Goal: Task Accomplishment & Management: Complete application form

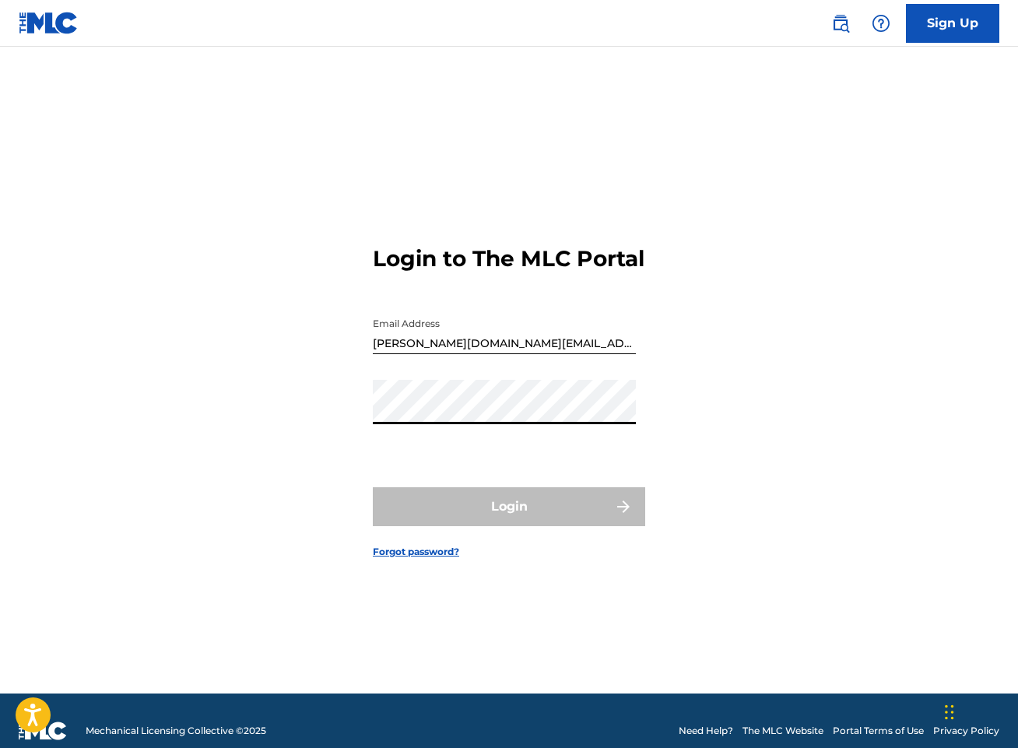
type input "[EMAIL_ADDRESS][DOMAIN_NAME]"
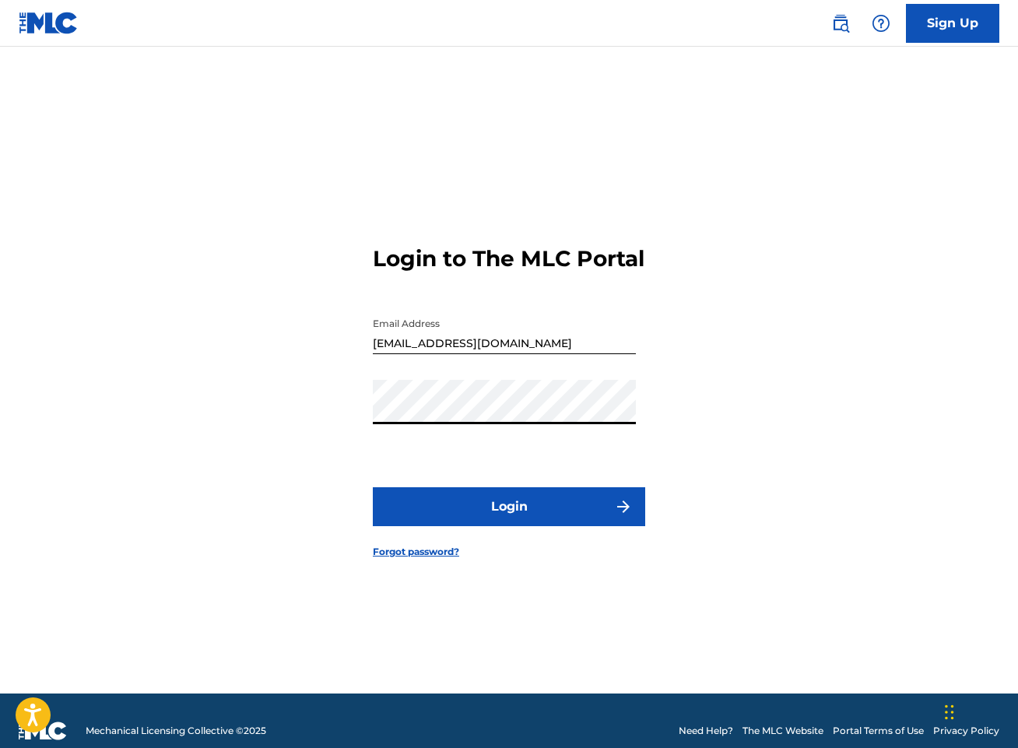
click at [503, 519] on button "Login" at bounding box center [509, 506] width 272 height 39
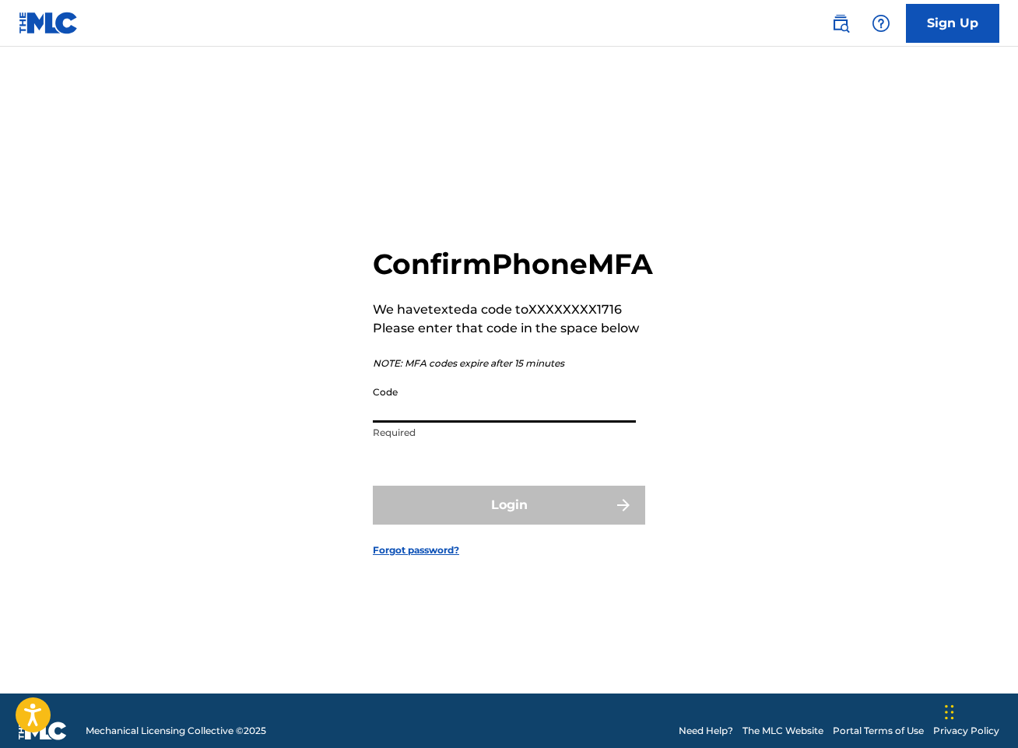
click at [502, 422] on input "Code" at bounding box center [504, 400] width 263 height 44
click at [822, 345] on div "Confirm Phone MFA We have texted a code to XXXXXXXX1716 Please enter that code …" at bounding box center [509, 390] width 1018 height 608
click at [480, 422] on input "Code" at bounding box center [504, 400] width 263 height 44
paste input "862865"
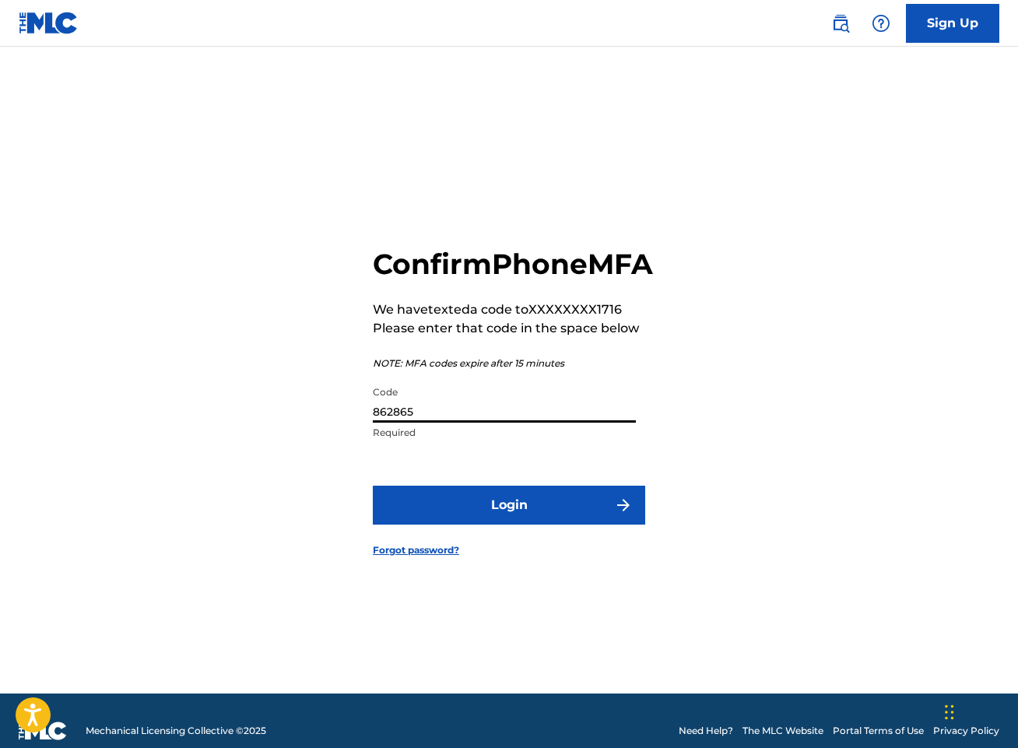
type input "862865"
click at [580, 510] on button "Login" at bounding box center [509, 504] width 272 height 39
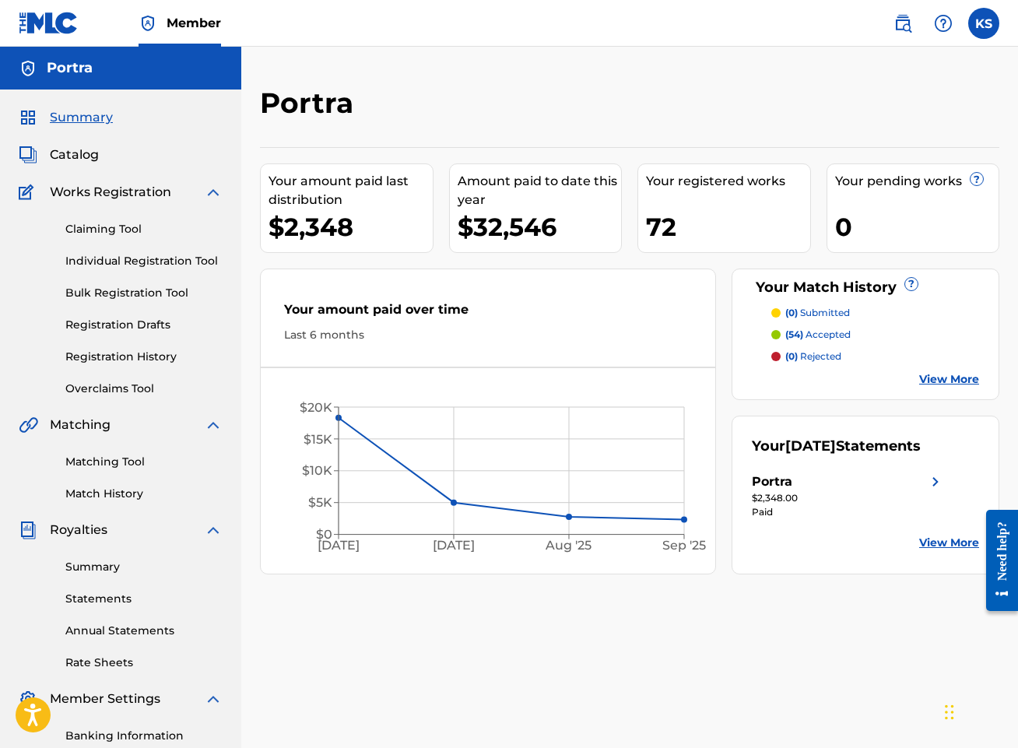
click at [69, 156] on span "Catalog" at bounding box center [74, 154] width 49 height 19
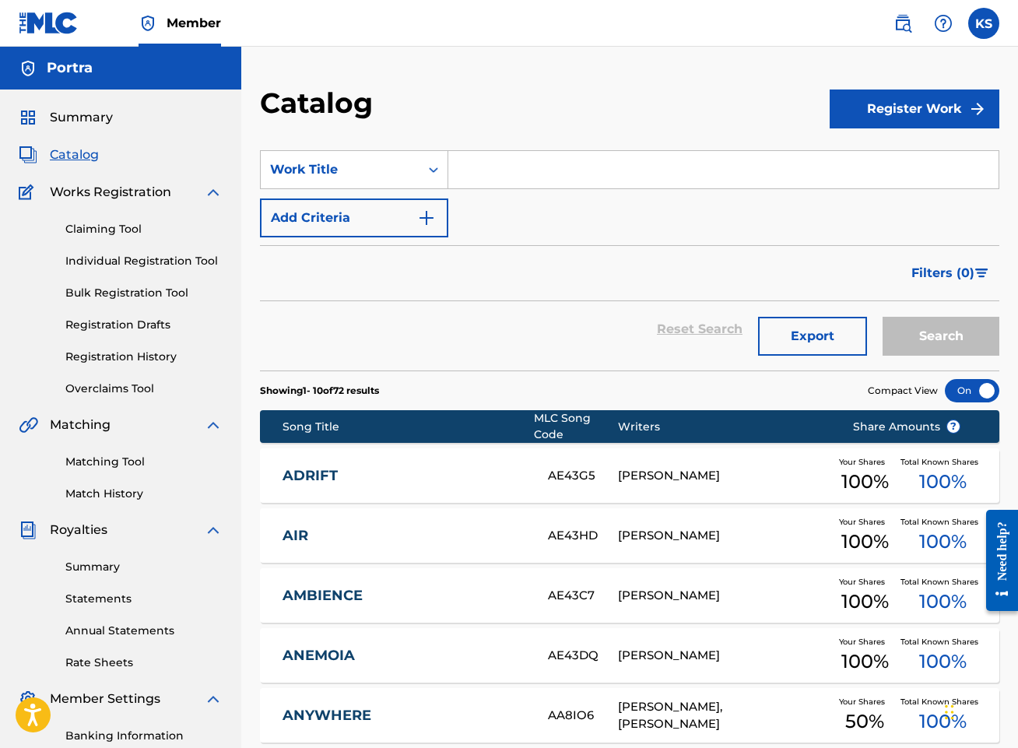
click at [918, 426] on span "Share Amounts ?" at bounding box center [906, 427] width 107 height 16
click at [556, 426] on div "MLC Song Code" at bounding box center [576, 426] width 84 height 33
click at [632, 428] on div "Writers" at bounding box center [723, 427] width 211 height 16
click at [298, 432] on div "Song Title" at bounding box center [407, 427] width 251 height 16
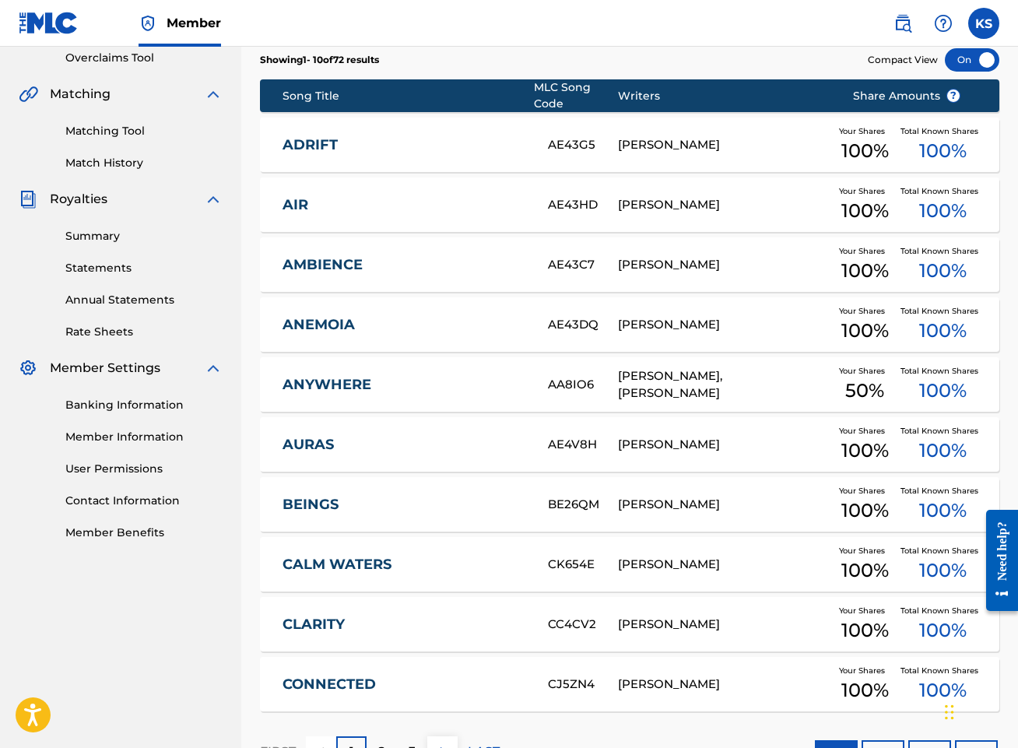
scroll to position [449, 0]
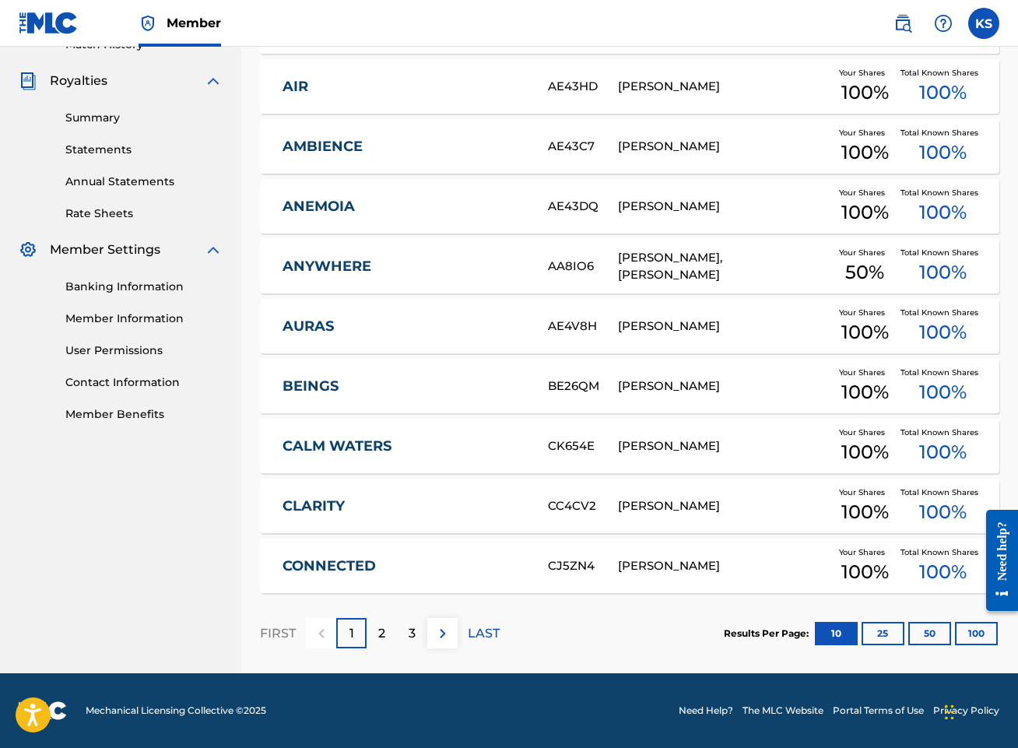
click at [976, 630] on button "100" at bounding box center [976, 633] width 43 height 23
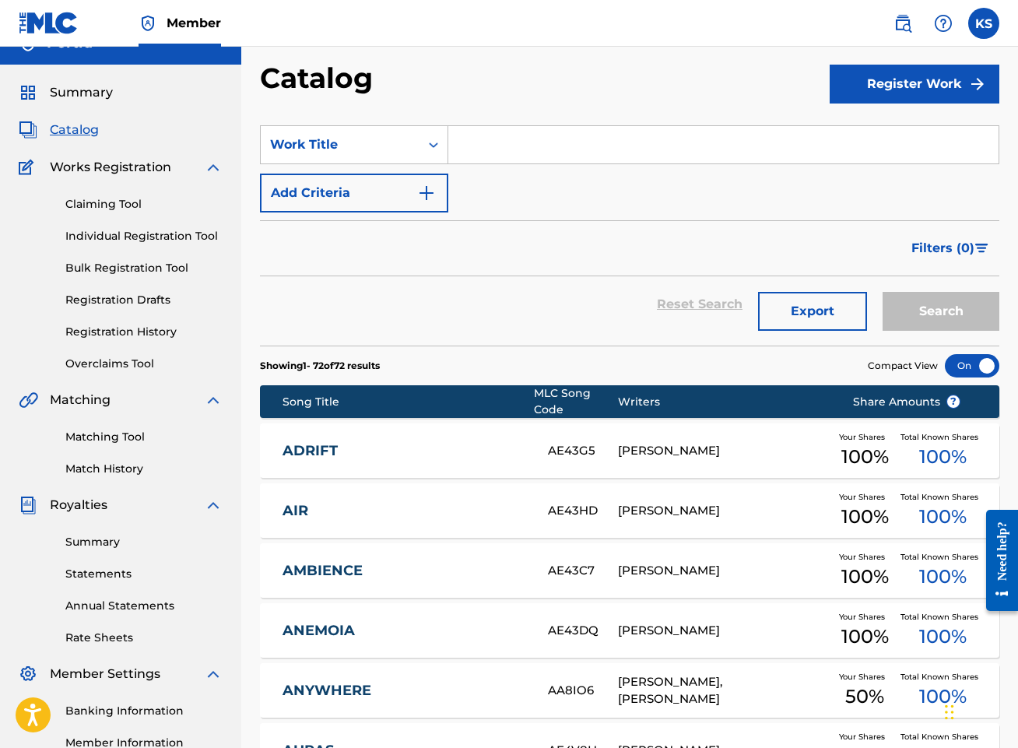
scroll to position [26, 0]
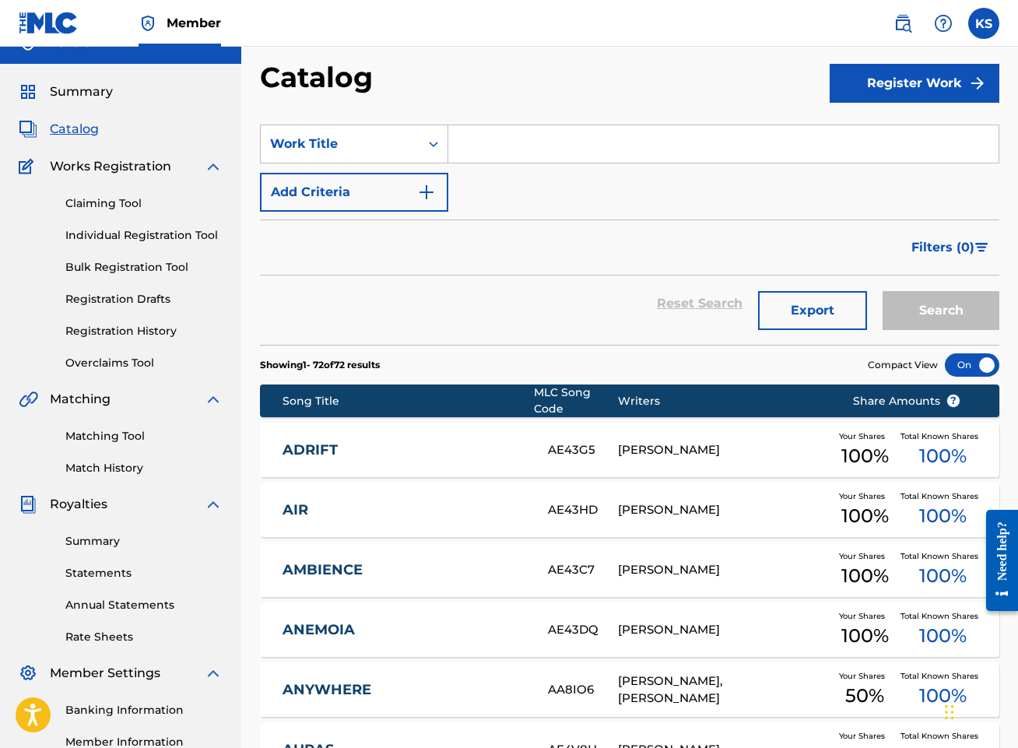
click at [99, 202] on link "Claiming Tool" at bounding box center [143, 203] width 157 height 16
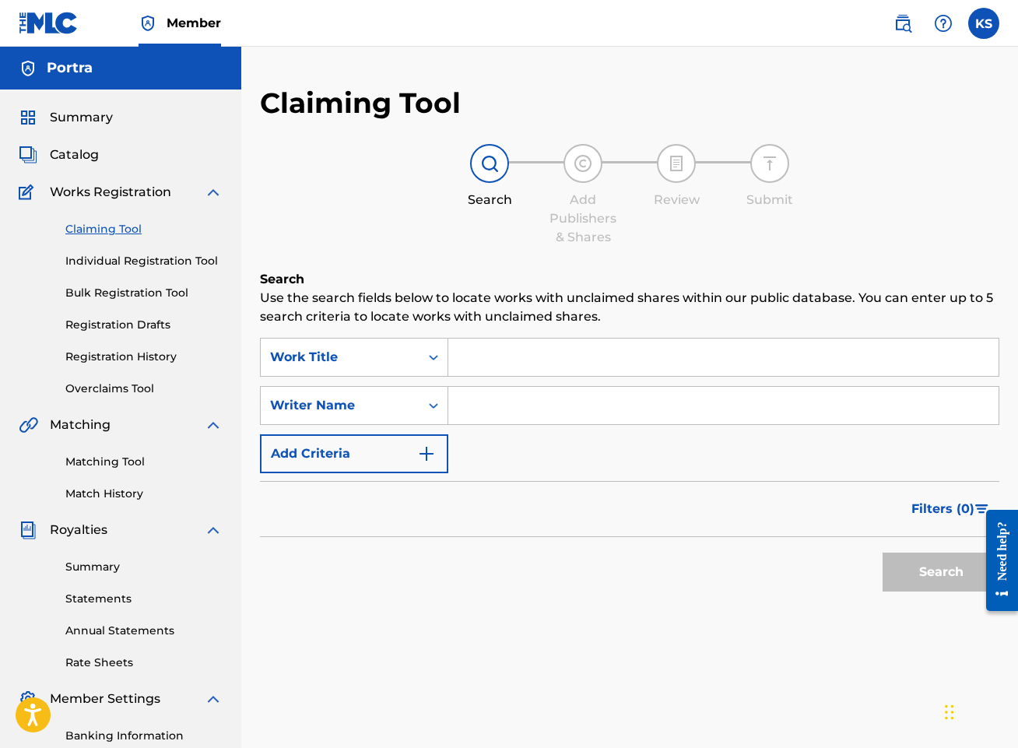
click at [552, 346] on input "Search Form" at bounding box center [723, 356] width 550 height 37
click at [82, 122] on span "Summary" at bounding box center [81, 117] width 63 height 19
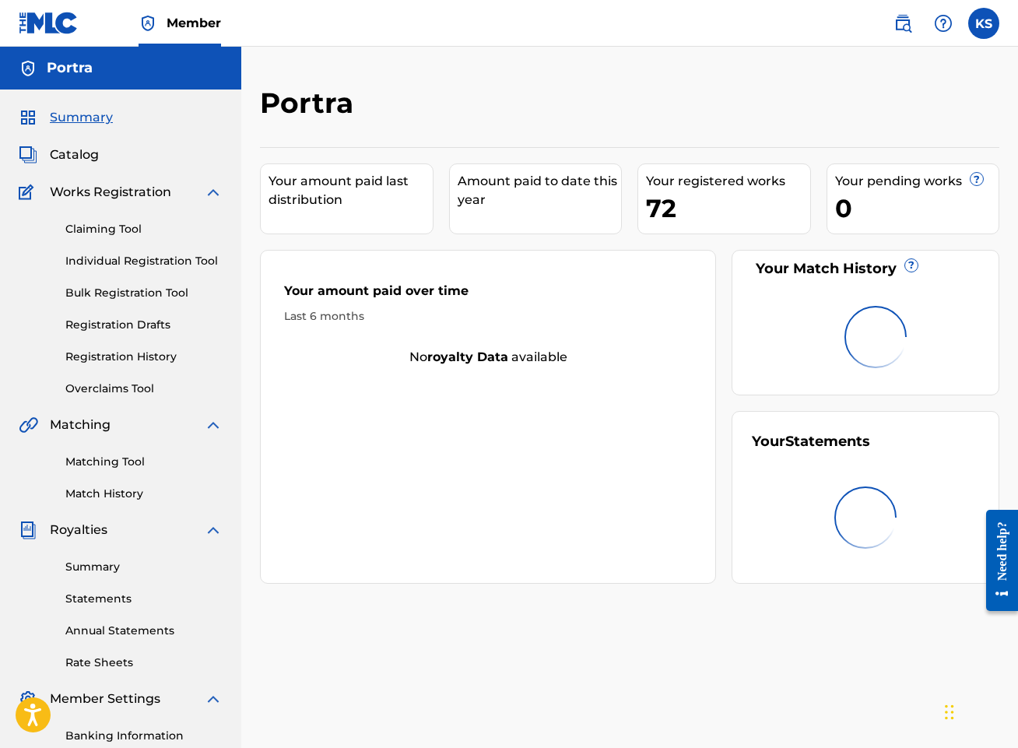
click at [82, 154] on span "Catalog" at bounding box center [74, 154] width 49 height 19
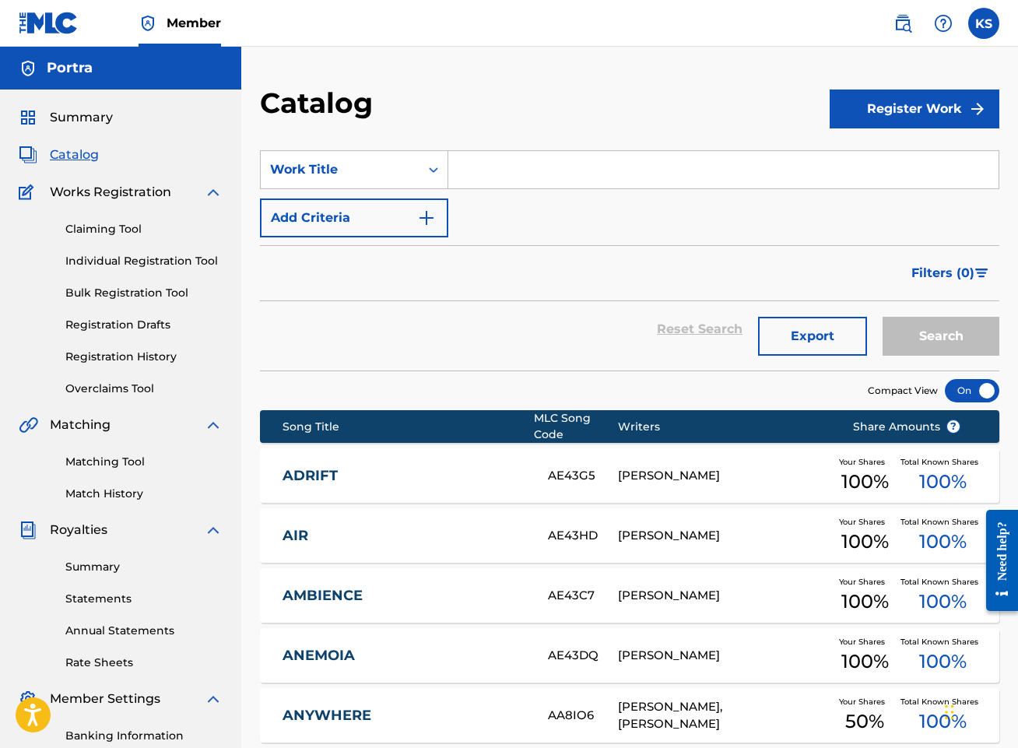
click at [103, 231] on link "Claiming Tool" at bounding box center [143, 229] width 157 height 16
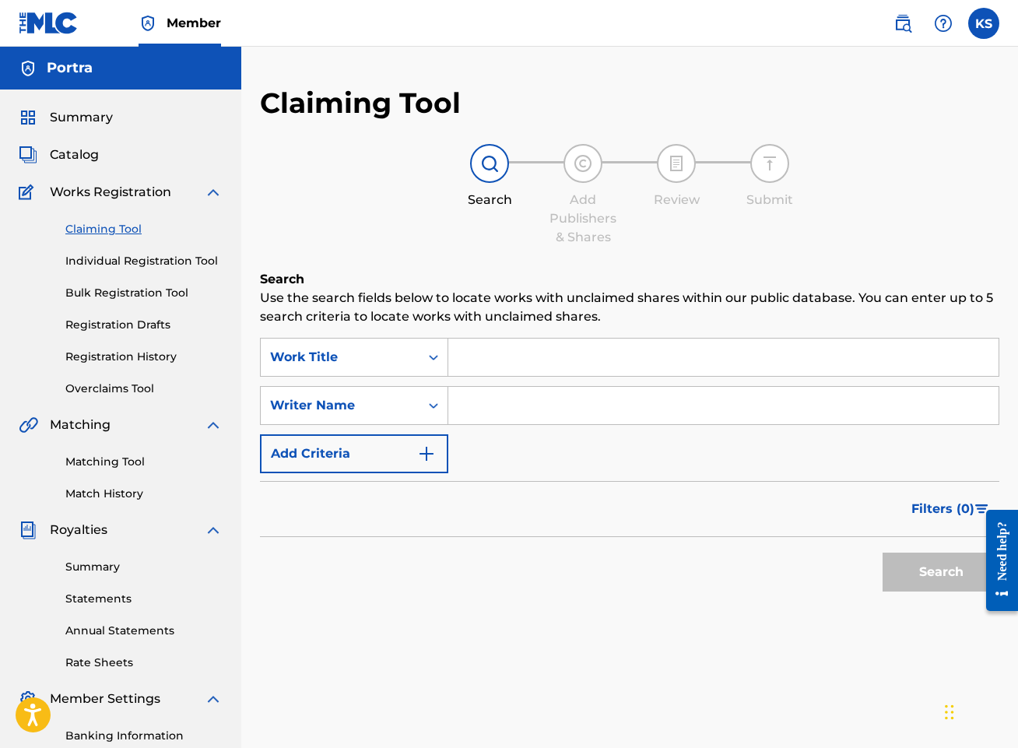
click at [557, 365] on input "Search Form" at bounding box center [723, 356] width 550 height 37
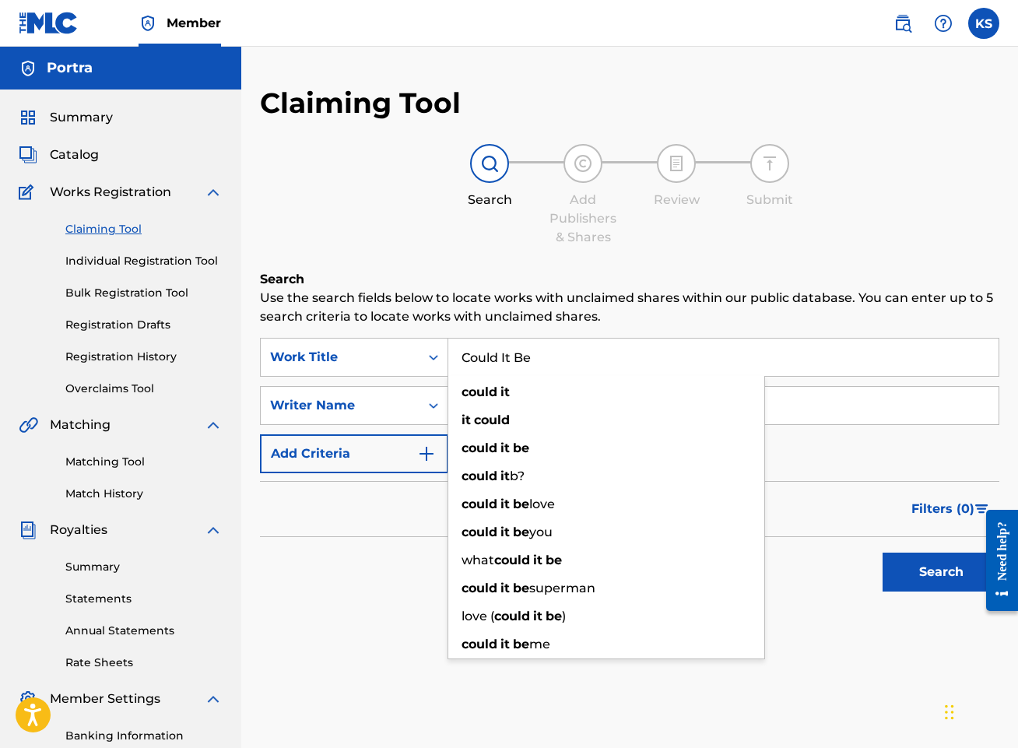
type input "Could It Be"
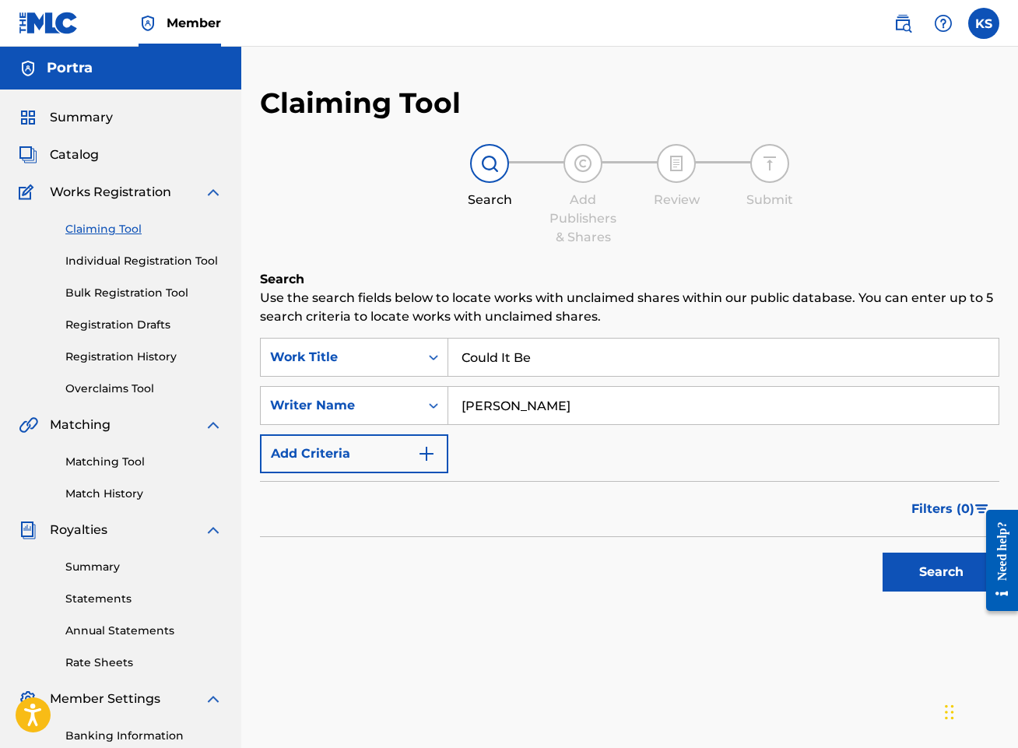
type input "[PERSON_NAME]"
click at [882, 552] on button "Search" at bounding box center [940, 571] width 117 height 39
click at [568, 361] on input "Could It Be" at bounding box center [723, 356] width 550 height 37
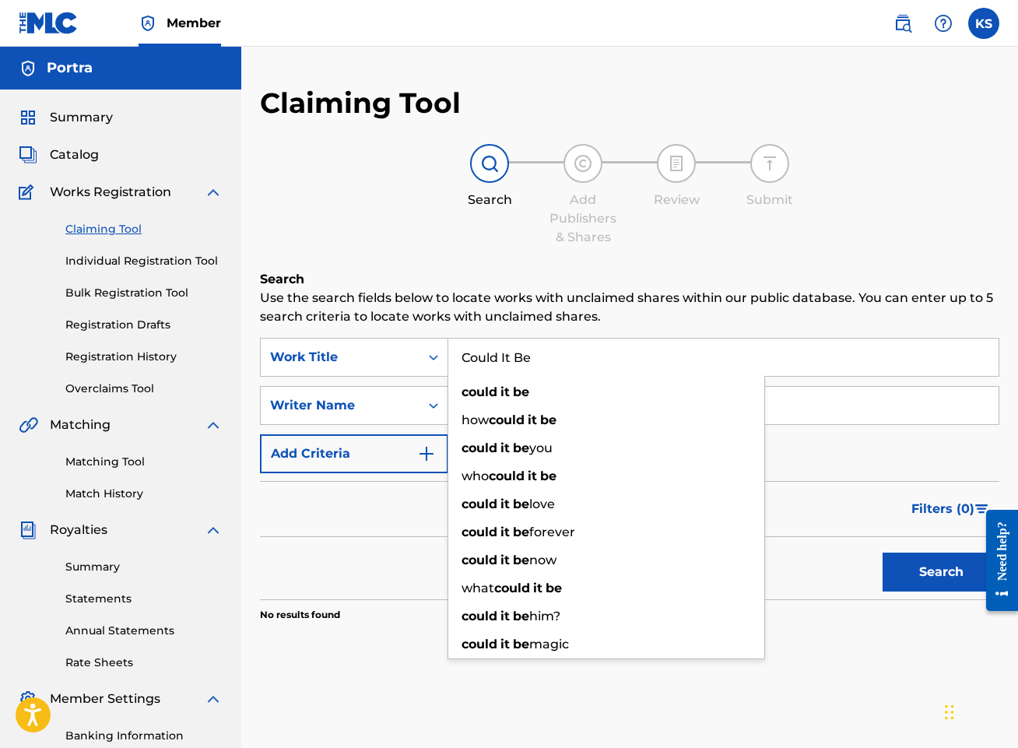
click at [568, 361] on input "Could It Be" at bounding box center [723, 356] width 550 height 37
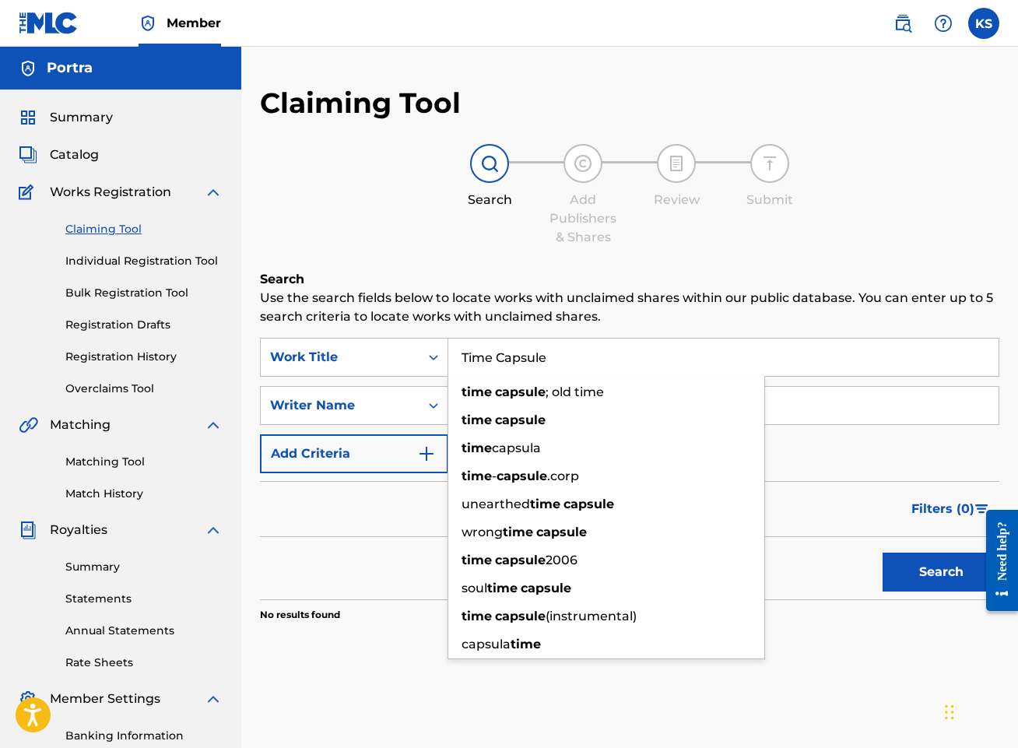
type input "Time Capsule"
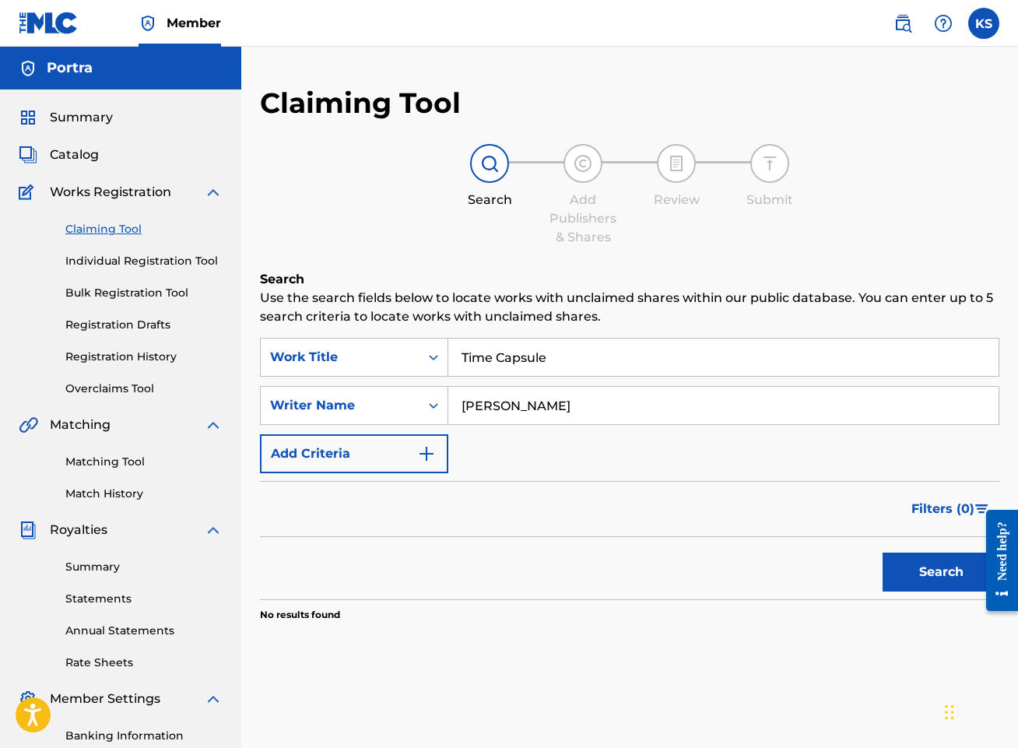
click at [947, 577] on button "Search" at bounding box center [940, 571] width 117 height 39
click at [145, 263] on link "Individual Registration Tool" at bounding box center [143, 261] width 157 height 16
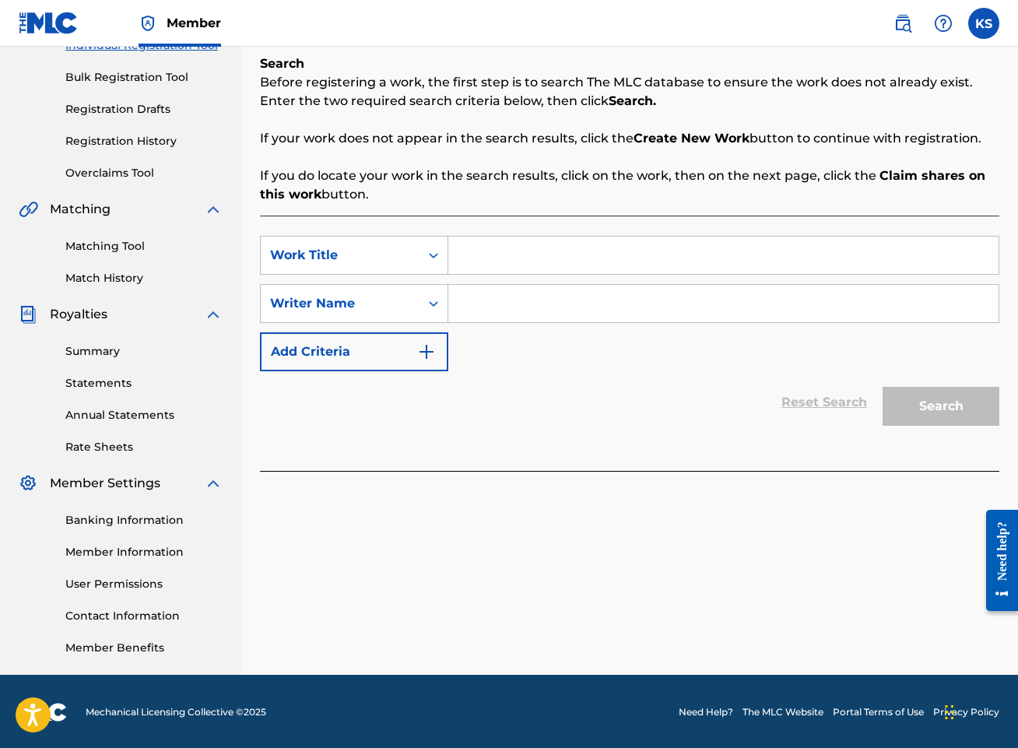
scroll to position [217, 0]
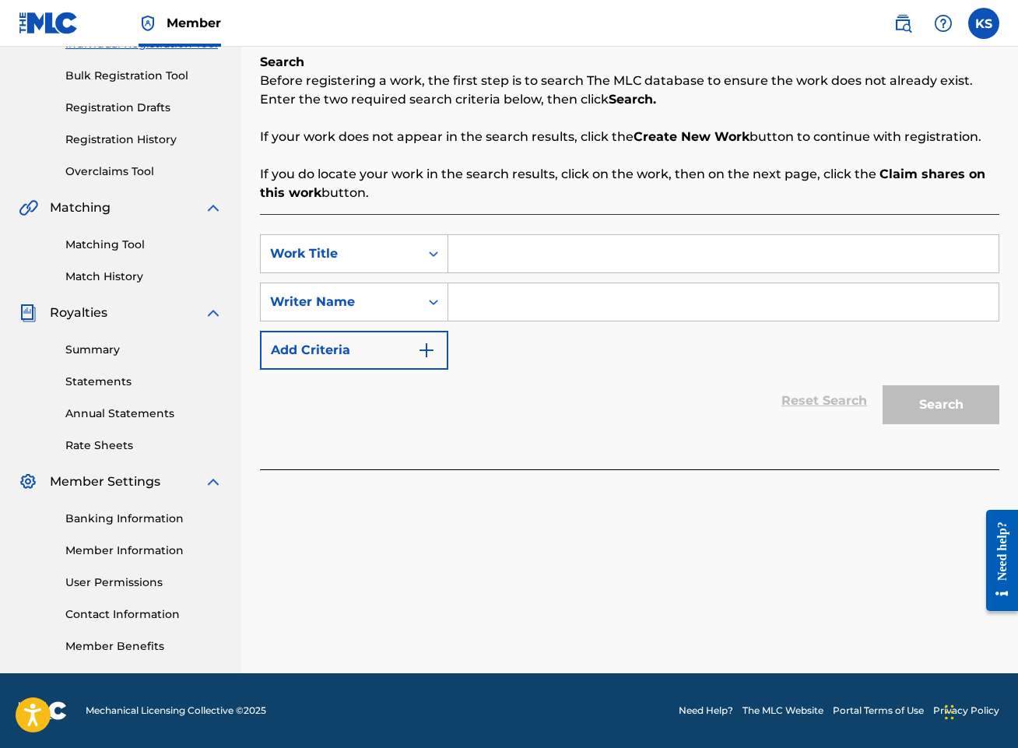
click at [563, 239] on input "Search Form" at bounding box center [723, 253] width 550 height 37
type input "Time Capsule"
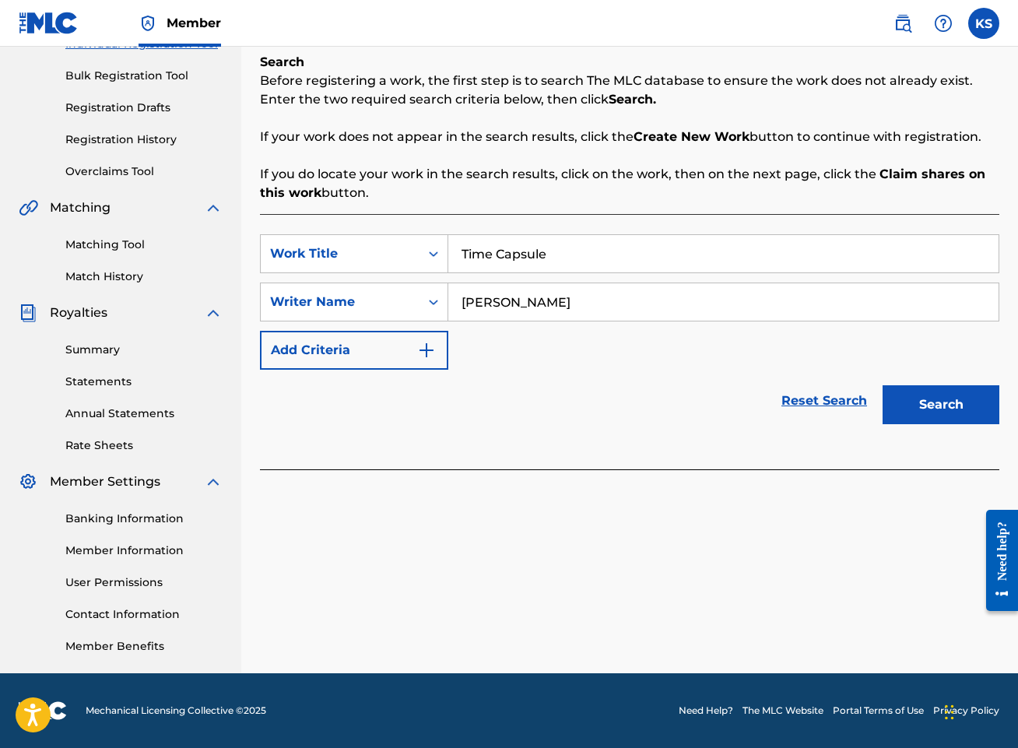
type input "[PERSON_NAME]"
click at [882, 385] on button "Search" at bounding box center [940, 404] width 117 height 39
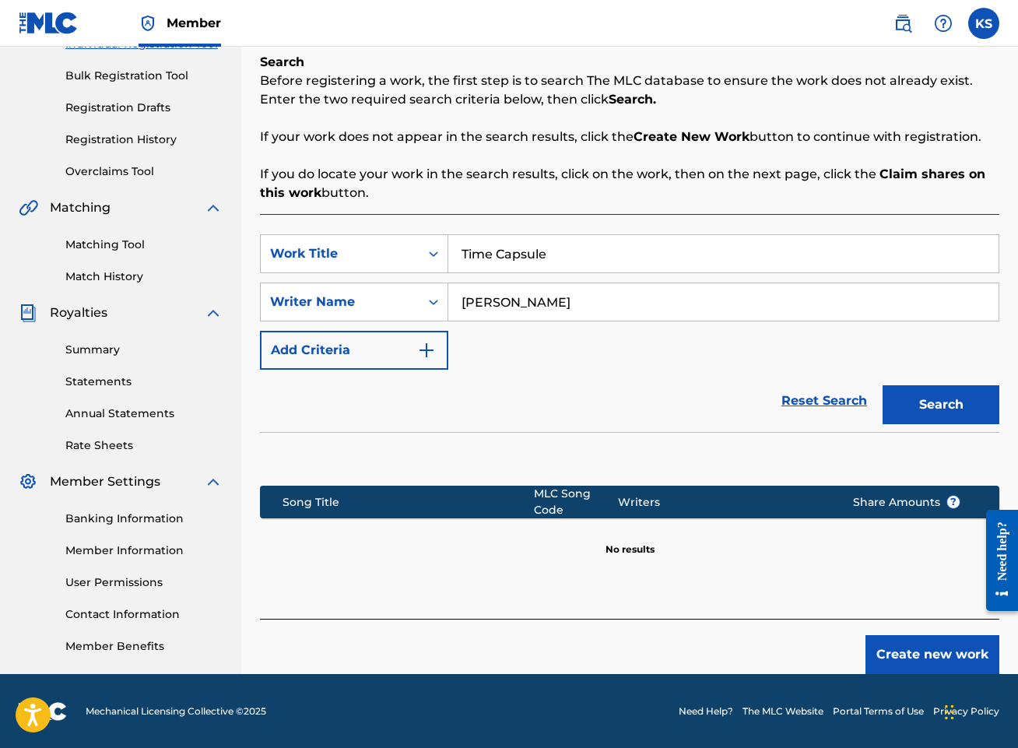
scroll to position [218, 0]
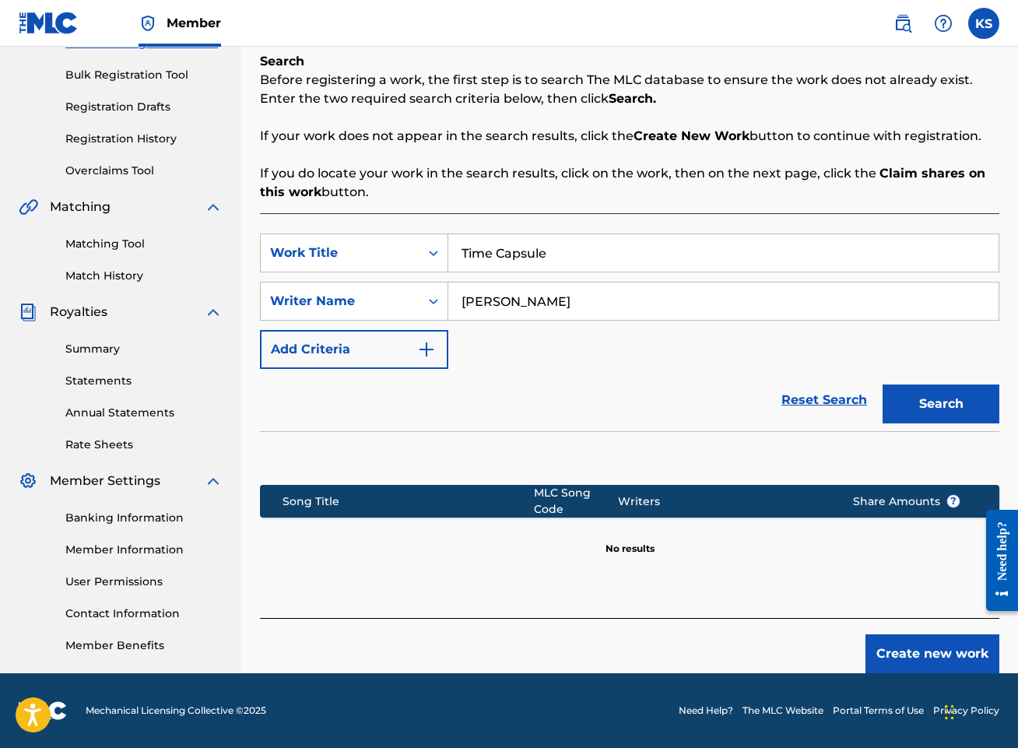
click at [920, 649] on button "Create new work" at bounding box center [932, 653] width 134 height 39
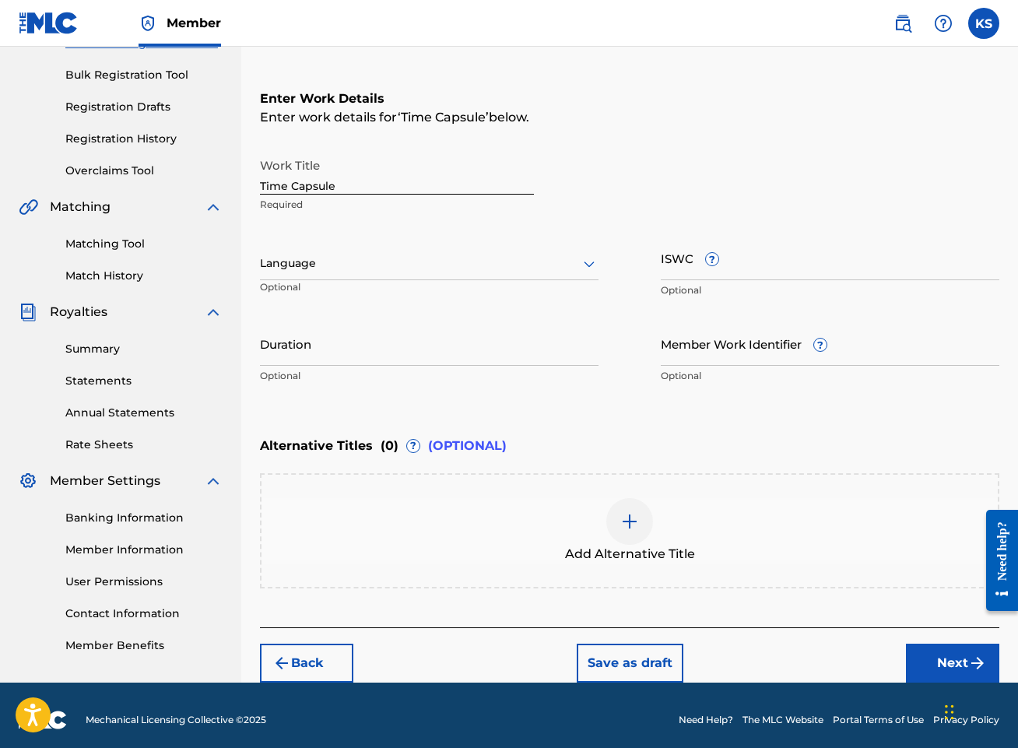
click at [509, 258] on div at bounding box center [429, 263] width 338 height 19
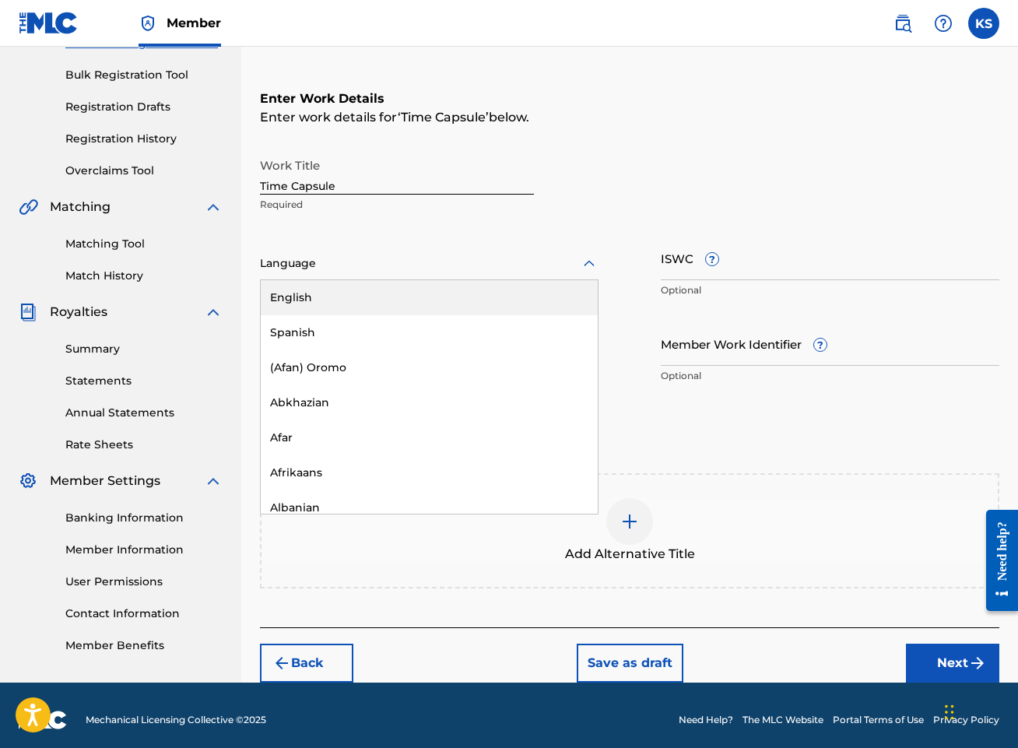
click at [475, 295] on div "English" at bounding box center [429, 297] width 337 height 35
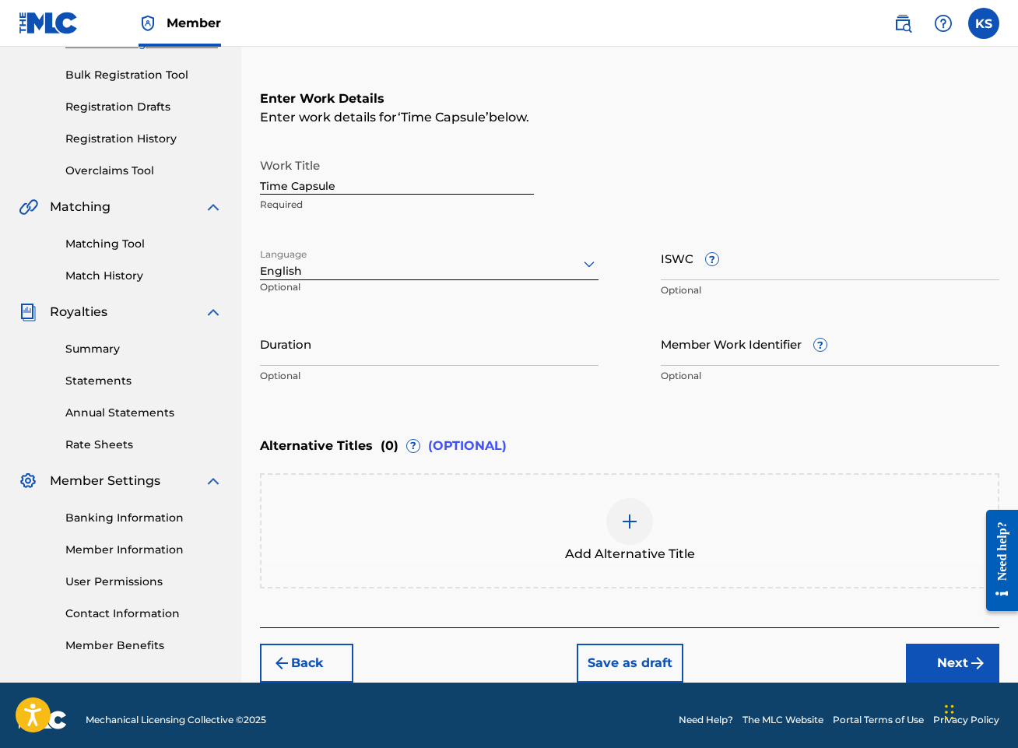
click at [754, 251] on input "ISWC ?" at bounding box center [830, 258] width 338 height 44
paste input "T3350377496"
type input "T3350377496"
click at [340, 327] on input "Duration" at bounding box center [429, 343] width 338 height 44
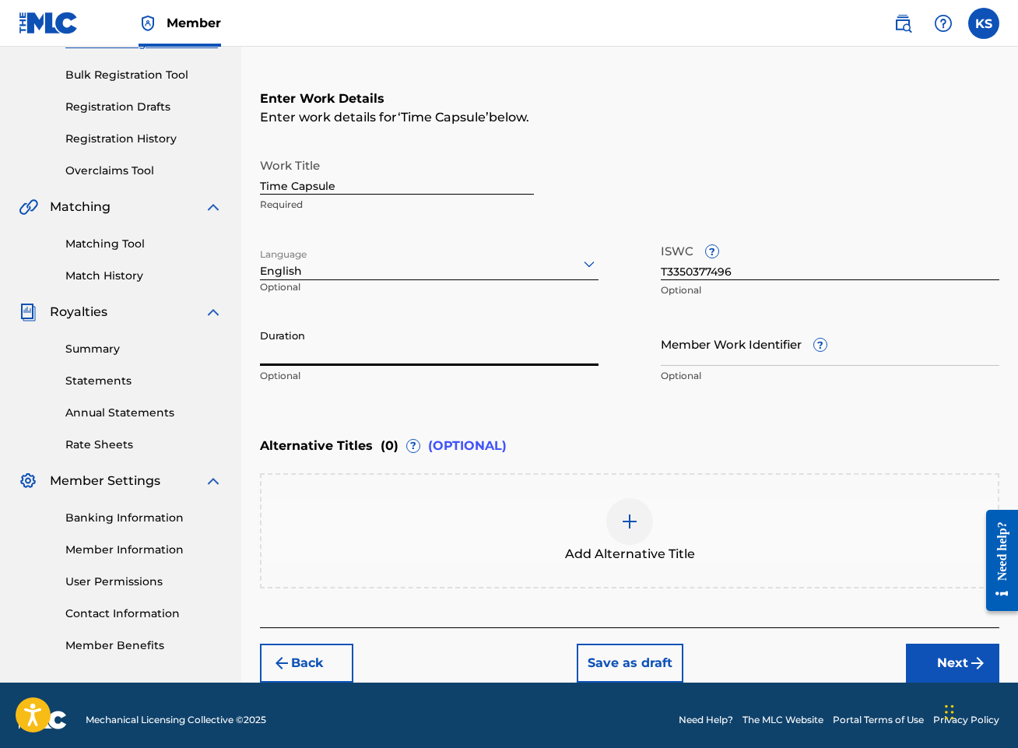
paste input "00:04:36"
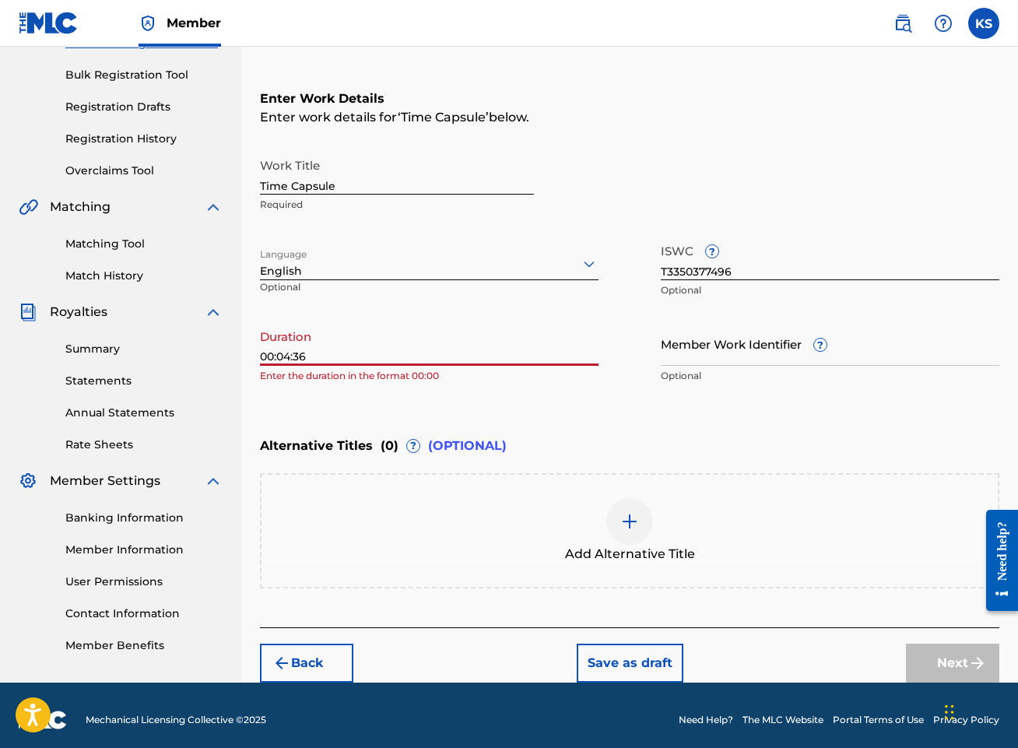
drag, startPoint x: 274, startPoint y: 355, endPoint x: 189, endPoint y: 359, distance: 84.9
click at [188, 359] on main "Portra Summary Catalog Works Registration Claiming Tool Individual Registration…" at bounding box center [509, 255] width 1018 height 853
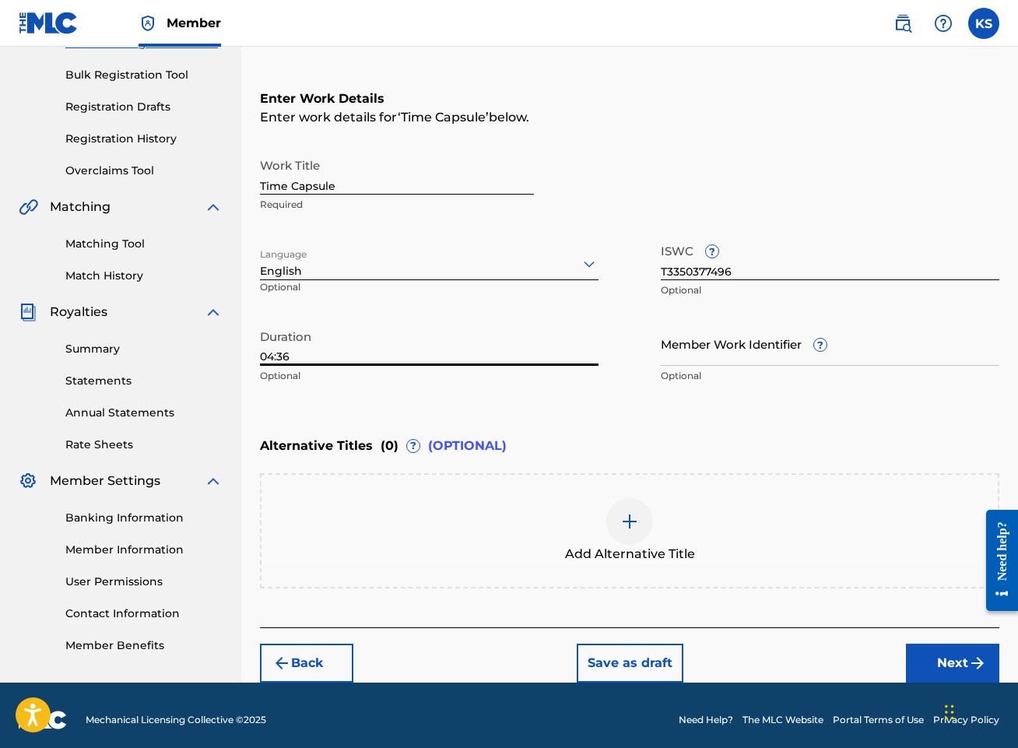
type input "04:36"
click at [387, 377] on p "Optional" at bounding box center [429, 376] width 338 height 14
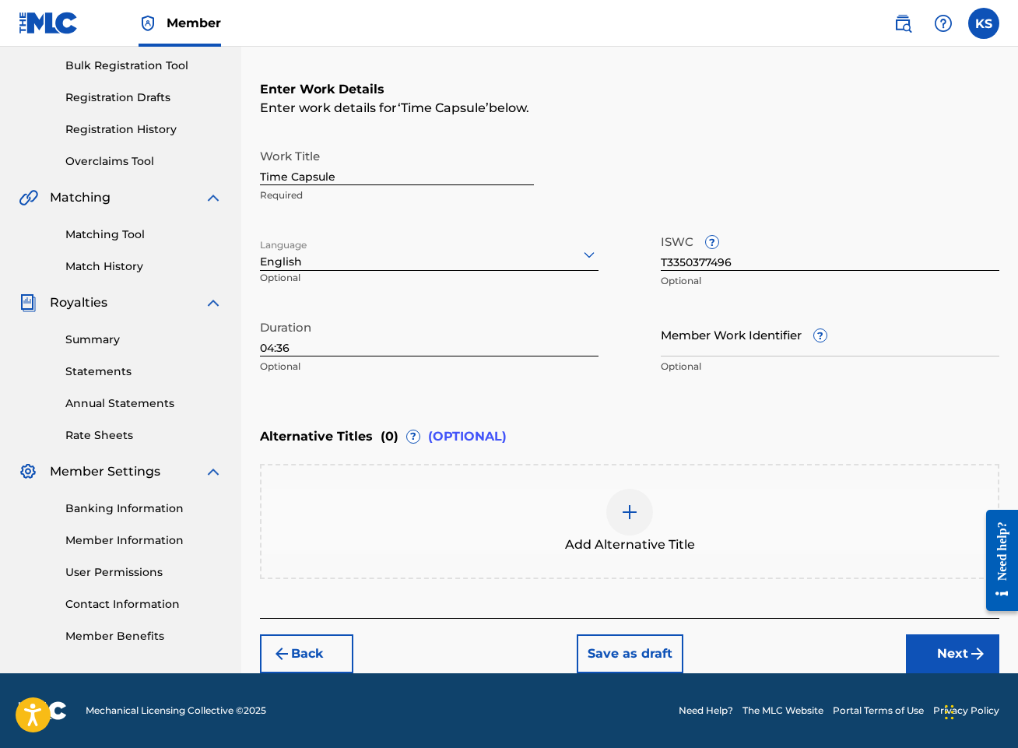
click at [955, 651] on button "Next" at bounding box center [952, 653] width 93 height 39
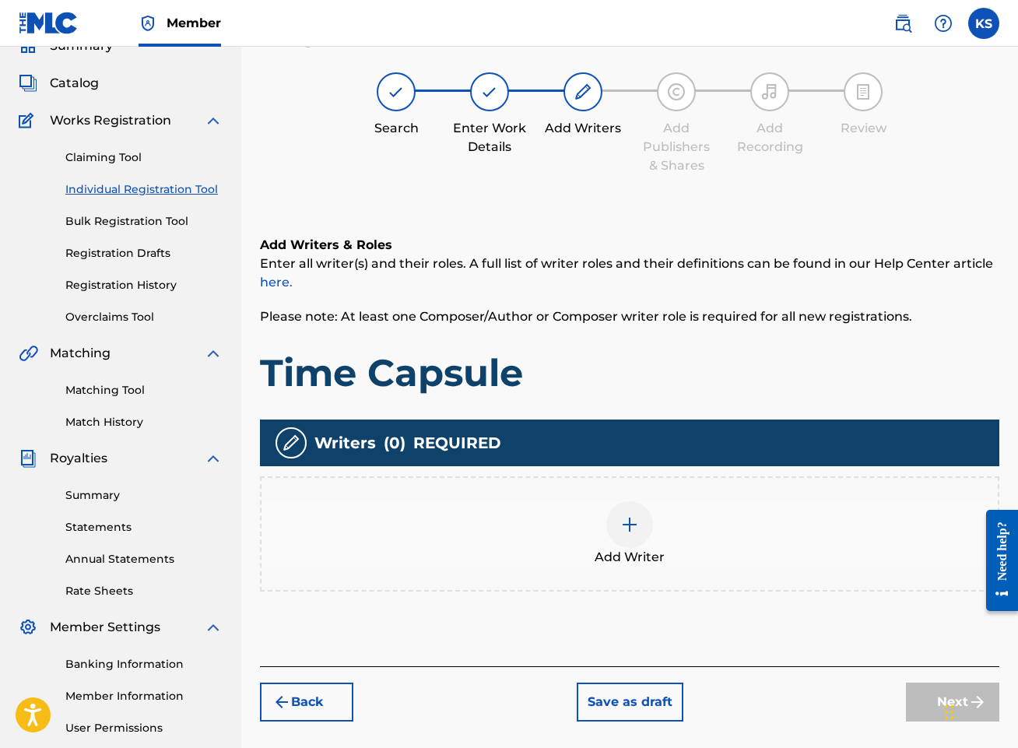
scroll to position [70, 0]
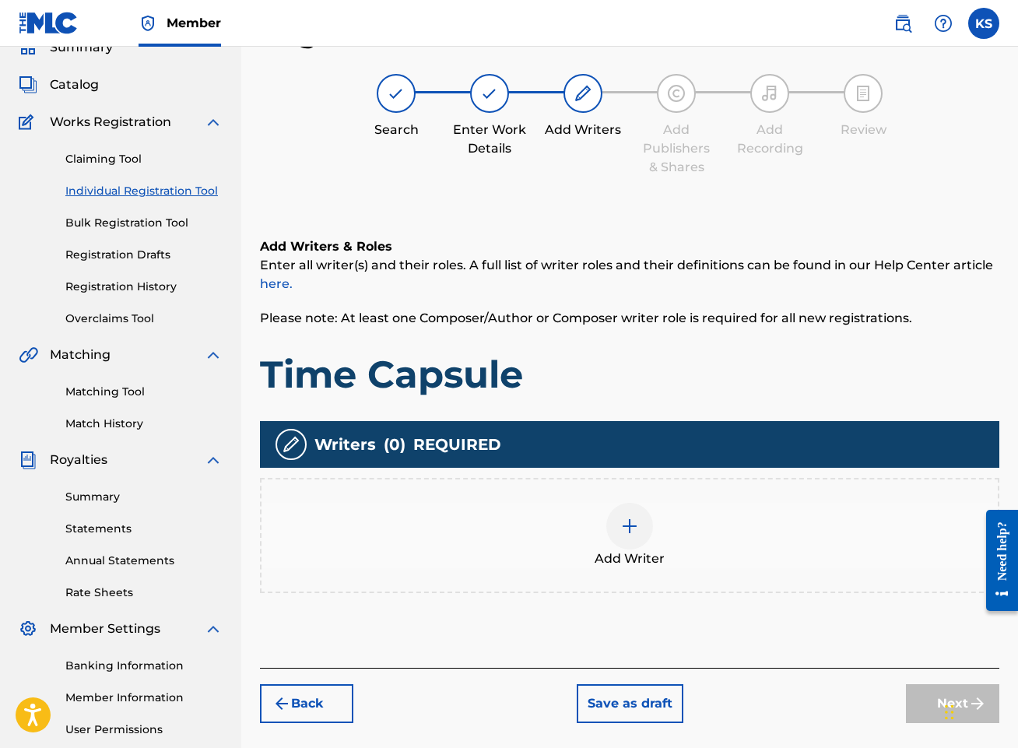
click at [639, 527] on div at bounding box center [629, 526] width 47 height 47
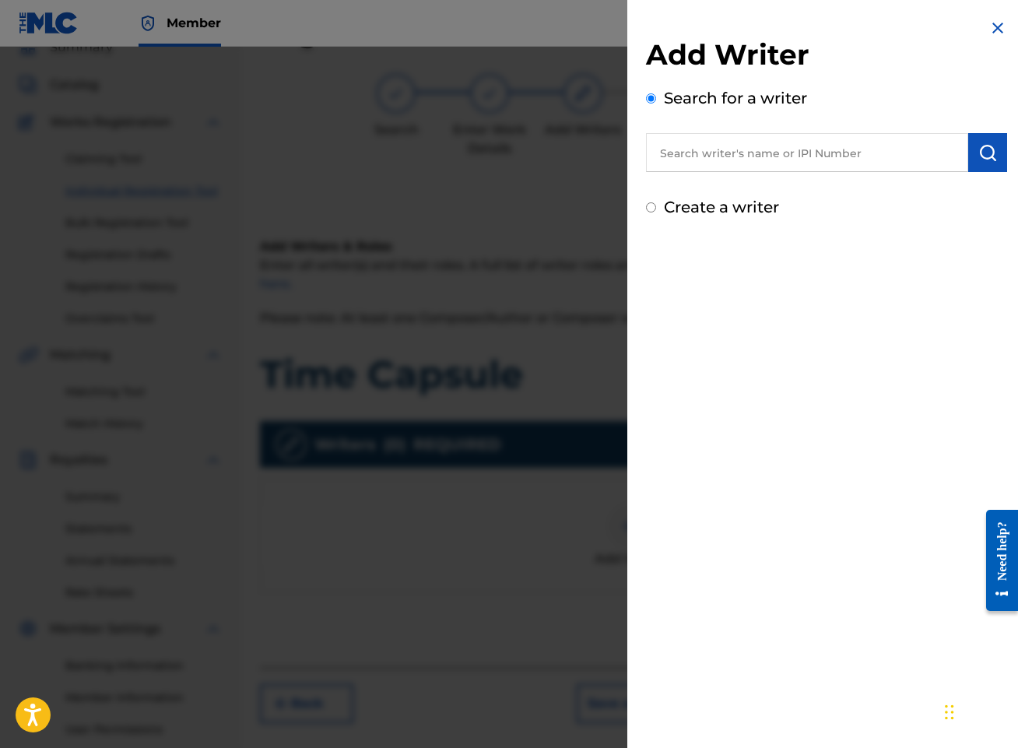
click at [864, 150] on input "text" at bounding box center [807, 152] width 322 height 39
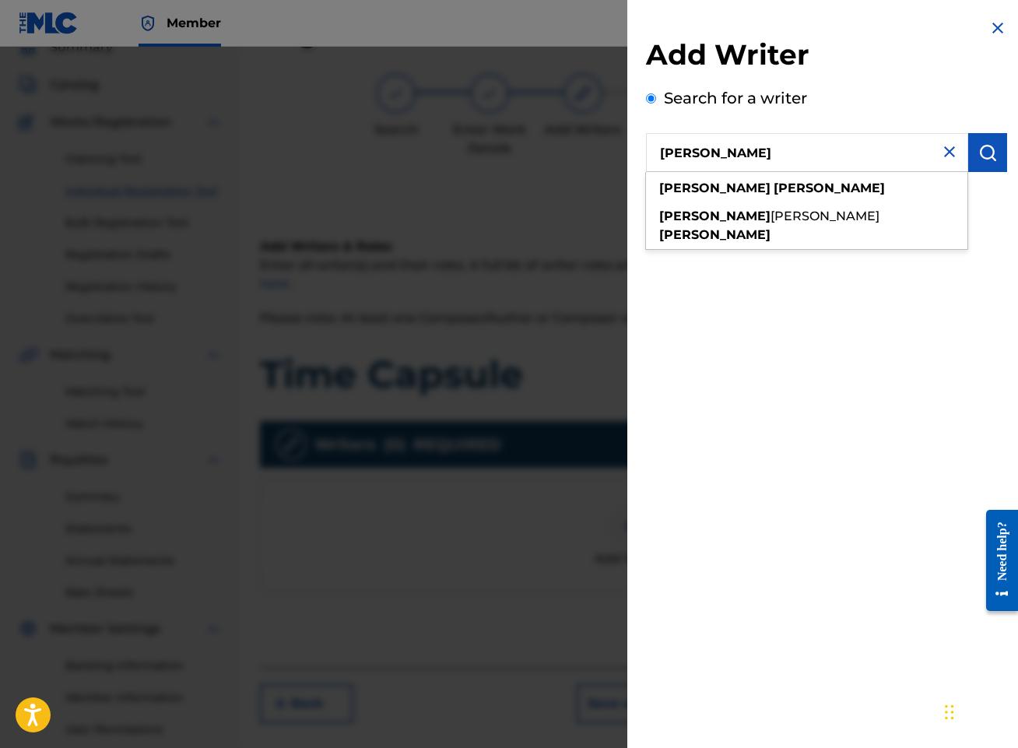
type input "[PERSON_NAME]"
click at [987, 152] on img "submit" at bounding box center [987, 152] width 19 height 19
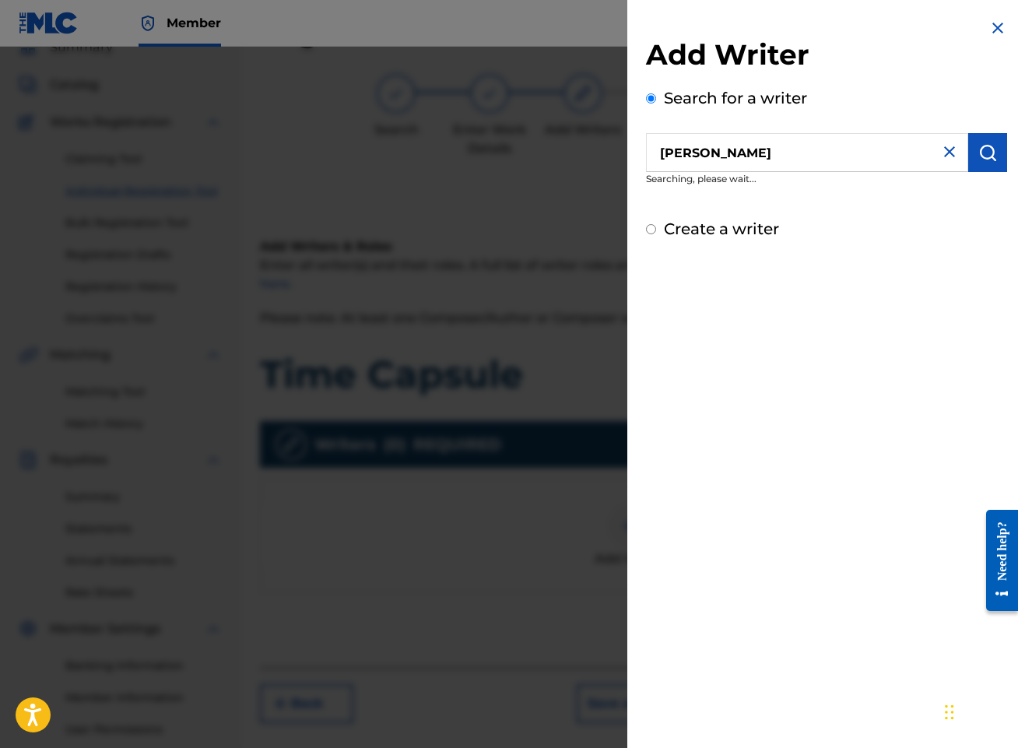
scroll to position [67, 0]
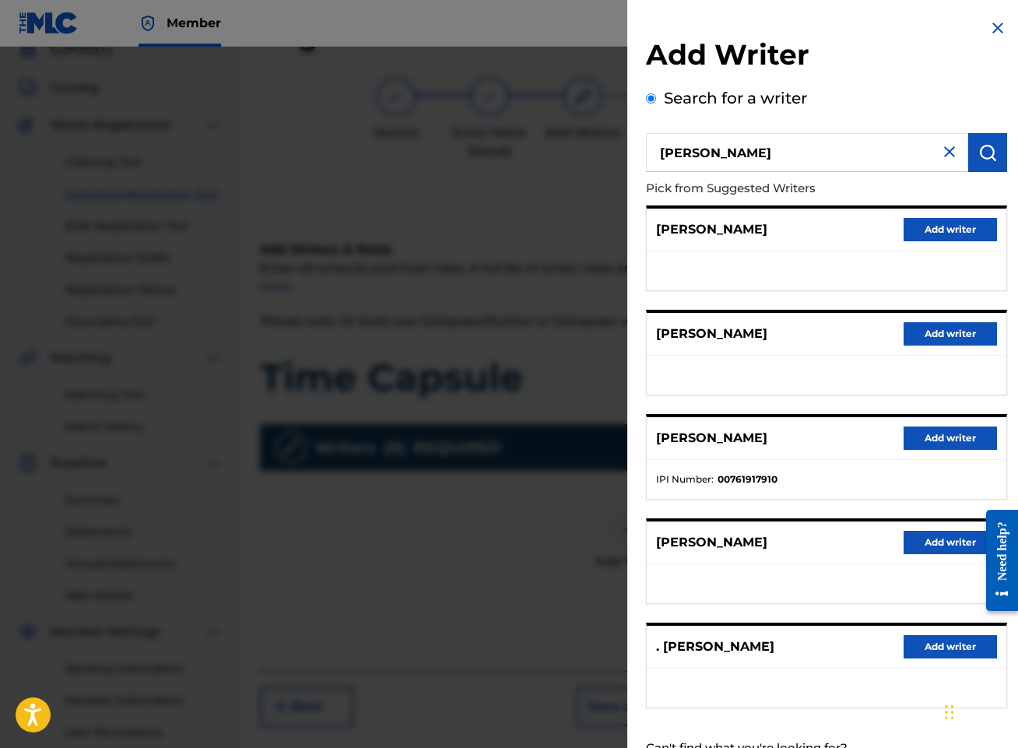
click at [954, 436] on button "Add writer" at bounding box center [949, 437] width 93 height 23
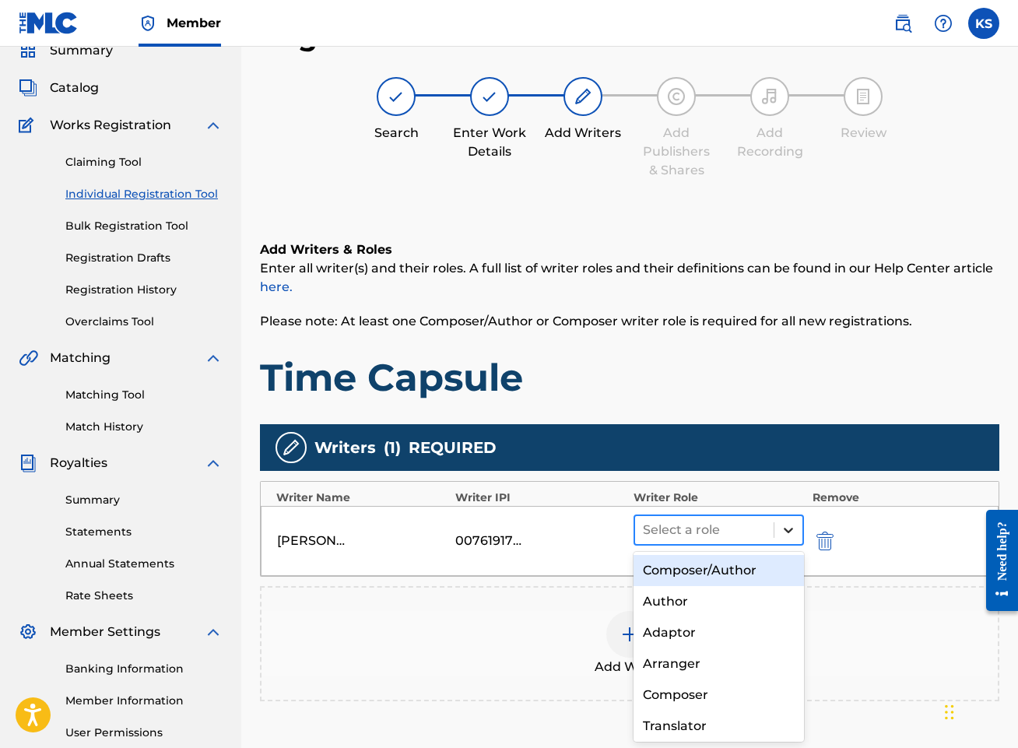
click at [790, 527] on icon at bounding box center [788, 530] width 16 height 16
click at [750, 571] on div "Composer/Author" at bounding box center [718, 570] width 170 height 31
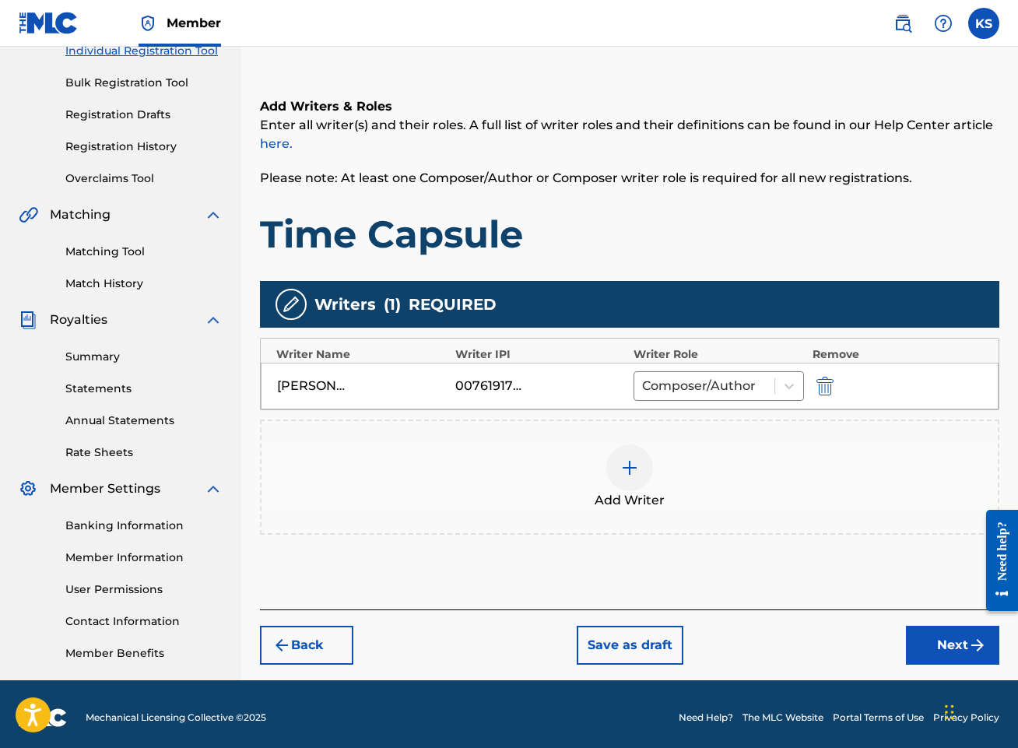
scroll to position [212, 0]
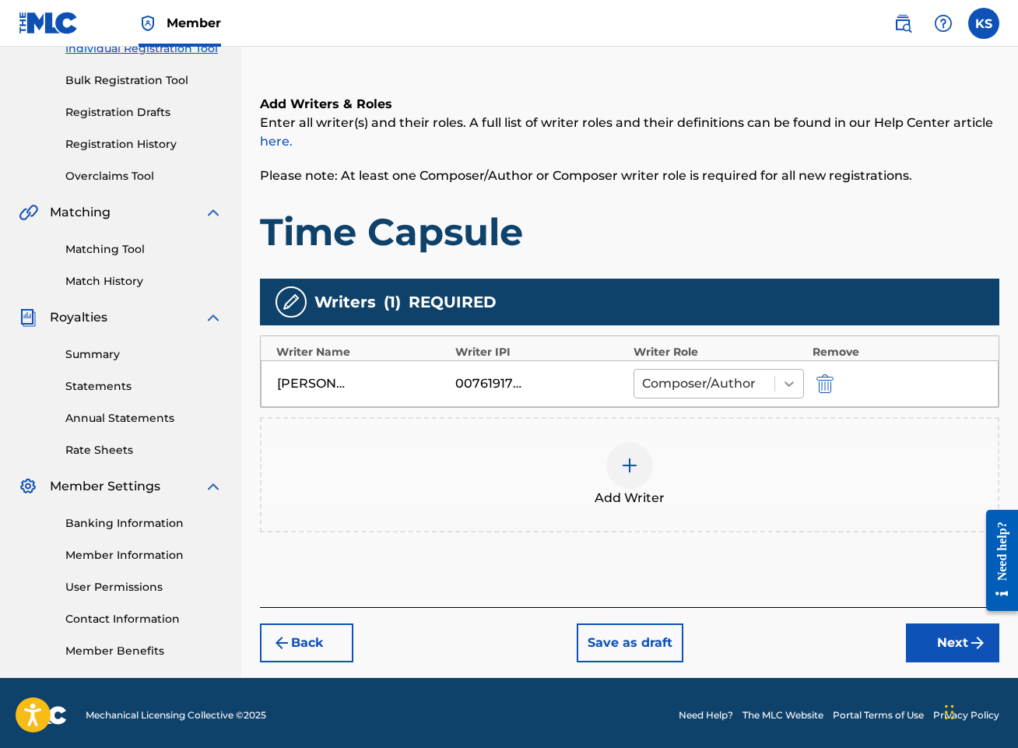
click at [794, 384] on icon at bounding box center [789, 384] width 16 height 16
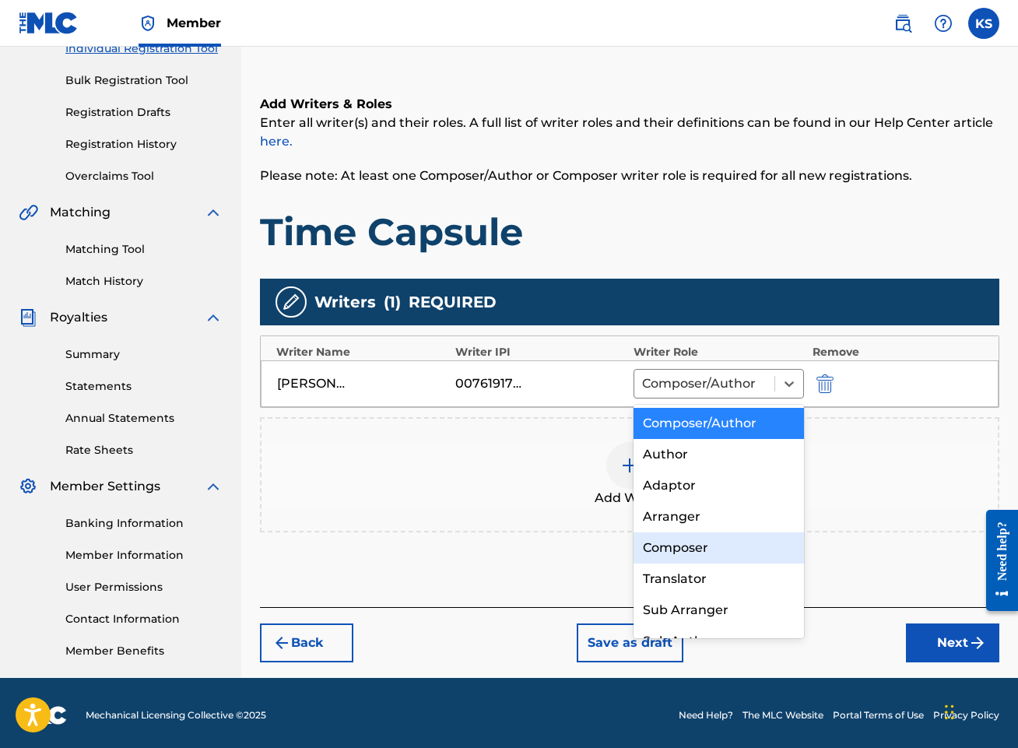
click at [713, 545] on div "Composer" at bounding box center [718, 547] width 170 height 31
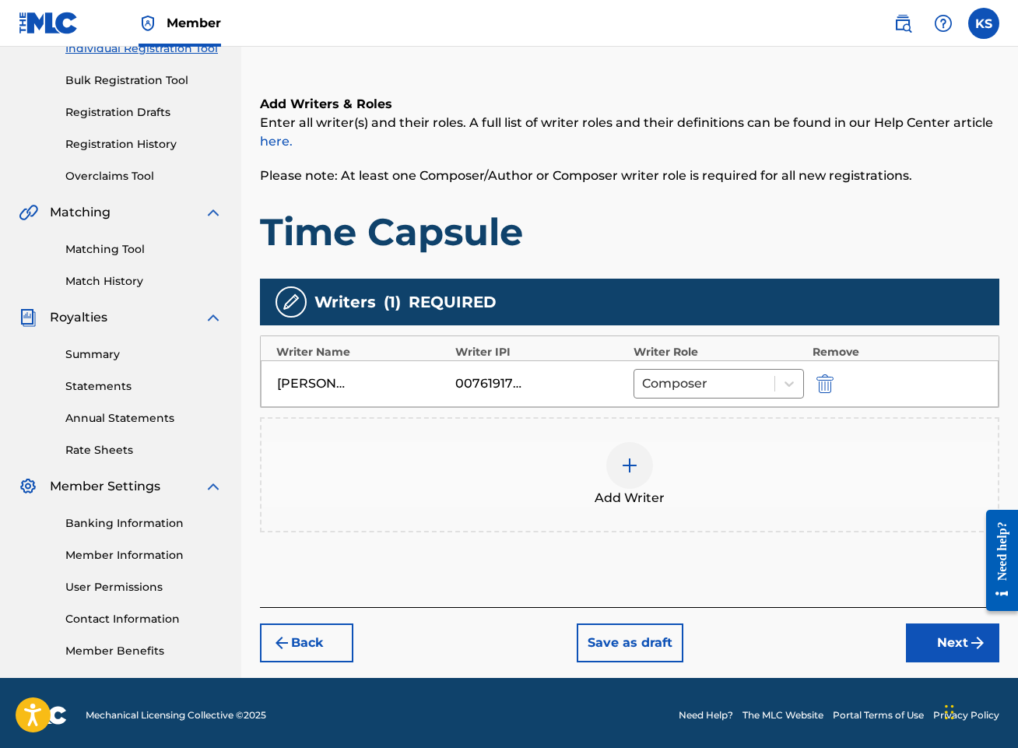
click at [962, 645] on button "Next" at bounding box center [952, 642] width 93 height 39
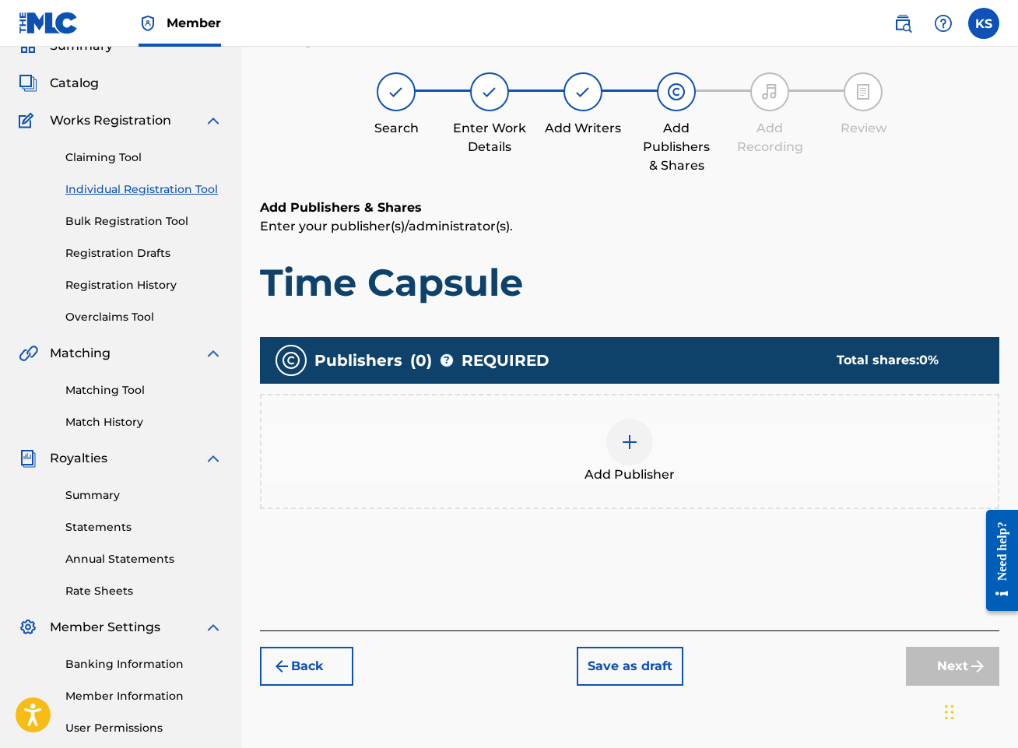
scroll to position [70, 0]
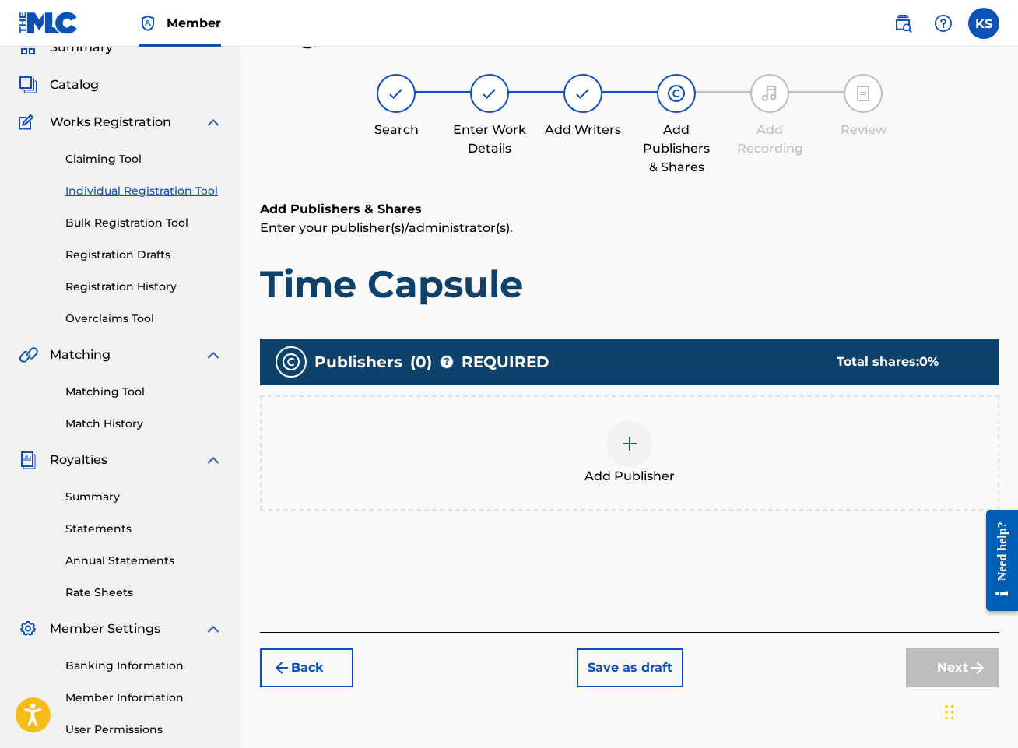
click at [640, 453] on div at bounding box center [629, 443] width 47 height 47
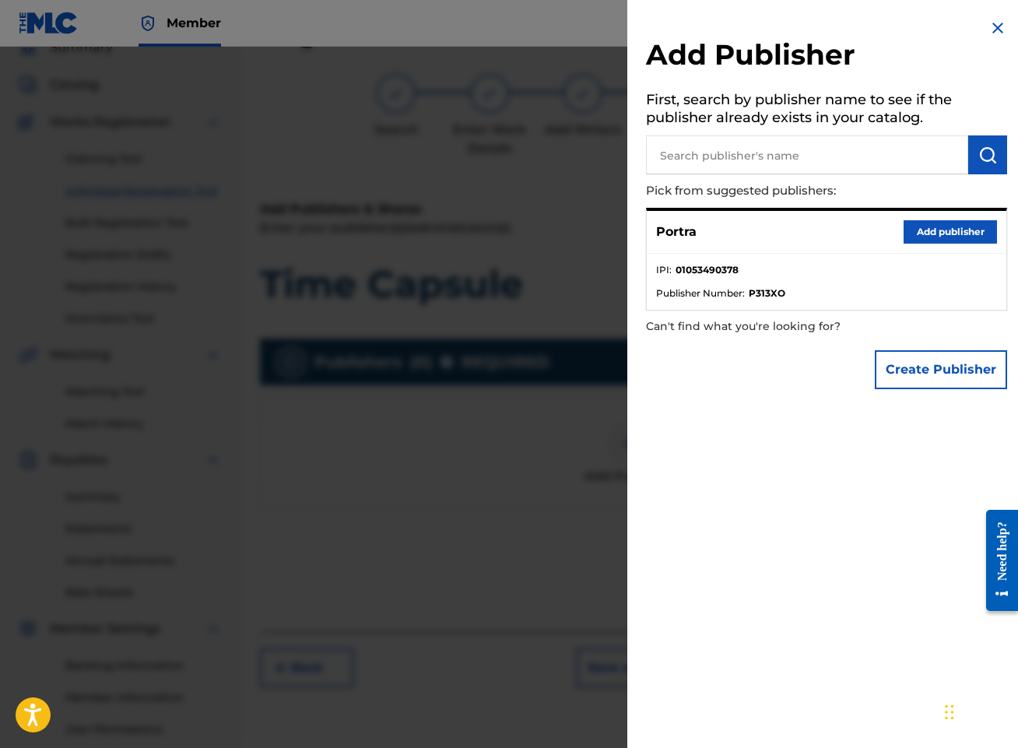
click at [945, 233] on button "Add publisher" at bounding box center [949, 231] width 93 height 23
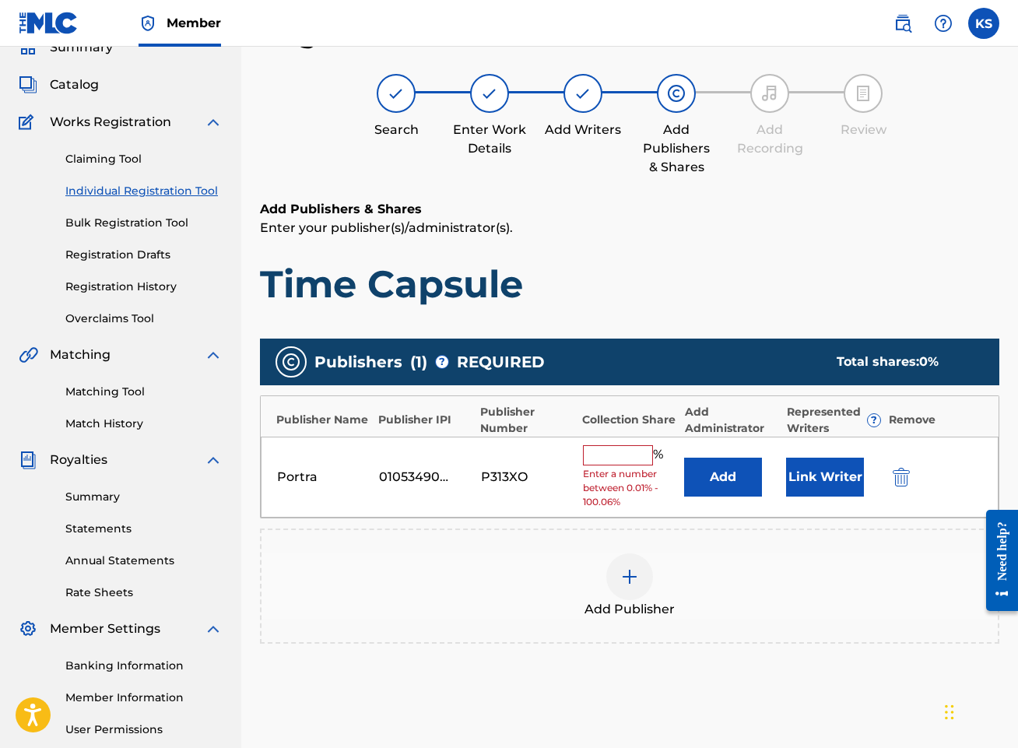
click at [626, 453] on input "text" at bounding box center [618, 455] width 70 height 20
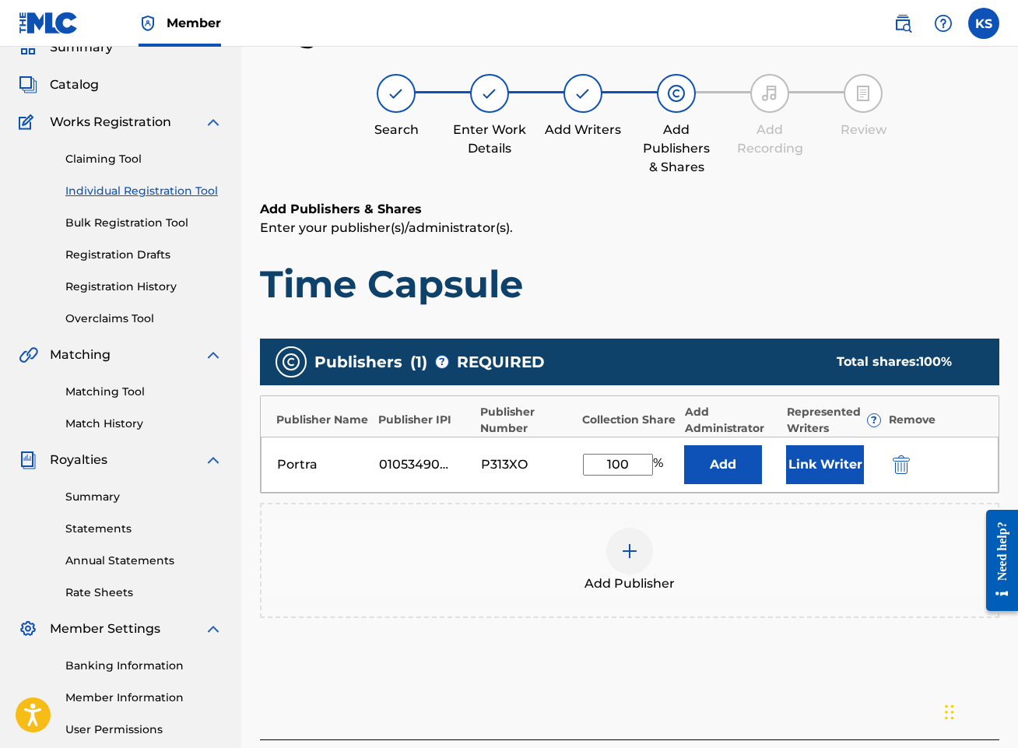
type input "100"
click at [766, 547] on div "Add Publisher" at bounding box center [629, 559] width 736 height 65
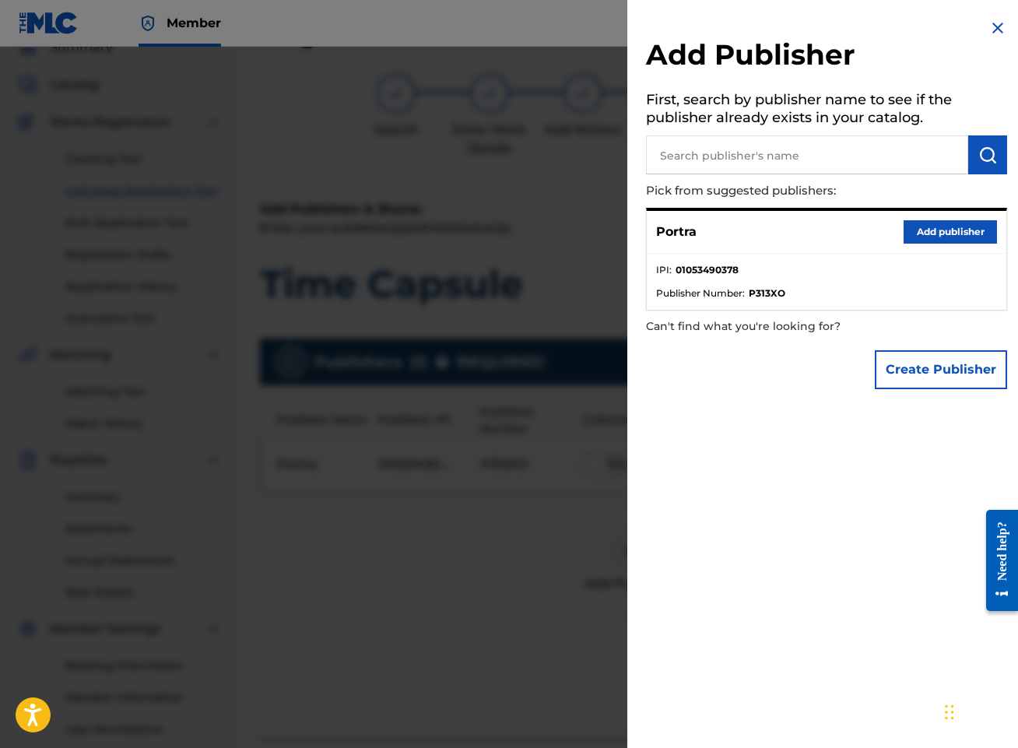
click at [988, 33] on img at bounding box center [997, 28] width 19 height 19
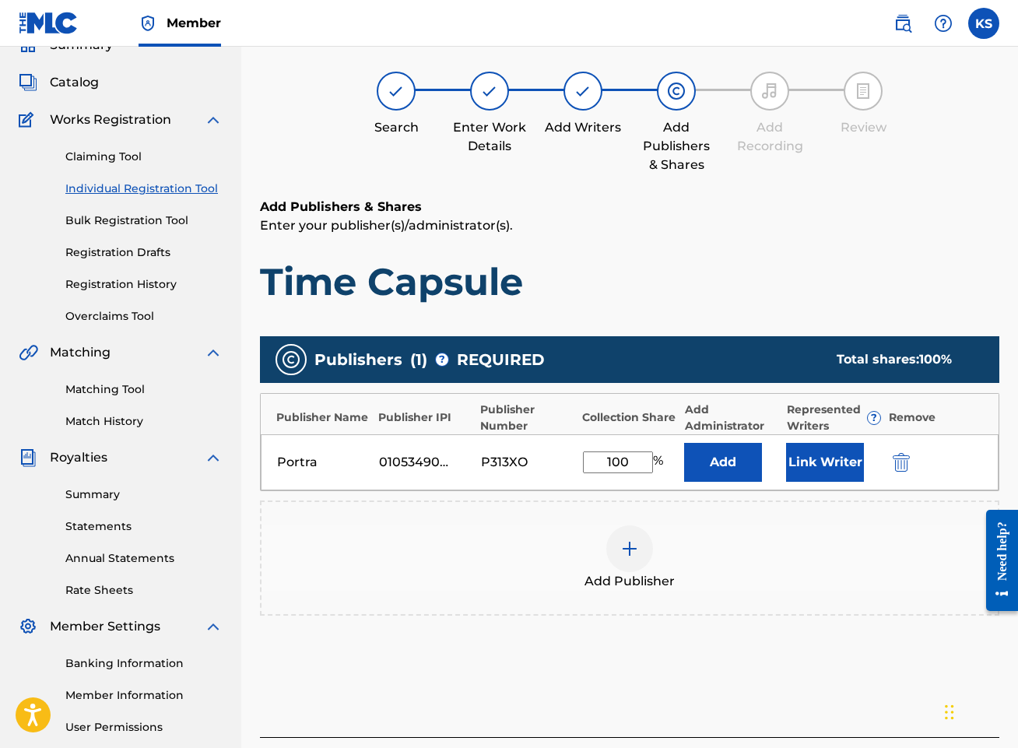
scroll to position [73, 0]
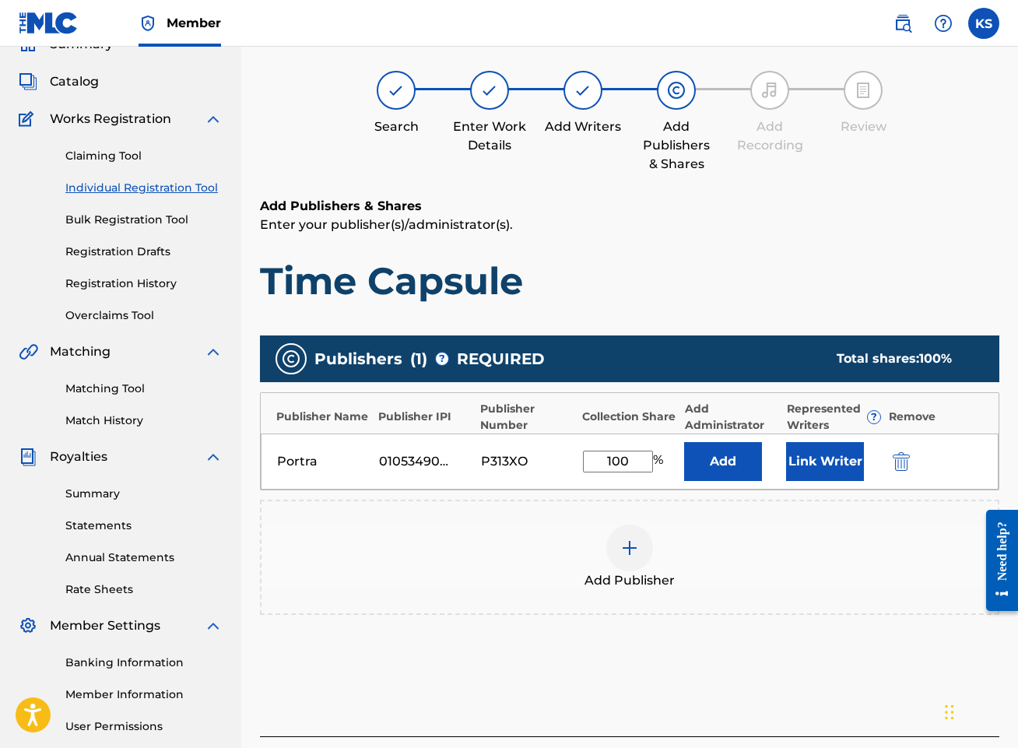
click at [819, 463] on button "Link Writer" at bounding box center [825, 461] width 78 height 39
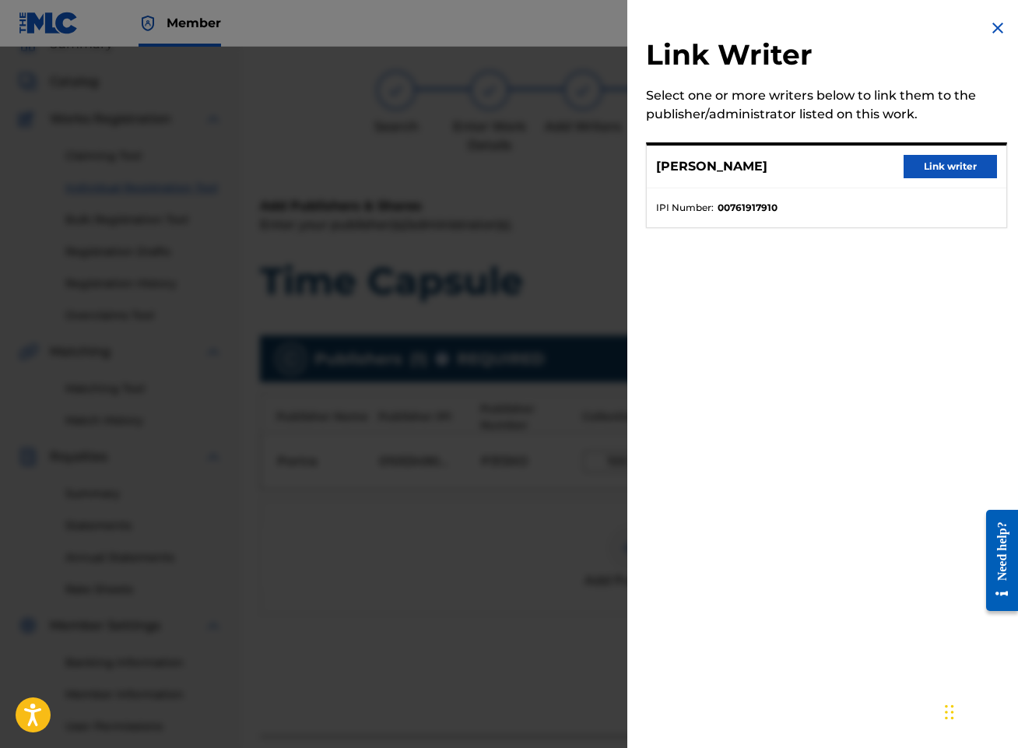
click at [943, 166] on button "Link writer" at bounding box center [949, 166] width 93 height 23
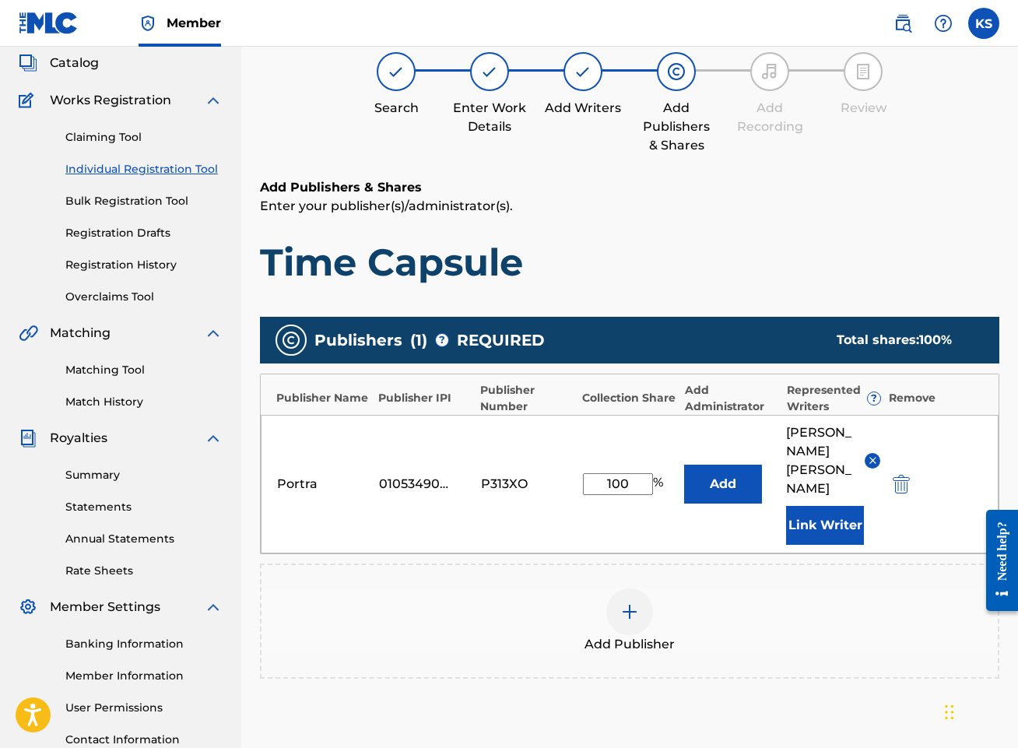
scroll to position [237, 0]
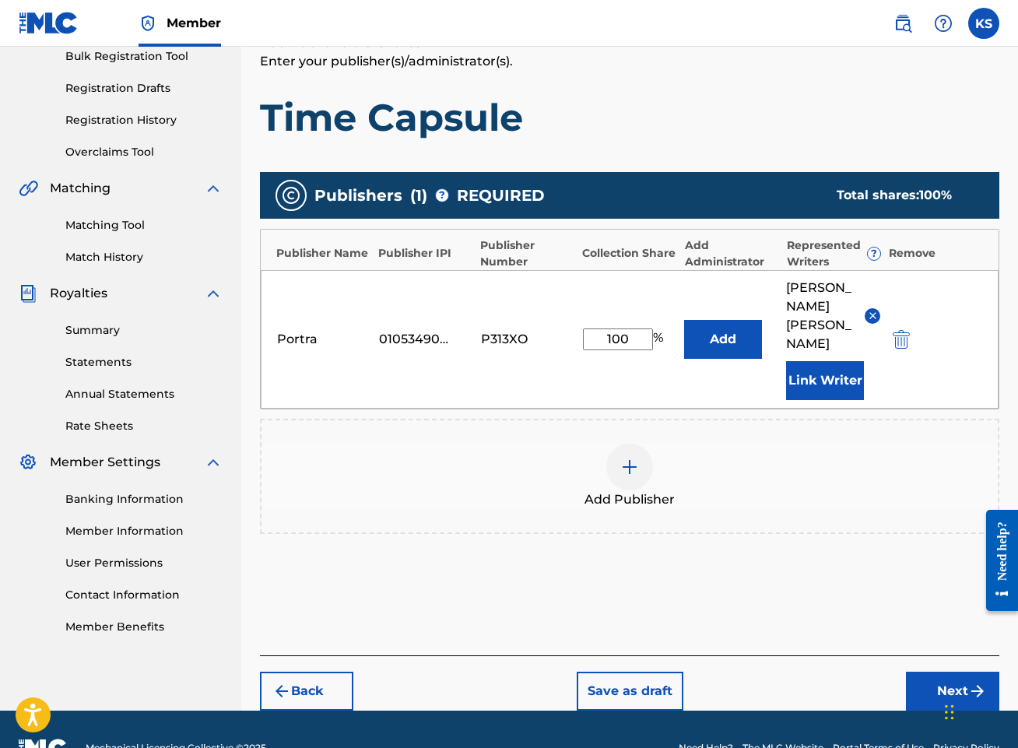
click at [965, 671] on button "Next" at bounding box center [952, 690] width 93 height 39
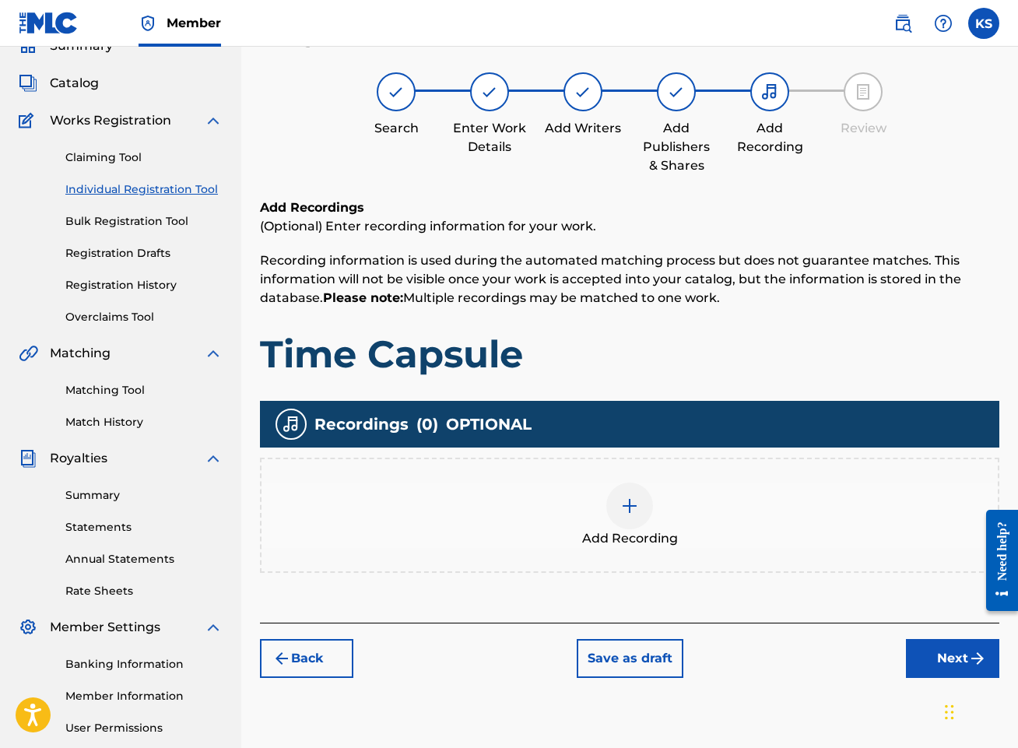
scroll to position [70, 0]
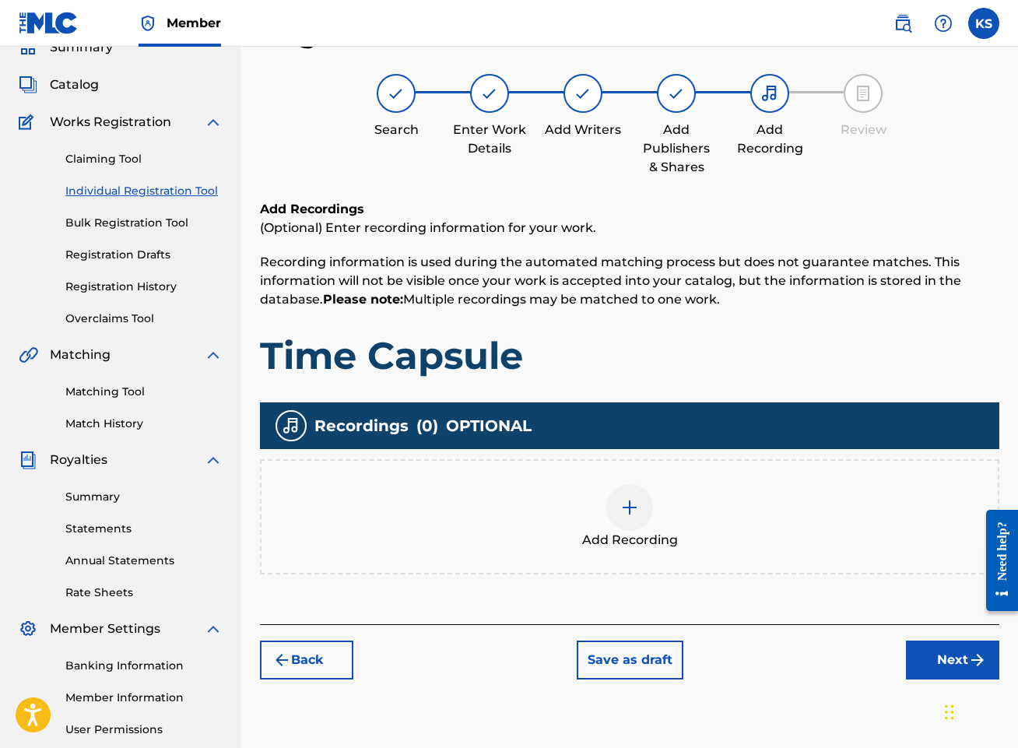
click at [631, 505] on img at bounding box center [629, 507] width 19 height 19
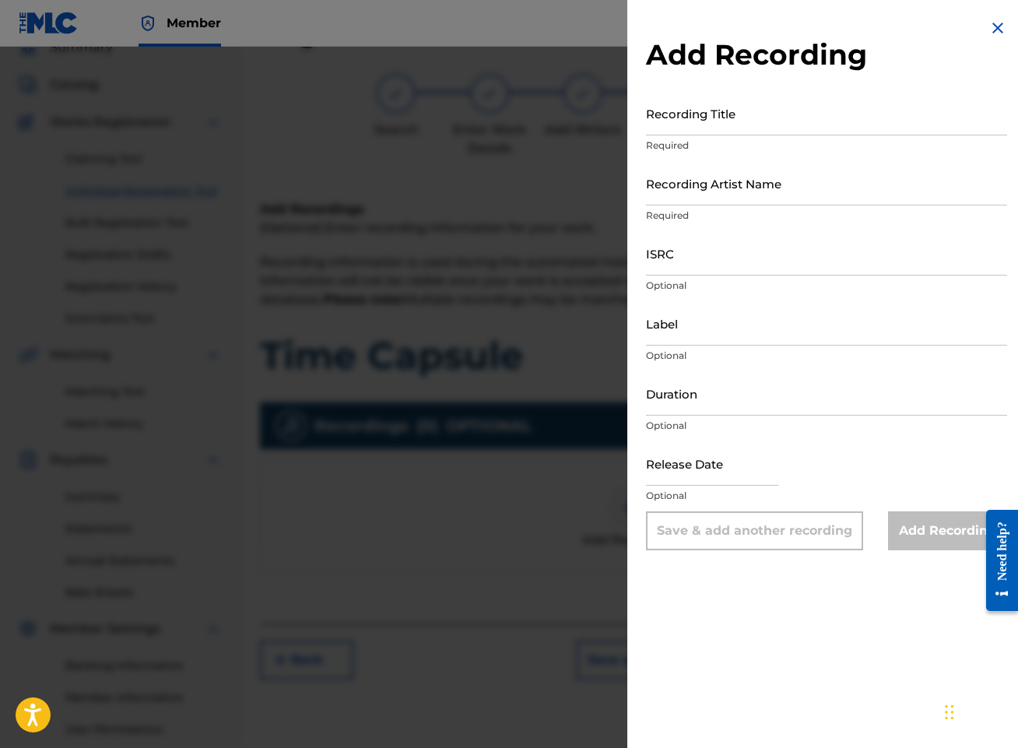
click at [759, 97] on input "Recording Title" at bounding box center [826, 113] width 361 height 44
type input "Time Capsule"
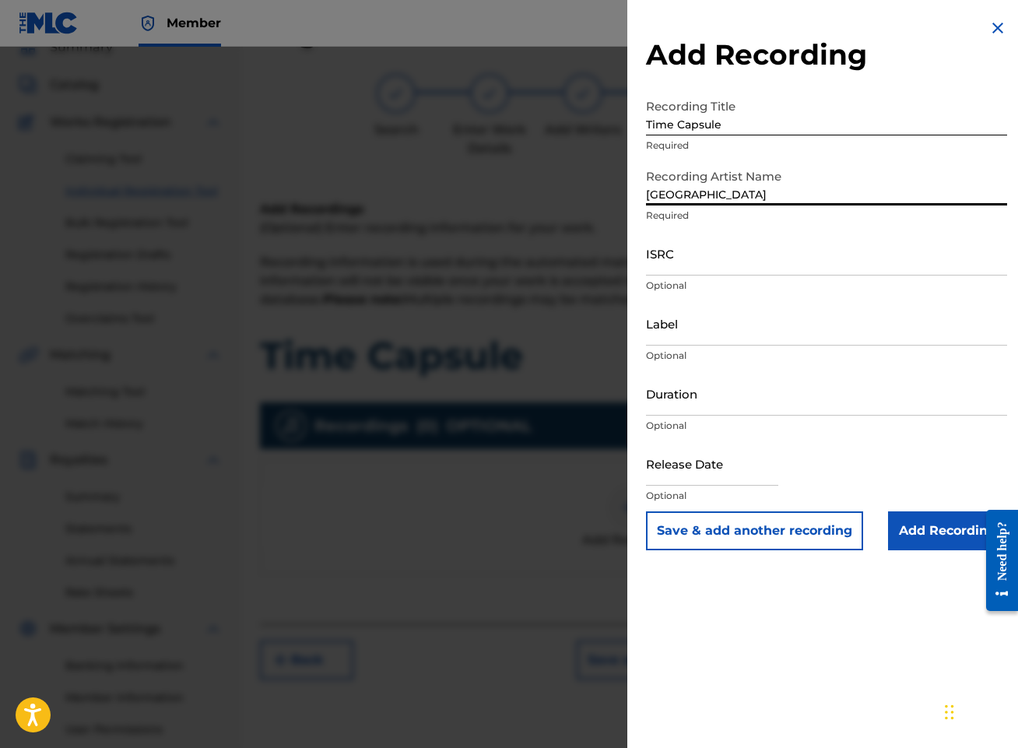
type input "[GEOGRAPHIC_DATA]"
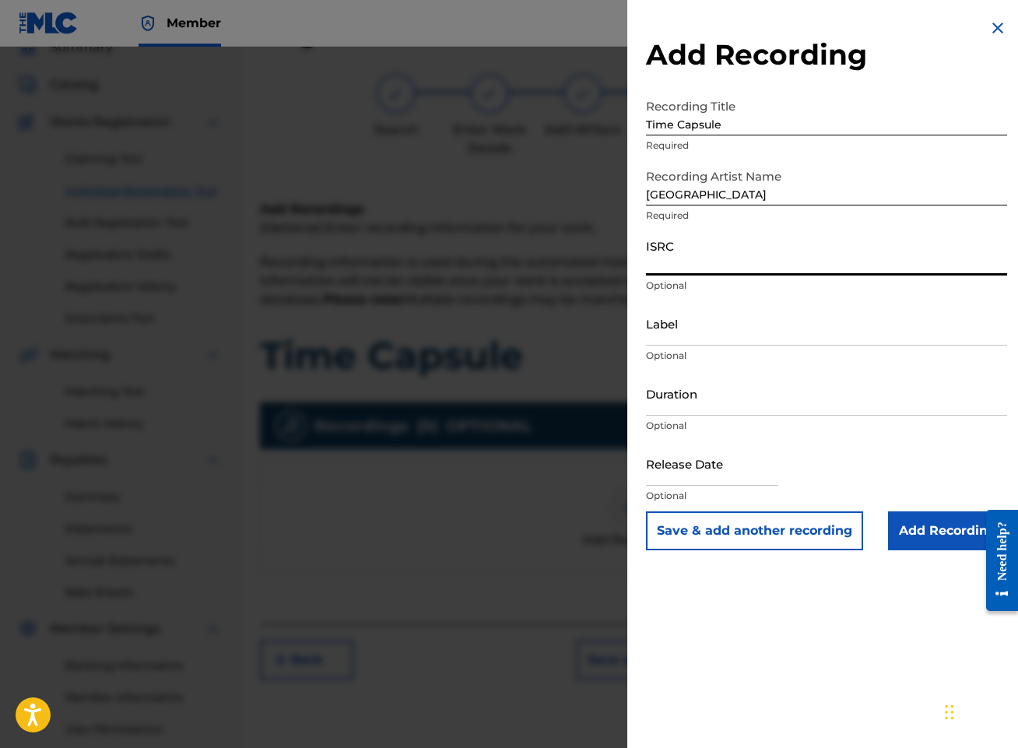
paste input "QZTBD2550435"
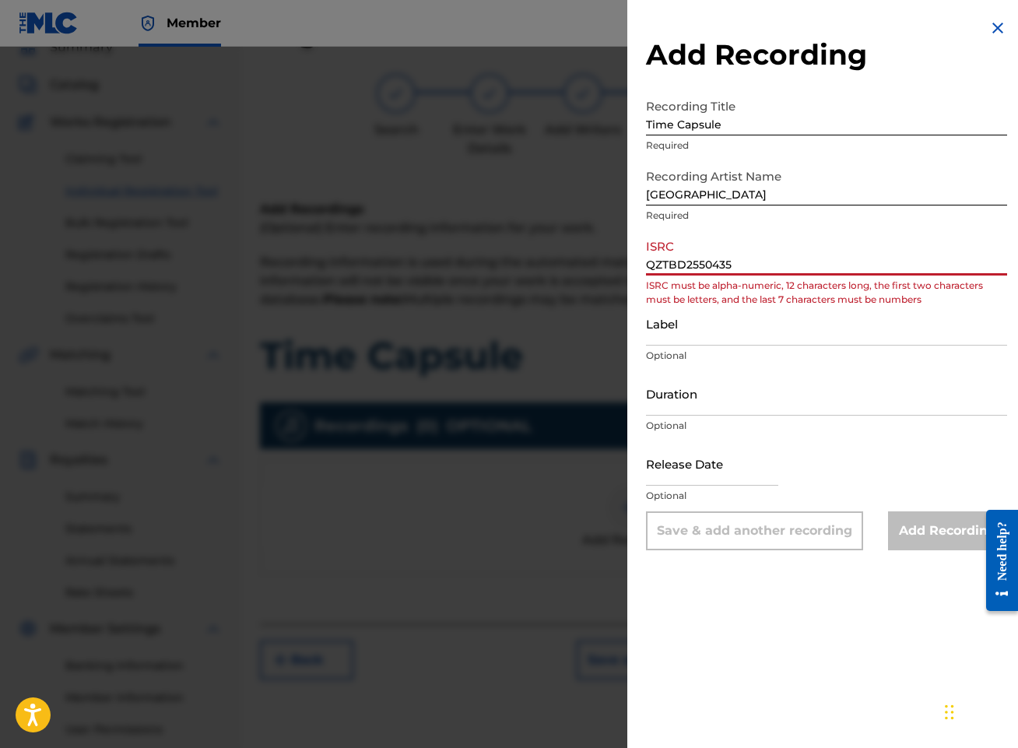
click at [670, 262] on input "QZTBD2550435" at bounding box center [826, 253] width 361 height 44
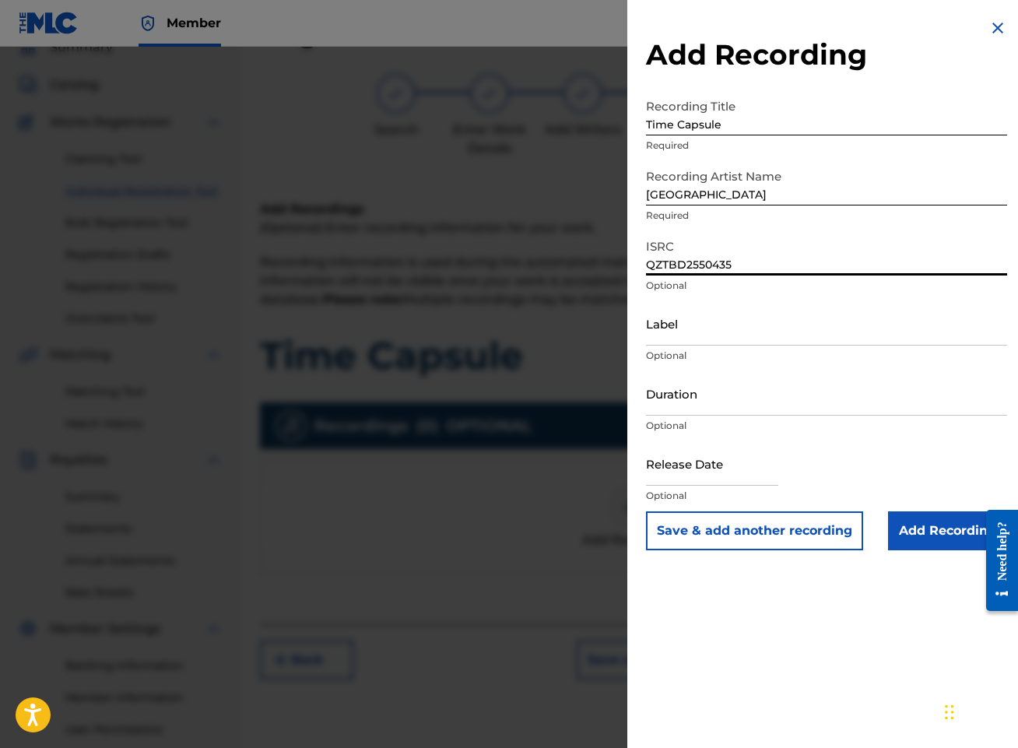
type input "QZTBD2550435"
click at [753, 394] on input "Duration" at bounding box center [826, 393] width 361 height 44
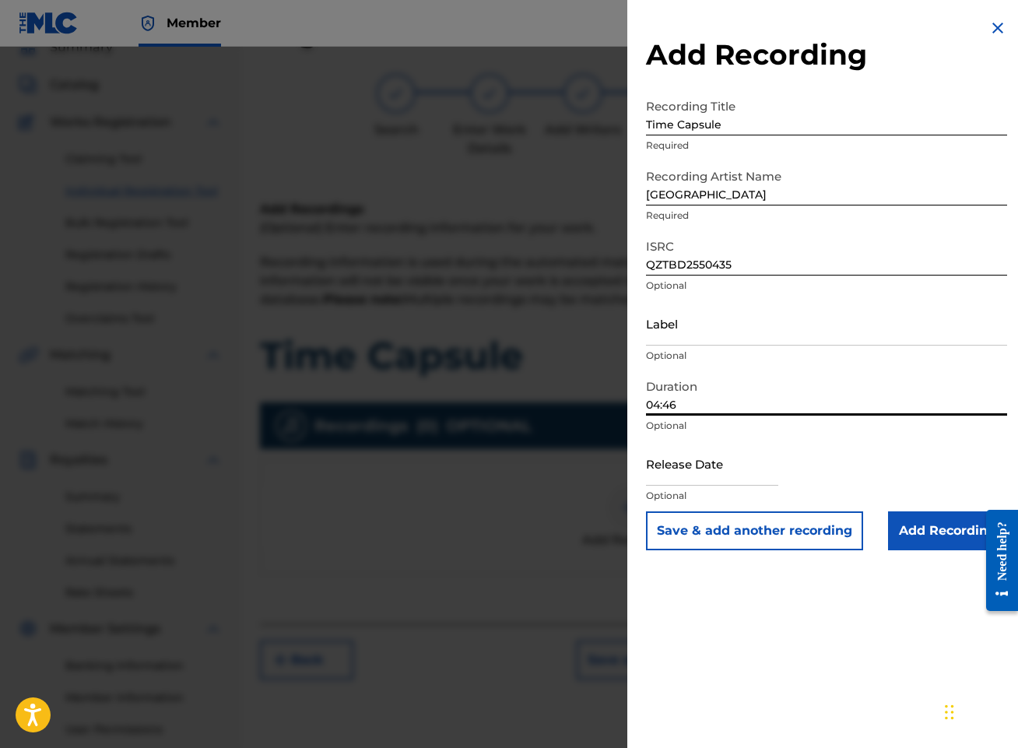
type input "04:46"
click at [953, 532] on input "Add Recording" at bounding box center [947, 530] width 119 height 39
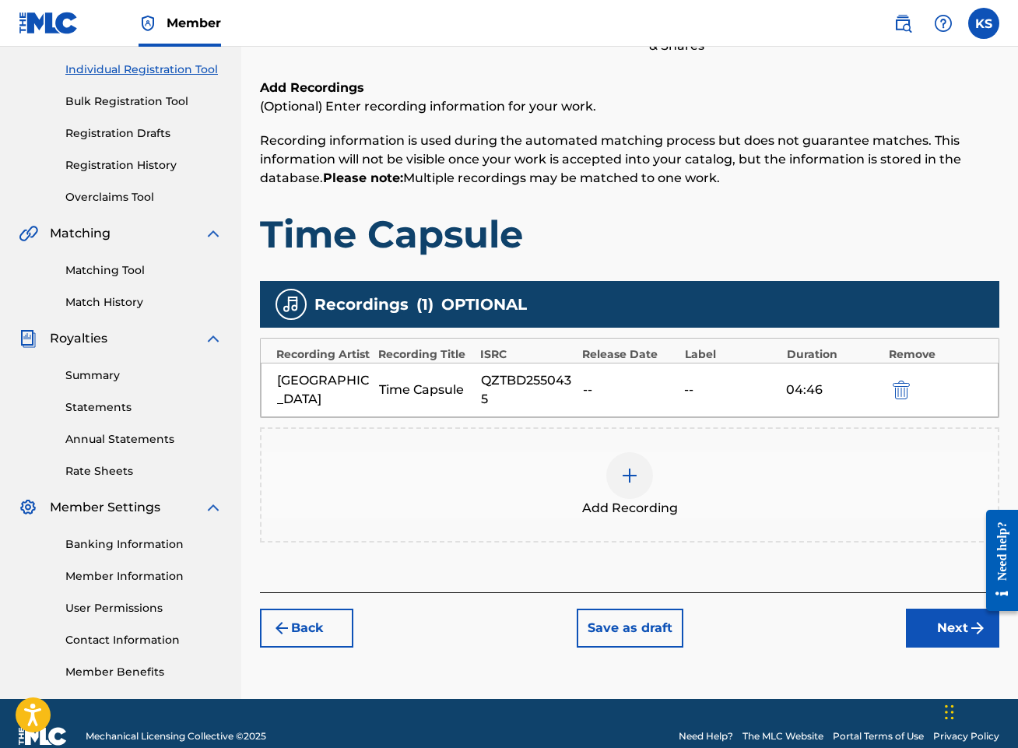
scroll to position [217, 0]
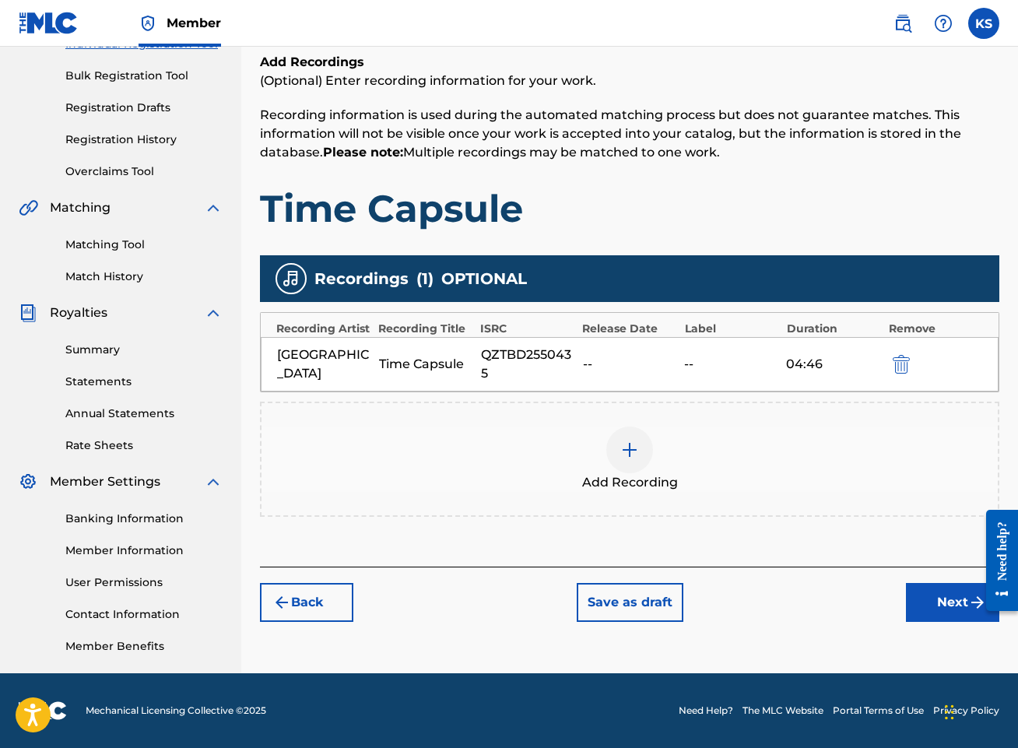
click at [499, 373] on div "QZTBD2550435" at bounding box center [528, 363] width 94 height 37
click at [497, 349] on div "QZTBD2550435" at bounding box center [528, 363] width 94 height 37
click at [950, 598] on button "Next" at bounding box center [952, 602] width 93 height 39
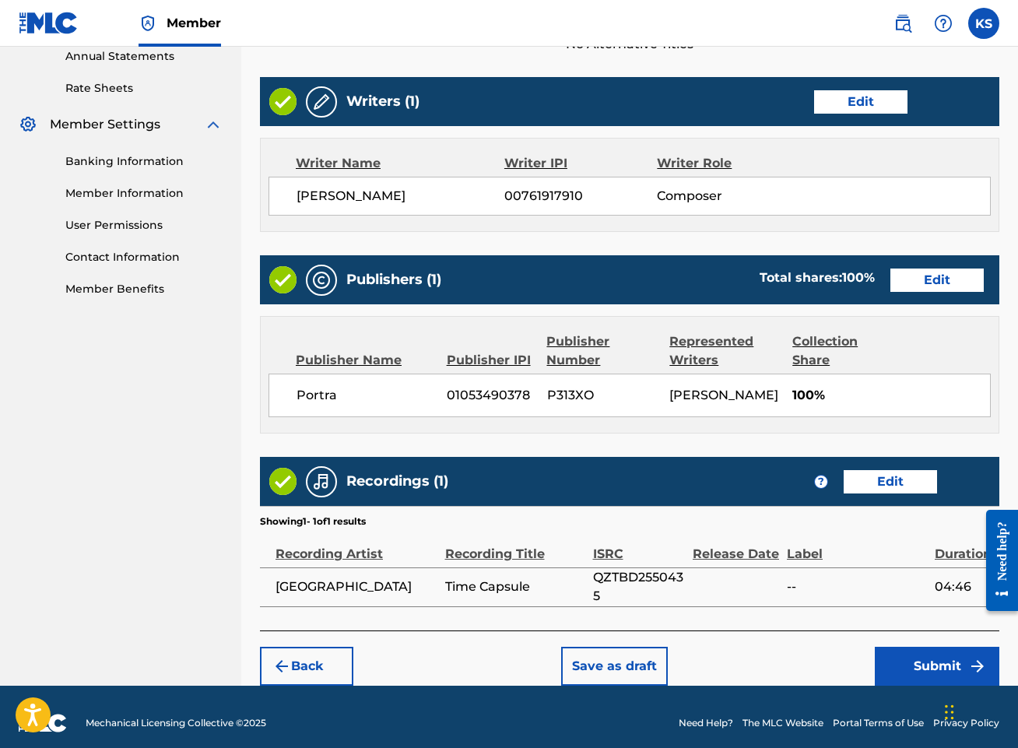
scroll to position [587, 0]
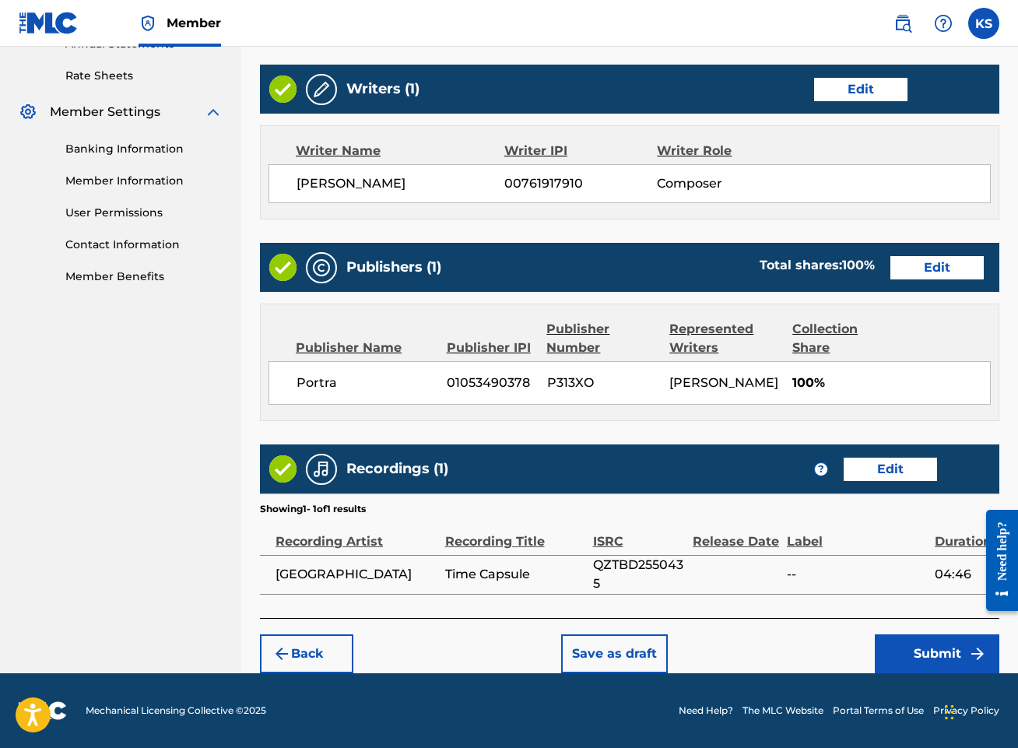
click at [892, 470] on button "Edit" at bounding box center [889, 468] width 93 height 23
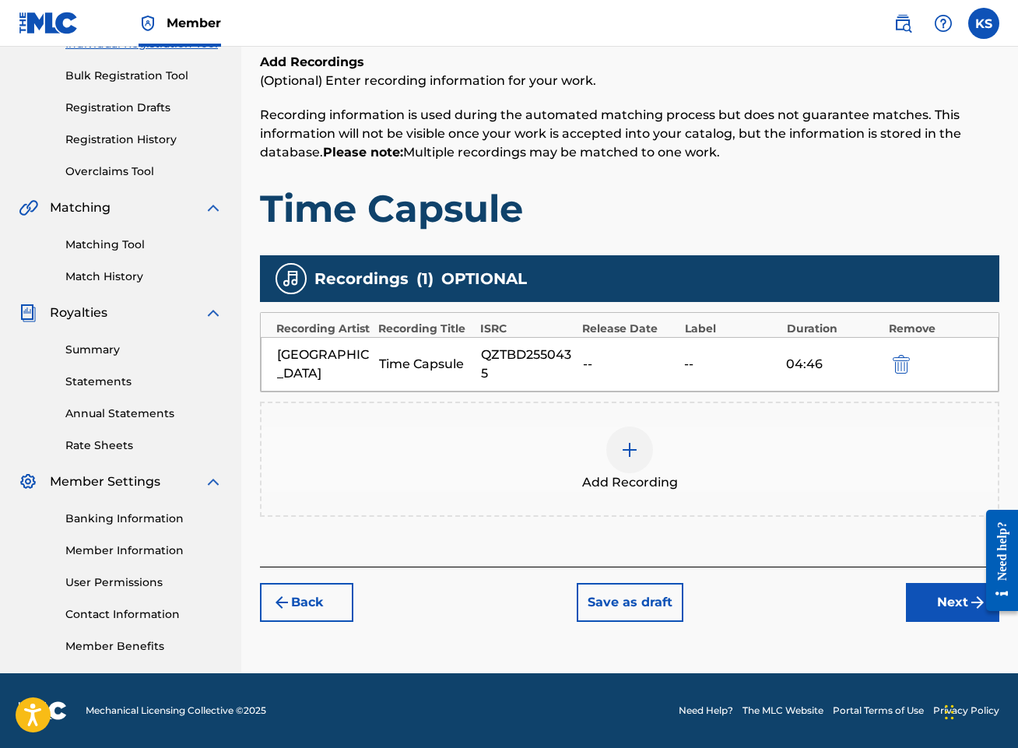
click at [898, 374] on div "[GEOGRAPHIC_DATA] Time Capsule QZTBD2550435 -- -- 04:46" at bounding box center [630, 364] width 738 height 54
click at [900, 368] on img "submit" at bounding box center [900, 364] width 17 height 19
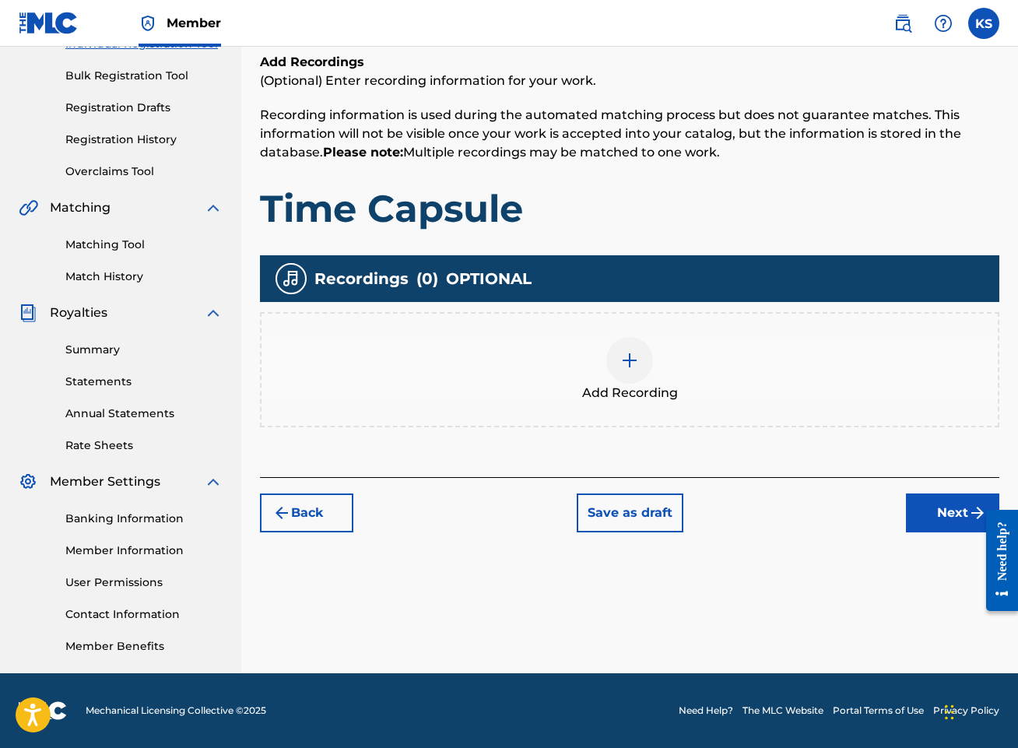
click at [640, 372] on div at bounding box center [629, 360] width 47 height 47
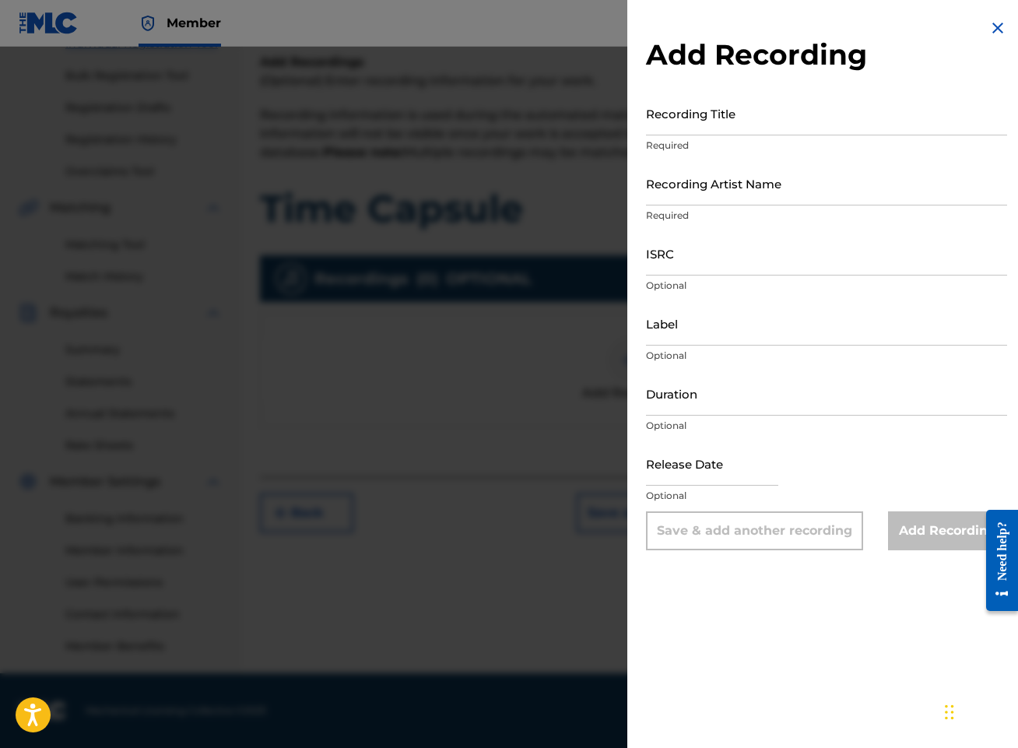
click at [854, 111] on input "Recording Title" at bounding box center [826, 113] width 361 height 44
type input "Time Capsule"
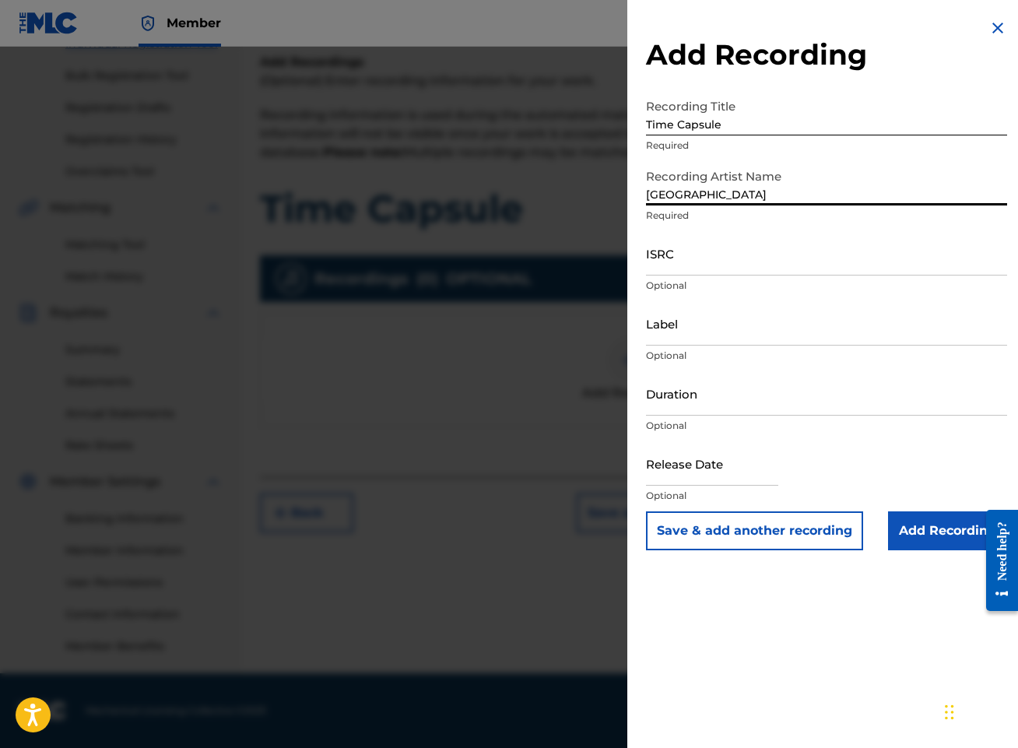
type input "[GEOGRAPHIC_DATA]"
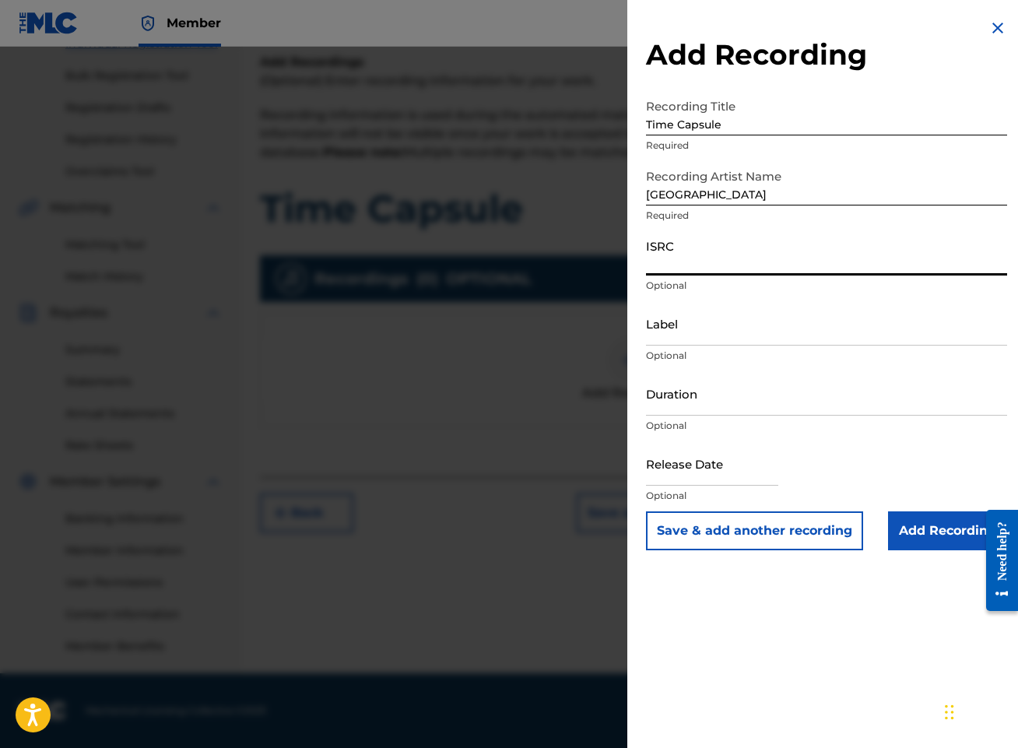
paste input "QZTBD2550435"
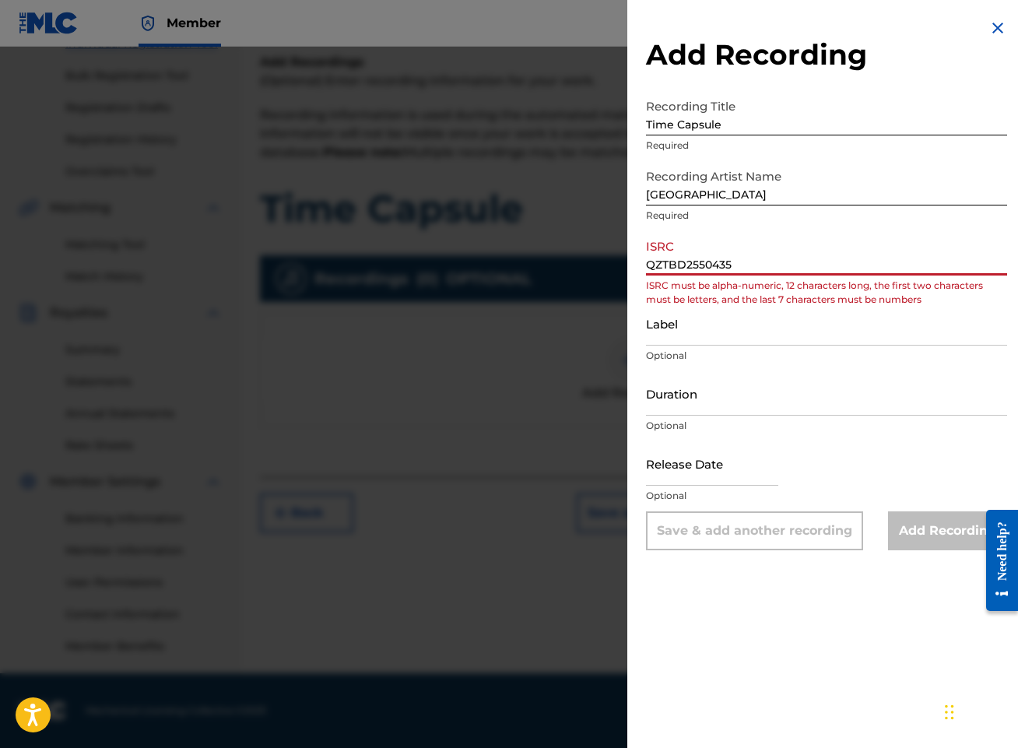
click at [671, 261] on input "QZTBD2550435" at bounding box center [826, 253] width 361 height 44
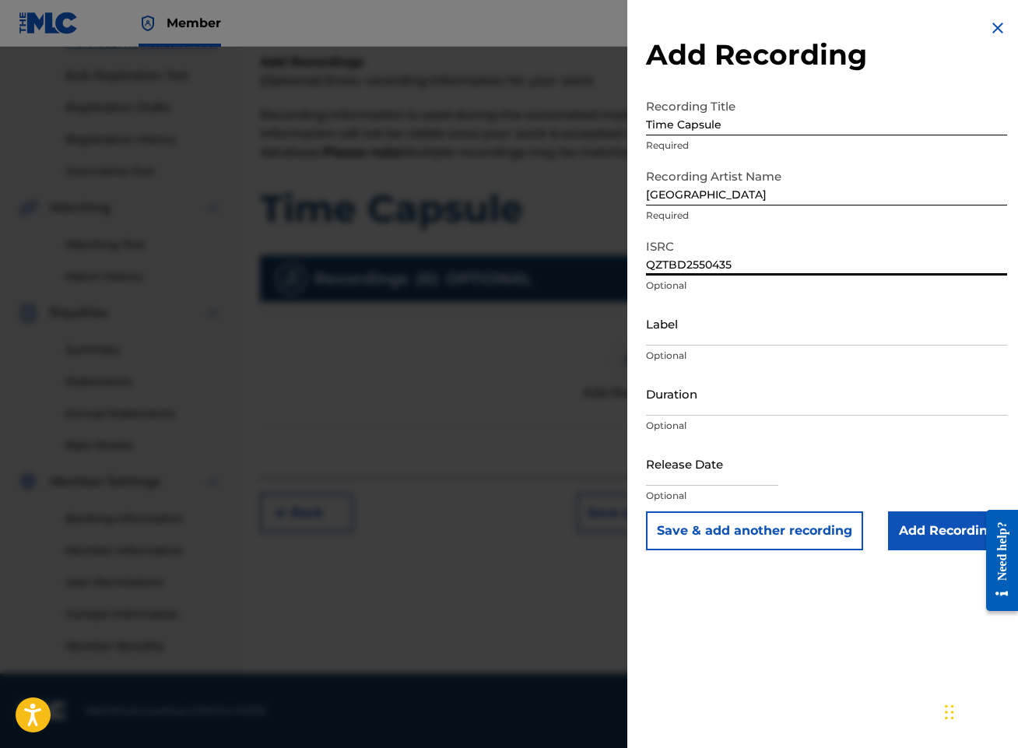
type input "QZTBD2550435"
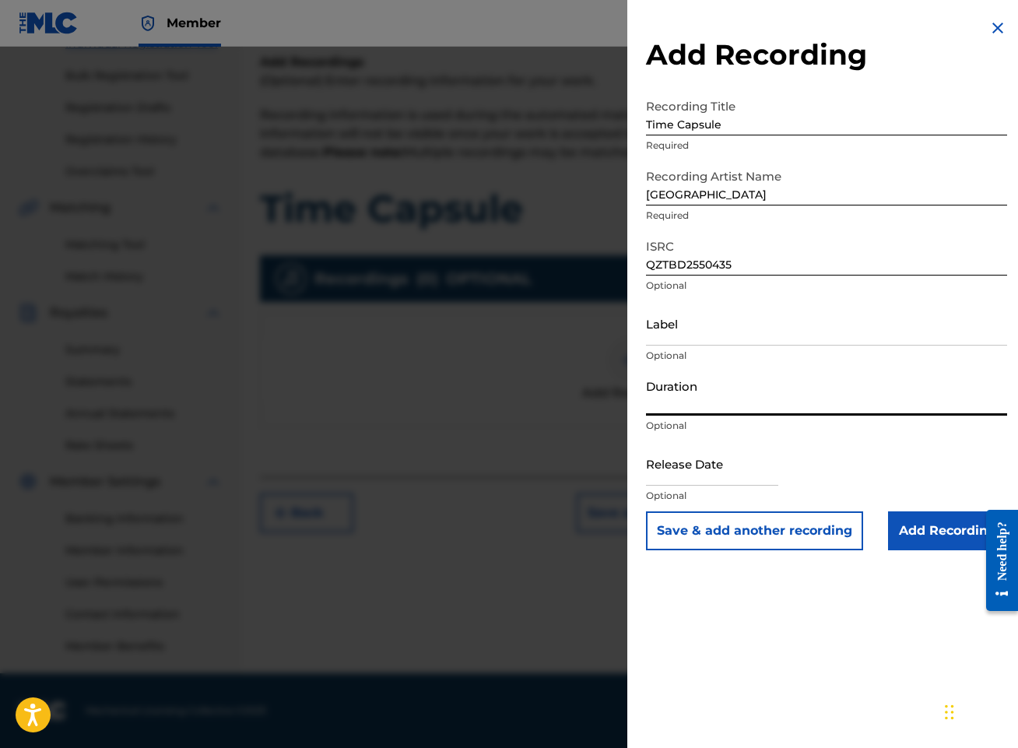
click at [747, 402] on input "Duration" at bounding box center [826, 393] width 361 height 44
type input "04:36"
select select "8"
select select "2025"
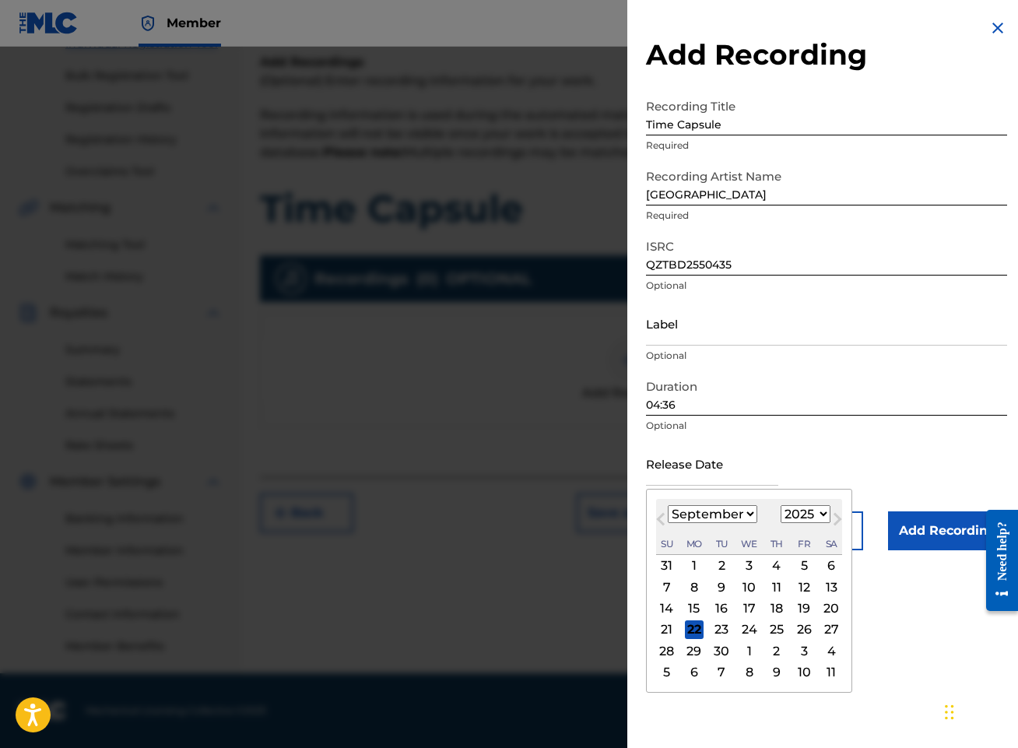
click at [658, 510] on button "Previous Month" at bounding box center [660, 522] width 25 height 25
select select "7"
click at [804, 629] on div "22" at bounding box center [803, 629] width 19 height 19
type input "[DATE]"
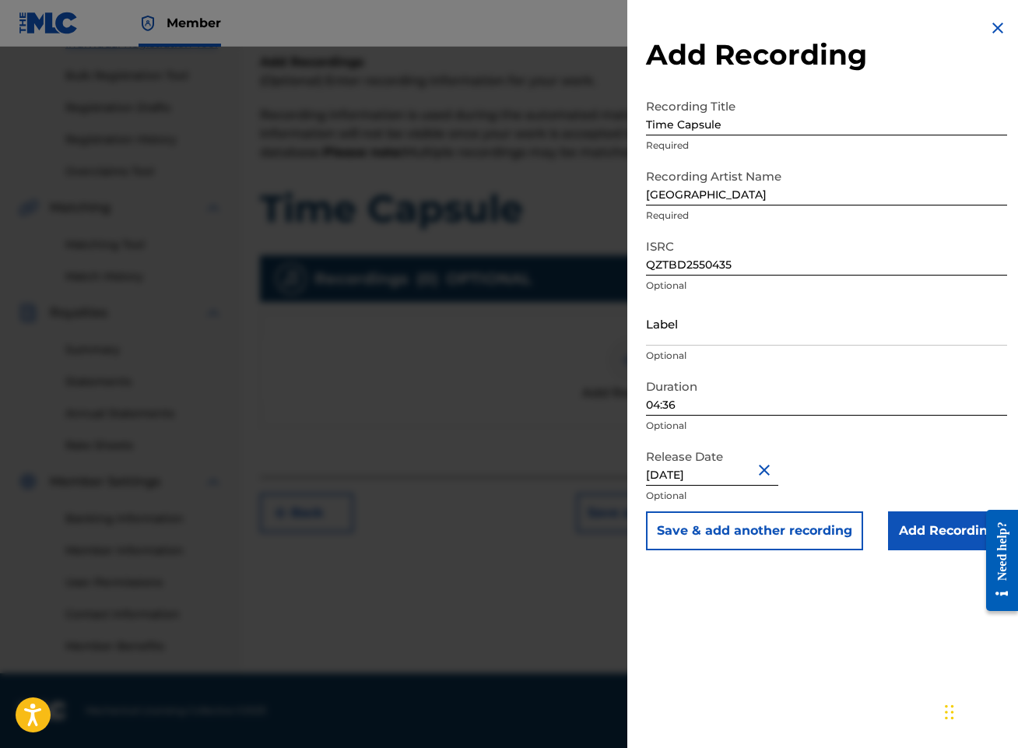
select select "7"
select select "2025"
click at [955, 524] on input "Add Recording" at bounding box center [947, 530] width 119 height 39
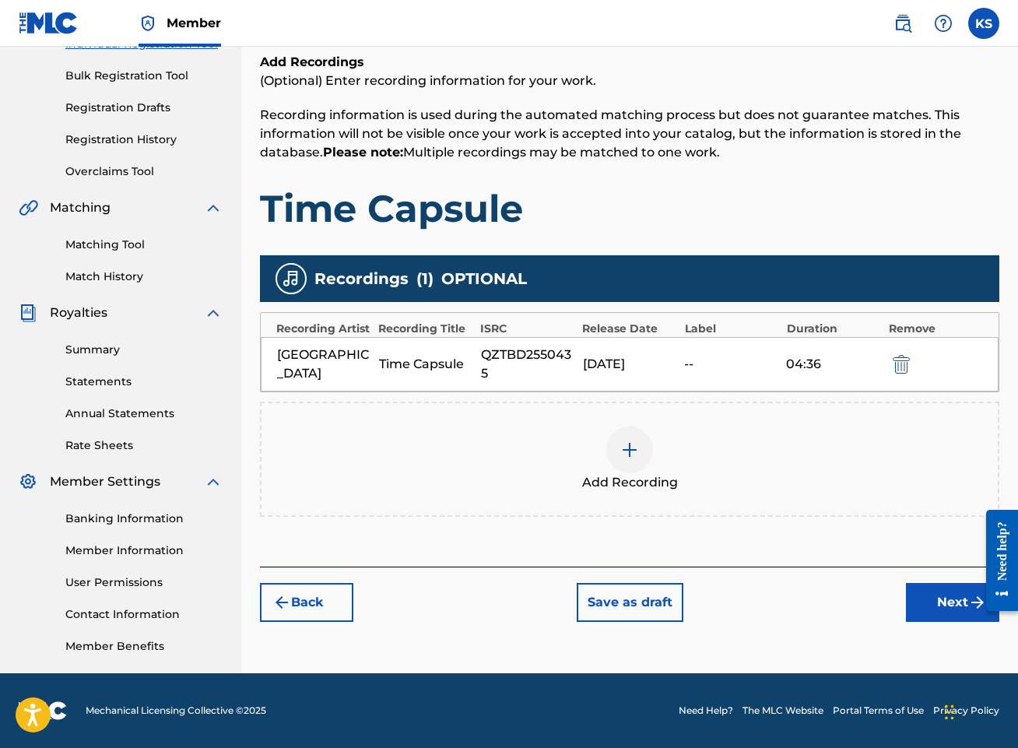
click at [936, 598] on button "Next" at bounding box center [952, 602] width 93 height 39
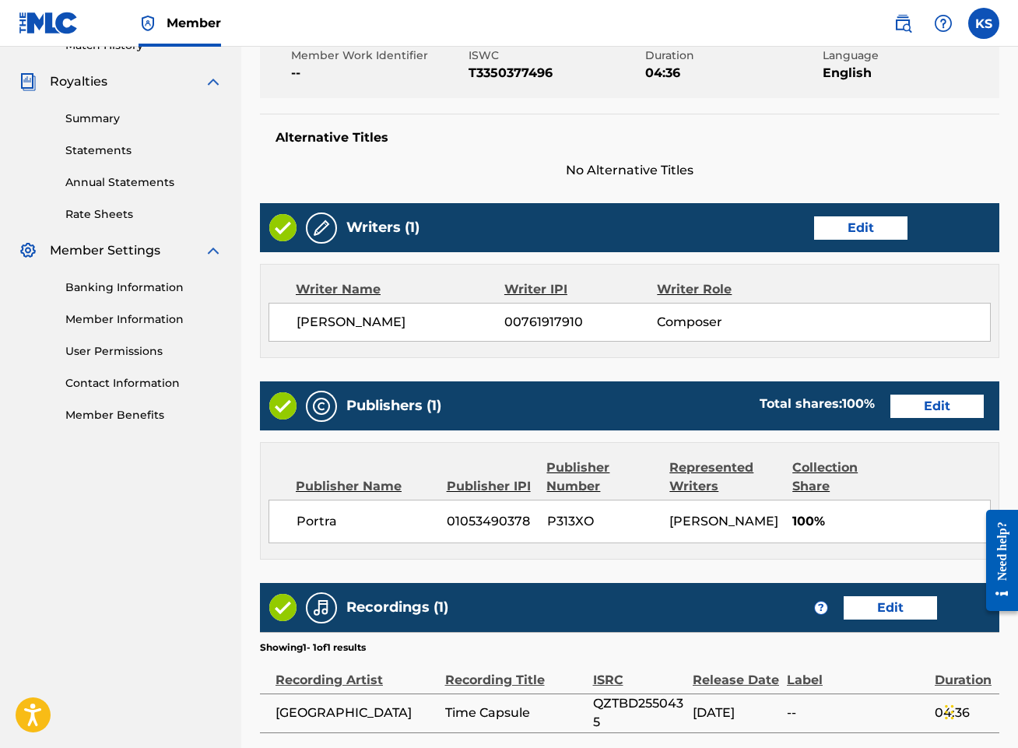
scroll to position [587, 0]
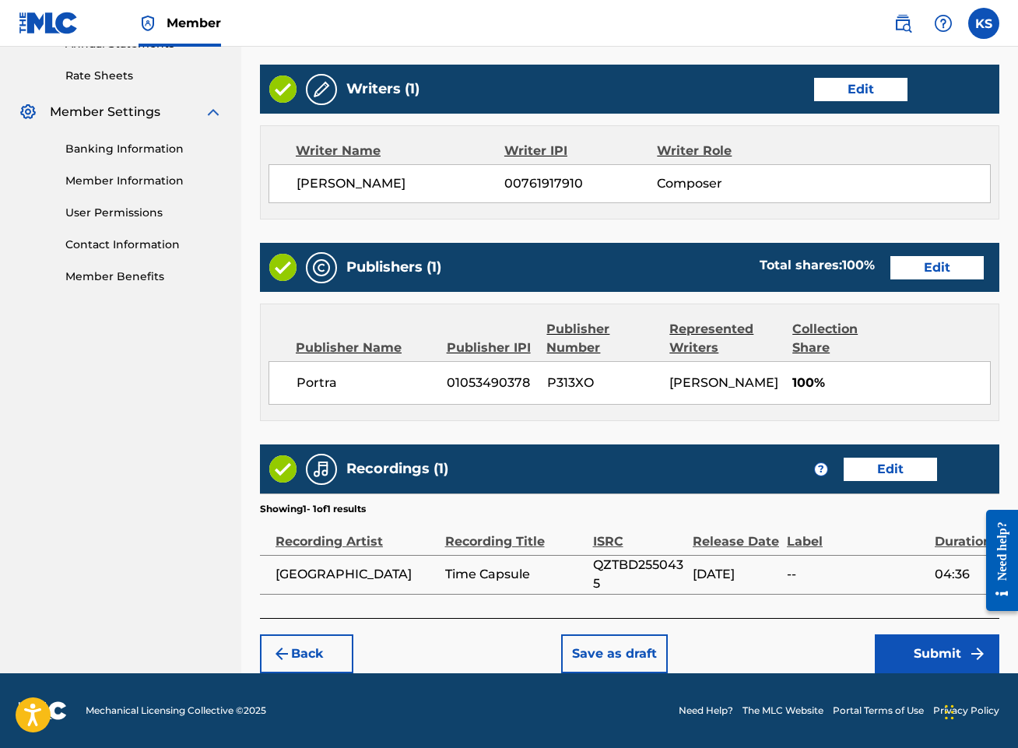
click at [944, 651] on button "Submit" at bounding box center [936, 653] width 124 height 39
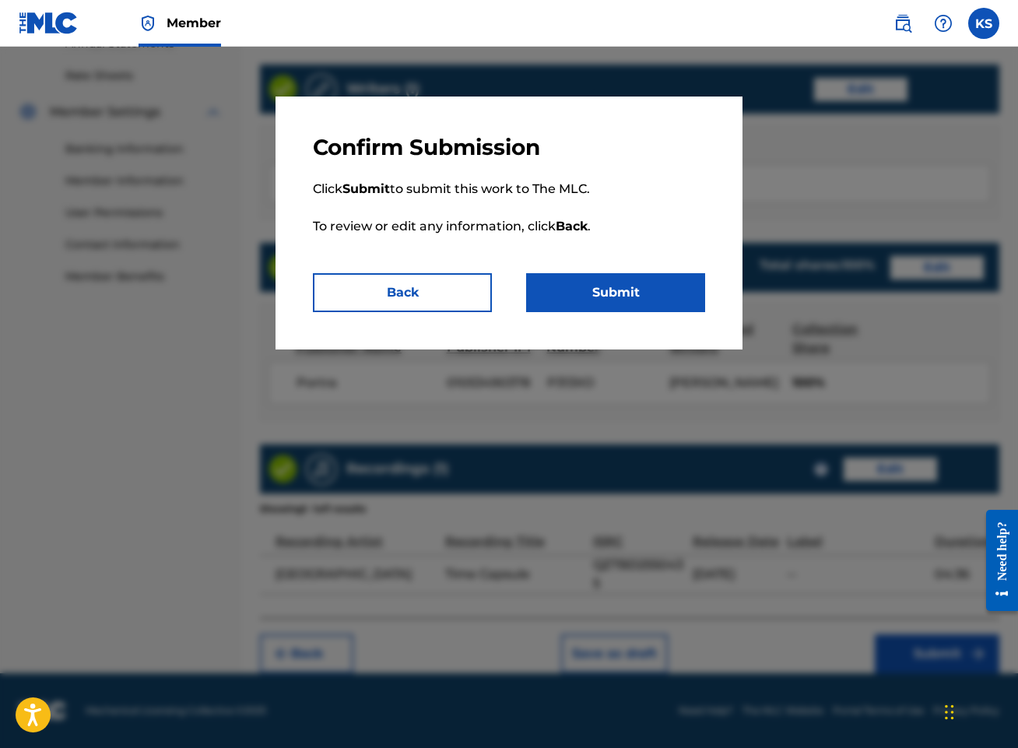
click at [629, 292] on button "Submit" at bounding box center [615, 292] width 179 height 39
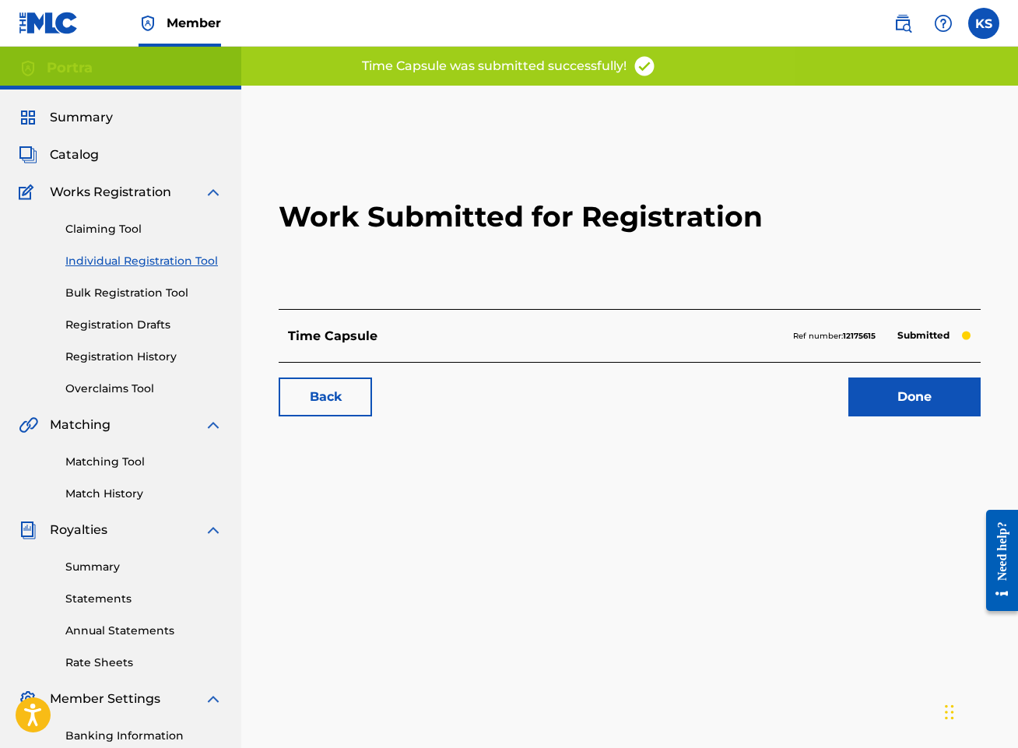
click at [907, 397] on link "Done" at bounding box center [914, 396] width 132 height 39
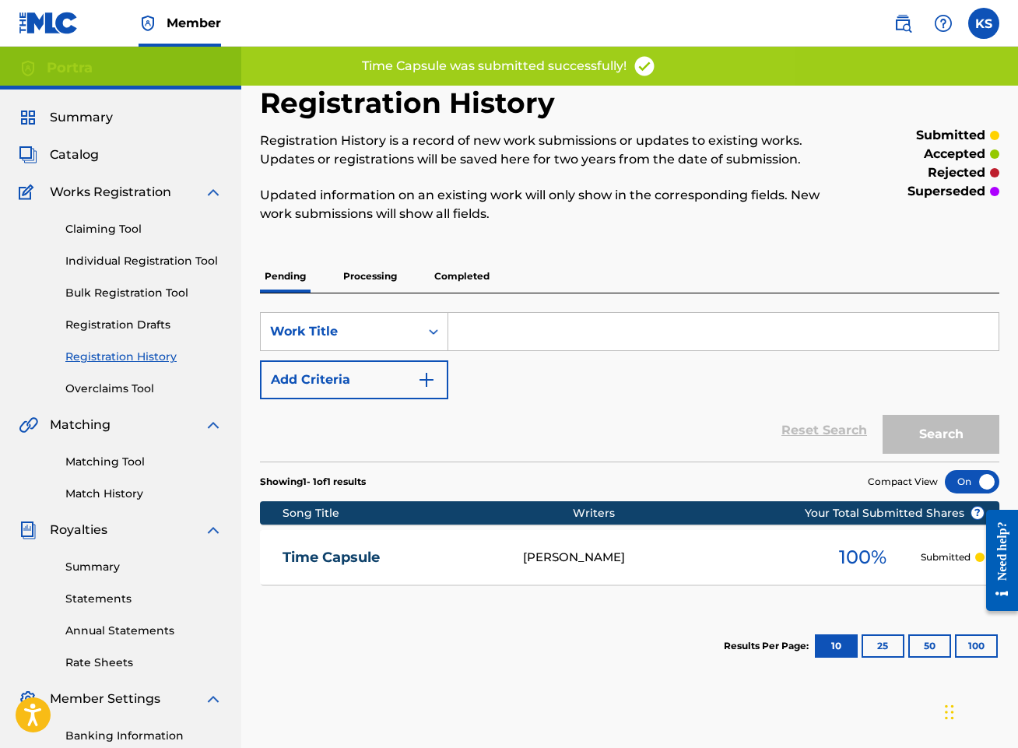
click at [121, 230] on link "Claiming Tool" at bounding box center [143, 229] width 157 height 16
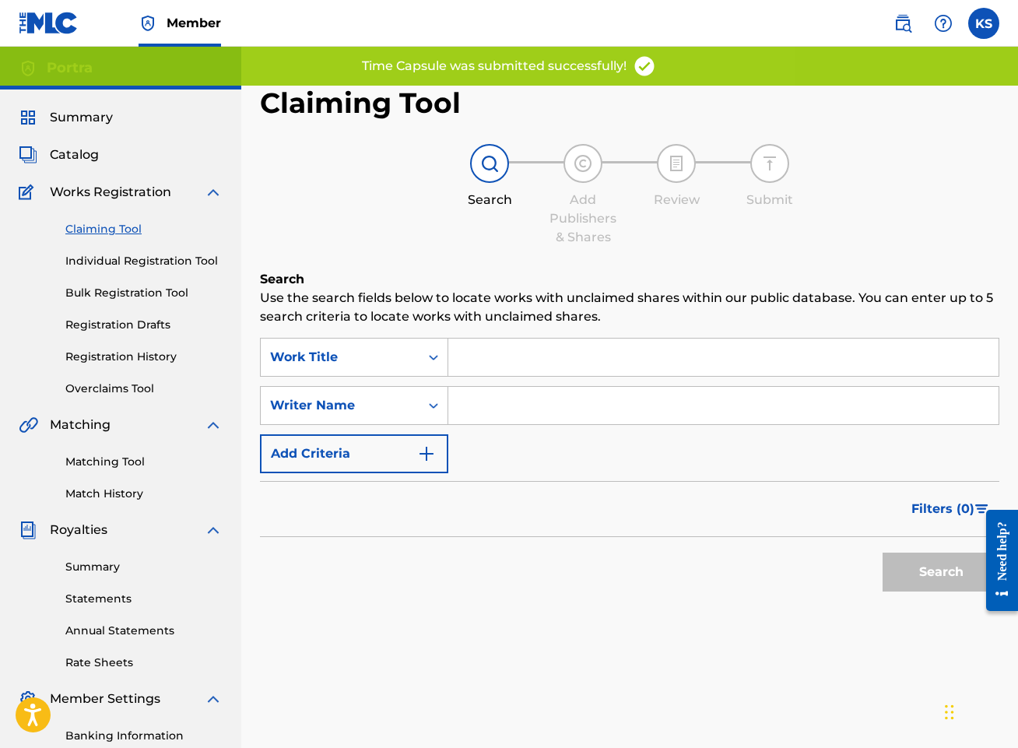
click at [143, 254] on link "Individual Registration Tool" at bounding box center [143, 261] width 157 height 16
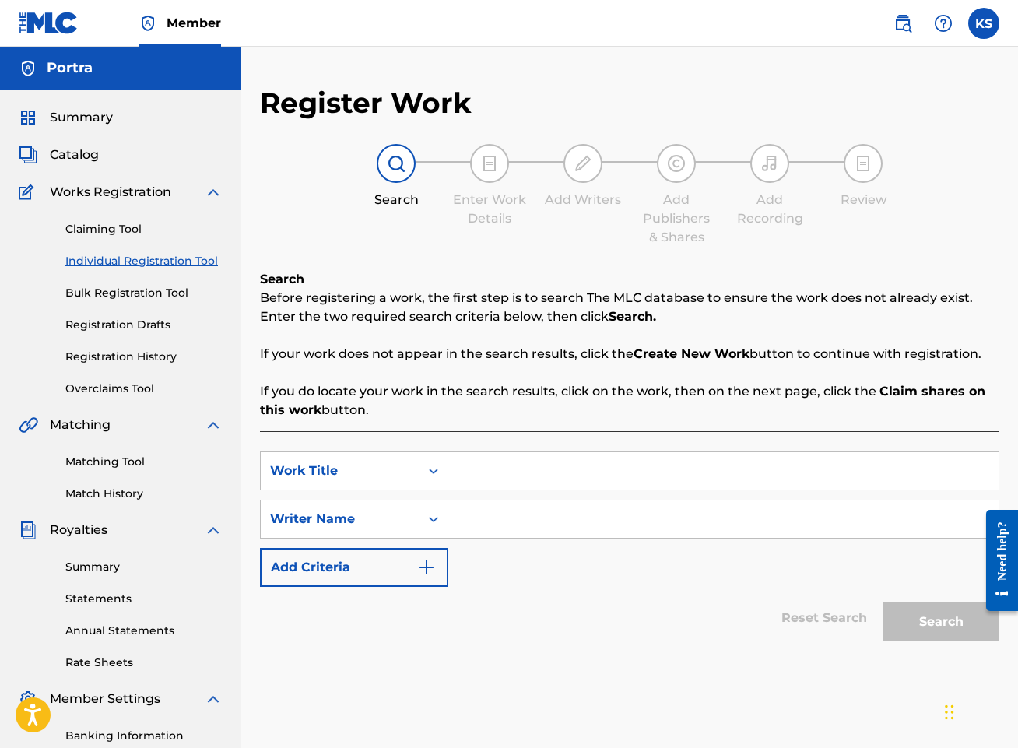
click at [585, 468] on input "Search Form" at bounding box center [723, 470] width 550 height 37
type input "Snowfall"
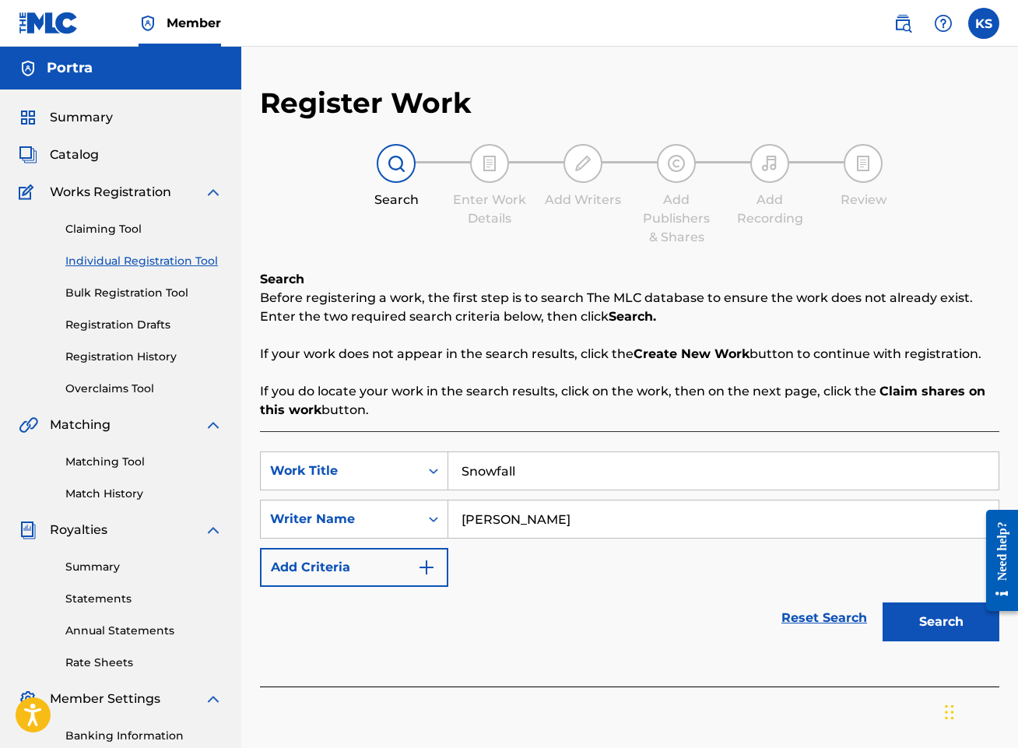
type input "[PERSON_NAME]"
click at [882, 602] on button "Search" at bounding box center [940, 621] width 117 height 39
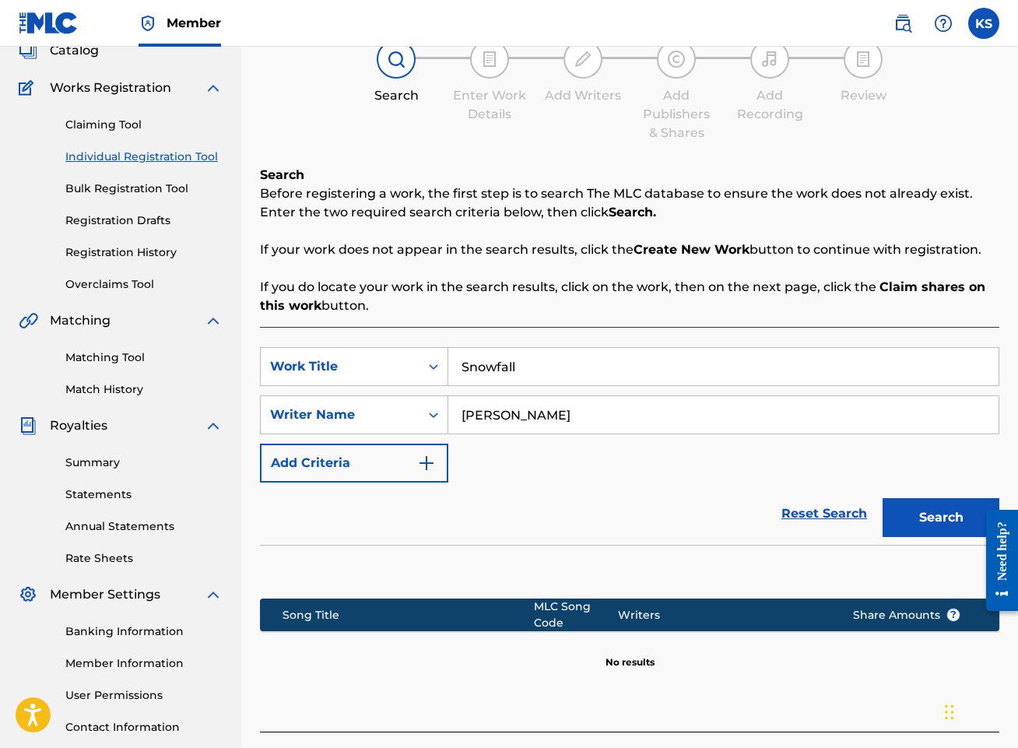
scroll to position [218, 0]
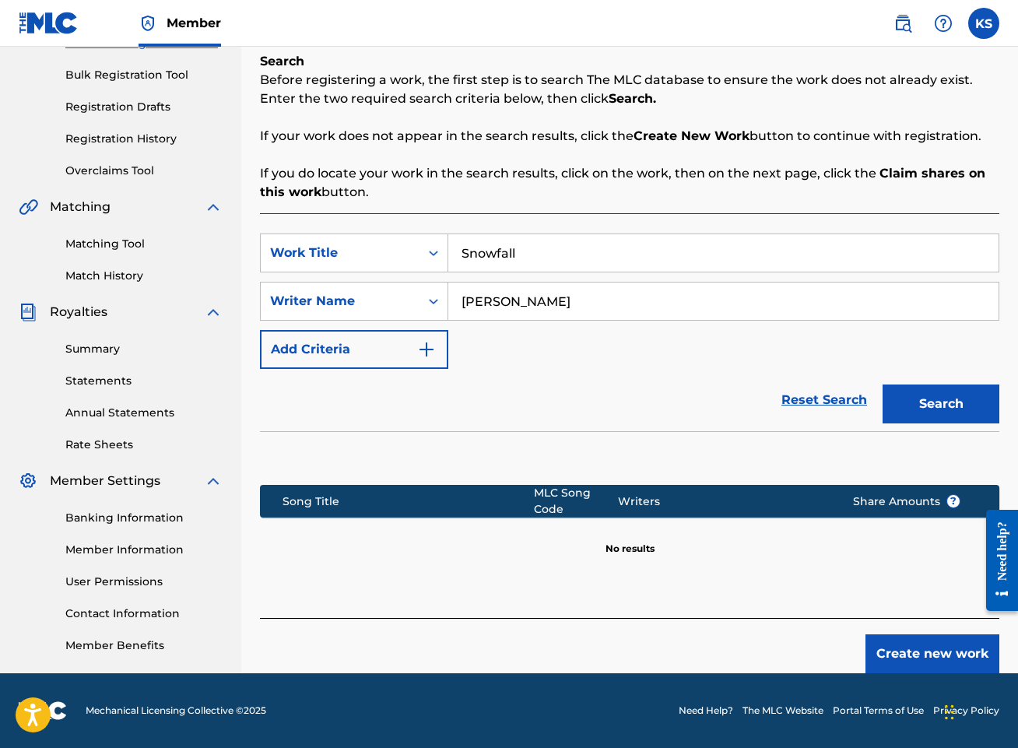
click at [952, 651] on button "Create new work" at bounding box center [932, 653] width 134 height 39
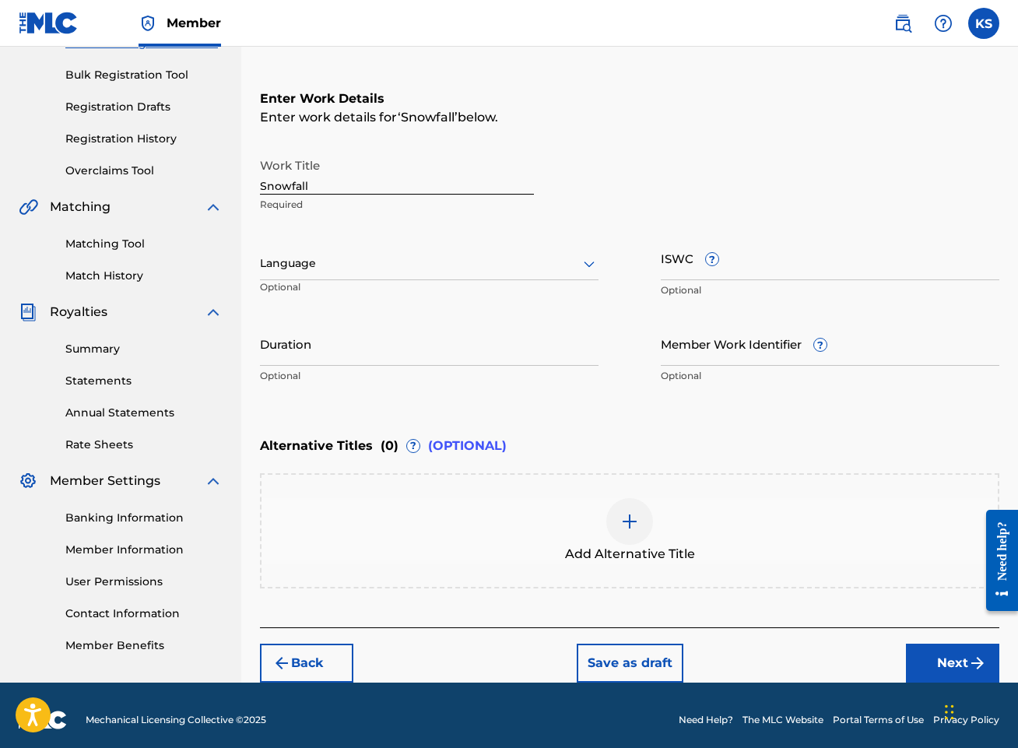
click at [742, 265] on input "ISWC ?" at bounding box center [830, 258] width 338 height 44
paste input "T3350377612"
type input "T3350377612"
click at [384, 336] on input "Duration" at bounding box center [429, 343] width 338 height 44
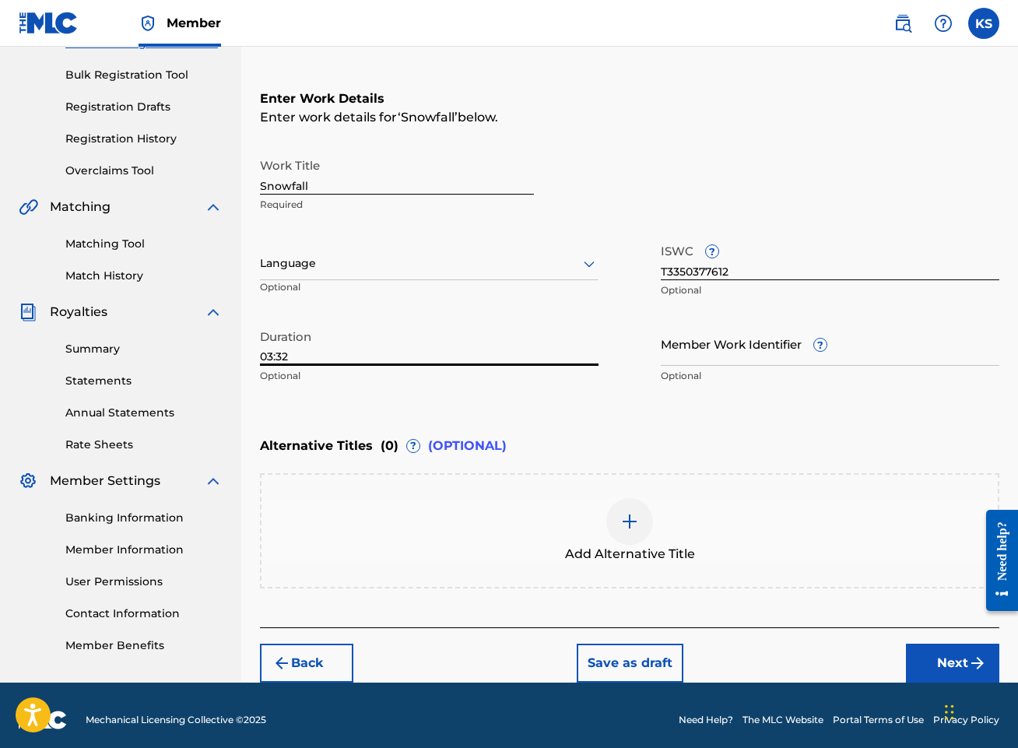
type input "03:32"
click at [709, 418] on div "Enter Work Details Enter work details for ‘ Snowfall ’ below. Work Title Snowfa…" at bounding box center [629, 240] width 739 height 377
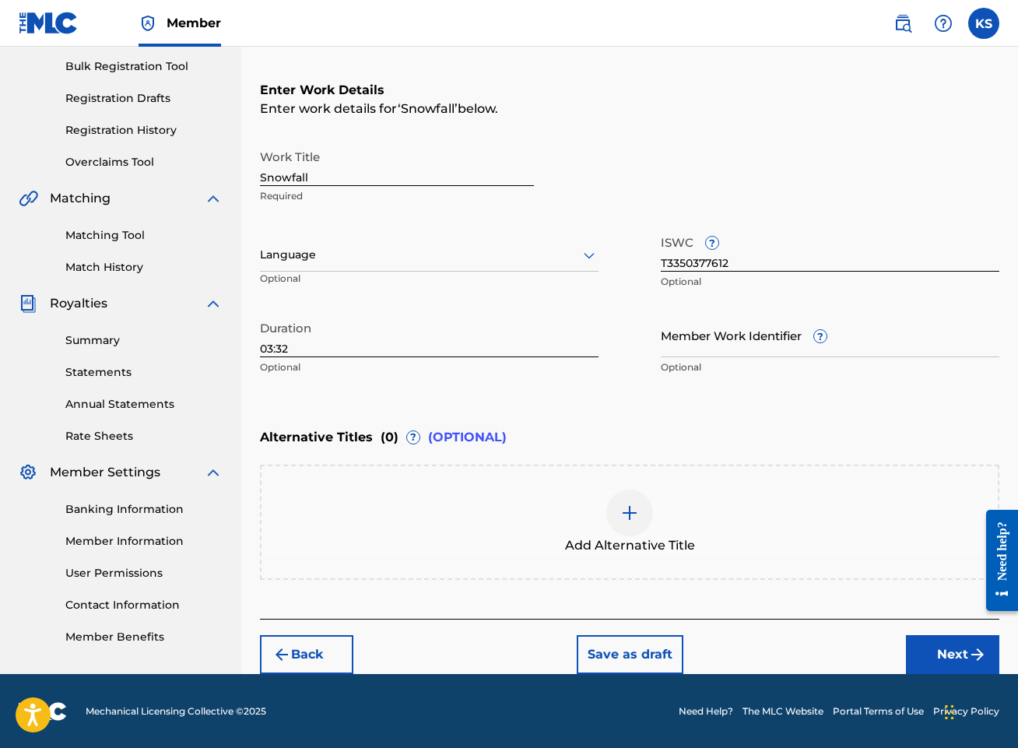
scroll to position [227, 0]
click at [951, 648] on button "Next" at bounding box center [952, 653] width 93 height 39
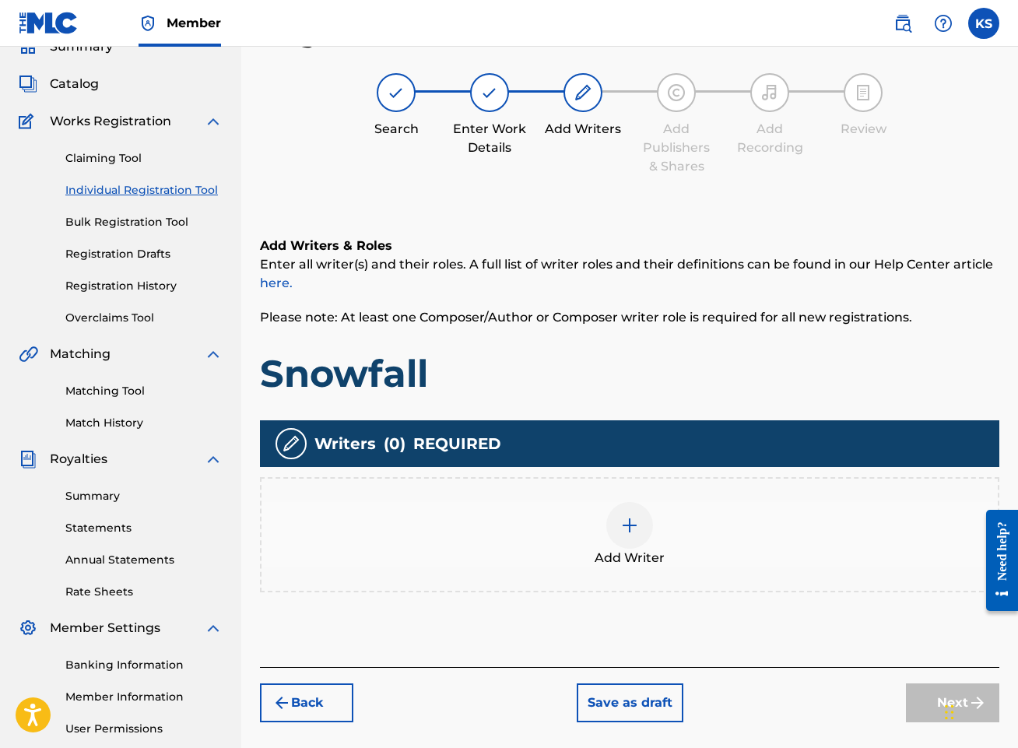
scroll to position [70, 0]
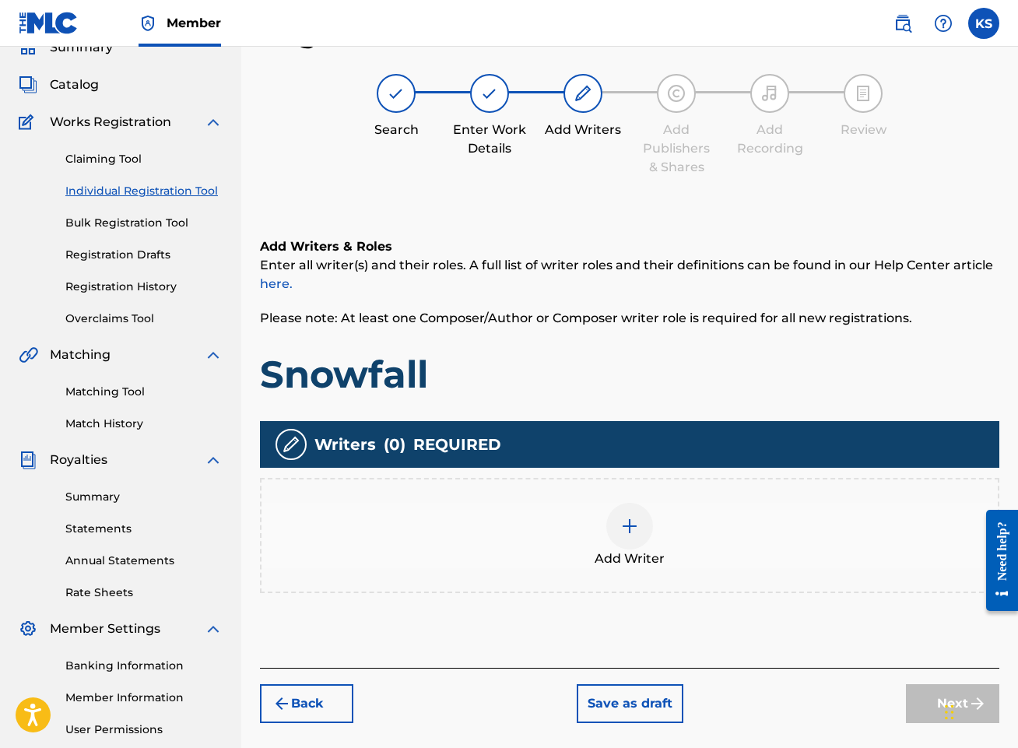
click at [620, 518] on img at bounding box center [629, 526] width 19 height 19
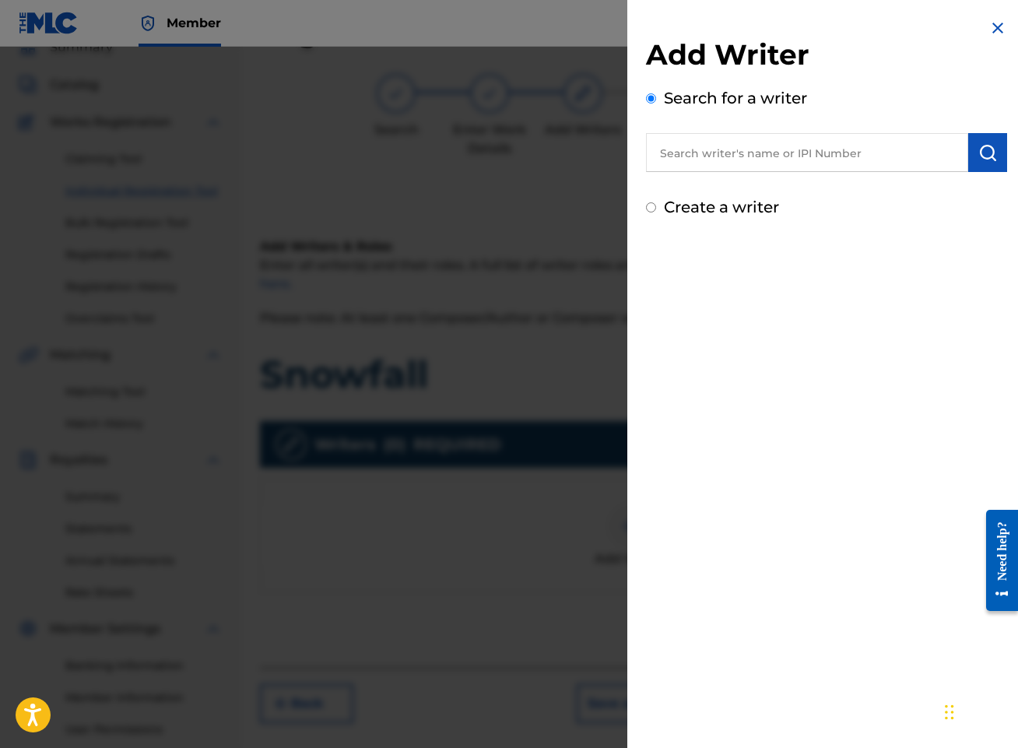
click at [775, 151] on input "text" at bounding box center [807, 152] width 322 height 39
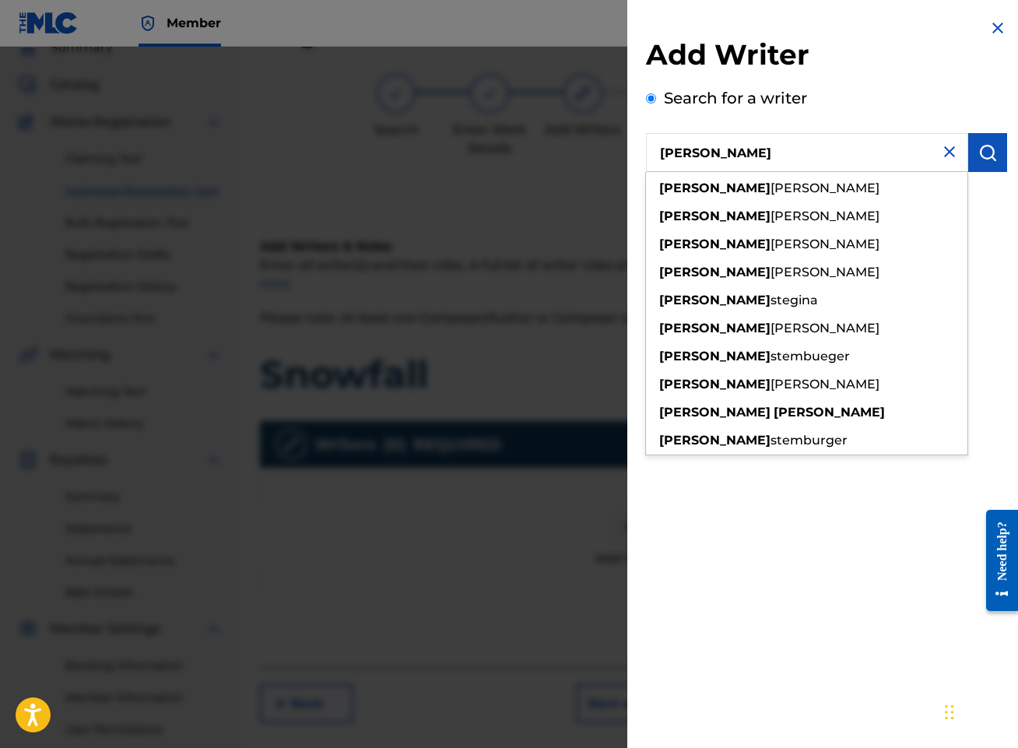
type input "[PERSON_NAME]"
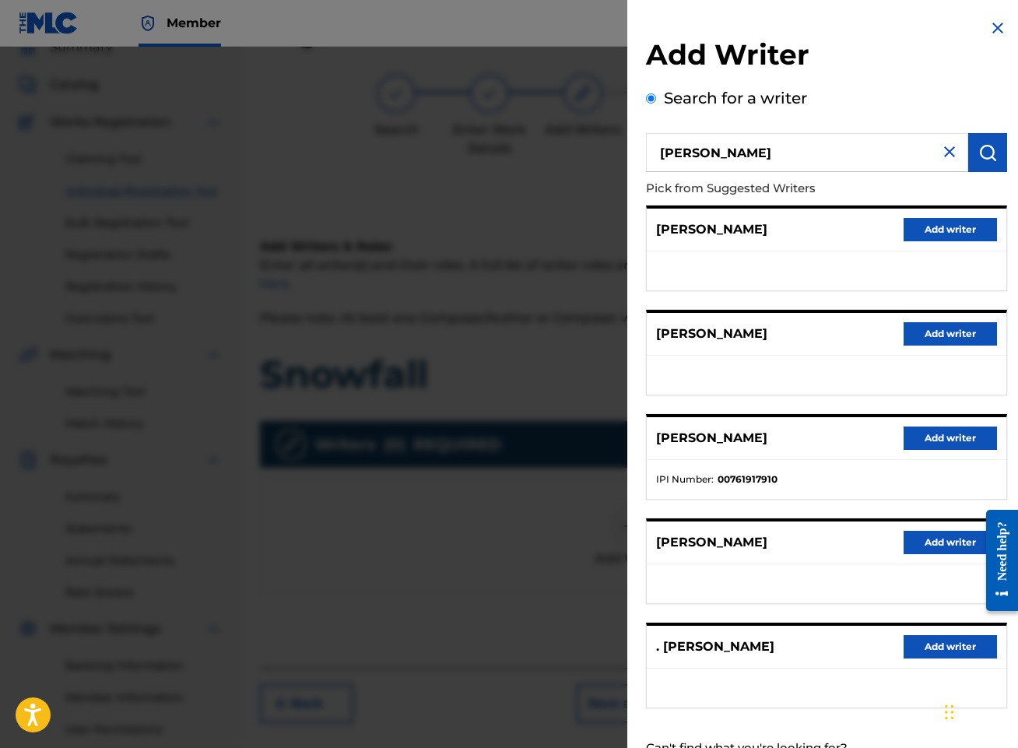
click at [962, 432] on button "Add writer" at bounding box center [949, 437] width 93 height 23
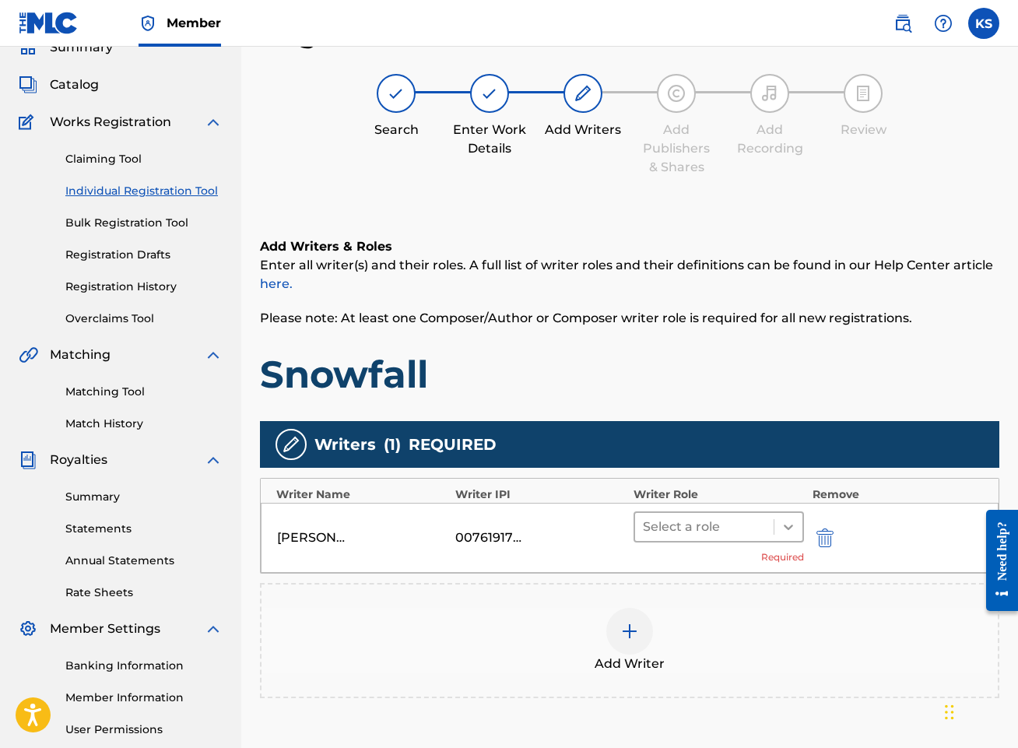
click at [780, 531] on icon at bounding box center [788, 527] width 16 height 16
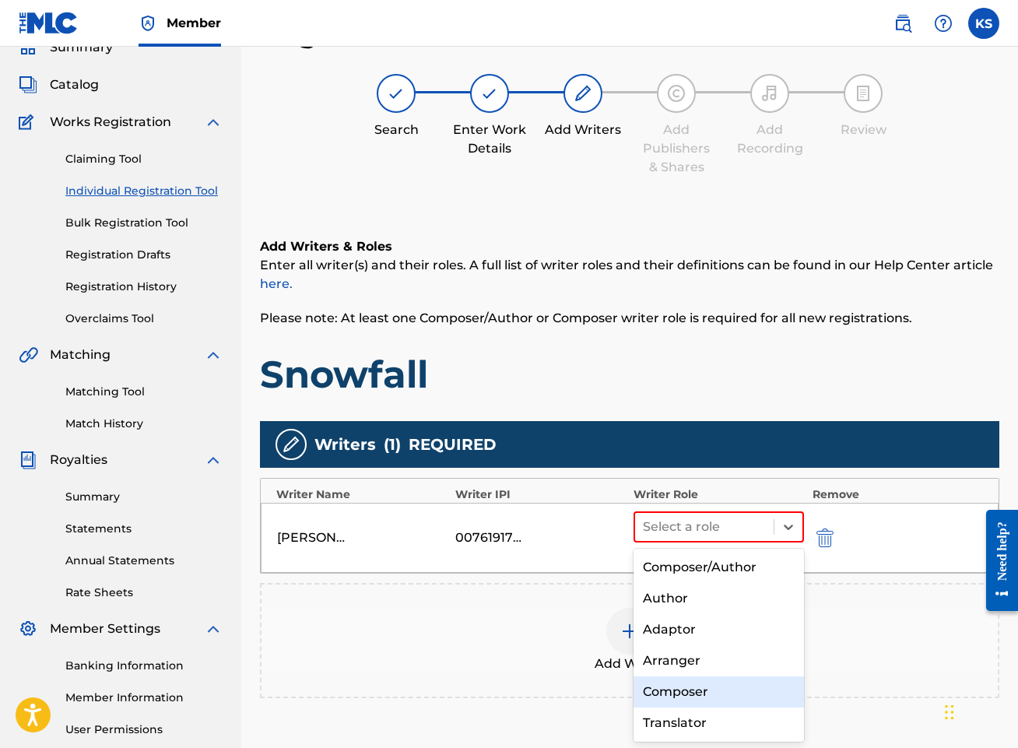
click at [740, 685] on div "Composer" at bounding box center [718, 691] width 170 height 31
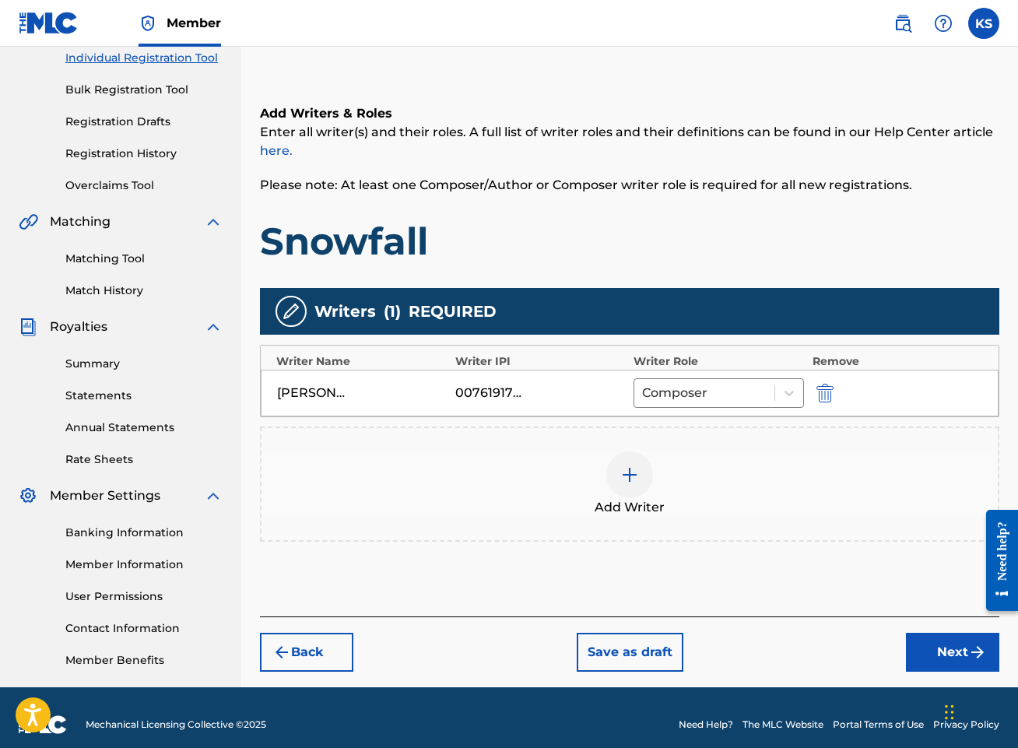
click at [952, 654] on button "Next" at bounding box center [952, 652] width 93 height 39
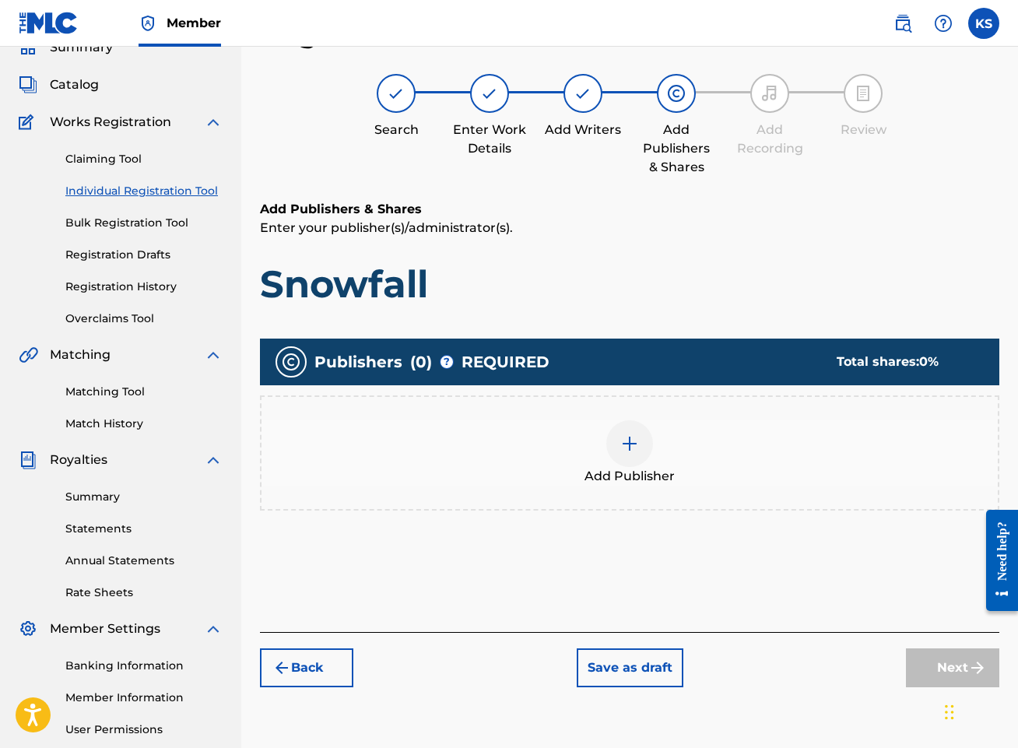
click at [629, 437] on img at bounding box center [629, 443] width 19 height 19
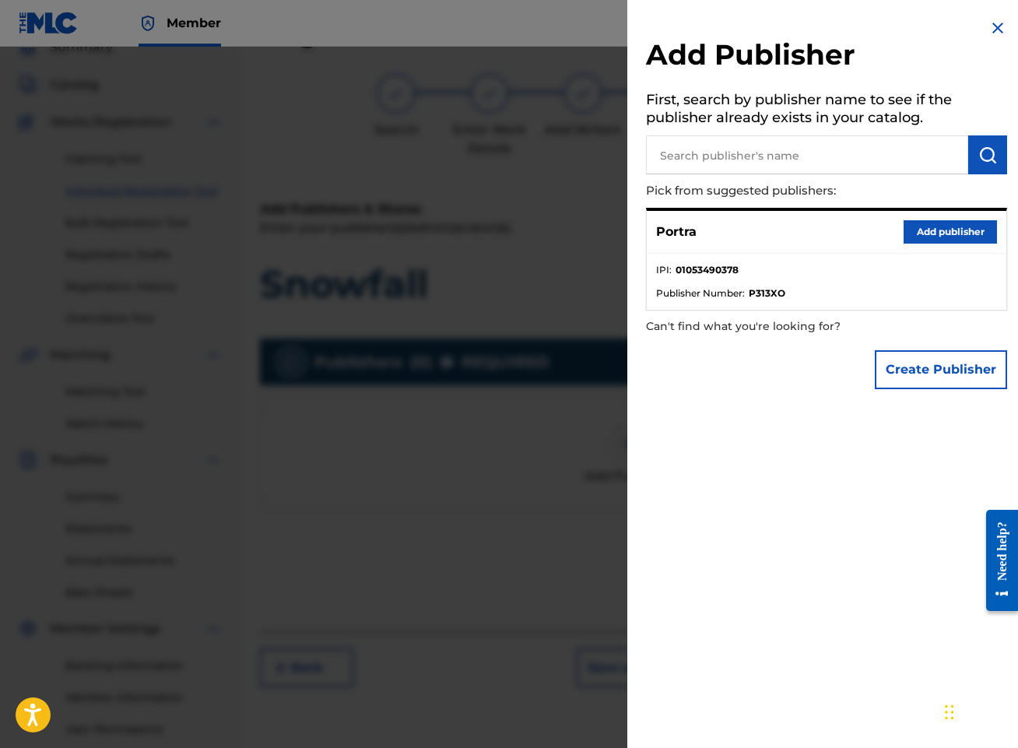
click at [945, 233] on button "Add publisher" at bounding box center [949, 231] width 93 height 23
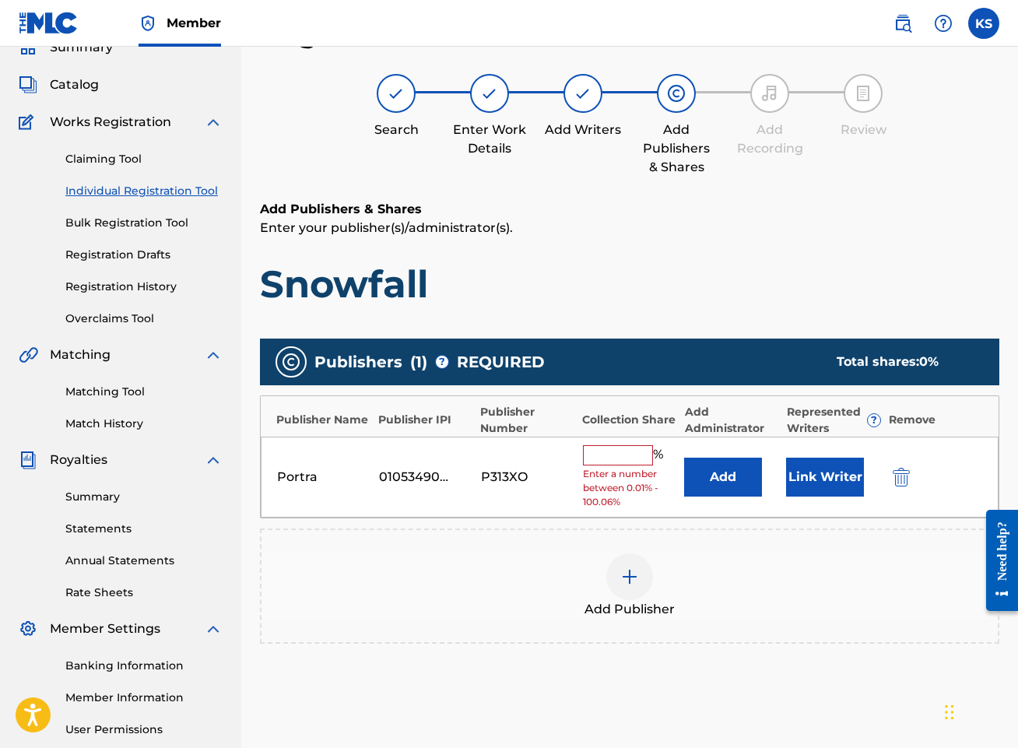
click at [605, 457] on input "text" at bounding box center [618, 455] width 70 height 20
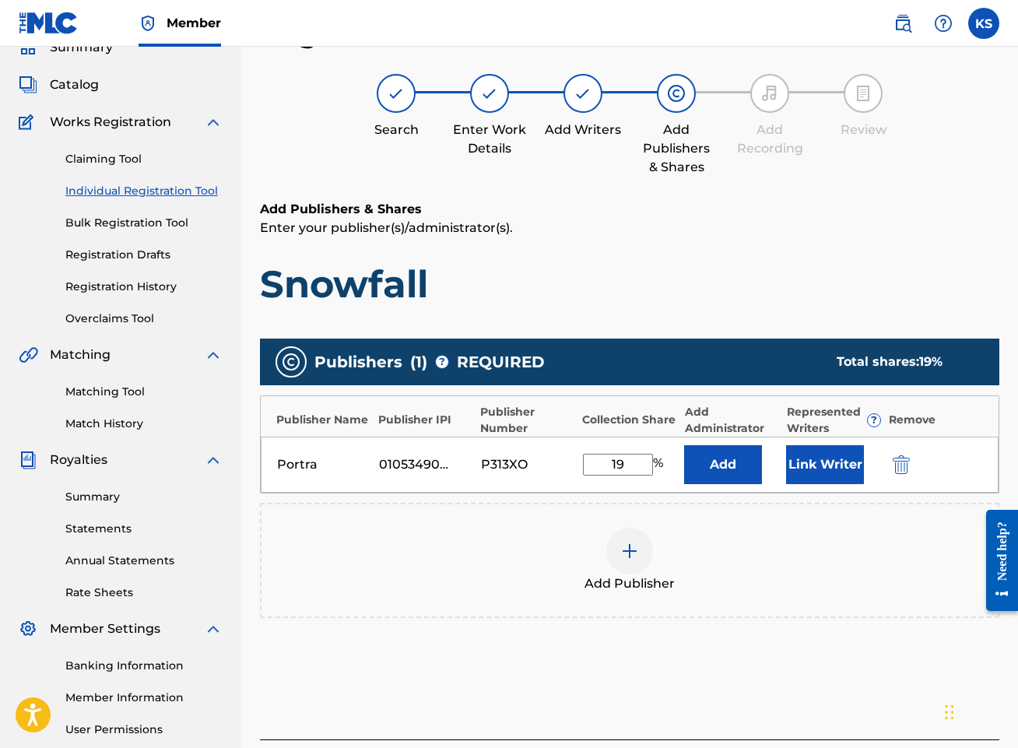
type input "19"
click at [644, 465] on input "19" at bounding box center [618, 465] width 70 height 22
type input "100"
click at [821, 461] on button "Link Writer" at bounding box center [825, 464] width 78 height 39
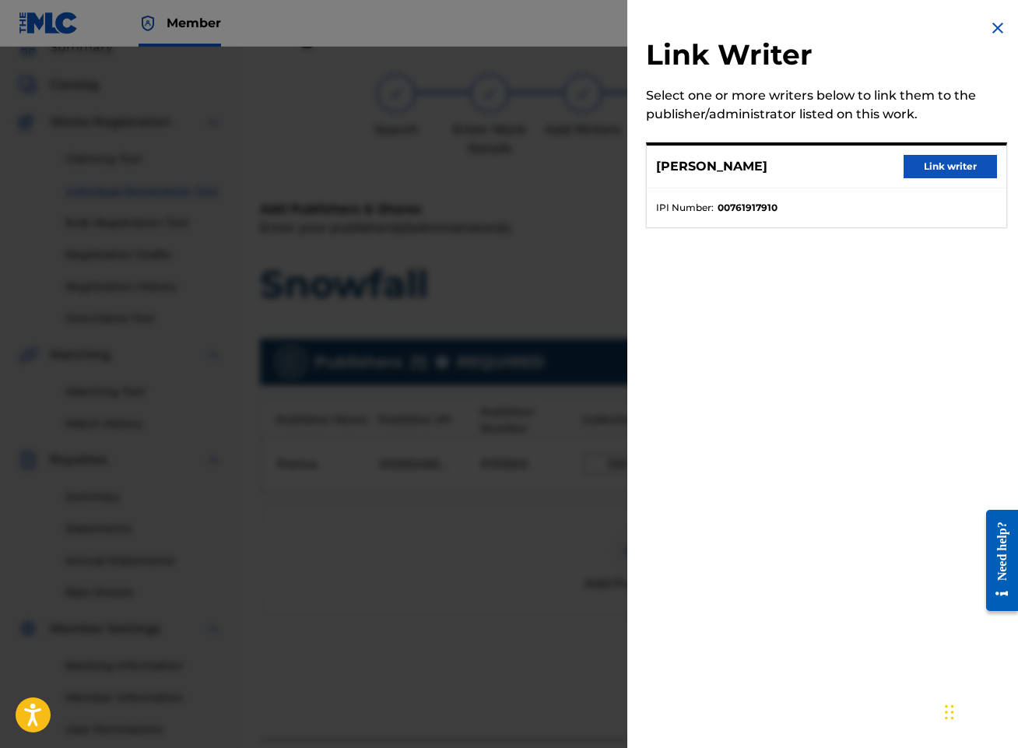
click at [923, 170] on button "Link writer" at bounding box center [949, 166] width 93 height 23
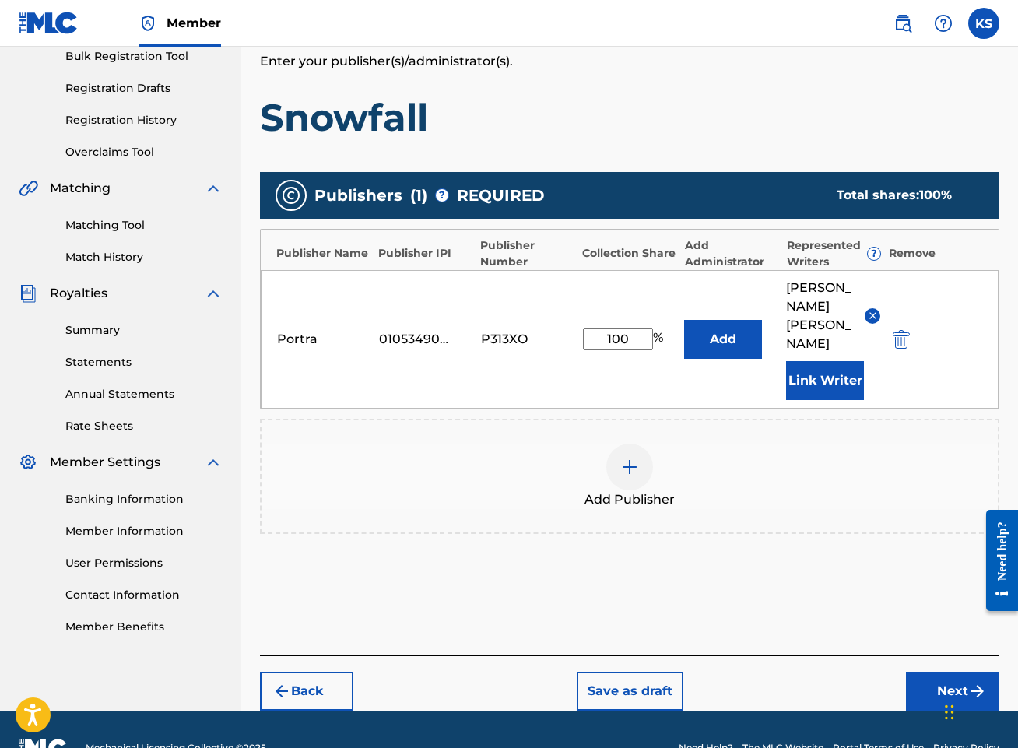
click at [931, 671] on button "Next" at bounding box center [952, 690] width 93 height 39
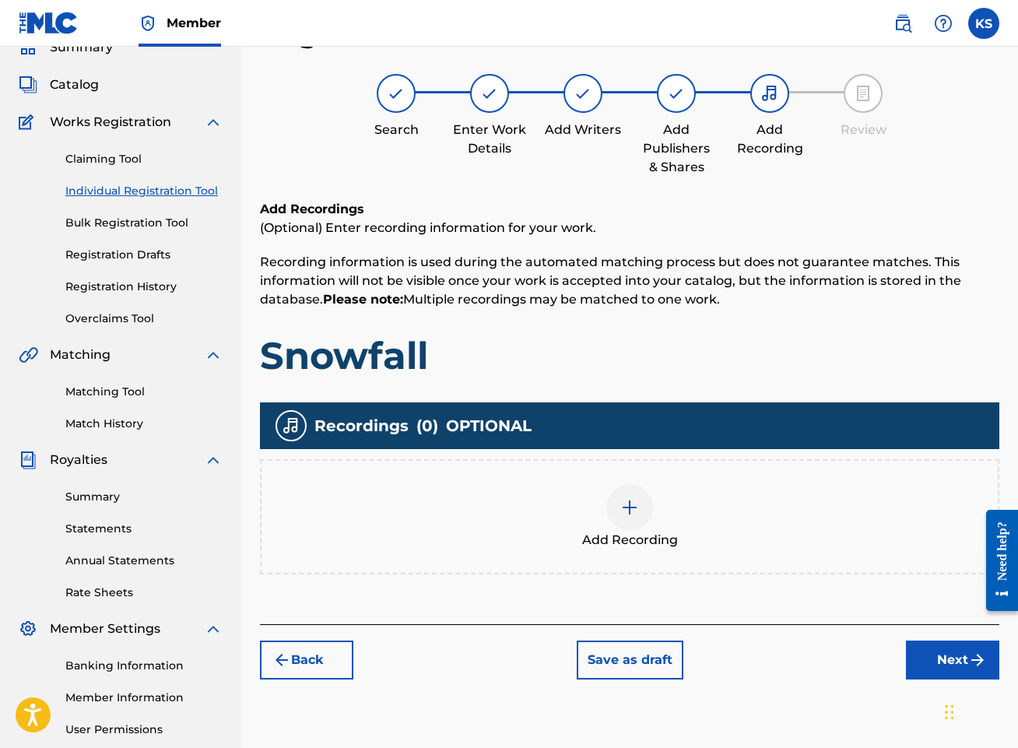
click at [622, 515] on img at bounding box center [629, 507] width 19 height 19
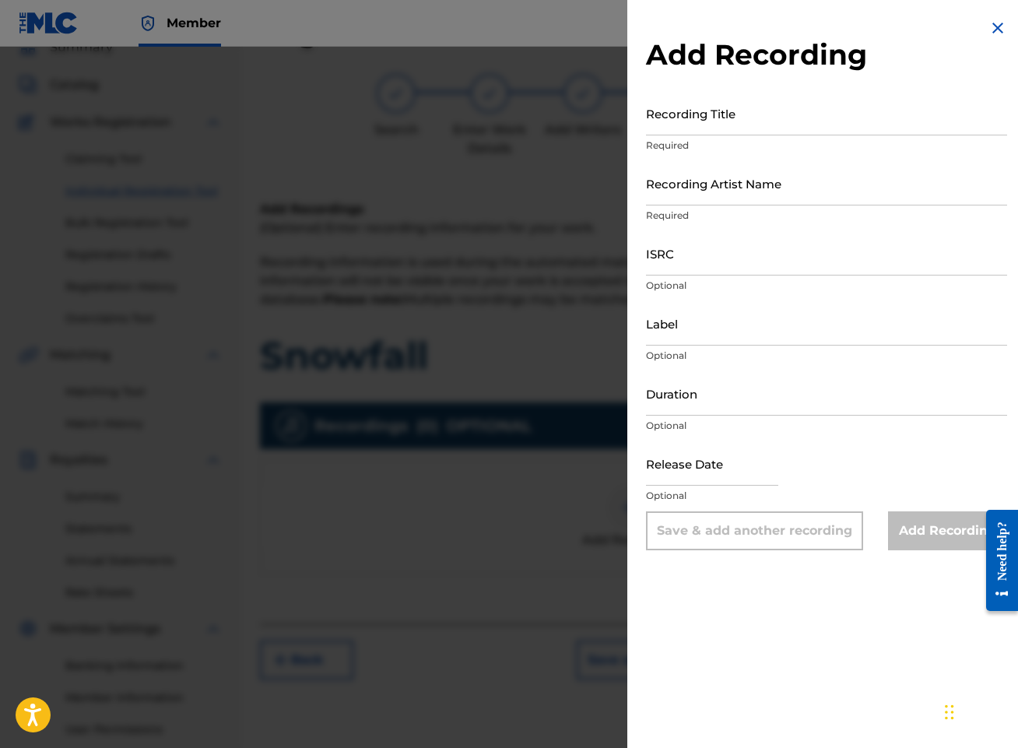
click at [853, 114] on input "Recording Title" at bounding box center [826, 113] width 361 height 44
type input "Snowfall"
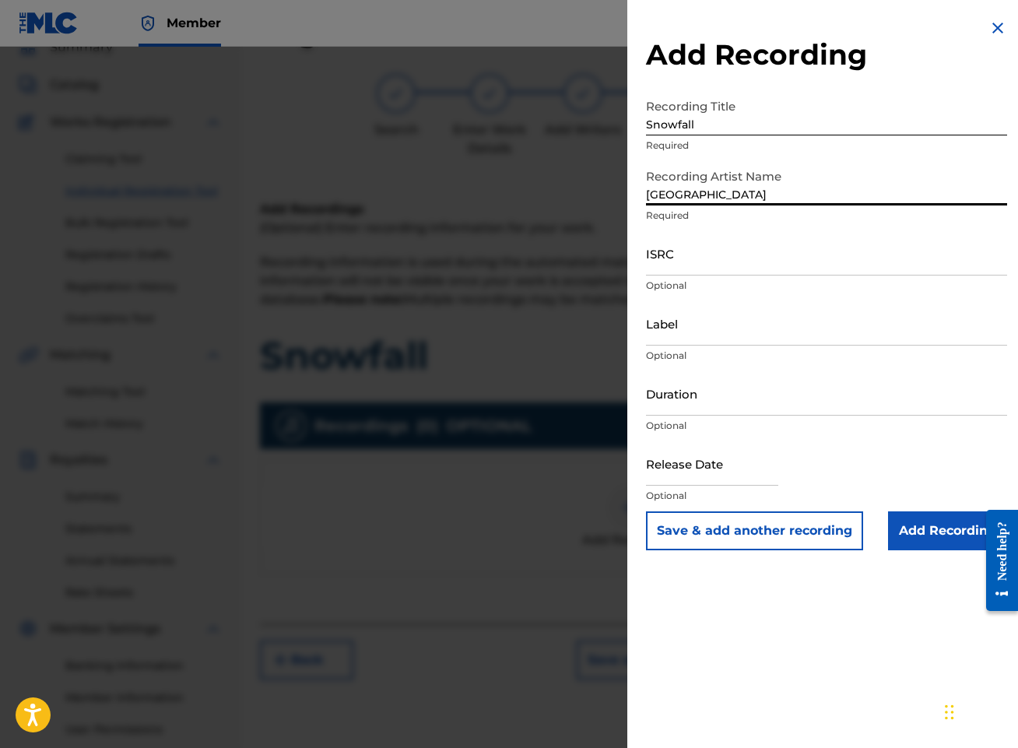
type input "[GEOGRAPHIC_DATA]"
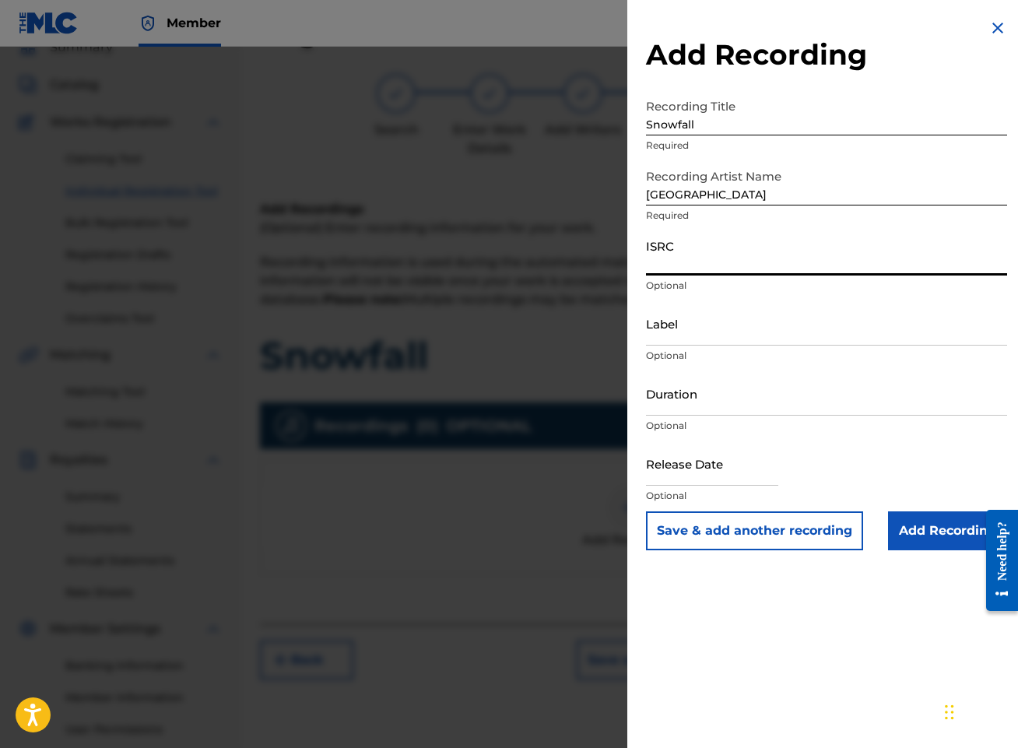
paste input "QZTBA2584330"
type input "QZTBA2584330"
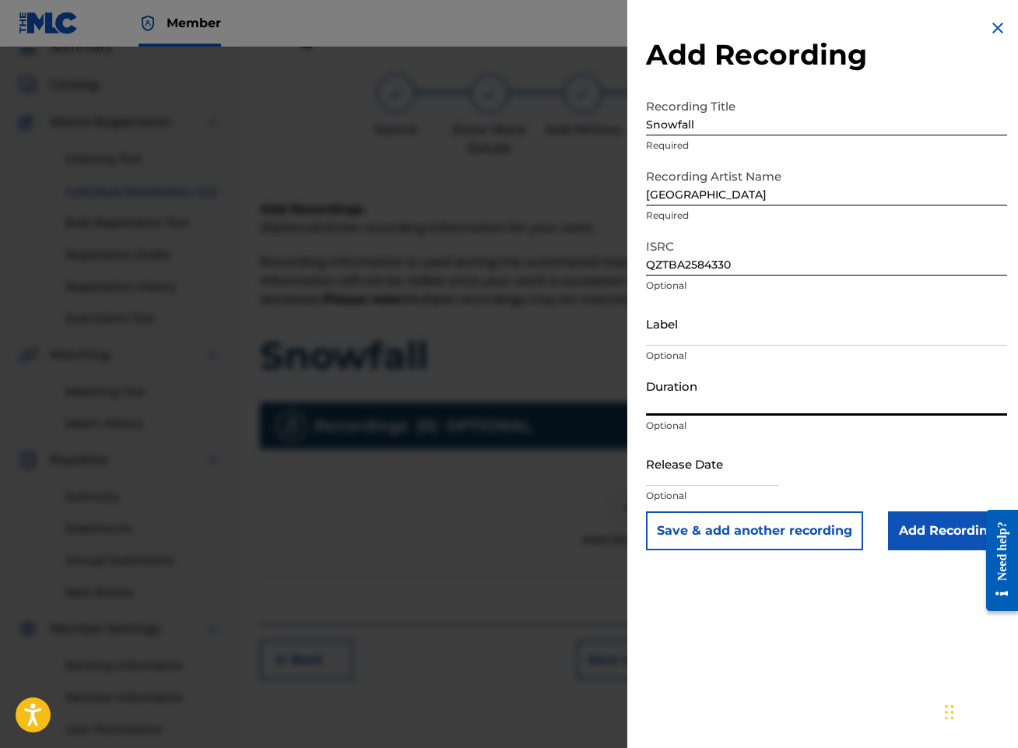
click at [757, 408] on input "Duration" at bounding box center [826, 393] width 361 height 44
type input "03:32"
click at [720, 472] on input "text" at bounding box center [712, 463] width 132 height 44
select select "8"
select select "2025"
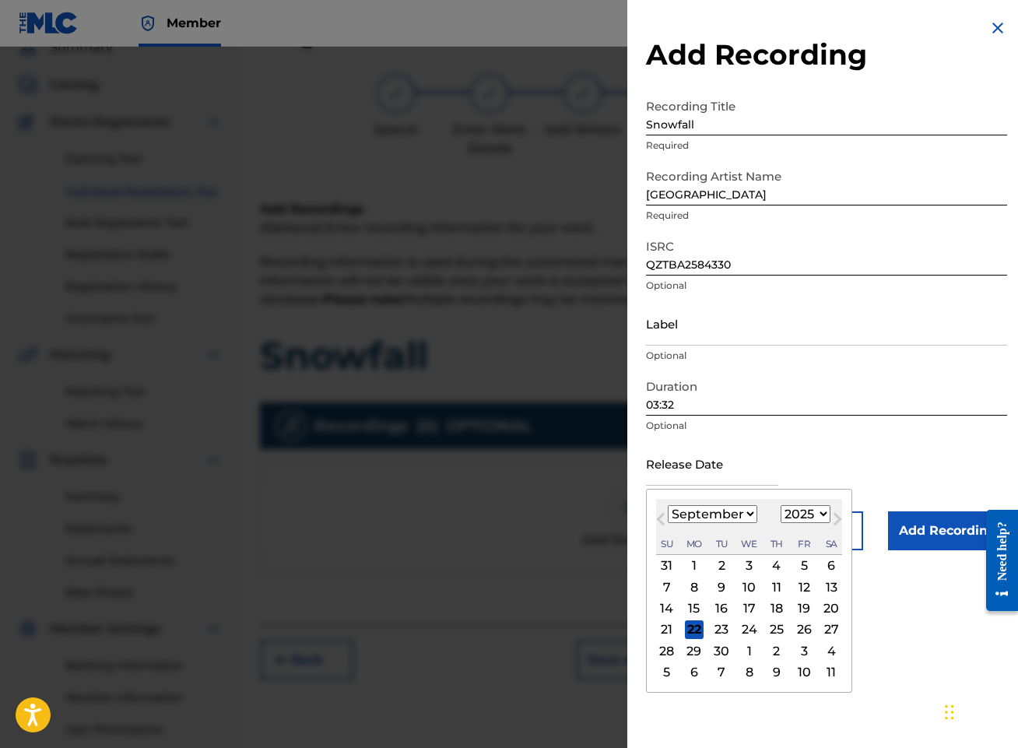
click at [924, 446] on div "Release Date Previous Month Next Month [DATE] January February March April May …" at bounding box center [826, 476] width 361 height 70
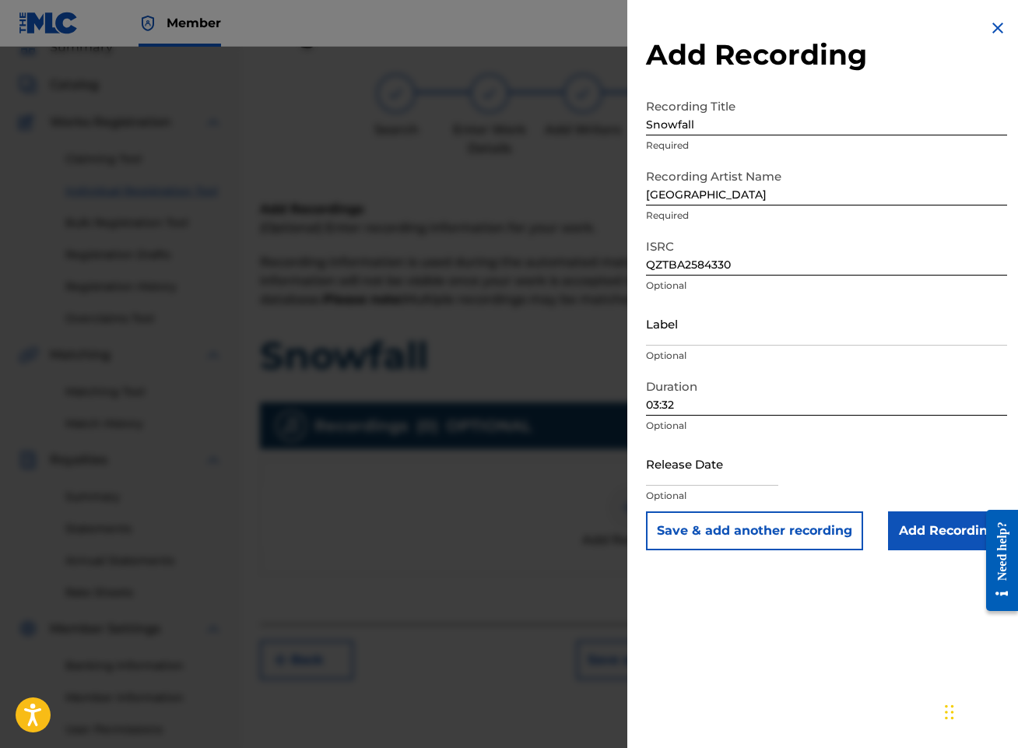
click at [683, 463] on input "text" at bounding box center [712, 463] width 132 height 44
select select "8"
select select "2025"
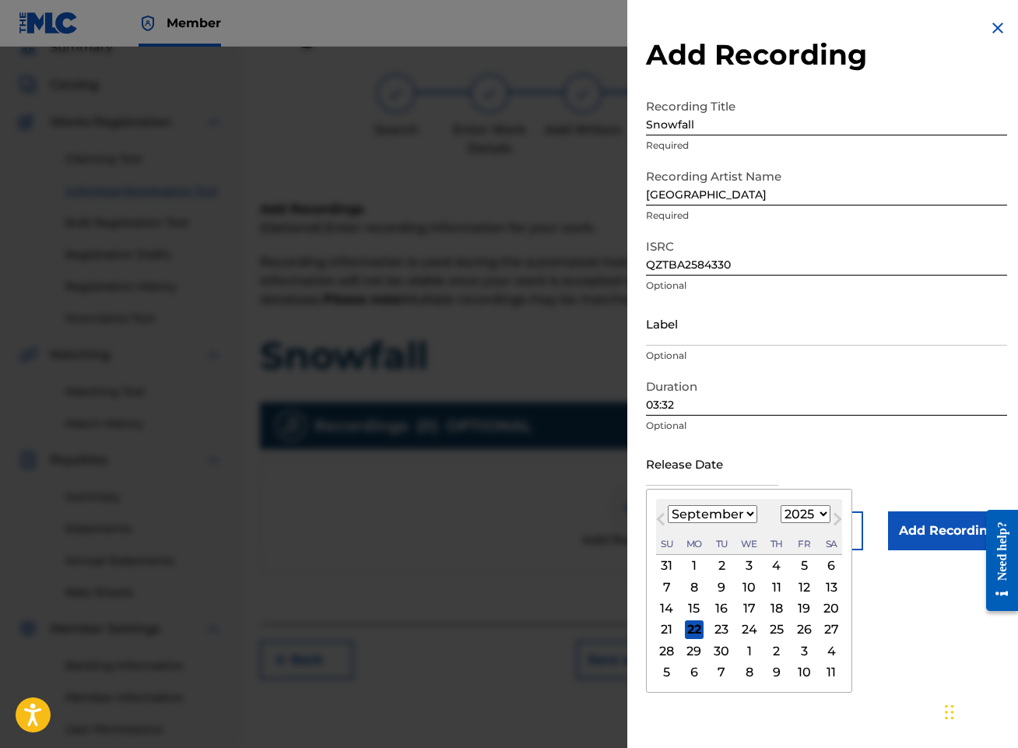
click at [660, 512] on button "Previous Month" at bounding box center [660, 522] width 25 height 25
click at [662, 516] on span "Previous Month" at bounding box center [662, 521] width 0 height 23
click at [836, 516] on span "Next Month" at bounding box center [836, 521] width 0 height 23
select select "6"
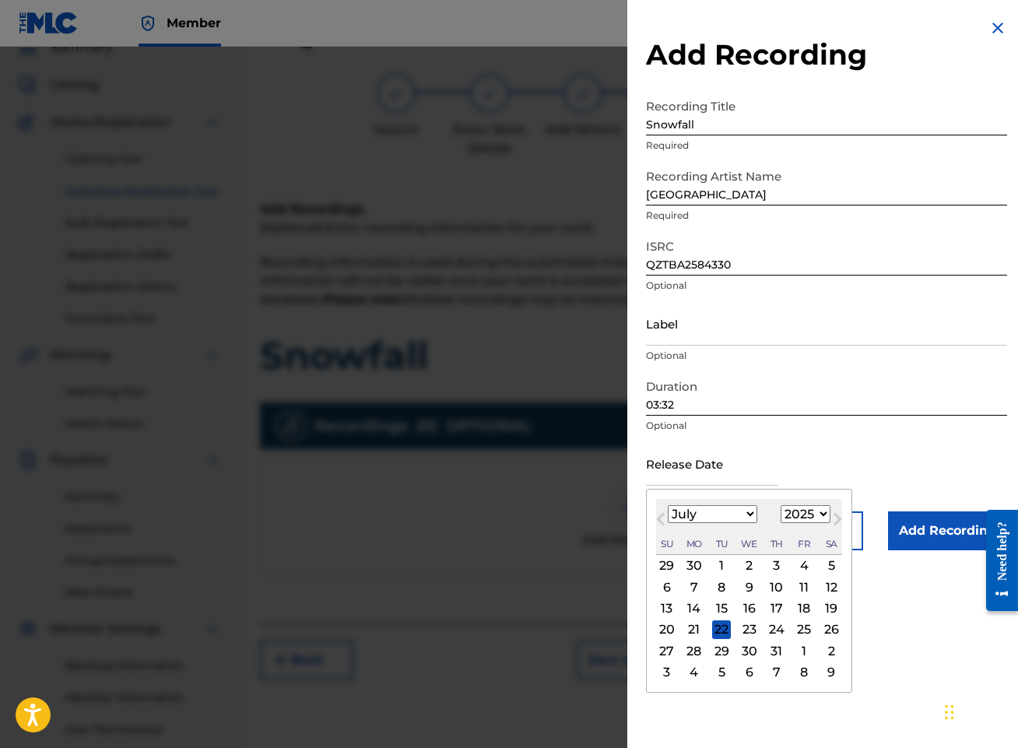
click at [803, 566] on div "4" at bounding box center [803, 565] width 19 height 19
type input "[DATE]"
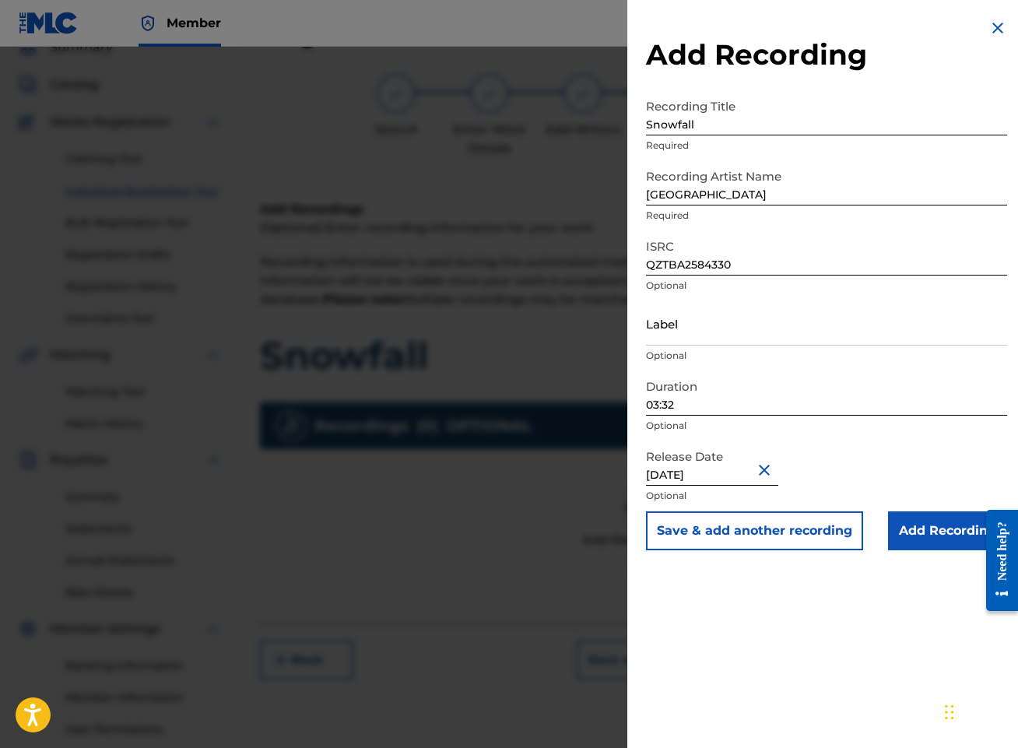
select select "6"
select select "2025"
click at [948, 530] on input "Add Recording" at bounding box center [947, 530] width 119 height 39
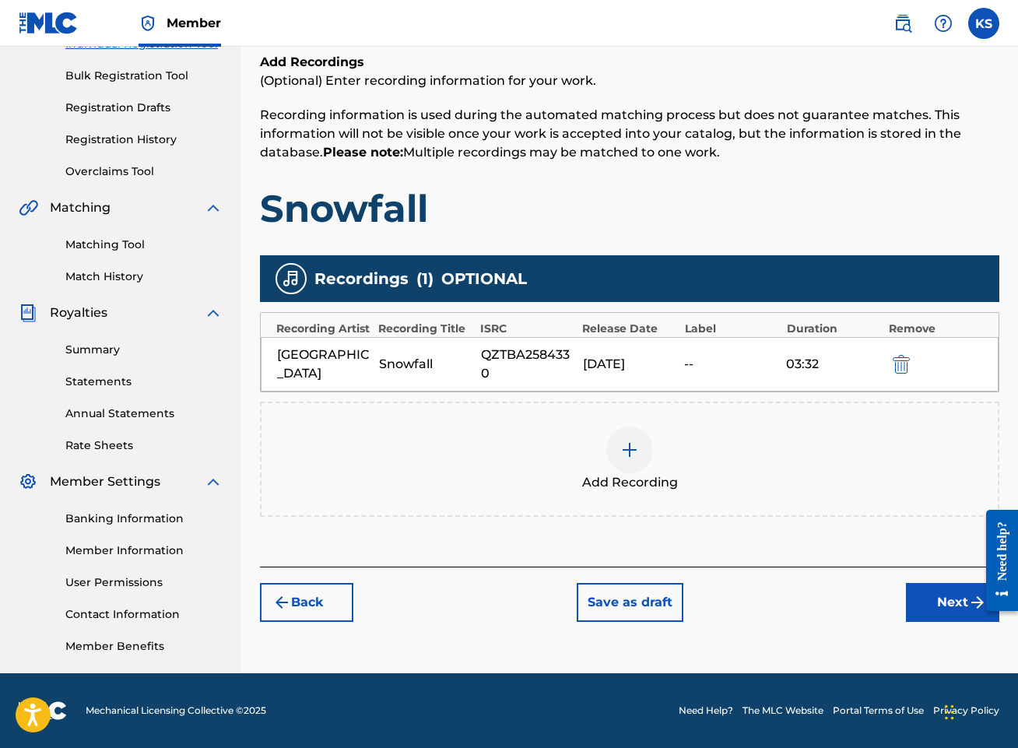
click at [944, 610] on button "Next" at bounding box center [952, 602] width 93 height 39
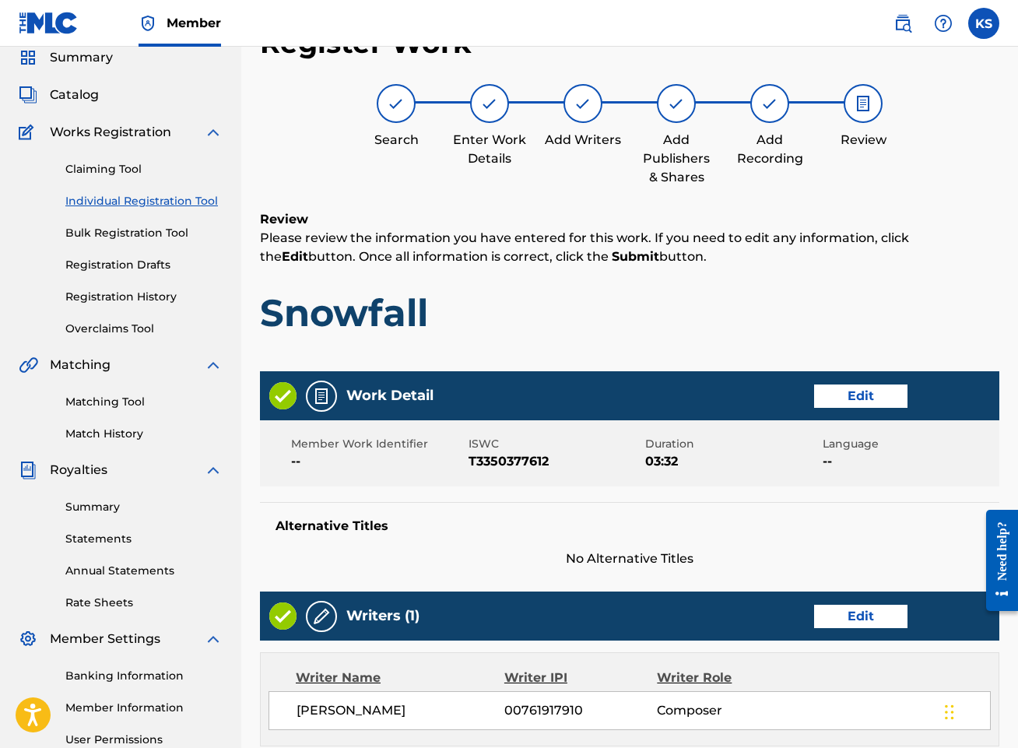
scroll to position [580, 0]
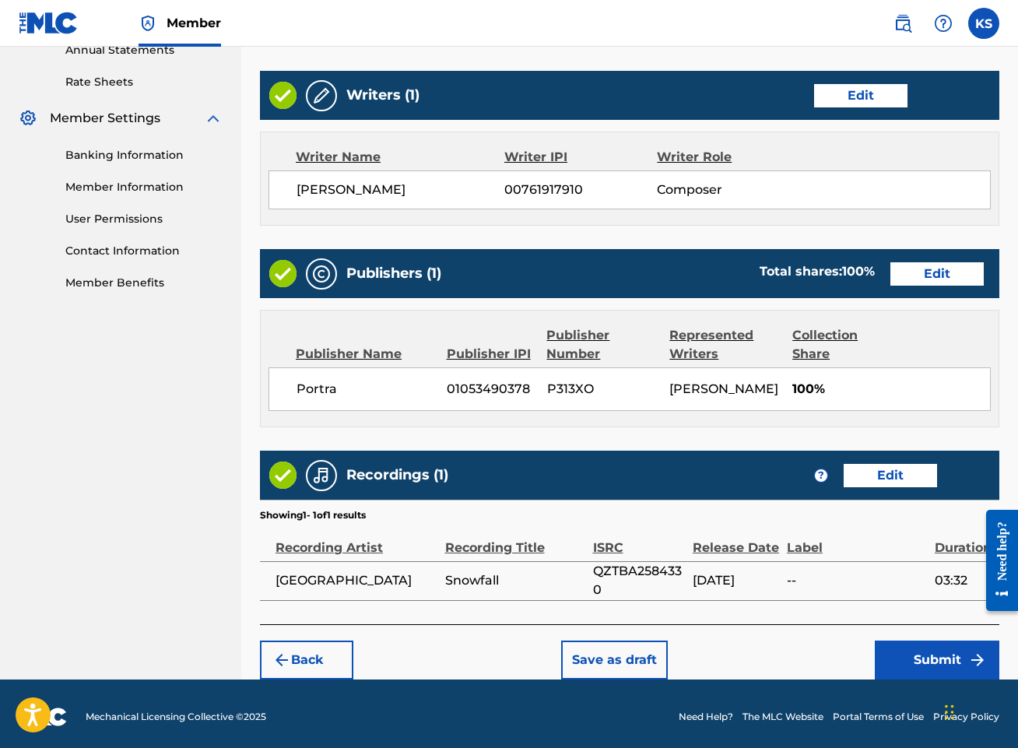
click at [934, 660] on button "Submit" at bounding box center [936, 659] width 124 height 39
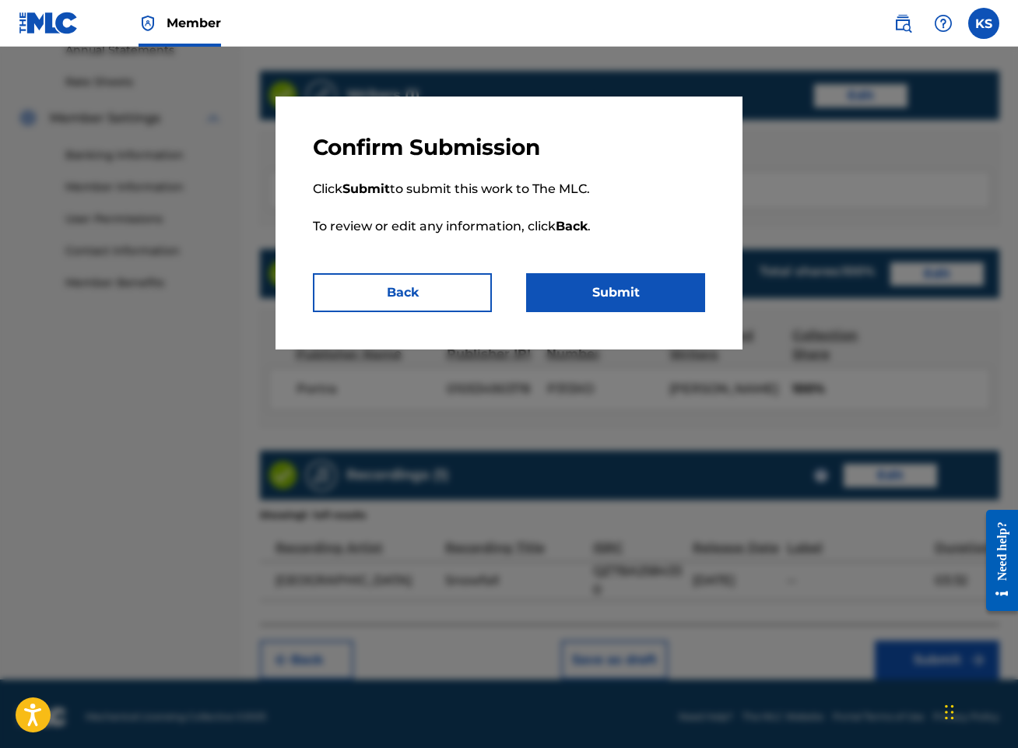
click at [630, 288] on button "Submit" at bounding box center [615, 292] width 179 height 39
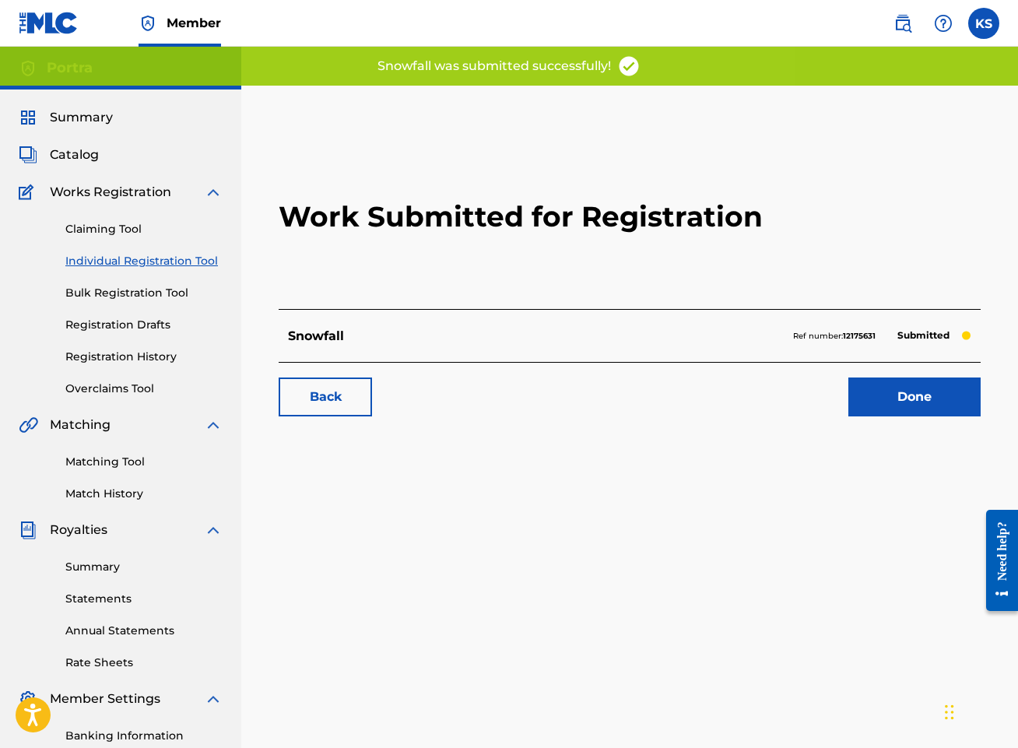
click at [926, 402] on link "Done" at bounding box center [914, 396] width 132 height 39
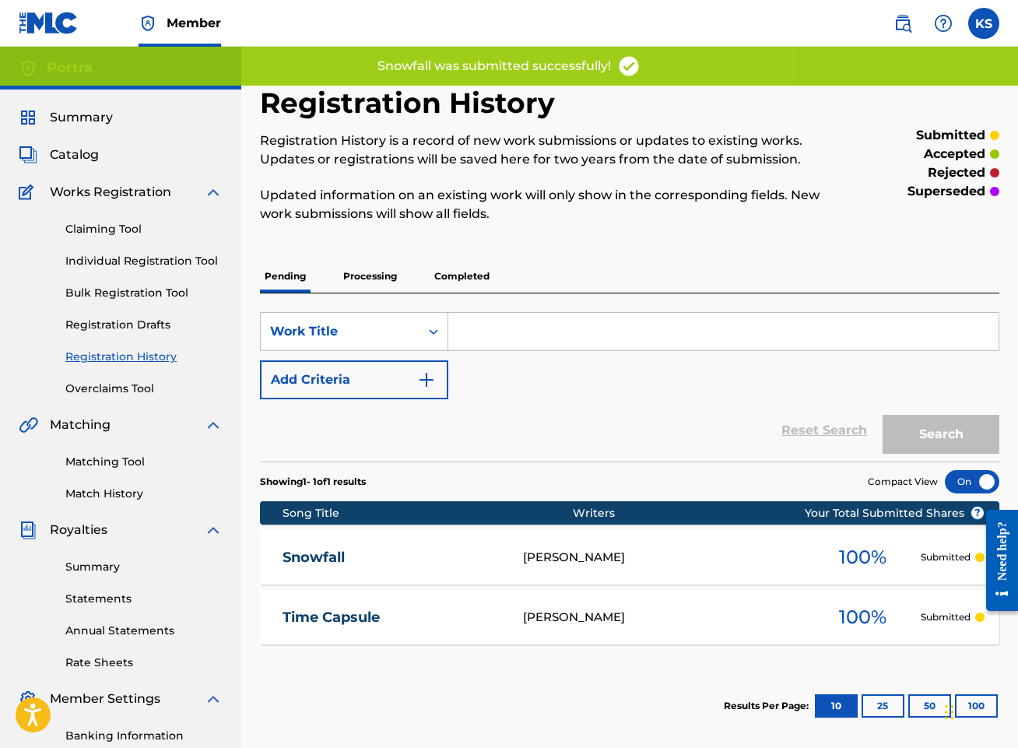
click at [135, 259] on link "Individual Registration Tool" at bounding box center [143, 261] width 157 height 16
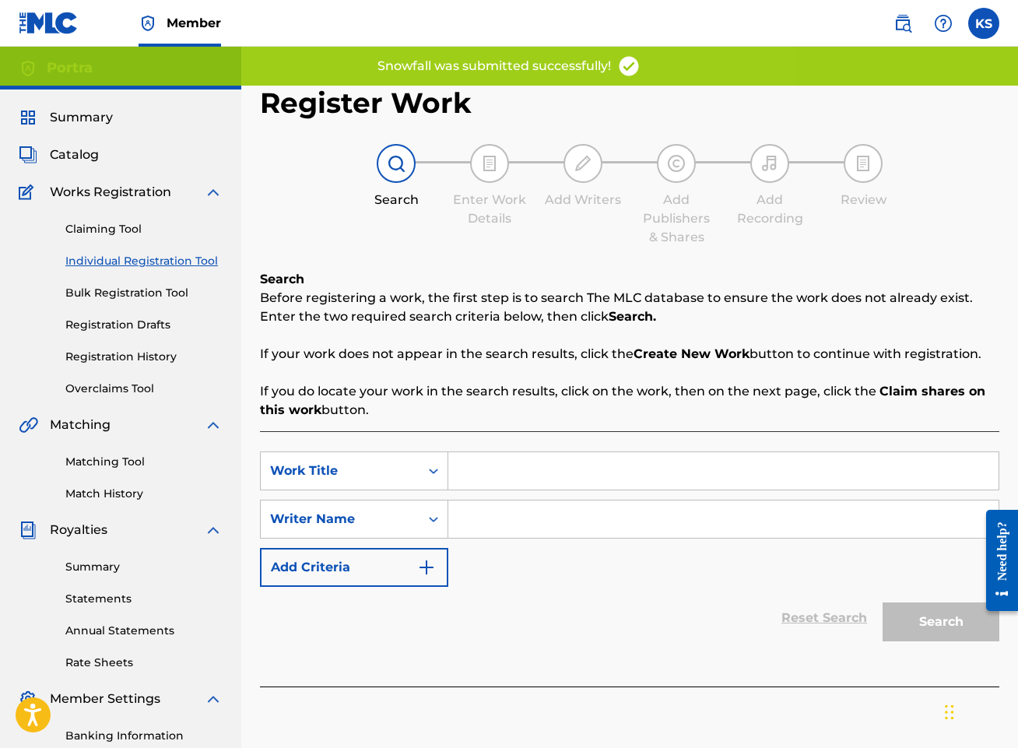
click at [565, 485] on input "Search Form" at bounding box center [723, 470] width 550 height 37
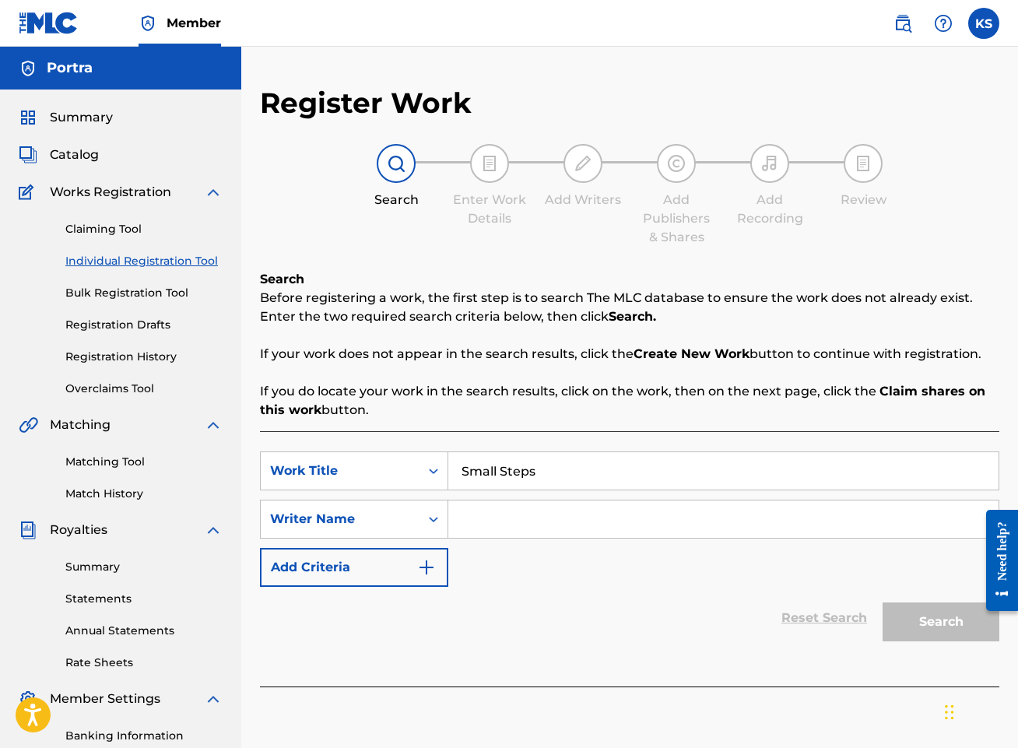
type input "Small Steps"
click at [608, 507] on input "Search Form" at bounding box center [723, 518] width 550 height 37
type input "[PERSON_NAME]"
click at [882, 602] on button "Search" at bounding box center [940, 621] width 117 height 39
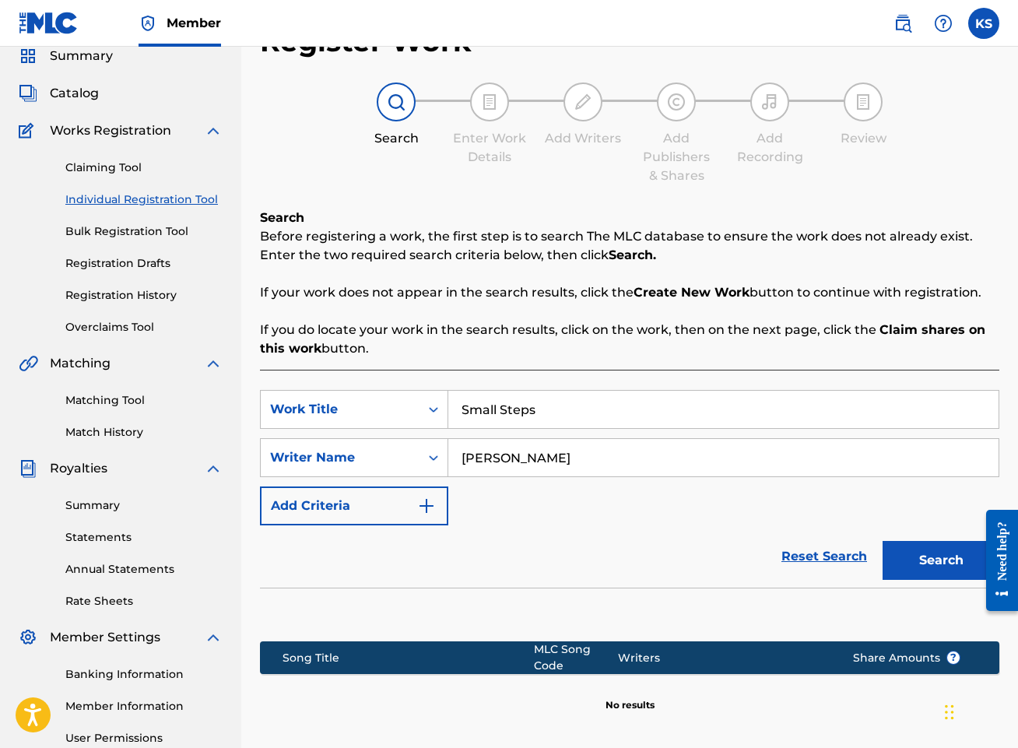
scroll to position [218, 0]
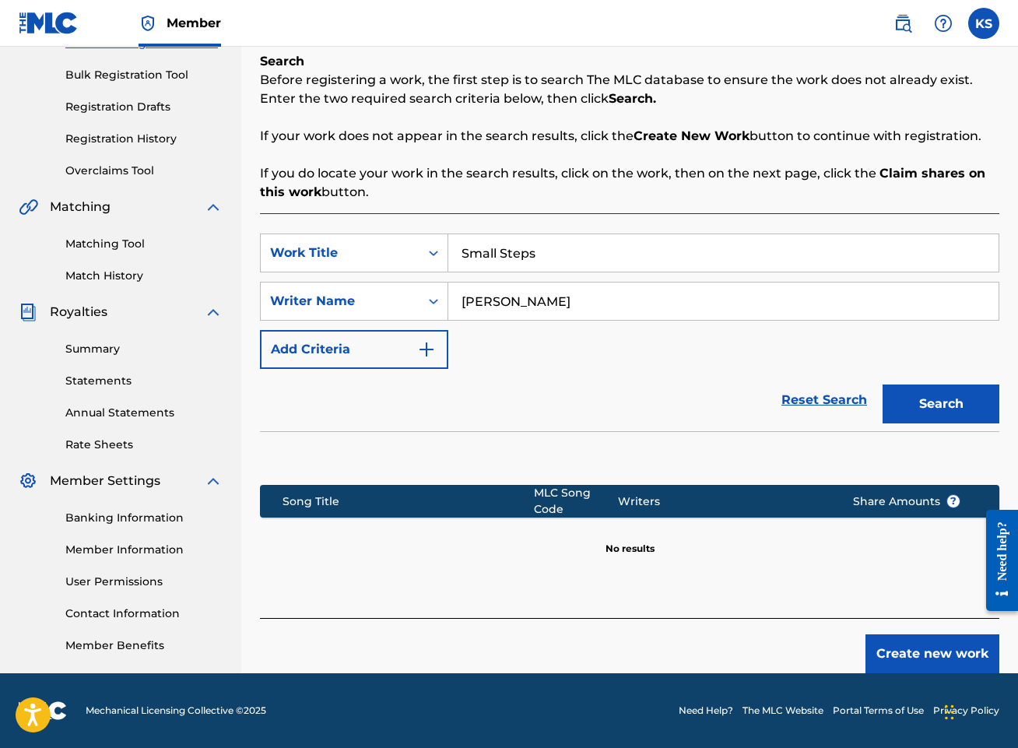
click at [947, 659] on button "Create new work" at bounding box center [932, 653] width 134 height 39
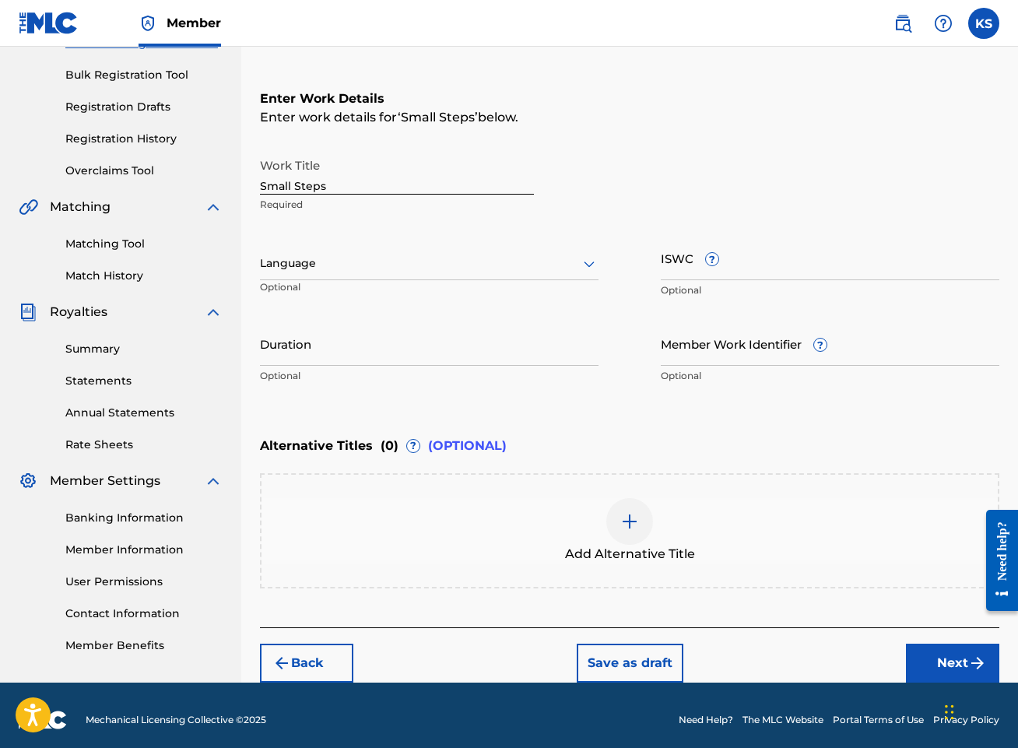
click at [755, 262] on input "ISWC ?" at bounding box center [830, 258] width 338 height 44
paste input "T3350377576"
type input "T3350377576"
click at [432, 357] on input "Duration" at bounding box center [429, 343] width 338 height 44
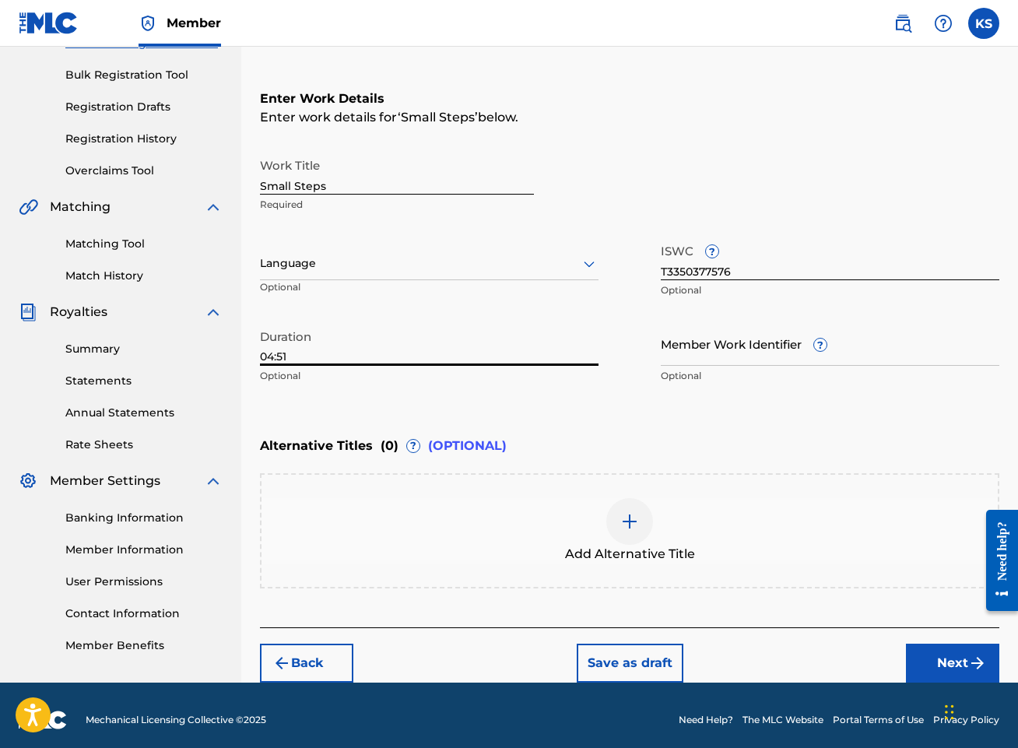
type input "04:51"
click at [987, 651] on button "Next" at bounding box center [952, 662] width 93 height 39
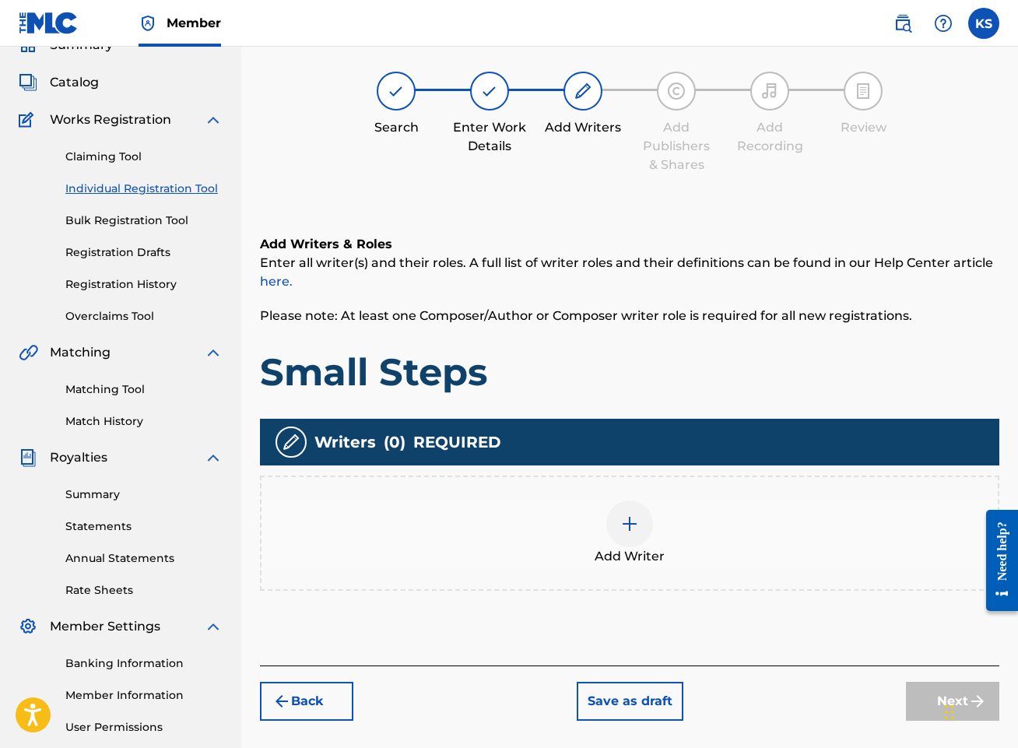
scroll to position [70, 0]
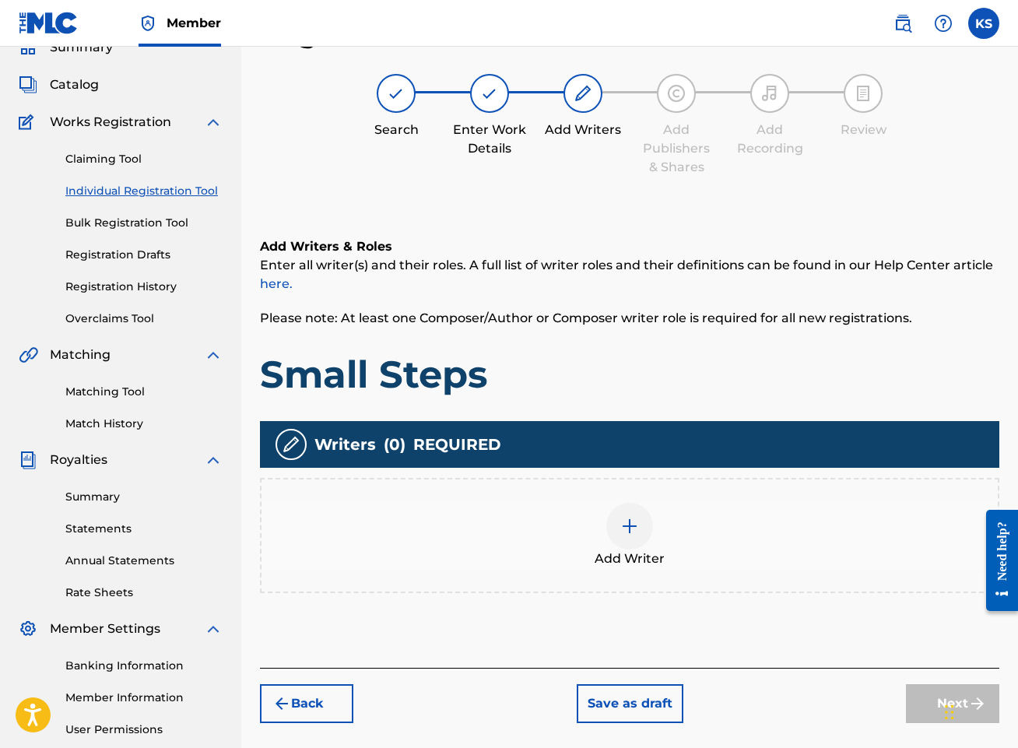
click at [281, 705] on img "submit" at bounding box center [281, 703] width 19 height 19
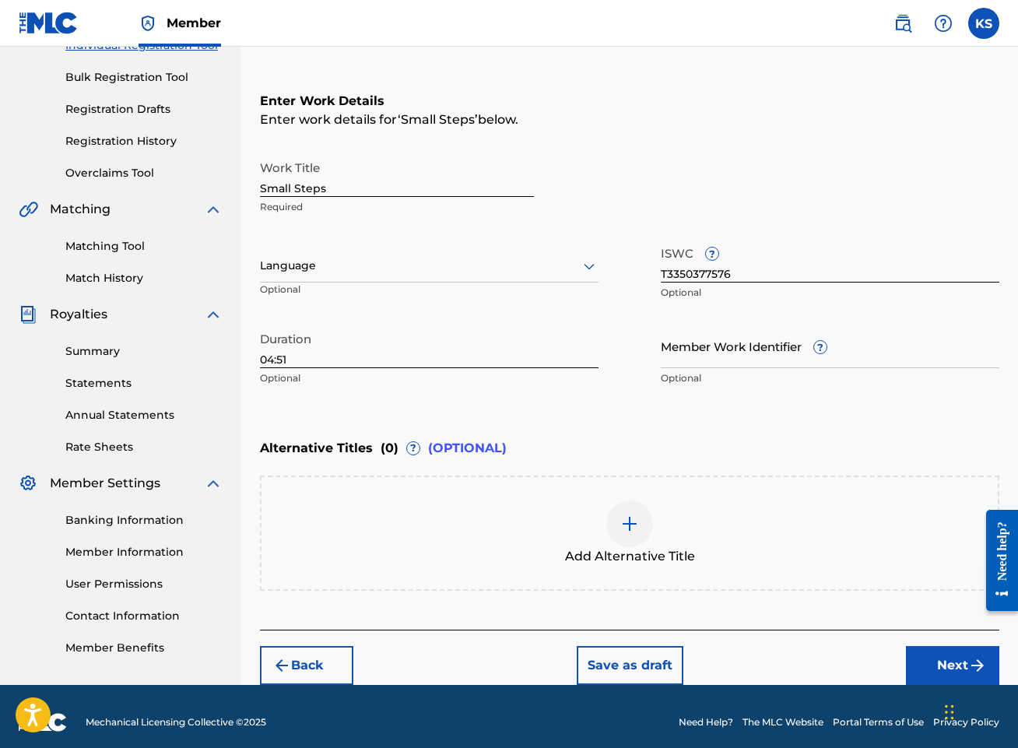
click at [953, 657] on button "Next" at bounding box center [952, 665] width 93 height 39
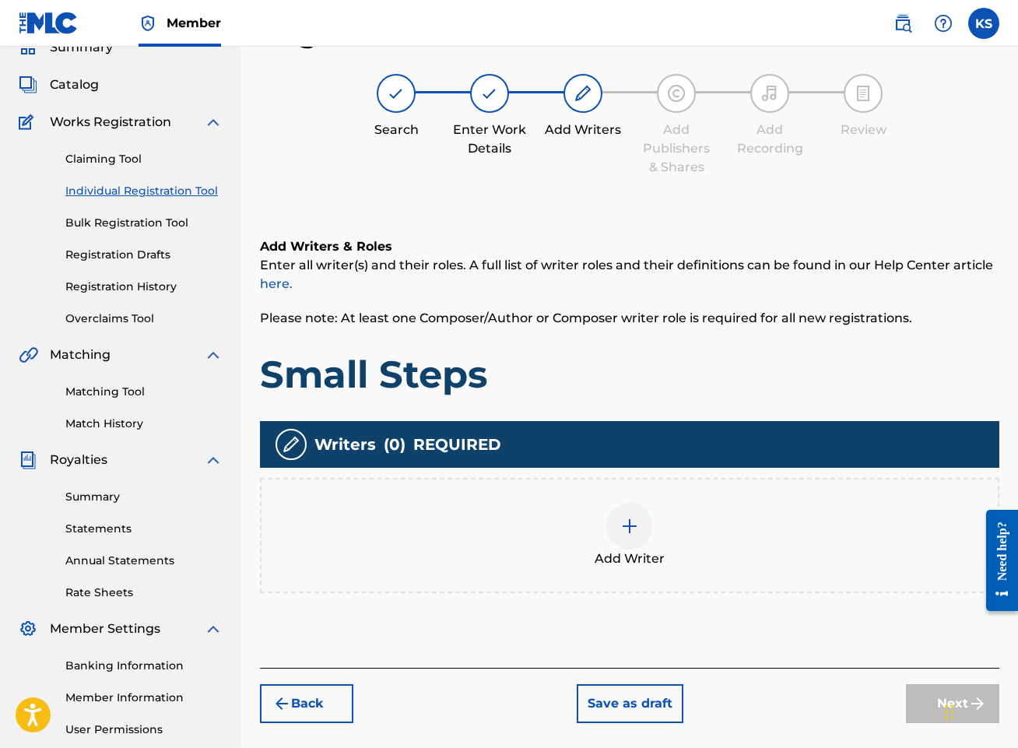
click at [619, 520] on div at bounding box center [629, 526] width 47 height 47
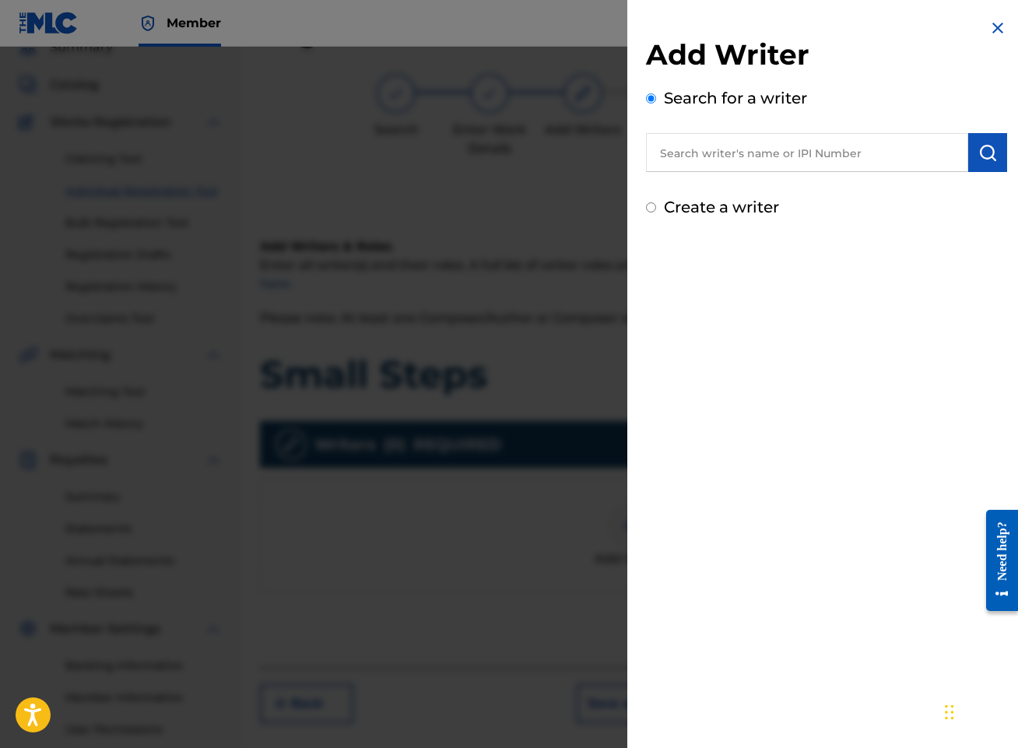
click at [815, 145] on input "text" at bounding box center [807, 152] width 322 height 39
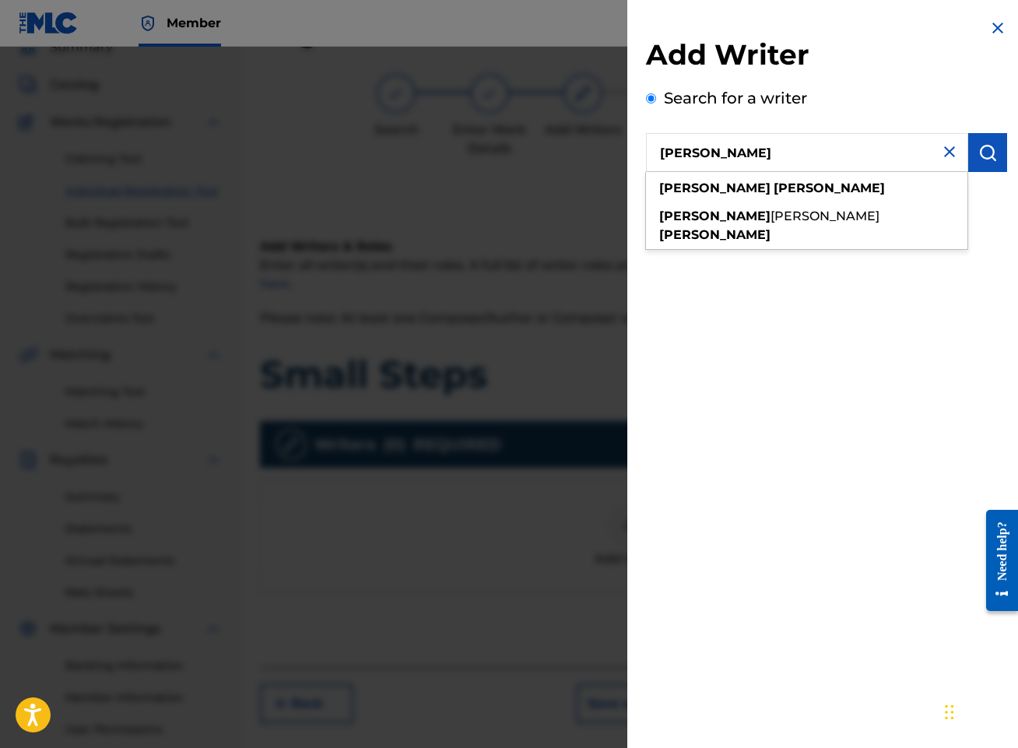
type input "[PERSON_NAME]"
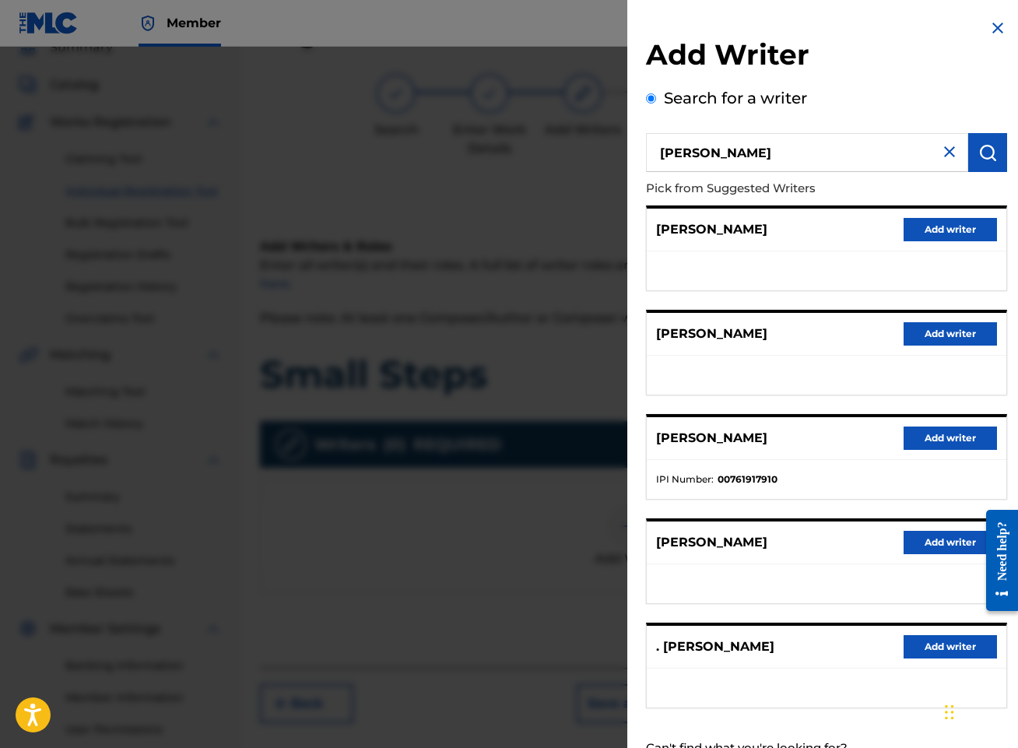
click at [952, 433] on button "Add writer" at bounding box center [949, 437] width 93 height 23
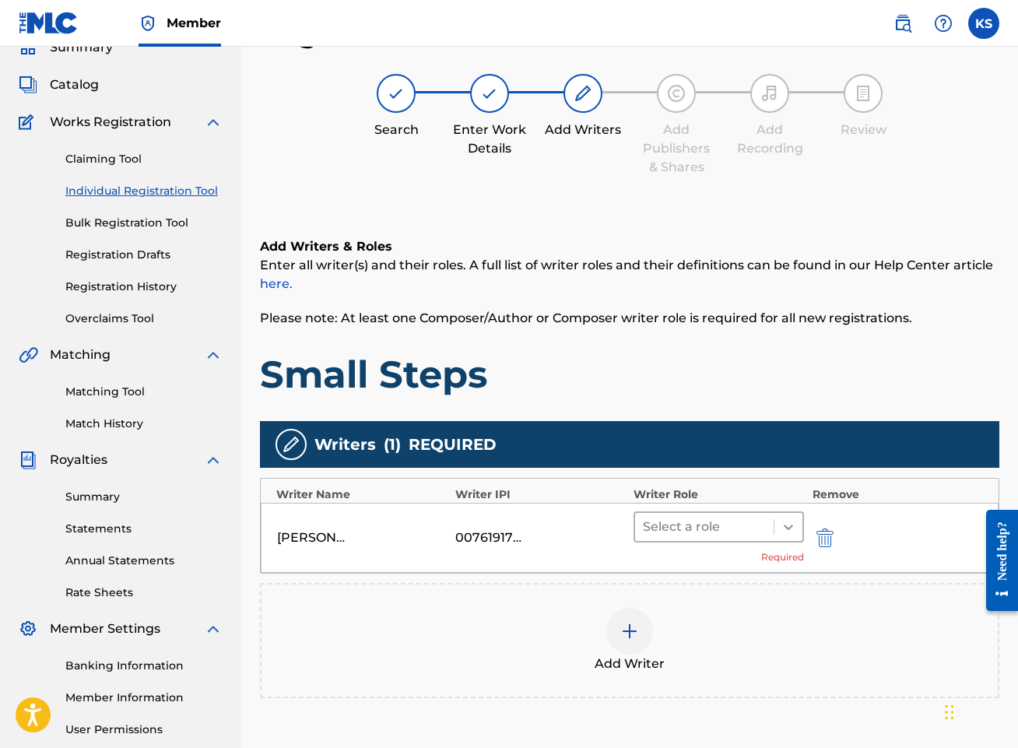
click at [785, 527] on icon at bounding box center [787, 526] width 9 height 5
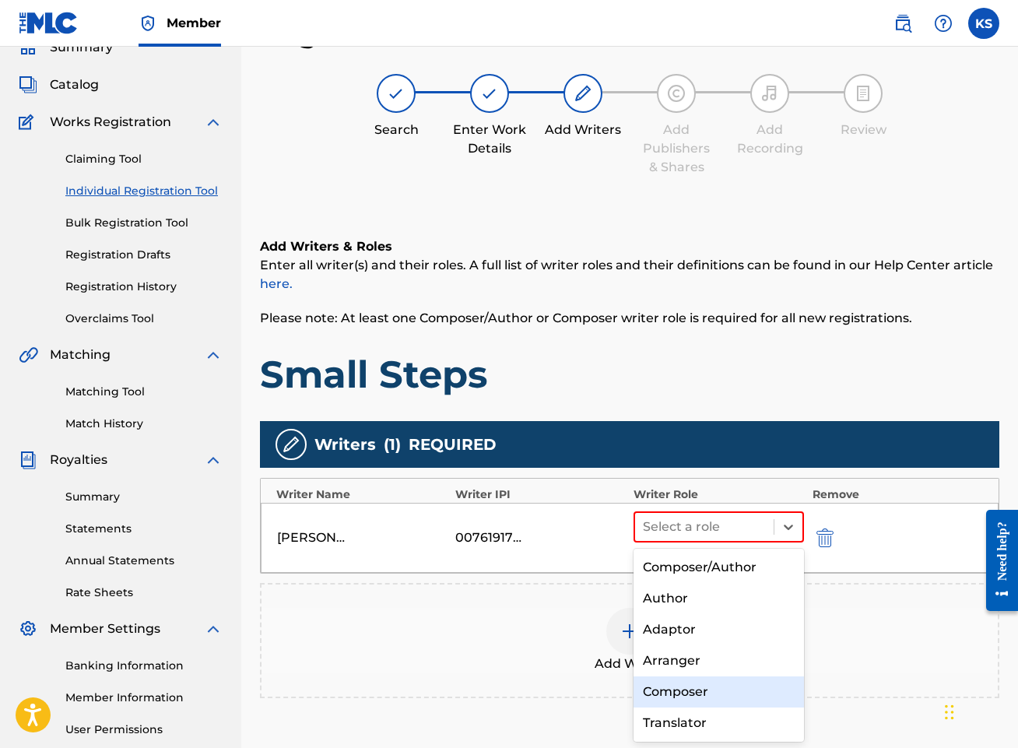
click at [723, 693] on div "Composer" at bounding box center [718, 691] width 170 height 31
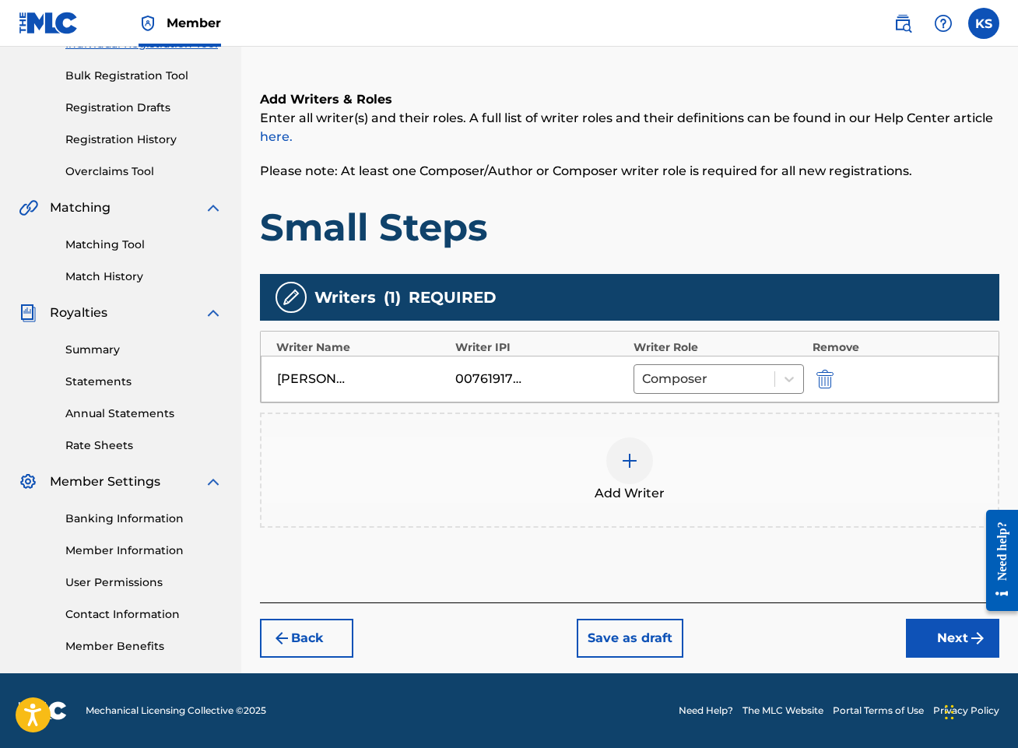
click at [966, 637] on button "Next" at bounding box center [952, 638] width 93 height 39
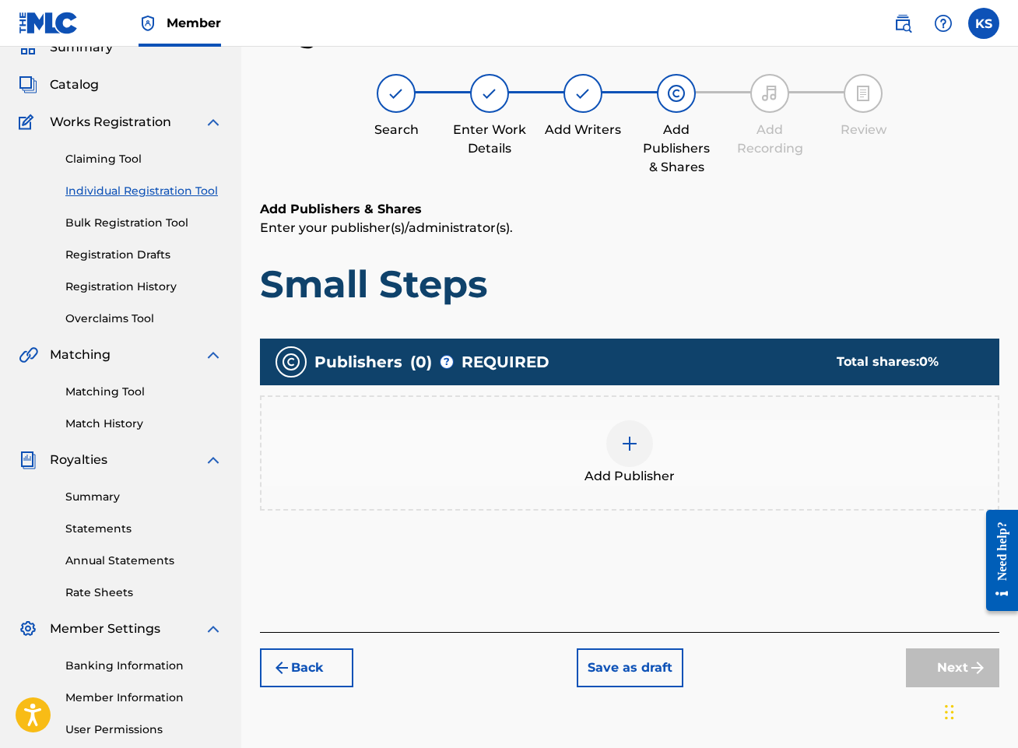
click at [616, 447] on div at bounding box center [629, 443] width 47 height 47
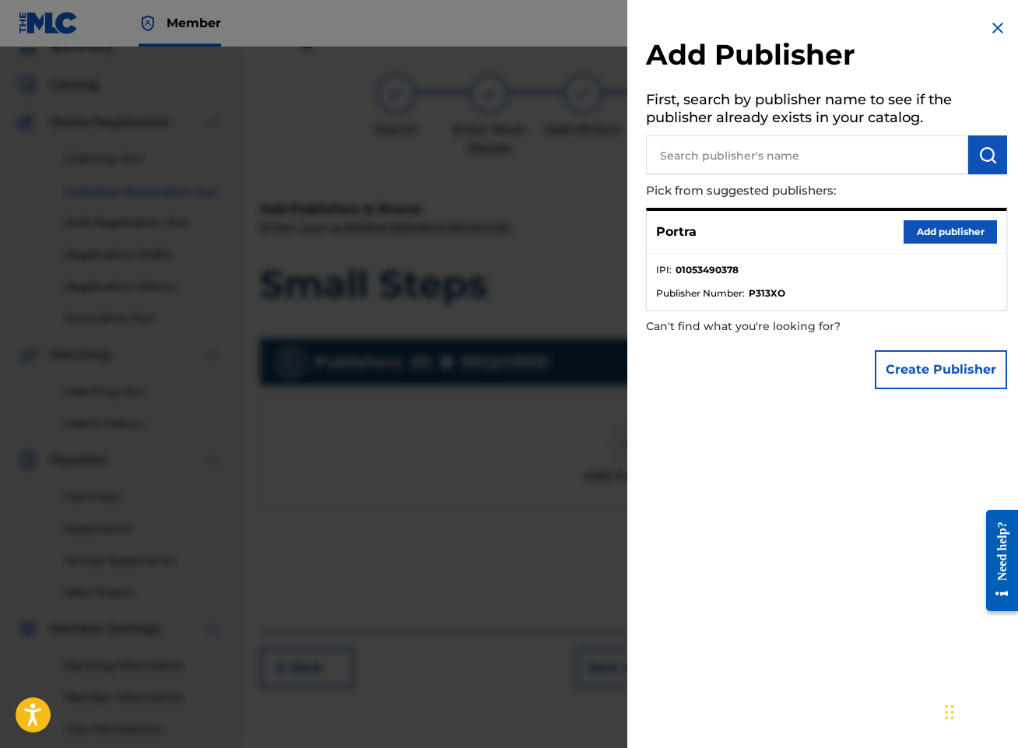
click at [911, 227] on button "Add publisher" at bounding box center [949, 231] width 93 height 23
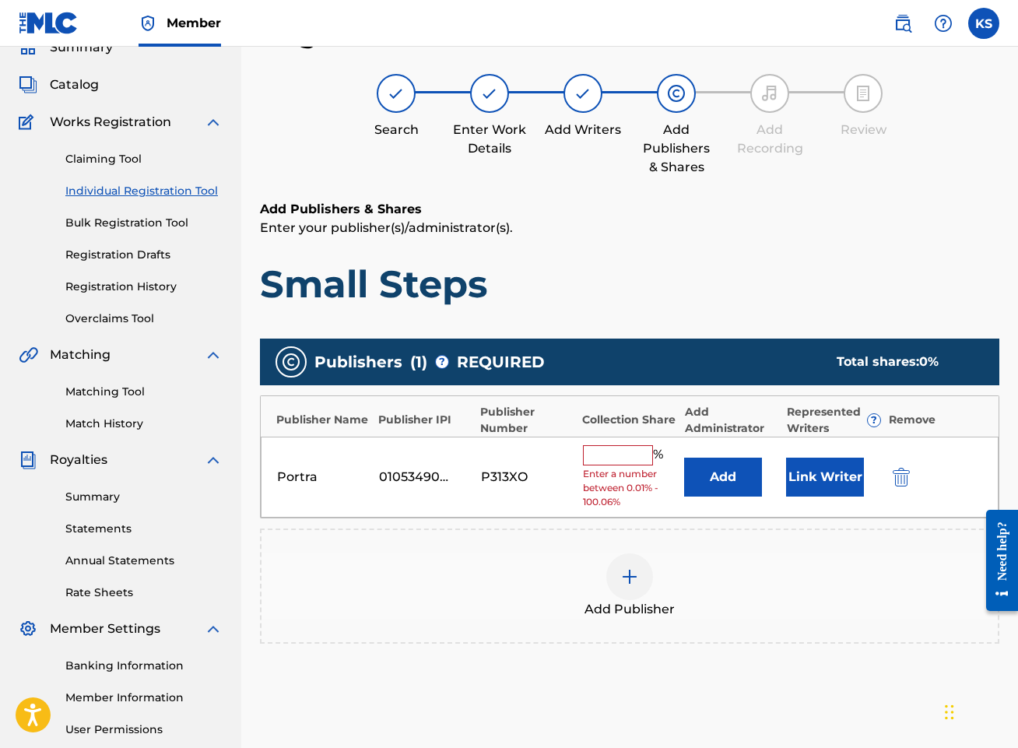
click at [644, 450] on input "text" at bounding box center [618, 455] width 70 height 20
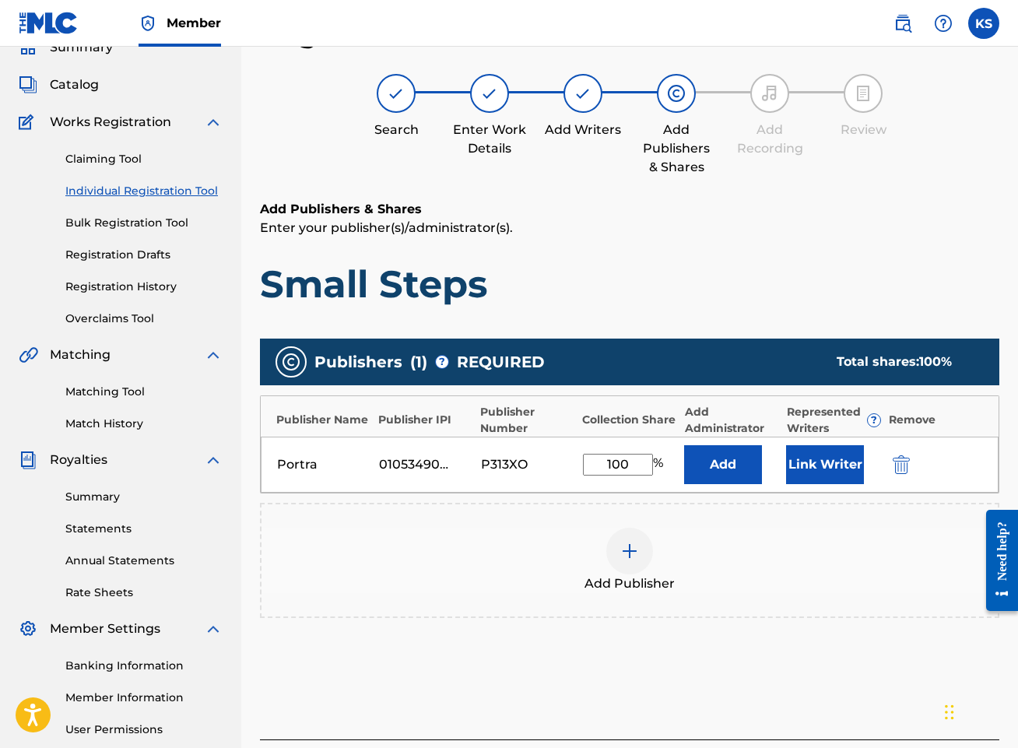
type input "100"
click at [846, 547] on div "Add Publisher" at bounding box center [629, 559] width 736 height 65
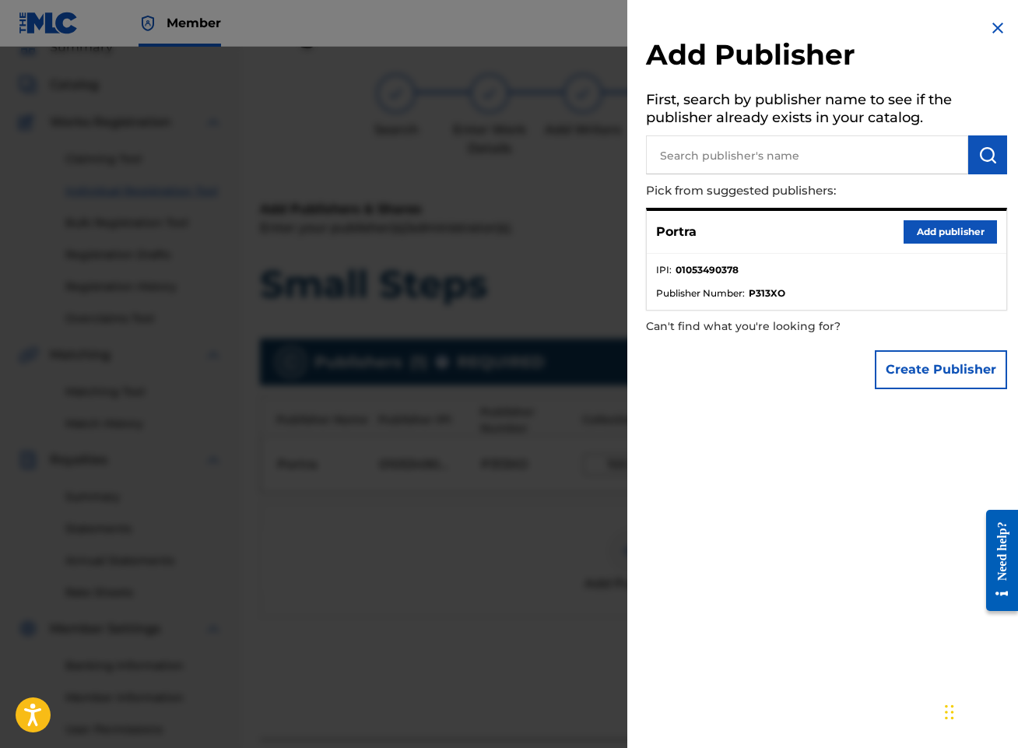
click at [992, 24] on img at bounding box center [997, 28] width 19 height 19
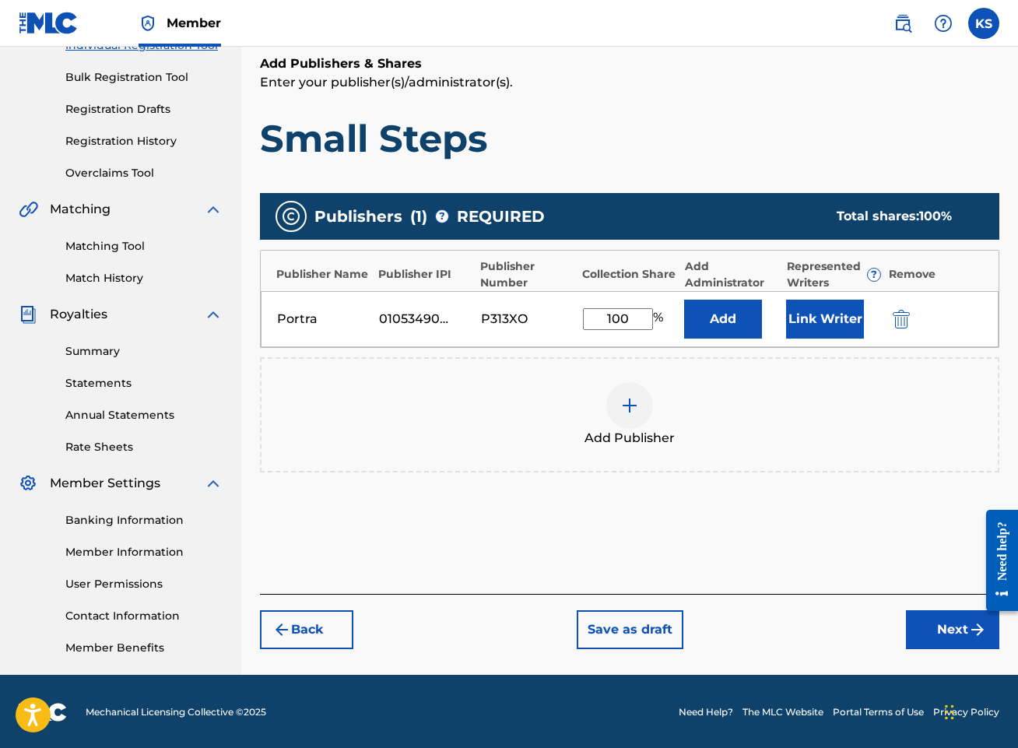
click at [956, 627] on button "Next" at bounding box center [952, 629] width 93 height 39
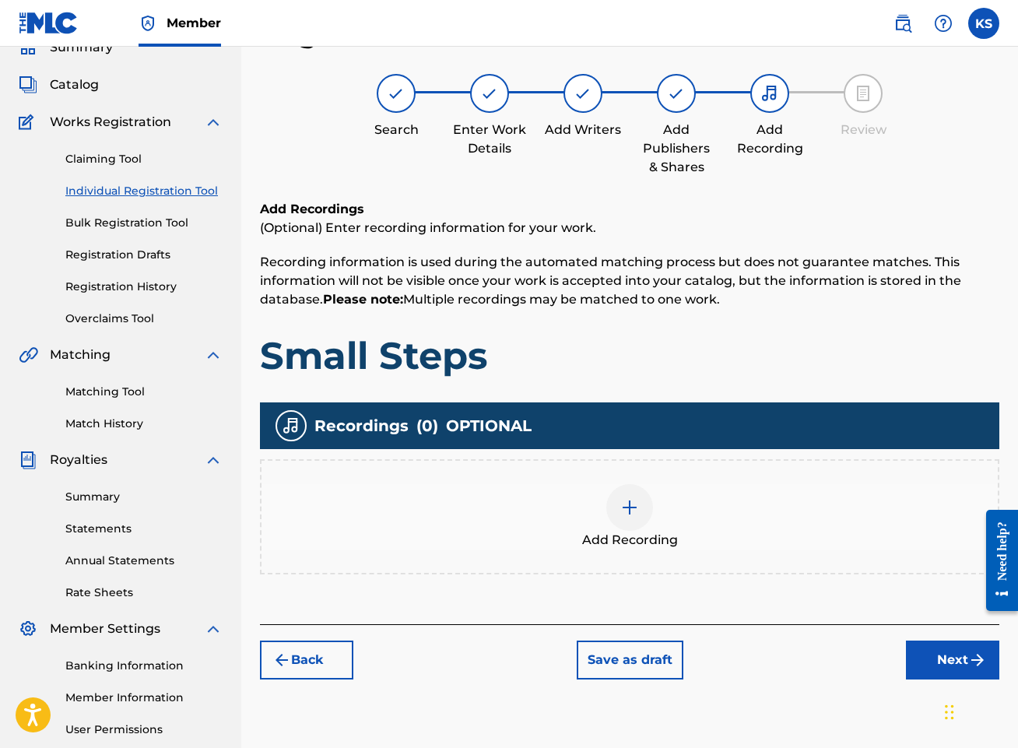
click at [654, 528] on div "Add Recording" at bounding box center [629, 516] width 736 height 65
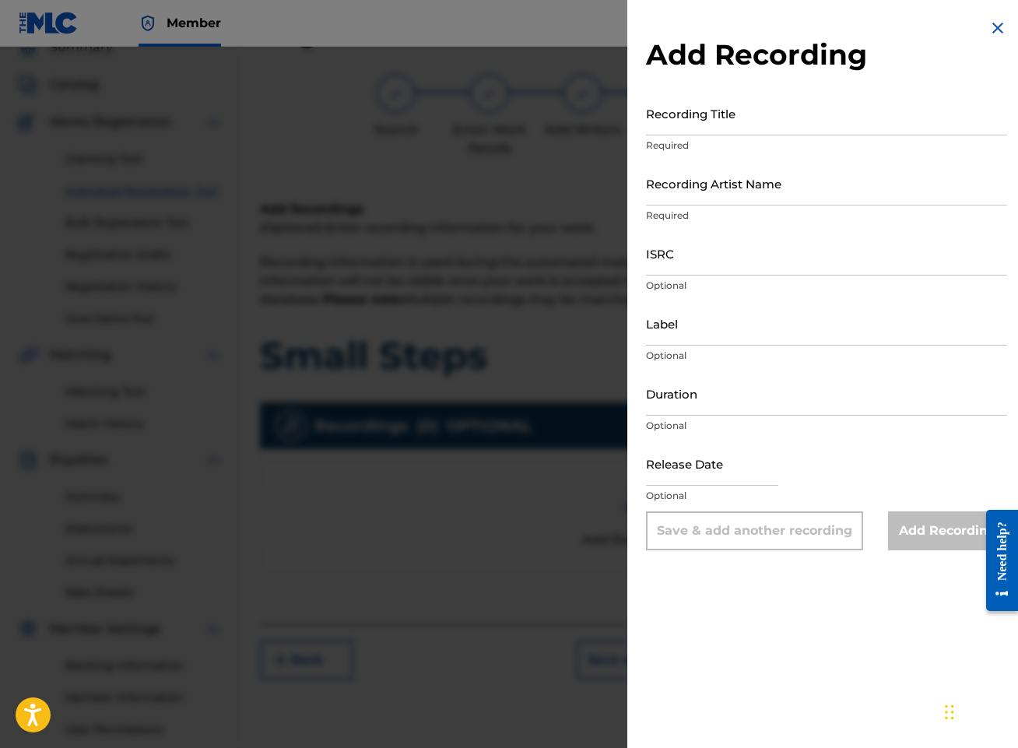
click at [843, 117] on input "Recording Title" at bounding box center [826, 113] width 361 height 44
type input "Small Steps"
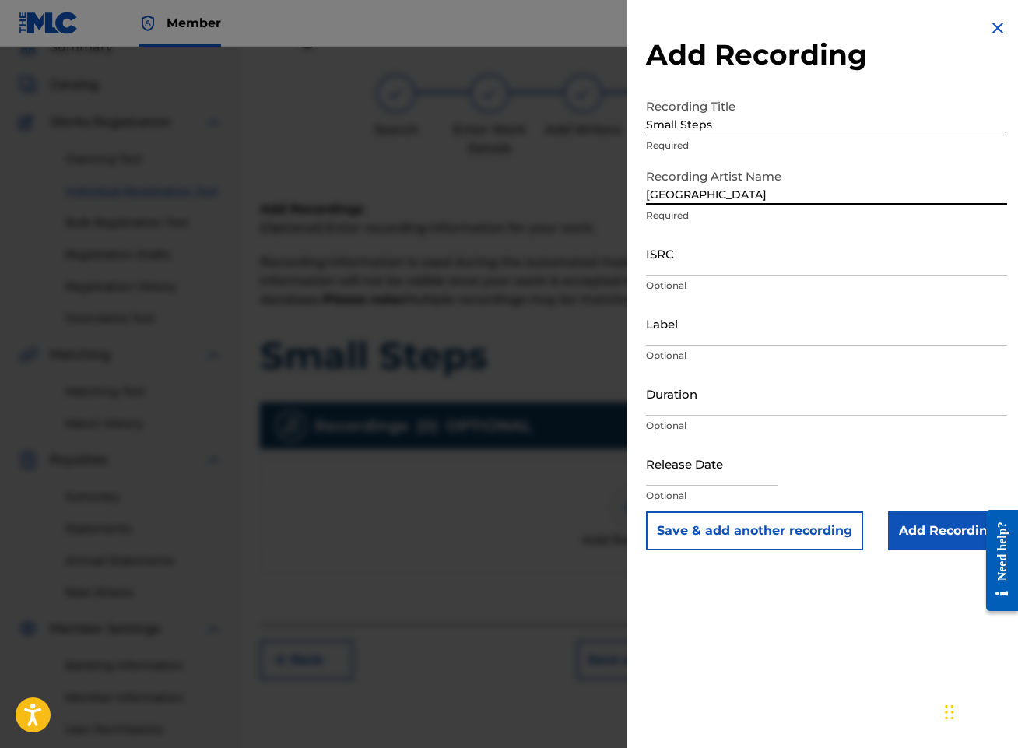
type input "[GEOGRAPHIC_DATA]"
click at [766, 254] on input "ISRC" at bounding box center [826, 253] width 361 height 44
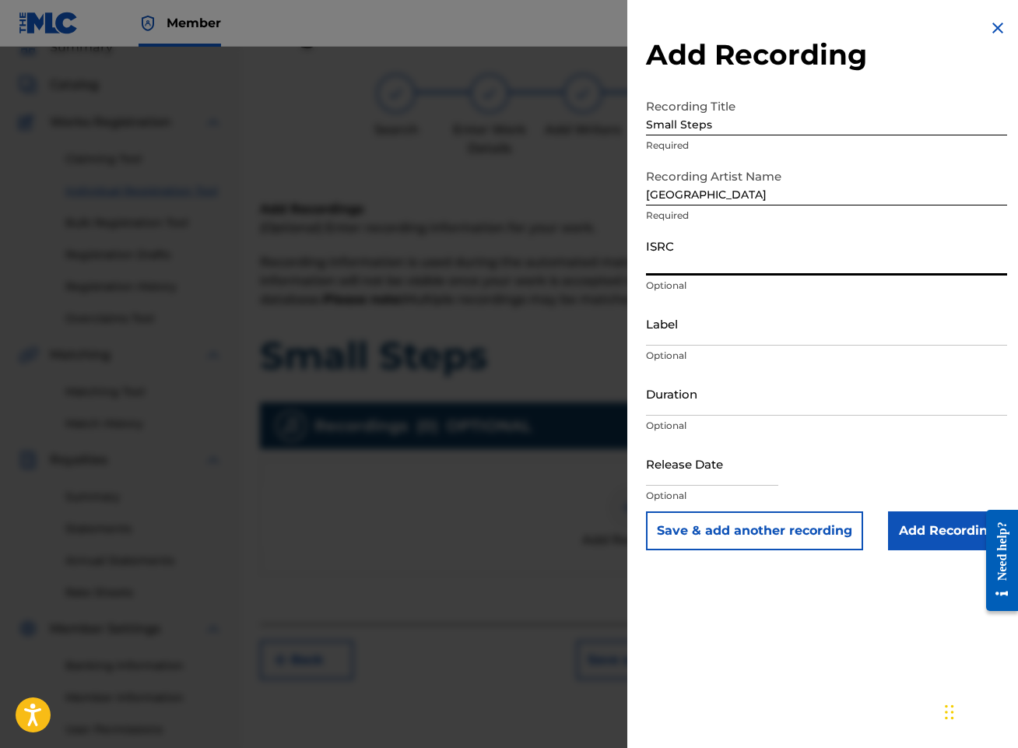
paste input "QZTBB2527574"
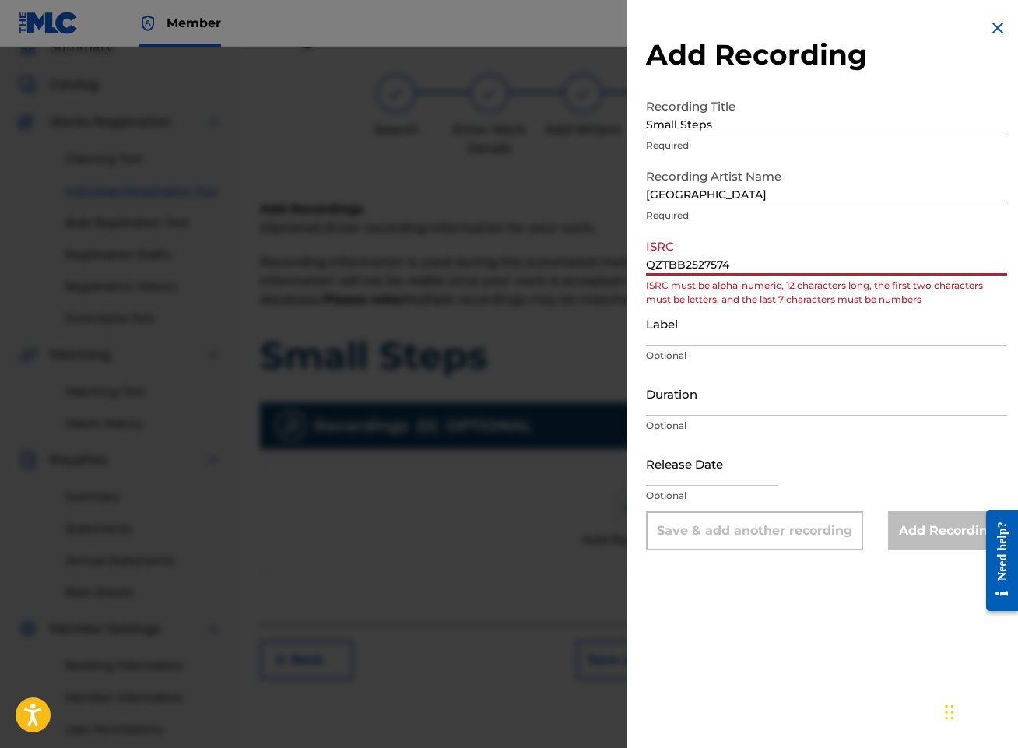
click at [668, 272] on input "QZTBB2527574" at bounding box center [826, 253] width 361 height 44
click at [673, 263] on input "QZTBB2527574" at bounding box center [826, 253] width 361 height 44
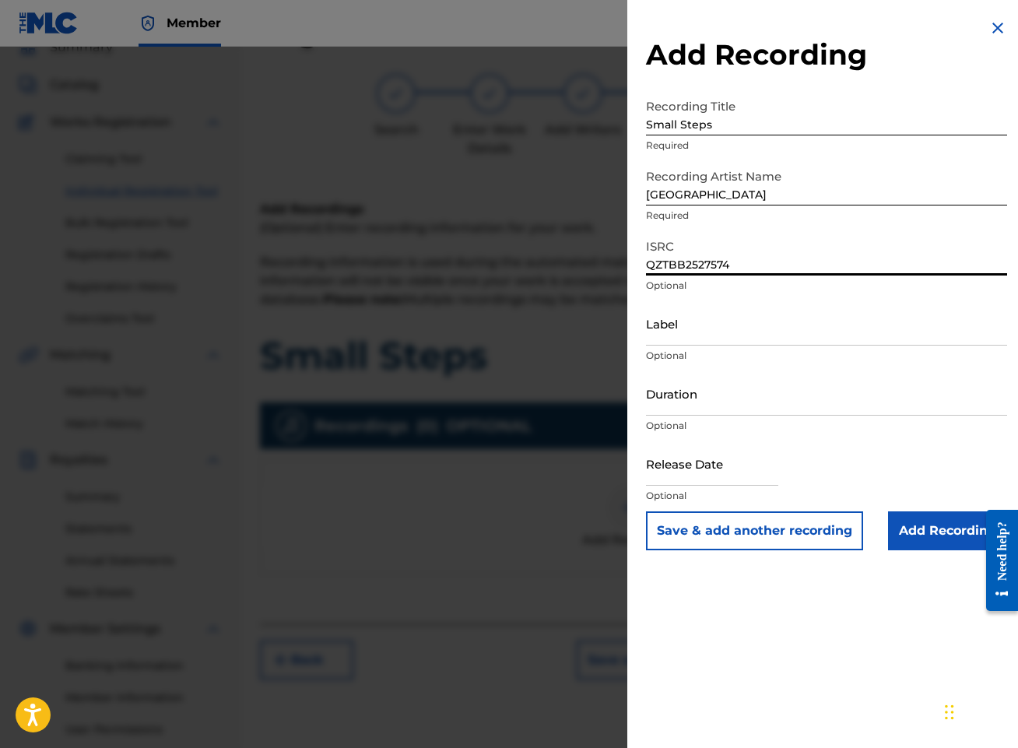
type input "QZTBB2527574"
click at [741, 406] on input "Duration" at bounding box center [826, 393] width 361 height 44
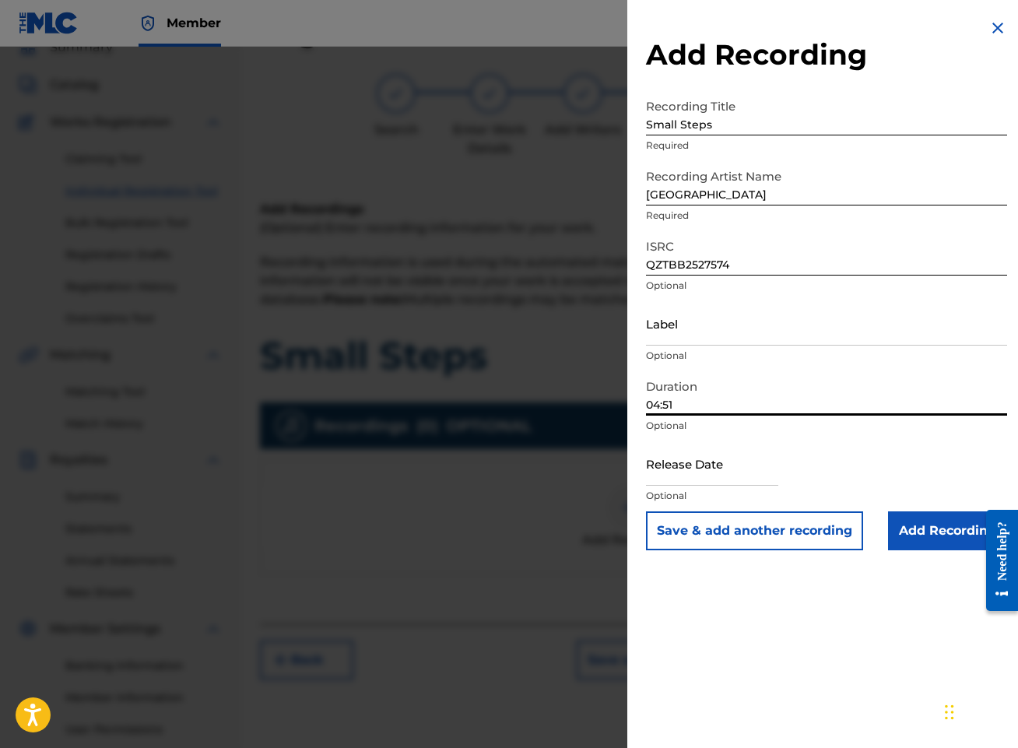
type input "04:51"
click at [665, 447] on input "text" at bounding box center [712, 463] width 132 height 44
select select "8"
select select "2025"
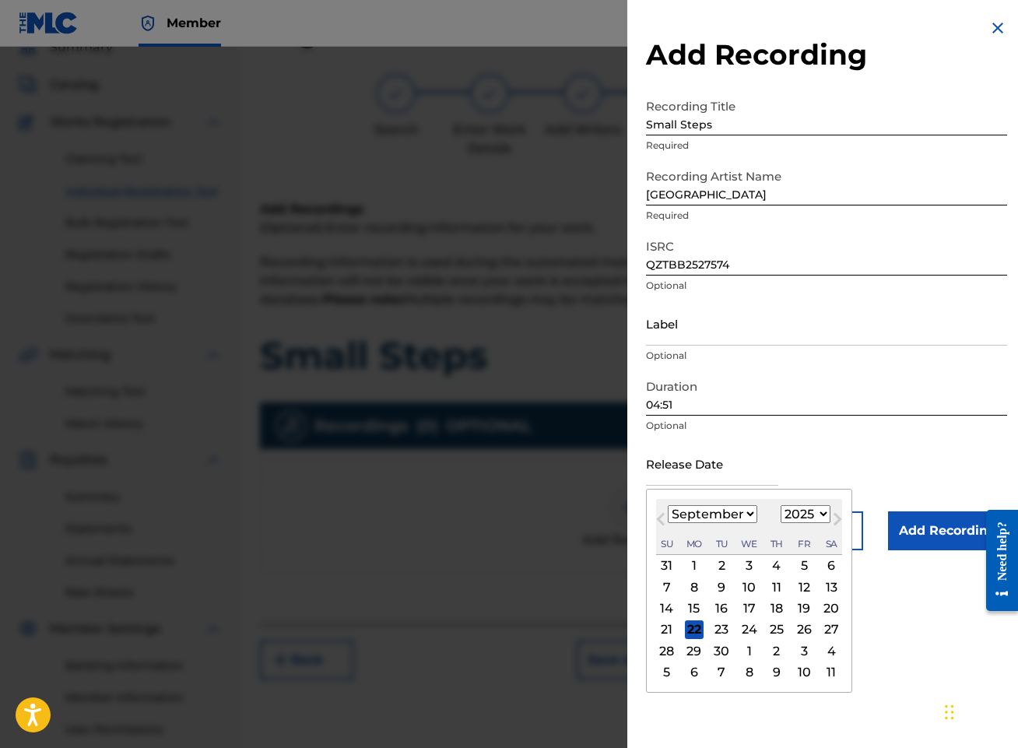
click at [655, 513] on button "Previous Month" at bounding box center [660, 522] width 25 height 25
select select "7"
click at [795, 584] on div "8" at bounding box center [803, 586] width 19 height 19
type input "[DATE]"
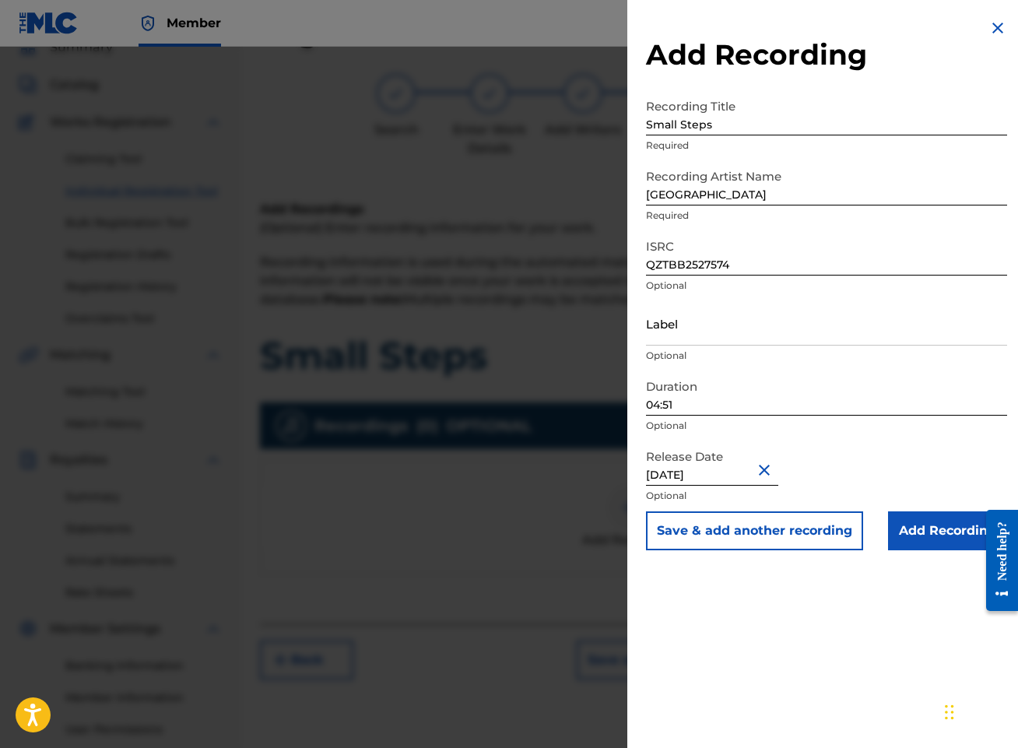
click at [948, 535] on input "Add Recording" at bounding box center [947, 530] width 119 height 39
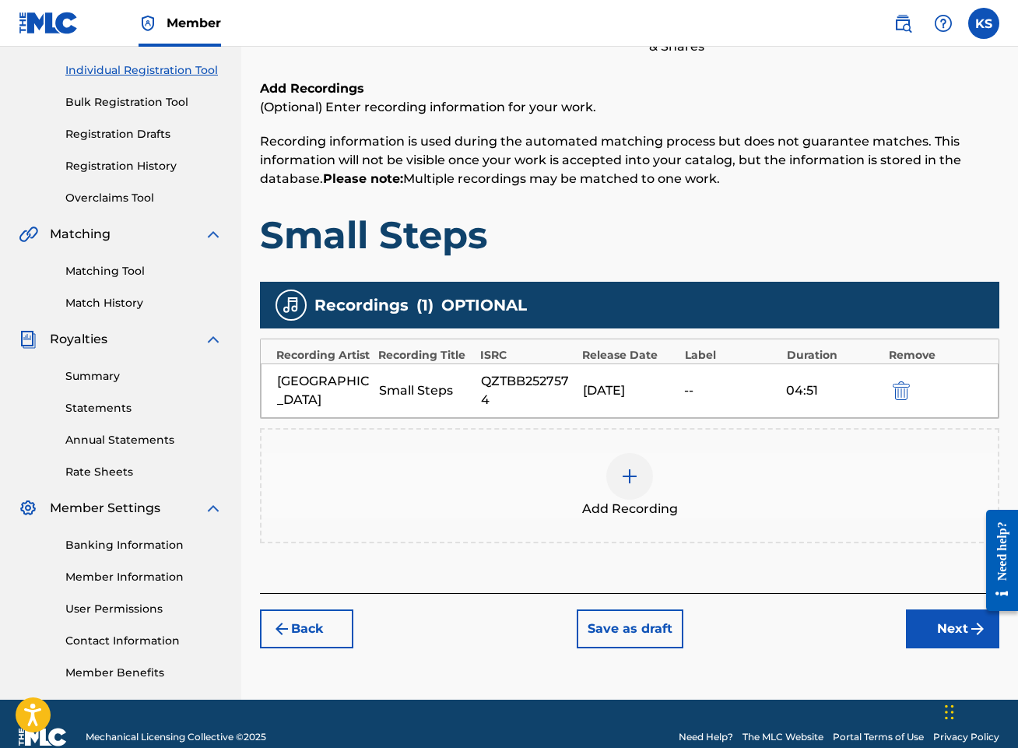
scroll to position [192, 0]
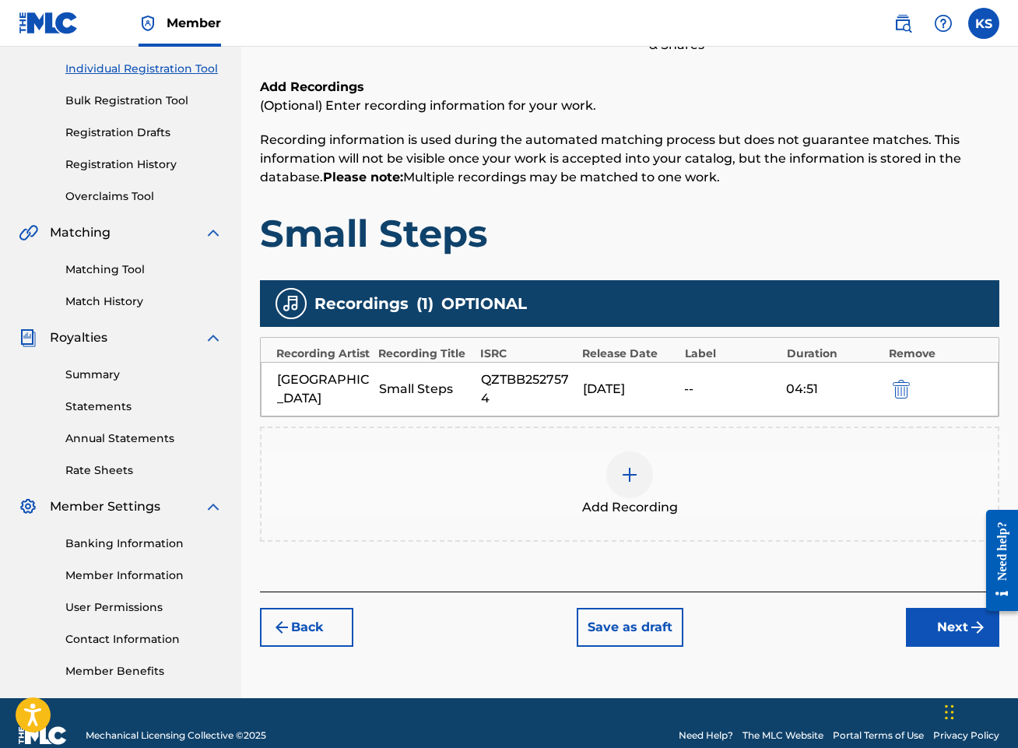
click at [948, 621] on button "Next" at bounding box center [952, 627] width 93 height 39
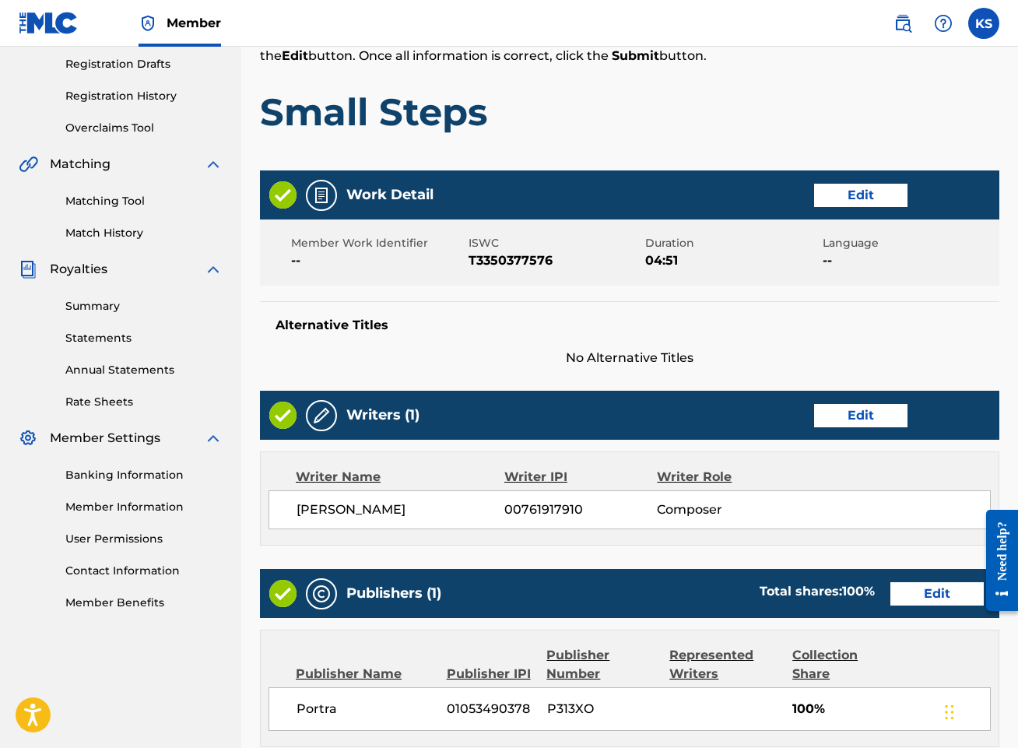
scroll to position [587, 0]
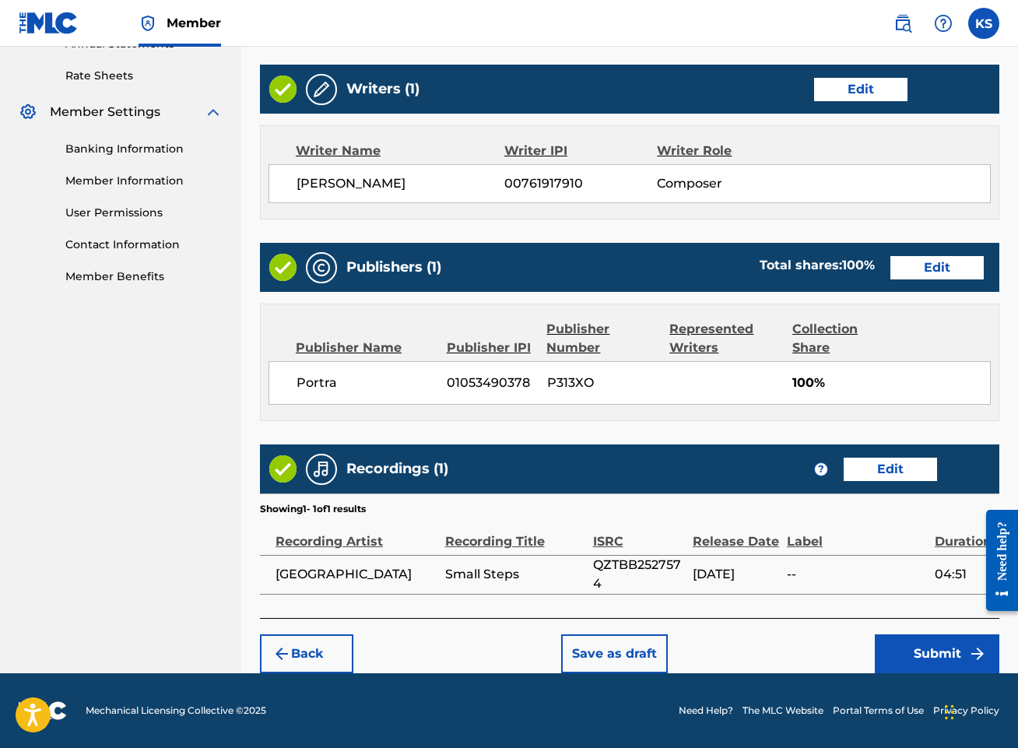
click at [954, 652] on button "Submit" at bounding box center [936, 653] width 124 height 39
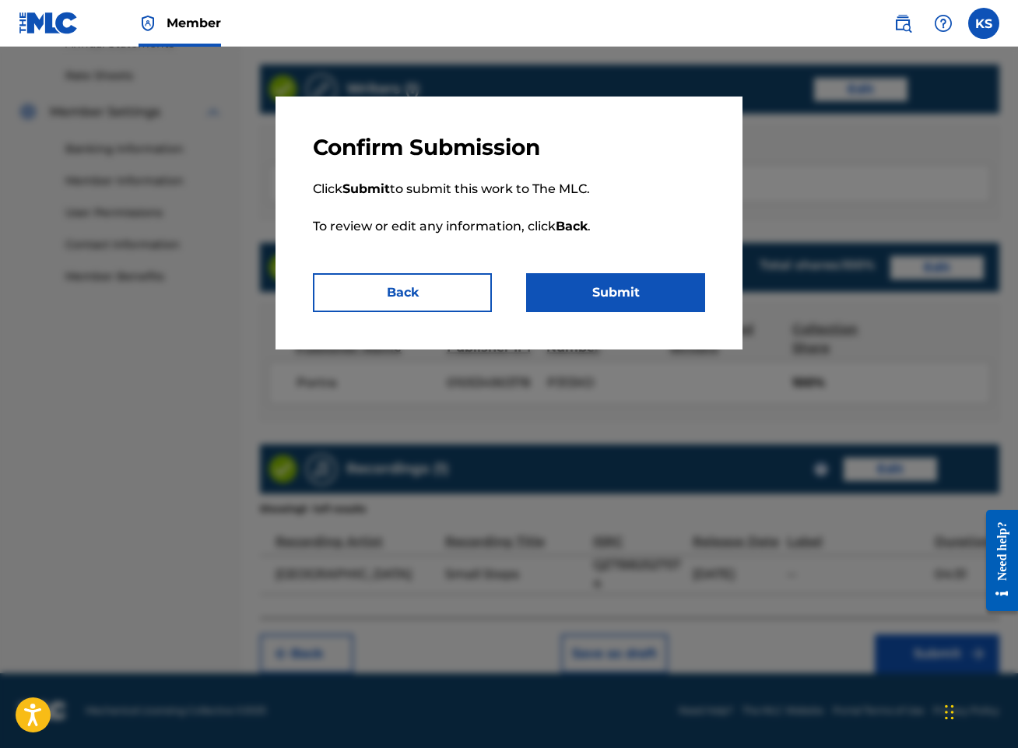
click at [646, 291] on button "Submit" at bounding box center [615, 292] width 179 height 39
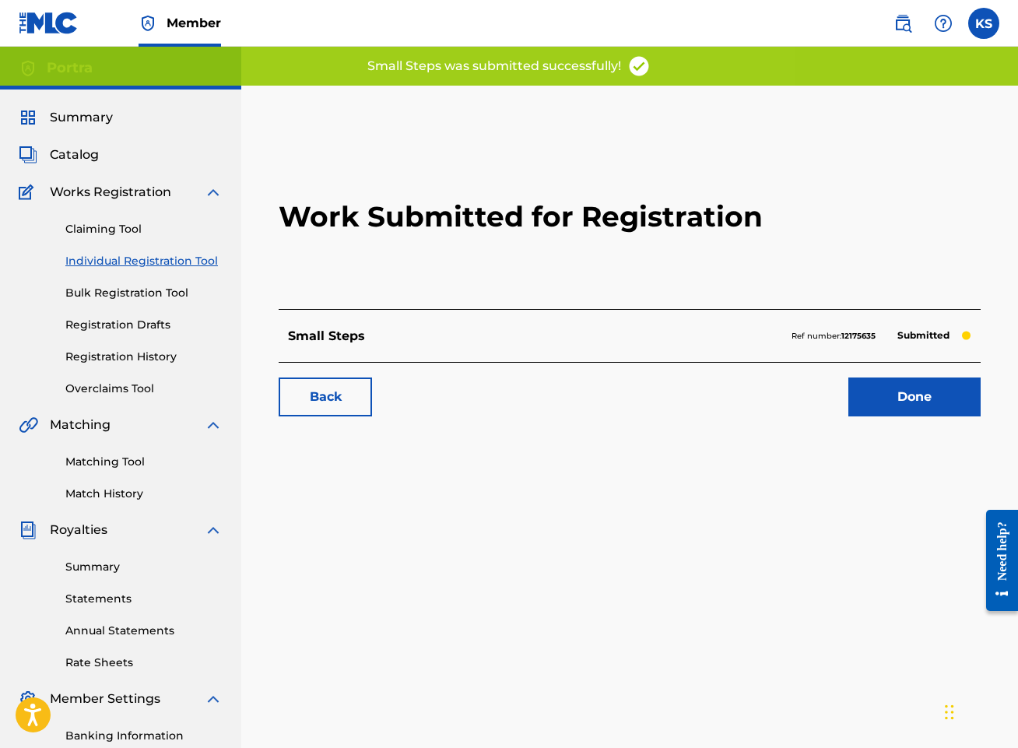
click at [936, 396] on link "Done" at bounding box center [914, 396] width 132 height 39
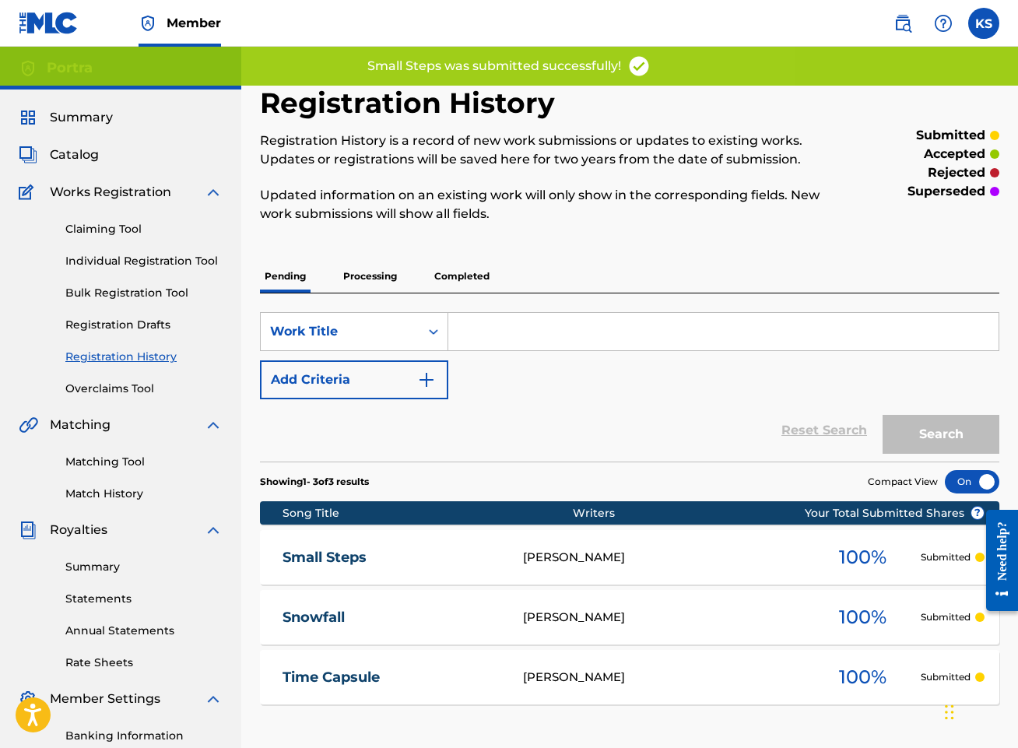
click at [149, 264] on link "Individual Registration Tool" at bounding box center [143, 261] width 157 height 16
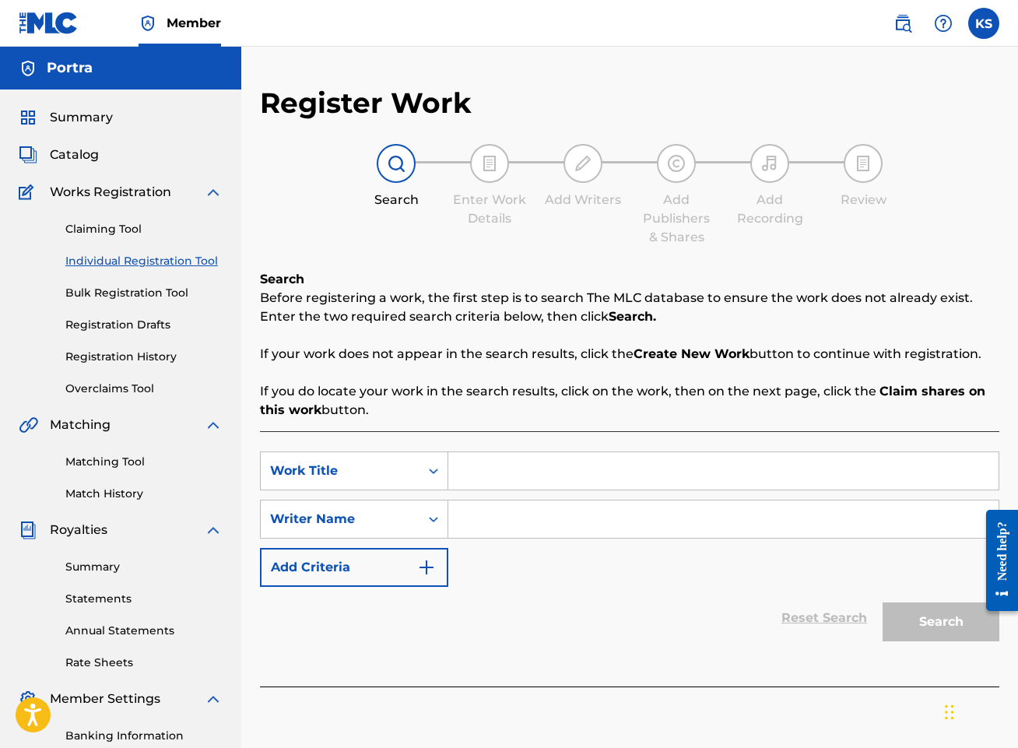
click at [541, 468] on input "Search Form" at bounding box center [723, 470] width 550 height 37
type input "Overcast"
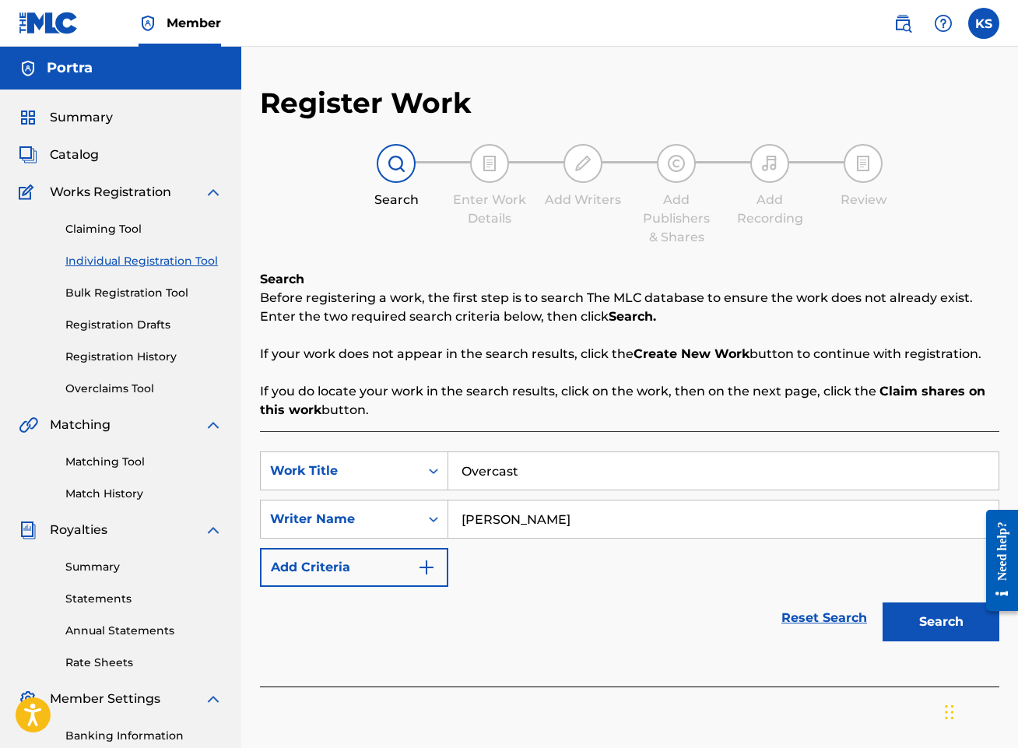
type input "[PERSON_NAME]"
click at [882, 602] on button "Search" at bounding box center [940, 621] width 117 height 39
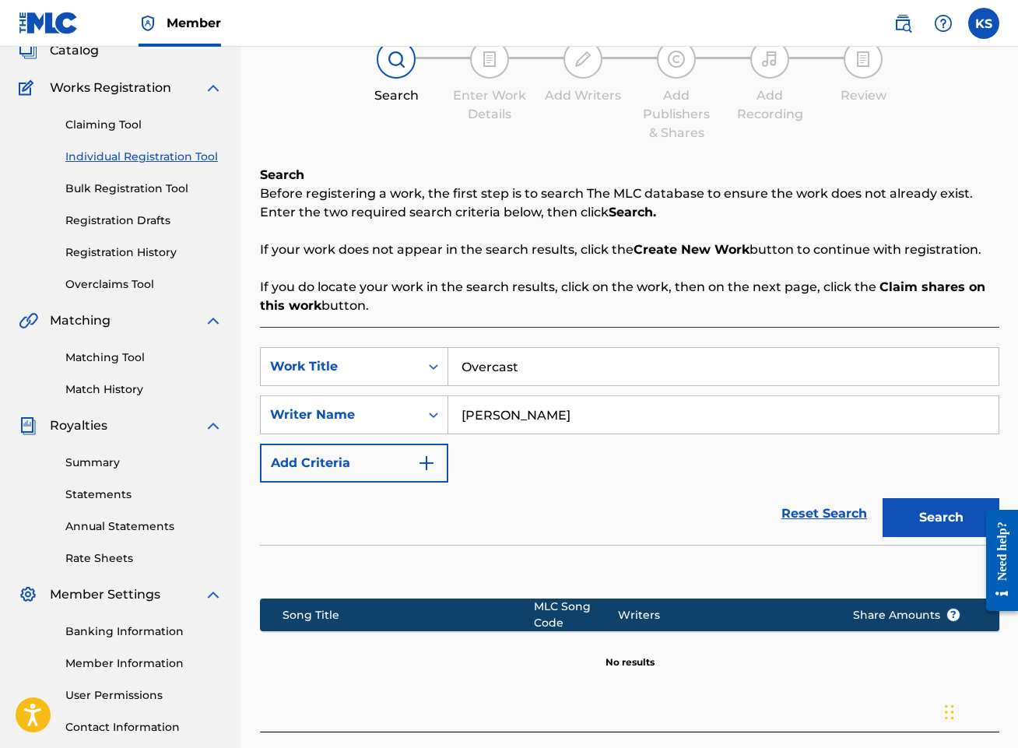
scroll to position [218, 0]
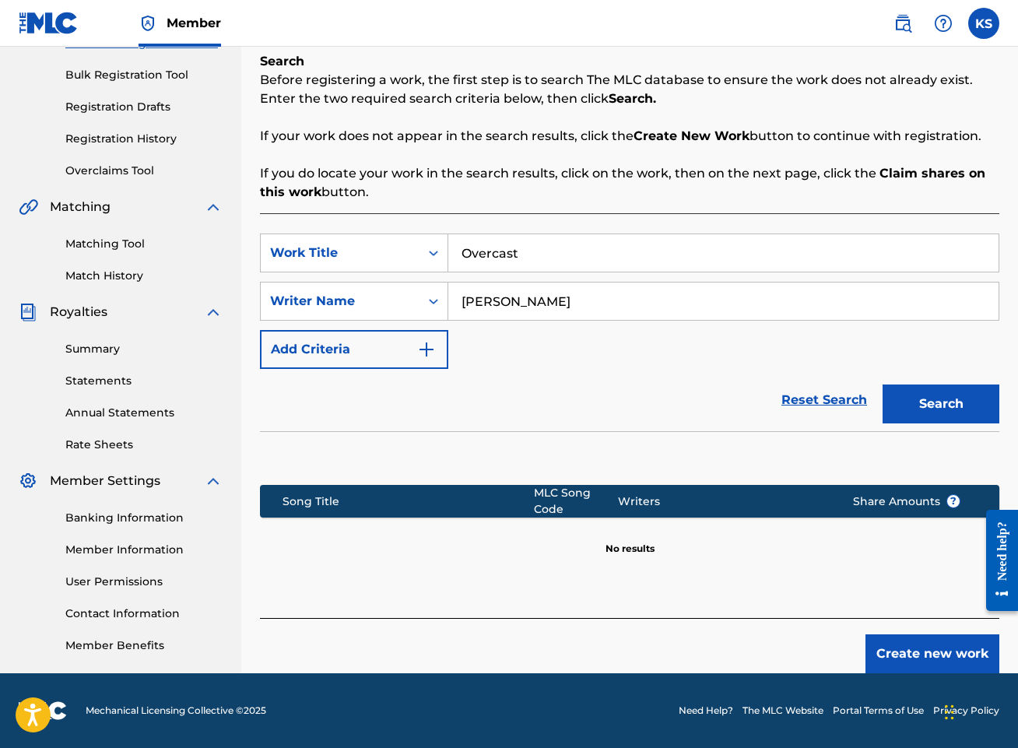
click at [939, 659] on button "Create new work" at bounding box center [932, 653] width 134 height 39
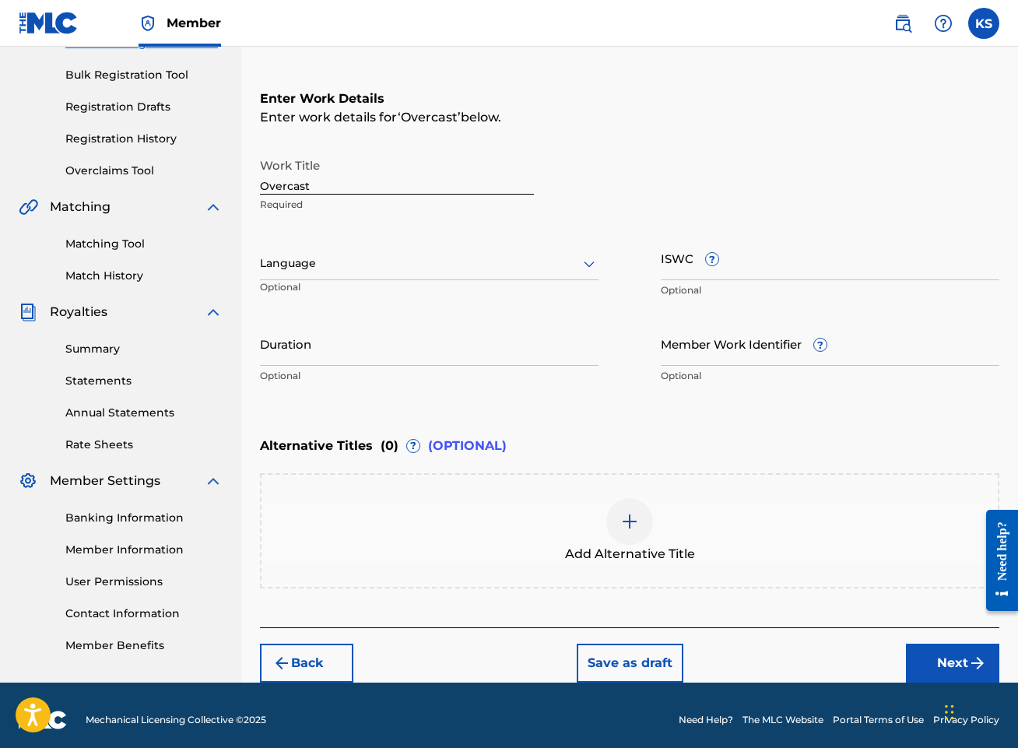
click at [771, 262] on input "ISWC ?" at bounding box center [830, 258] width 338 height 44
paste input "T3350377474"
type input "T3350377474"
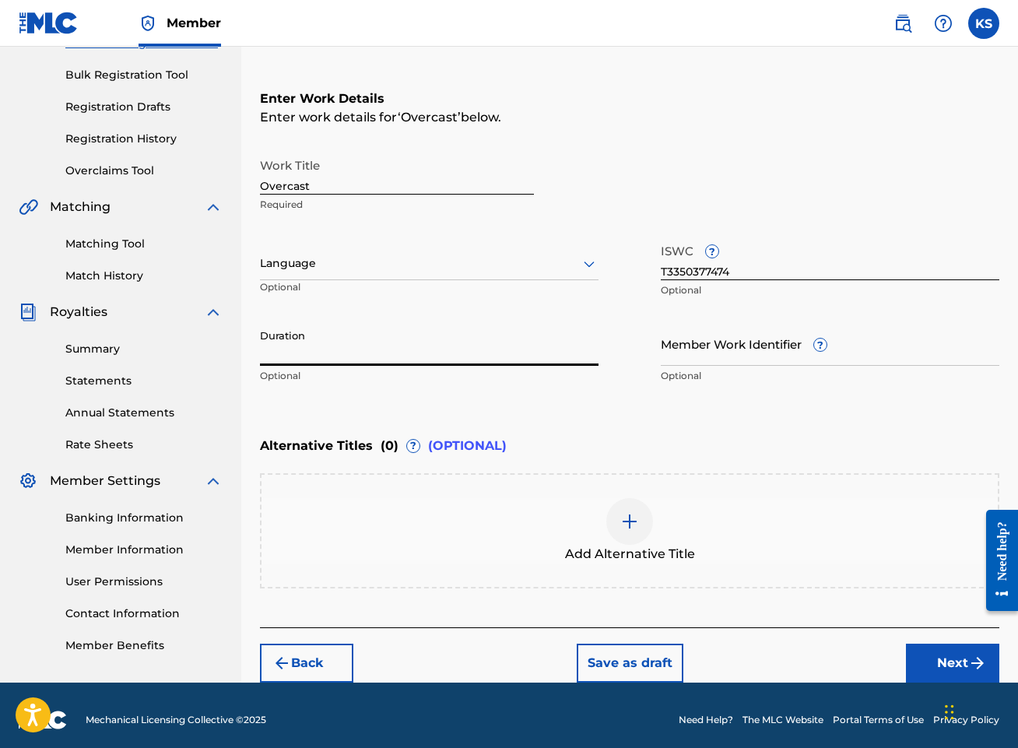
click at [422, 353] on input "Duration" at bounding box center [429, 343] width 338 height 44
type input "04:51"
click at [940, 661] on button "Next" at bounding box center [952, 662] width 93 height 39
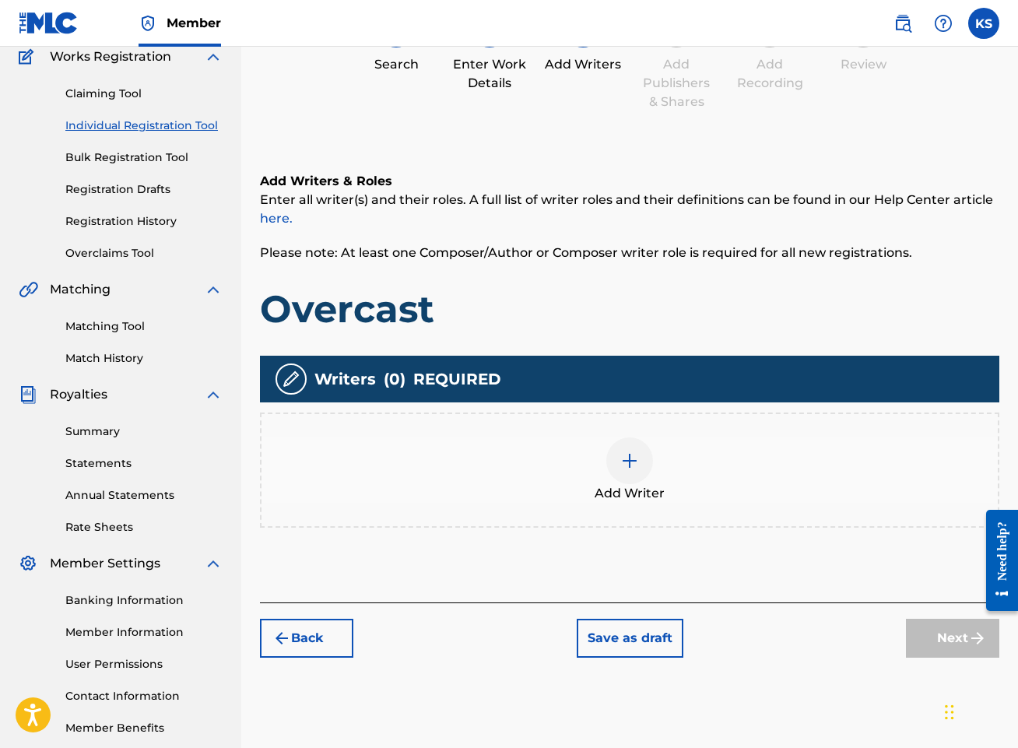
scroll to position [70, 0]
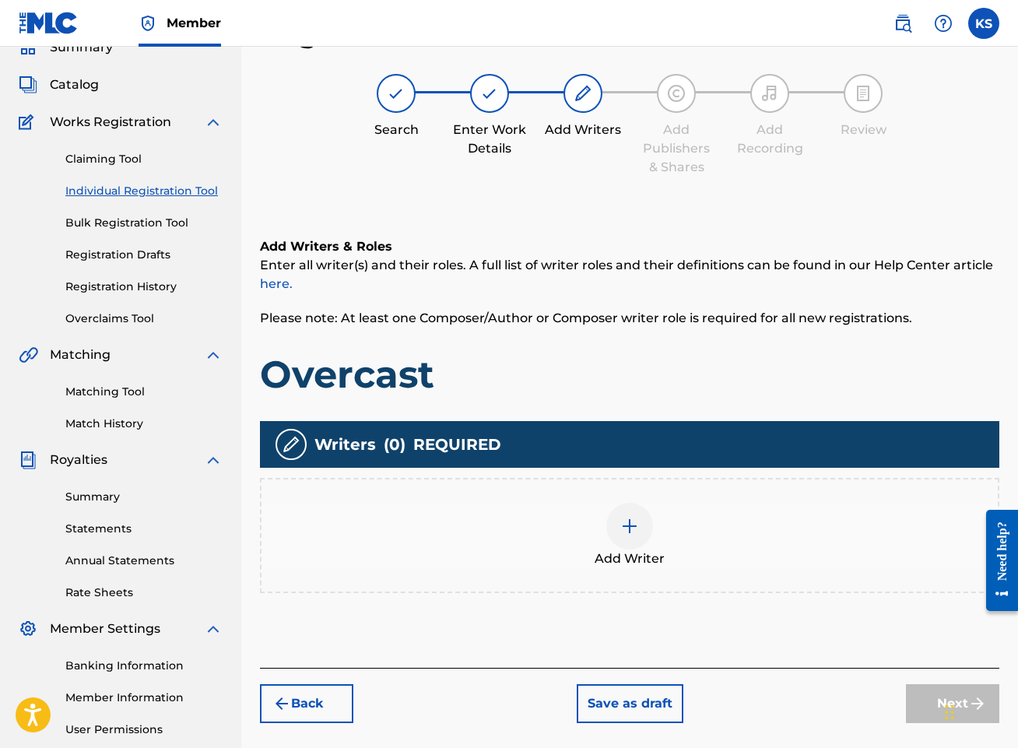
click at [637, 520] on img at bounding box center [629, 526] width 19 height 19
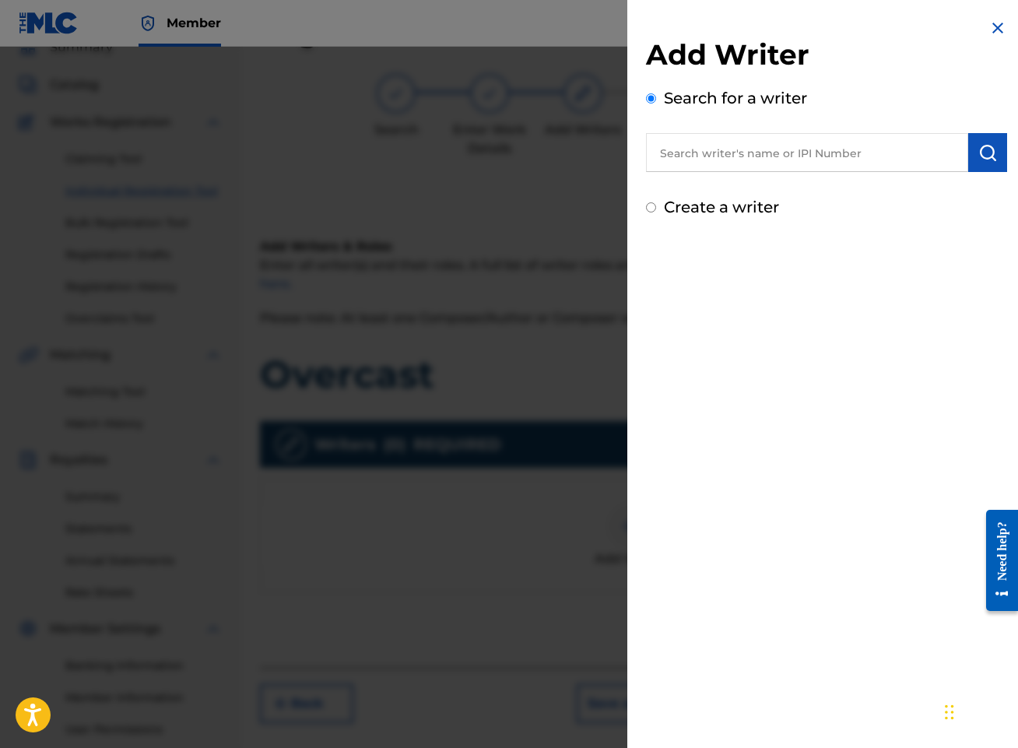
click at [859, 156] on input "text" at bounding box center [807, 152] width 322 height 39
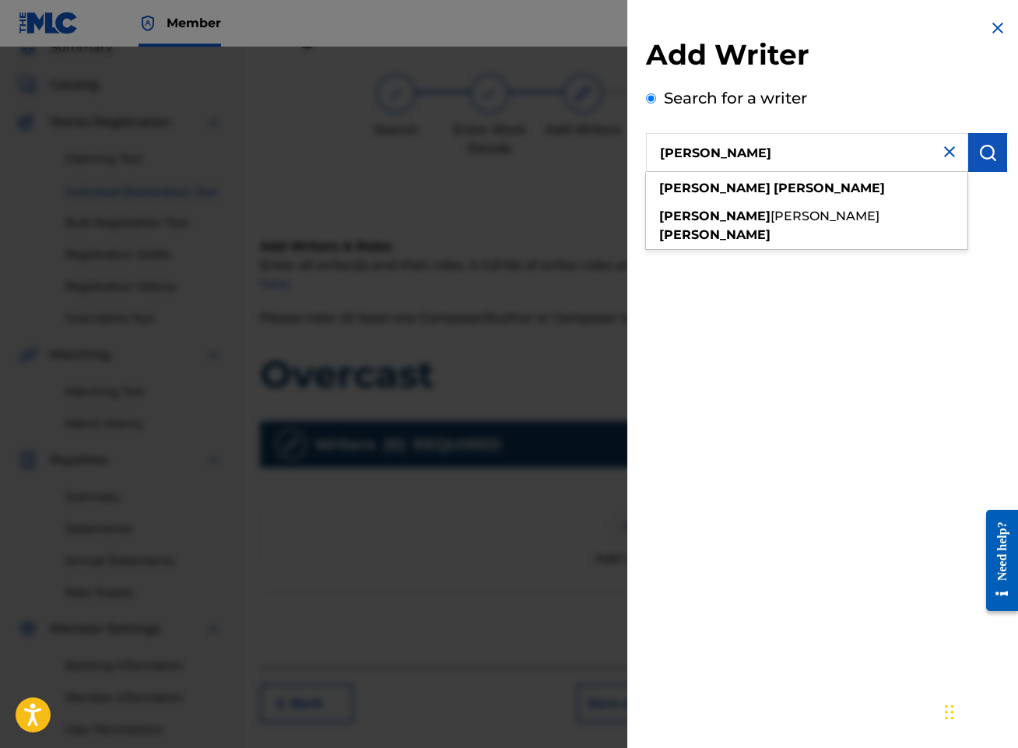
type input "[PERSON_NAME]"
click at [988, 143] on img "submit" at bounding box center [987, 152] width 19 height 19
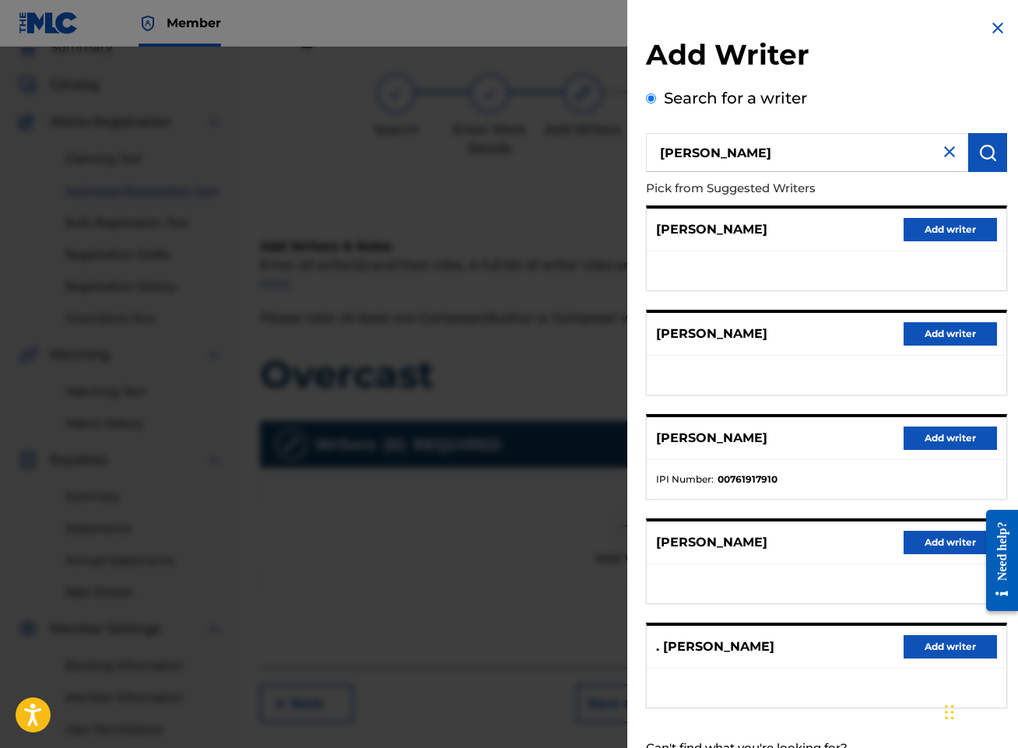
click at [932, 440] on button "Add writer" at bounding box center [949, 437] width 93 height 23
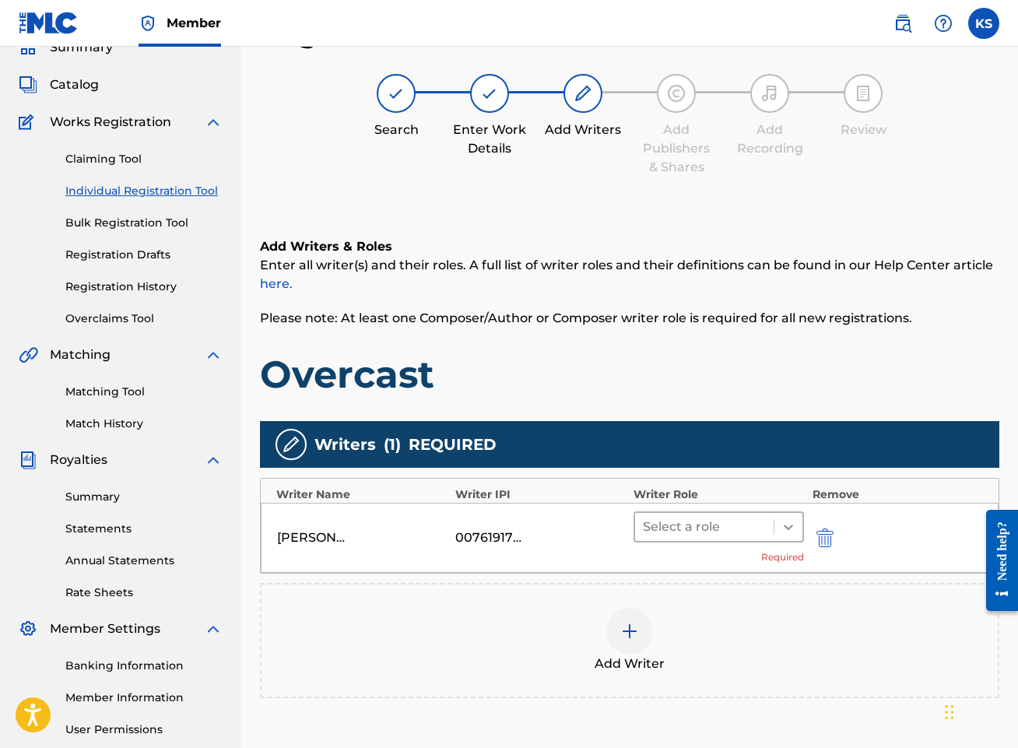
click at [787, 527] on icon at bounding box center [787, 526] width 9 height 5
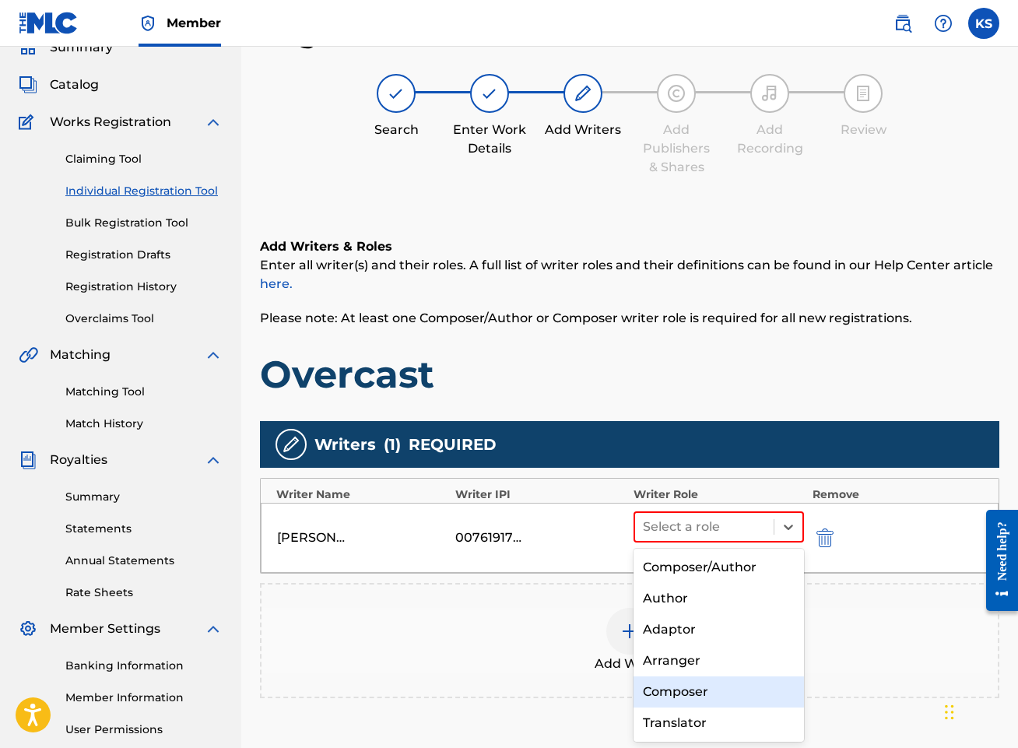
click at [732, 684] on div "Composer" at bounding box center [718, 691] width 170 height 31
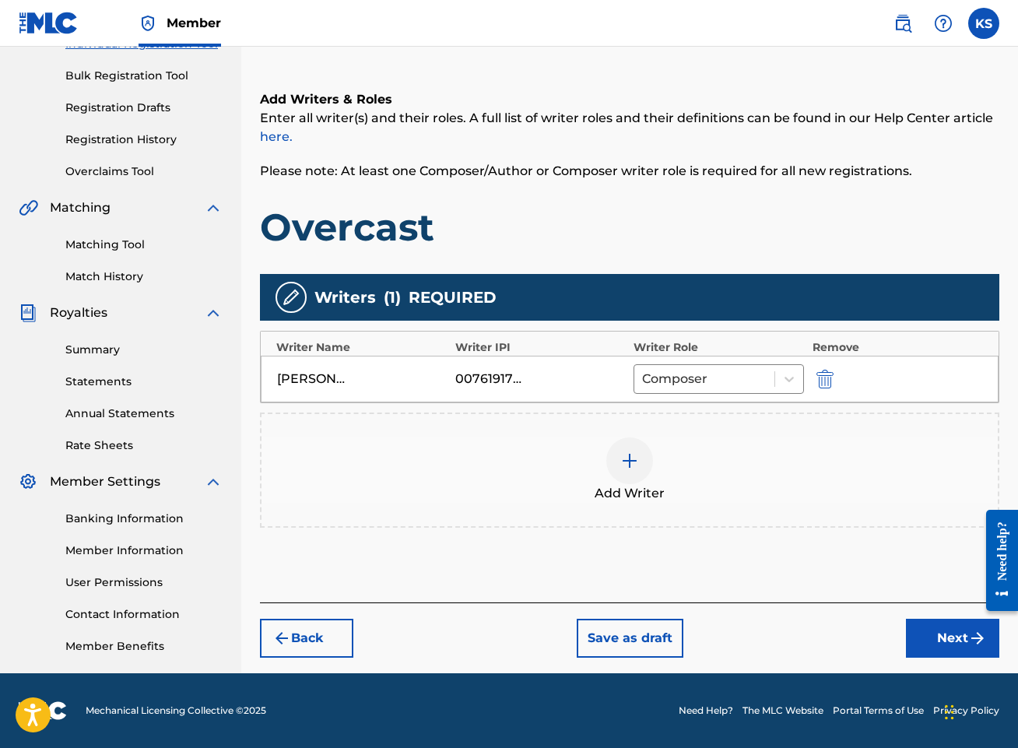
click at [957, 640] on button "Next" at bounding box center [952, 638] width 93 height 39
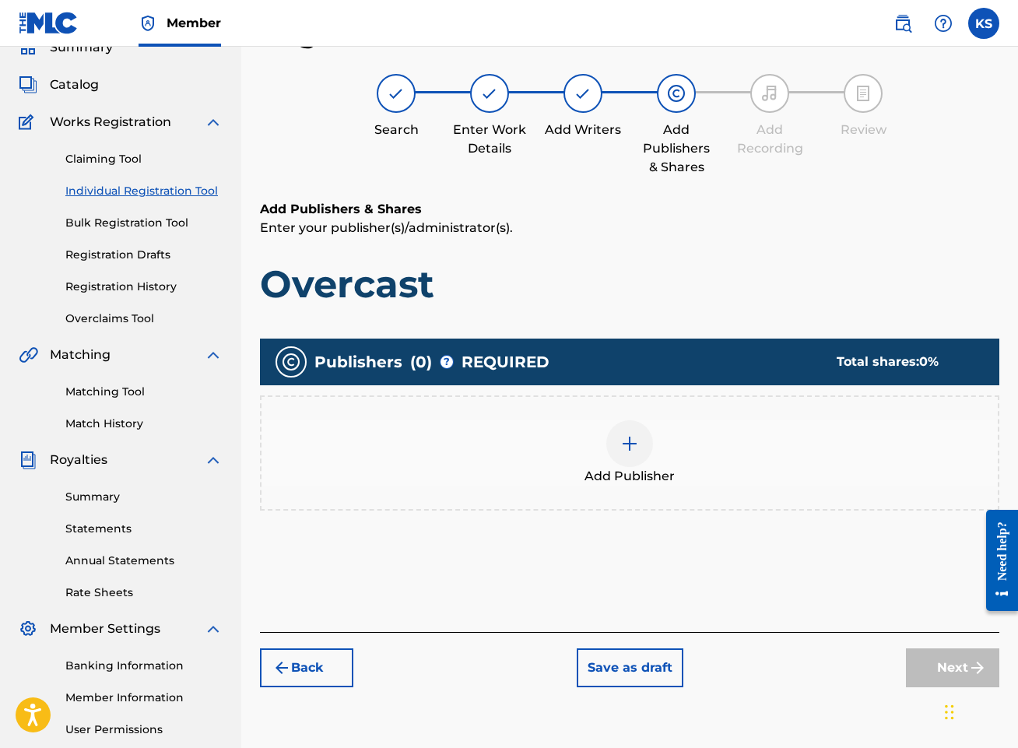
click at [647, 452] on div at bounding box center [629, 443] width 47 height 47
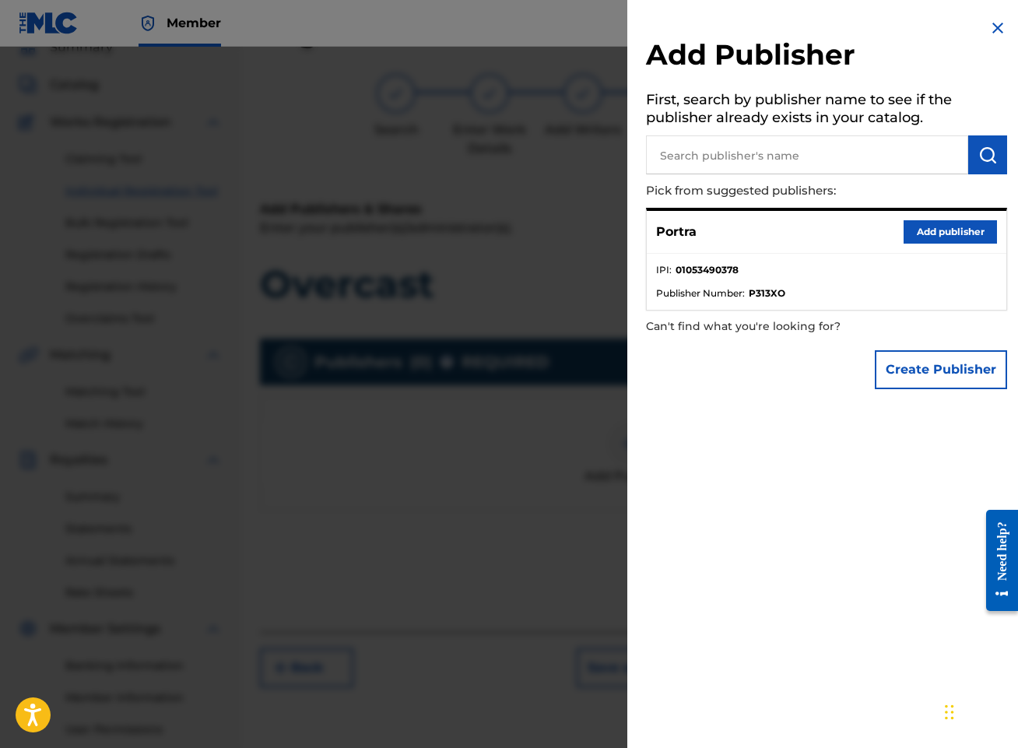
click at [930, 229] on button "Add publisher" at bounding box center [949, 231] width 93 height 23
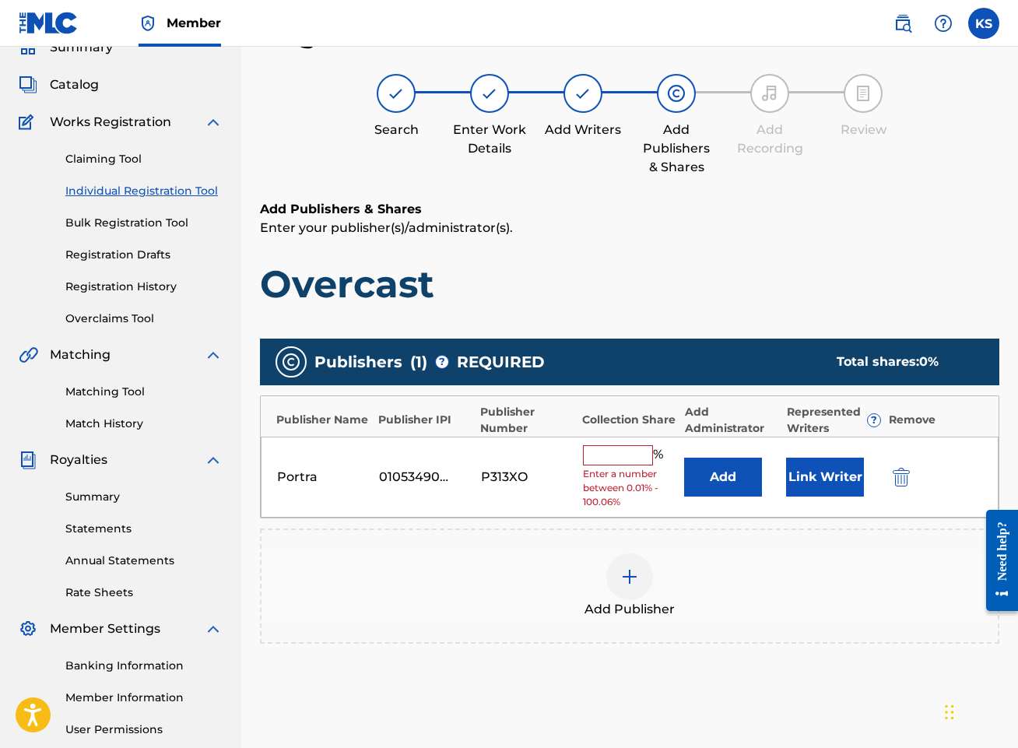
click at [624, 451] on input "text" at bounding box center [618, 455] width 70 height 20
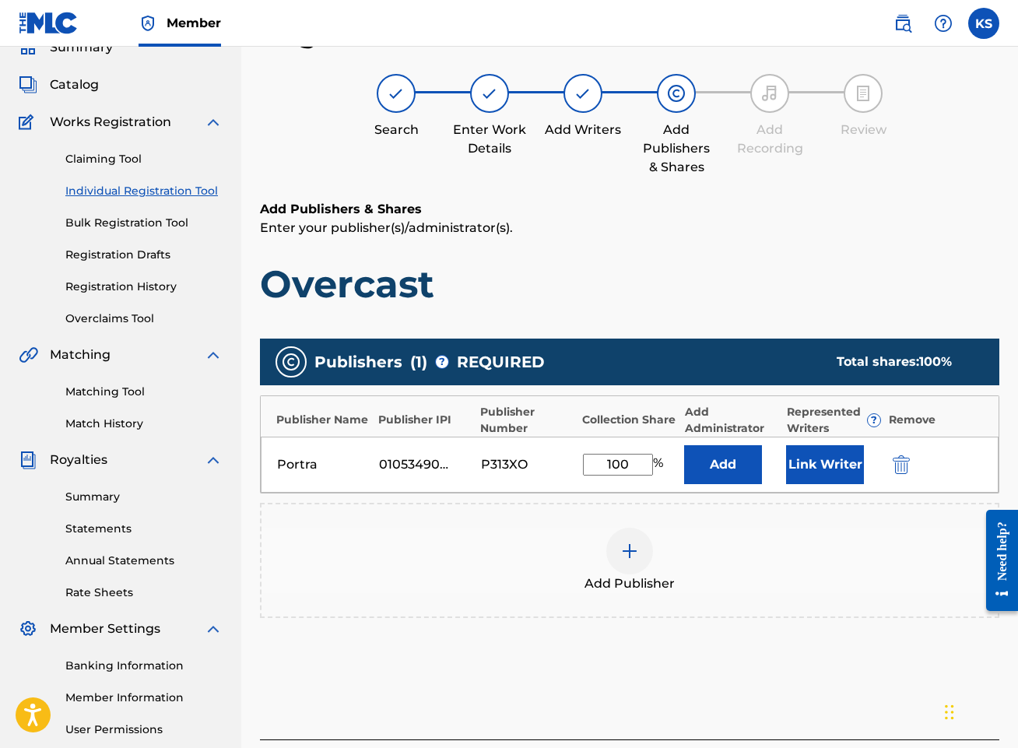
type input "100"
click at [850, 562] on div "Add Publisher" at bounding box center [629, 559] width 736 height 65
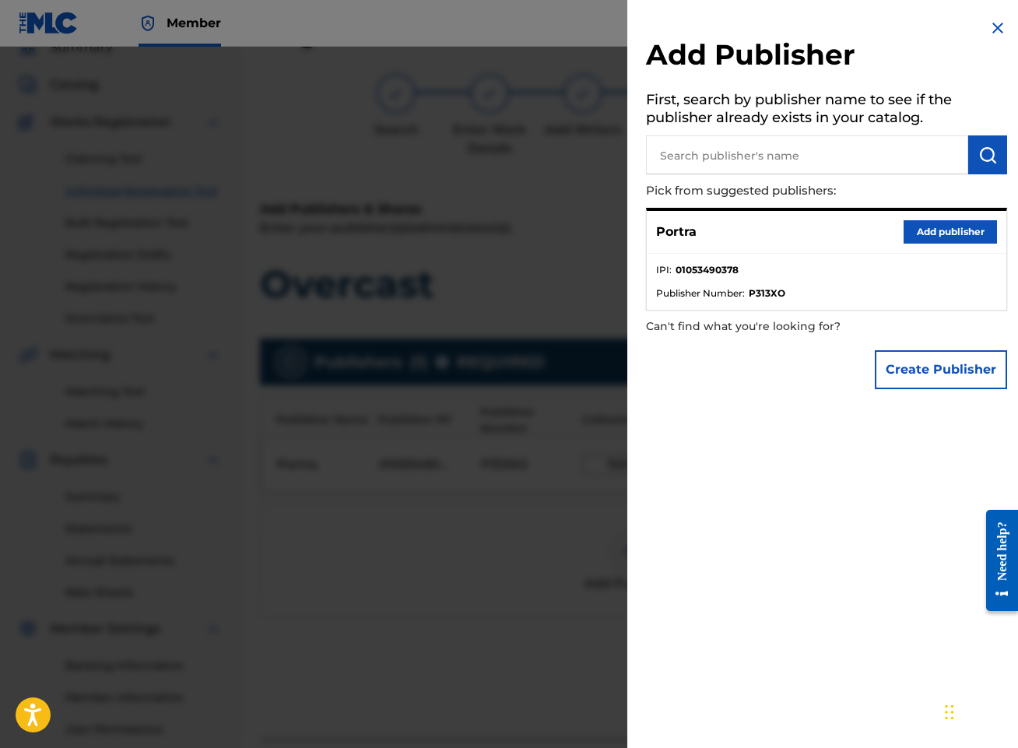
click at [991, 27] on img at bounding box center [997, 28] width 19 height 19
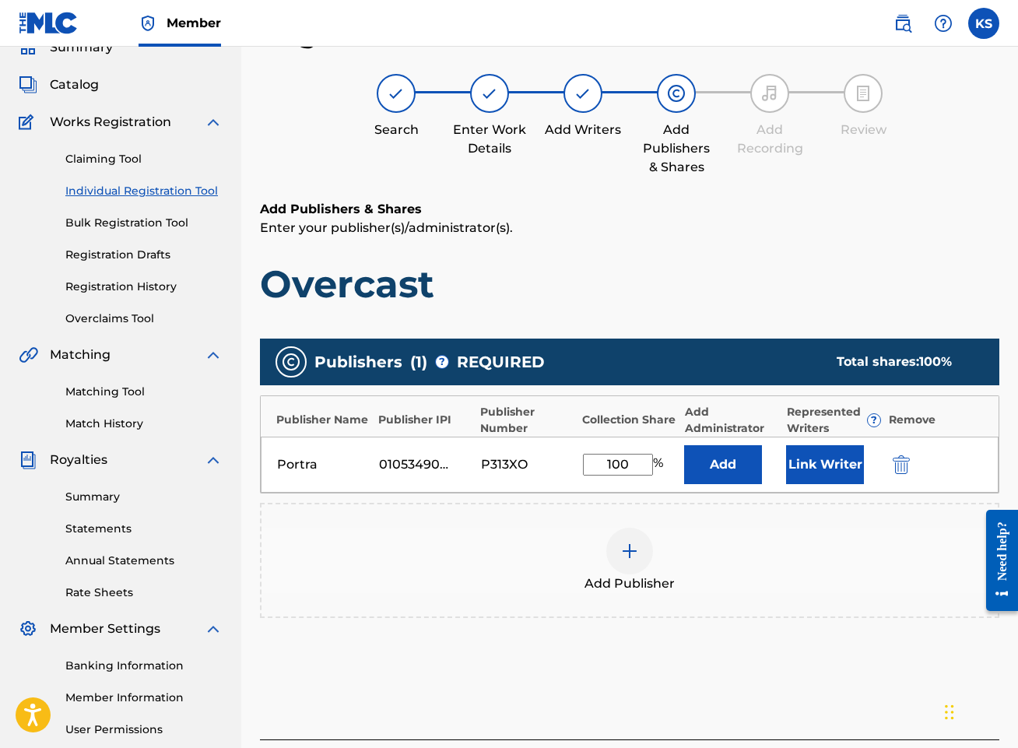
click at [818, 457] on button "Link Writer" at bounding box center [825, 464] width 78 height 39
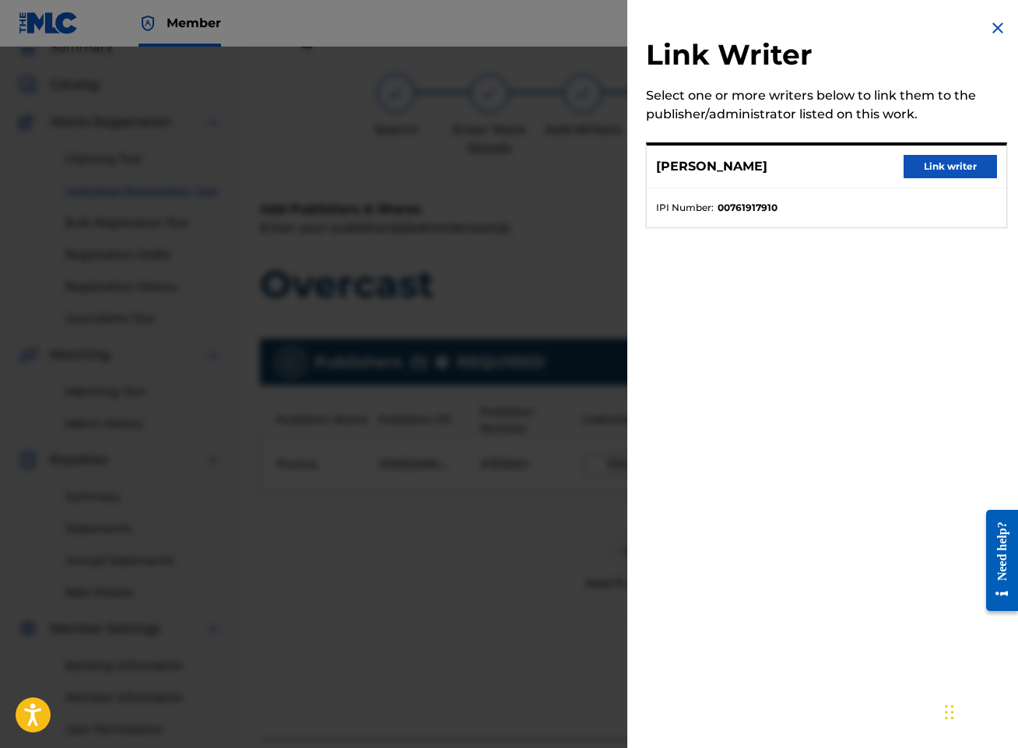
click at [934, 169] on button "Link writer" at bounding box center [949, 166] width 93 height 23
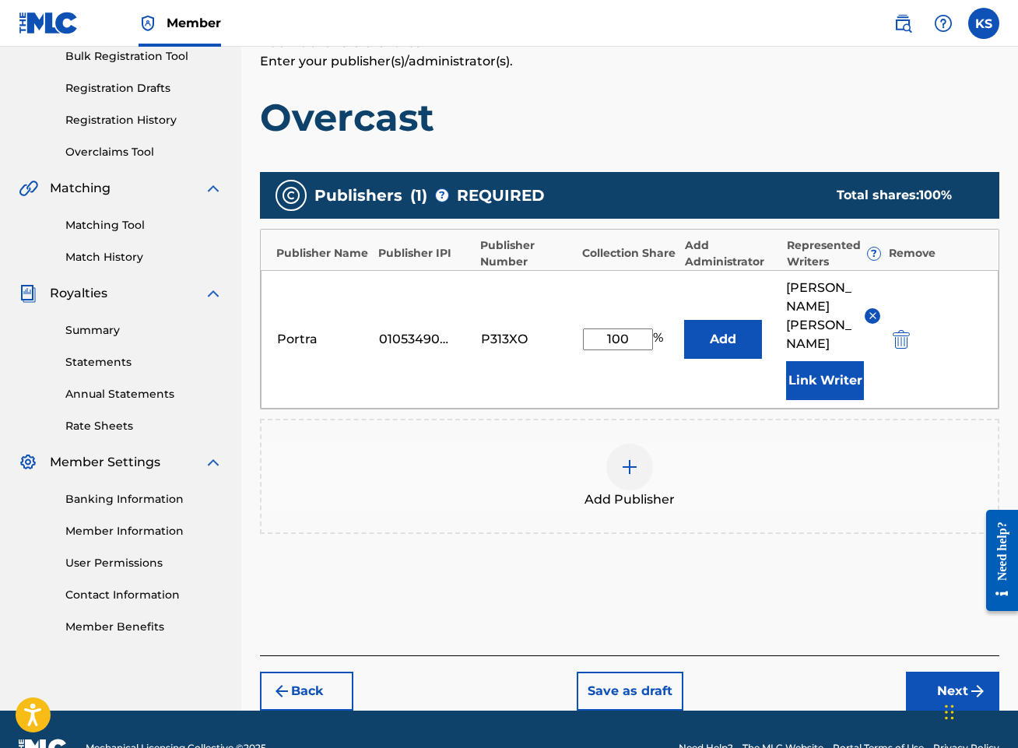
click at [957, 671] on button "Next" at bounding box center [952, 690] width 93 height 39
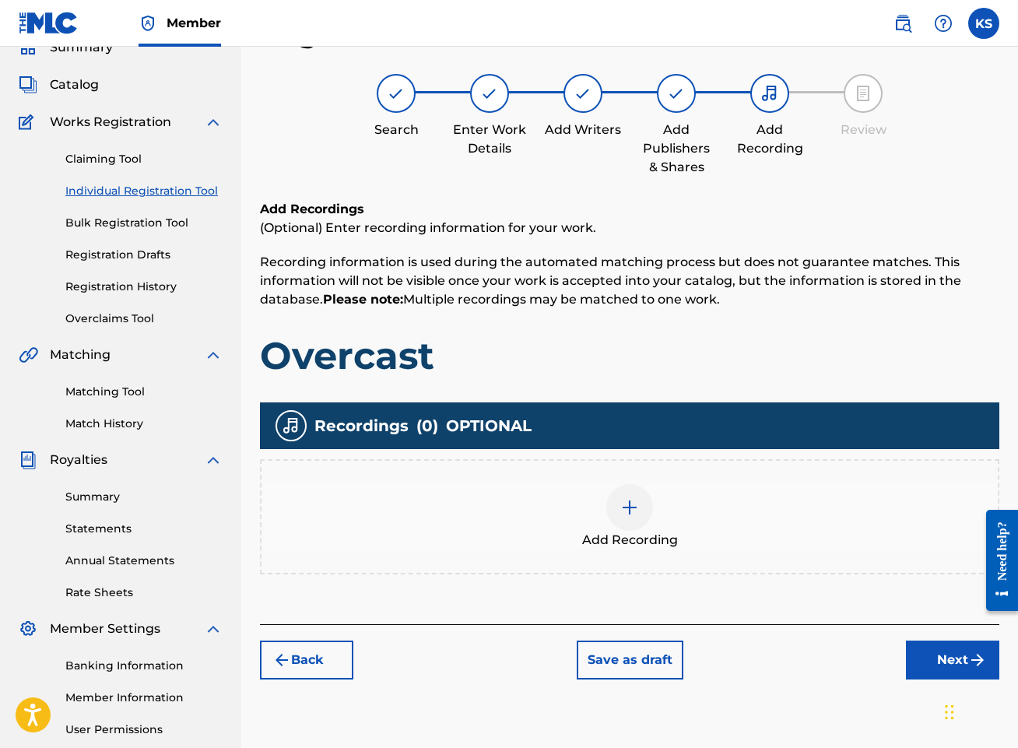
click at [643, 510] on div at bounding box center [629, 507] width 47 height 47
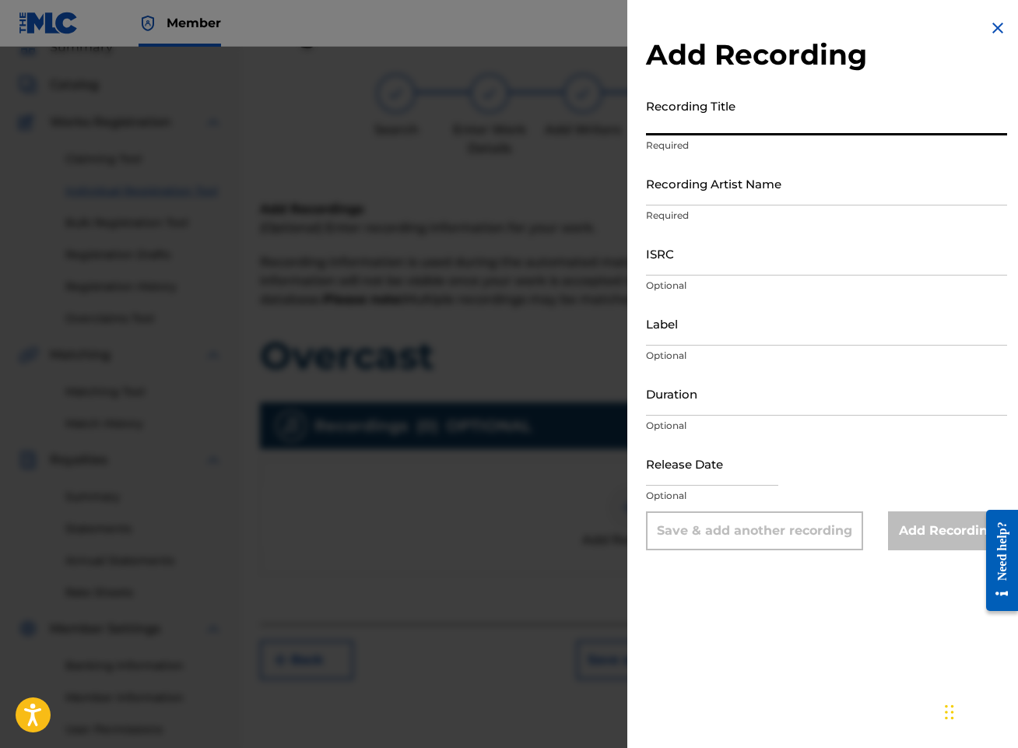
click at [829, 110] on input "Recording Title" at bounding box center [826, 113] width 361 height 44
type input "Overcast"
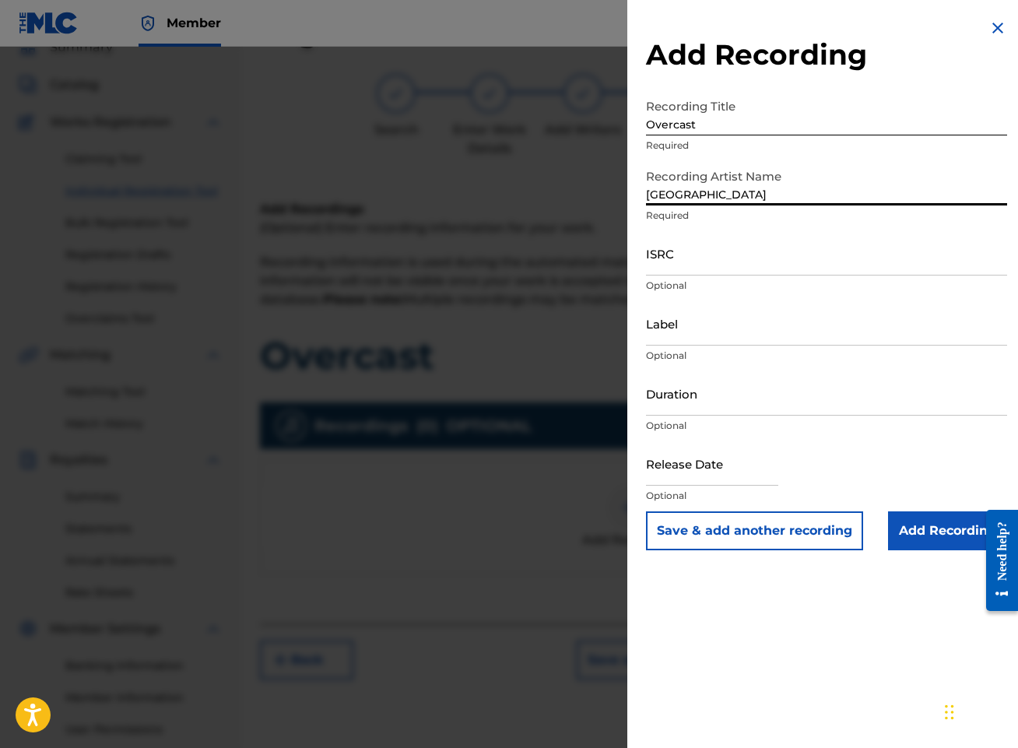
type input "[GEOGRAPHIC_DATA]"
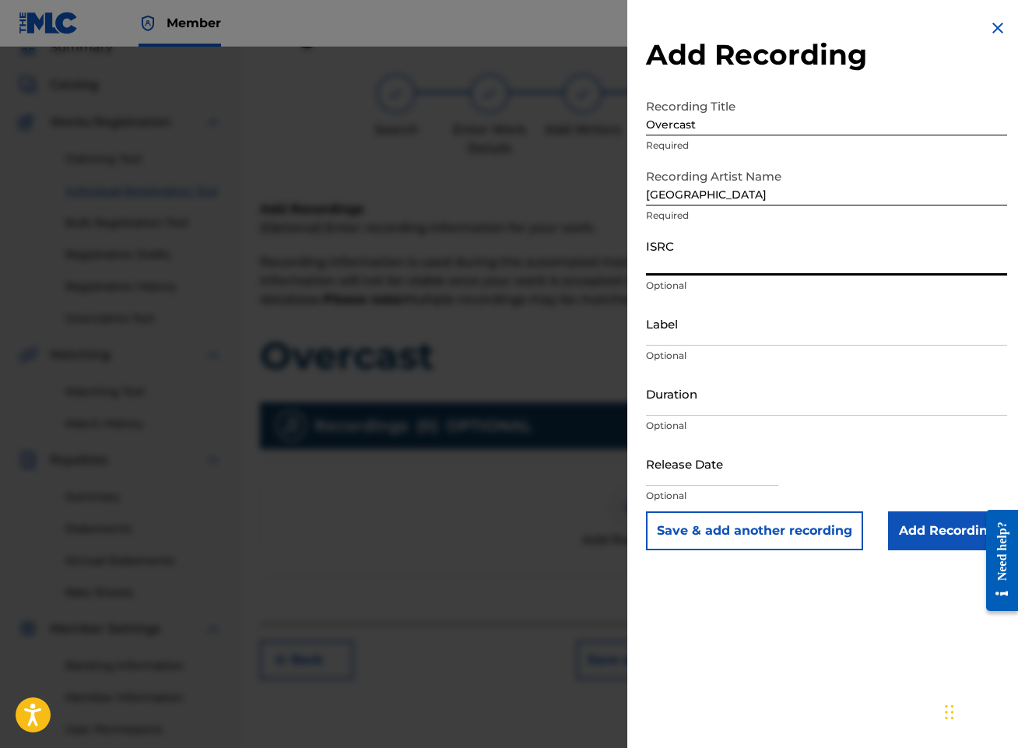
paste input "QZTBD2550436"
type input "QZTBD2550436"
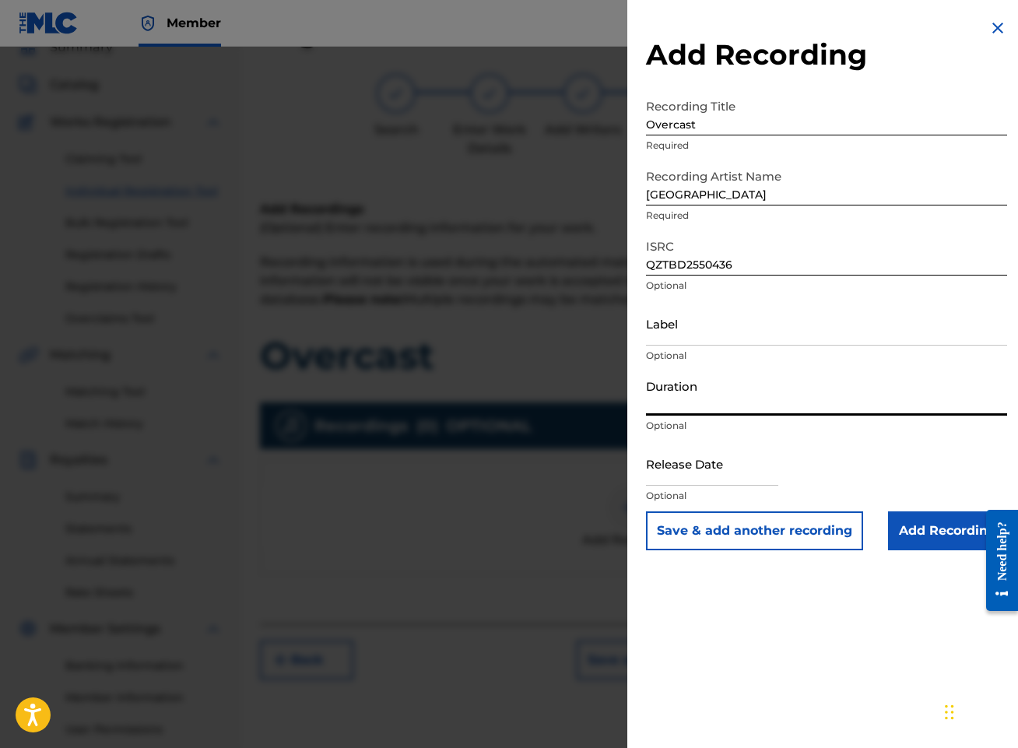
click at [750, 396] on input "Duration" at bounding box center [826, 393] width 361 height 44
type input "03:30"
click at [692, 468] on input "text" at bounding box center [712, 463] width 132 height 44
select select "8"
select select "2025"
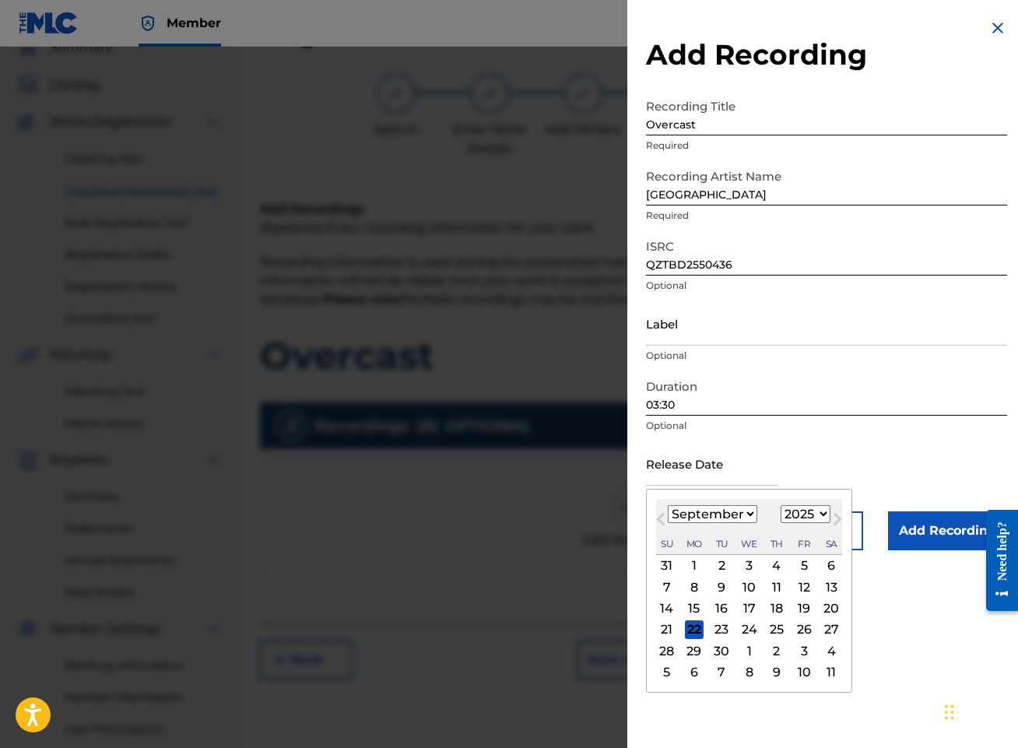
click at [662, 520] on span "Previous Month" at bounding box center [662, 521] width 0 height 23
select select "7"
click at [804, 630] on div "22" at bounding box center [803, 629] width 19 height 19
type input "[DATE]"
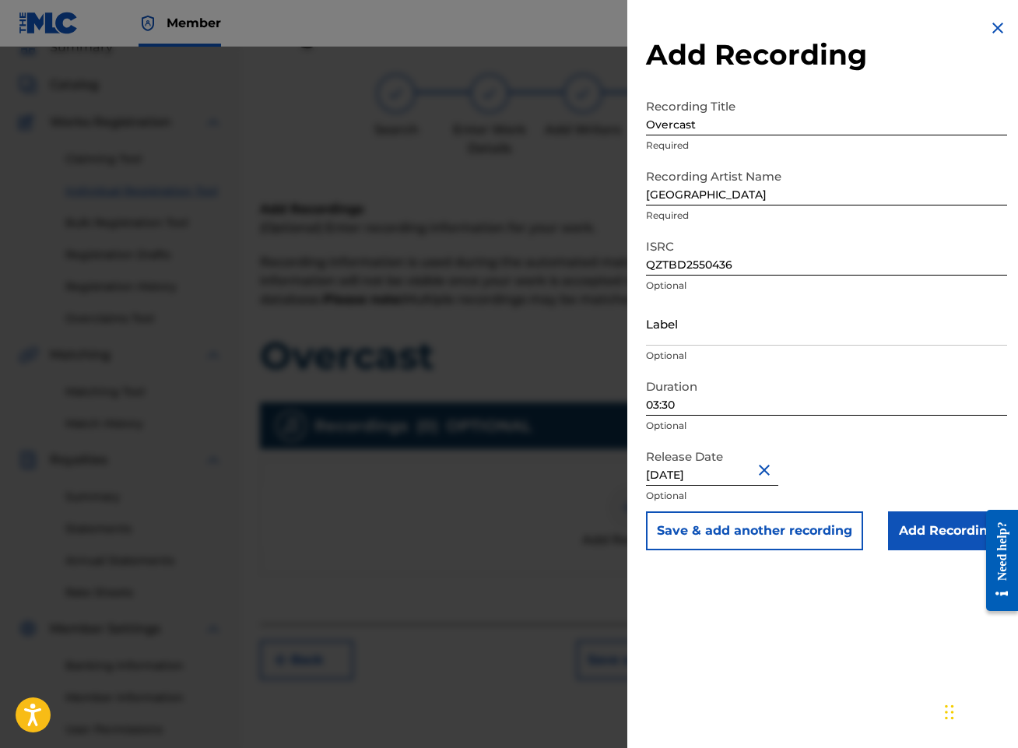
select select "7"
select select "2025"
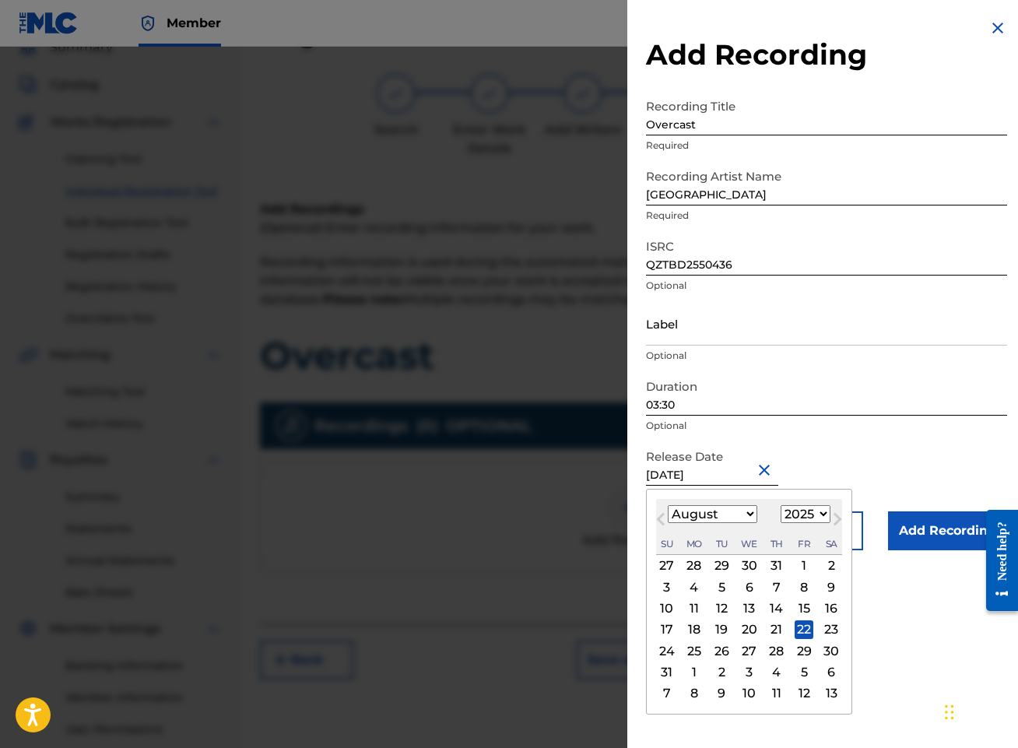
click at [925, 450] on div "Release Date [DATE] Previous Month Next Month August [DATE] February March Apri…" at bounding box center [826, 476] width 361 height 70
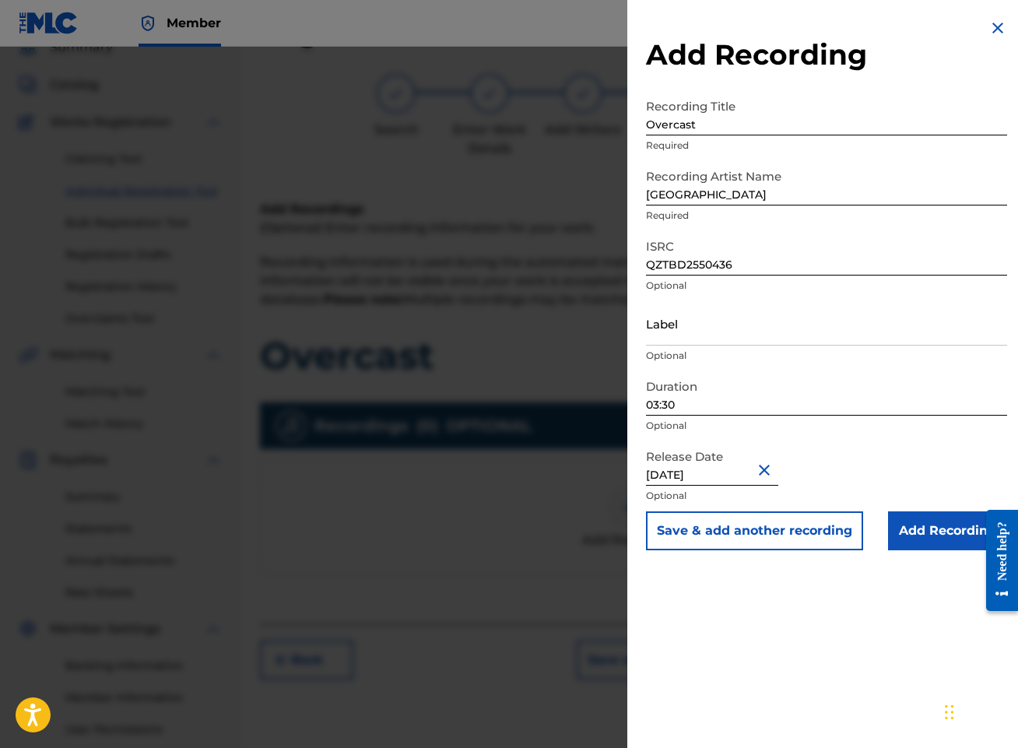
click at [946, 540] on input "Add Recording" at bounding box center [947, 530] width 119 height 39
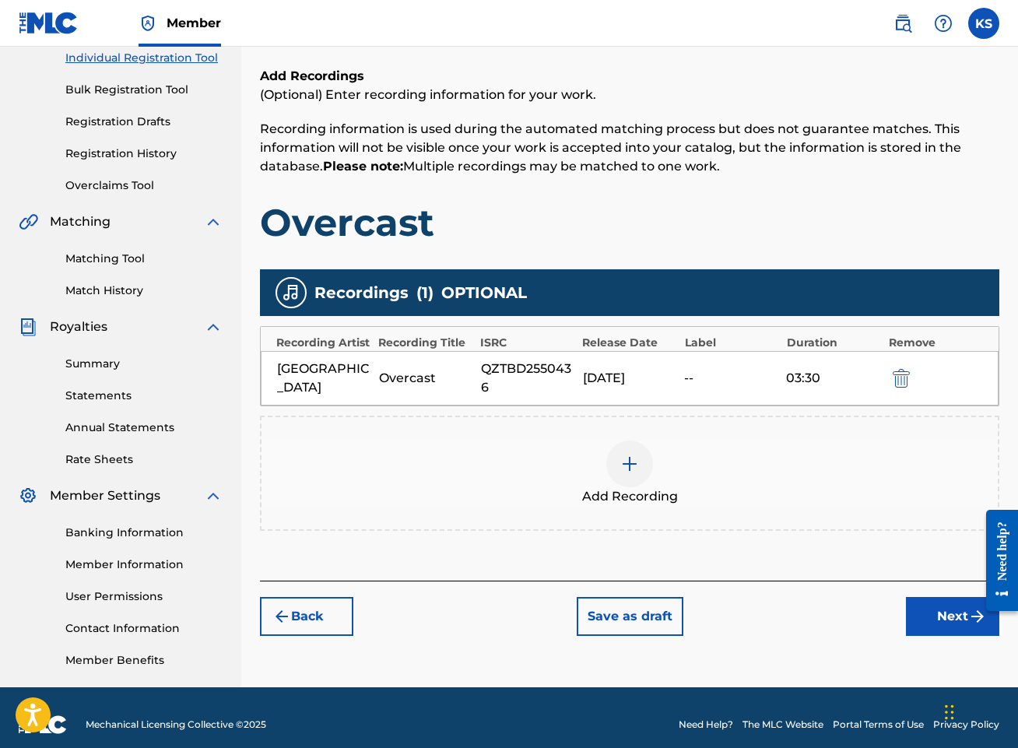
scroll to position [217, 0]
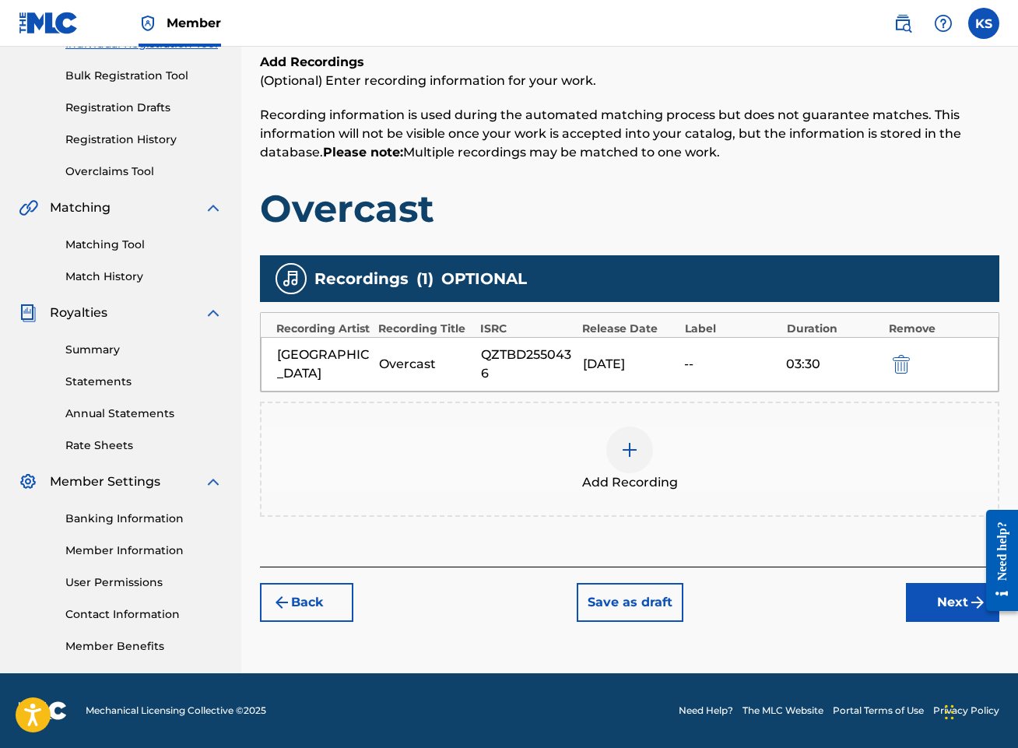
click at [274, 605] on img "submit" at bounding box center [281, 602] width 19 height 19
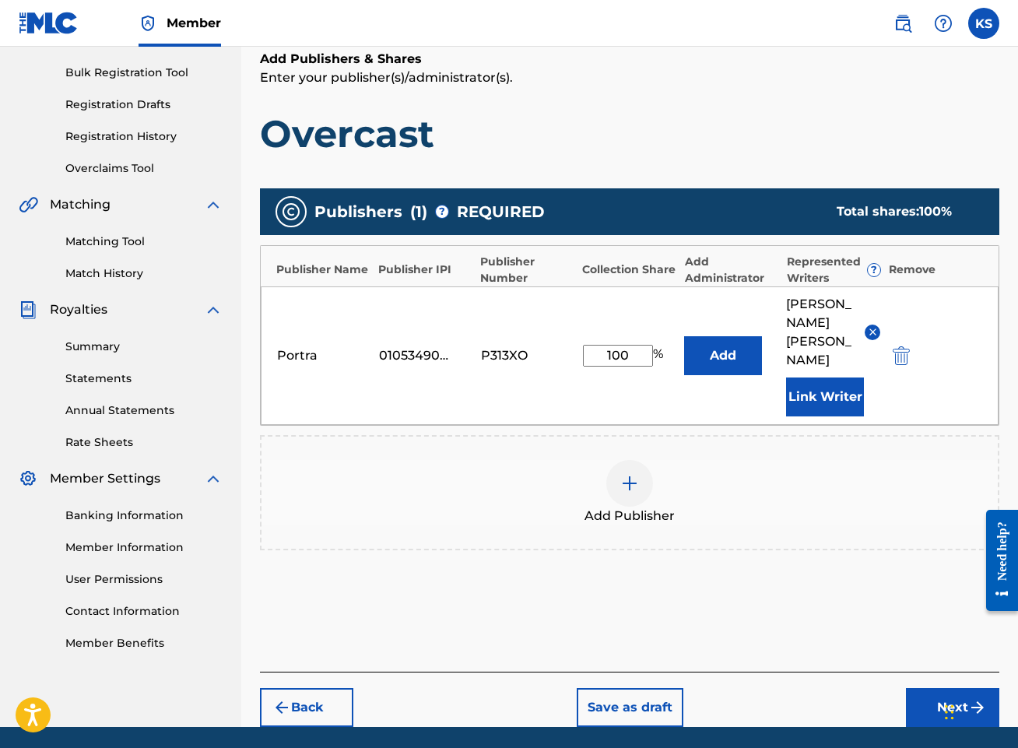
click at [300, 688] on button "Back" at bounding box center [306, 707] width 93 height 39
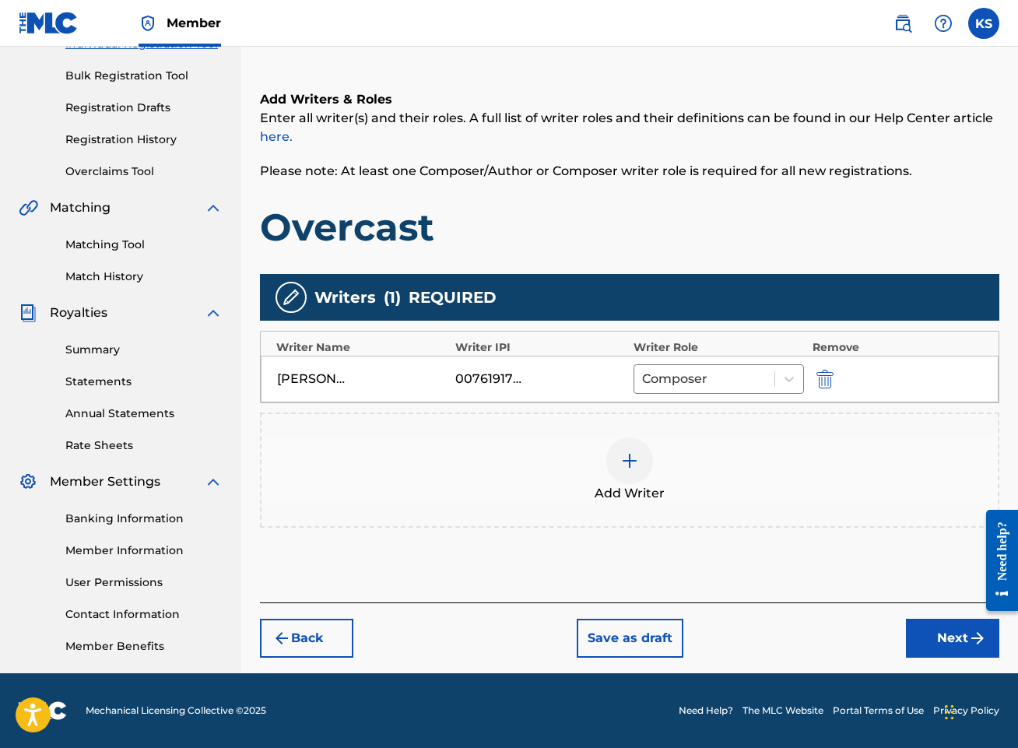
click at [310, 643] on button "Back" at bounding box center [306, 638] width 93 height 39
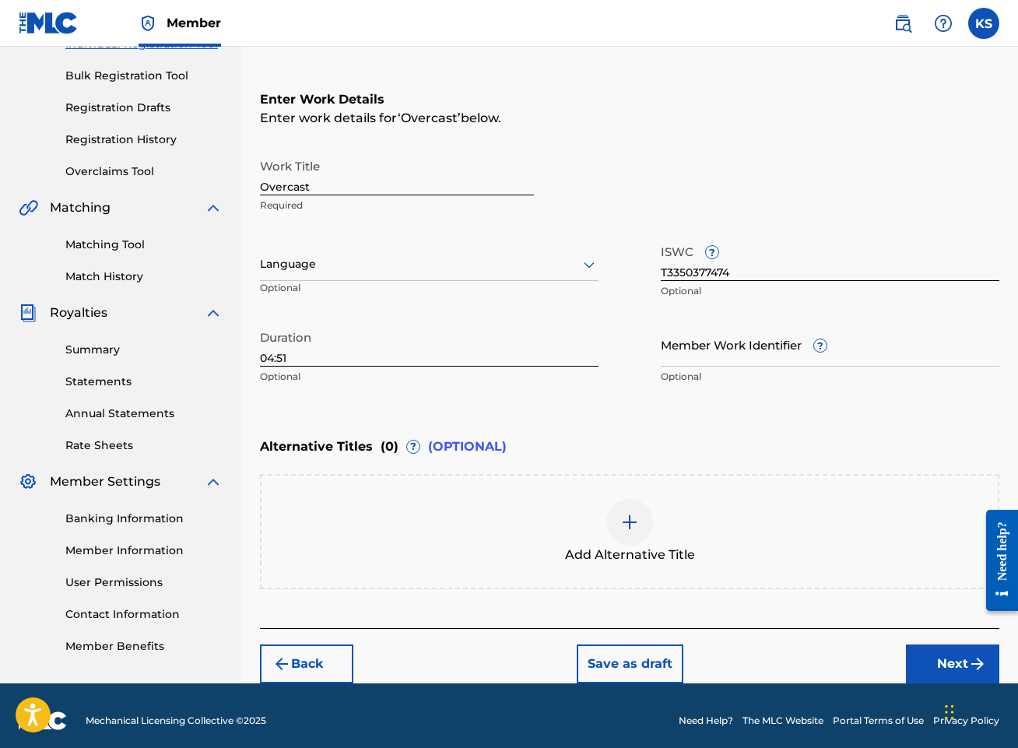
click at [314, 663] on button "Back" at bounding box center [306, 663] width 93 height 39
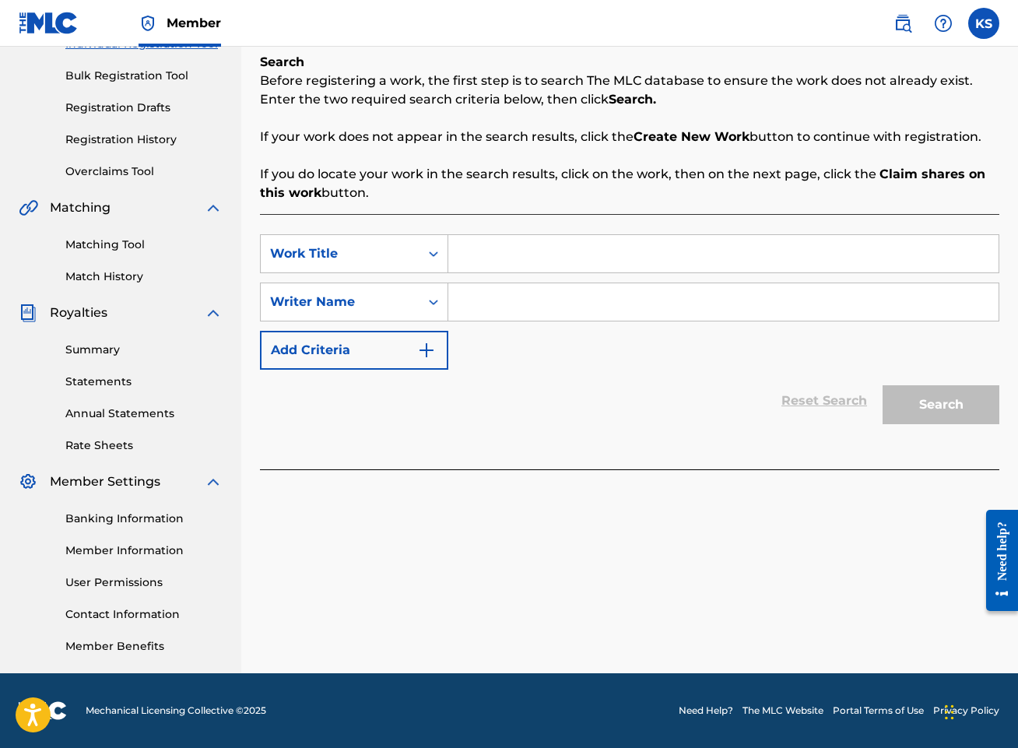
scroll to position [0, 0]
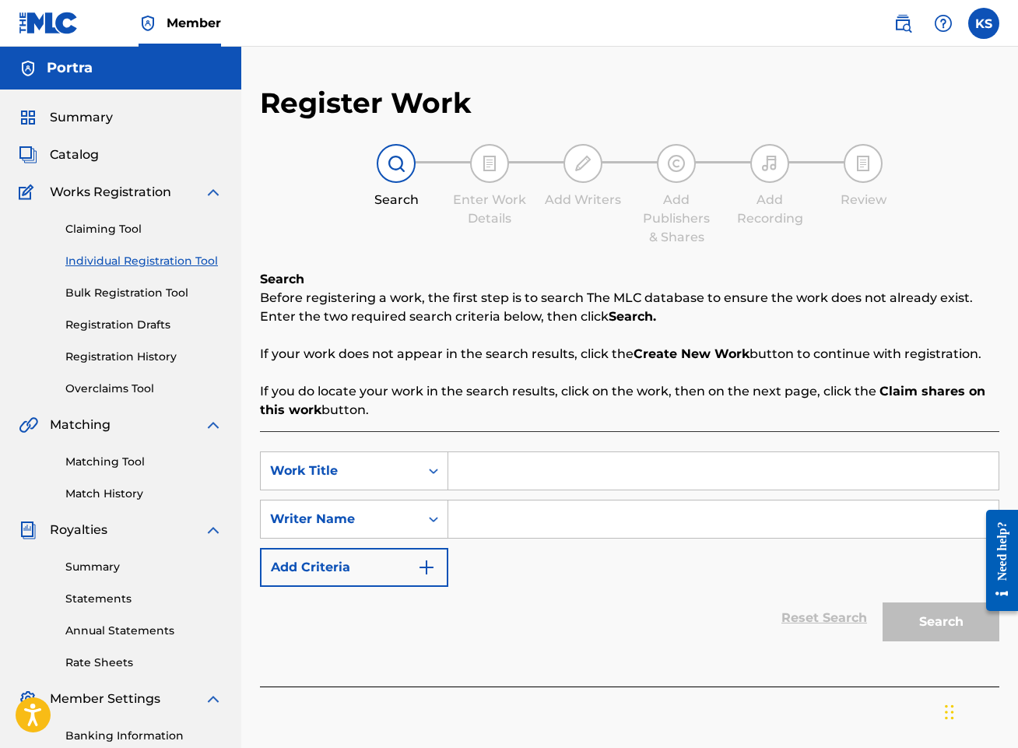
click at [652, 468] on input "Search Form" at bounding box center [723, 470] width 550 height 37
type input "Overcast"
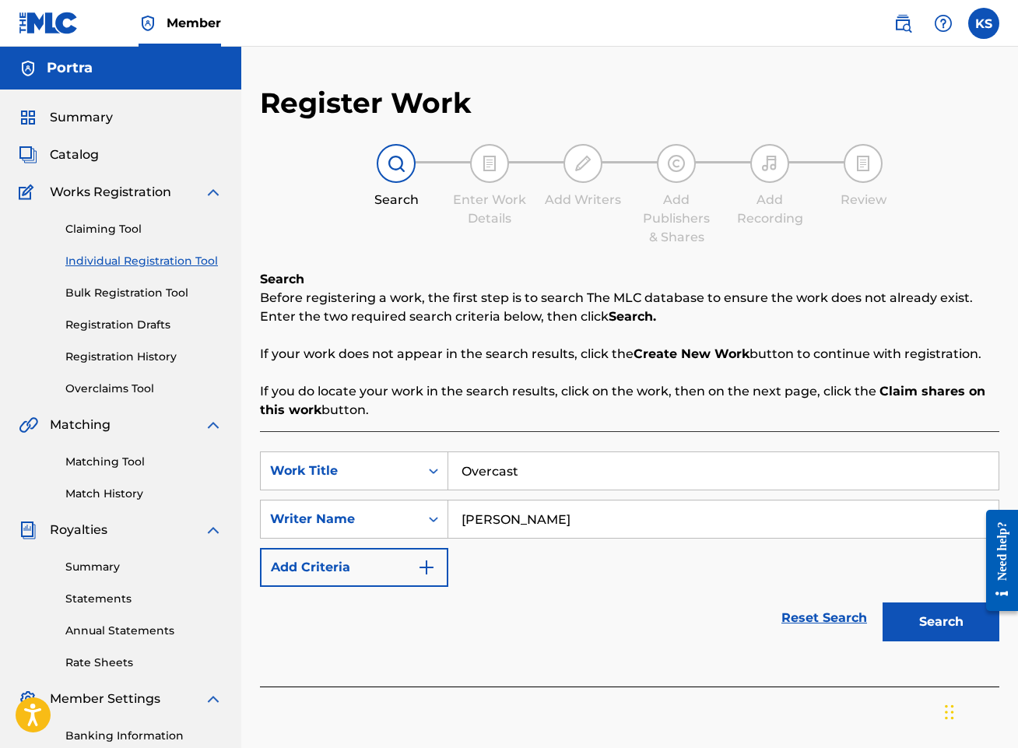
type input "[PERSON_NAME]"
click at [882, 602] on button "Search" at bounding box center [940, 621] width 117 height 39
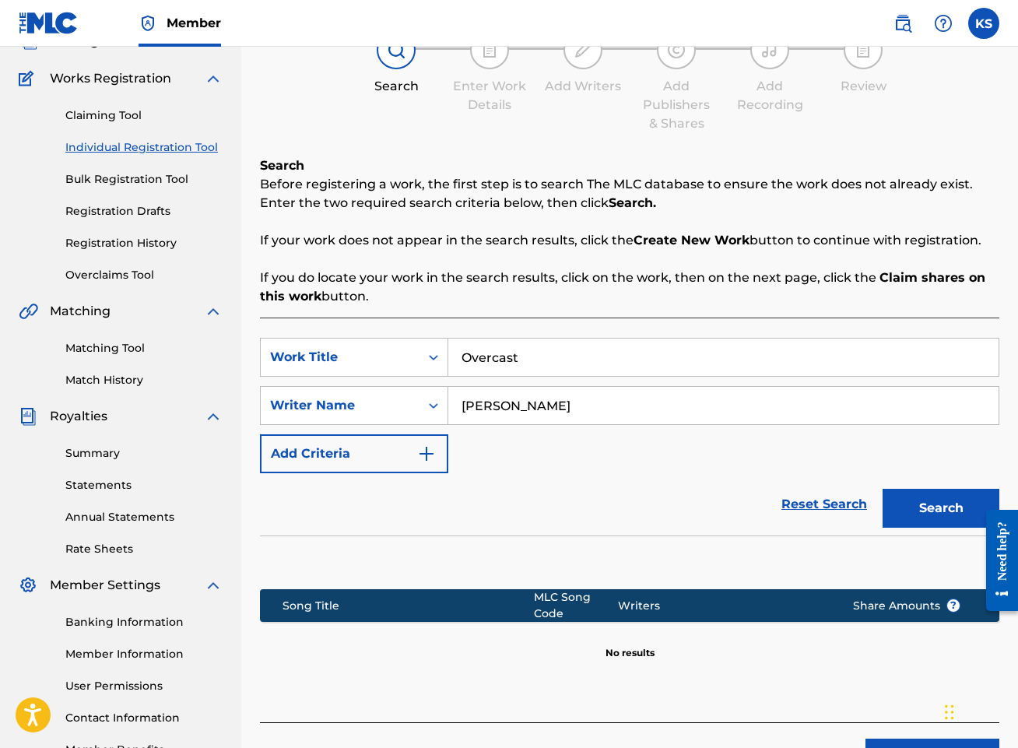
scroll to position [218, 0]
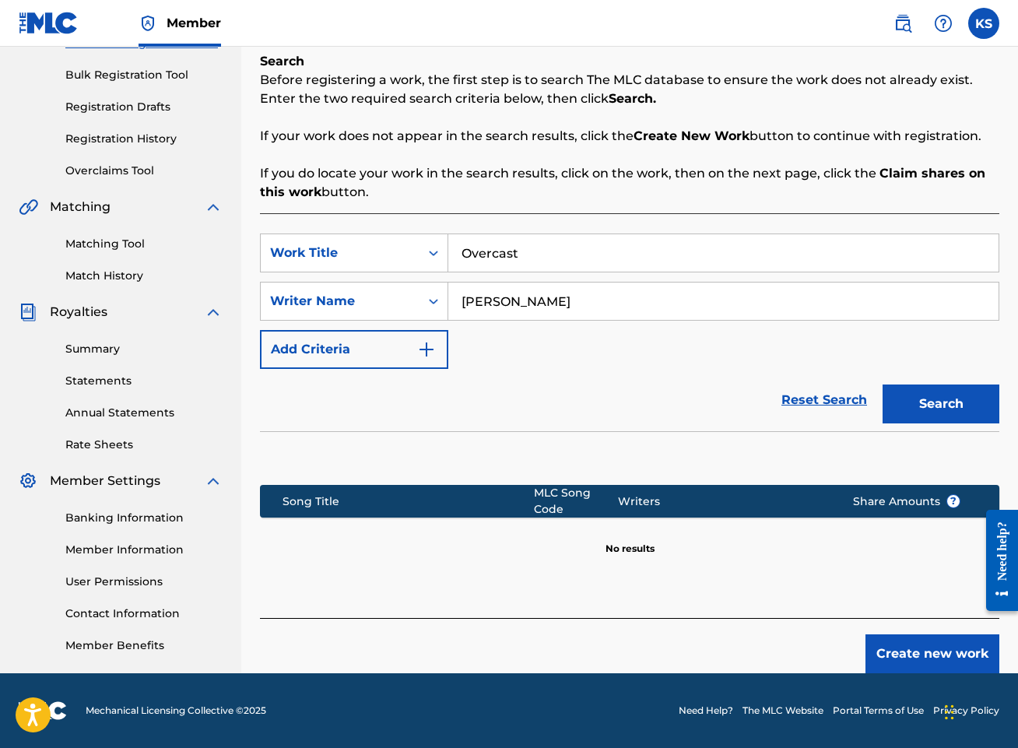
click at [931, 640] on button "Create new work" at bounding box center [932, 653] width 134 height 39
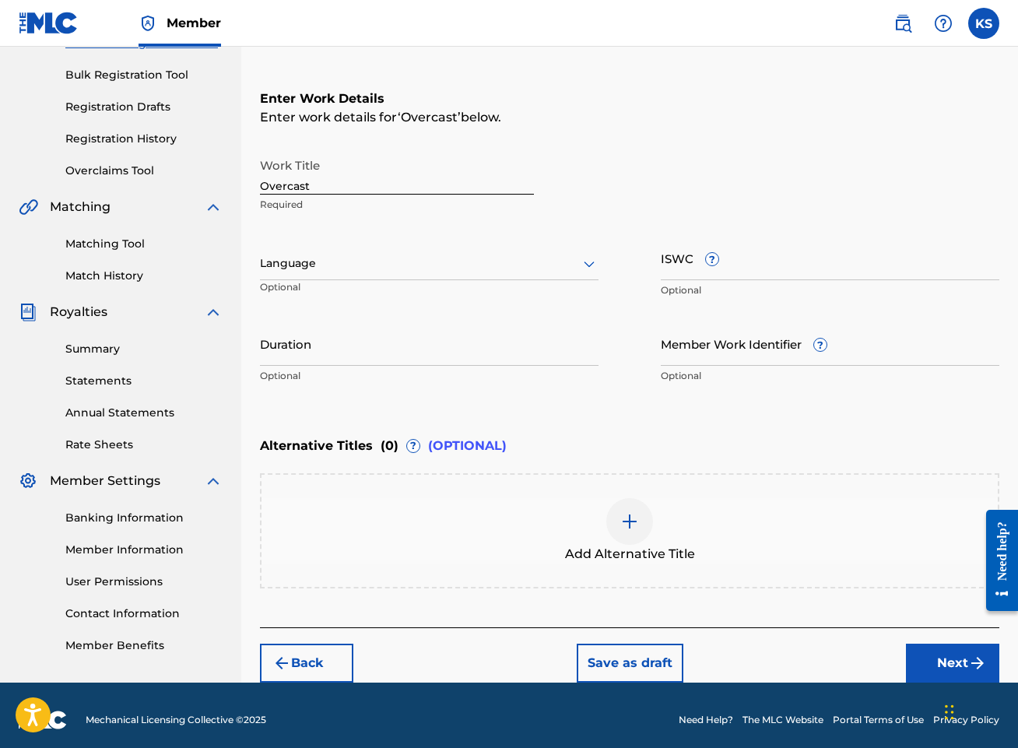
click at [409, 345] on input "Duration" at bounding box center [429, 343] width 338 height 44
type input "03:30"
click at [794, 265] on input "ISWC ?" at bounding box center [830, 258] width 338 height 44
paste input "T3350377474"
type input "T3350377474"
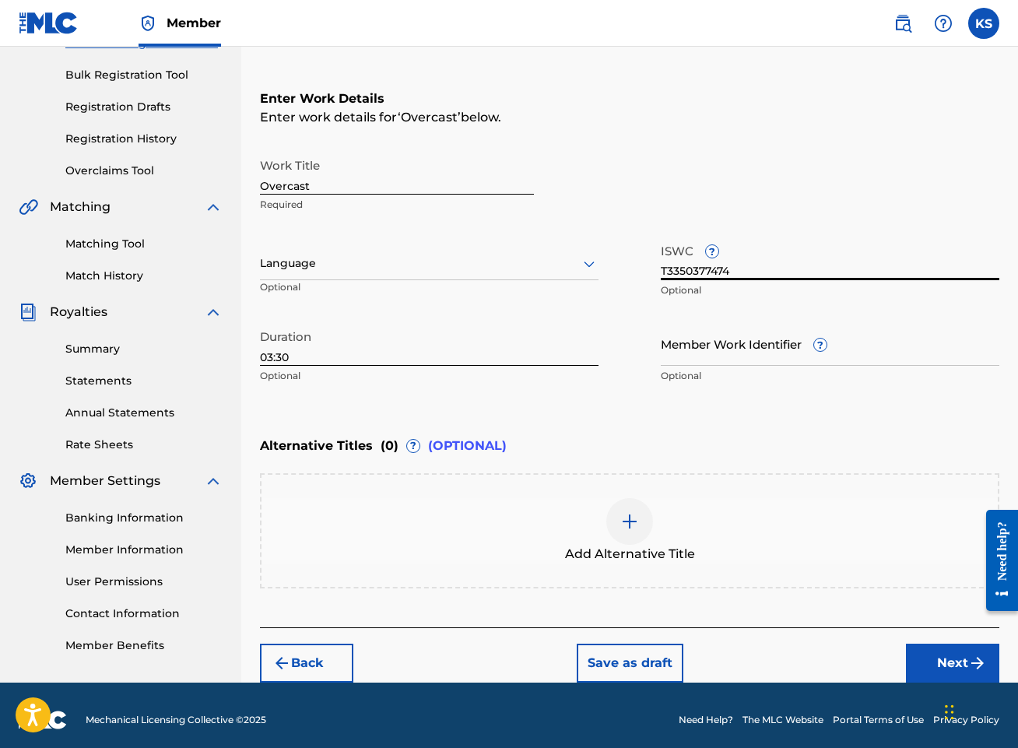
click at [942, 663] on button "Next" at bounding box center [952, 662] width 93 height 39
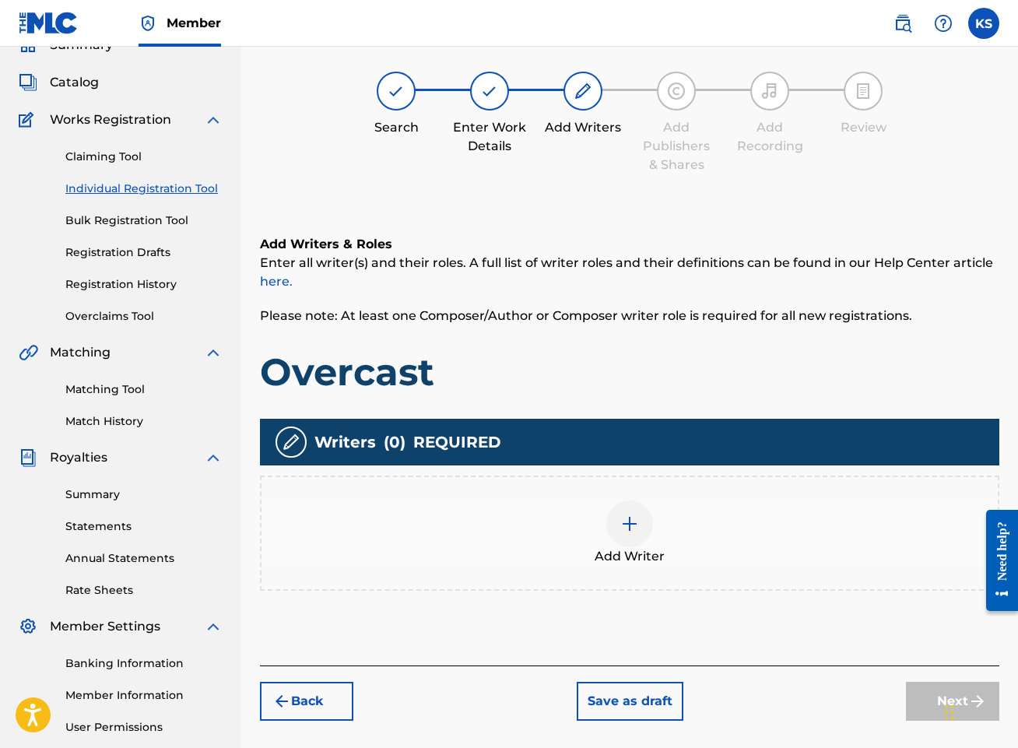
scroll to position [70, 0]
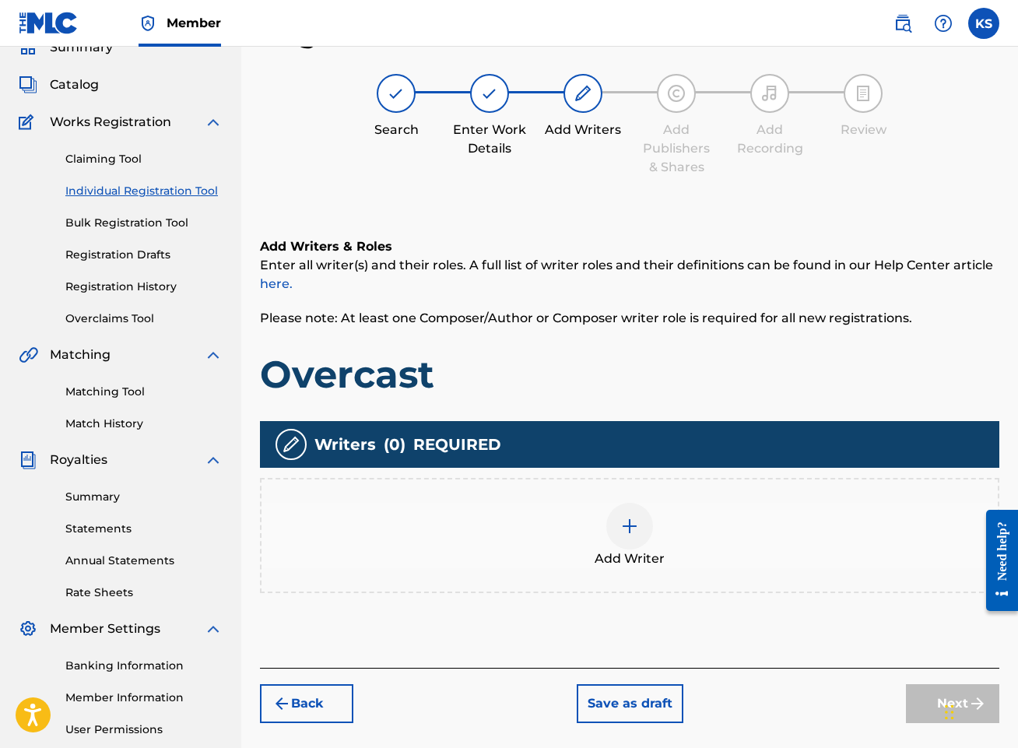
click at [636, 522] on img at bounding box center [629, 526] width 19 height 19
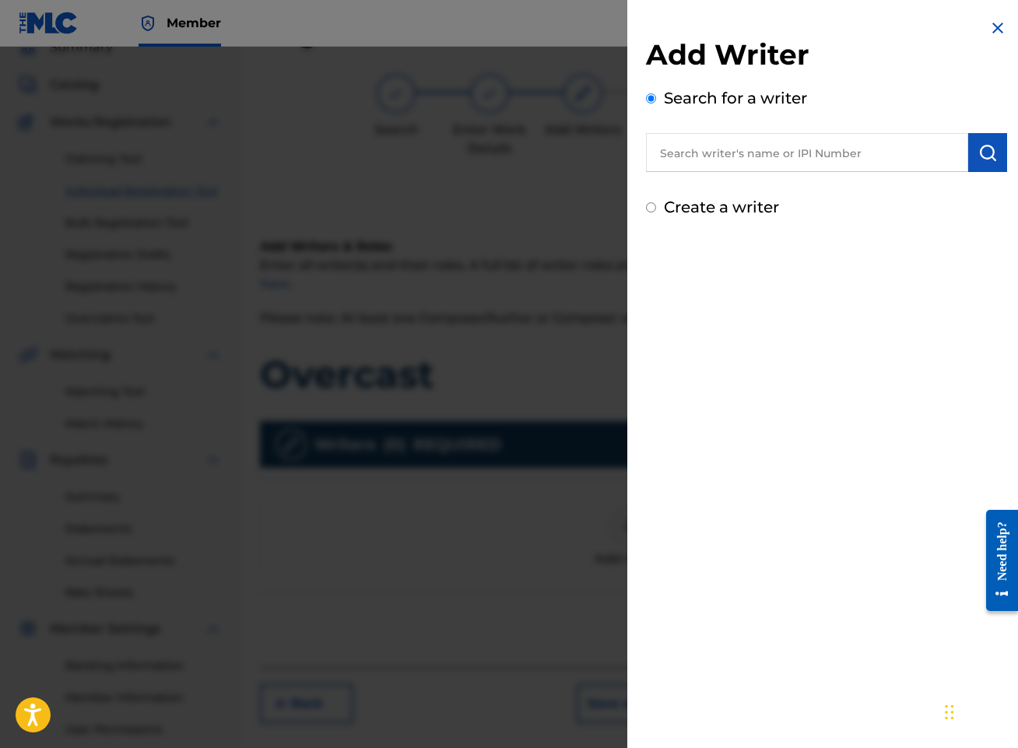
click at [871, 158] on input "text" at bounding box center [807, 152] width 322 height 39
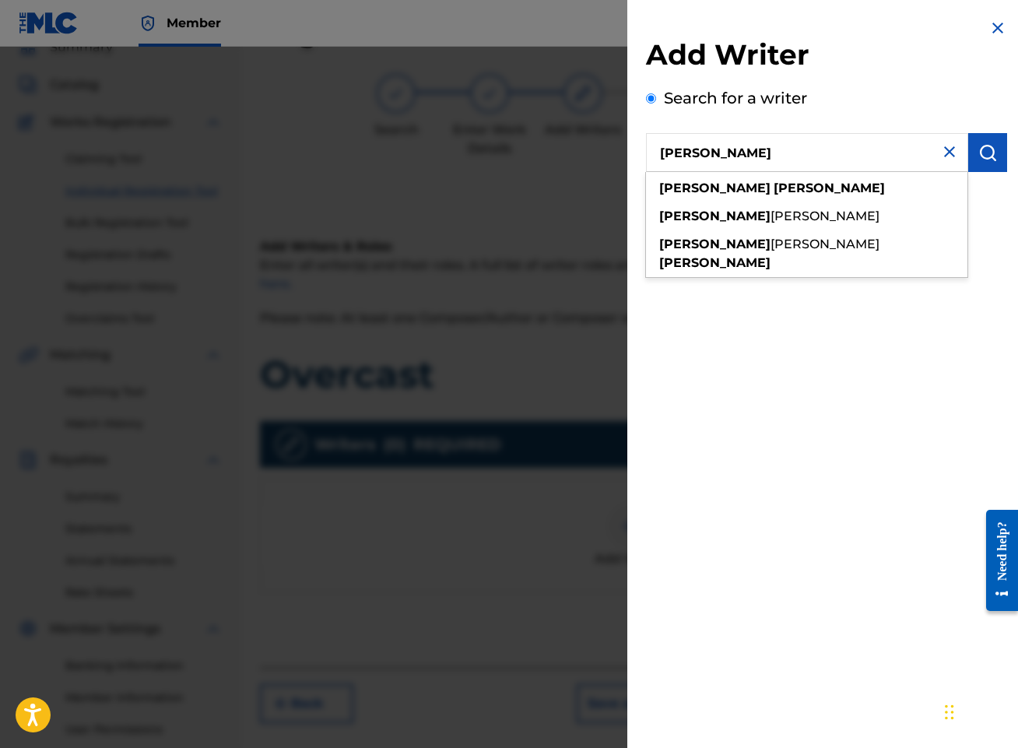
type input "[PERSON_NAME]"
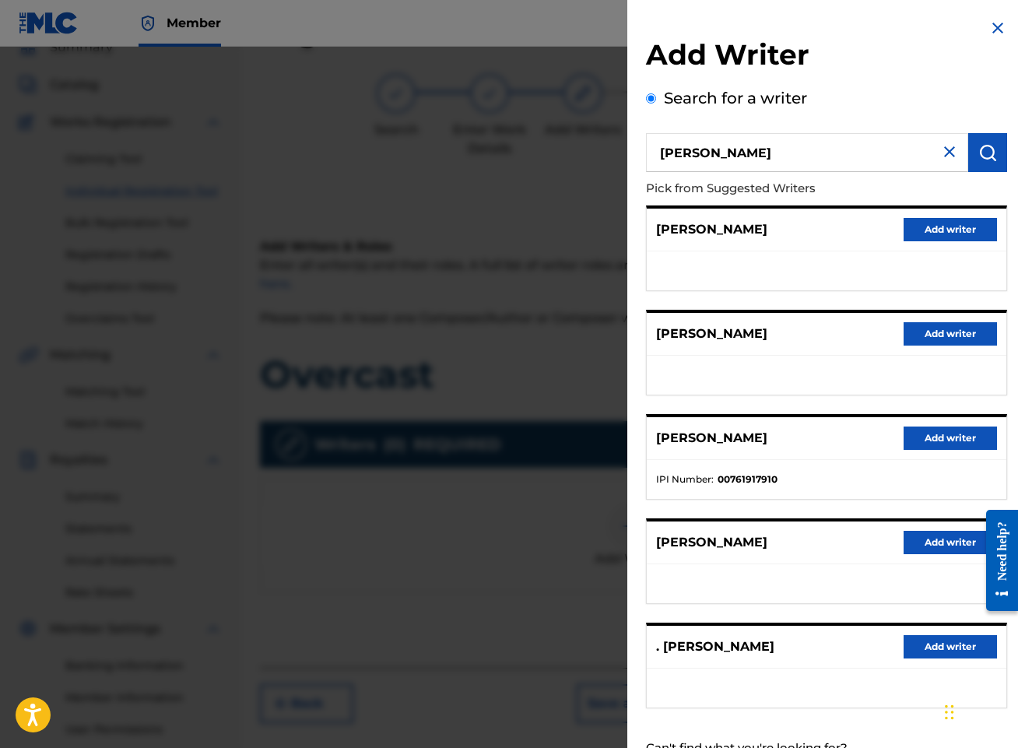
click at [936, 434] on button "Add writer" at bounding box center [949, 437] width 93 height 23
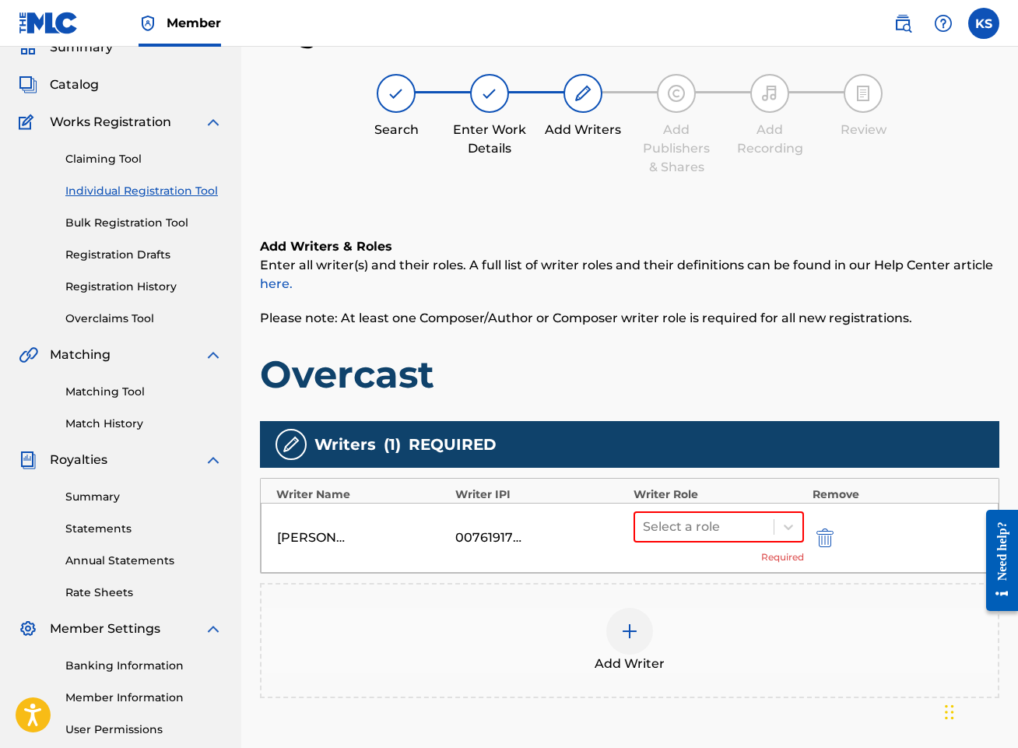
click at [808, 528] on div "[PERSON_NAME] 00761917910 Select a role Required" at bounding box center [630, 538] width 738 height 70
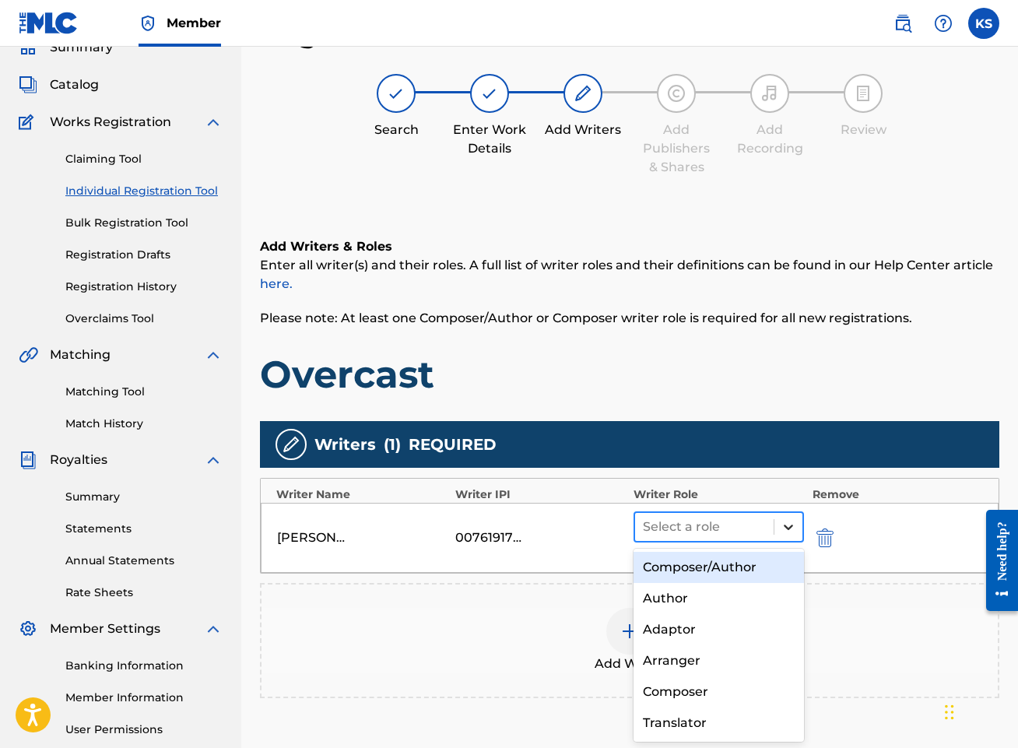
click at [796, 524] on div at bounding box center [788, 527] width 28 height 28
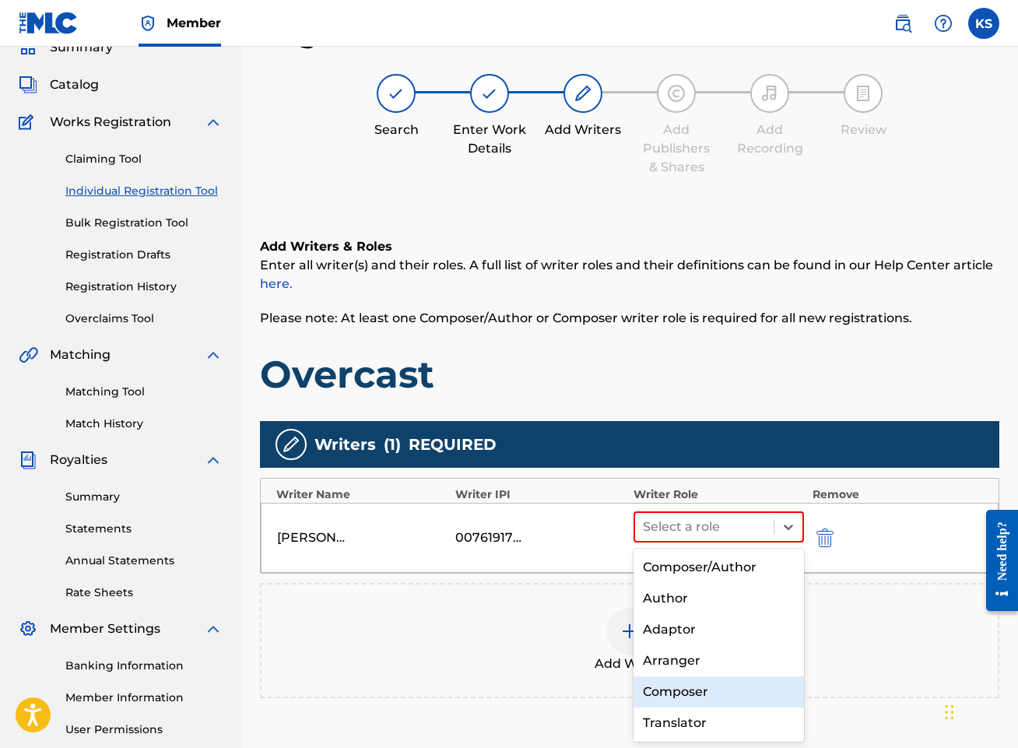
click at [740, 688] on div "Composer" at bounding box center [718, 691] width 170 height 31
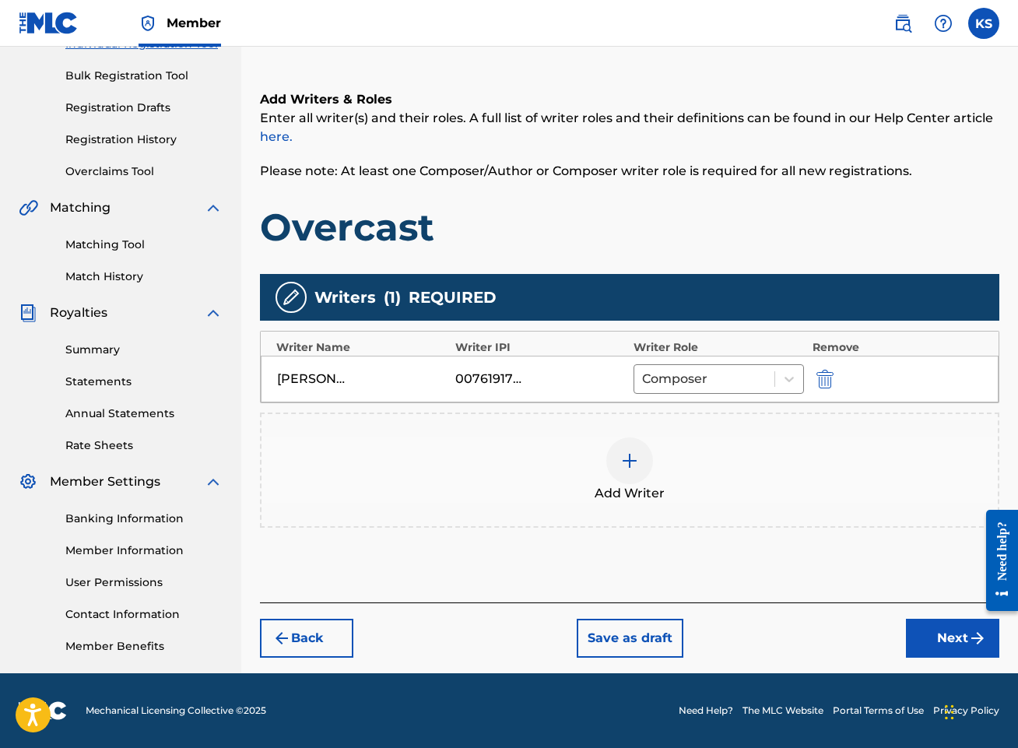
click at [952, 646] on button "Next" at bounding box center [952, 638] width 93 height 39
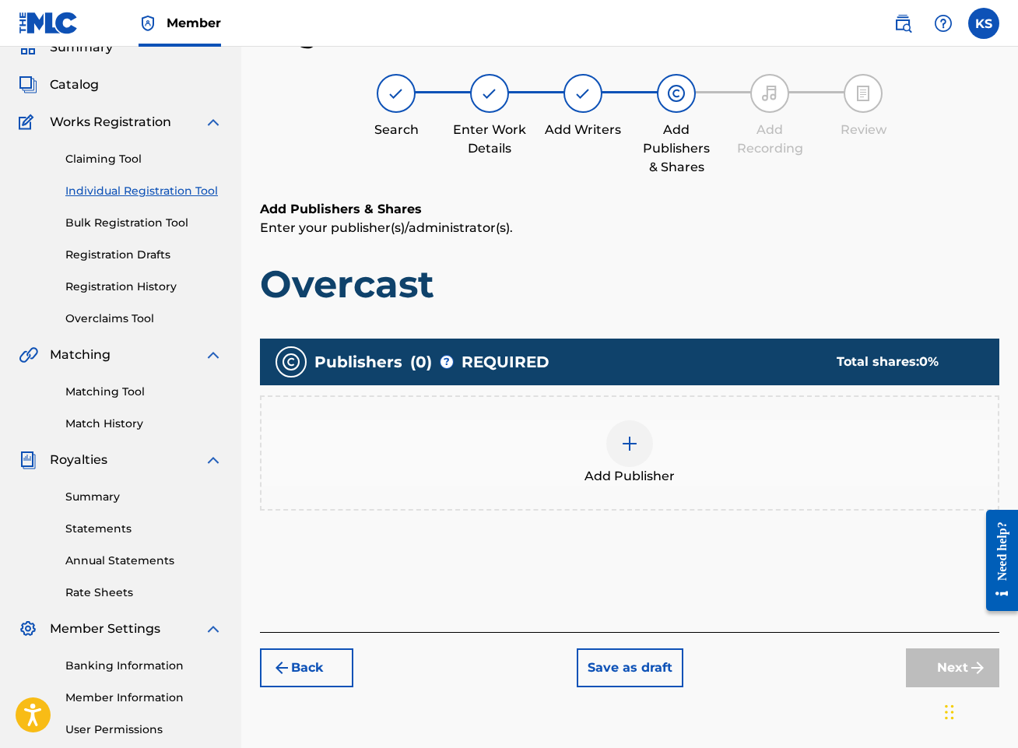
click at [617, 450] on div at bounding box center [629, 443] width 47 height 47
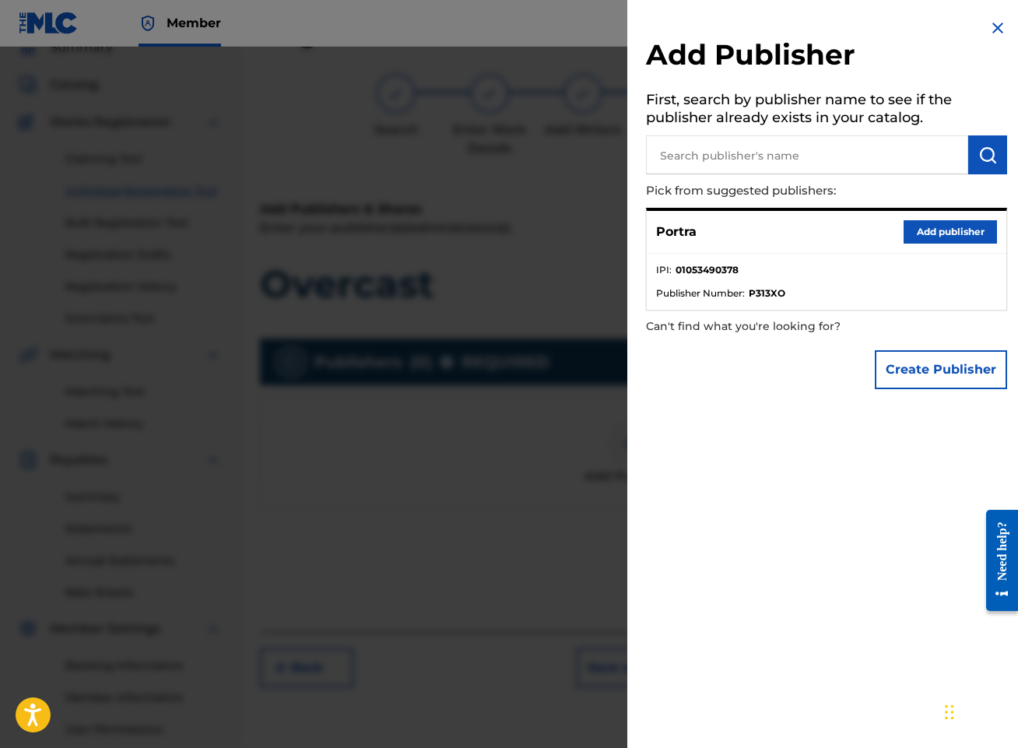
click at [941, 226] on button "Add publisher" at bounding box center [949, 231] width 93 height 23
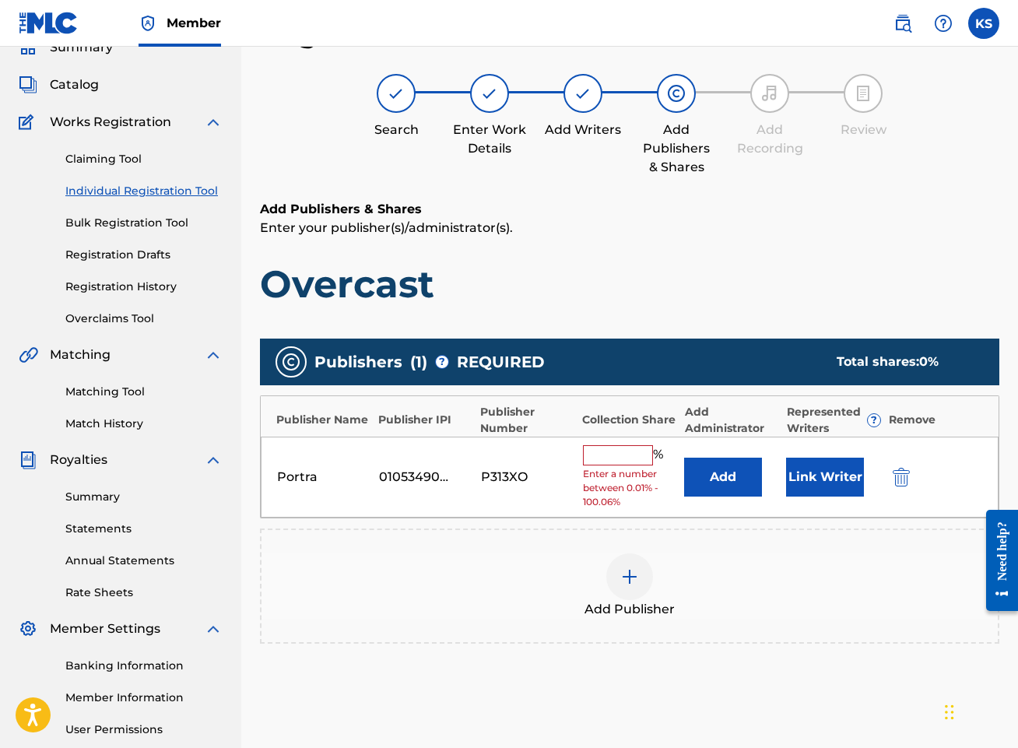
click at [633, 458] on input "text" at bounding box center [618, 455] width 70 height 20
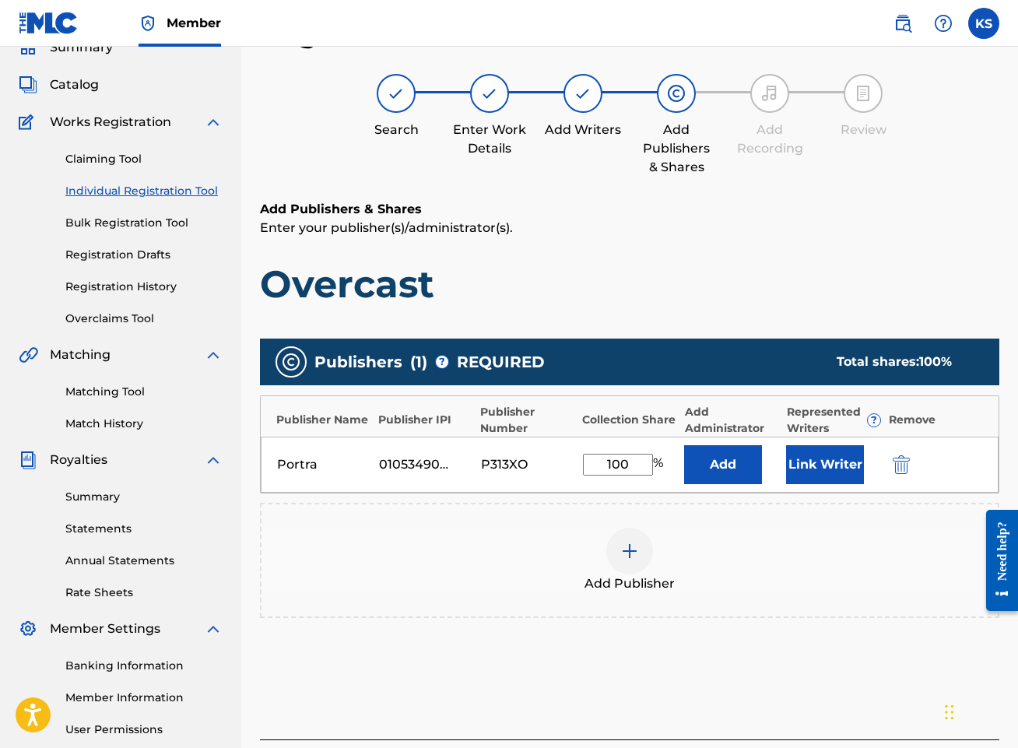
type input "100"
click at [833, 470] on button "Link Writer" at bounding box center [825, 464] width 78 height 39
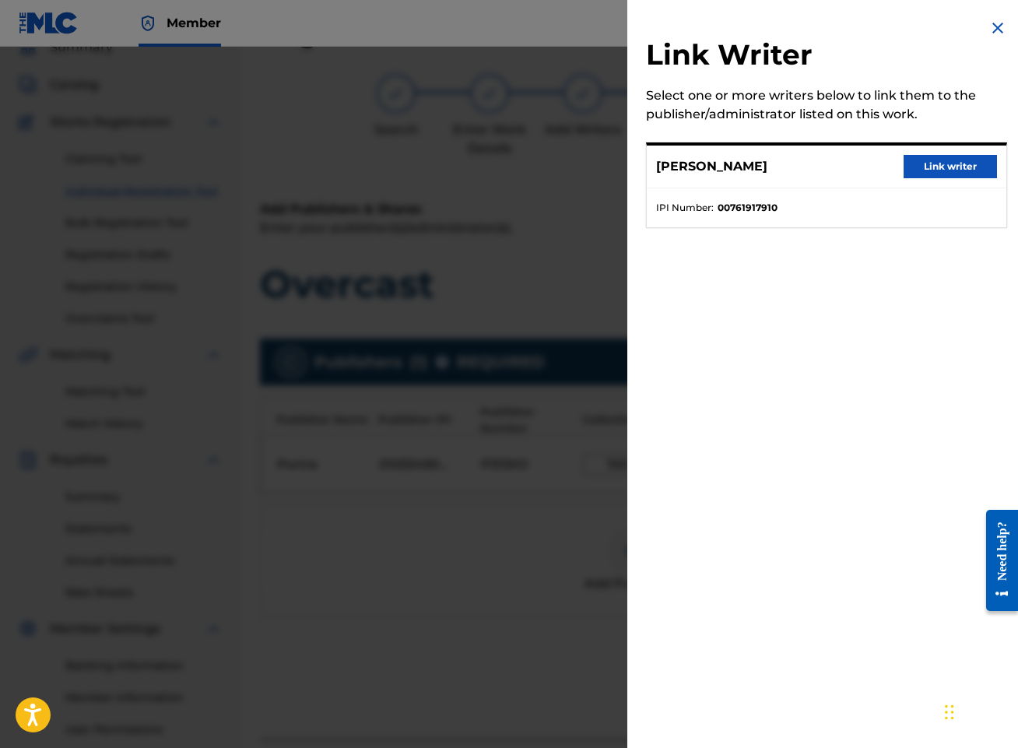
click at [931, 174] on button "Link writer" at bounding box center [949, 166] width 93 height 23
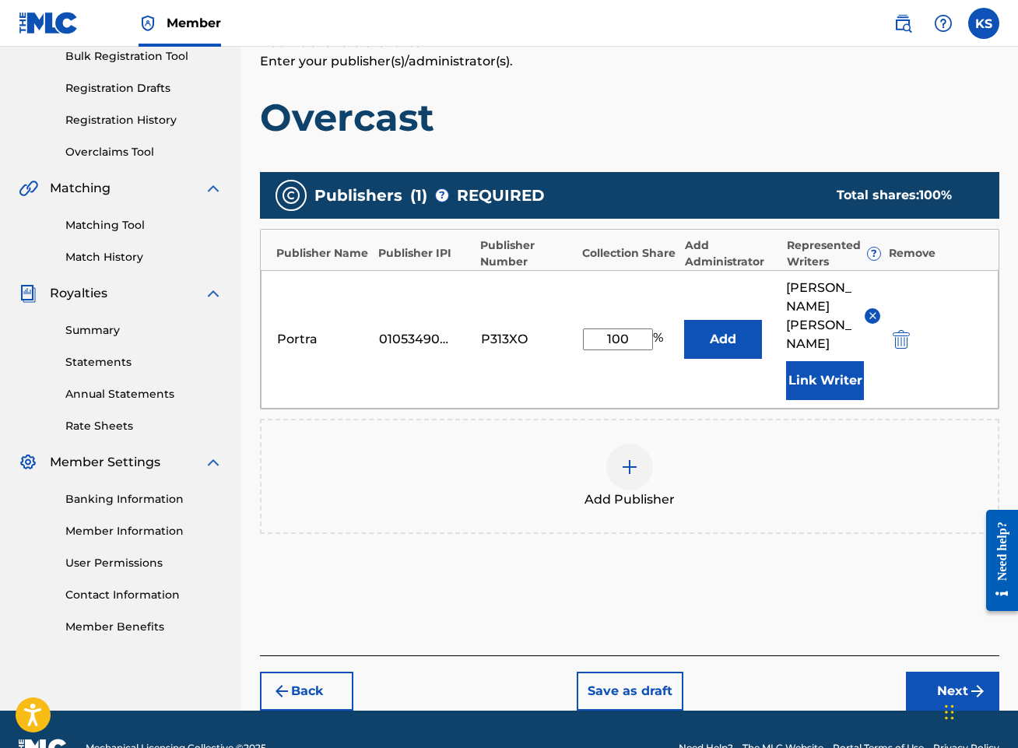
click at [961, 671] on button "Next" at bounding box center [952, 690] width 93 height 39
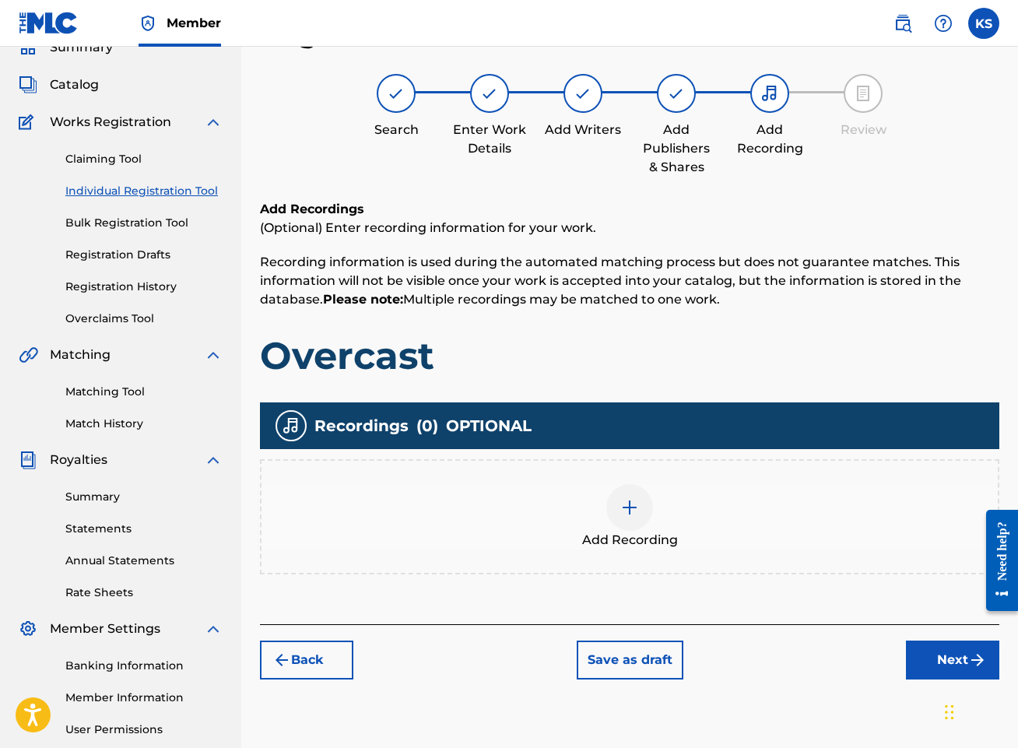
click at [626, 515] on img at bounding box center [629, 507] width 19 height 19
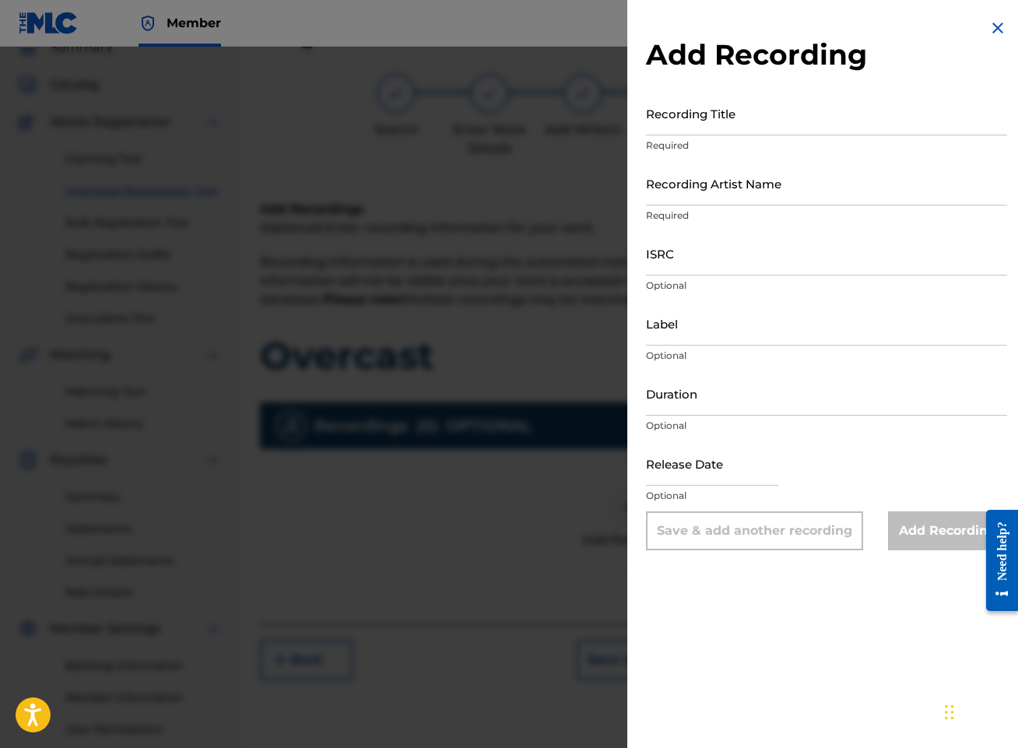
click at [878, 114] on input "Recording Title" at bounding box center [826, 113] width 361 height 44
type input "P"
type input "Overcast"
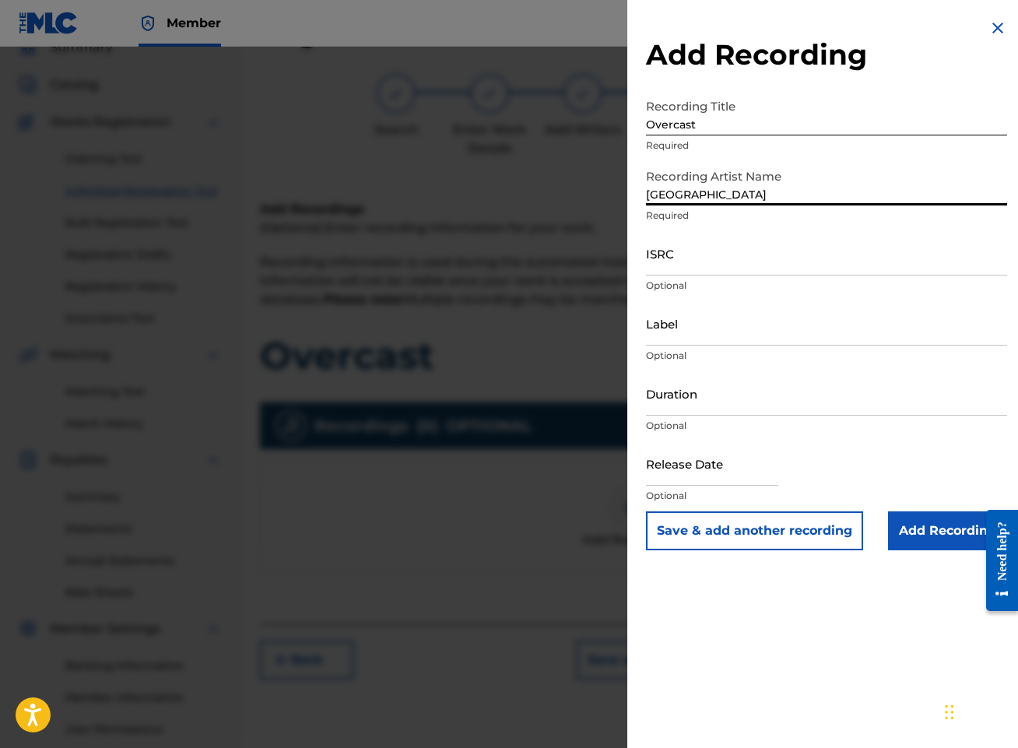
type input "[GEOGRAPHIC_DATA]"
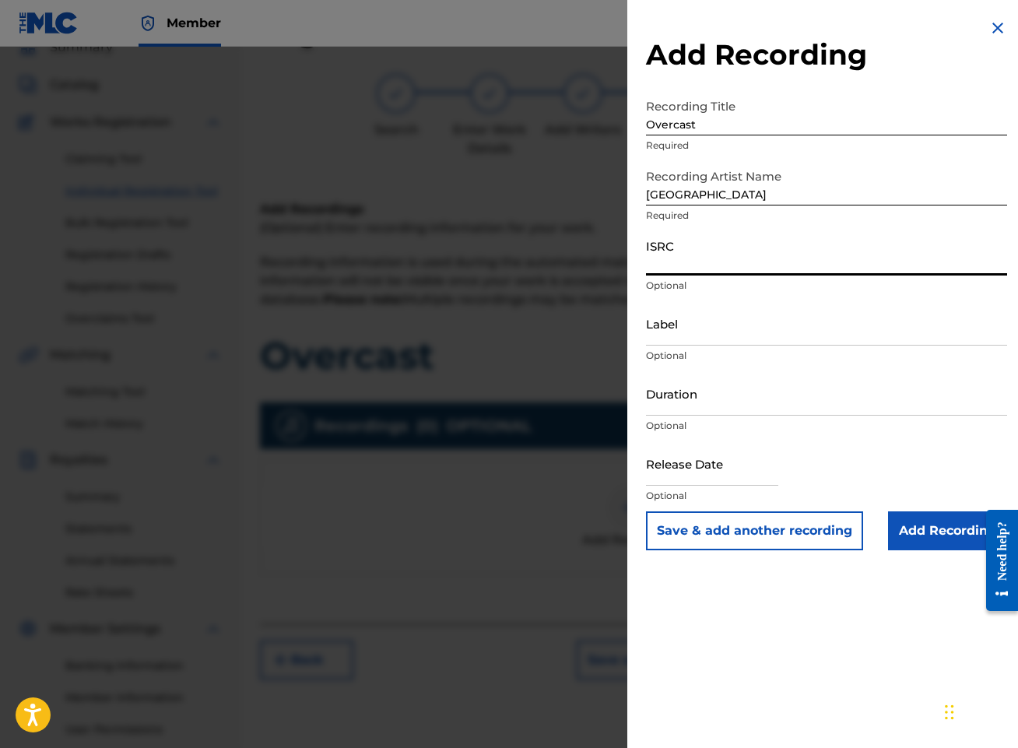
paste input "QZTBD2550436"
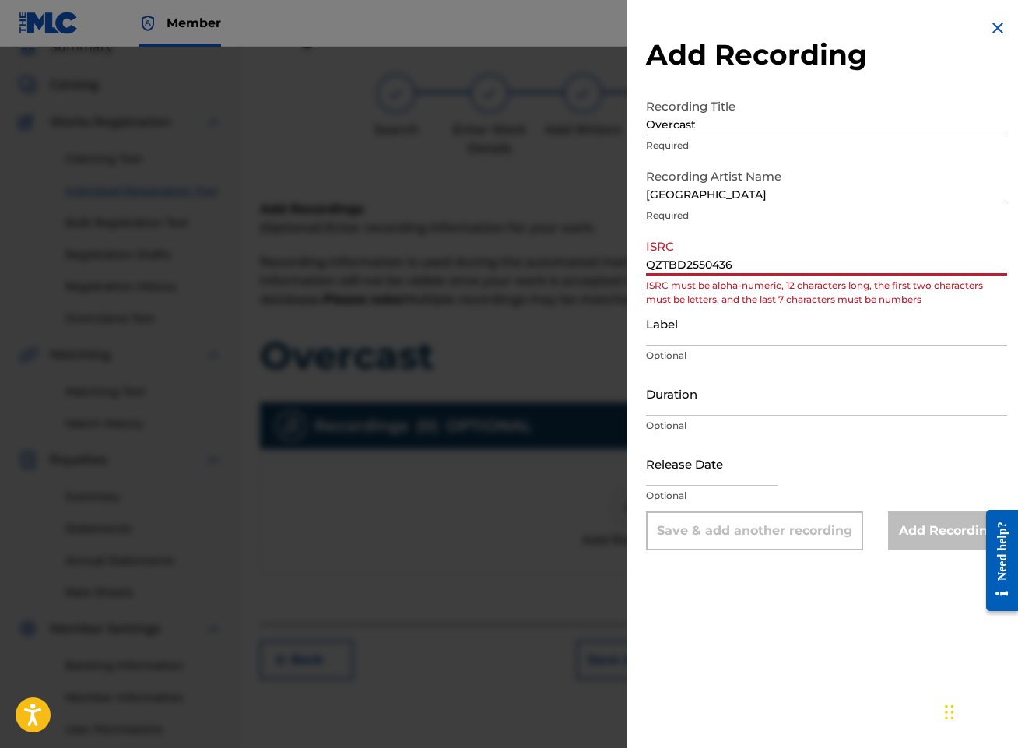
click at [668, 266] on input "QZTBD2550436" at bounding box center [826, 253] width 361 height 44
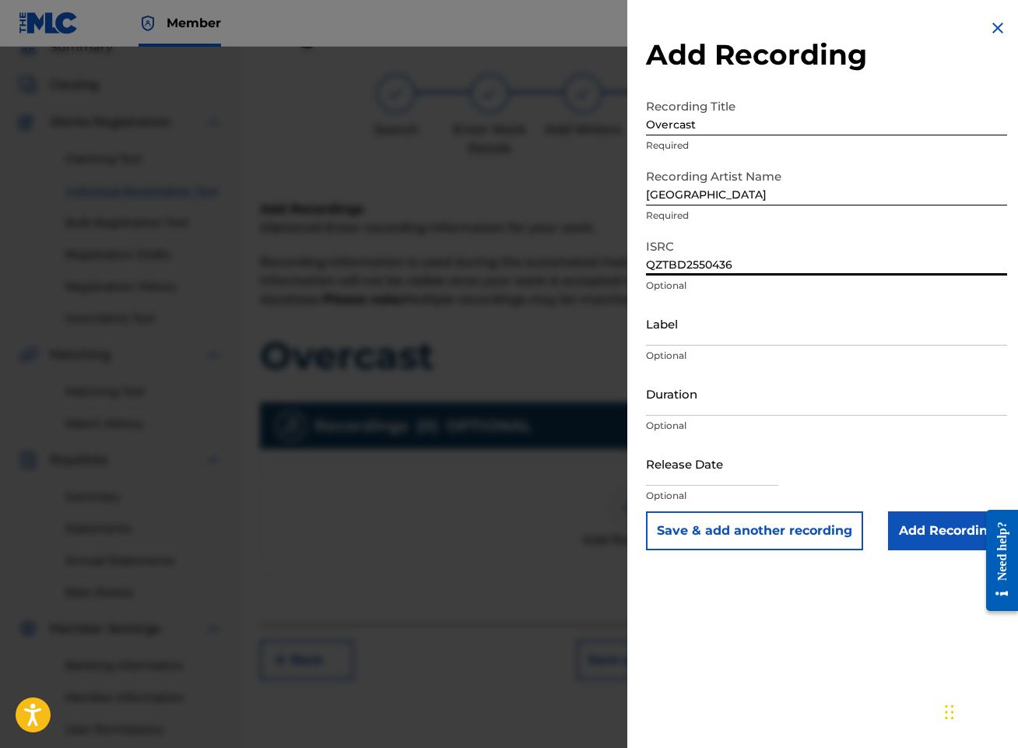
type input "QZTBD2550436"
click at [780, 398] on input "Duration" at bounding box center [826, 393] width 361 height 44
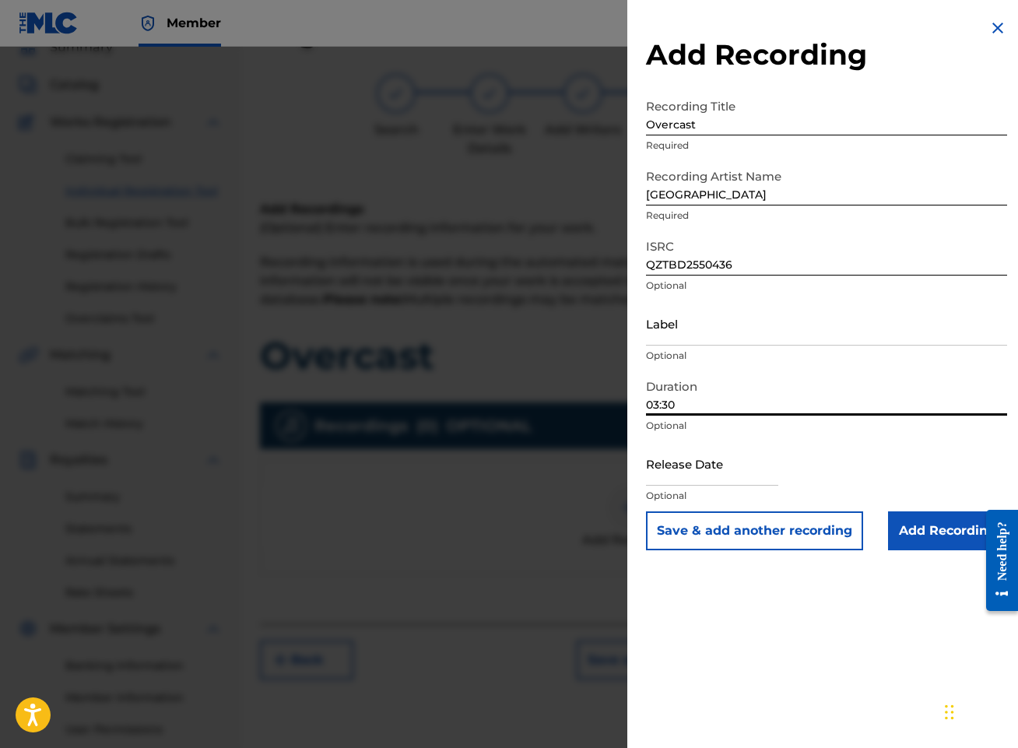
type input "03:30"
click at [726, 466] on input "text" at bounding box center [712, 463] width 132 height 44
select select "8"
select select "2025"
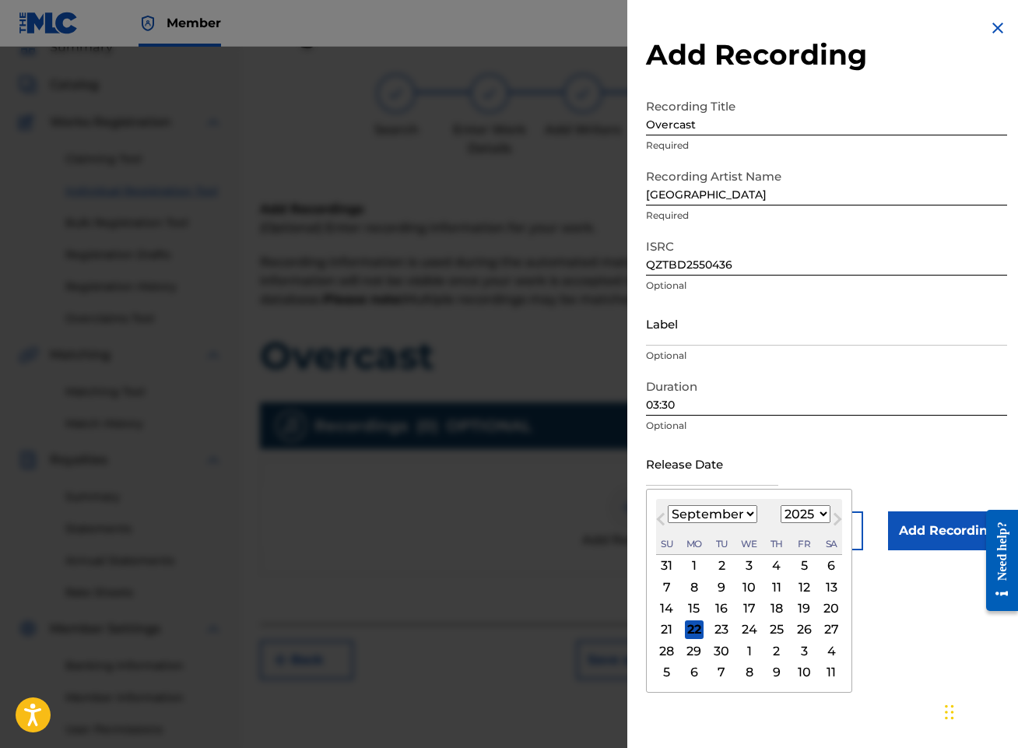
click at [874, 449] on div "Release Date Previous Month Next Month [DATE] January February March April May …" at bounding box center [826, 476] width 361 height 70
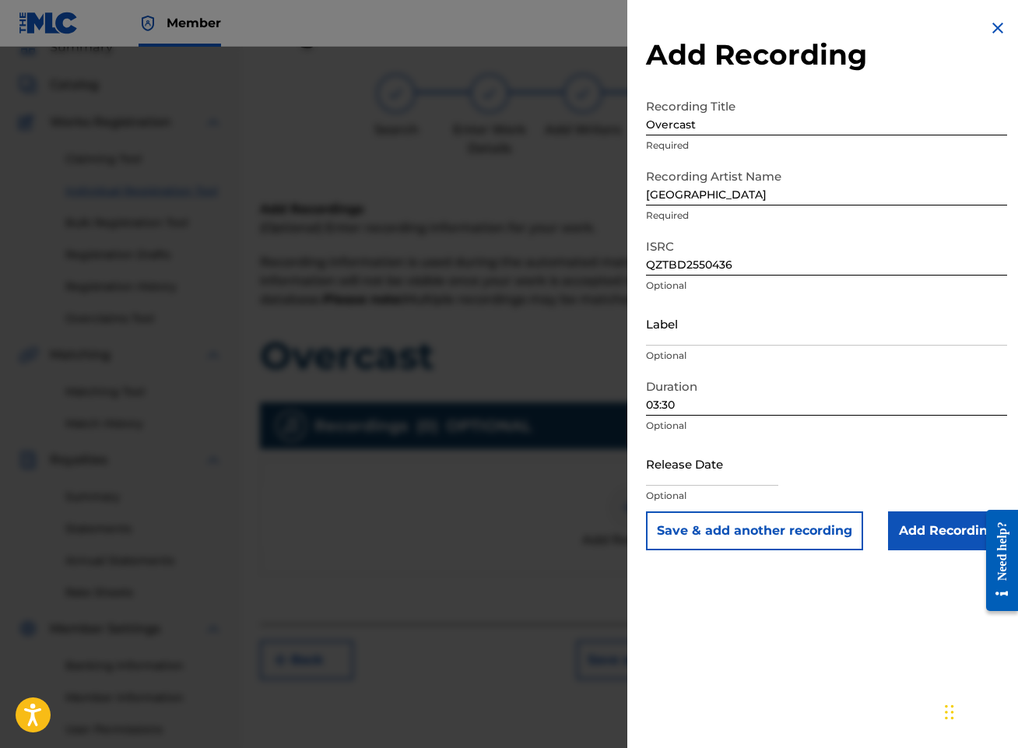
click at [681, 457] on input "text" at bounding box center [712, 463] width 132 height 44
select select "8"
select select "2025"
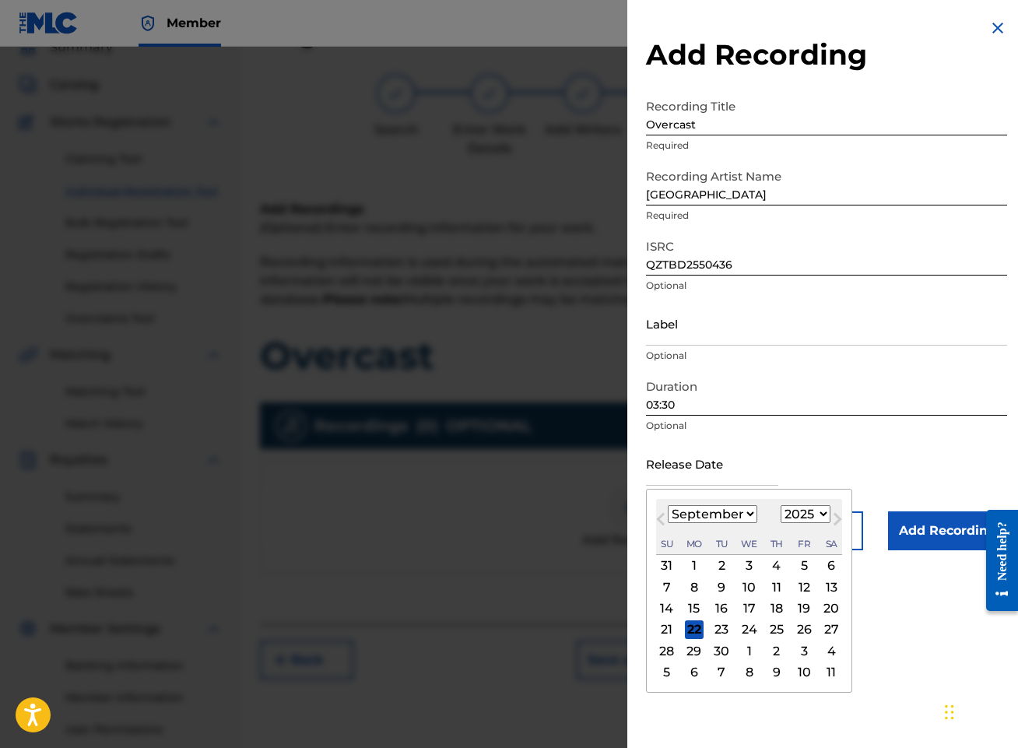
click at [657, 510] on button "Previous Month" at bounding box center [660, 522] width 25 height 25
select select "7"
click at [805, 627] on div "22" at bounding box center [803, 629] width 19 height 19
type input "[DATE]"
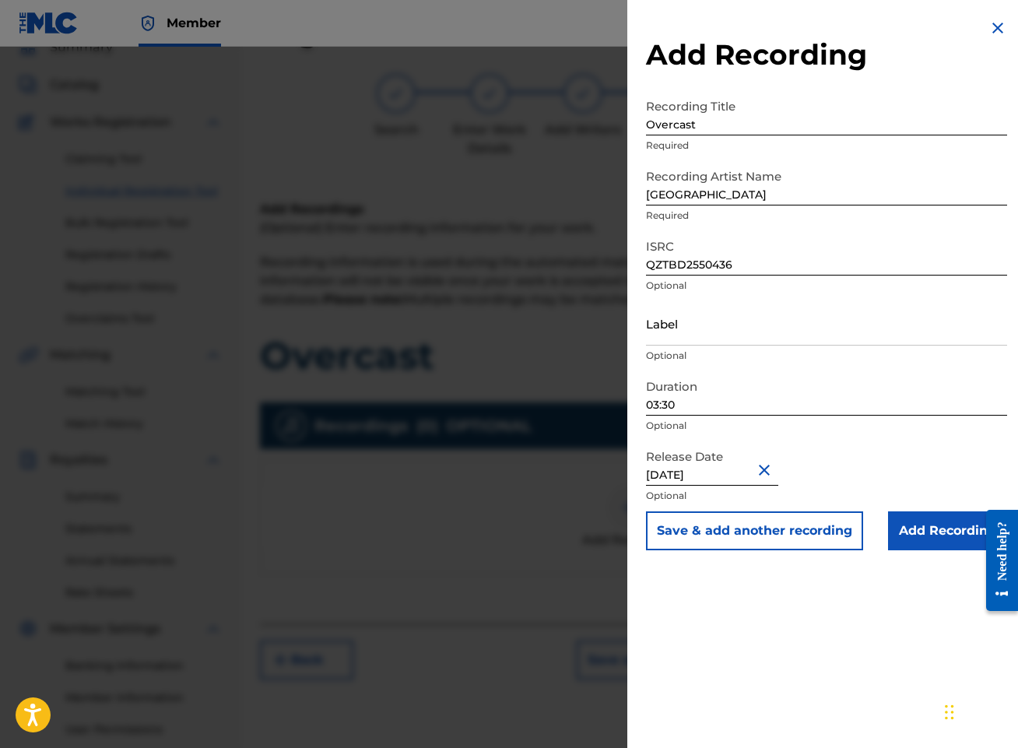
click at [949, 534] on input "Add Recording" at bounding box center [947, 530] width 119 height 39
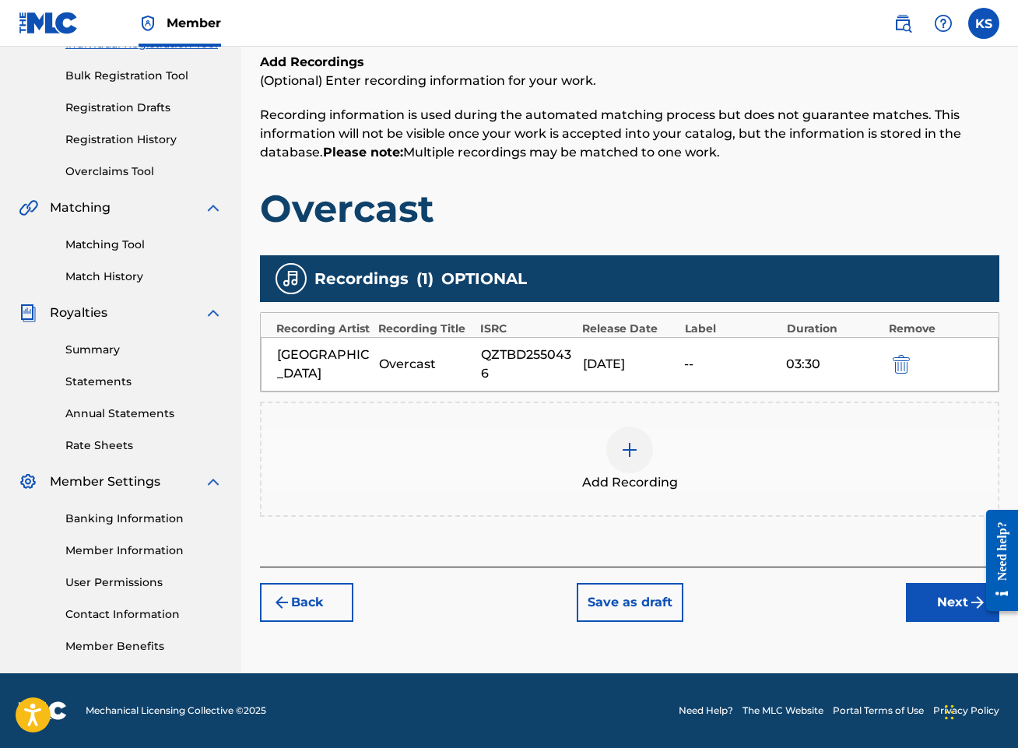
click at [959, 599] on button "Next" at bounding box center [952, 602] width 93 height 39
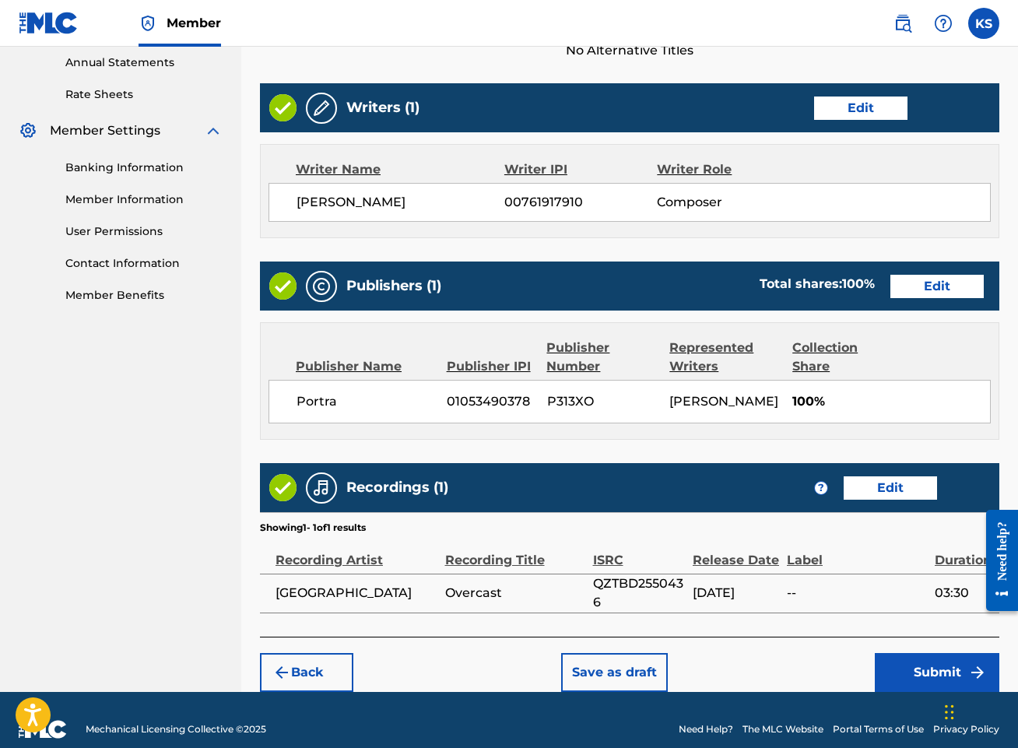
scroll to position [587, 0]
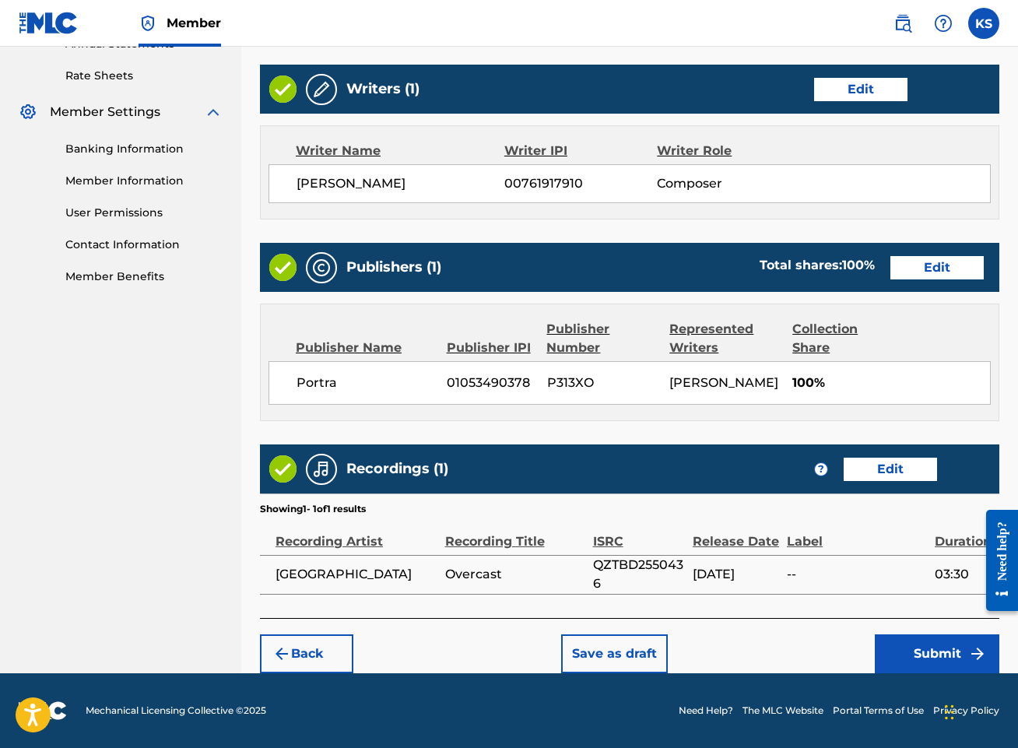
click at [947, 655] on button "Submit" at bounding box center [936, 653] width 124 height 39
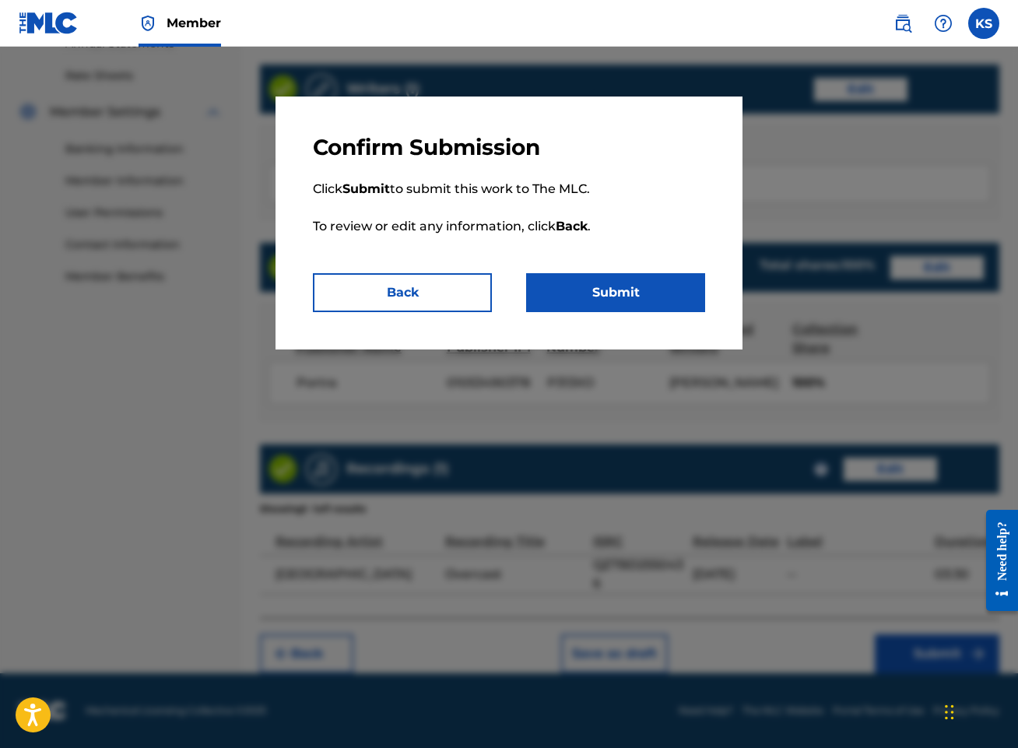
click at [622, 291] on button "Submit" at bounding box center [615, 292] width 179 height 39
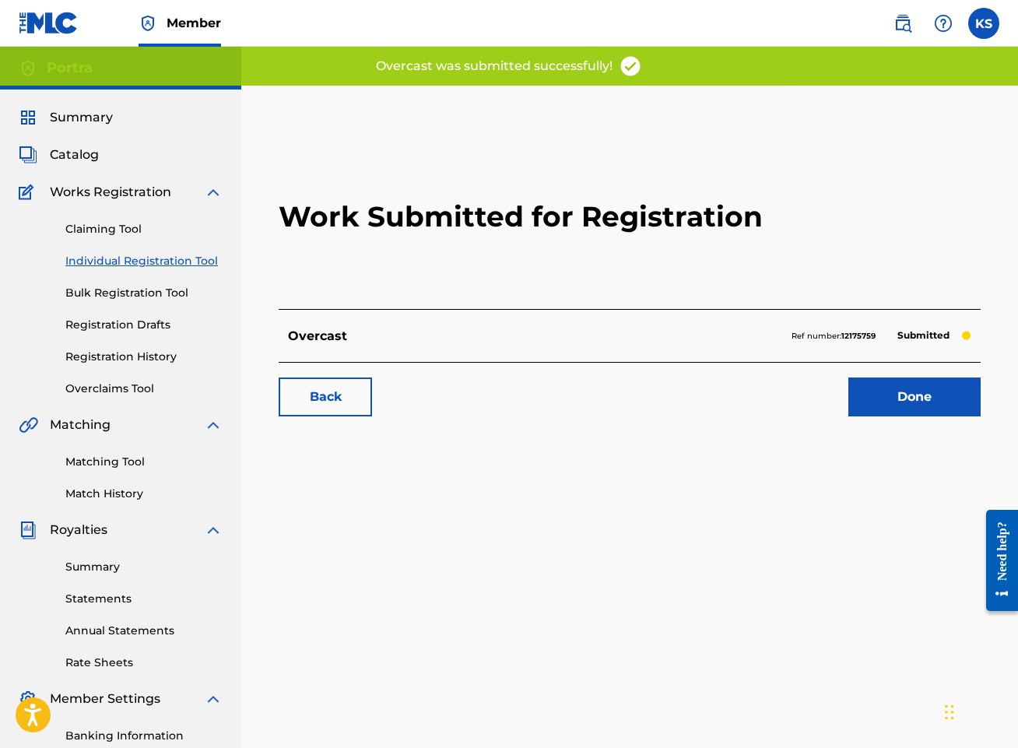
click at [930, 401] on link "Done" at bounding box center [914, 396] width 132 height 39
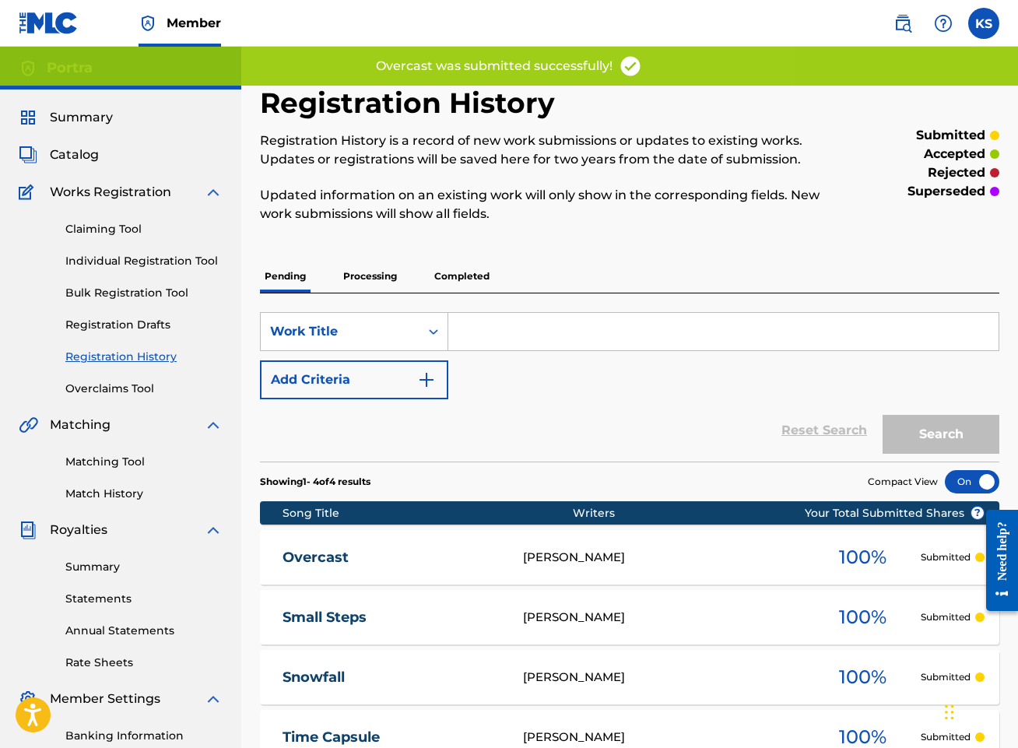
click at [154, 253] on link "Individual Registration Tool" at bounding box center [143, 261] width 157 height 16
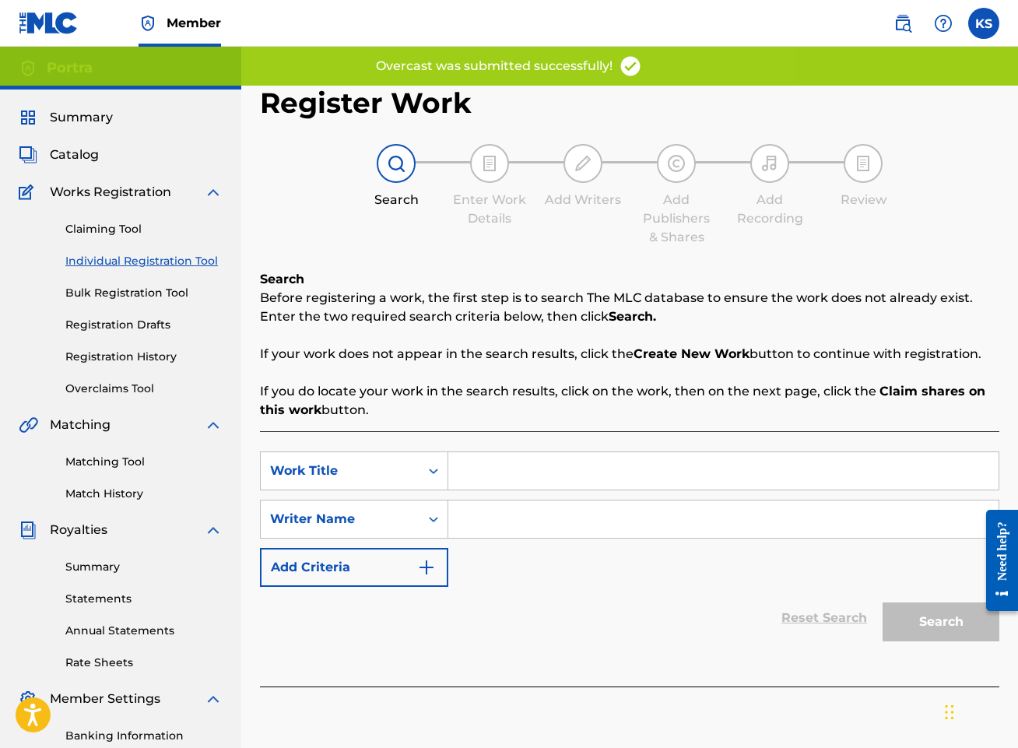
click at [572, 465] on input "Search Form" at bounding box center [723, 470] width 550 height 37
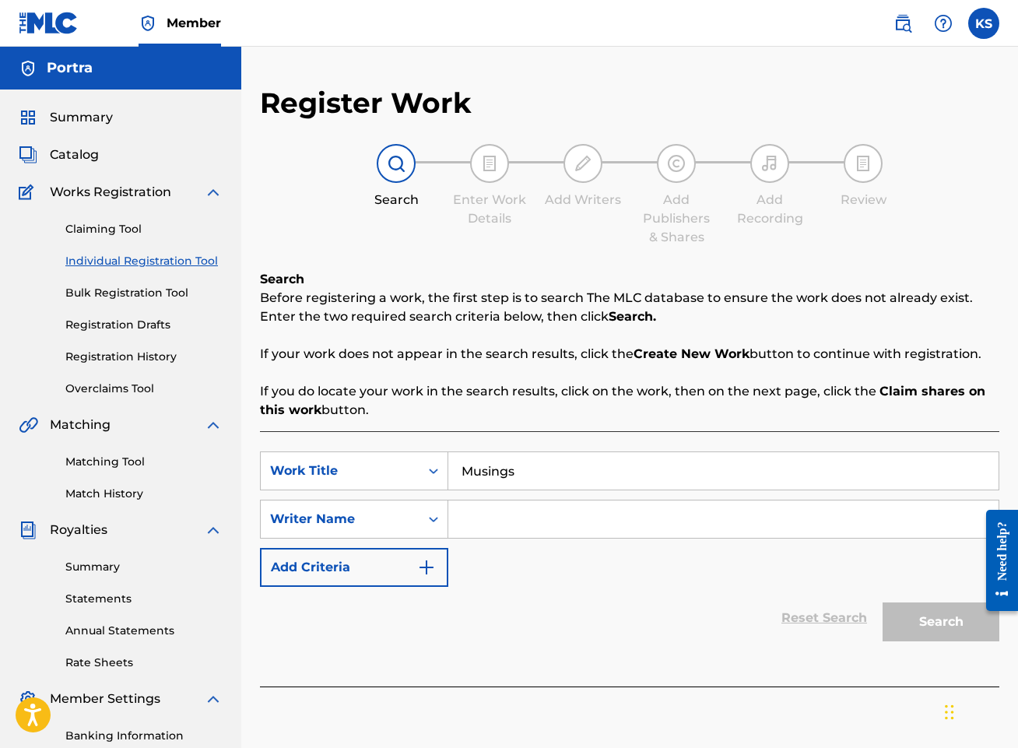
type input "Musings"
type input "[PERSON_NAME]"
click at [882, 602] on button "Search" at bounding box center [940, 621] width 117 height 39
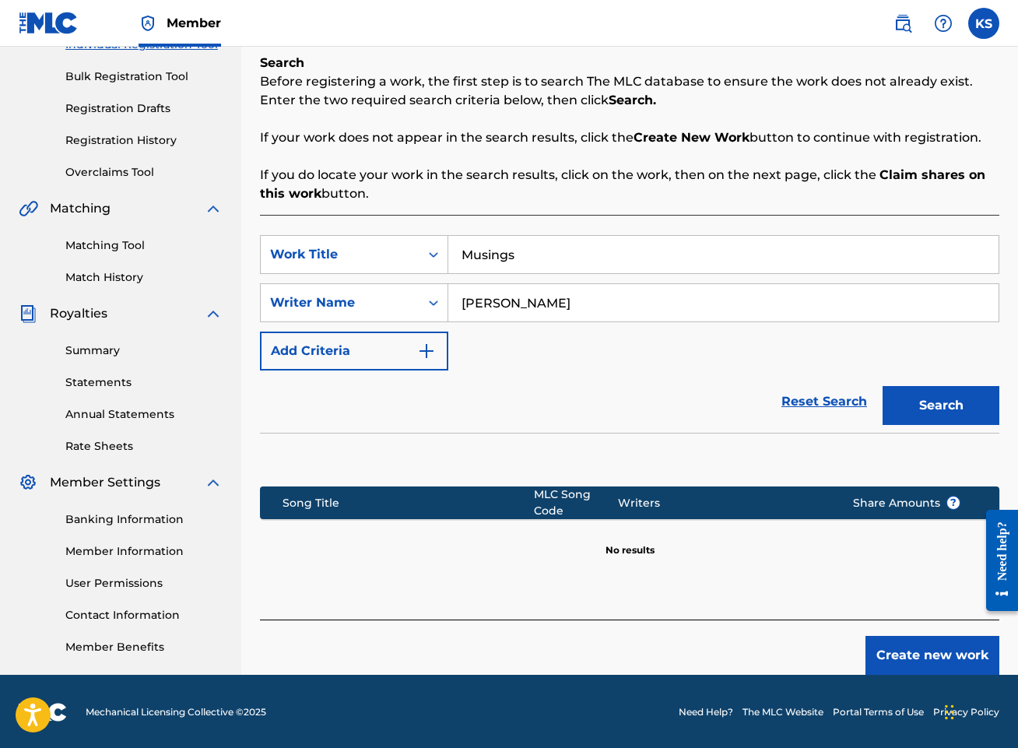
scroll to position [218, 0]
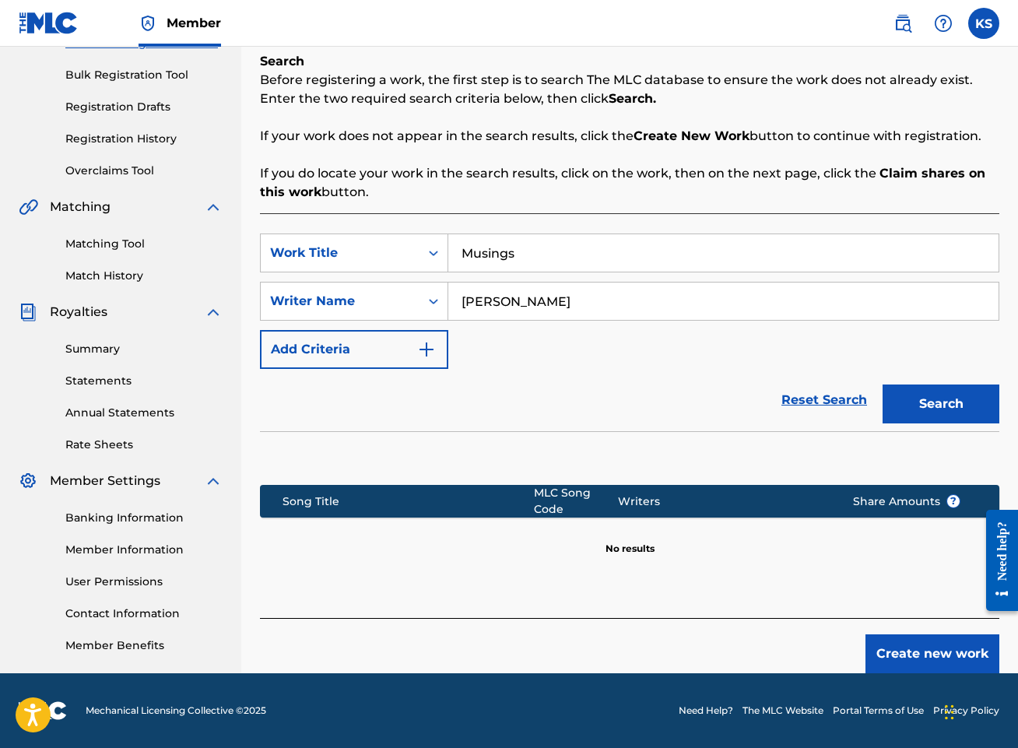
click at [908, 650] on button "Create new work" at bounding box center [932, 653] width 134 height 39
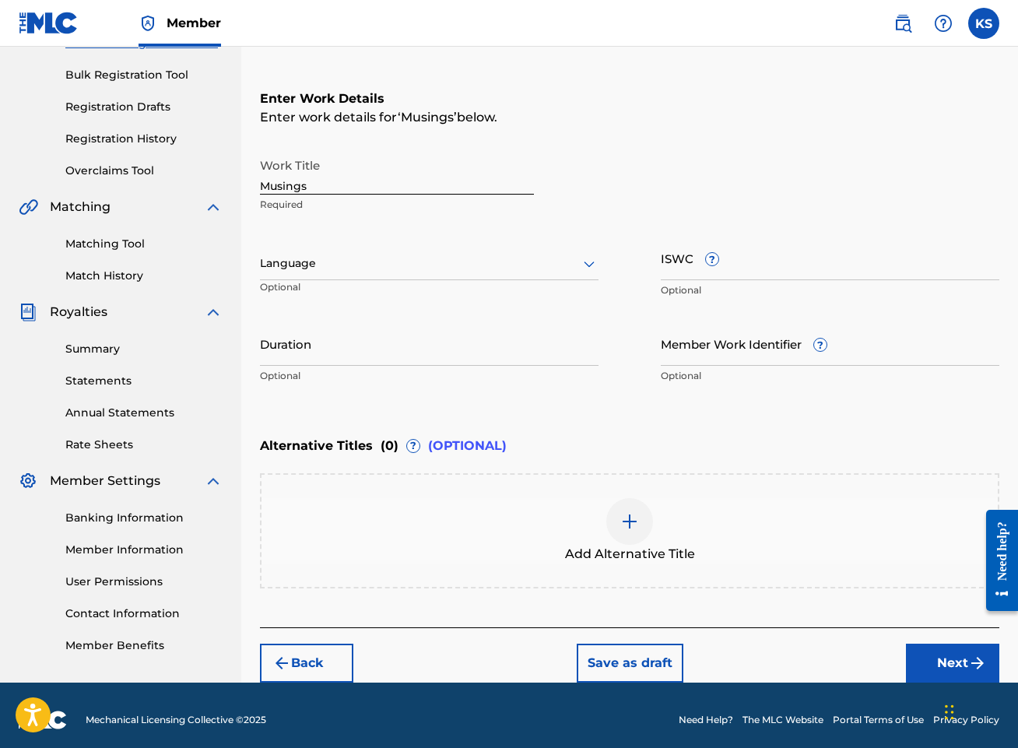
click at [425, 377] on p "Optional" at bounding box center [429, 376] width 338 height 14
click at [755, 261] on input "ISWC ?" at bounding box center [830, 258] width 338 height 44
paste input "T3350377634"
type input "T3350377634"
click at [343, 355] on input "Duration" at bounding box center [429, 343] width 338 height 44
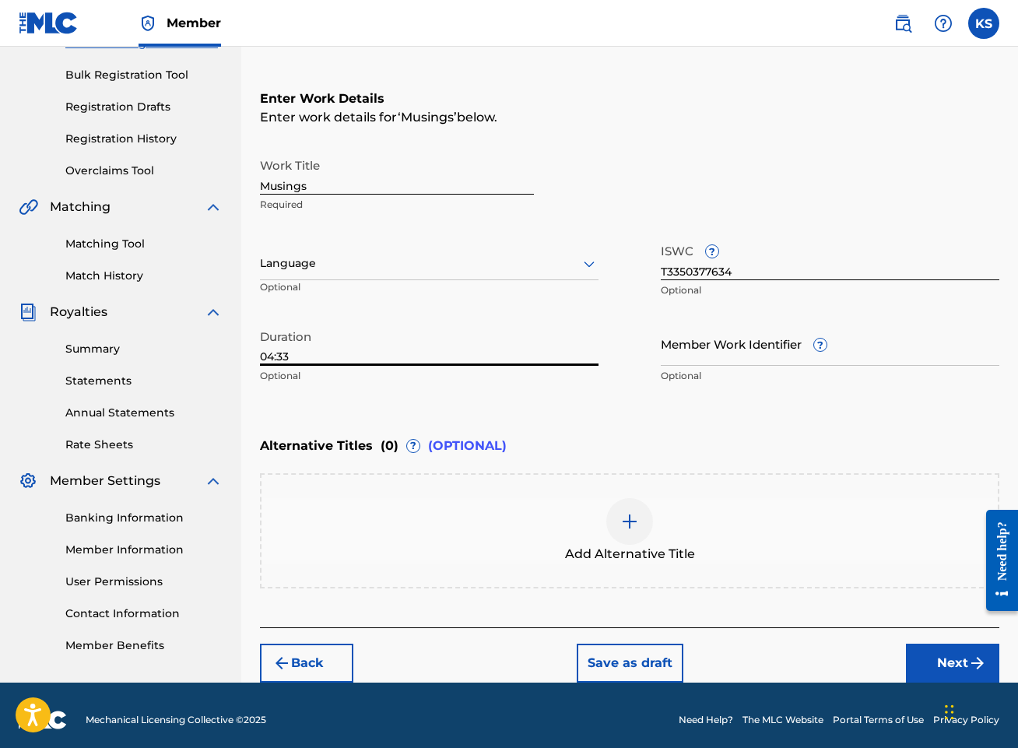
type input "04:33"
click at [941, 663] on button "Next" at bounding box center [952, 662] width 93 height 39
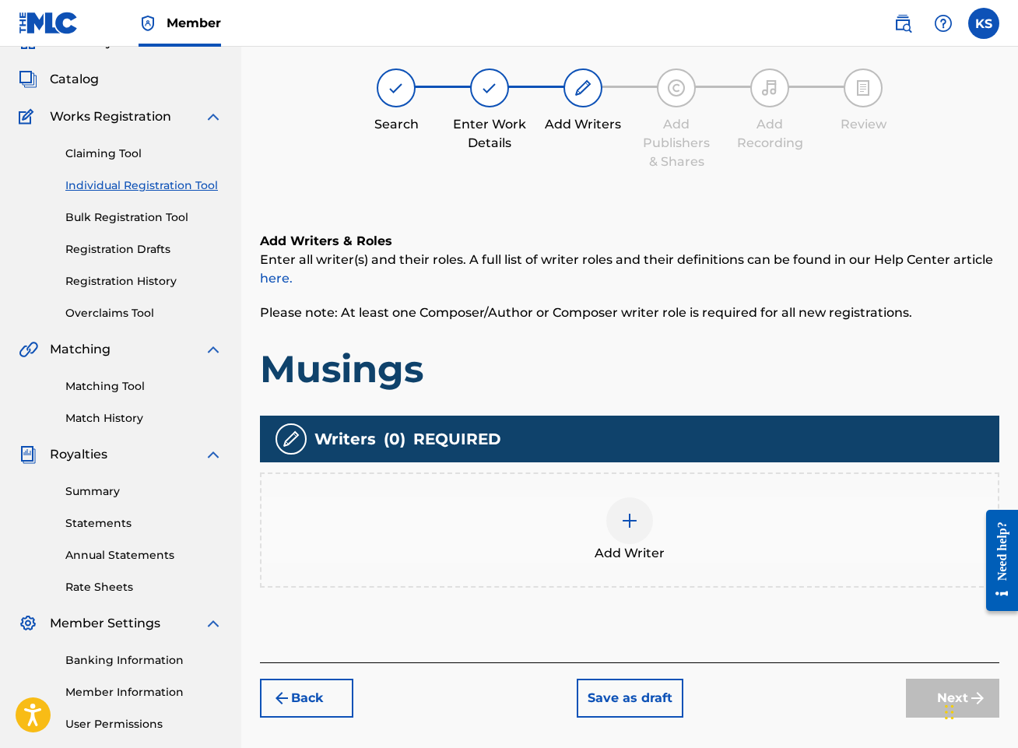
scroll to position [70, 0]
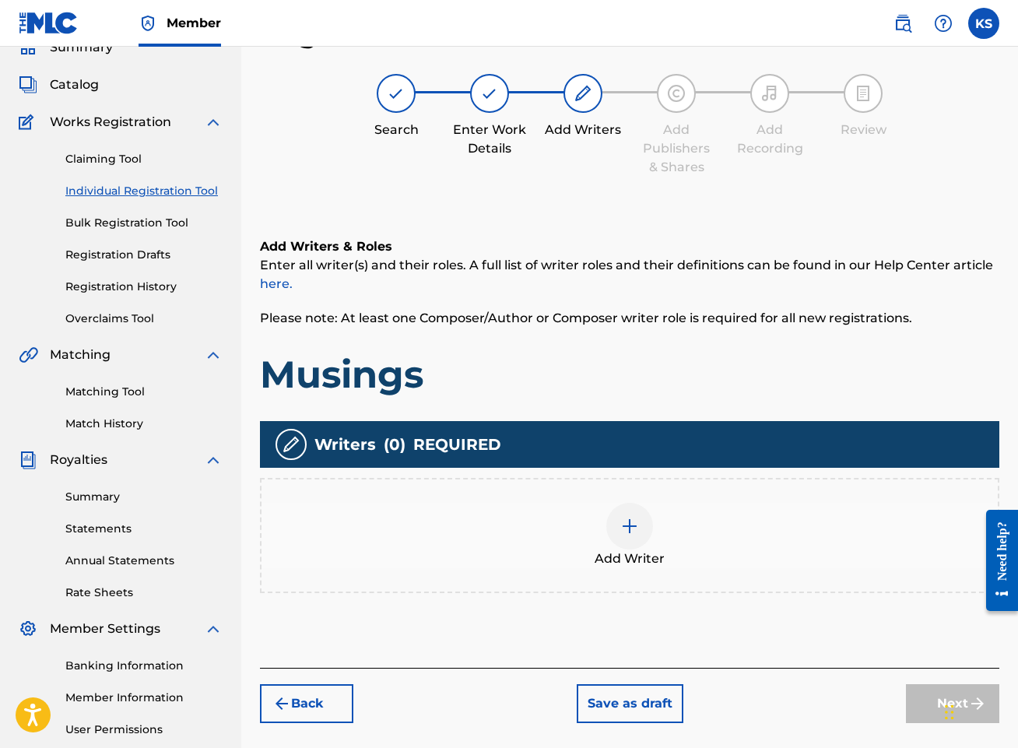
click at [615, 531] on div at bounding box center [629, 526] width 47 height 47
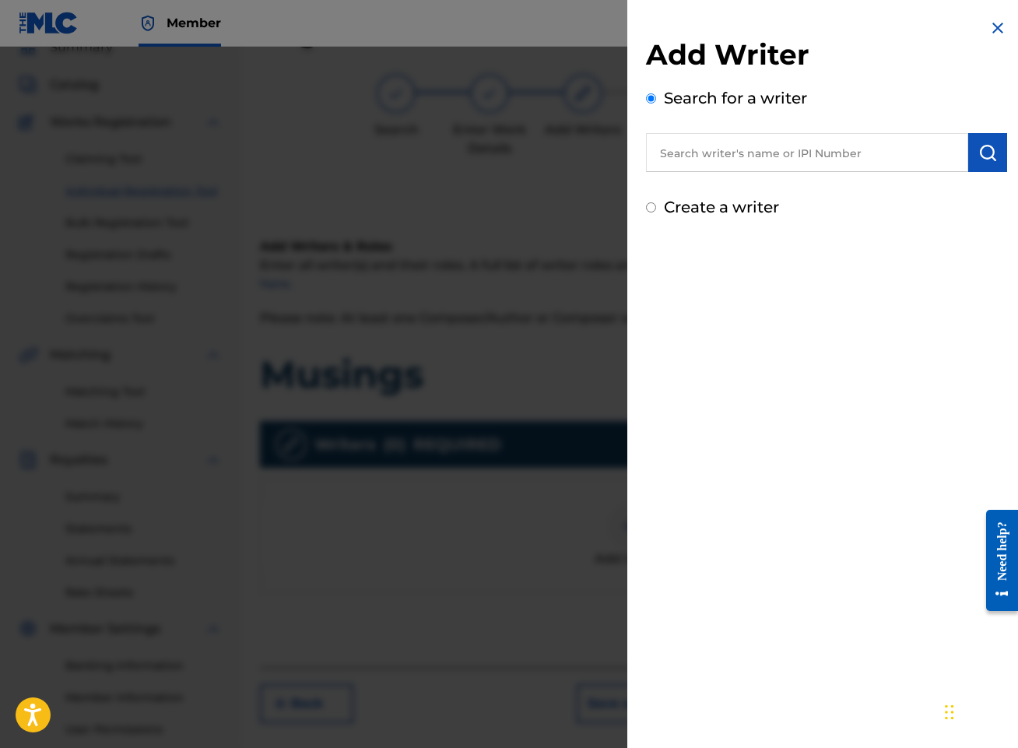
click at [840, 169] on input "text" at bounding box center [807, 152] width 322 height 39
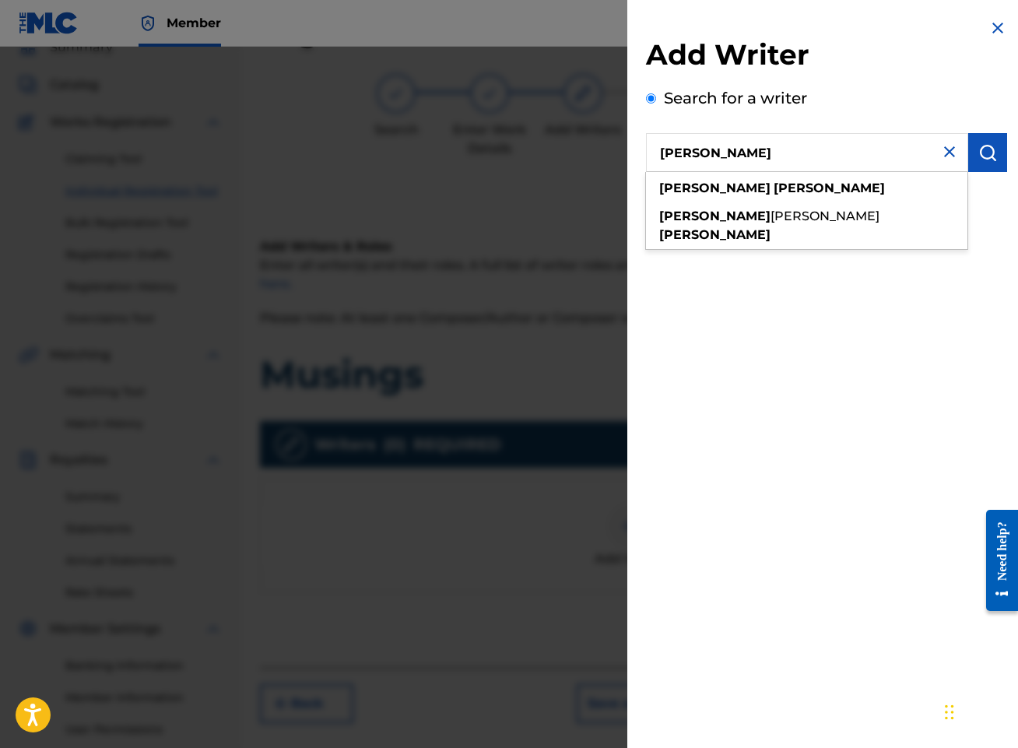
click at [776, 188] on div "[PERSON_NAME]" at bounding box center [806, 188] width 321 height 28
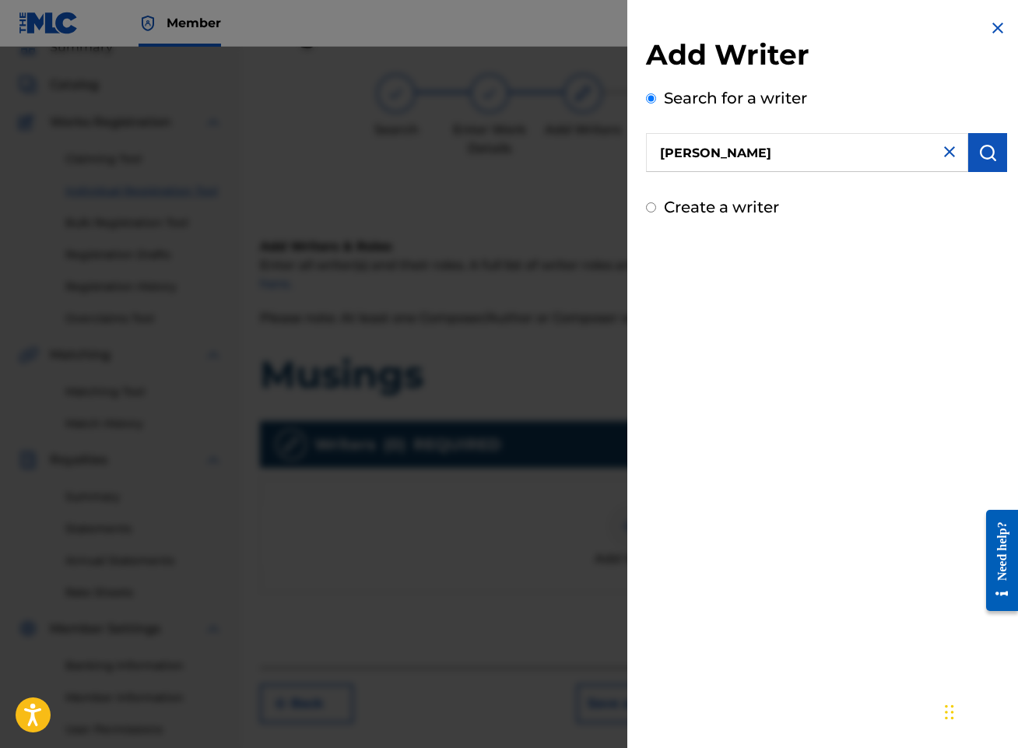
click at [754, 159] on input "[PERSON_NAME]" at bounding box center [807, 152] width 322 height 39
type input "k"
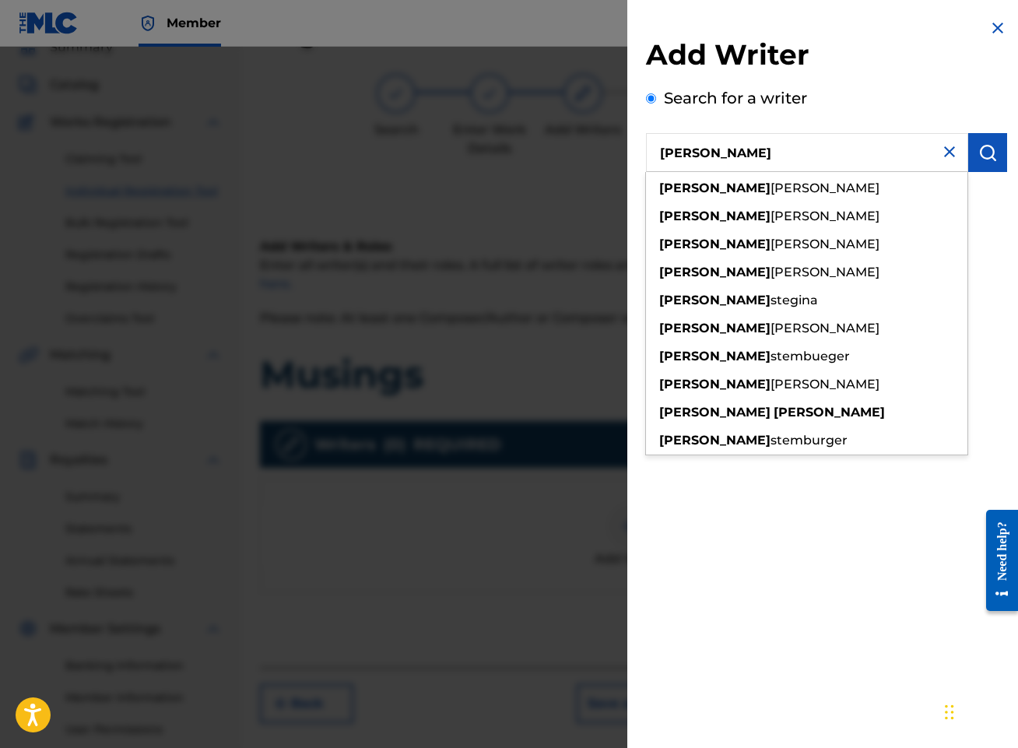
type input "[PERSON_NAME]"
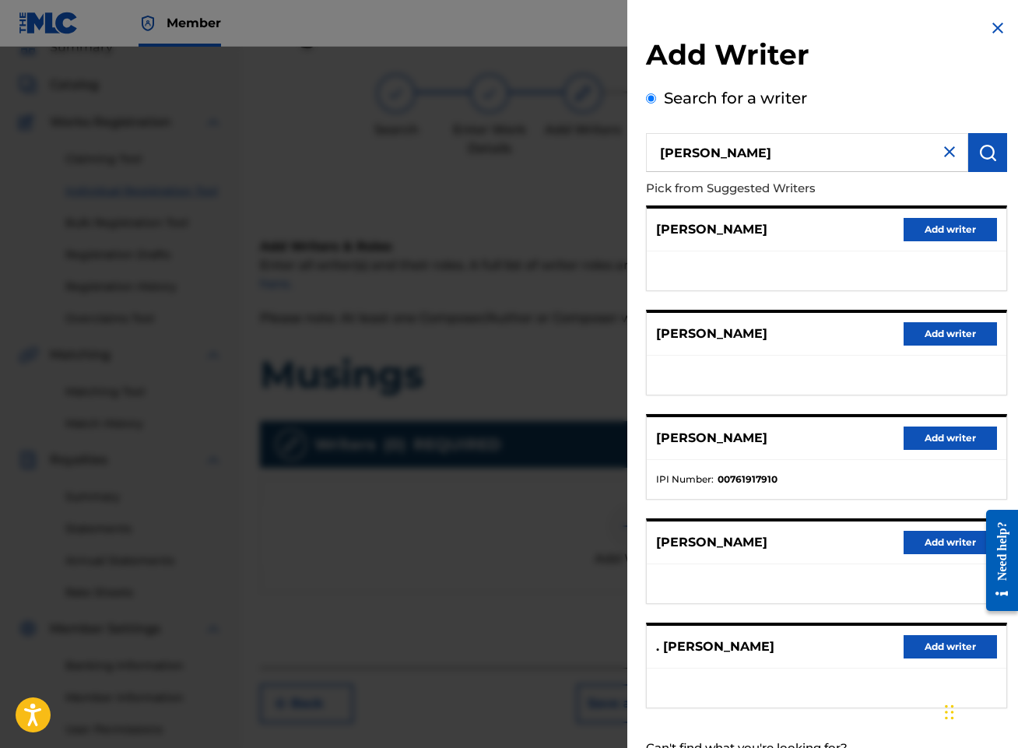
click at [932, 438] on button "Add writer" at bounding box center [949, 437] width 93 height 23
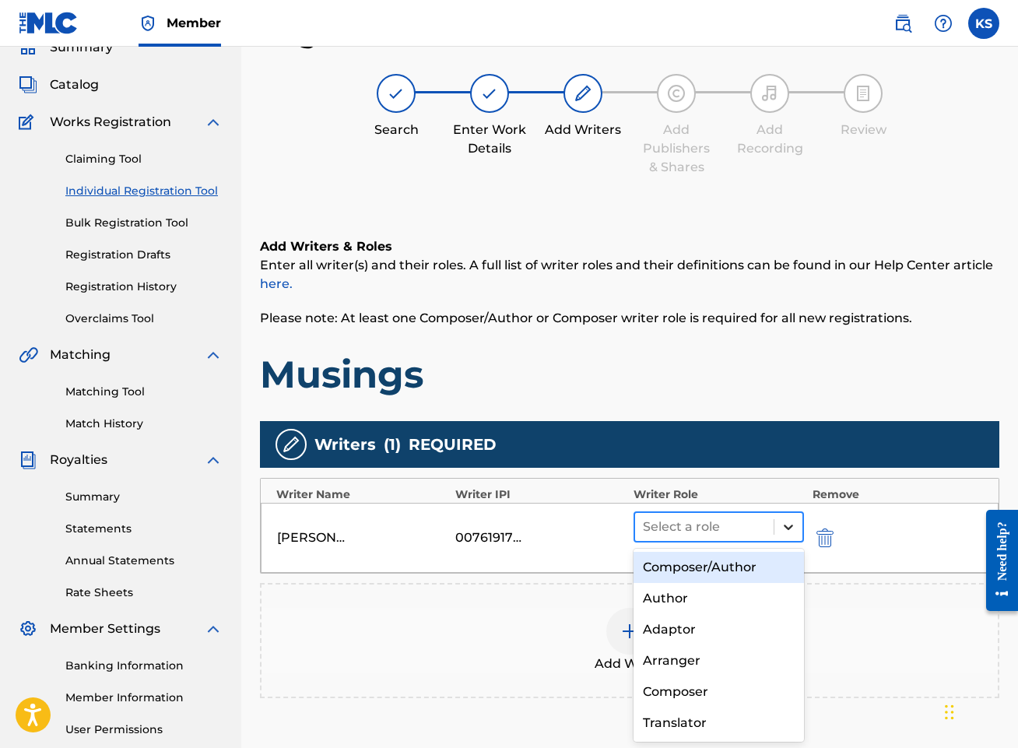
click at [776, 528] on div at bounding box center [788, 527] width 28 height 28
click at [734, 575] on div "Composer/Author" at bounding box center [718, 567] width 170 height 31
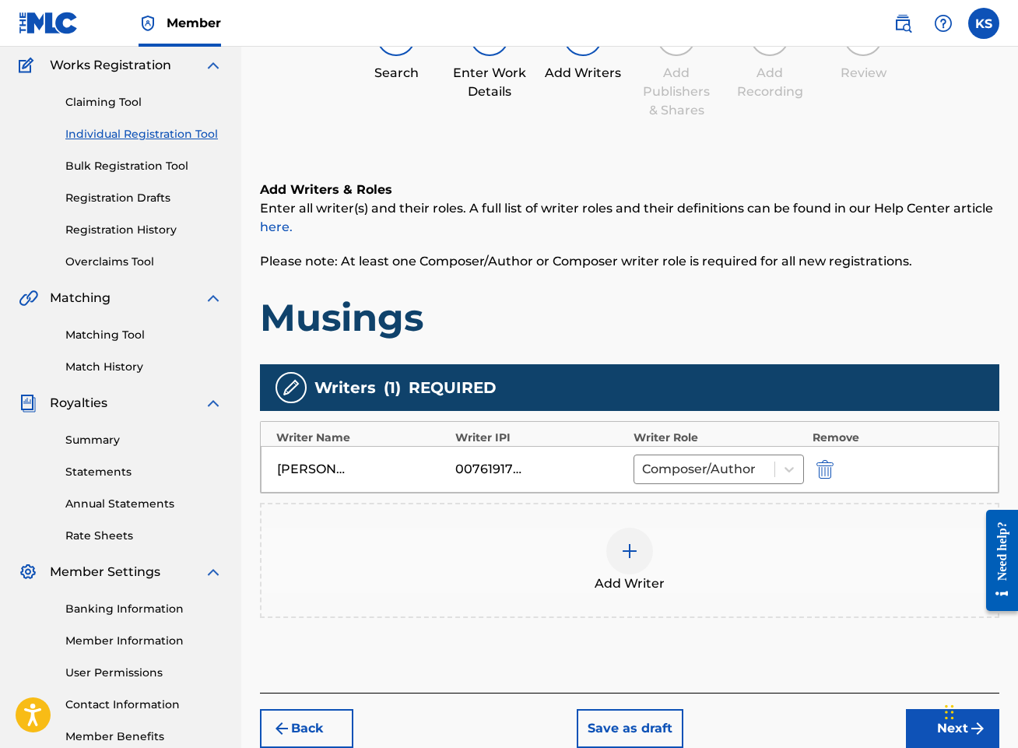
scroll to position [216, 0]
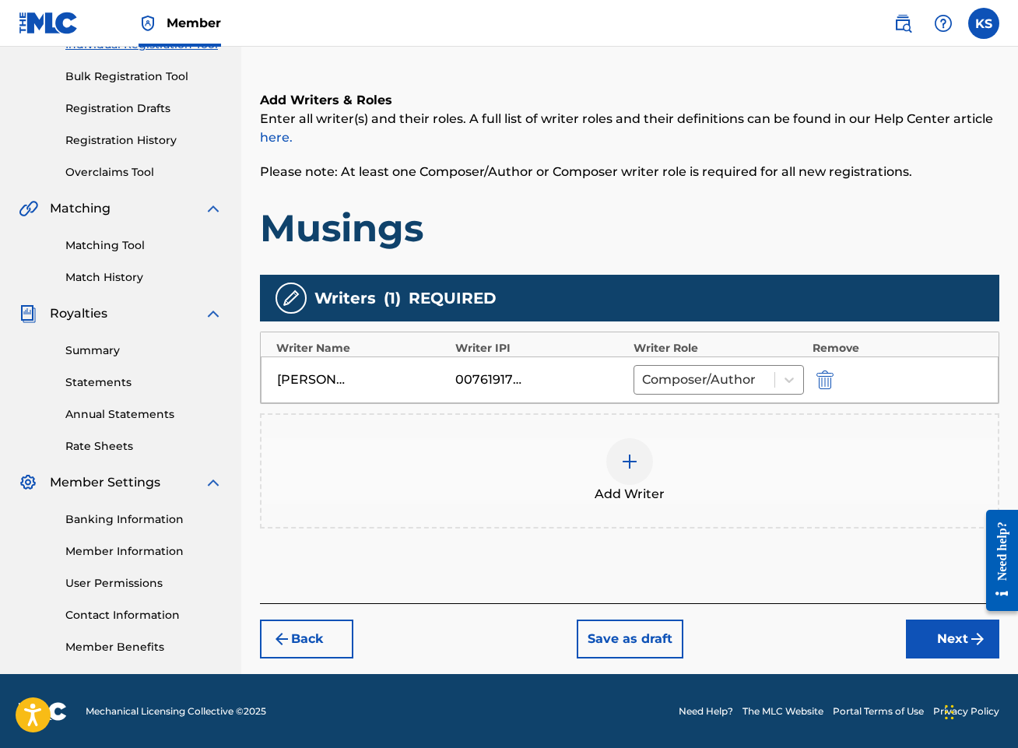
click at [939, 639] on button "Next" at bounding box center [952, 638] width 93 height 39
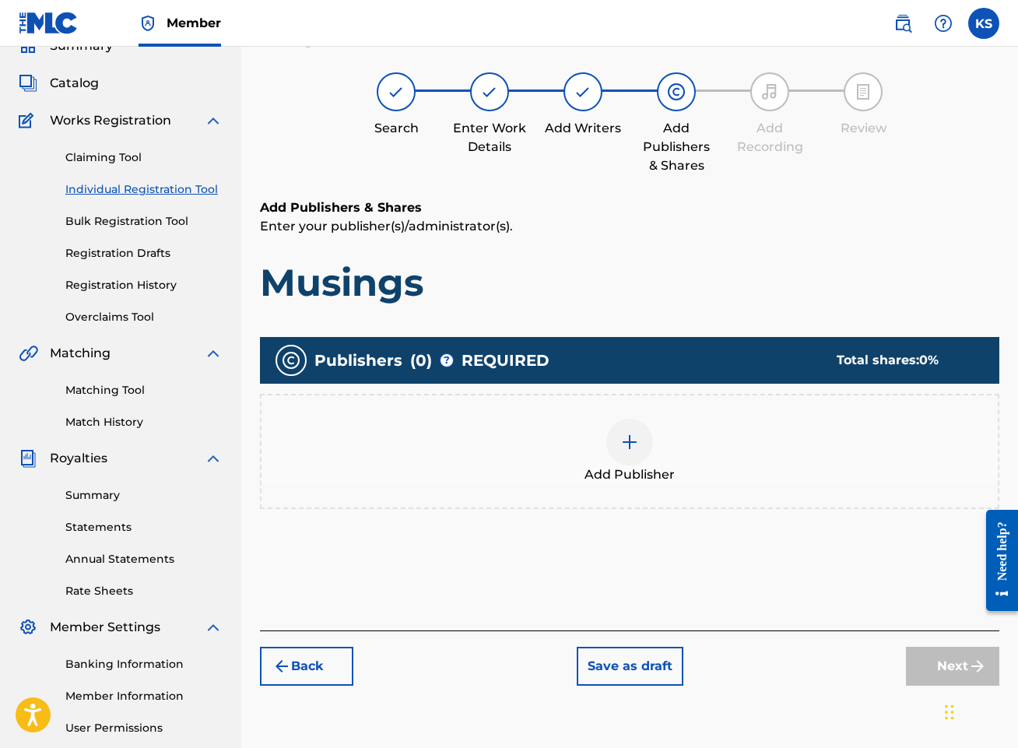
scroll to position [70, 0]
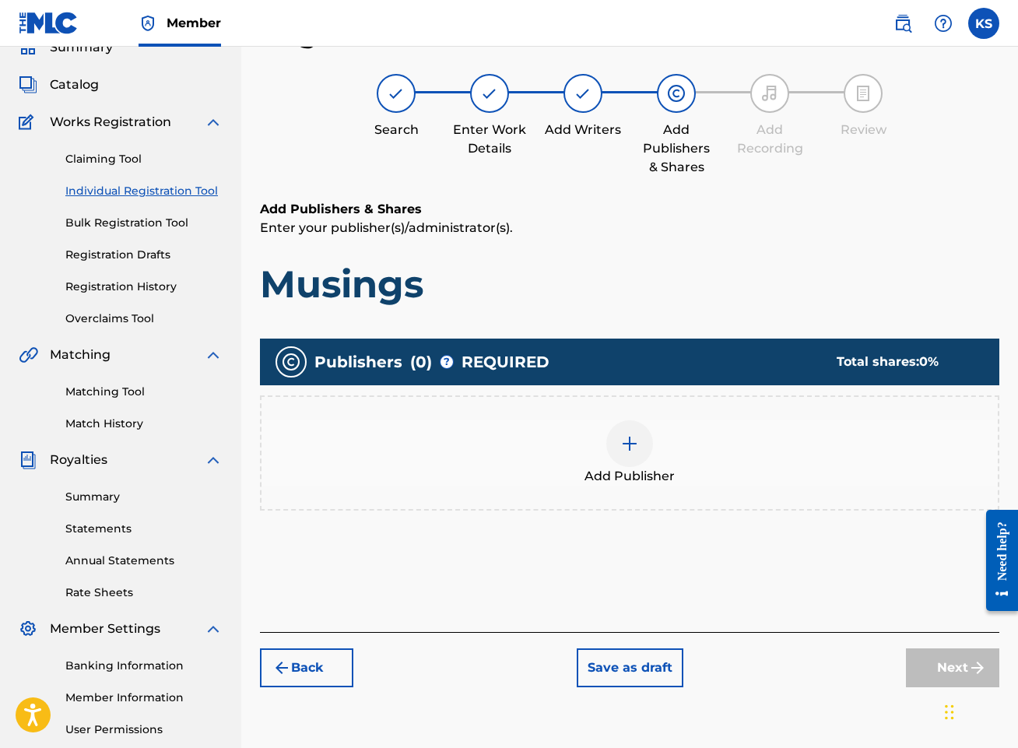
click at [640, 442] on div at bounding box center [629, 443] width 47 height 47
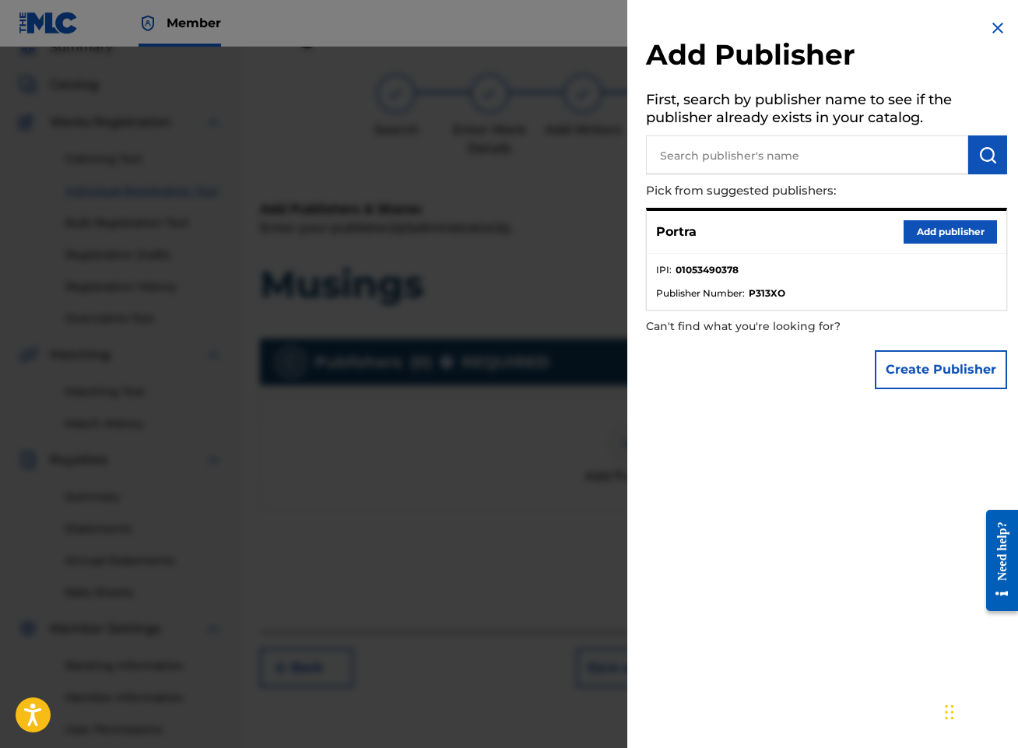
click at [949, 228] on button "Add publisher" at bounding box center [949, 231] width 93 height 23
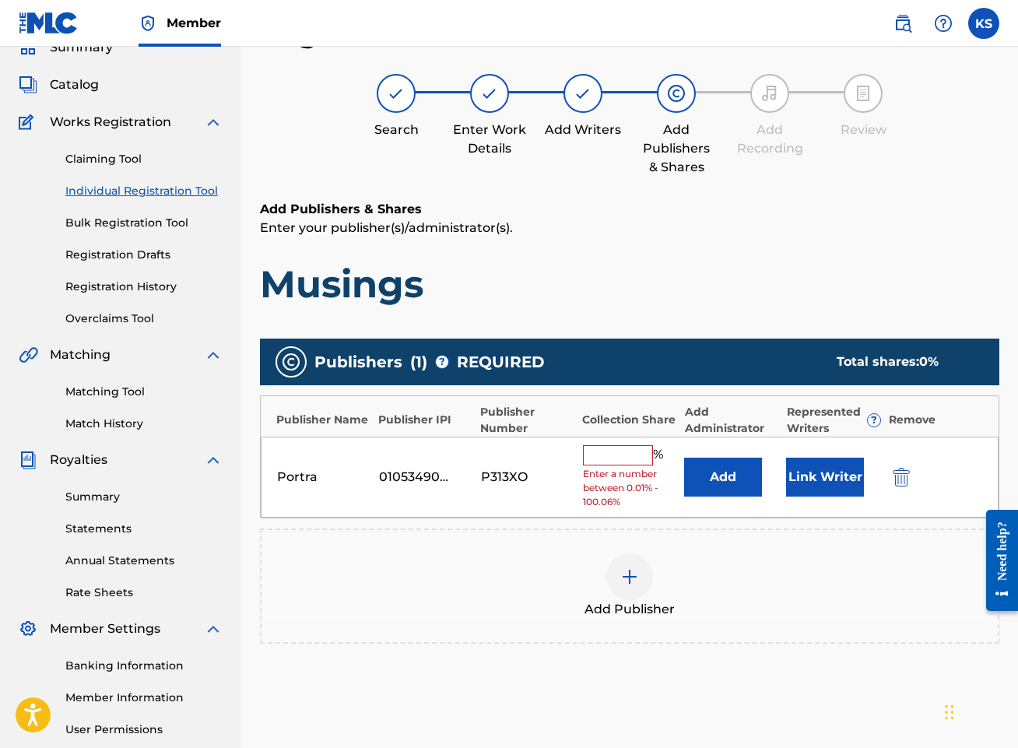
click at [825, 475] on button "Link Writer" at bounding box center [825, 476] width 78 height 39
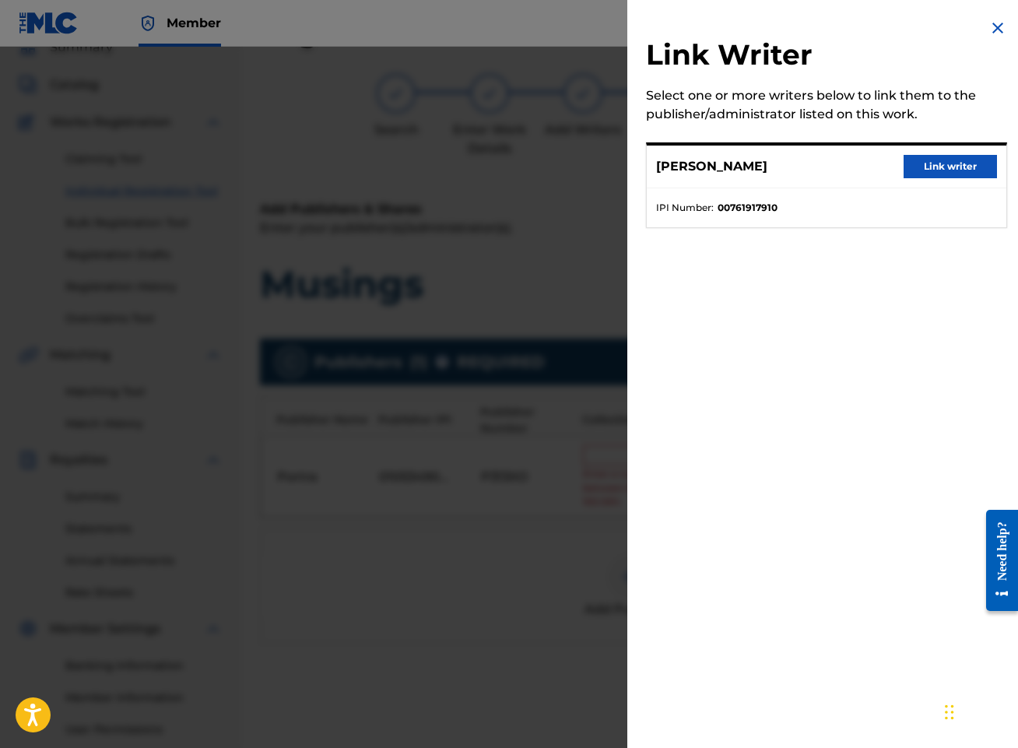
drag, startPoint x: 952, startPoint y: 175, endPoint x: 941, endPoint y: 185, distance: 15.4
click at [952, 174] on button "Link writer" at bounding box center [949, 166] width 93 height 23
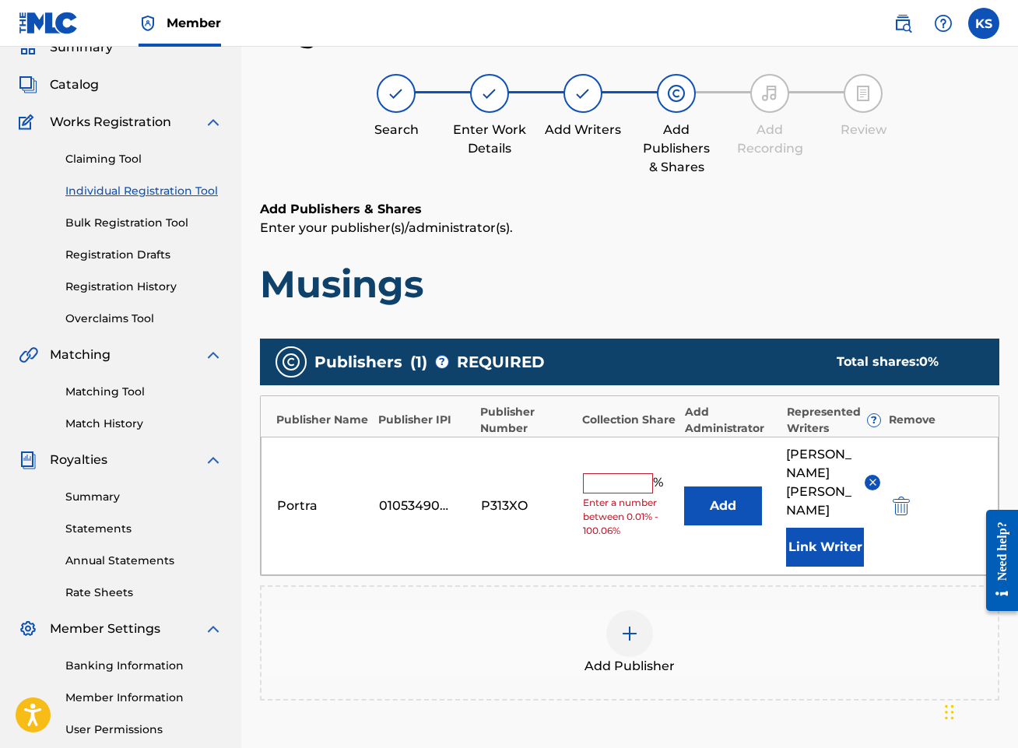
click at [587, 473] on input "text" at bounding box center [618, 483] width 70 height 20
type input "100"
click at [870, 674] on div "Publishers ( 1 ) ? REQUIRED Total shares: 100 % Publisher Name Publisher IPI Pu…" at bounding box center [629, 526] width 739 height 377
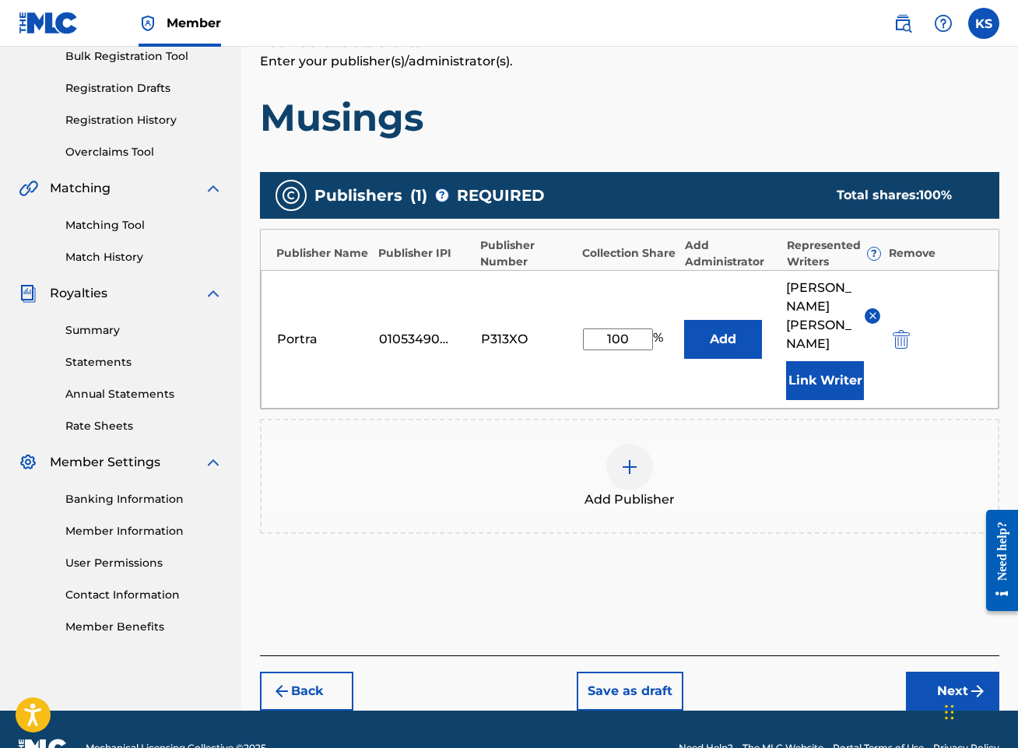
click at [937, 671] on button "Next" at bounding box center [952, 690] width 93 height 39
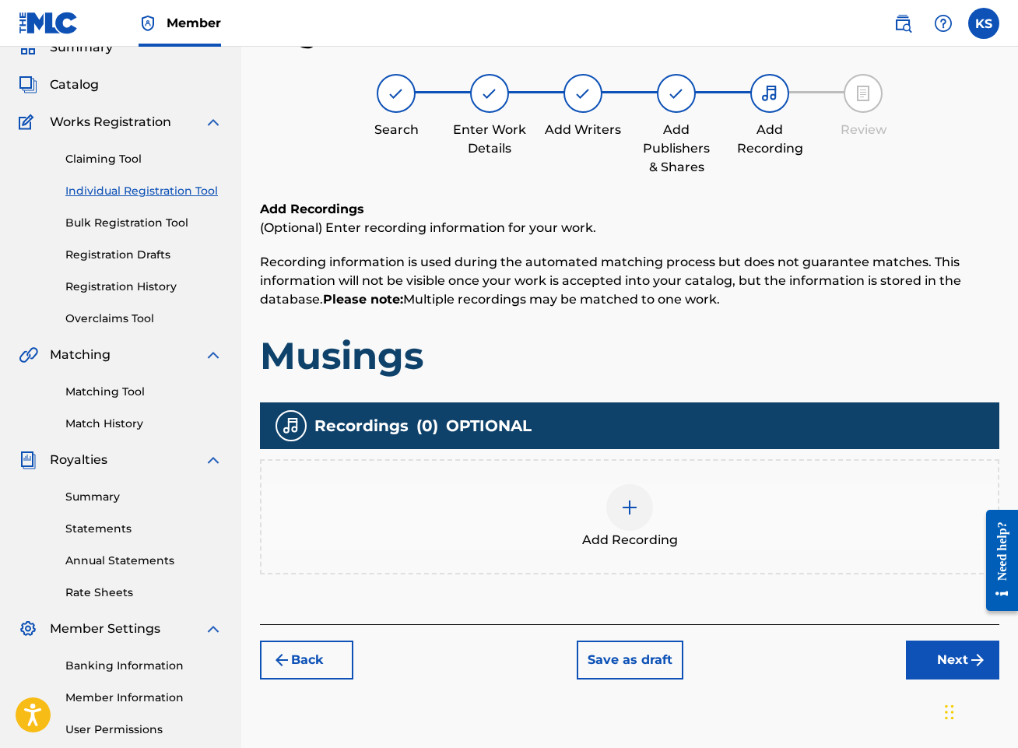
click at [629, 508] on img at bounding box center [629, 507] width 19 height 19
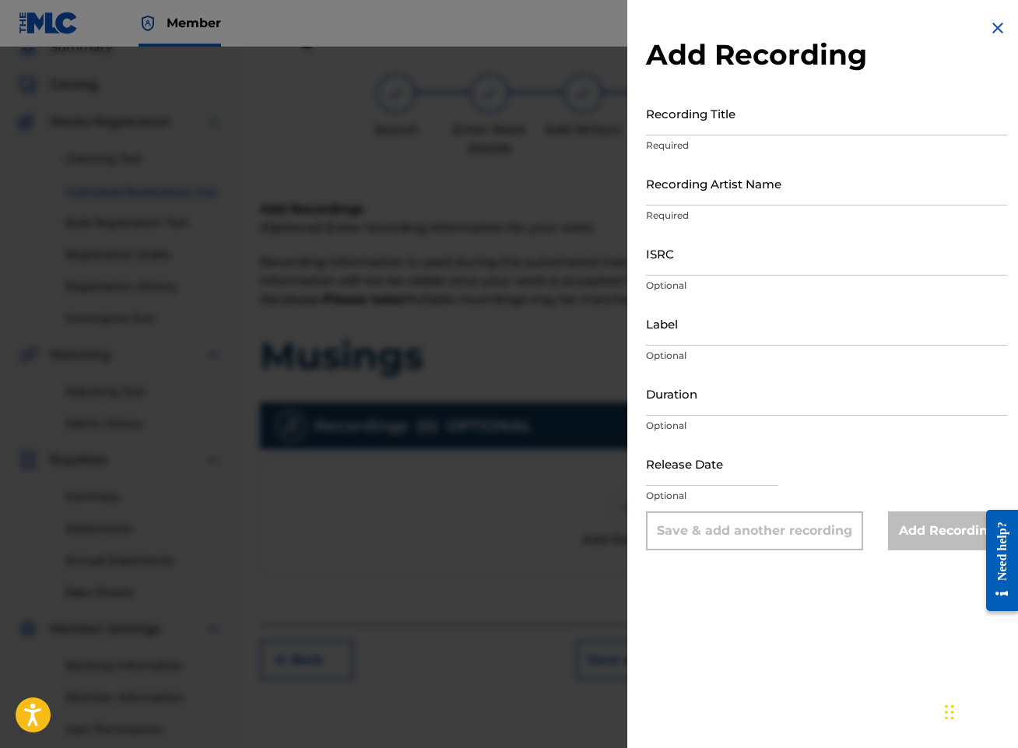
click at [832, 124] on input "Recording Title" at bounding box center [826, 113] width 361 height 44
type input "Musings"
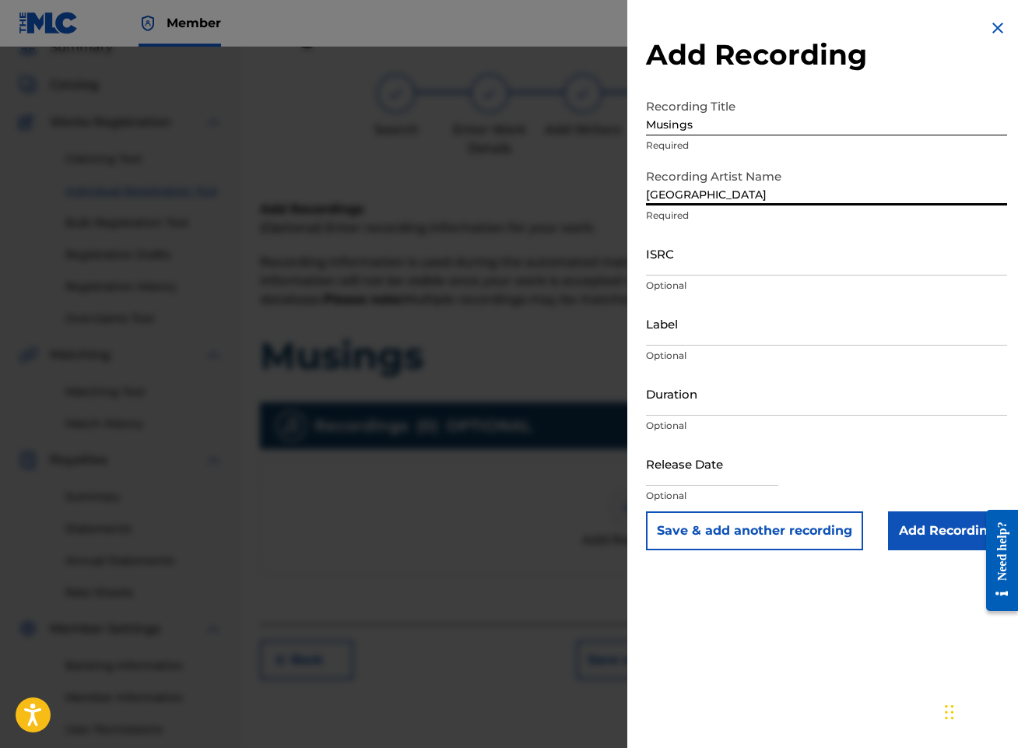
type input "[GEOGRAPHIC_DATA]"
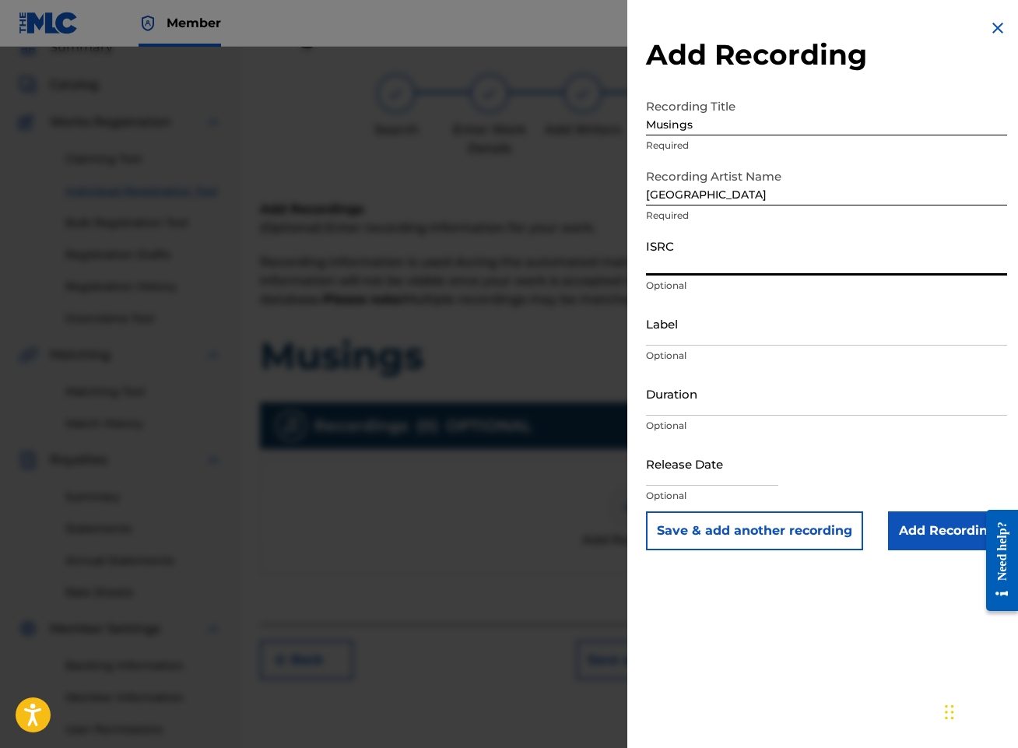
paste input "QZTBB2525257"
type input "QZTBB2525257"
click at [759, 393] on input "Duration" at bounding box center [826, 393] width 361 height 44
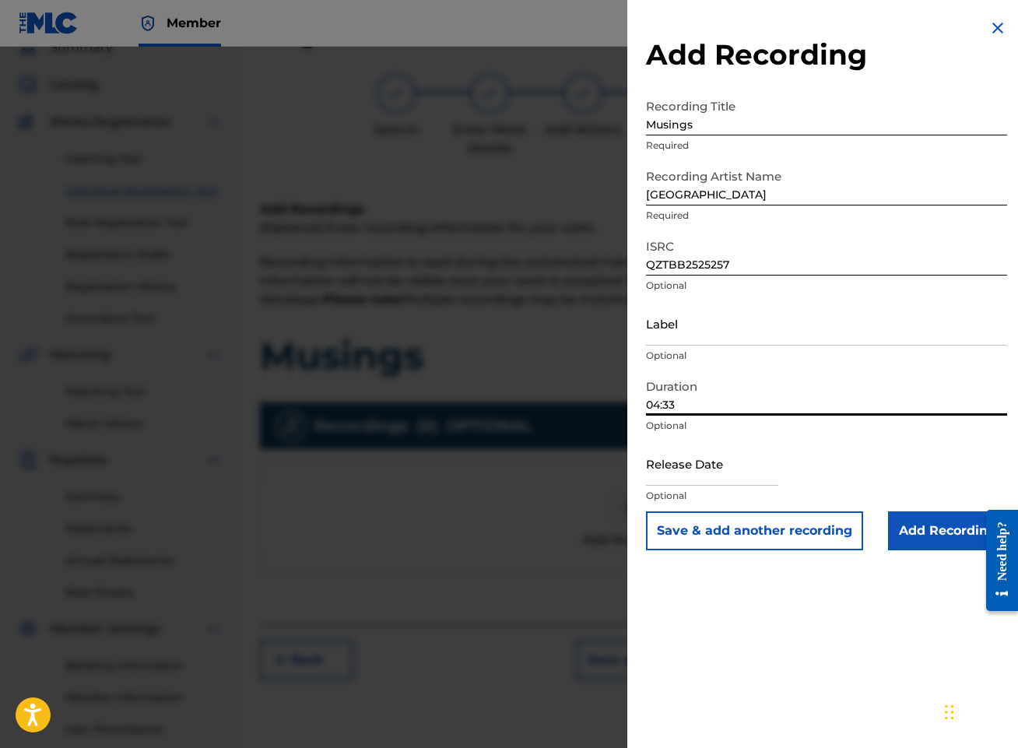
type input "04:33"
click at [702, 475] on input "text" at bounding box center [712, 463] width 132 height 44
select select "8"
select select "2025"
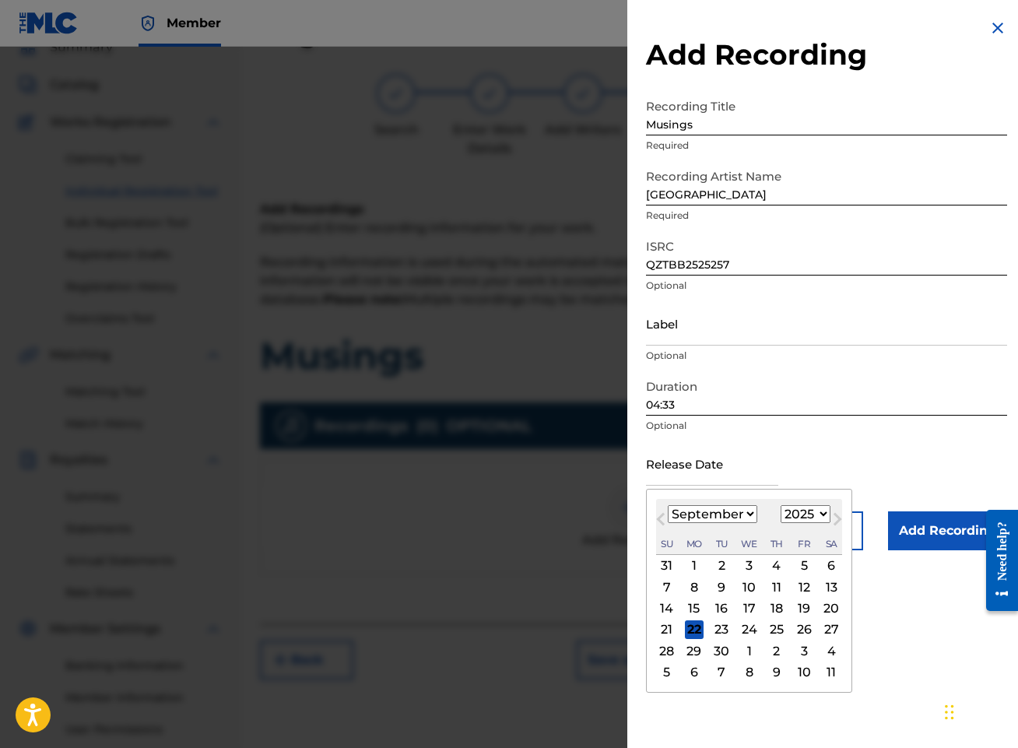
click at [655, 510] on button "Previous Month" at bounding box center [660, 522] width 25 height 25
click at [662, 516] on span "Previous Month" at bounding box center [662, 521] width 0 height 23
select select "6"
click at [810, 605] on div "18" at bounding box center [803, 608] width 19 height 19
type input "[DATE]"
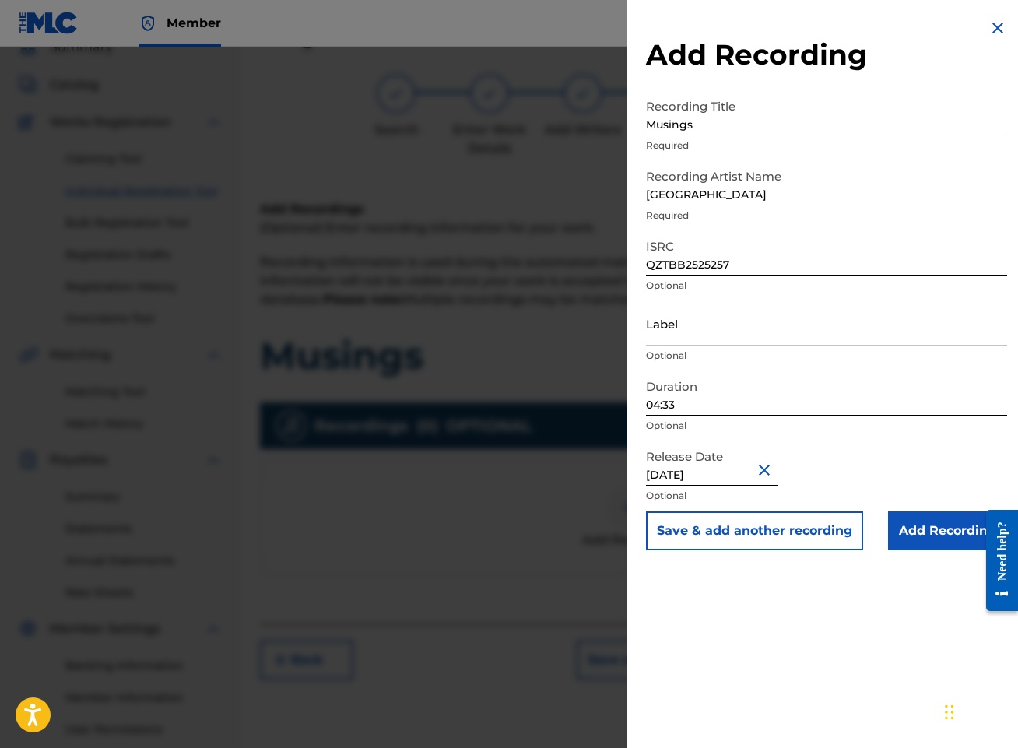
click at [952, 524] on input "Add Recording" at bounding box center [947, 530] width 119 height 39
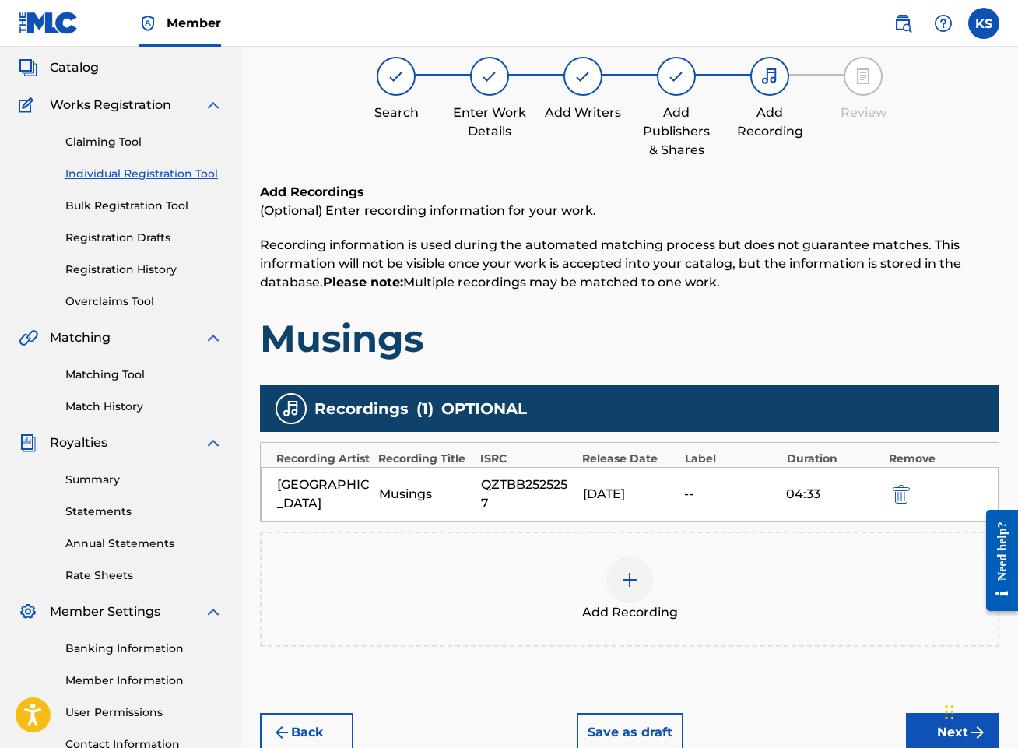
scroll to position [217, 0]
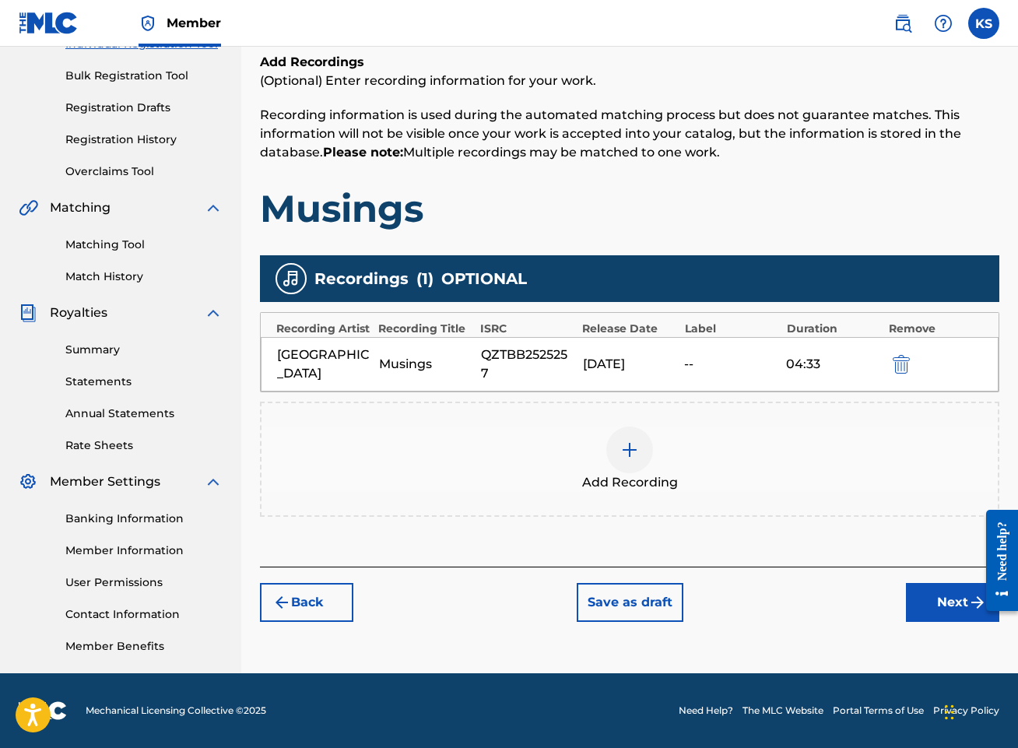
click at [952, 612] on button "Next" at bounding box center [952, 602] width 93 height 39
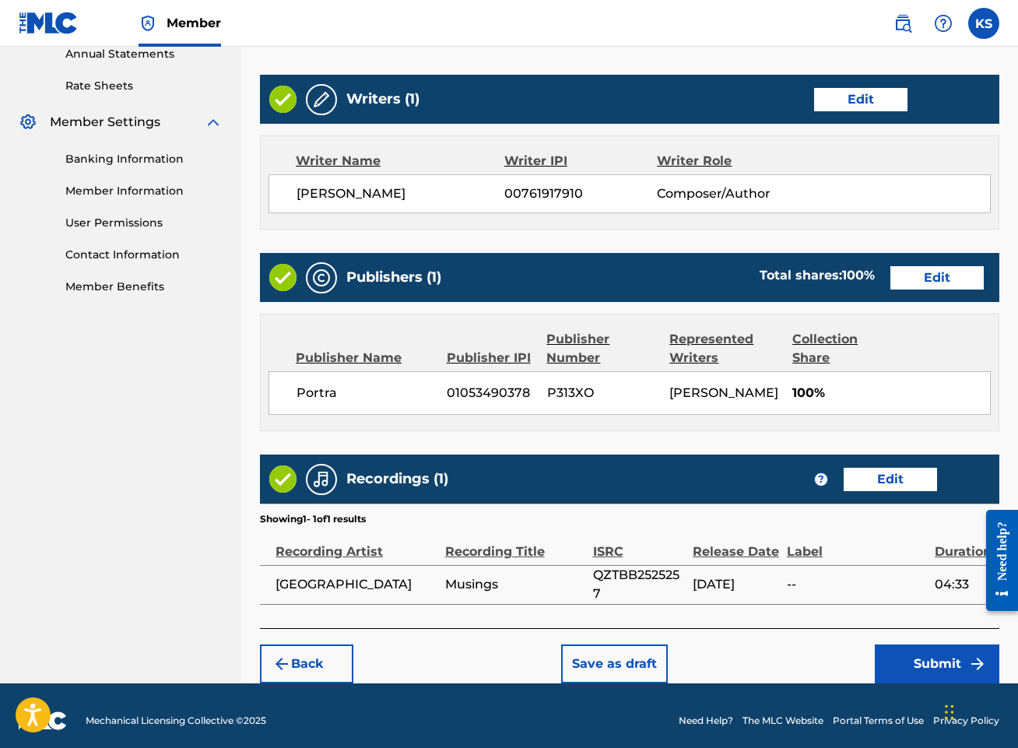
scroll to position [587, 0]
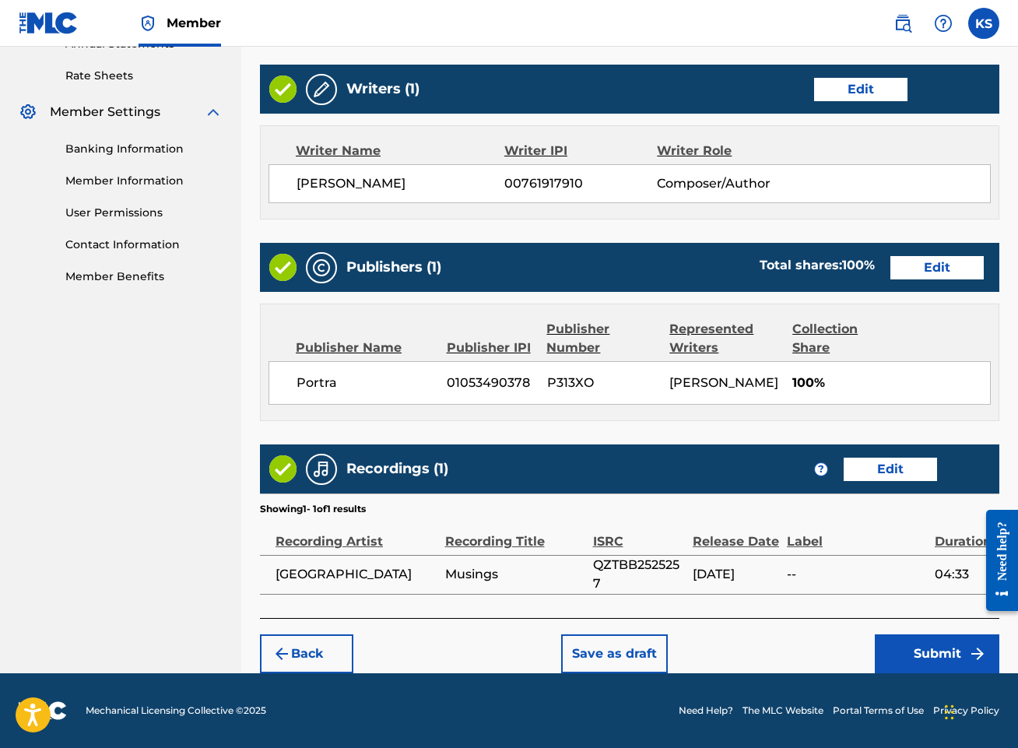
click at [917, 652] on button "Submit" at bounding box center [936, 653] width 124 height 39
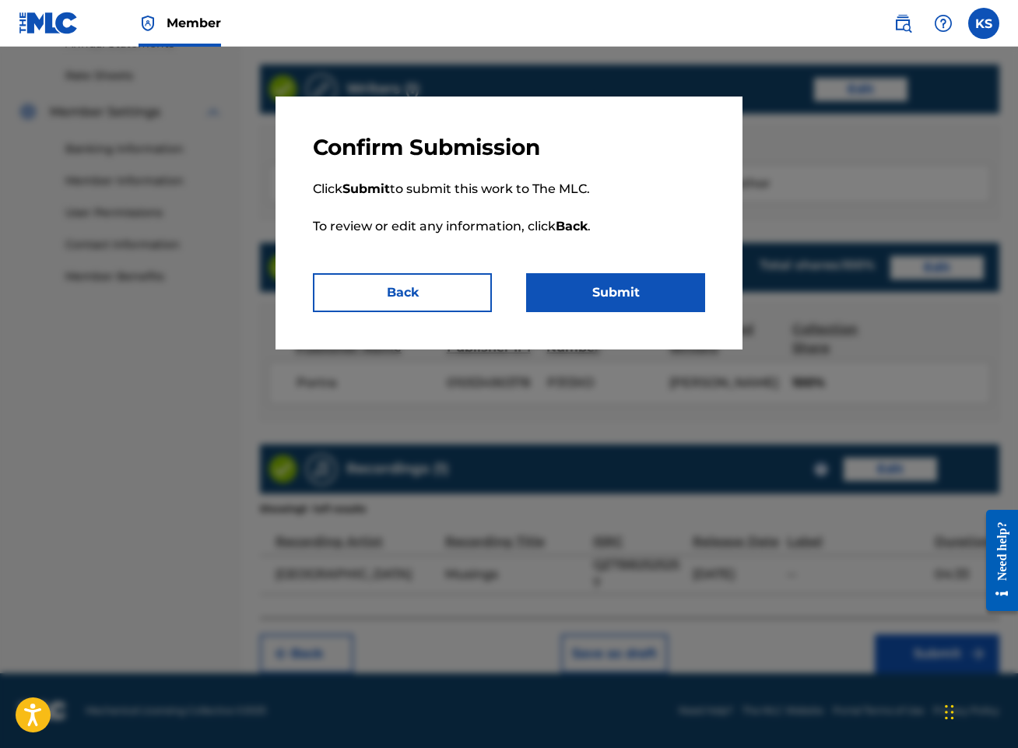
click at [619, 302] on button "Submit" at bounding box center [615, 292] width 179 height 39
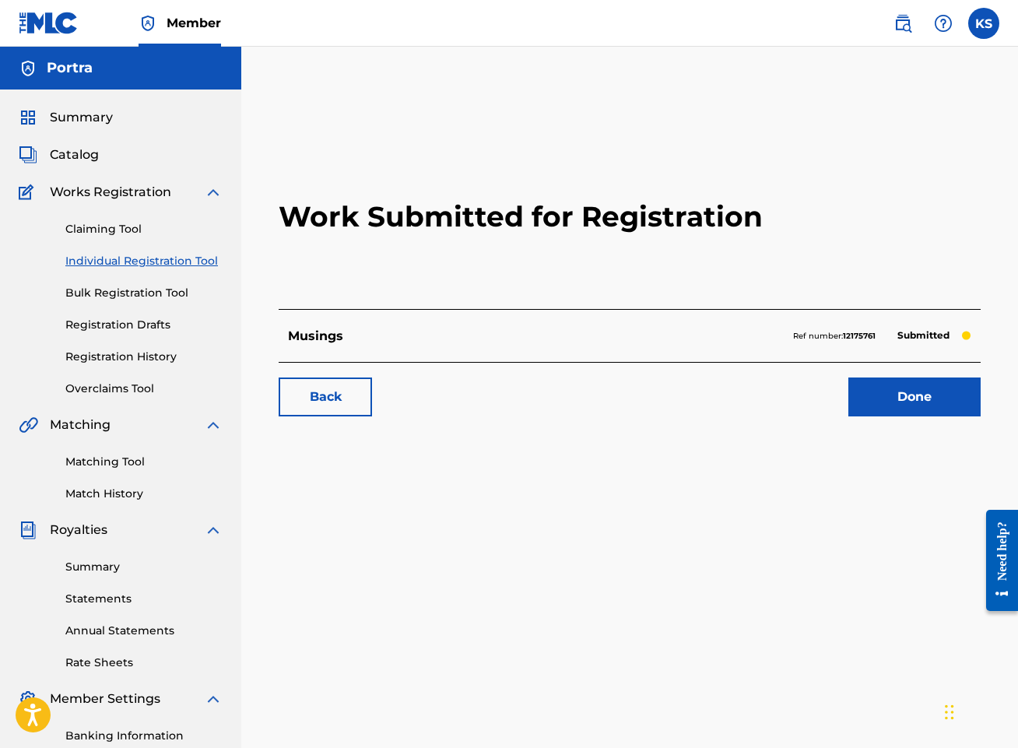
click at [917, 397] on link "Done" at bounding box center [914, 396] width 132 height 39
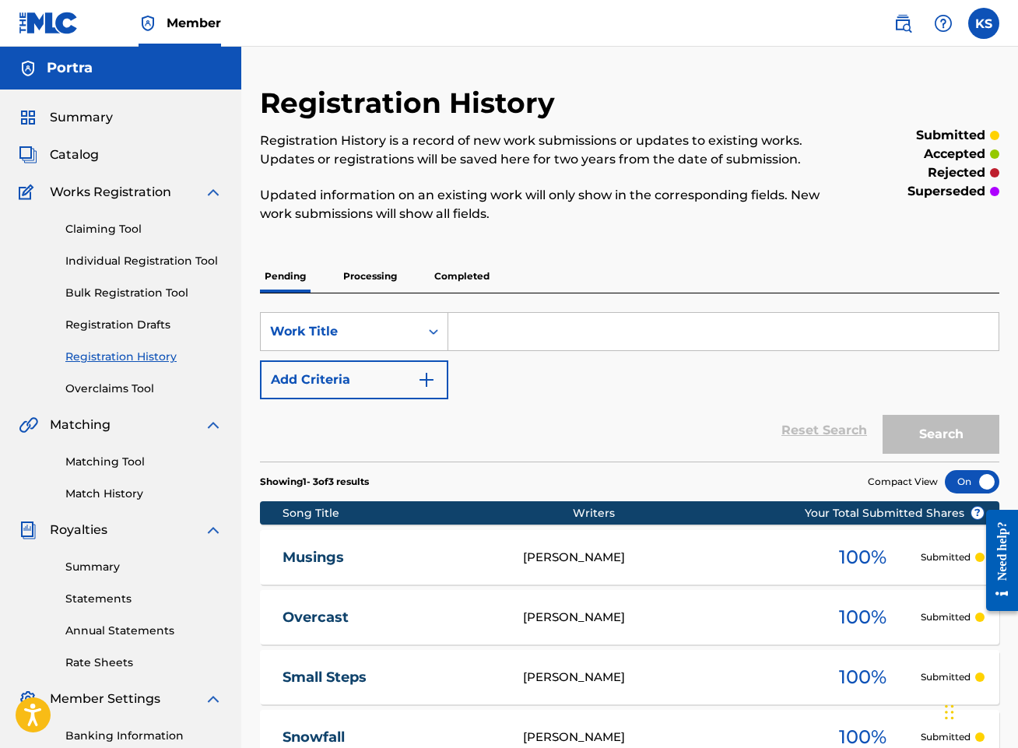
click at [139, 262] on link "Individual Registration Tool" at bounding box center [143, 261] width 157 height 16
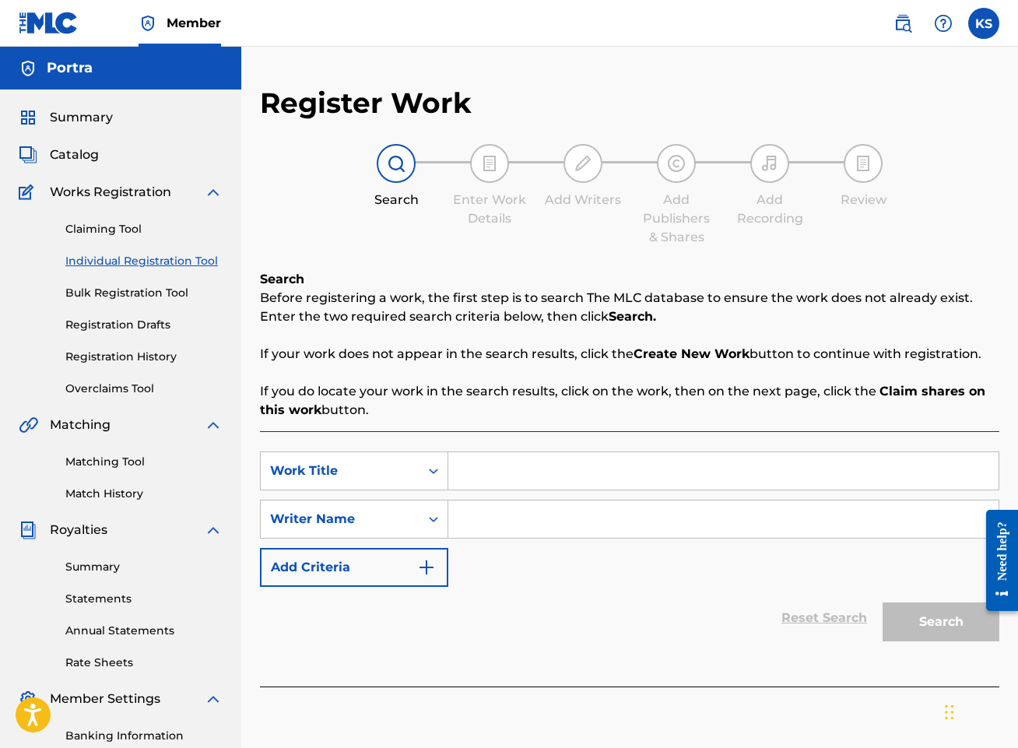
click at [529, 468] on input "Search Form" at bounding box center [723, 470] width 550 height 37
type input "Looking Up"
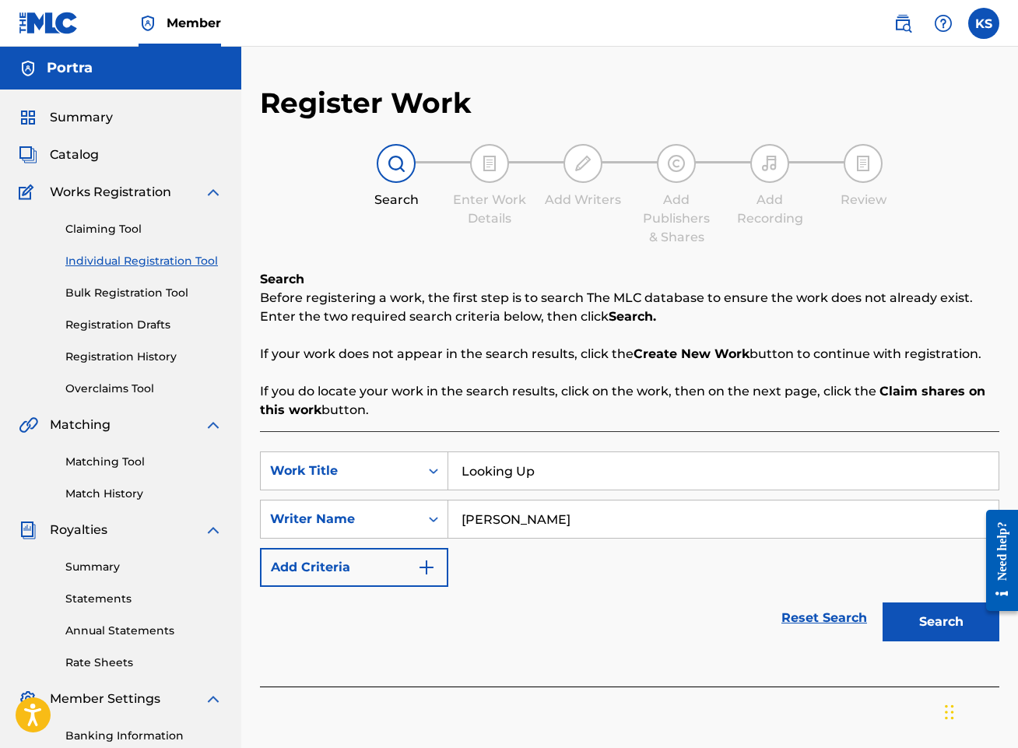
type input "[PERSON_NAME]"
click at [882, 602] on button "Search" at bounding box center [940, 621] width 117 height 39
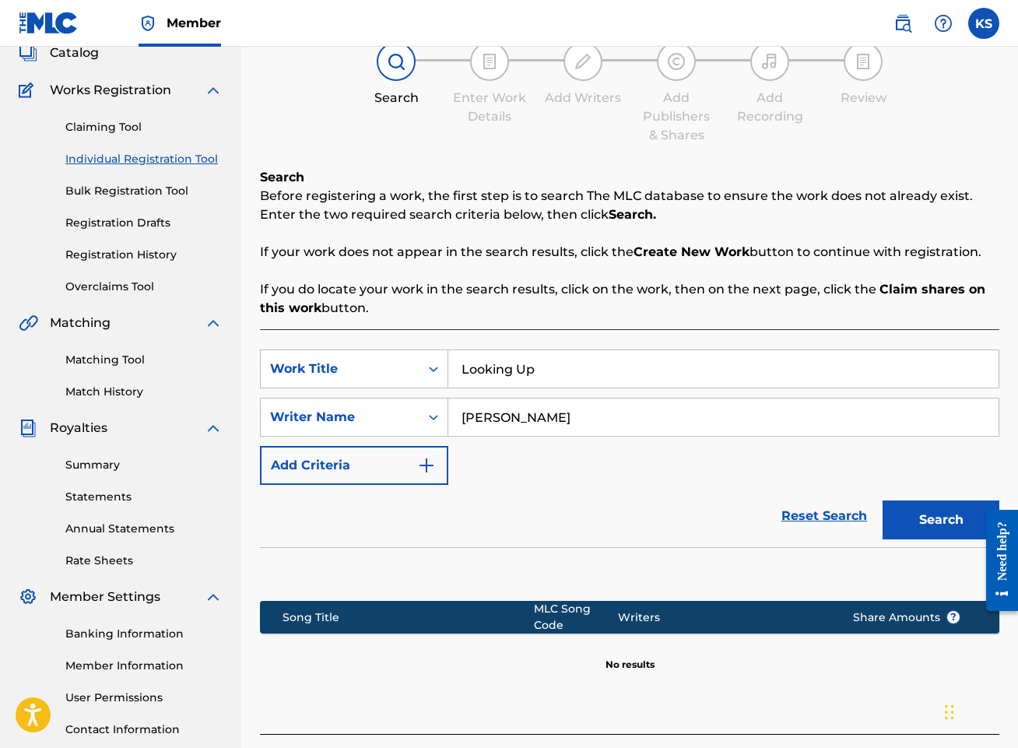
scroll to position [218, 0]
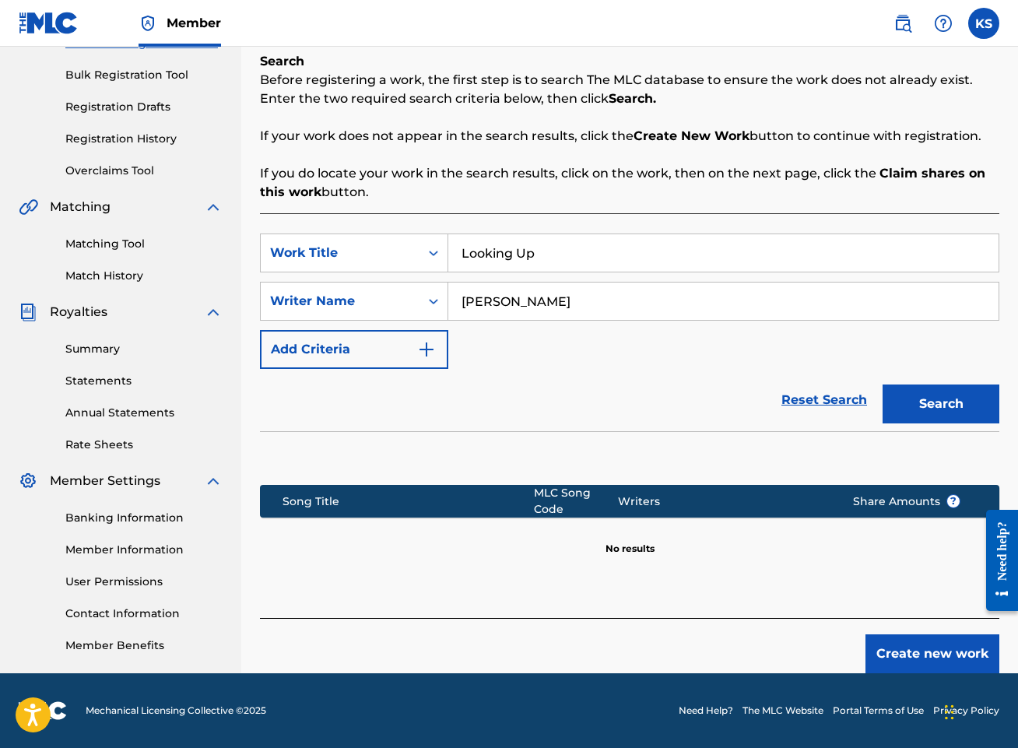
click at [910, 650] on button "Create new work" at bounding box center [932, 653] width 134 height 39
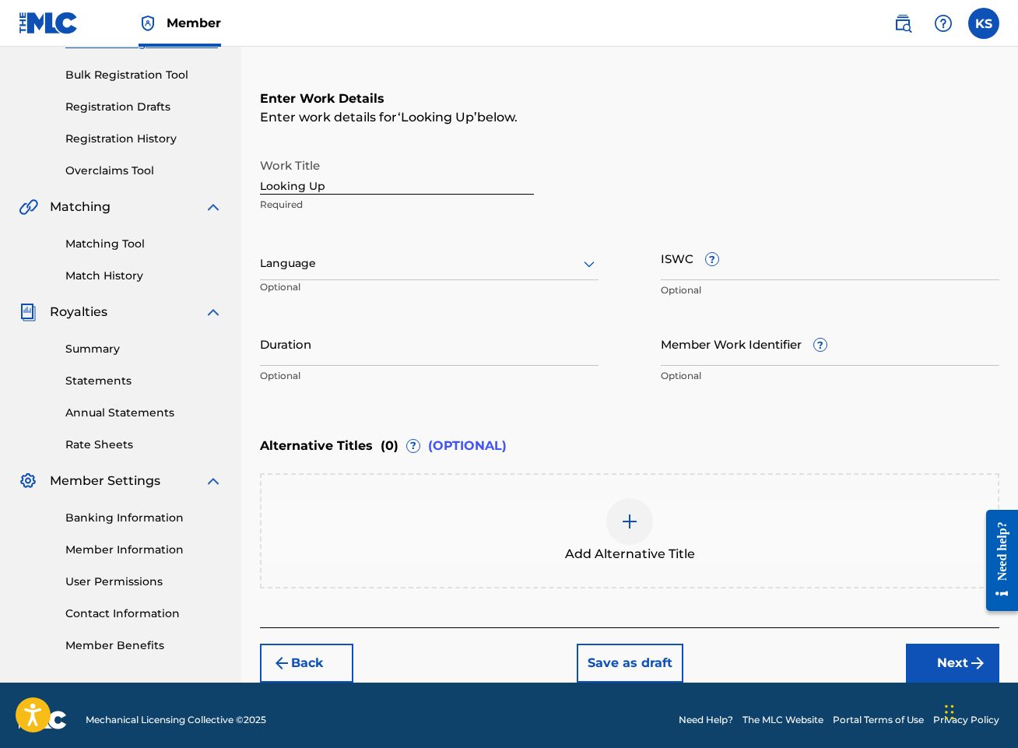
click at [387, 333] on input "Duration" at bounding box center [429, 343] width 338 height 44
type input "03:53"
click at [754, 265] on input "ISWC ?" at bounding box center [830, 258] width 338 height 44
paste input "T3350377372"
type input "T3350377372"
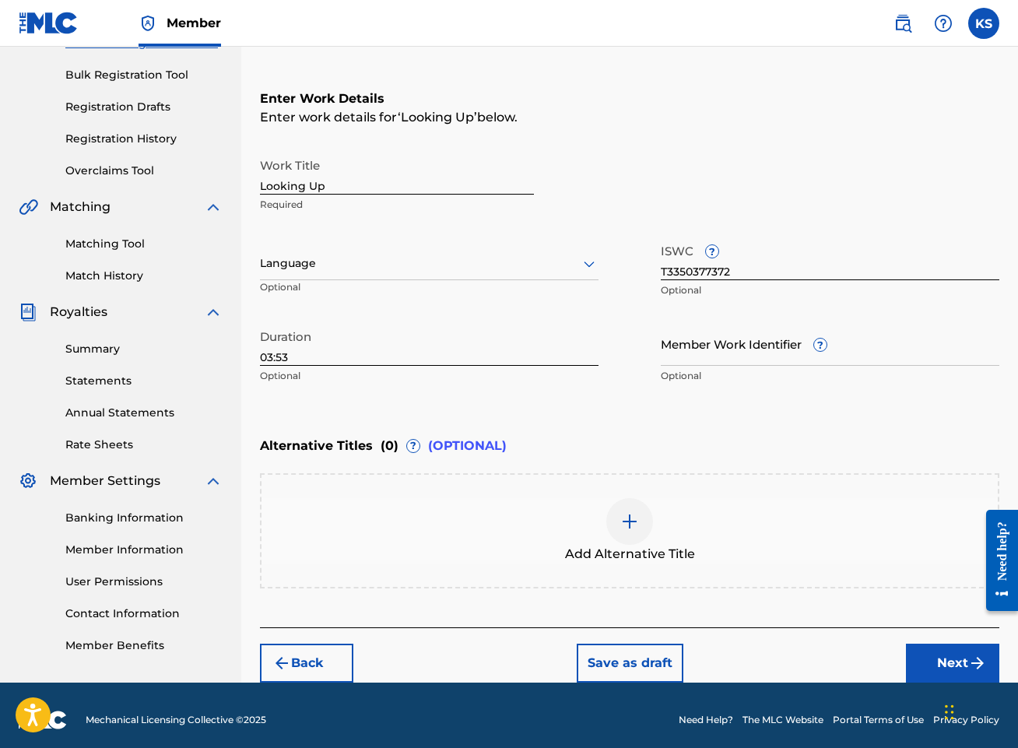
click at [785, 447] on div "Alternative Titles ( 0 ) ? (OPTIONAL)" at bounding box center [629, 446] width 739 height 34
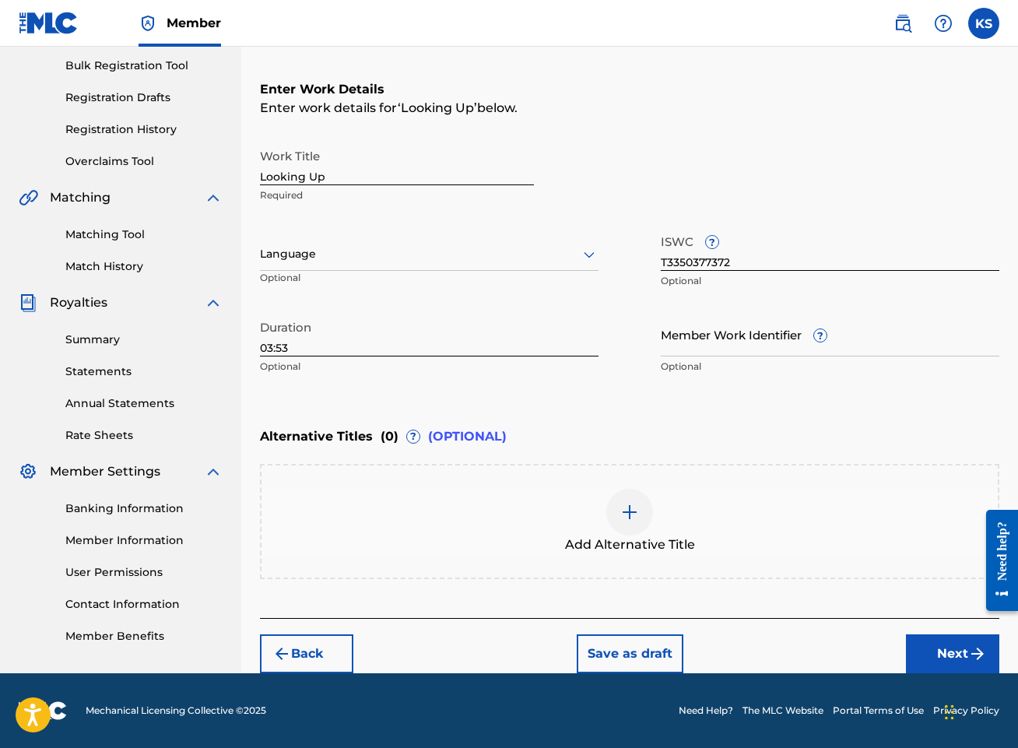
click at [963, 655] on button "Next" at bounding box center [952, 653] width 93 height 39
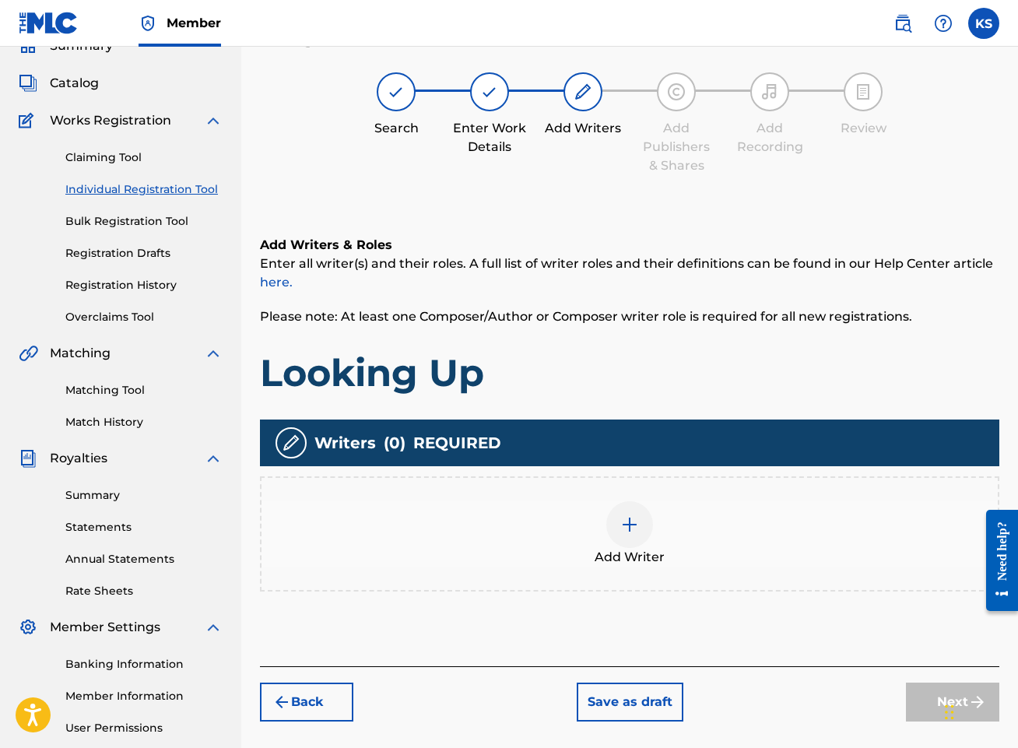
scroll to position [70, 0]
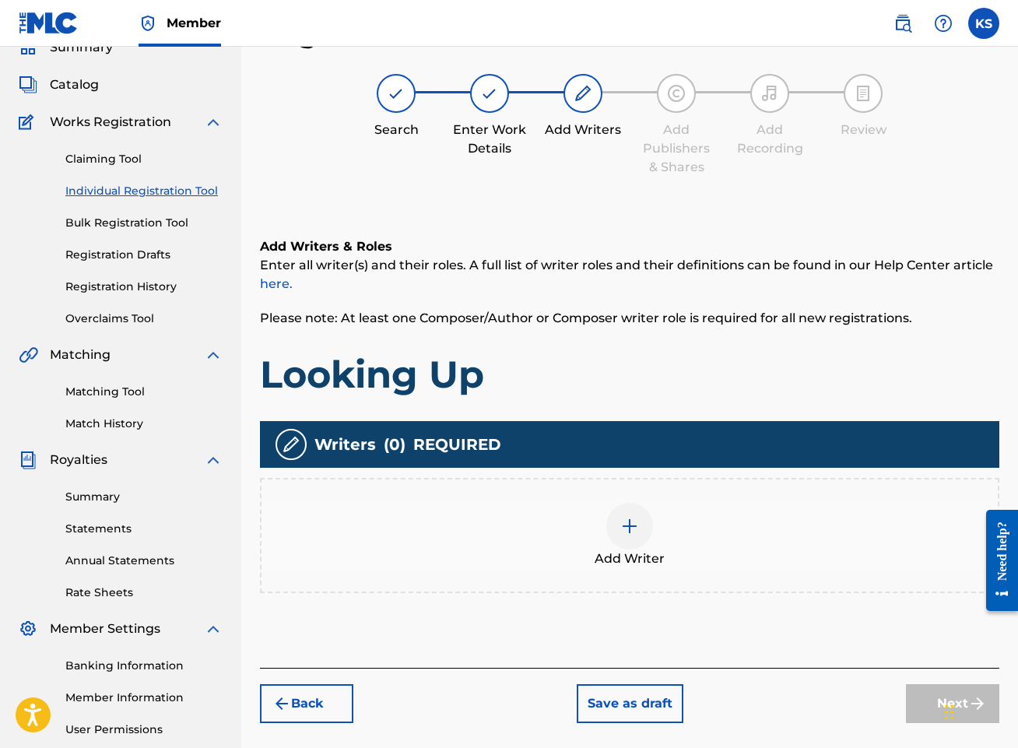
click at [608, 521] on div at bounding box center [629, 526] width 47 height 47
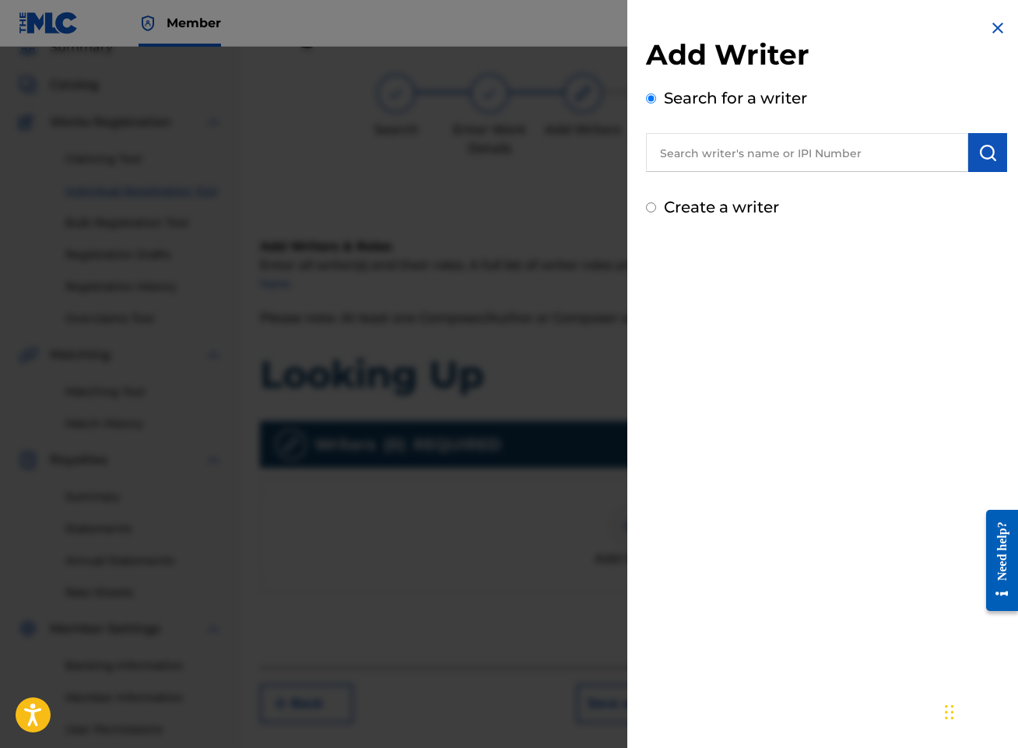
click at [819, 156] on input "text" at bounding box center [807, 152] width 322 height 39
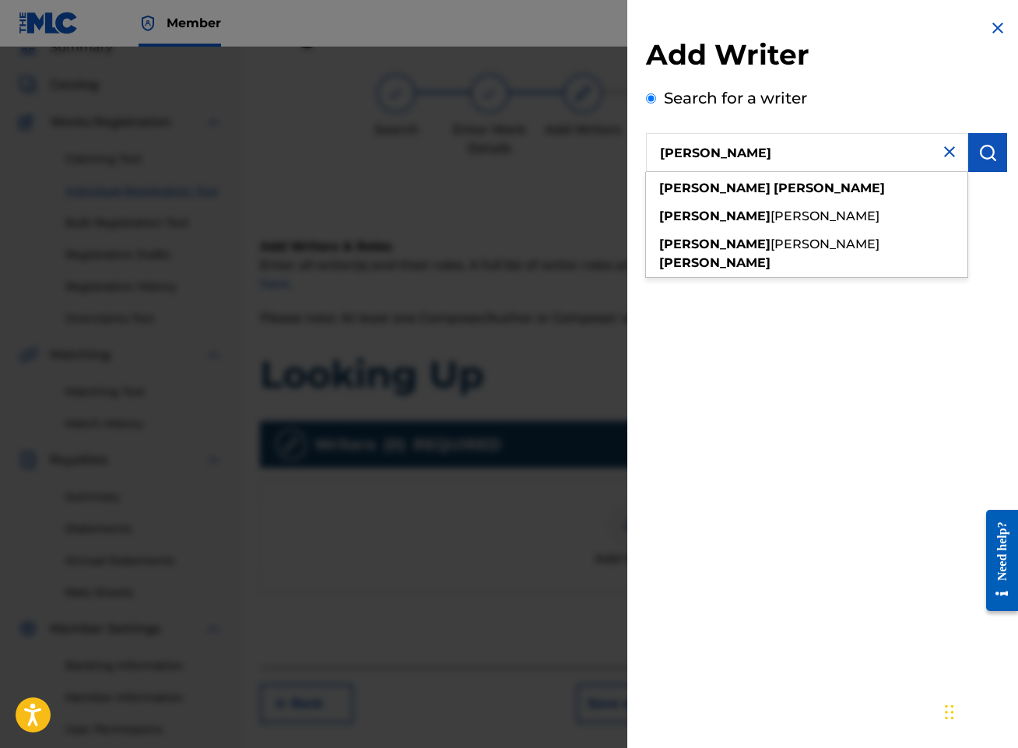
type input "[PERSON_NAME]"
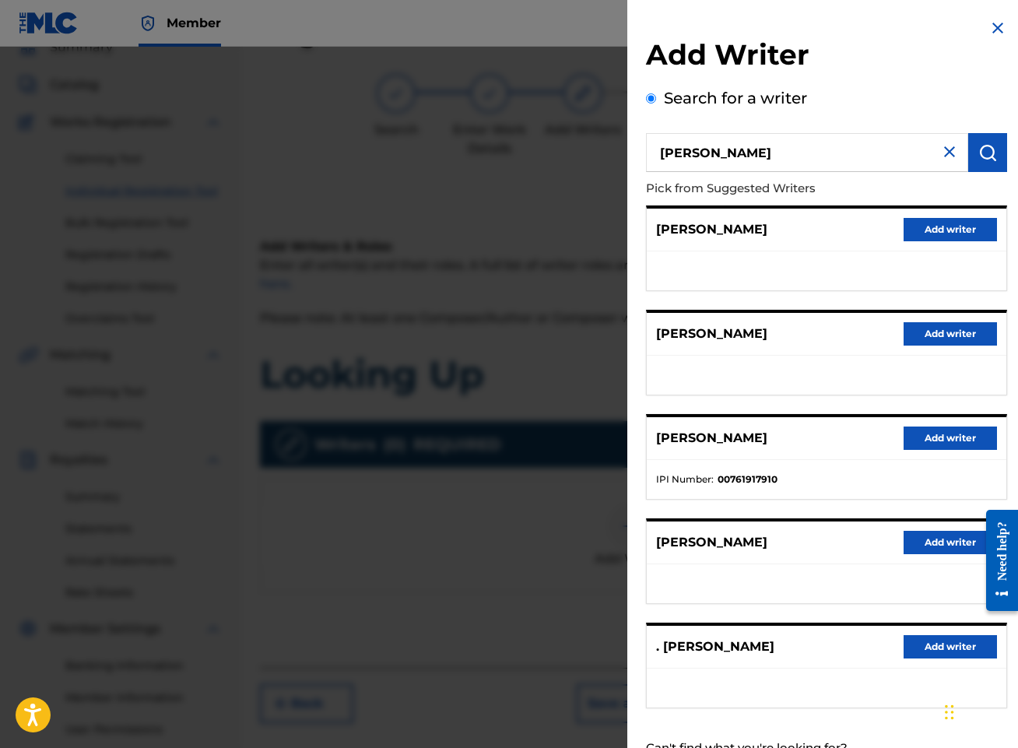
click at [942, 440] on button "Add writer" at bounding box center [949, 437] width 93 height 23
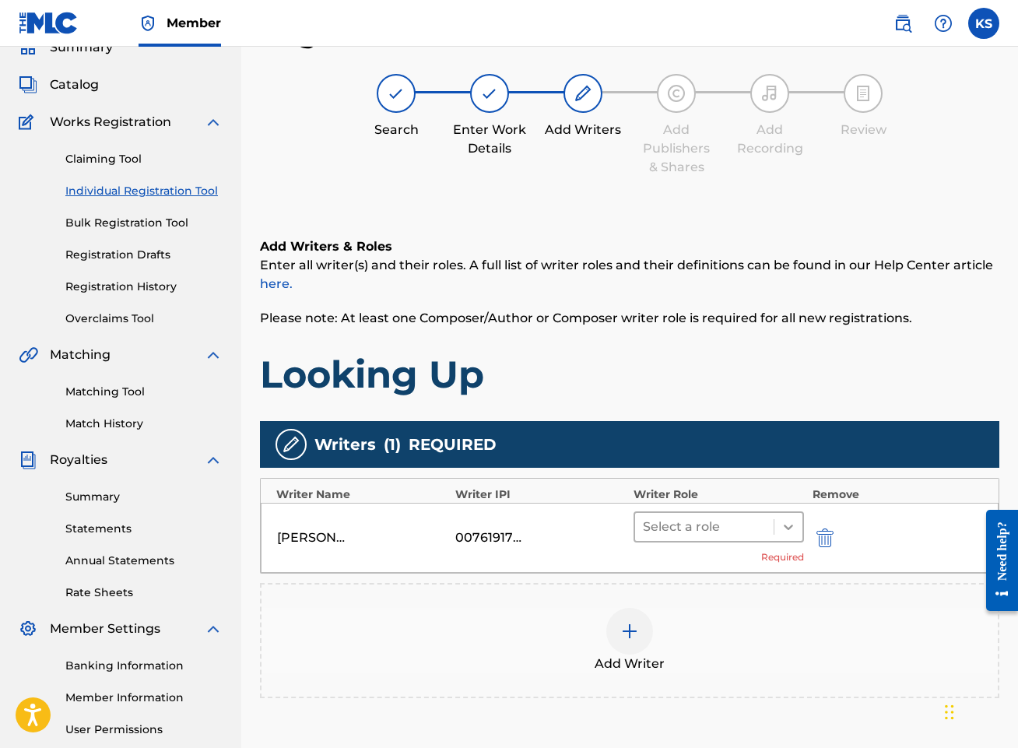
click at [784, 523] on icon at bounding box center [788, 527] width 16 height 16
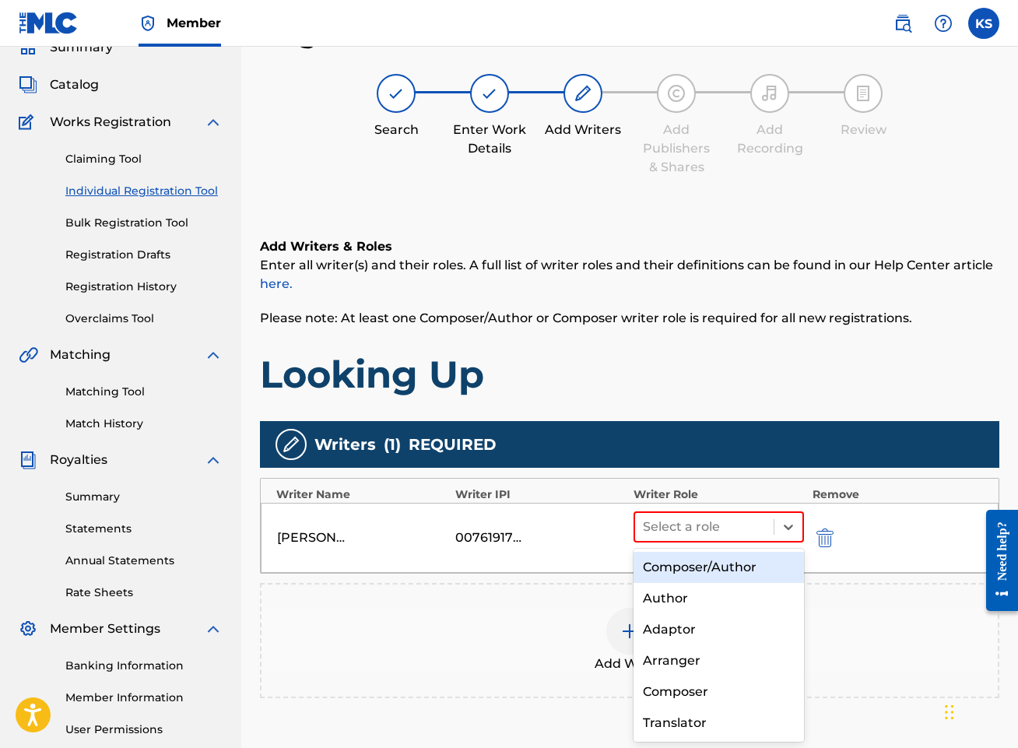
click at [728, 556] on div "Composer/Author" at bounding box center [718, 567] width 170 height 31
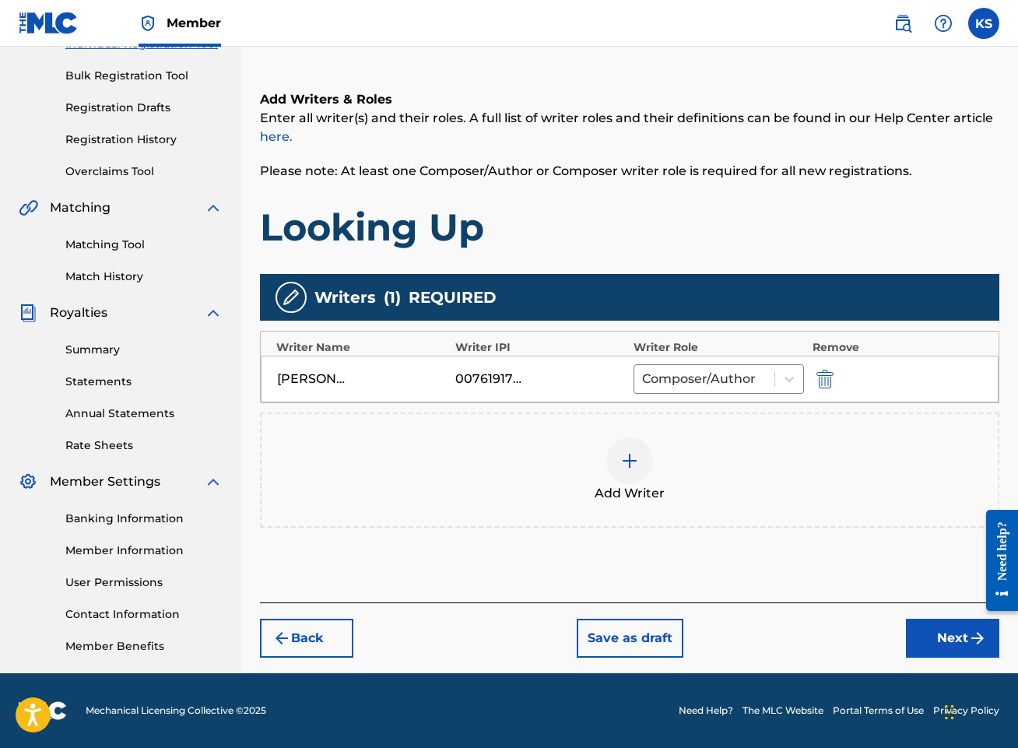
click at [959, 641] on button "Next" at bounding box center [952, 638] width 93 height 39
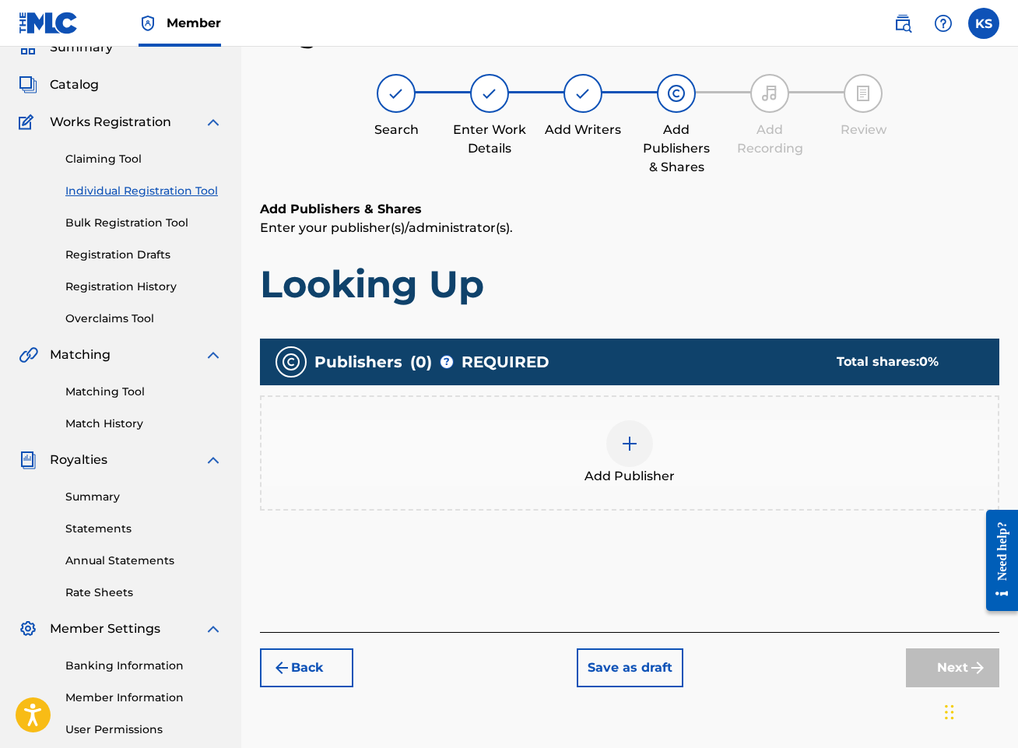
click at [621, 447] on img at bounding box center [629, 443] width 19 height 19
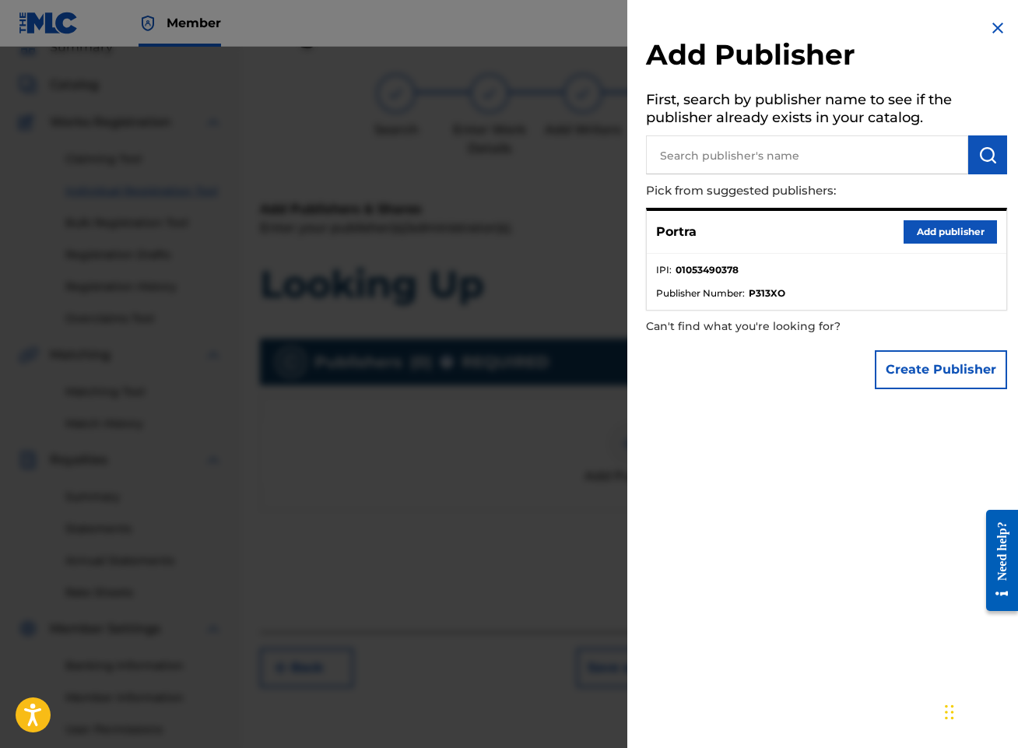
click at [955, 238] on button "Add publisher" at bounding box center [949, 231] width 93 height 23
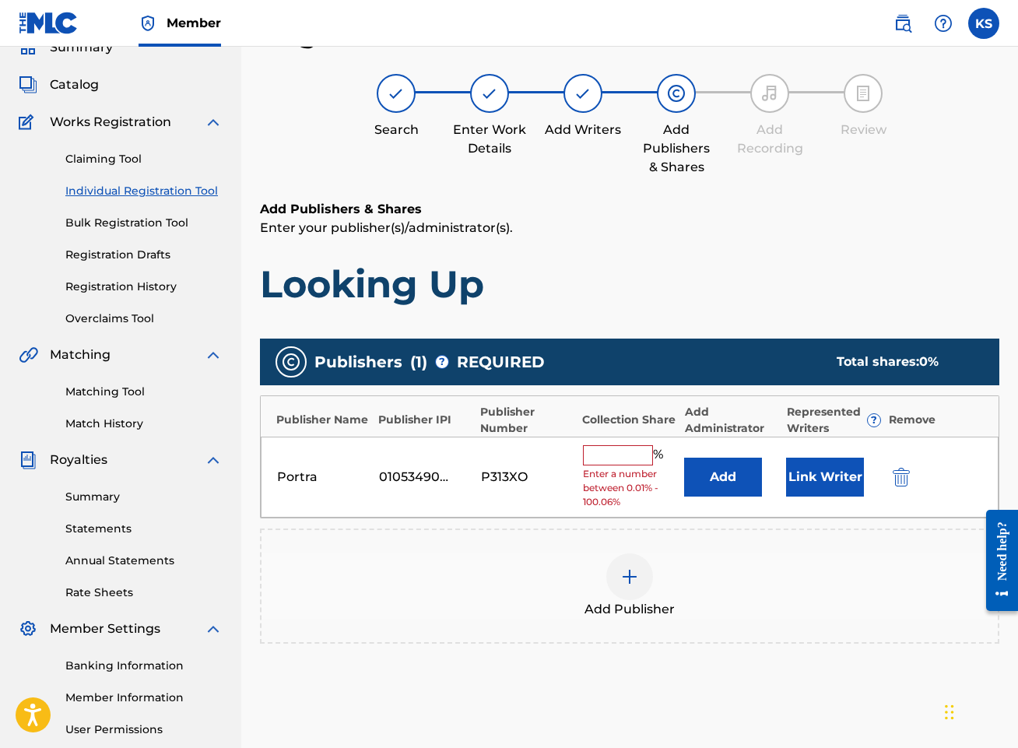
click at [608, 454] on input "text" at bounding box center [618, 455] width 70 height 20
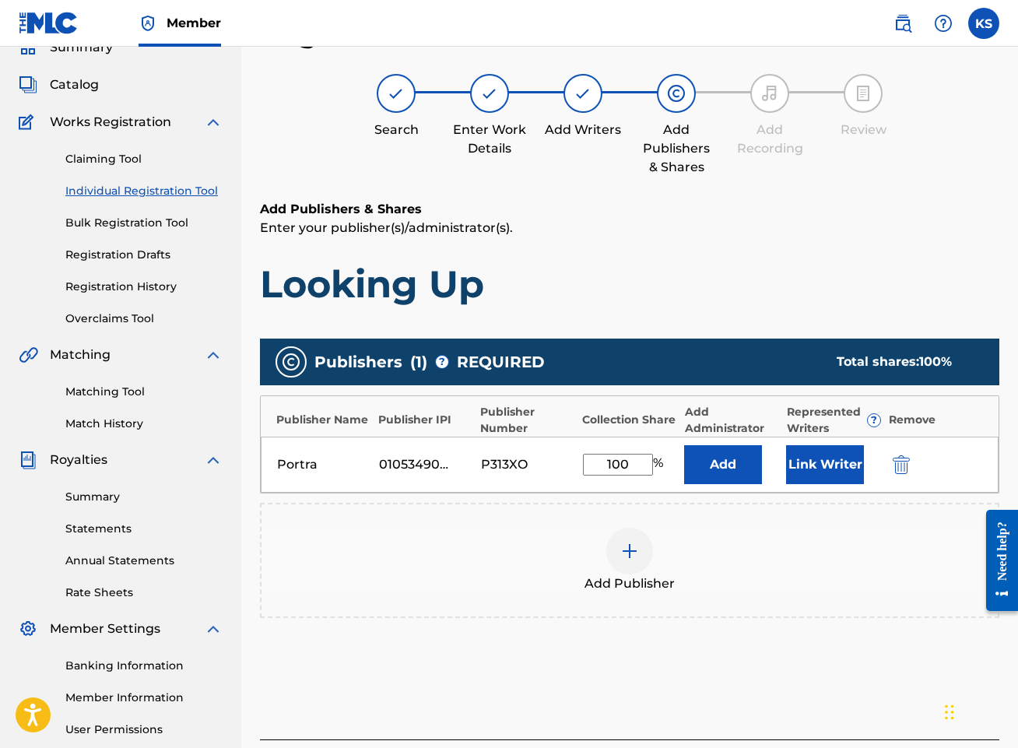
type input "100"
click at [837, 470] on button "Link Writer" at bounding box center [825, 464] width 78 height 39
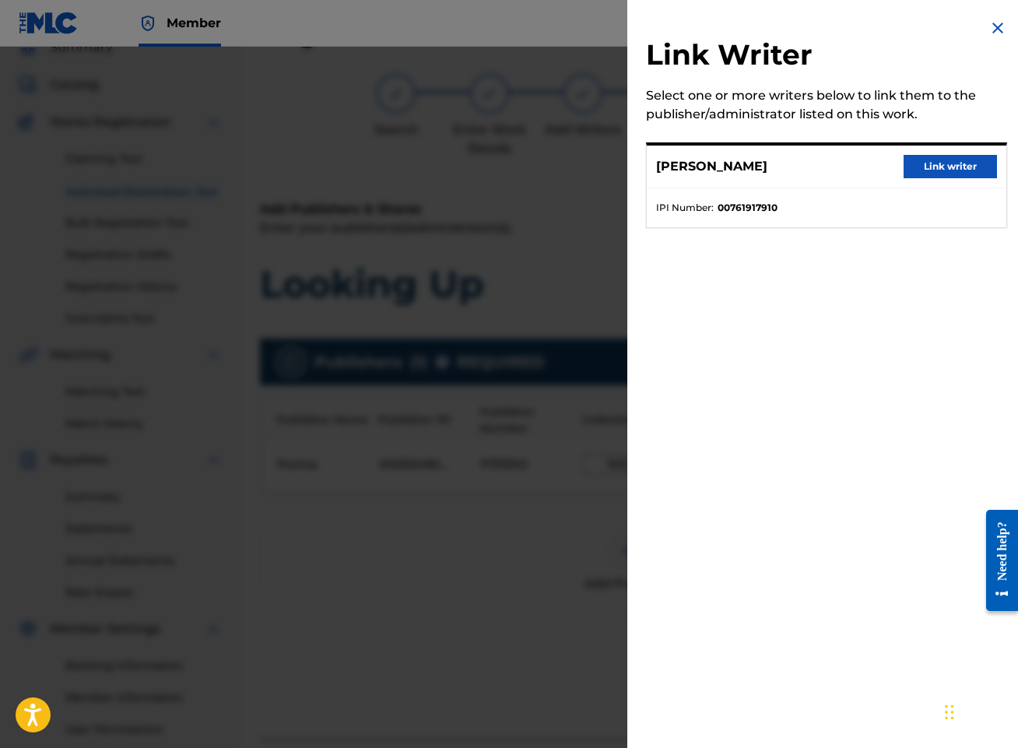
drag, startPoint x: 938, startPoint y: 166, endPoint x: 934, endPoint y: 180, distance: 14.5
click at [938, 165] on button "Link writer" at bounding box center [949, 166] width 93 height 23
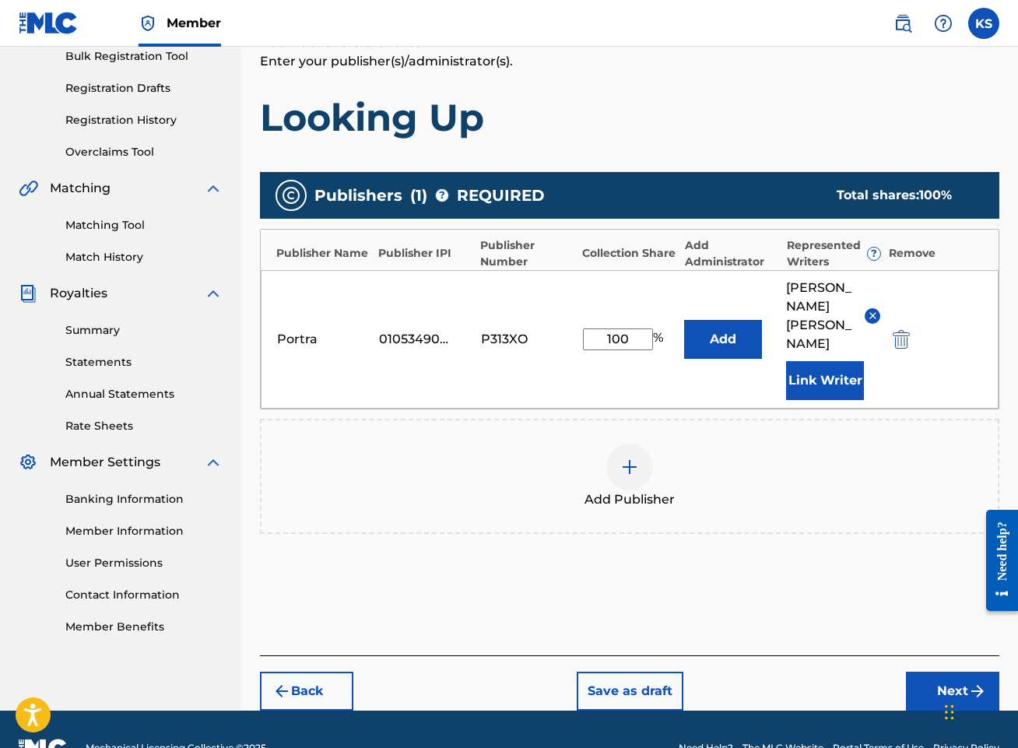
click at [957, 671] on button "Next" at bounding box center [952, 690] width 93 height 39
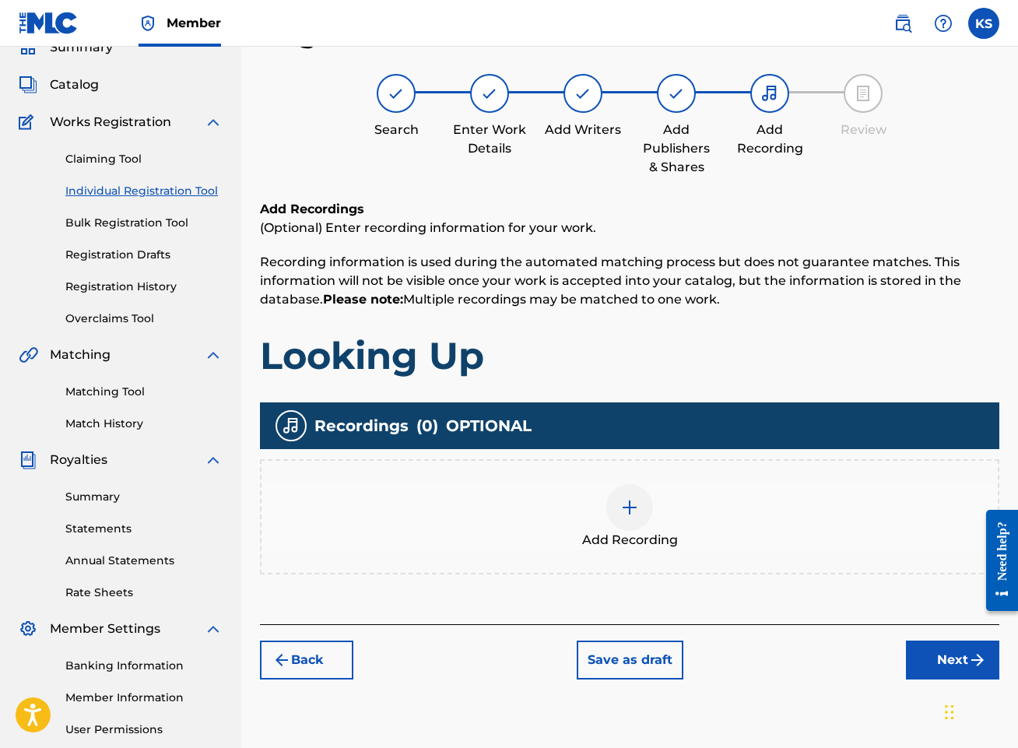
click at [631, 517] on div at bounding box center [629, 507] width 47 height 47
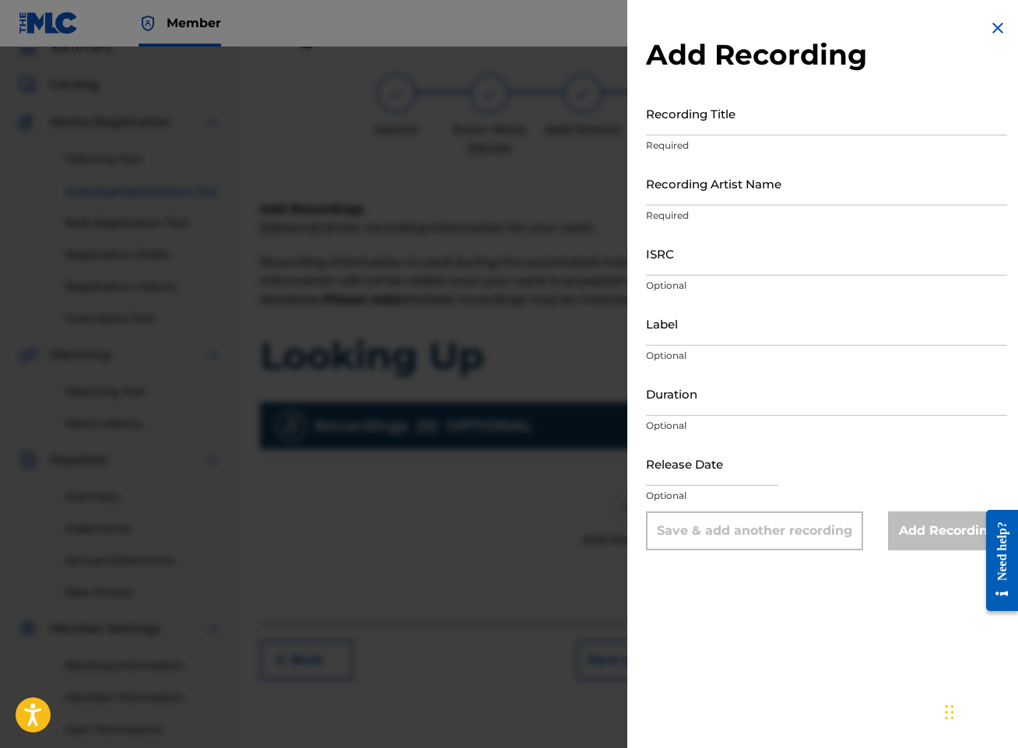
click at [844, 107] on input "Recording Title" at bounding box center [826, 113] width 361 height 44
type input "Looking Up"
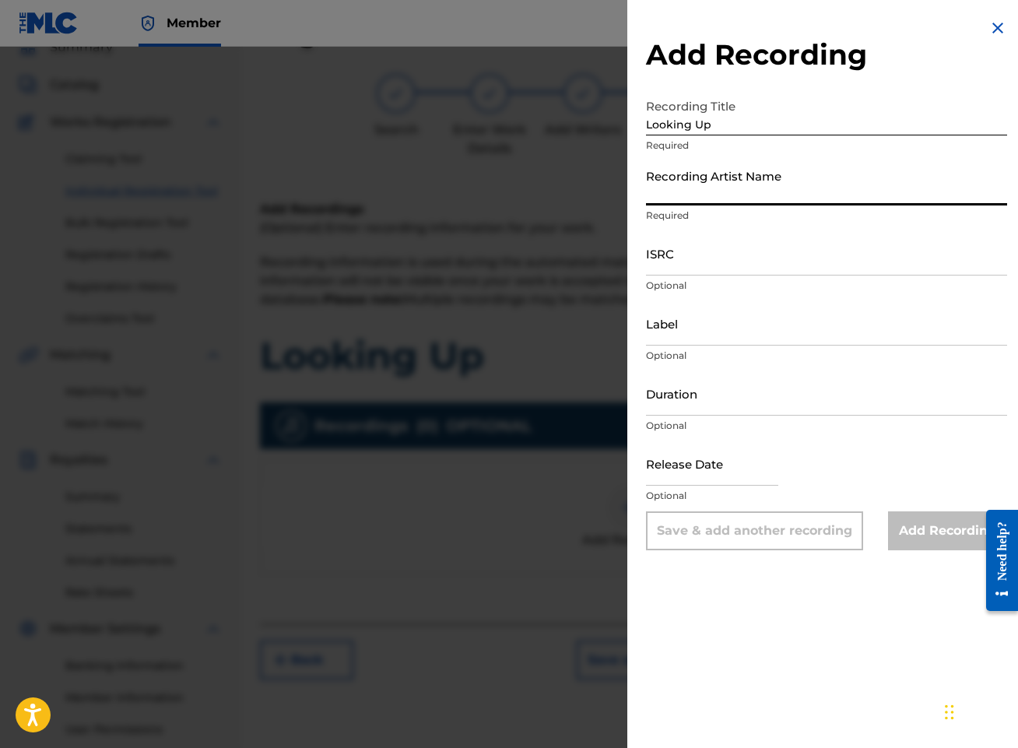
type input "a"
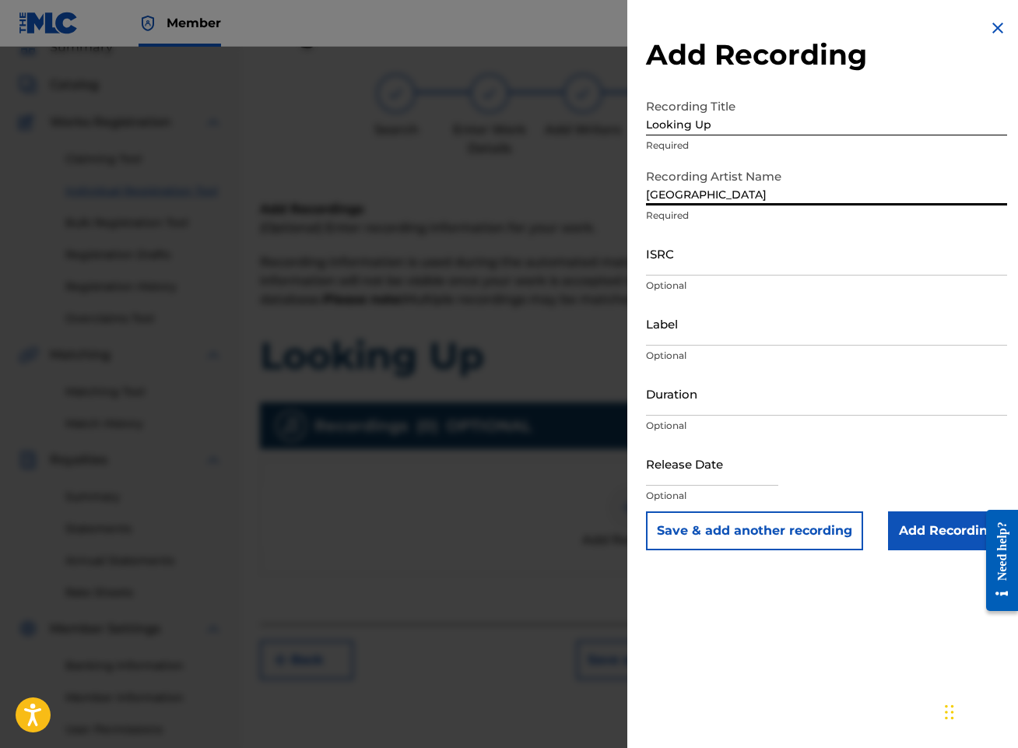
type input "[GEOGRAPHIC_DATA]"
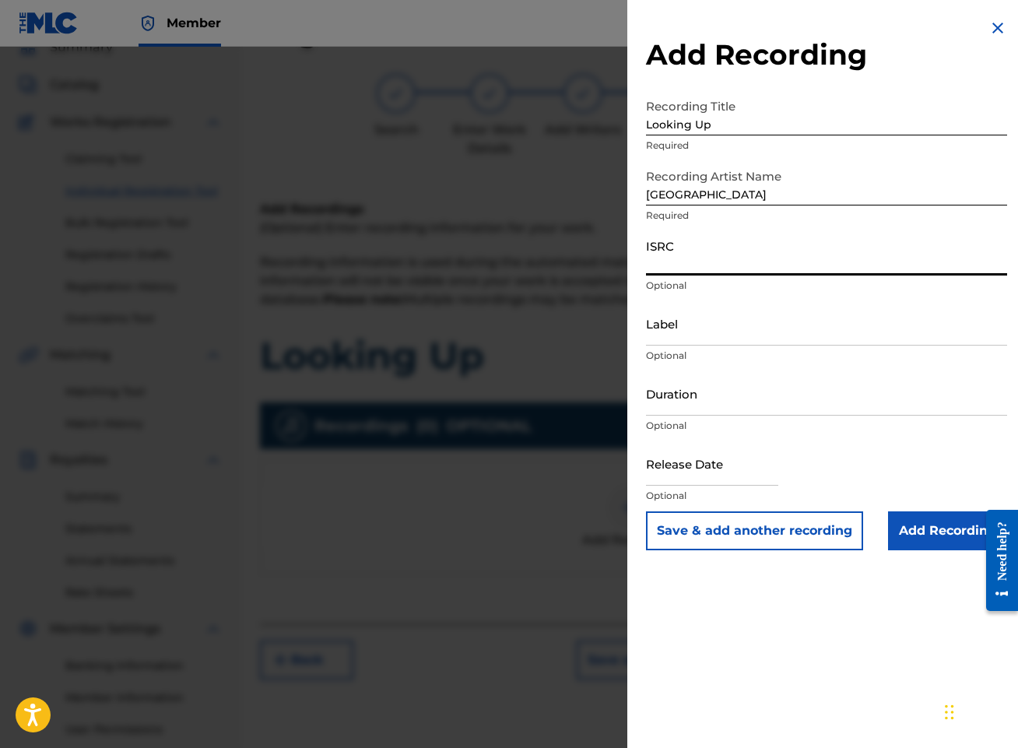
paste input "QZTBD2550437"
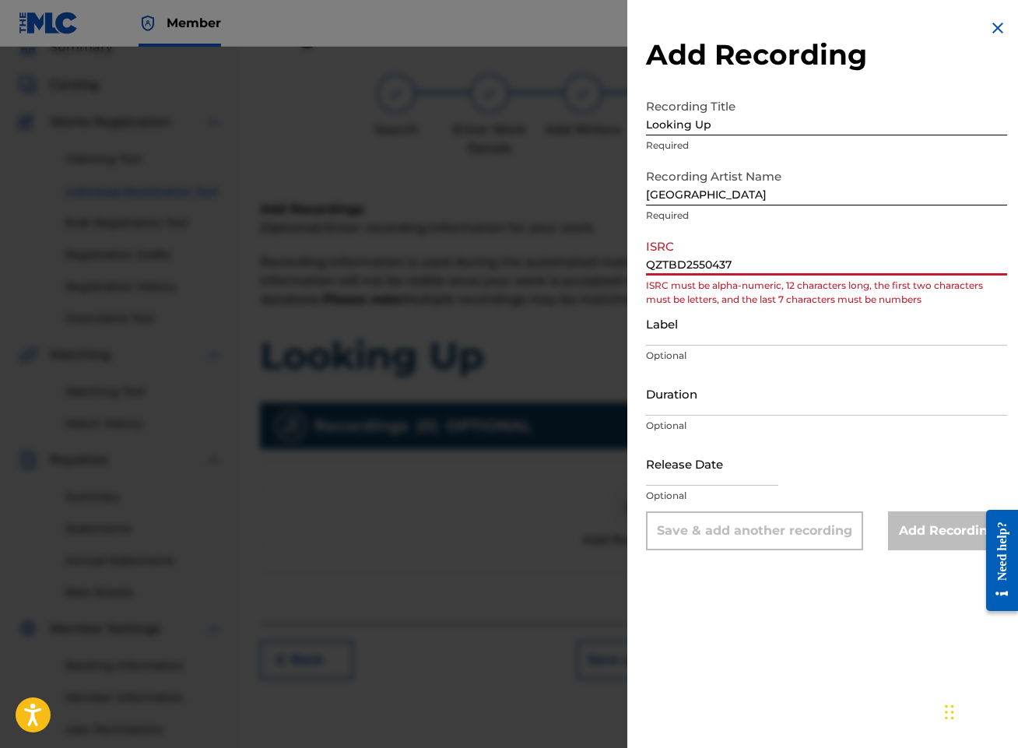
click at [670, 260] on input "QZTBD2550437" at bounding box center [826, 253] width 361 height 44
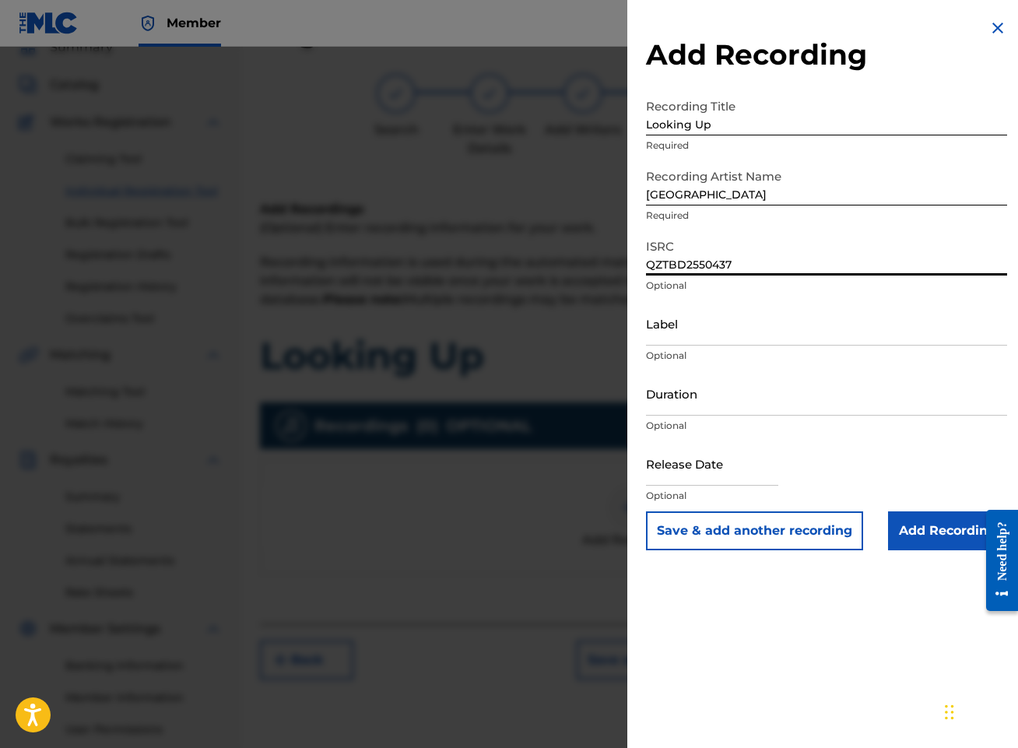
type input "QZTBD2550437"
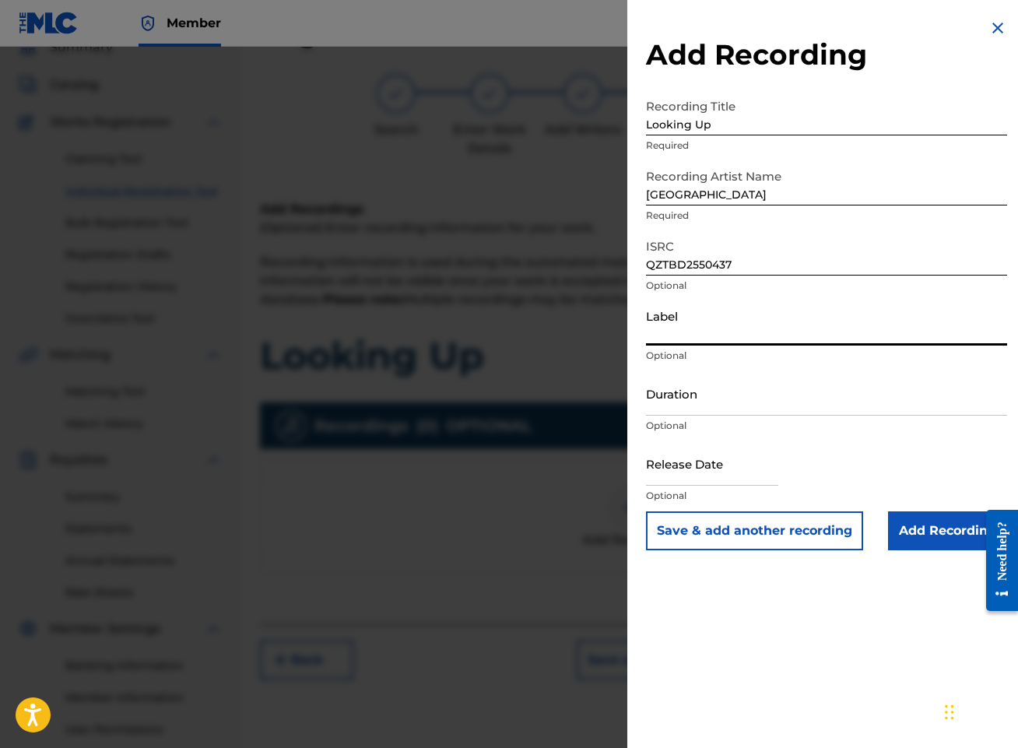
click at [734, 331] on input "Label" at bounding box center [826, 323] width 361 height 44
click at [726, 401] on input "Duration" at bounding box center [826, 393] width 361 height 44
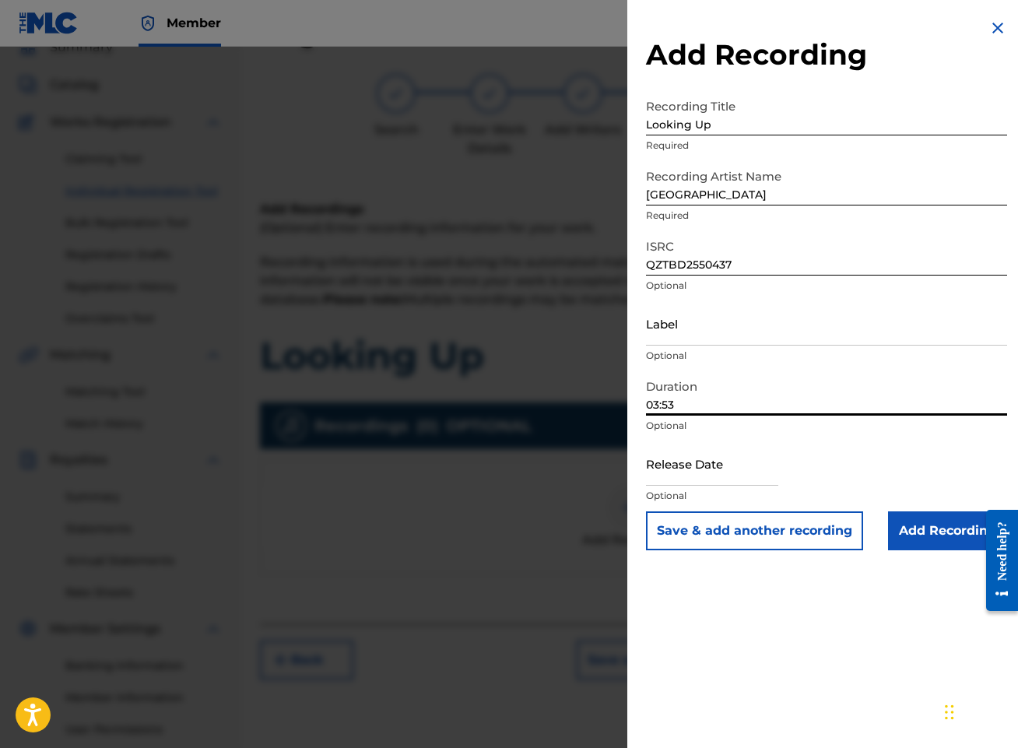
type input "03:53"
click at [703, 464] on input "text" at bounding box center [712, 463] width 132 height 44
select select "8"
select select "2025"
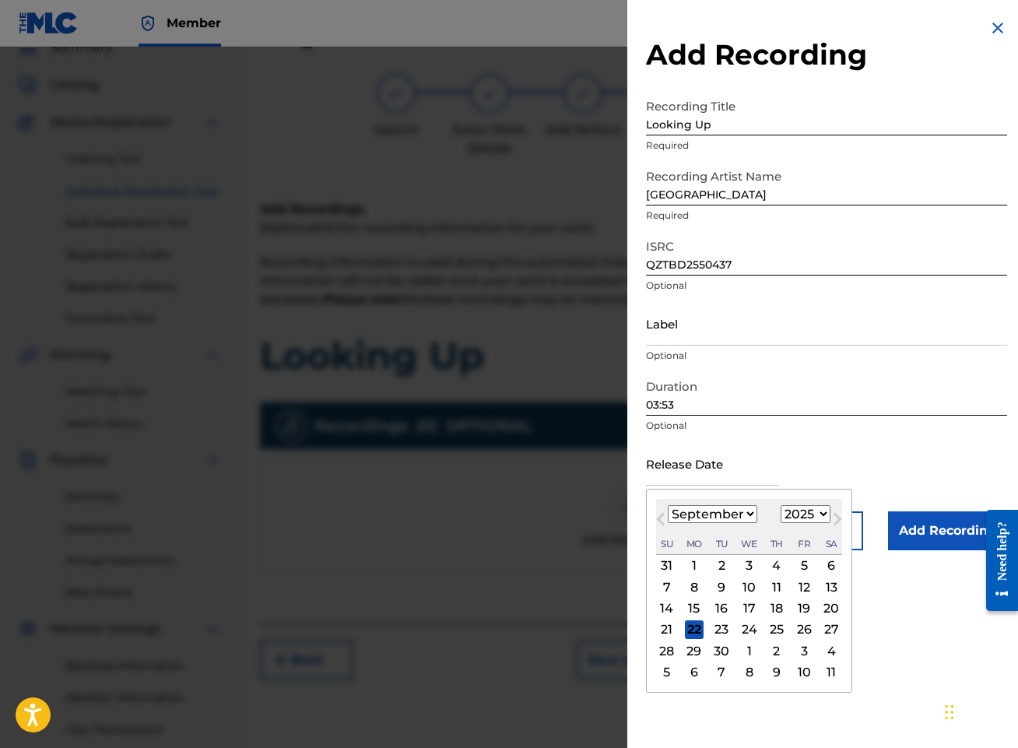
click at [732, 513] on select "January February March April May June July August September October November De…" at bounding box center [712, 514] width 89 height 18
select select "7"
click at [668, 505] on select "January February March April May June July August September October November De…" at bounding box center [712, 514] width 89 height 18
click at [797, 629] on div "22" at bounding box center [803, 629] width 19 height 19
type input "[DATE]"
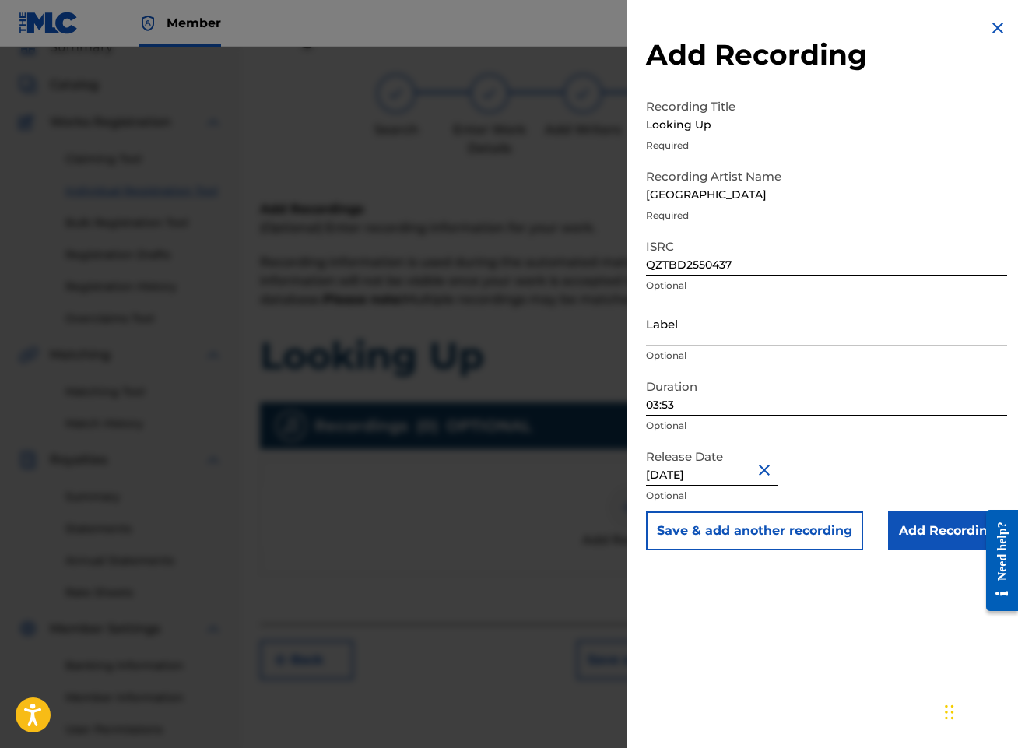
click at [940, 530] on input "Add Recording" at bounding box center [947, 530] width 119 height 39
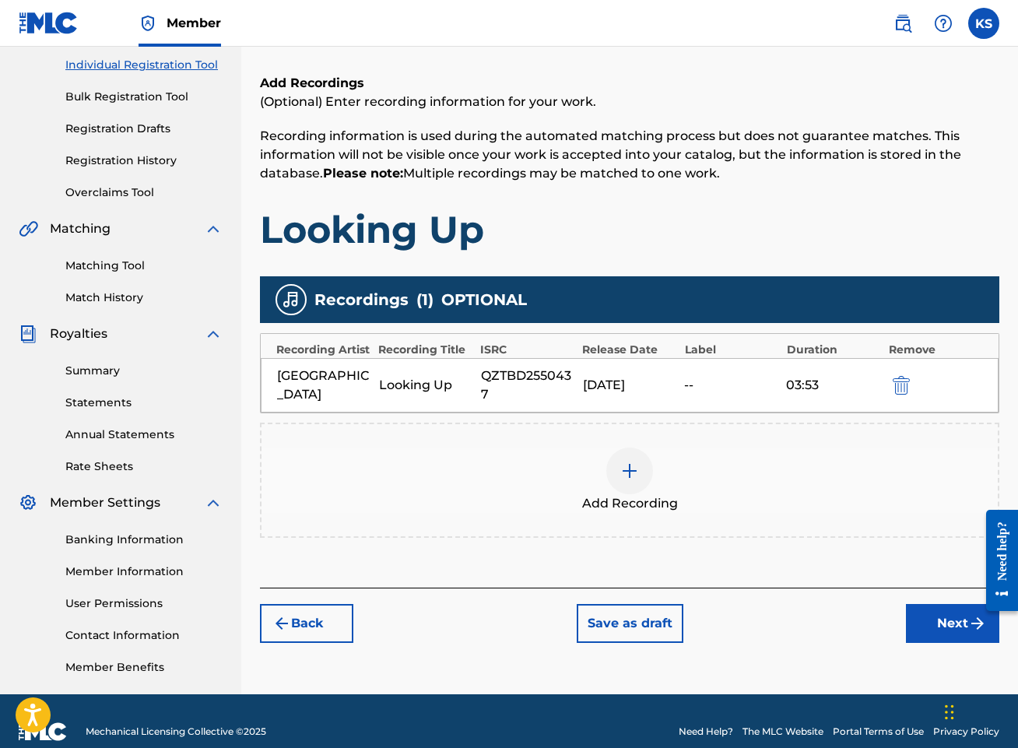
scroll to position [217, 0]
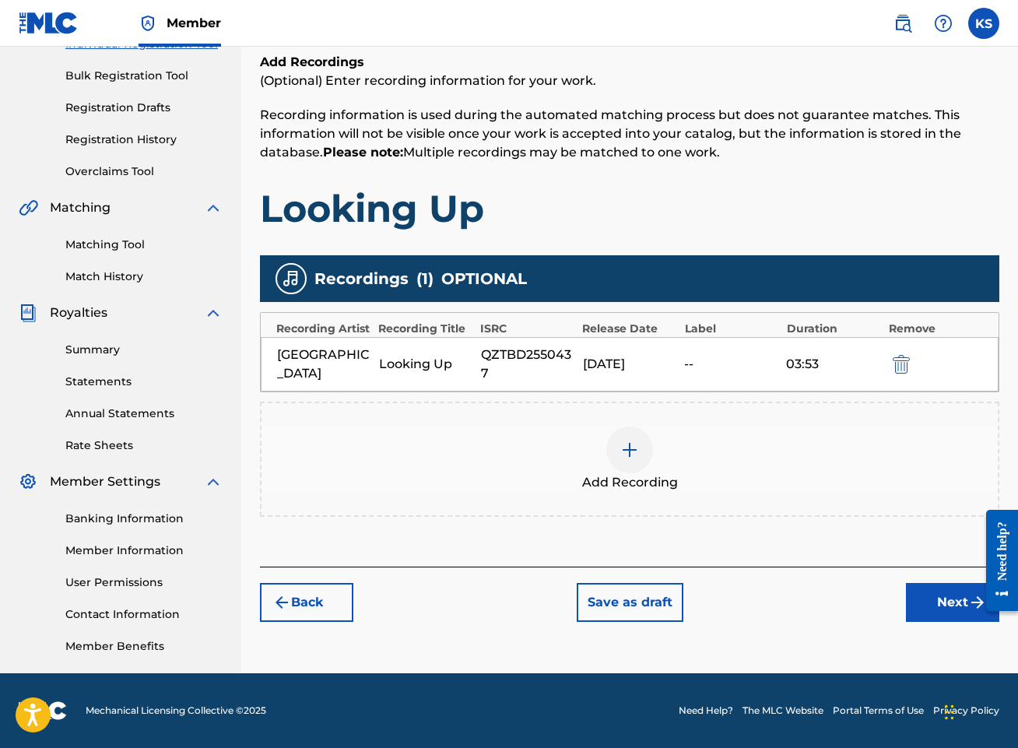
click at [945, 608] on button "Next" at bounding box center [952, 602] width 93 height 39
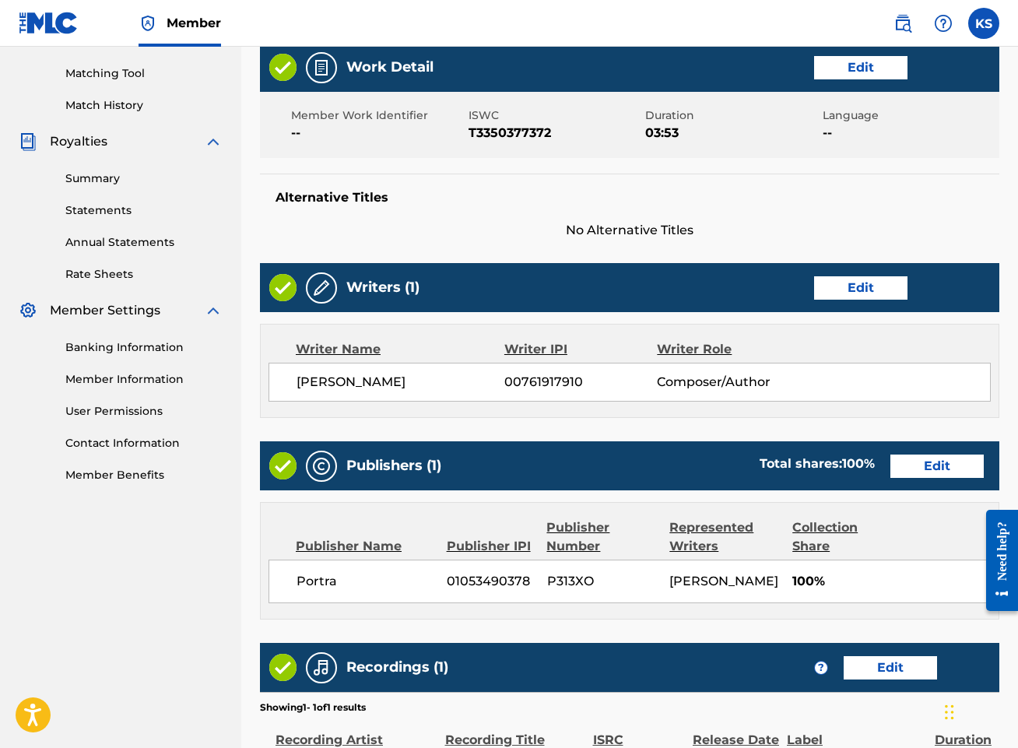
scroll to position [587, 0]
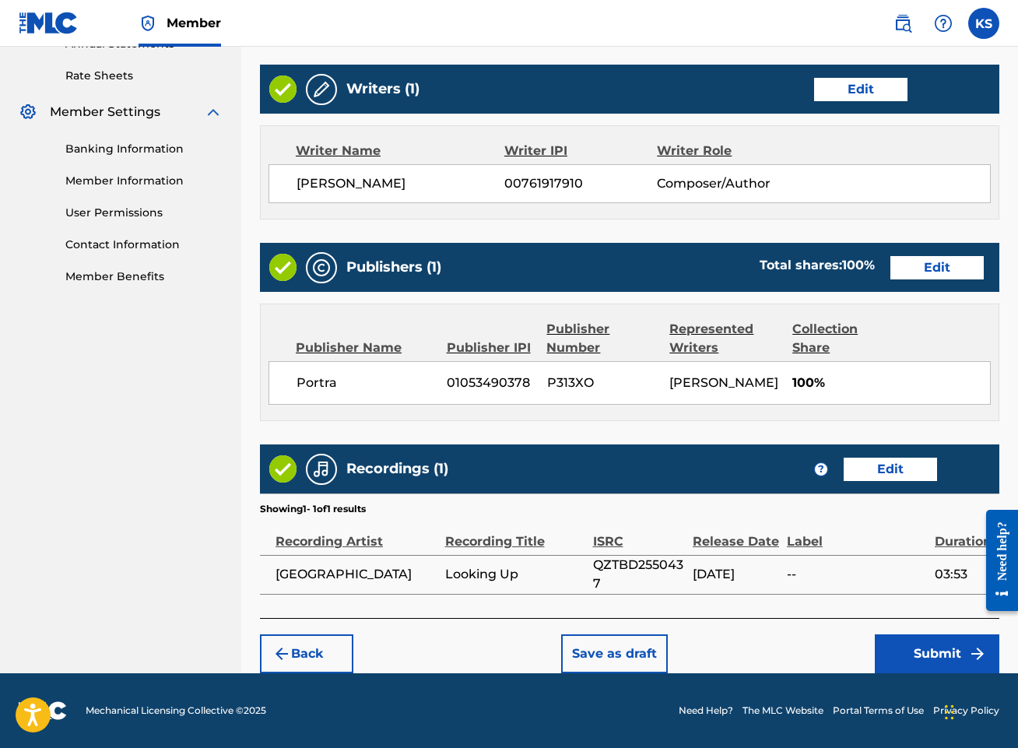
click at [955, 663] on button "Submit" at bounding box center [936, 653] width 124 height 39
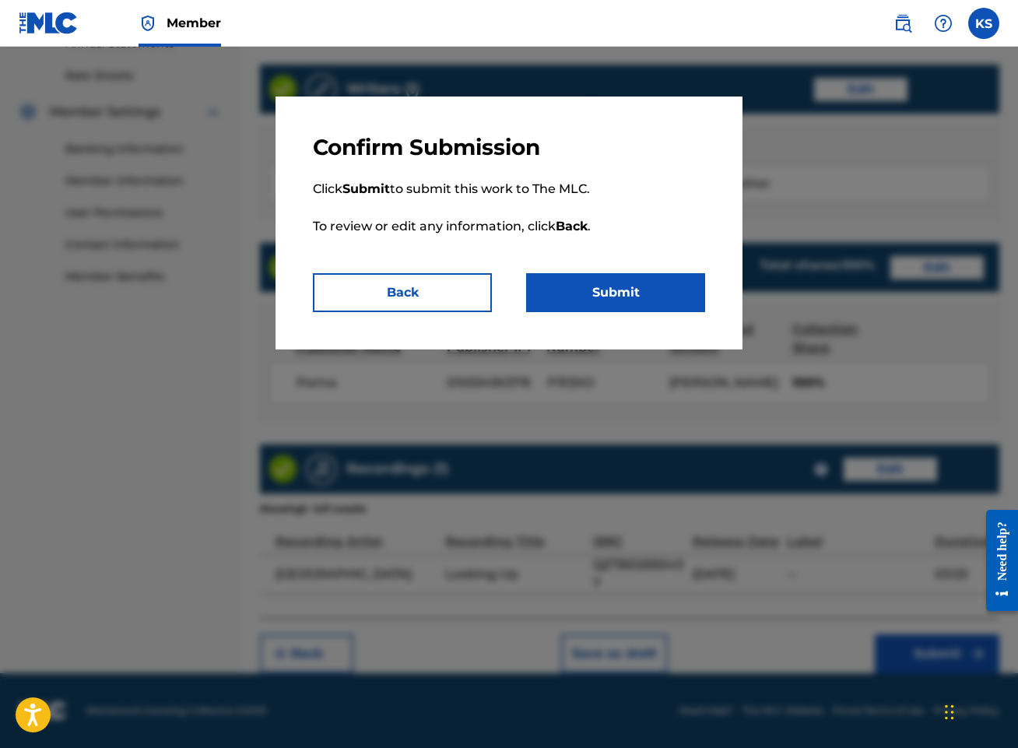
click at [643, 286] on button "Submit" at bounding box center [615, 292] width 179 height 39
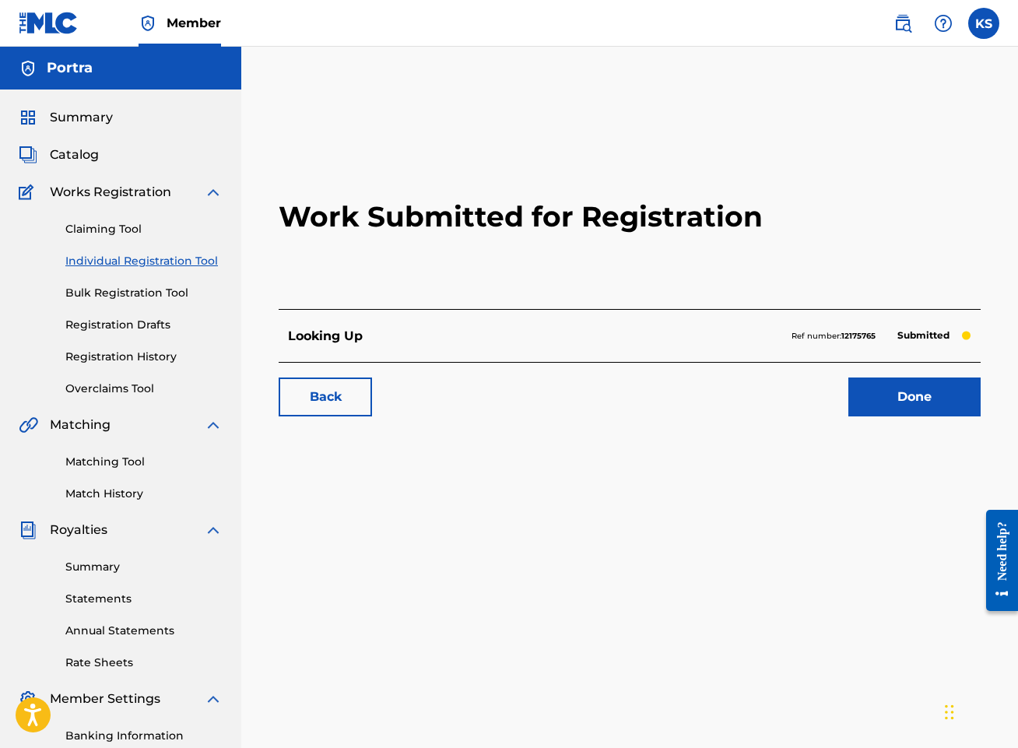
click at [932, 392] on link "Done" at bounding box center [914, 396] width 132 height 39
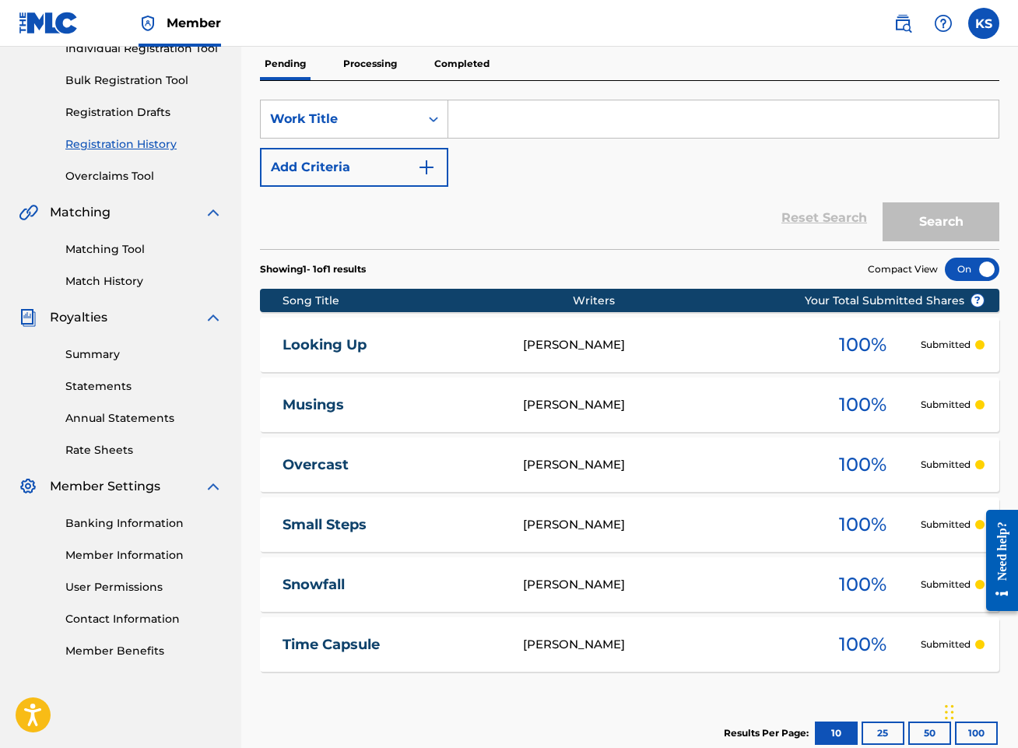
scroll to position [12, 0]
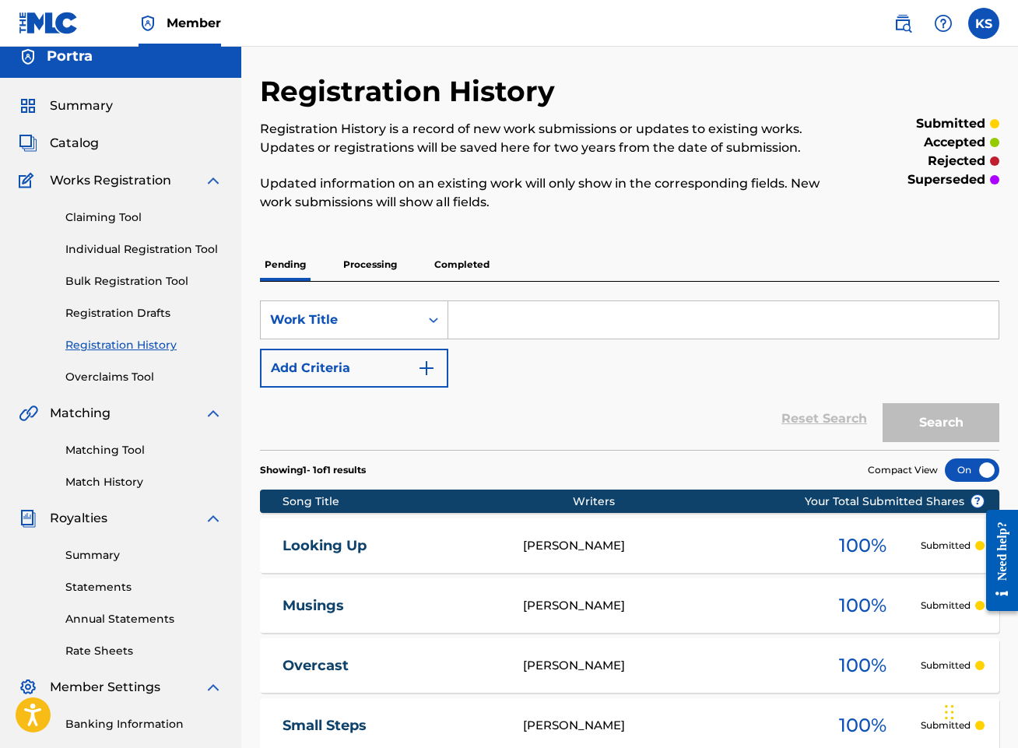
click at [135, 247] on link "Individual Registration Tool" at bounding box center [143, 249] width 157 height 16
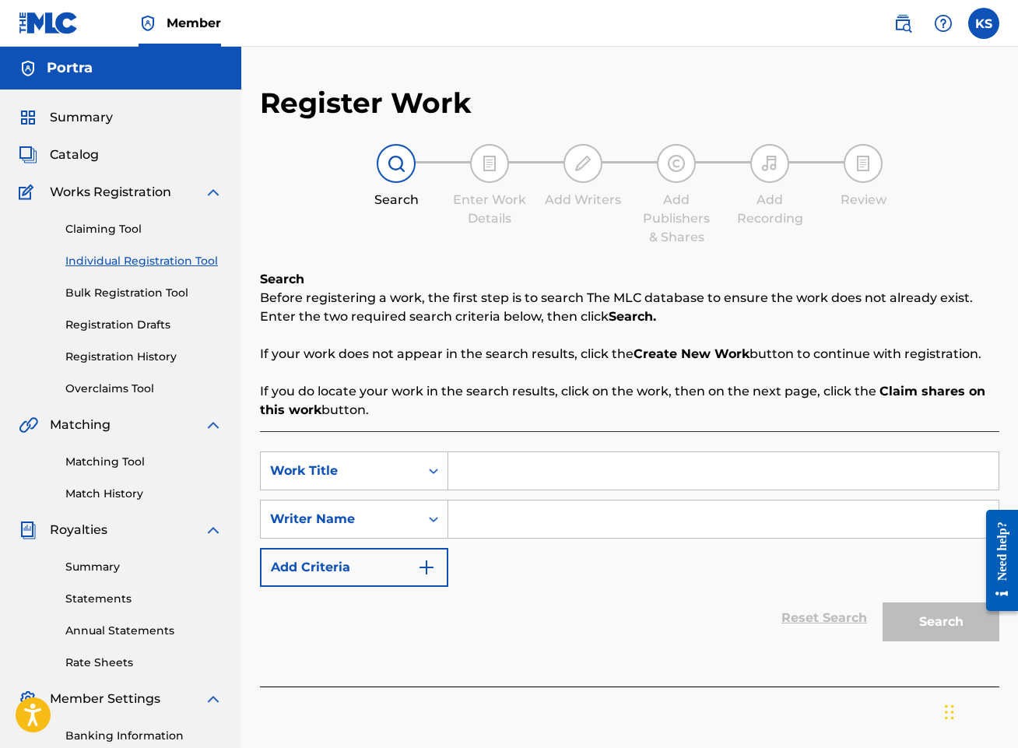
click at [633, 485] on input "Search Form" at bounding box center [723, 470] width 550 height 37
type input "Could It Be"
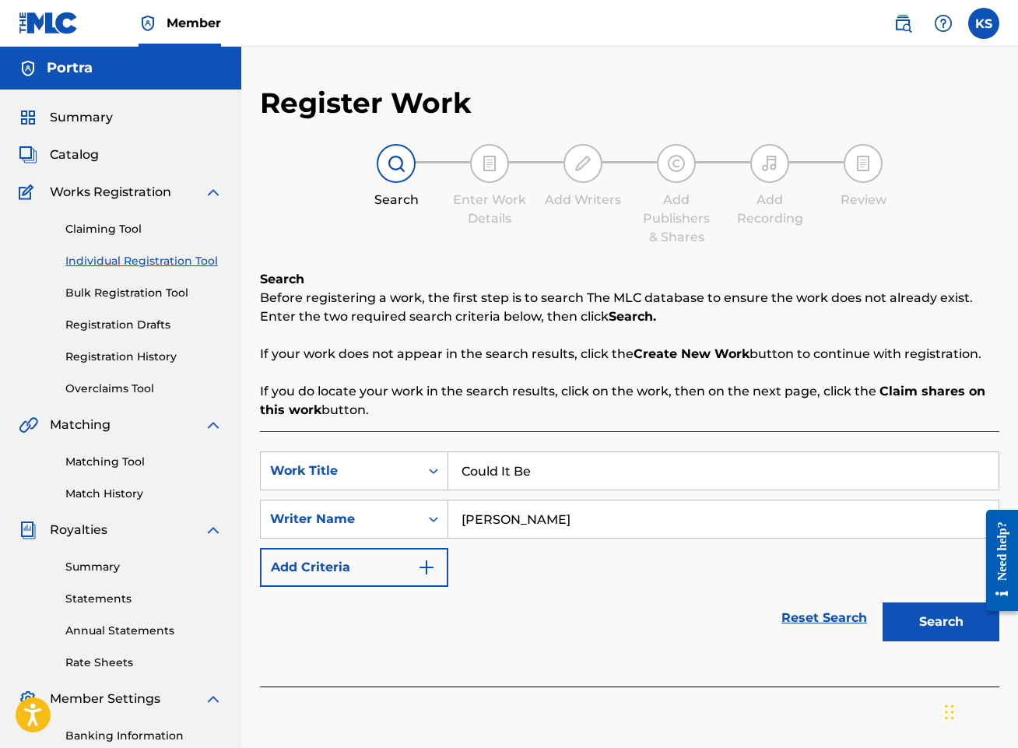
type input "[PERSON_NAME]"
click at [882, 602] on button "Search" at bounding box center [940, 621] width 117 height 39
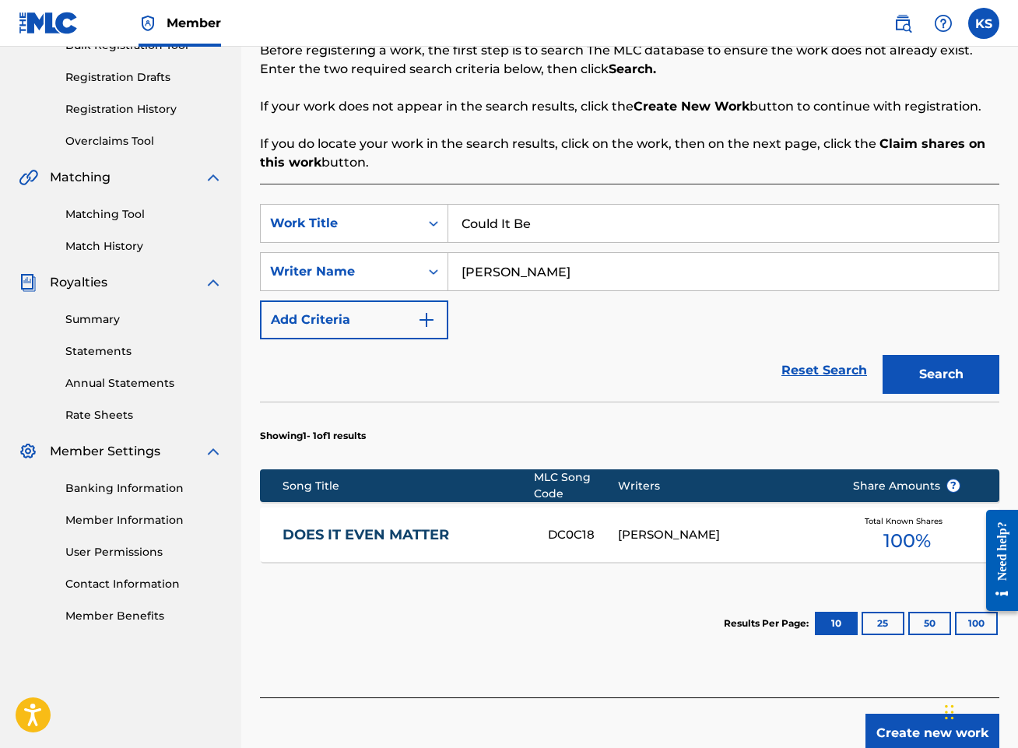
scroll to position [327, 0]
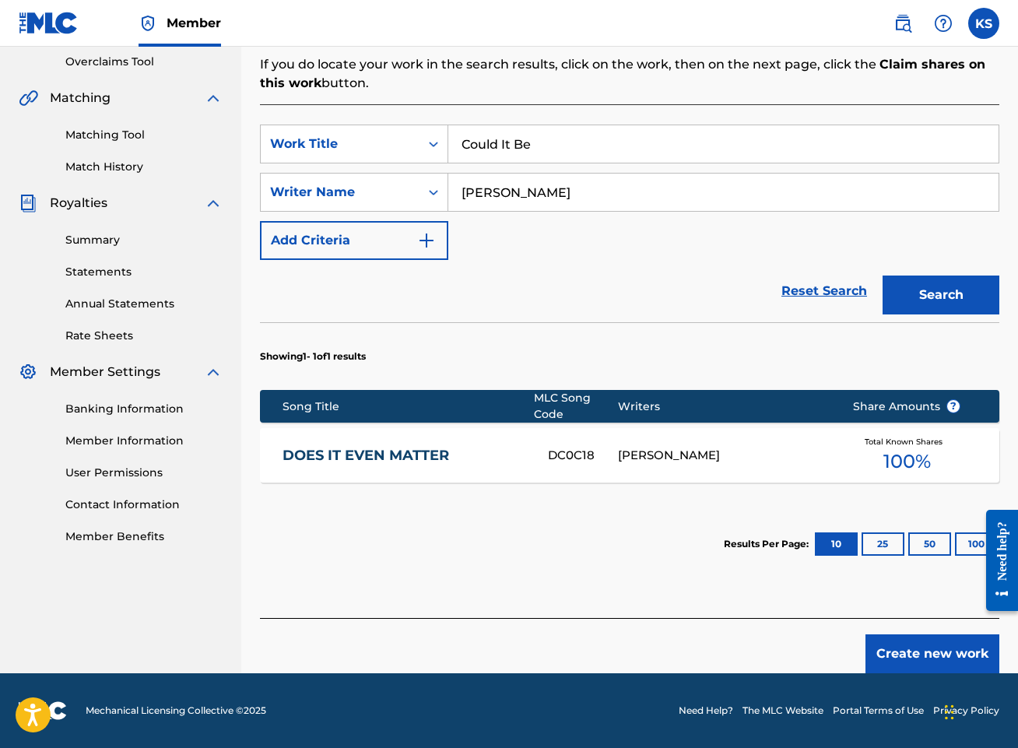
click at [941, 655] on button "Create new work" at bounding box center [932, 653] width 134 height 39
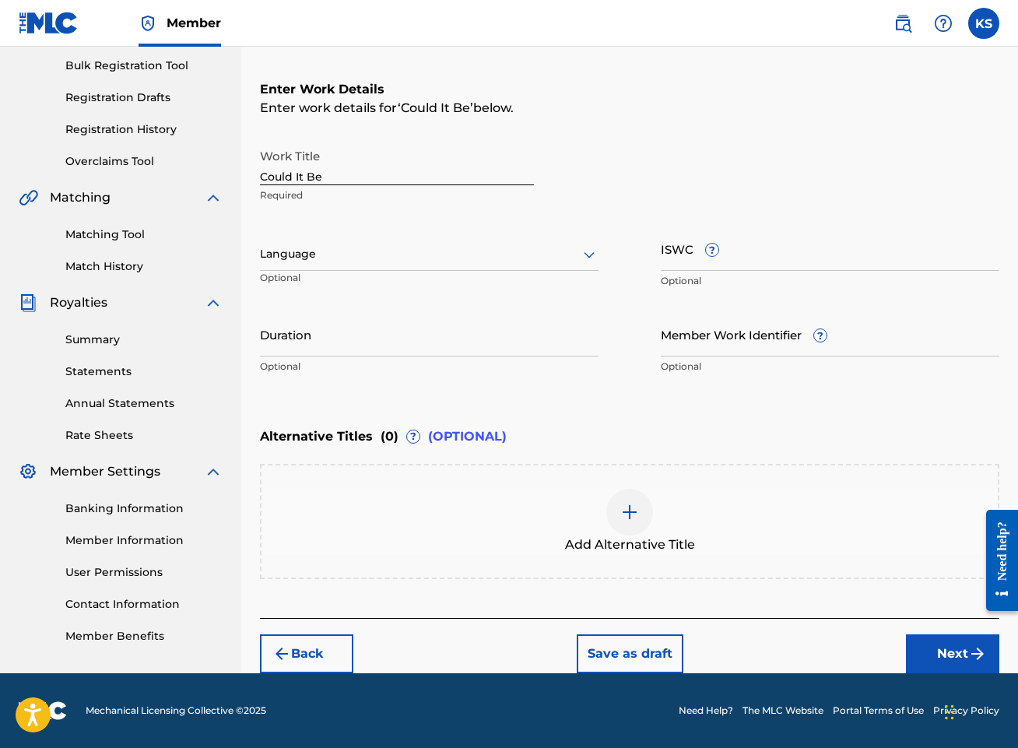
click at [414, 333] on input "Duration" at bounding box center [429, 334] width 338 height 44
type input "04:49"
click at [802, 254] on input "ISWC ?" at bounding box center [830, 248] width 338 height 44
paste input "T3313732337"
type input "T3313732337"
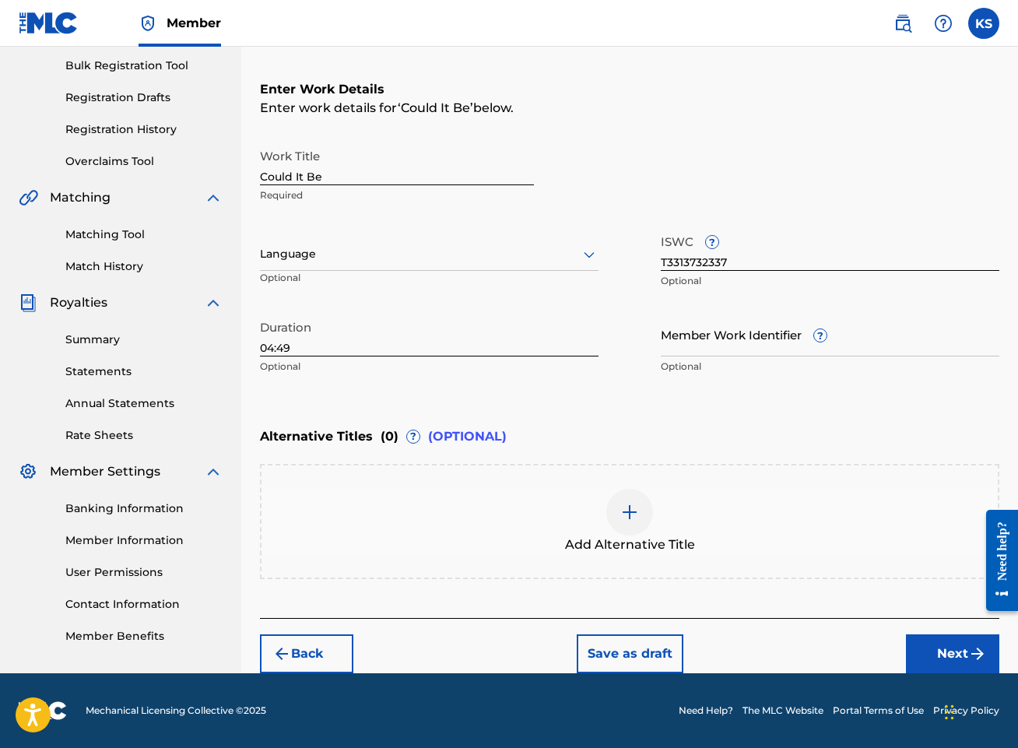
click at [962, 652] on button "Next" at bounding box center [952, 653] width 93 height 39
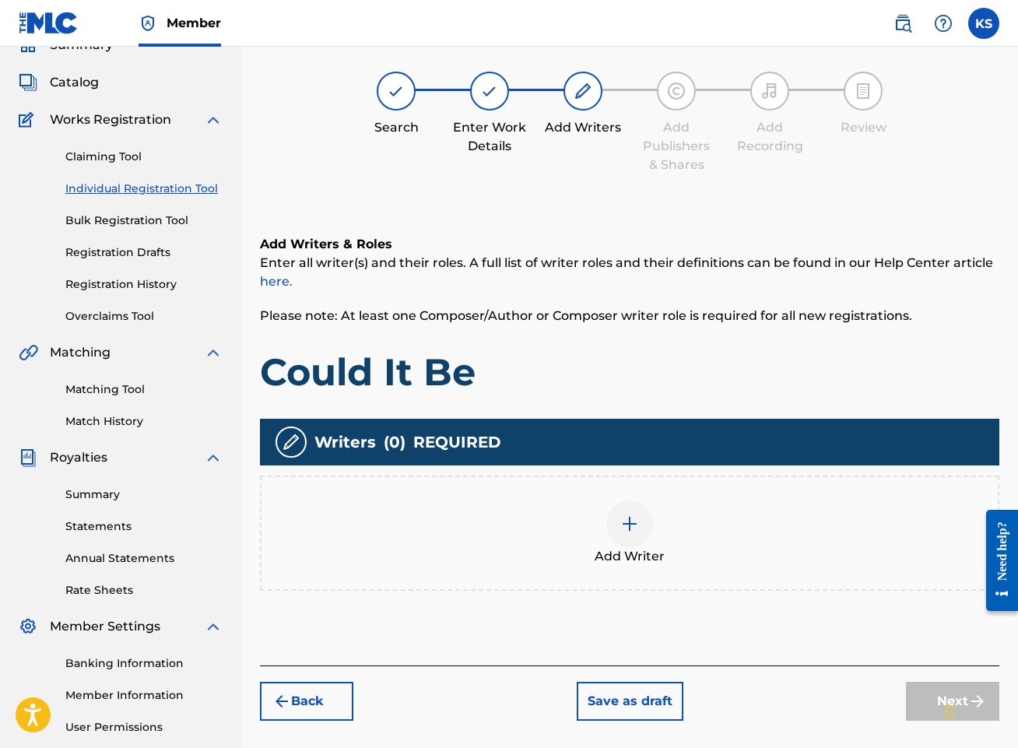
scroll to position [70, 0]
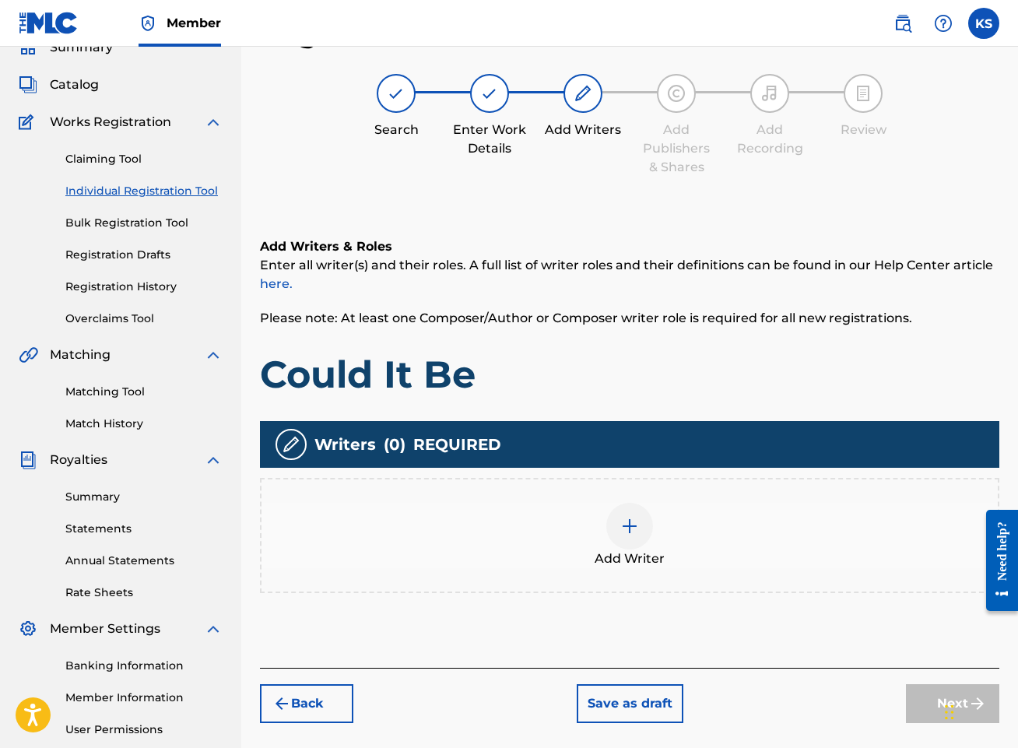
click at [628, 517] on img at bounding box center [629, 526] width 19 height 19
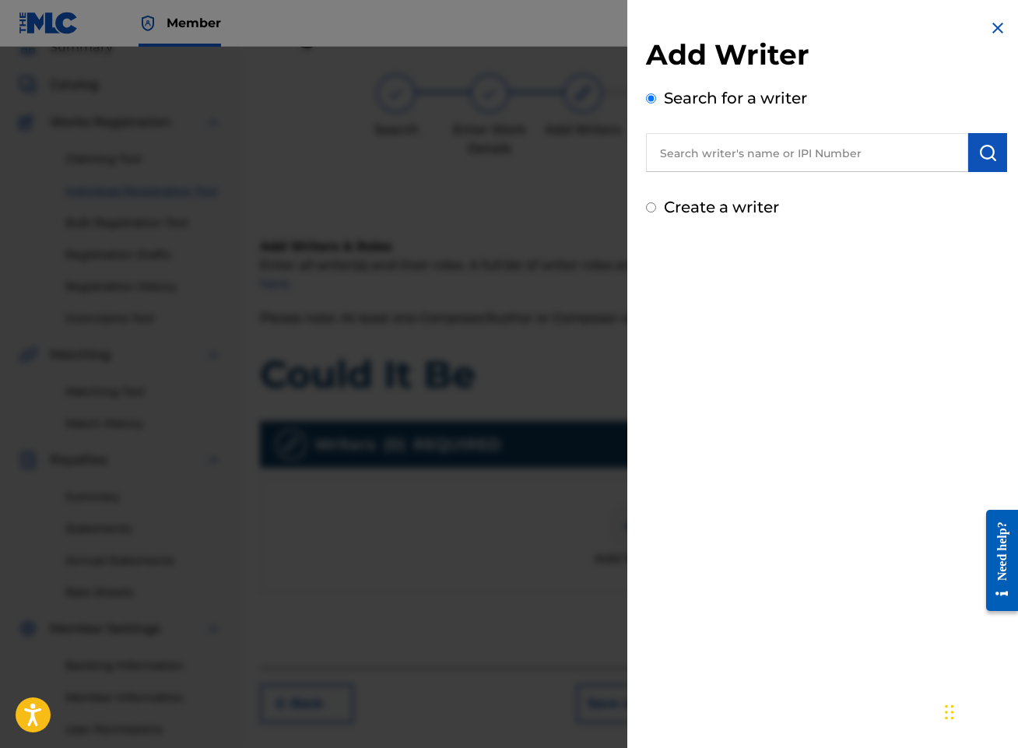
click at [773, 163] on input "text" at bounding box center [807, 152] width 322 height 39
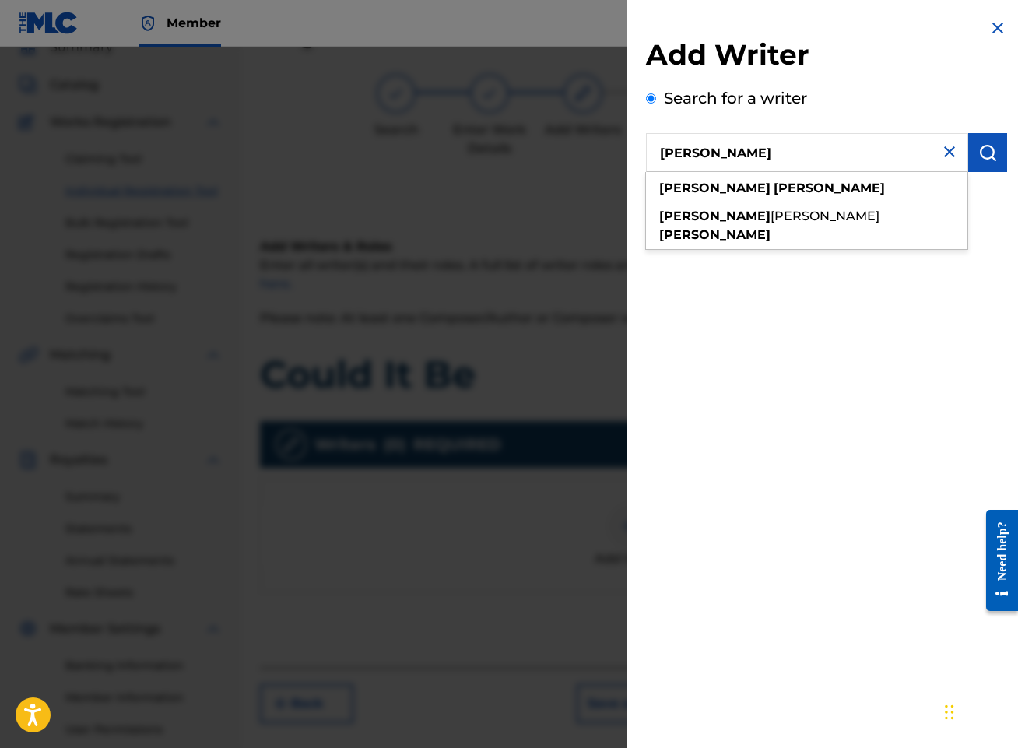
type input "[PERSON_NAME]"
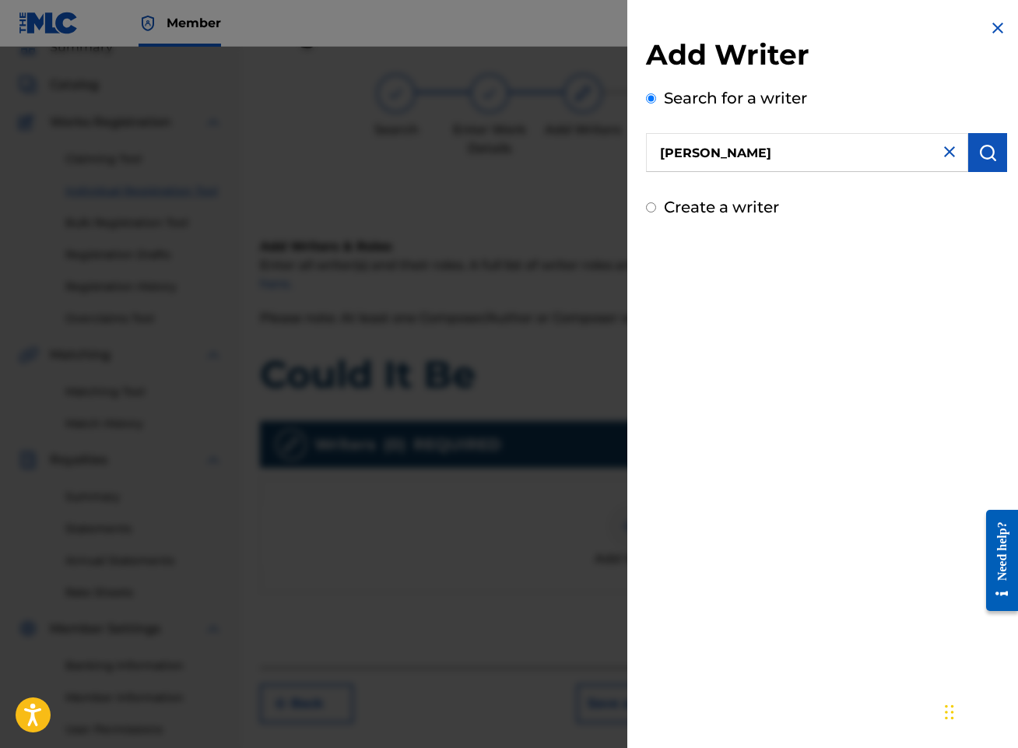
click at [996, 149] on button "submit" at bounding box center [987, 152] width 39 height 39
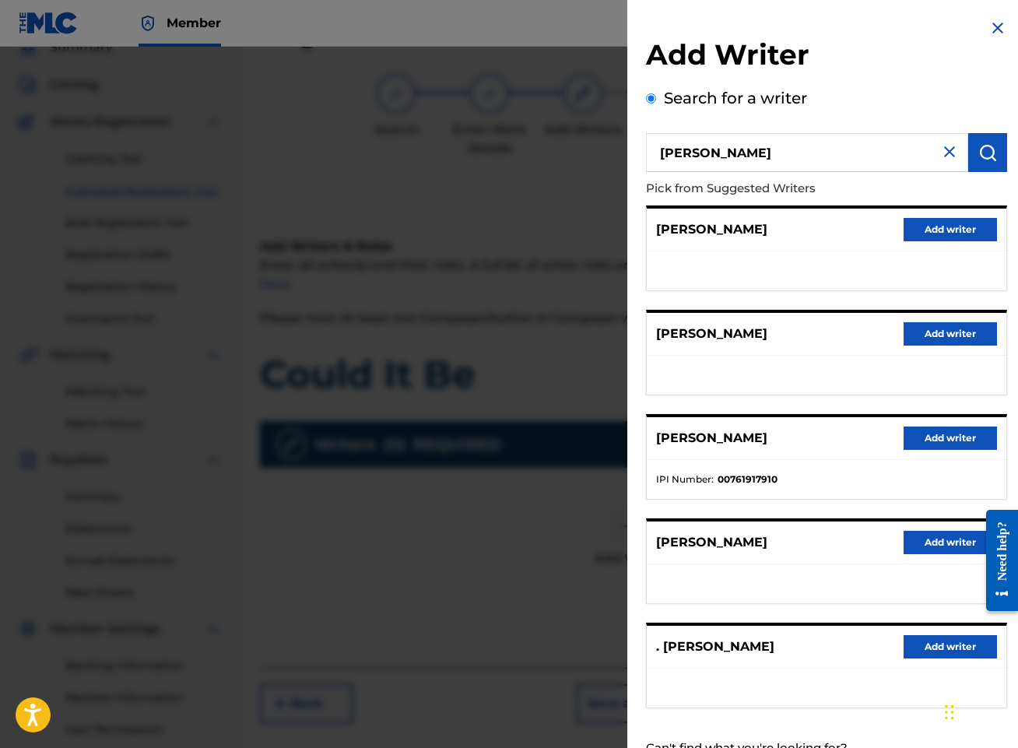
click at [949, 436] on button "Add writer" at bounding box center [949, 437] width 93 height 23
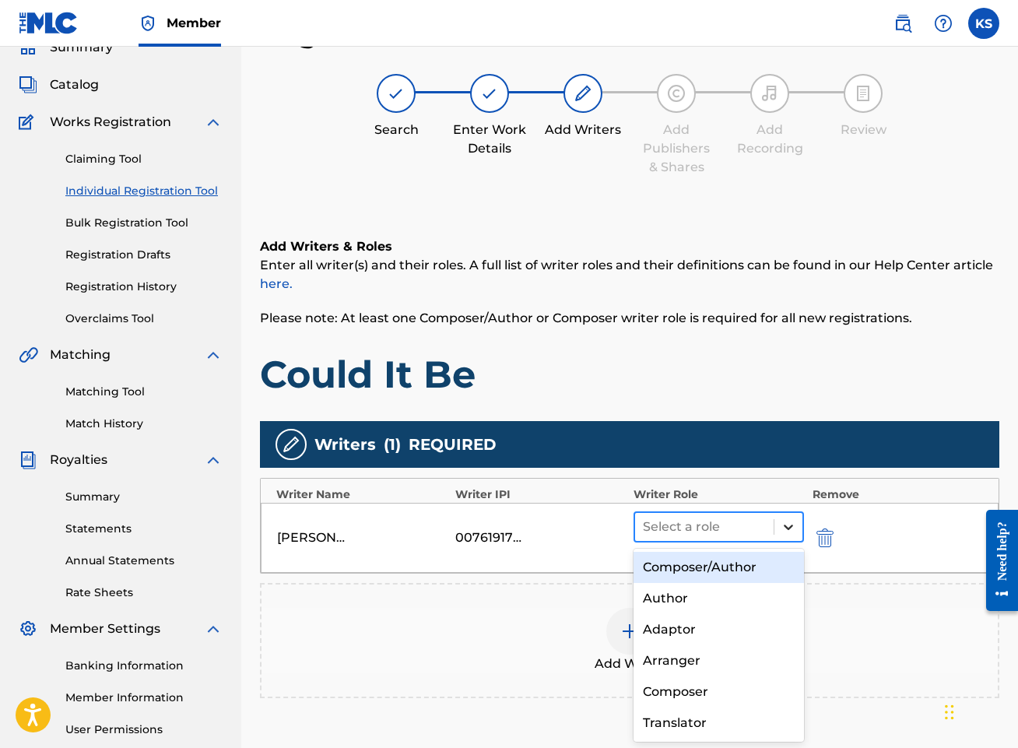
click at [783, 524] on icon at bounding box center [788, 527] width 16 height 16
click at [745, 570] on div "Composer/Author" at bounding box center [718, 567] width 170 height 31
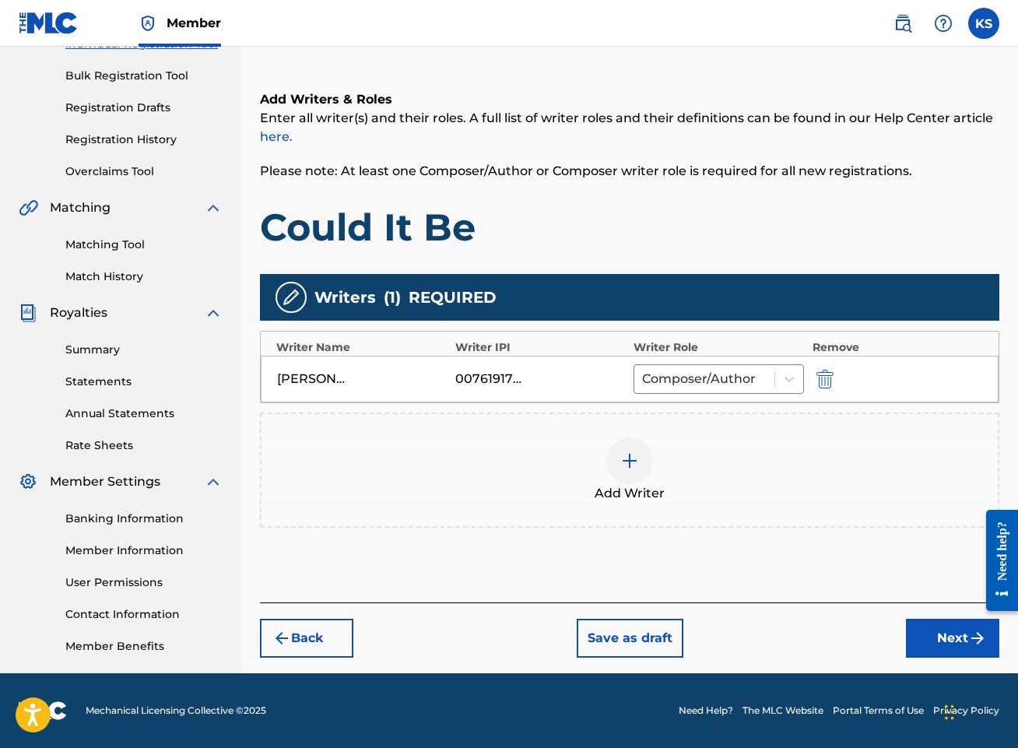
click at [986, 640] on img "submit" at bounding box center [977, 638] width 19 height 19
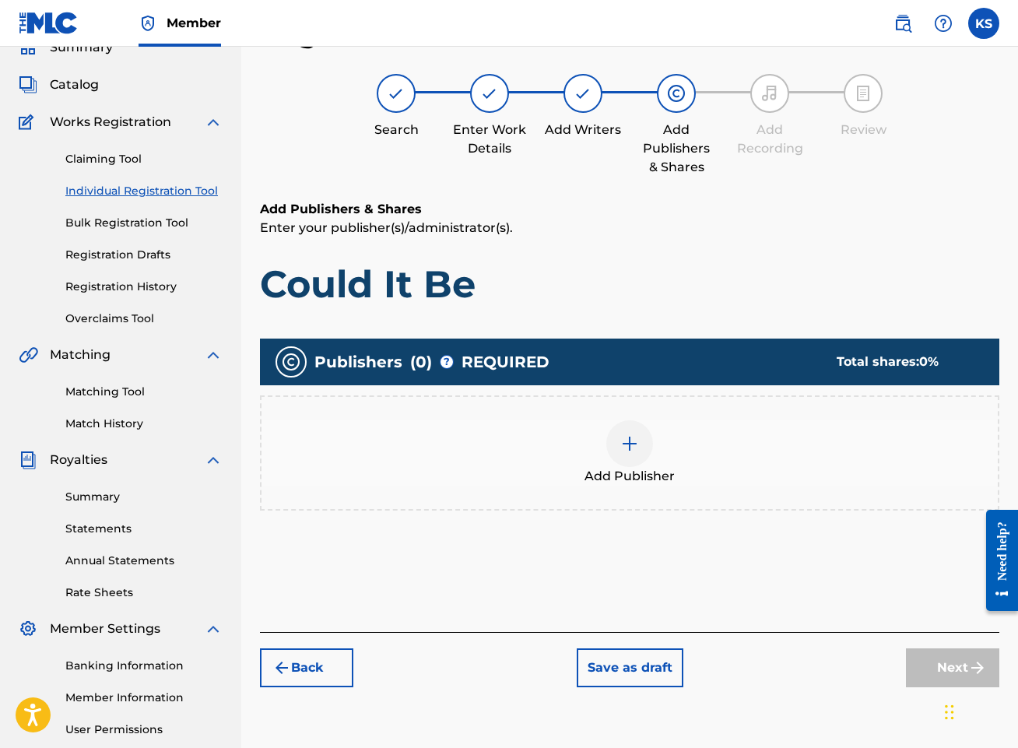
click at [634, 448] on img at bounding box center [629, 443] width 19 height 19
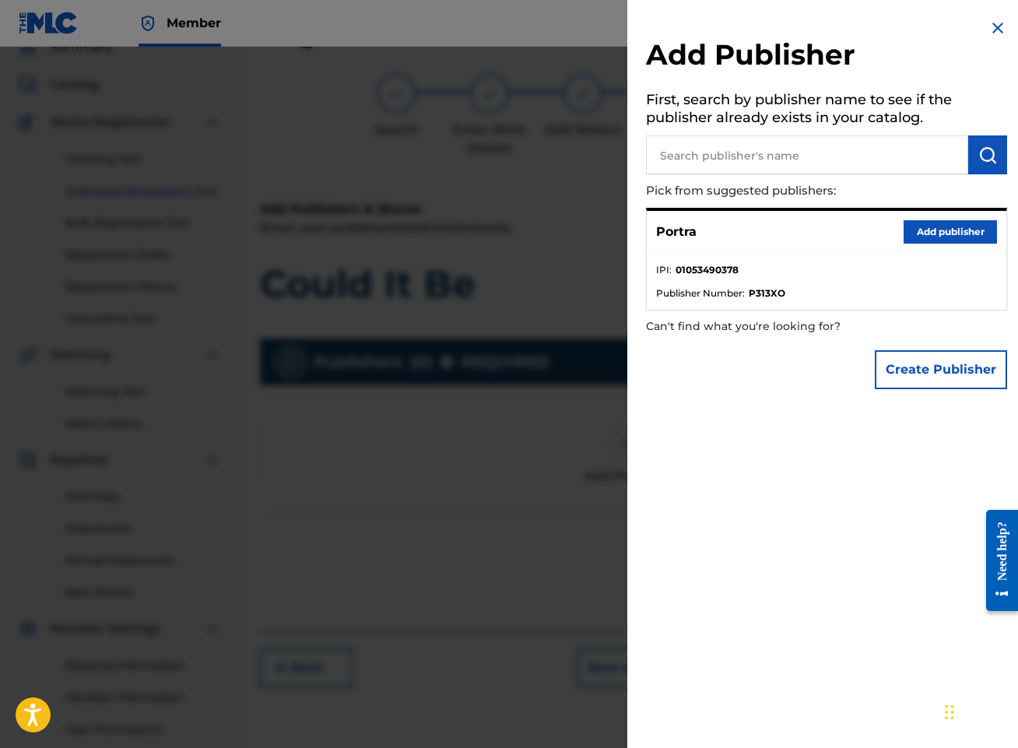
click at [949, 223] on button "Add publisher" at bounding box center [949, 231] width 93 height 23
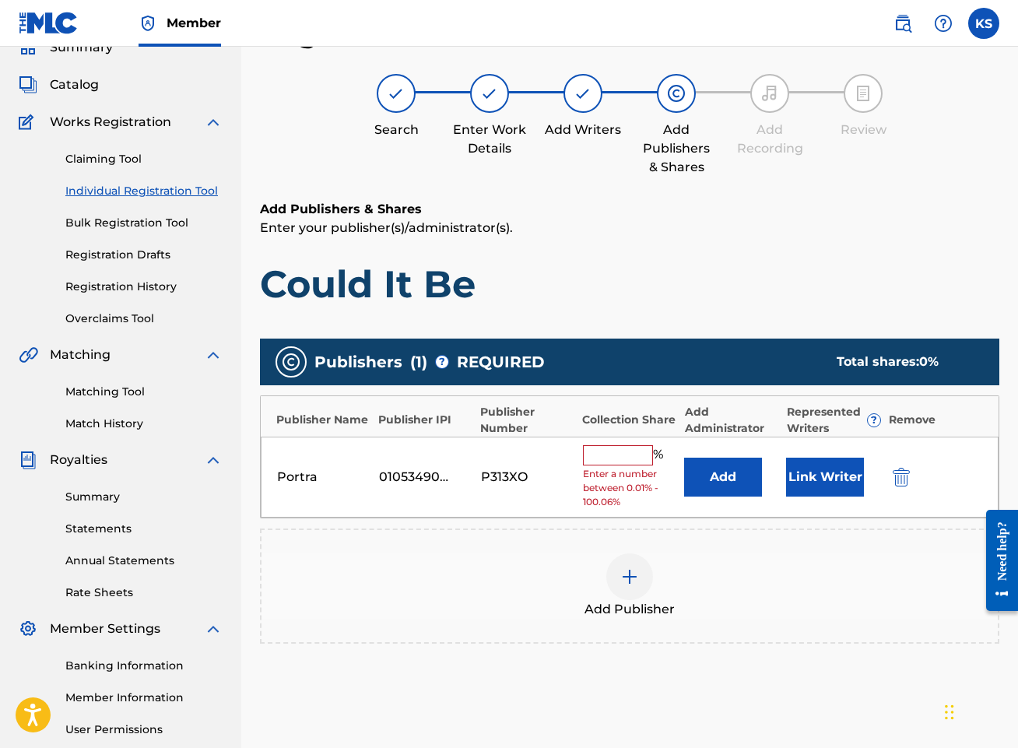
click at [619, 451] on input "text" at bounding box center [618, 455] width 70 height 20
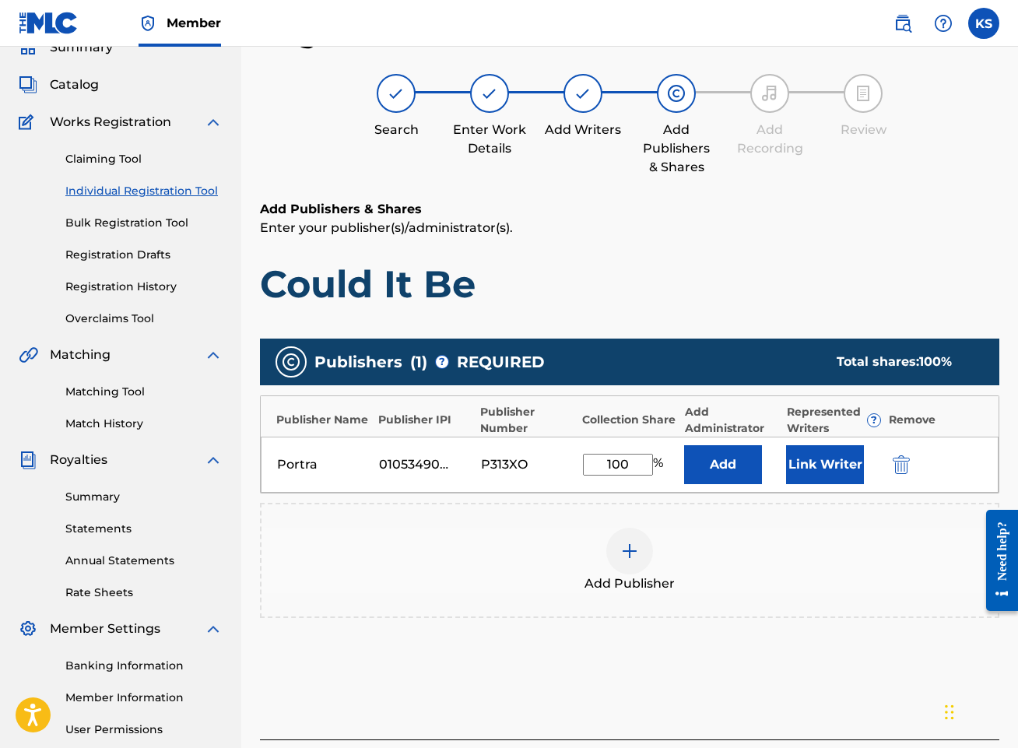
type input "100"
click at [797, 559] on div "Add Publisher" at bounding box center [629, 559] width 736 height 65
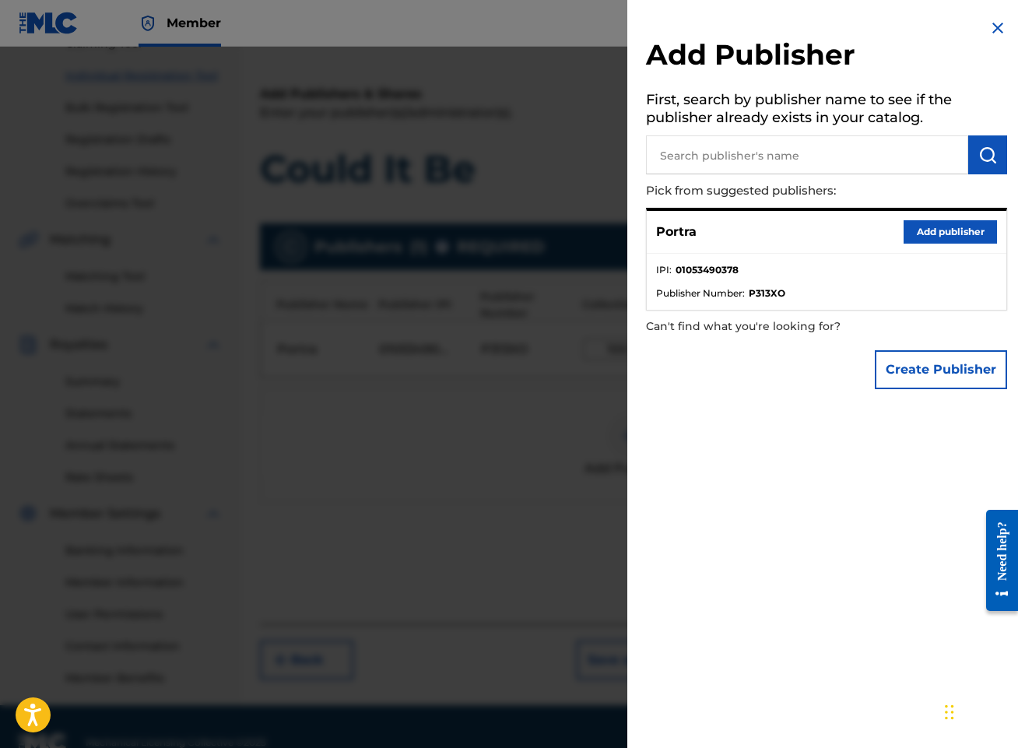
scroll to position [216, 0]
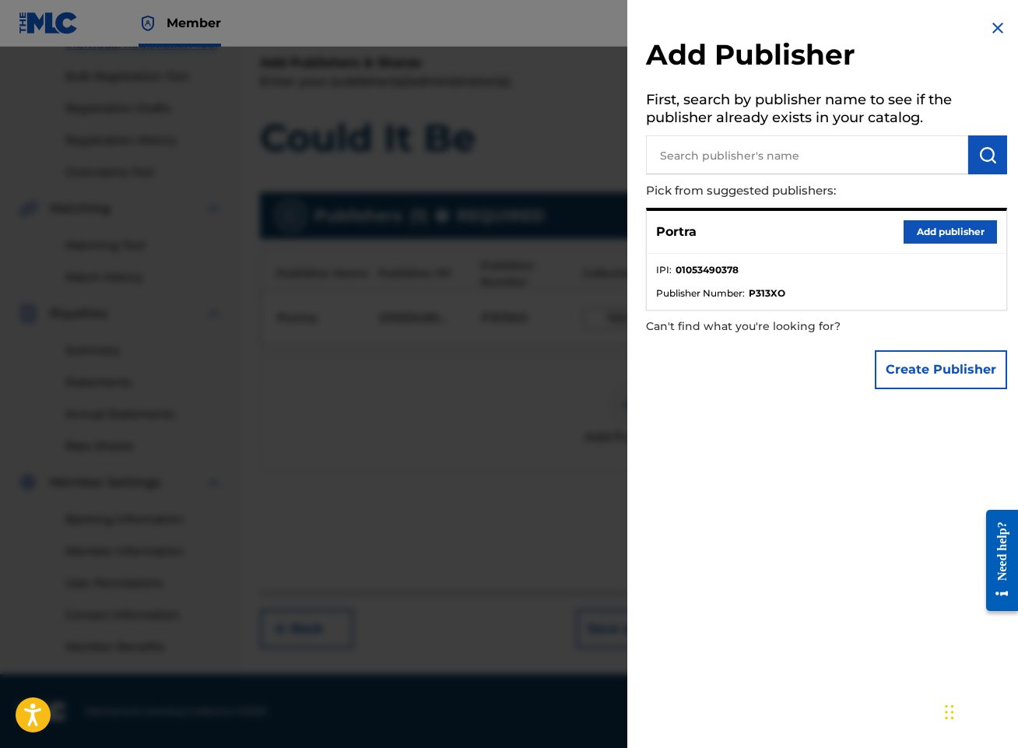
click at [957, 233] on button "Add publisher" at bounding box center [949, 231] width 93 height 23
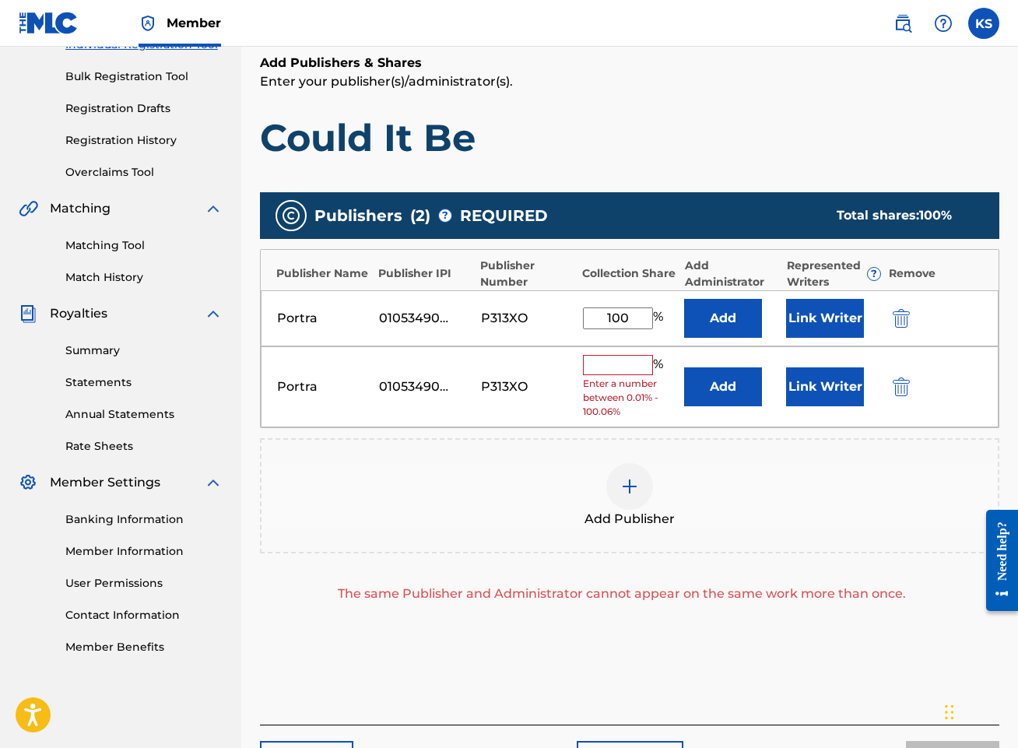
click at [897, 384] on img "submit" at bounding box center [900, 386] width 17 height 19
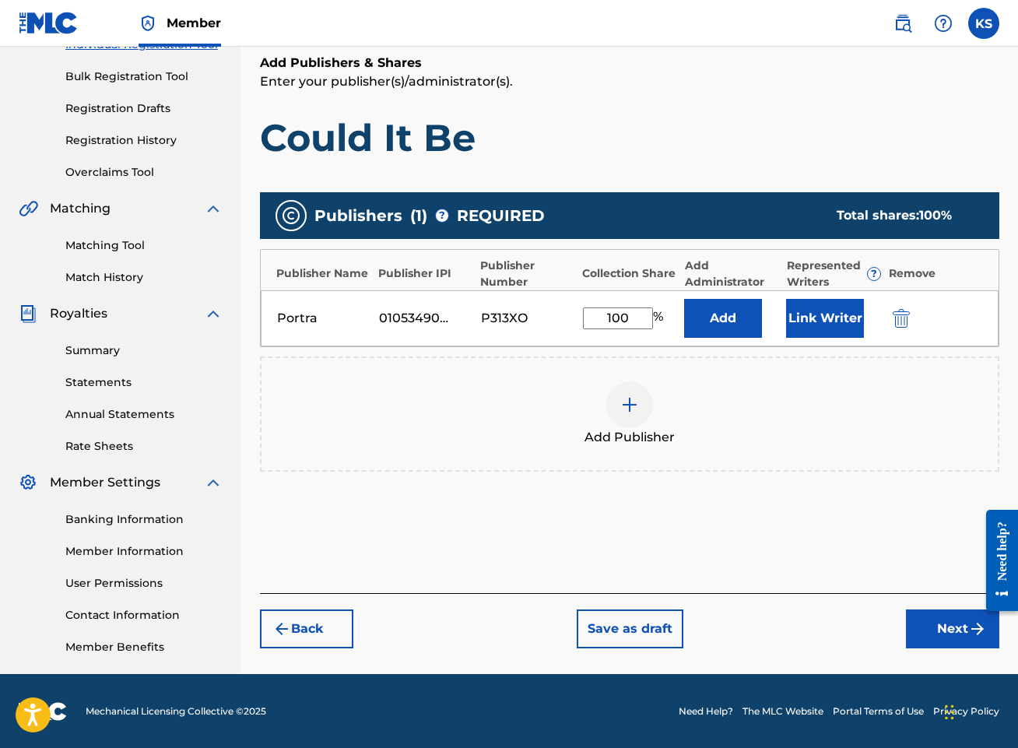
click at [825, 323] on button "Link Writer" at bounding box center [825, 318] width 78 height 39
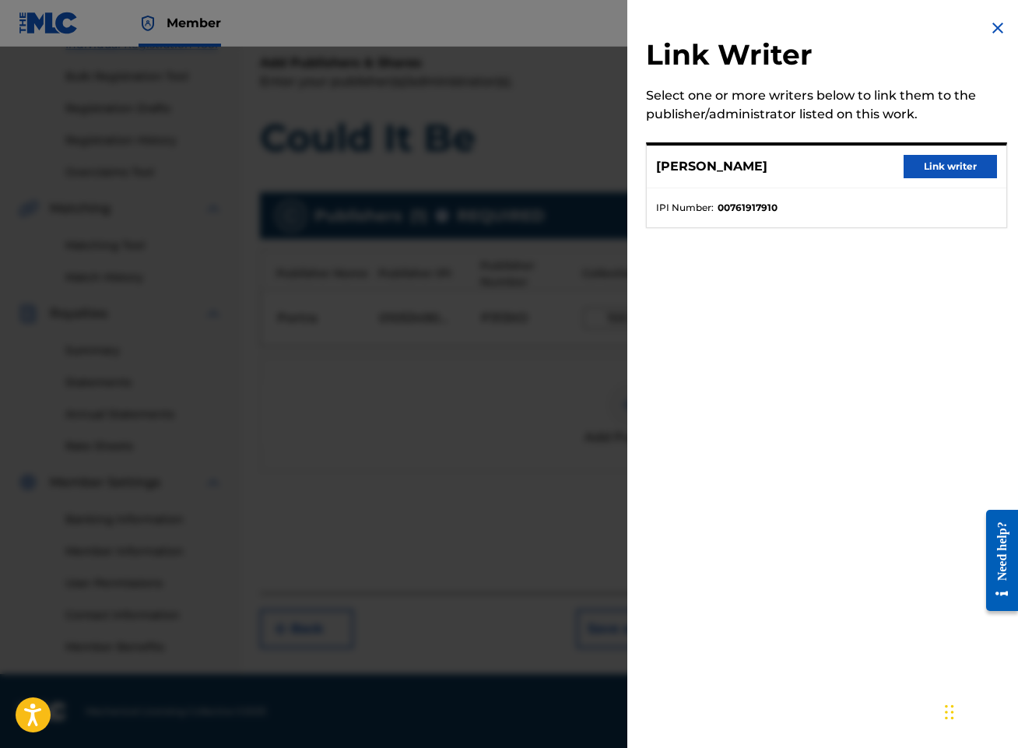
click at [944, 167] on button "Link writer" at bounding box center [949, 166] width 93 height 23
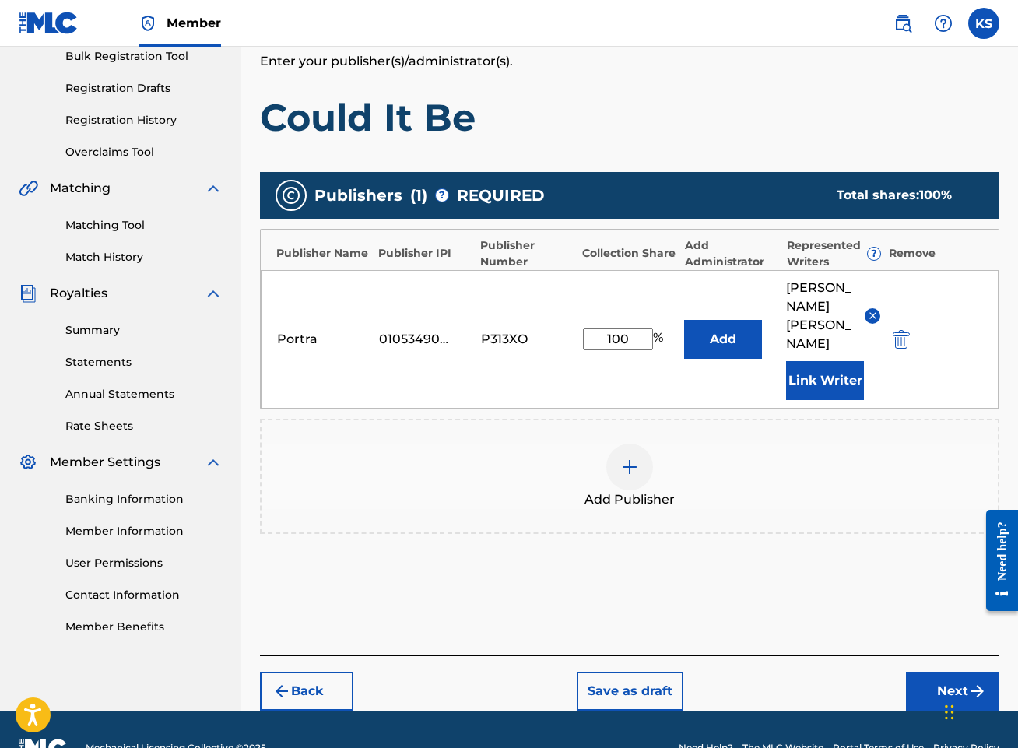
click at [957, 671] on button "Next" at bounding box center [952, 690] width 93 height 39
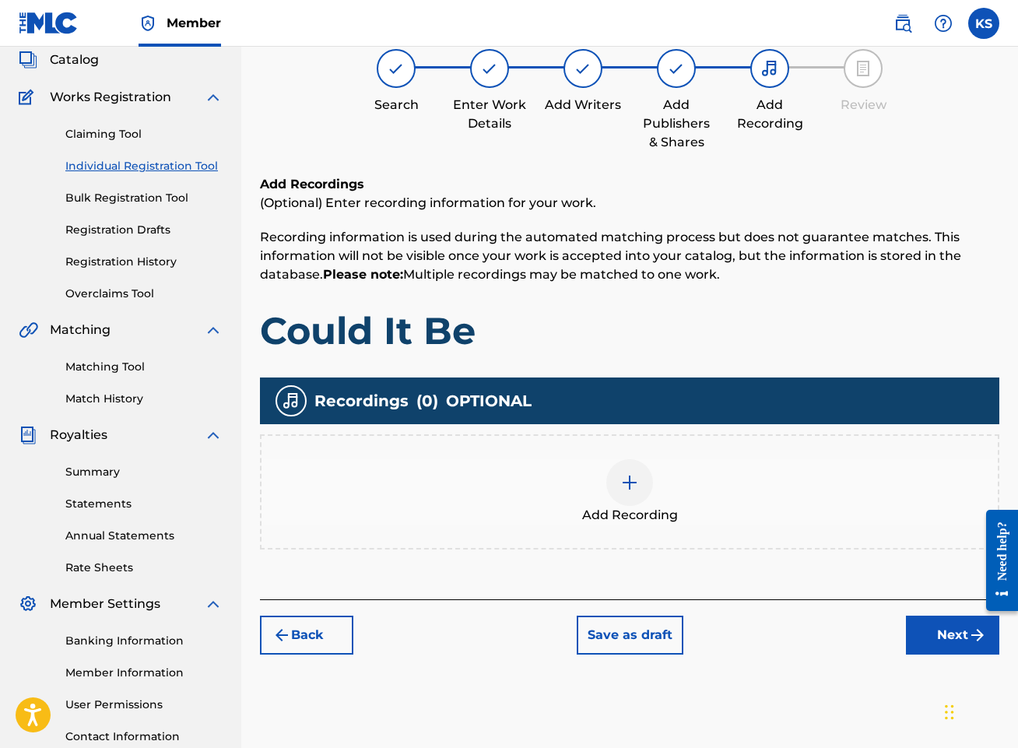
scroll to position [70, 0]
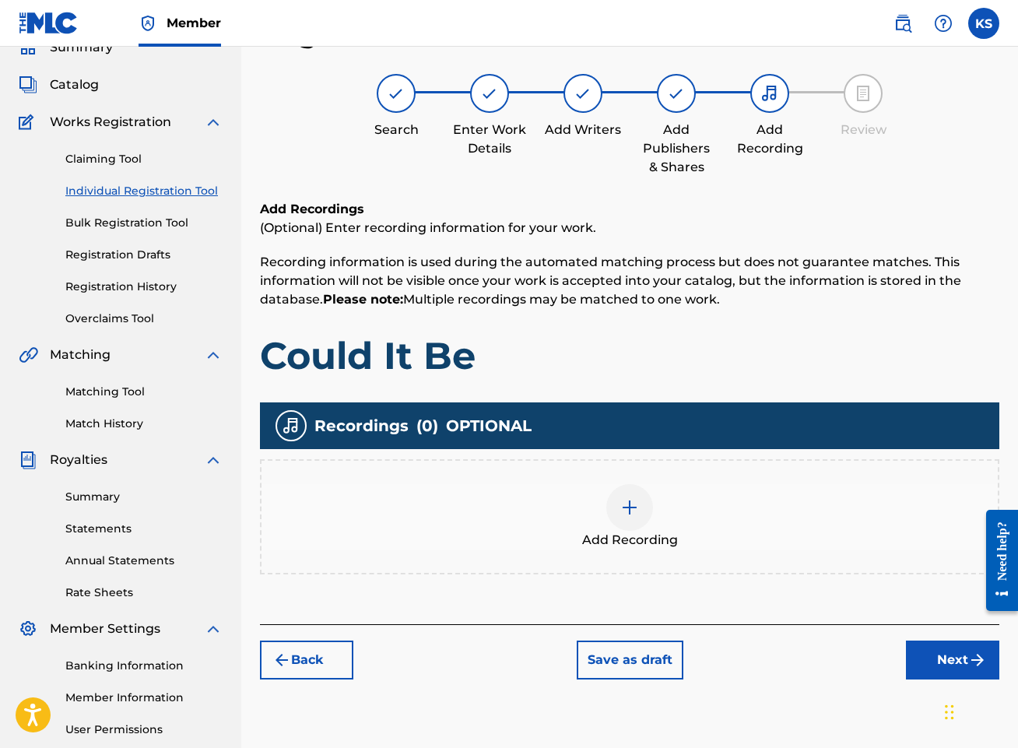
click at [653, 531] on span "Add Recording" at bounding box center [630, 540] width 96 height 19
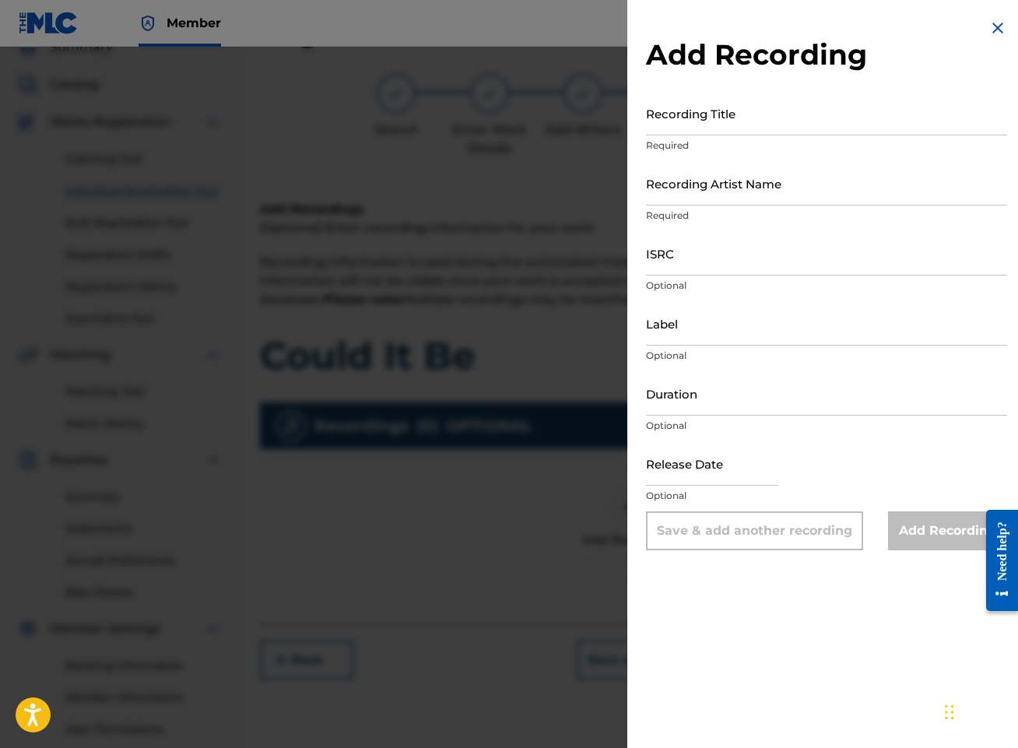
click at [814, 125] on input "Recording Title" at bounding box center [826, 113] width 361 height 44
type input "Could It Be"
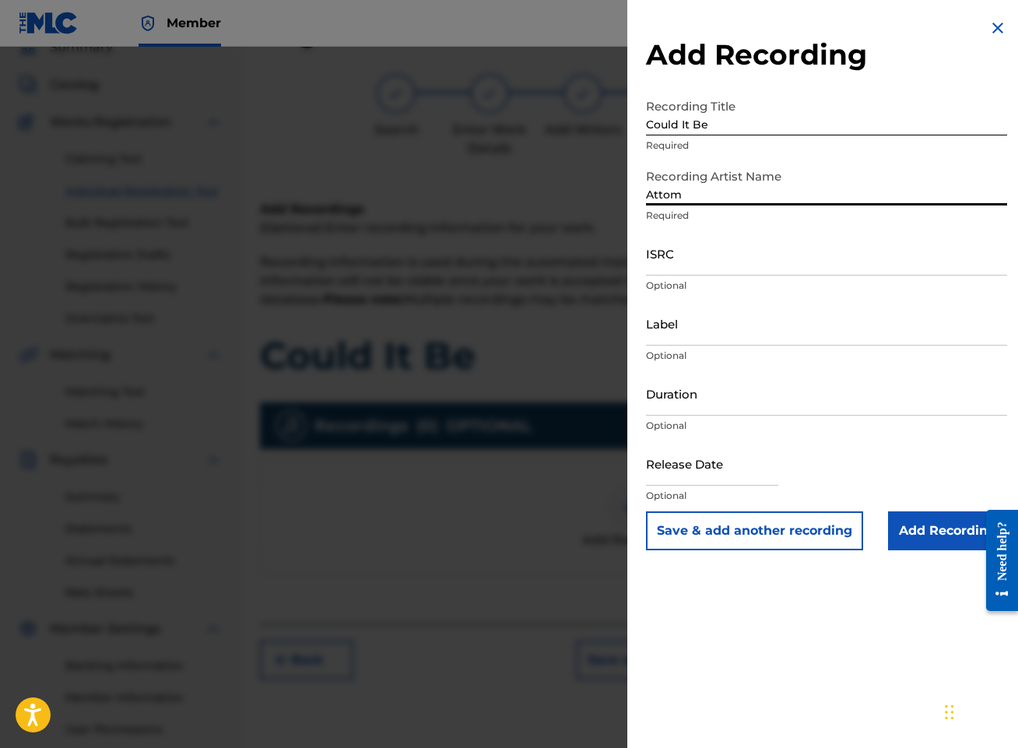
type input "Attom"
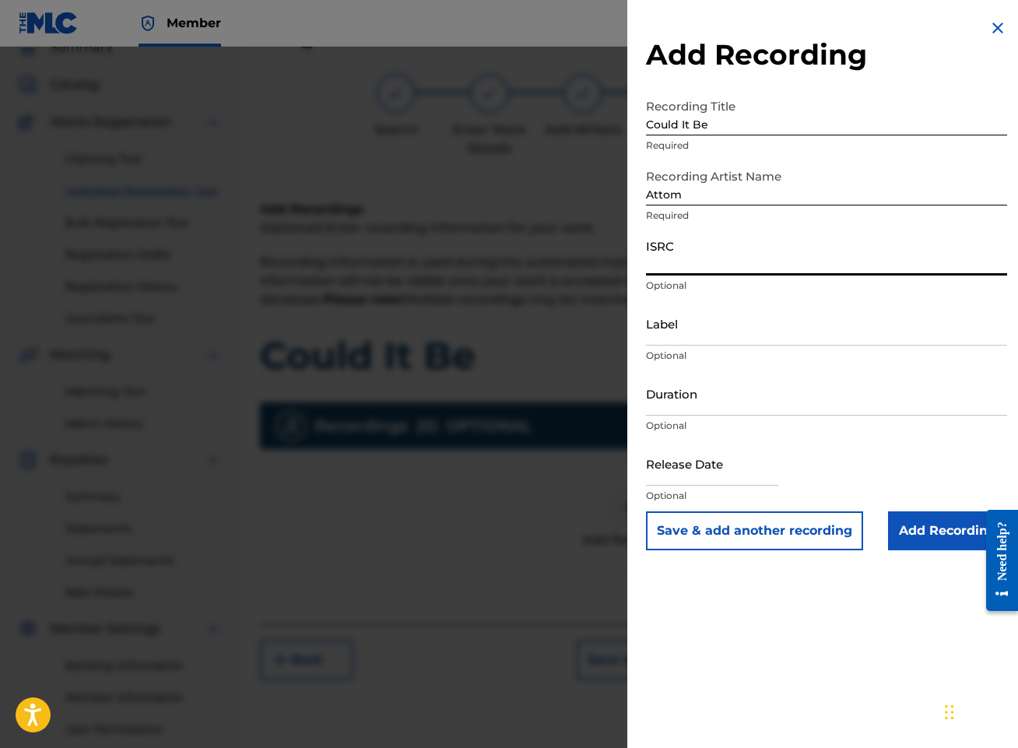
paste input "QZHN32568600"
type input "QZHN32568600"
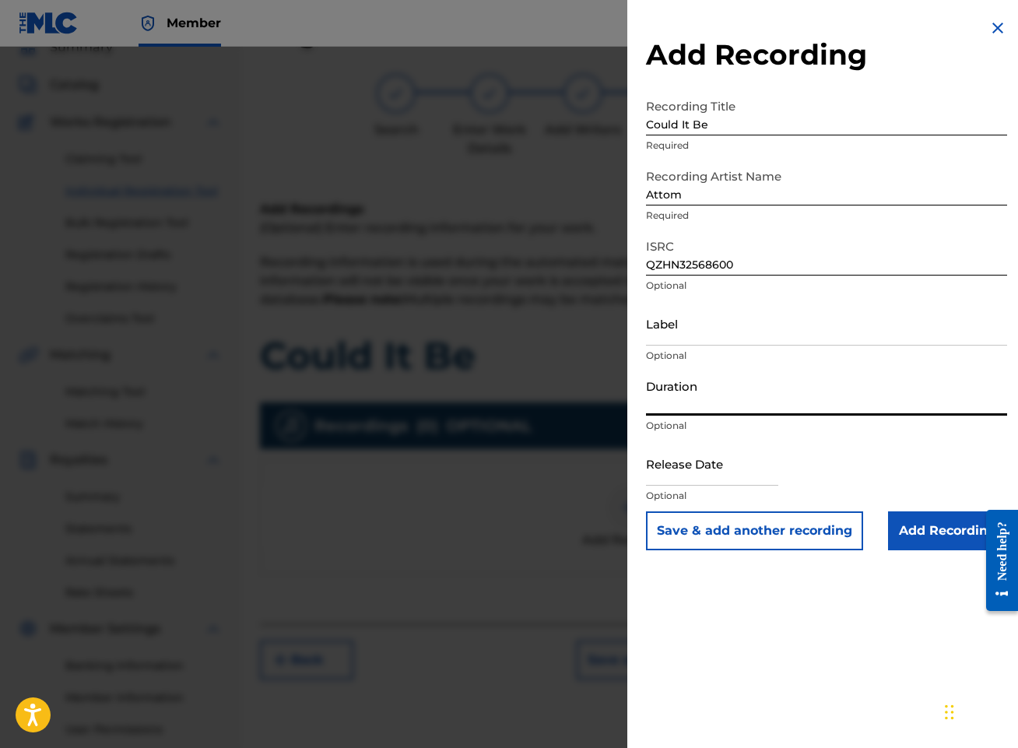
click at [750, 413] on input "Duration" at bounding box center [826, 393] width 361 height 44
type input "04:49"
click at [711, 467] on input "text" at bounding box center [712, 463] width 132 height 44
select select "8"
select select "2025"
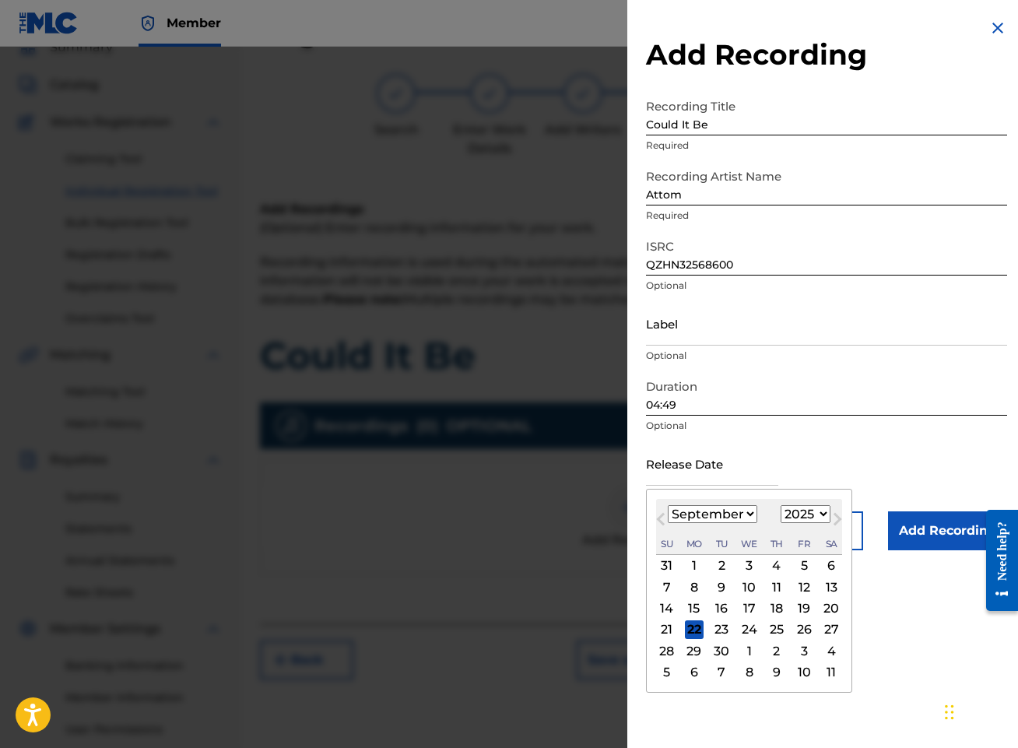
click at [662, 514] on span "Previous Month" at bounding box center [662, 521] width 0 height 23
click at [662, 515] on span "Previous Month" at bounding box center [662, 521] width 0 height 23
click at [662, 517] on span "Previous Month" at bounding box center [662, 521] width 0 height 23
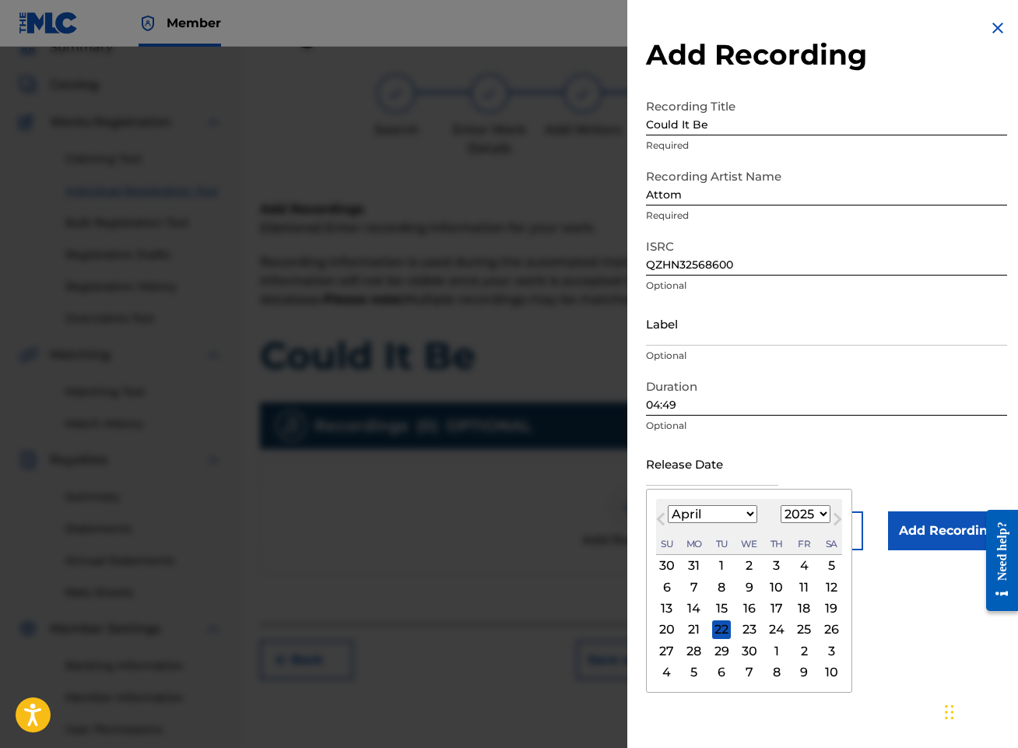
click at [662, 517] on span "Previous Month" at bounding box center [662, 521] width 0 height 23
select select "2"
click at [802, 588] on div "7" at bounding box center [803, 586] width 19 height 19
type input "[DATE]"
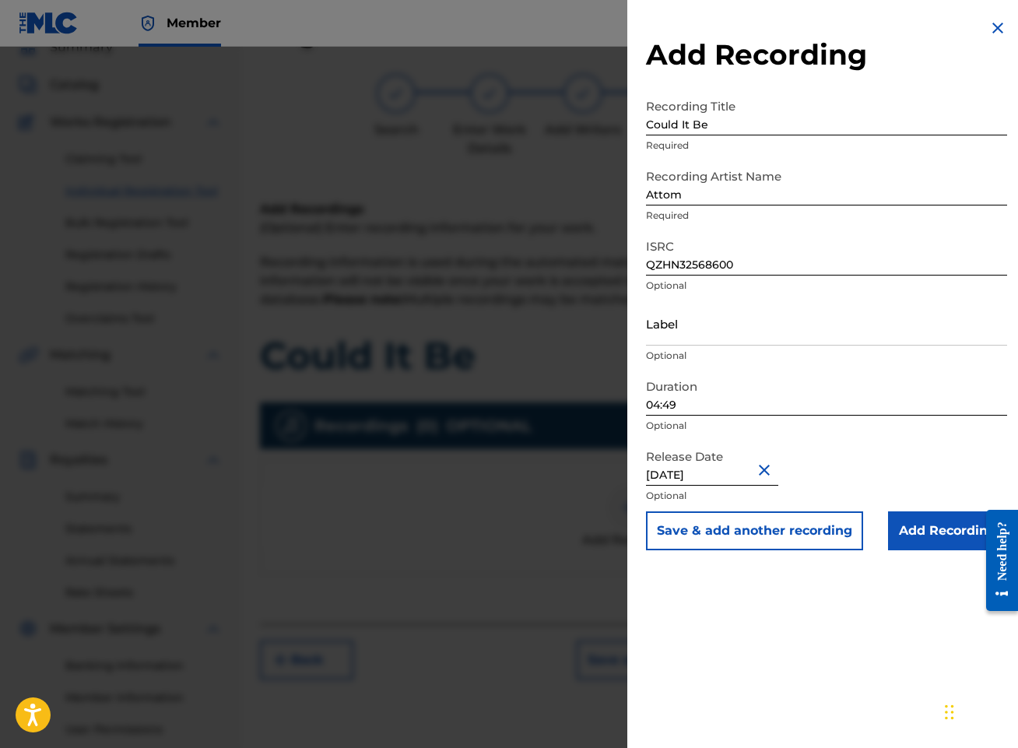
click at [940, 534] on input "Add Recording" at bounding box center [947, 530] width 119 height 39
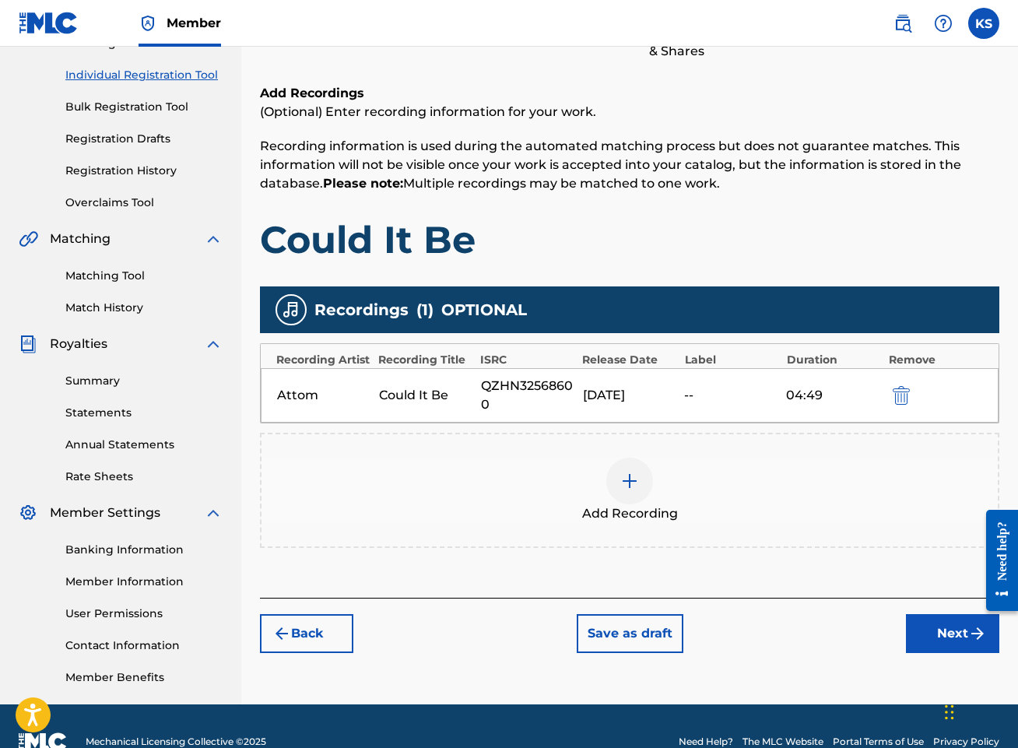
click at [951, 628] on button "Next" at bounding box center [952, 633] width 93 height 39
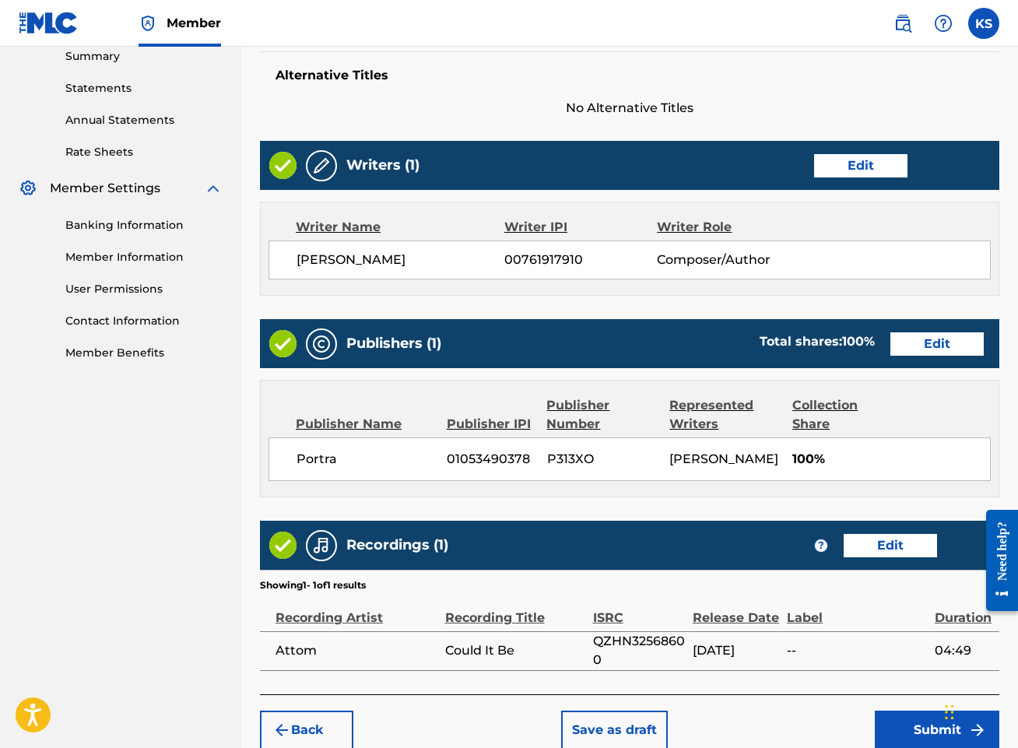
scroll to position [587, 0]
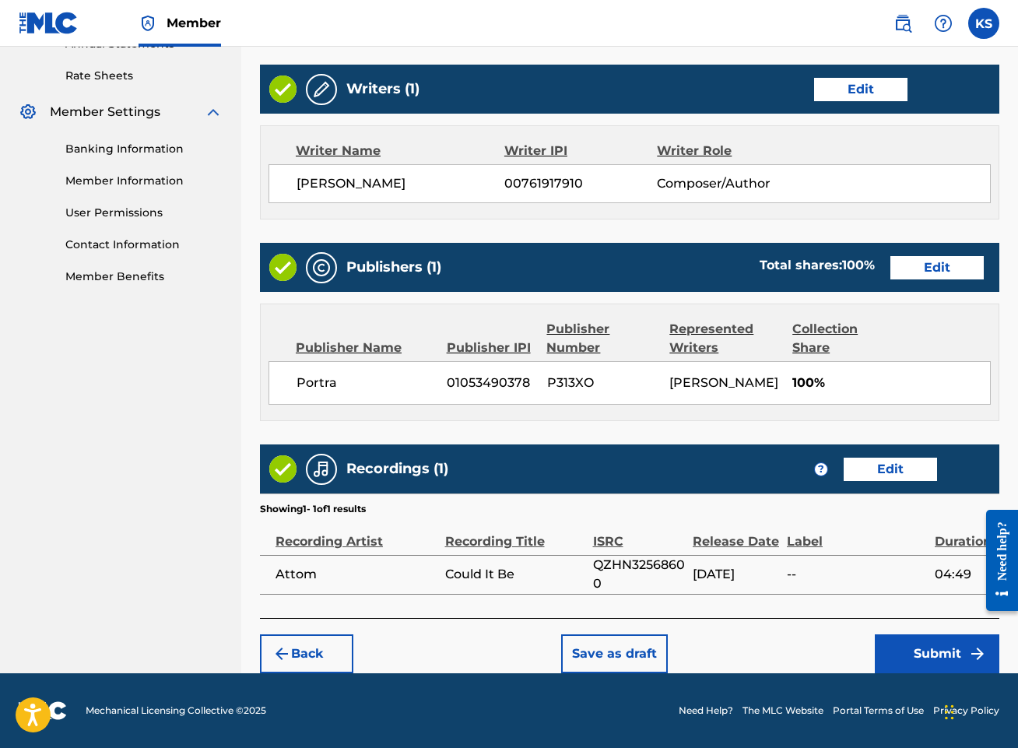
click at [948, 655] on button "Submit" at bounding box center [936, 653] width 124 height 39
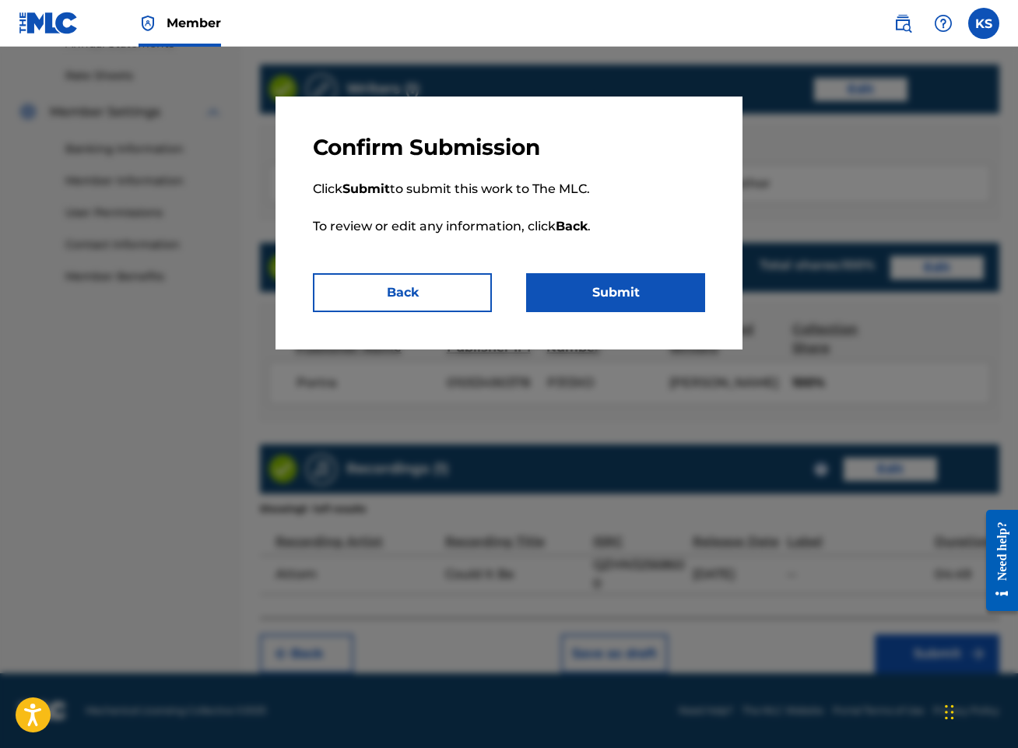
click at [435, 290] on button "Back" at bounding box center [402, 292] width 179 height 39
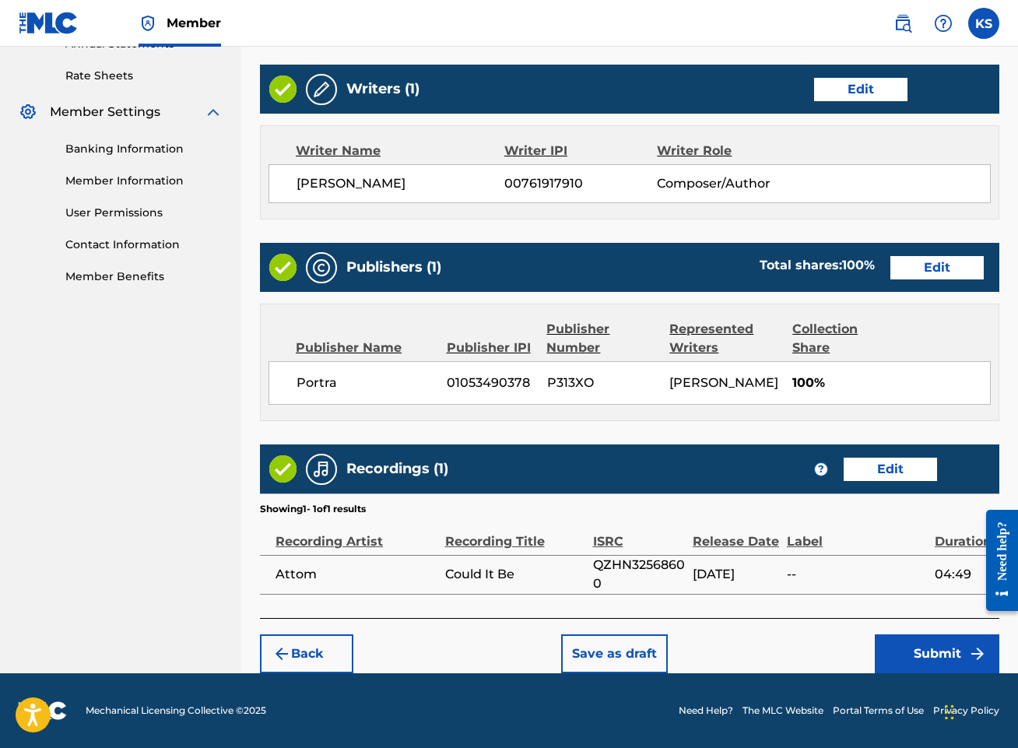
click at [950, 654] on button "Submit" at bounding box center [936, 653] width 124 height 39
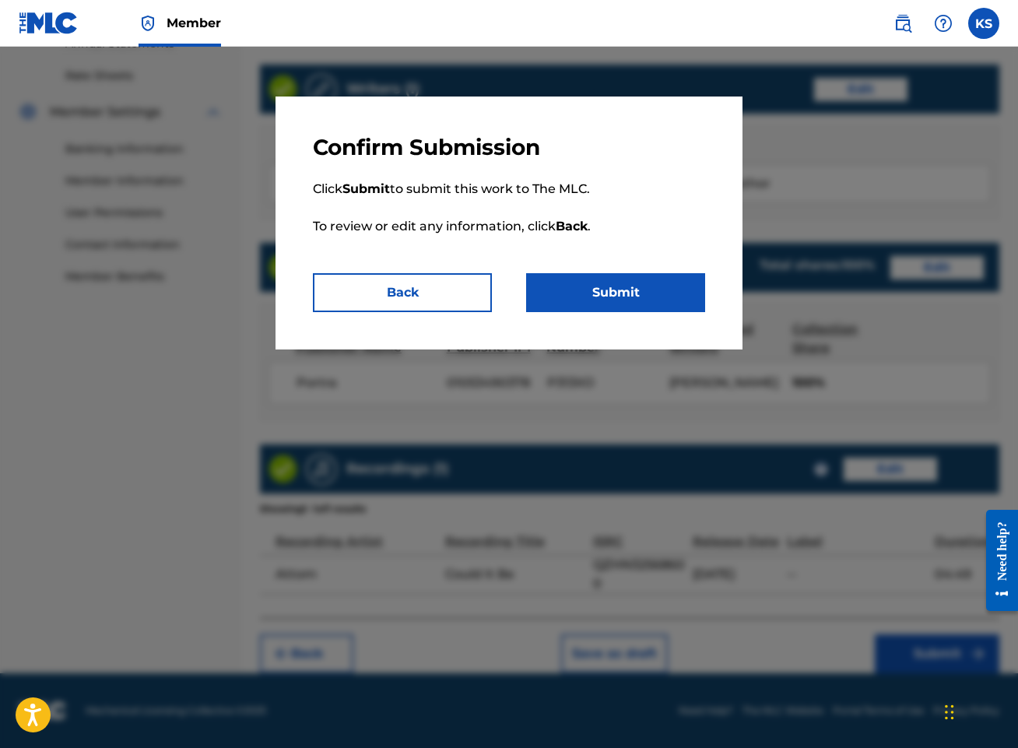
click at [649, 284] on button "Submit" at bounding box center [615, 292] width 179 height 39
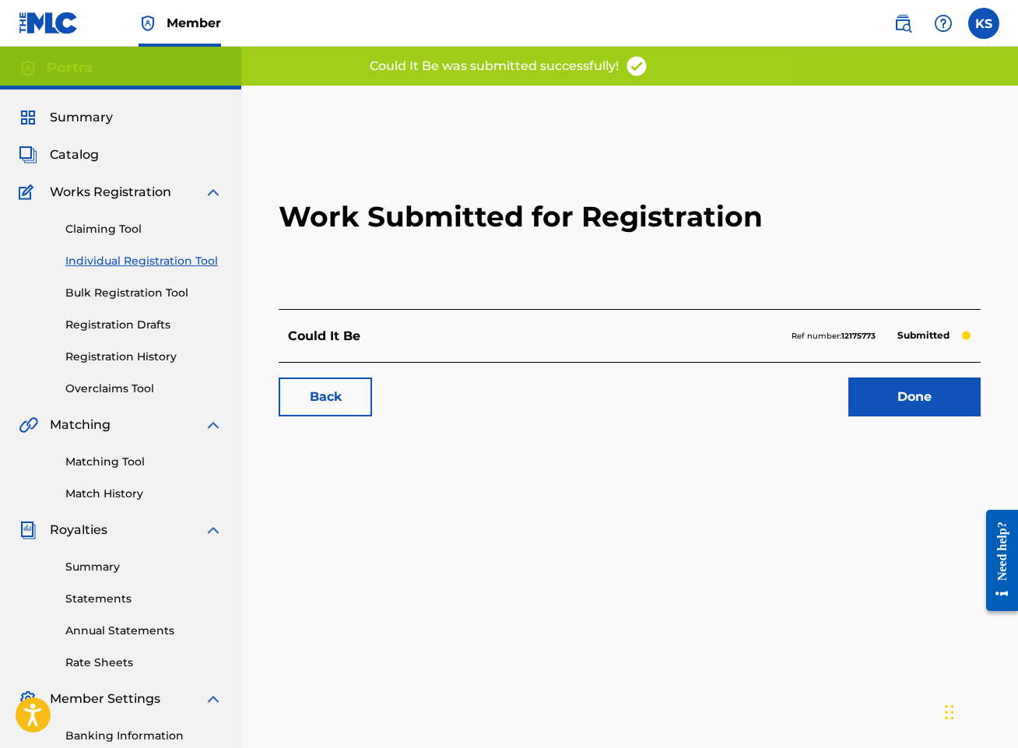
click at [932, 398] on link "Done" at bounding box center [914, 396] width 132 height 39
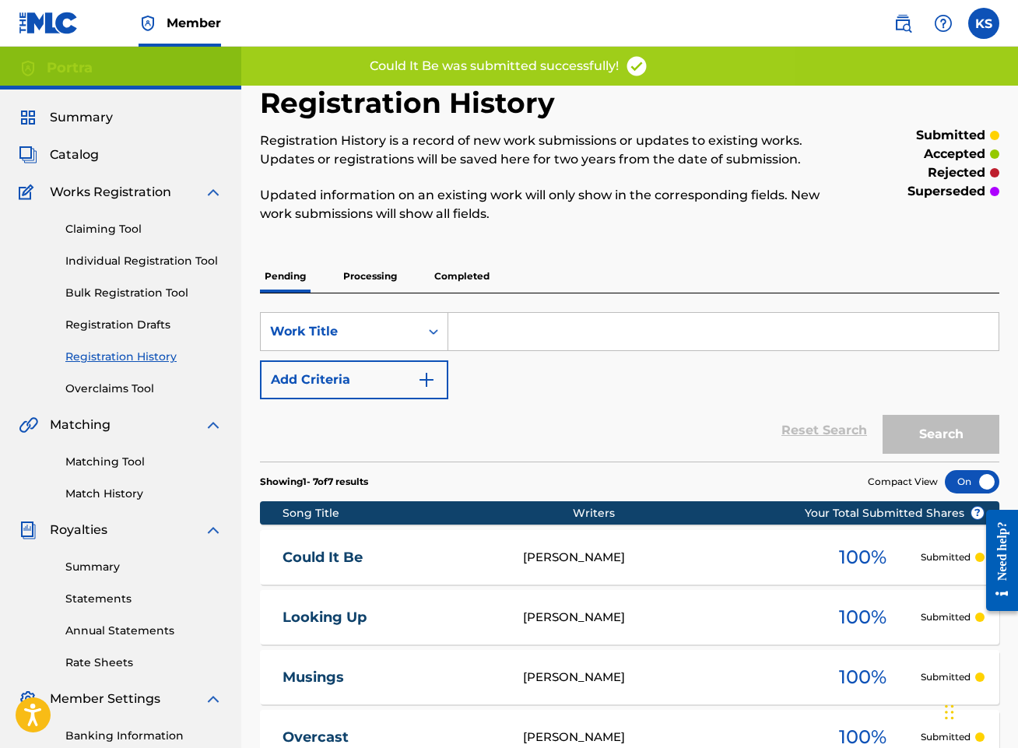
click at [126, 256] on link "Individual Registration Tool" at bounding box center [143, 261] width 157 height 16
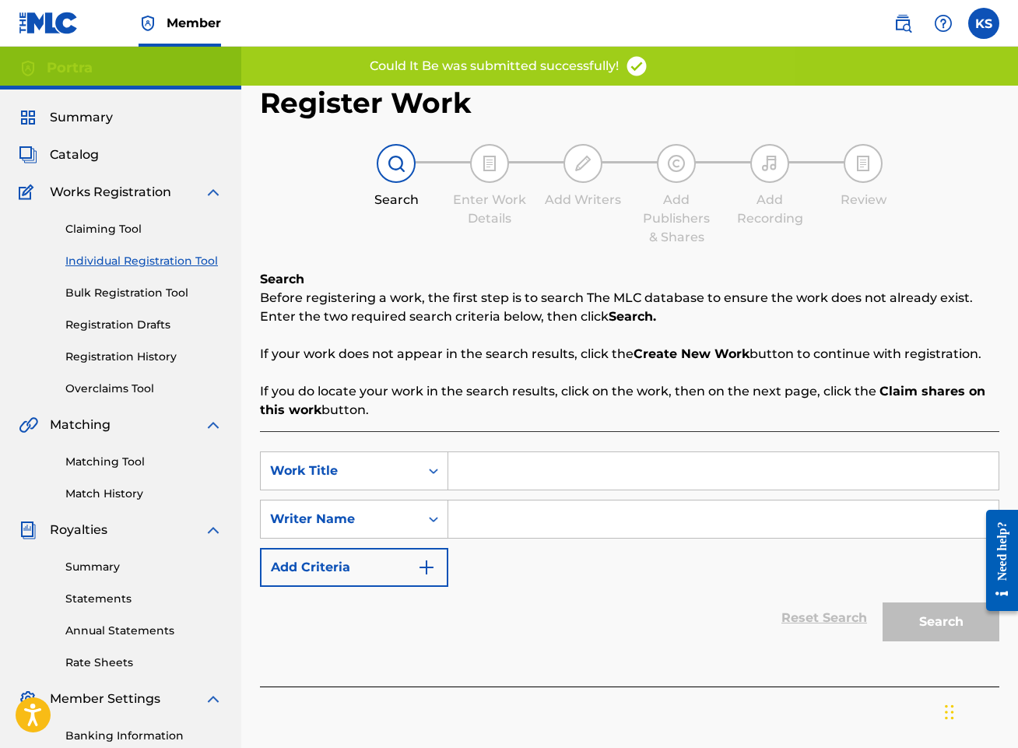
click at [611, 480] on input "Search Form" at bounding box center [723, 470] width 550 height 37
type input "Guided"
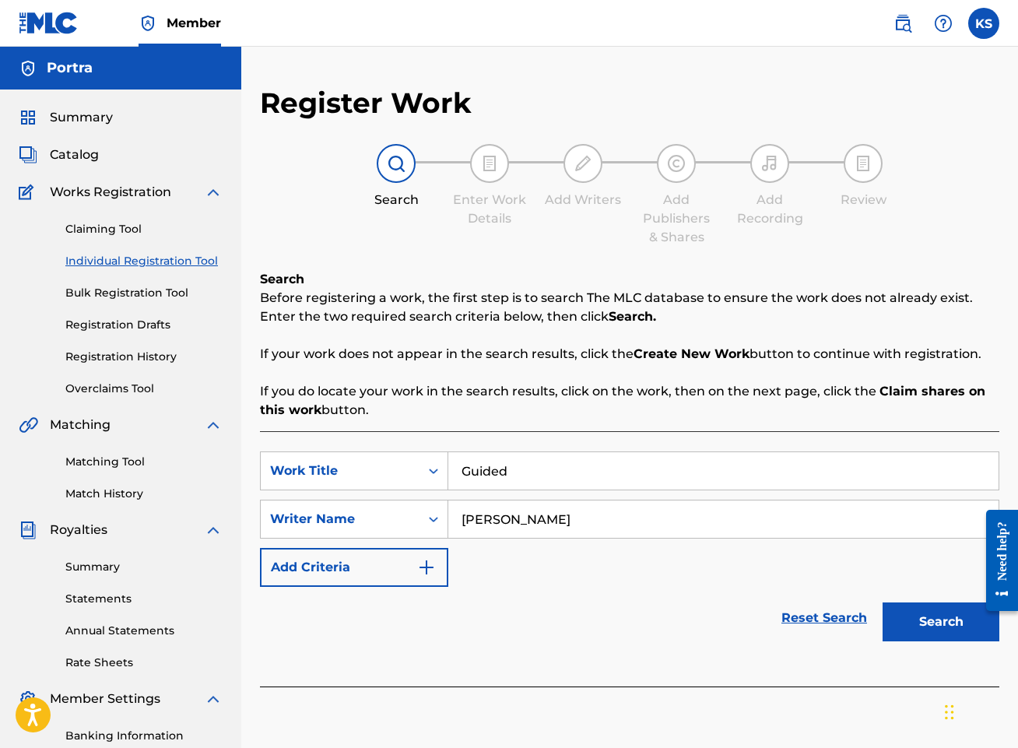
type input "[PERSON_NAME]"
click at [882, 602] on button "Search" at bounding box center [940, 621] width 117 height 39
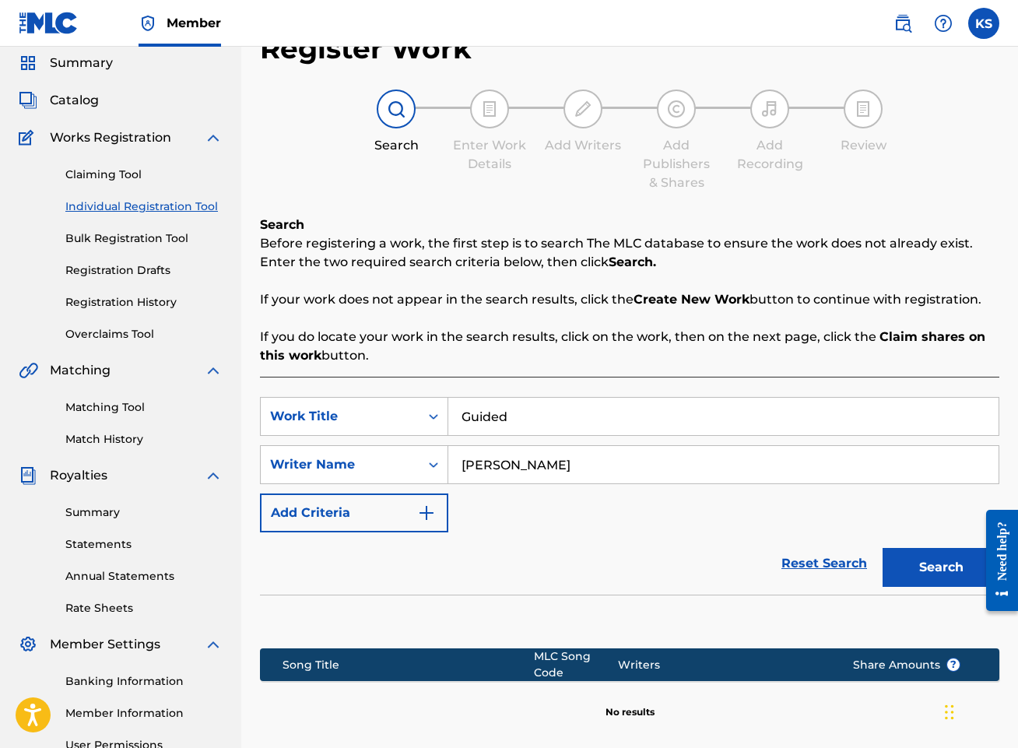
scroll to position [218, 0]
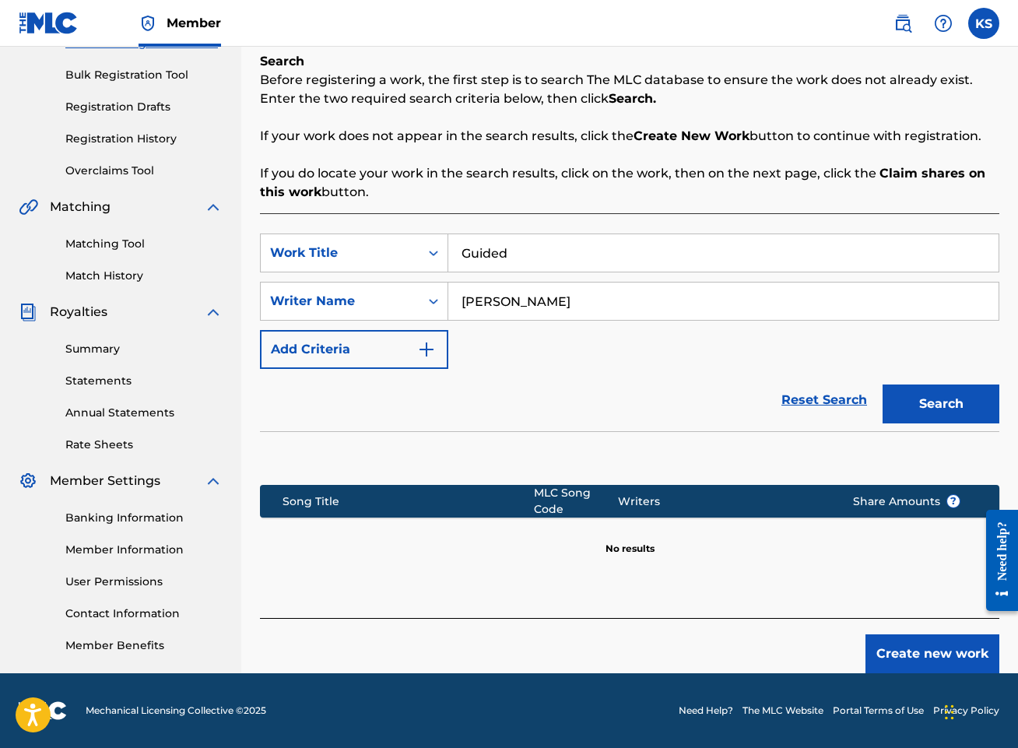
click at [940, 658] on button "Create new work" at bounding box center [932, 653] width 134 height 39
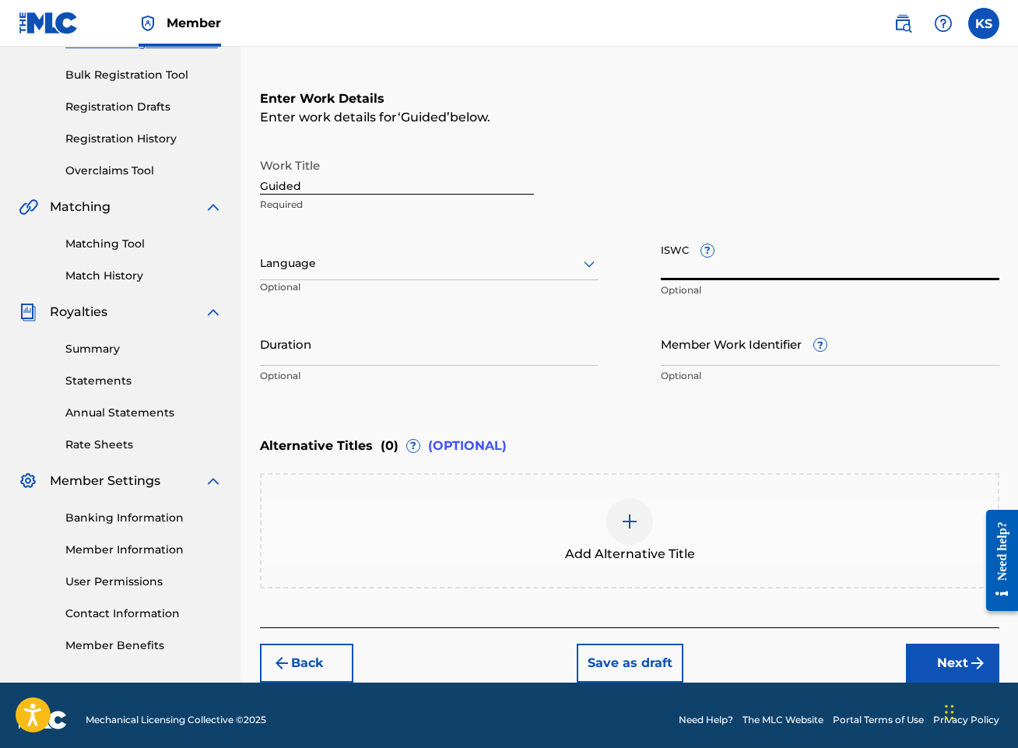
click at [844, 251] on input "ISWC ?" at bounding box center [830, 258] width 338 height 44
paste input "T3313732586"
type input "T3313732586"
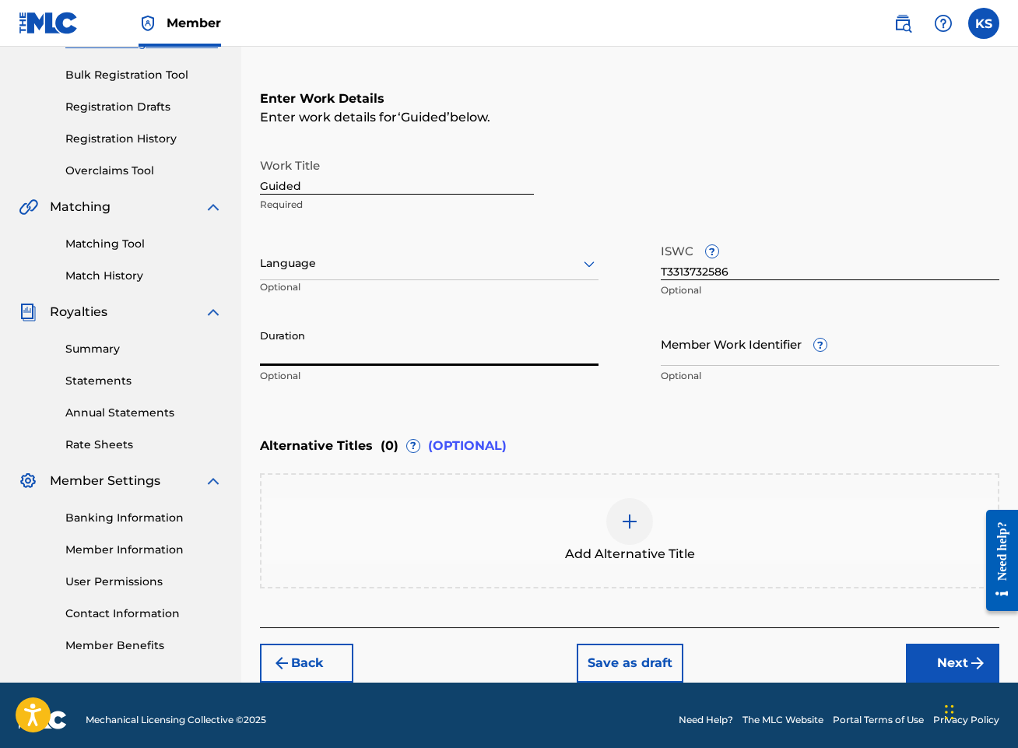
click at [299, 344] on input "Duration" at bounding box center [429, 343] width 338 height 44
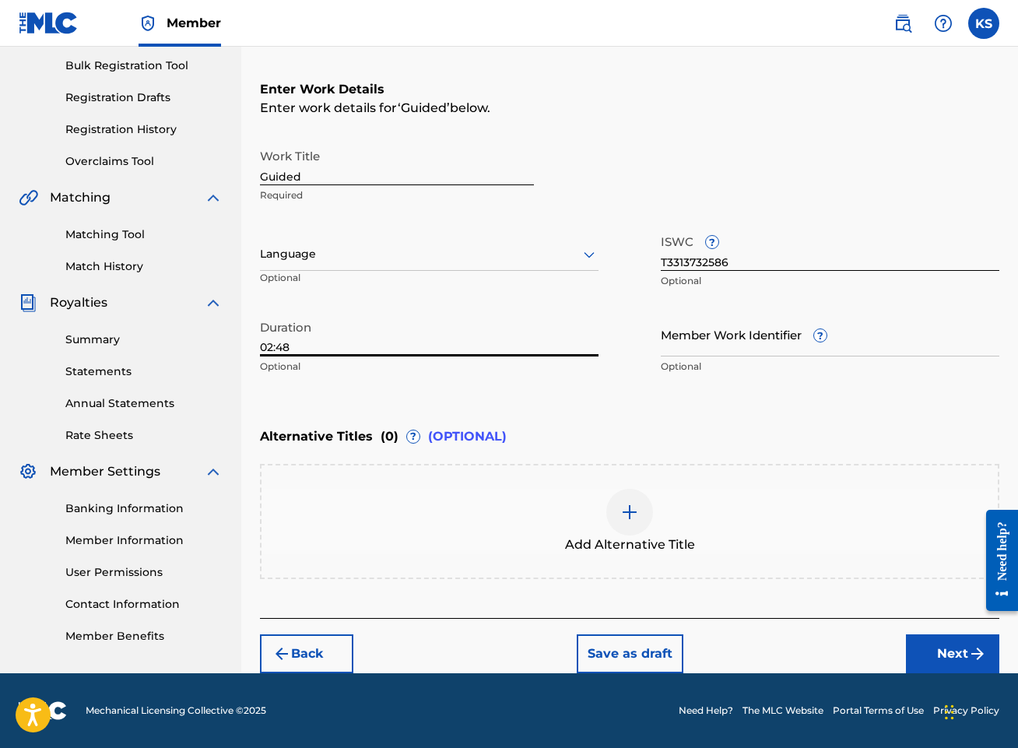
type input "02:48"
click at [949, 650] on button "Next" at bounding box center [952, 653] width 93 height 39
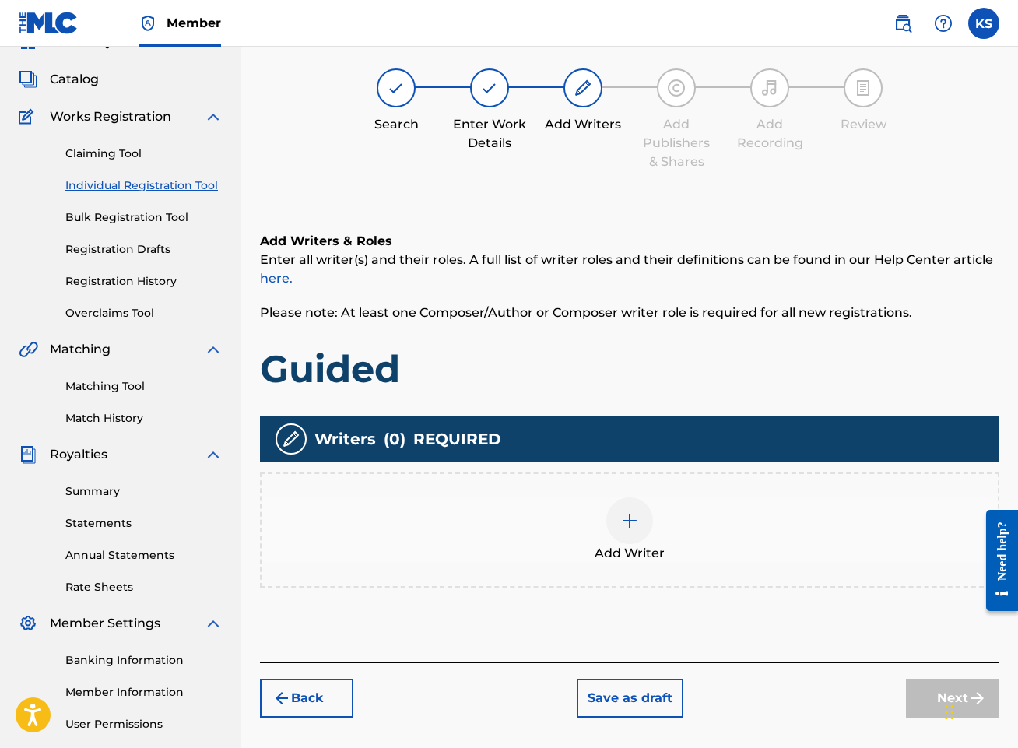
scroll to position [70, 0]
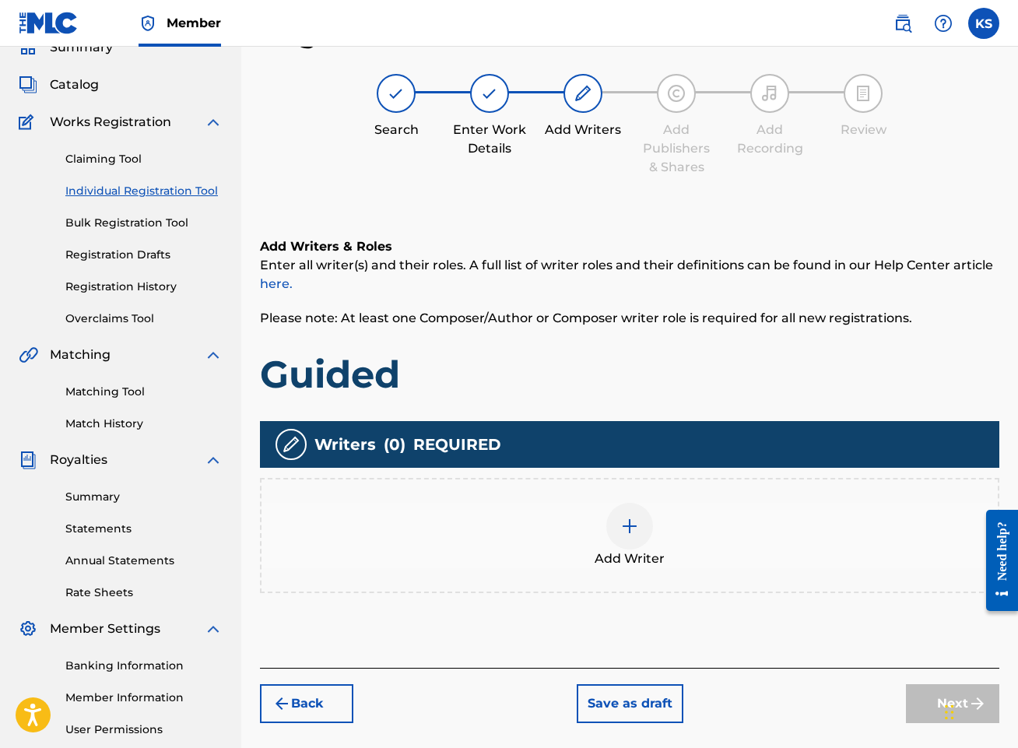
click at [638, 522] on img at bounding box center [629, 526] width 19 height 19
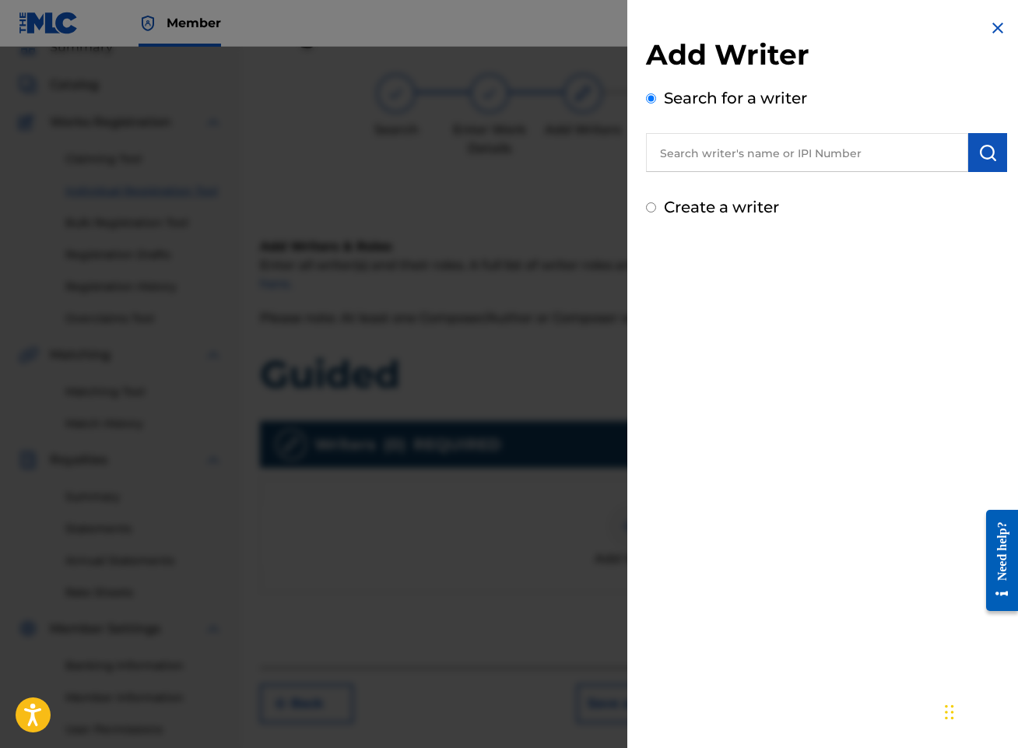
click at [852, 157] on input "text" at bounding box center [807, 152] width 322 height 39
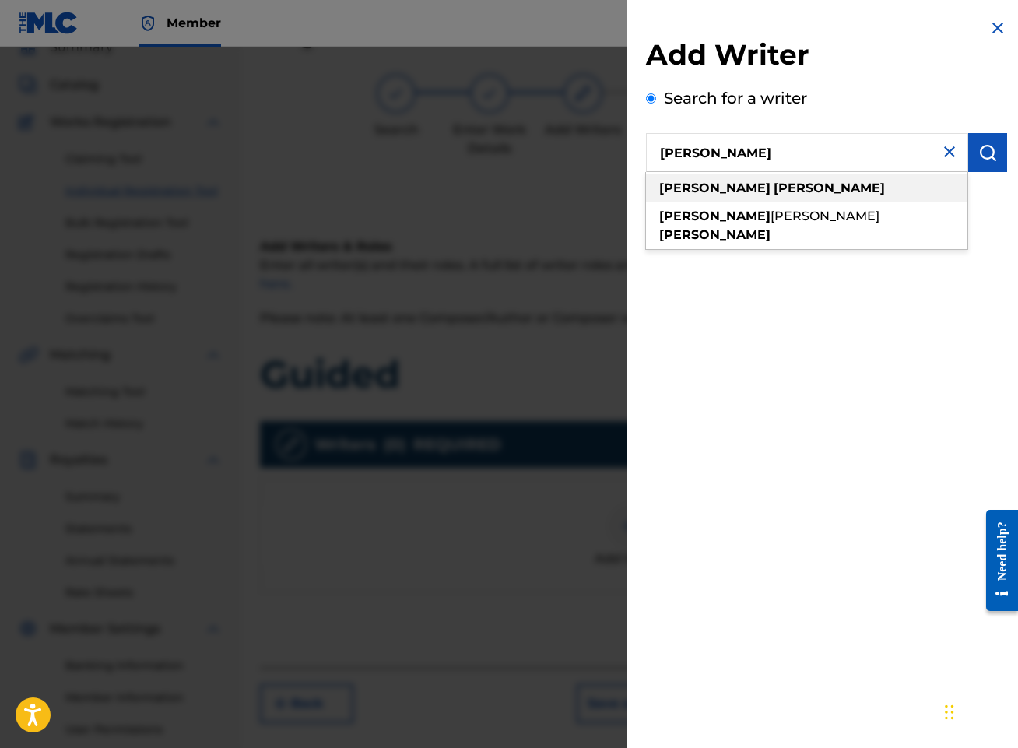
click at [754, 198] on div "[PERSON_NAME]" at bounding box center [806, 188] width 321 height 28
type input "[PERSON_NAME]"
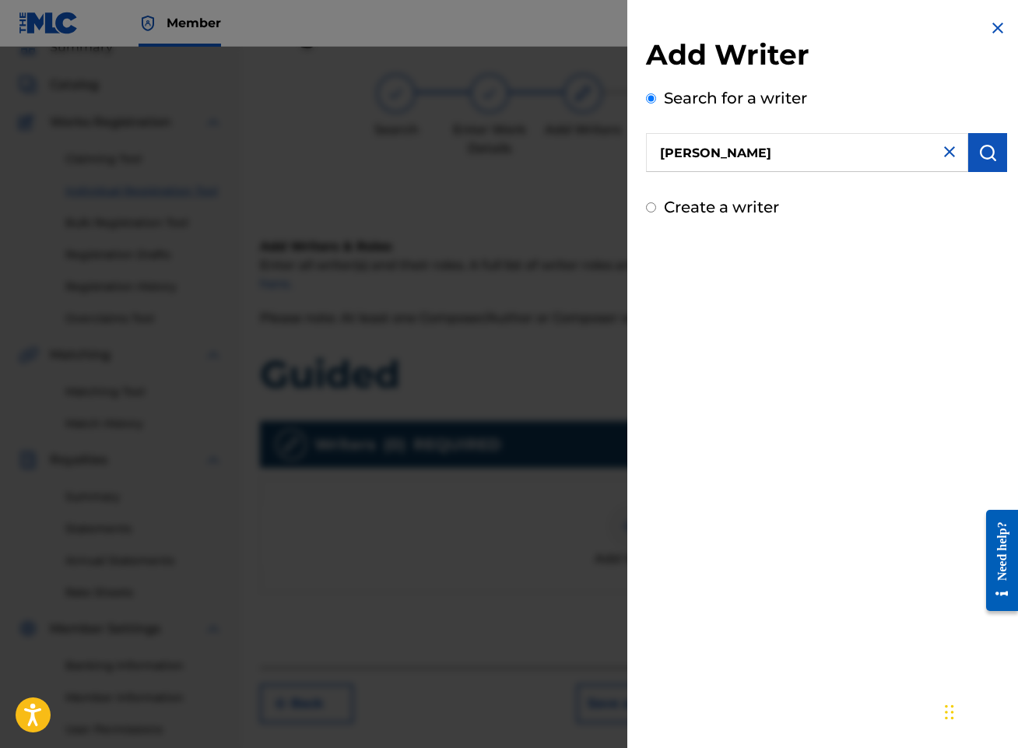
click at [996, 156] on button "submit" at bounding box center [987, 152] width 39 height 39
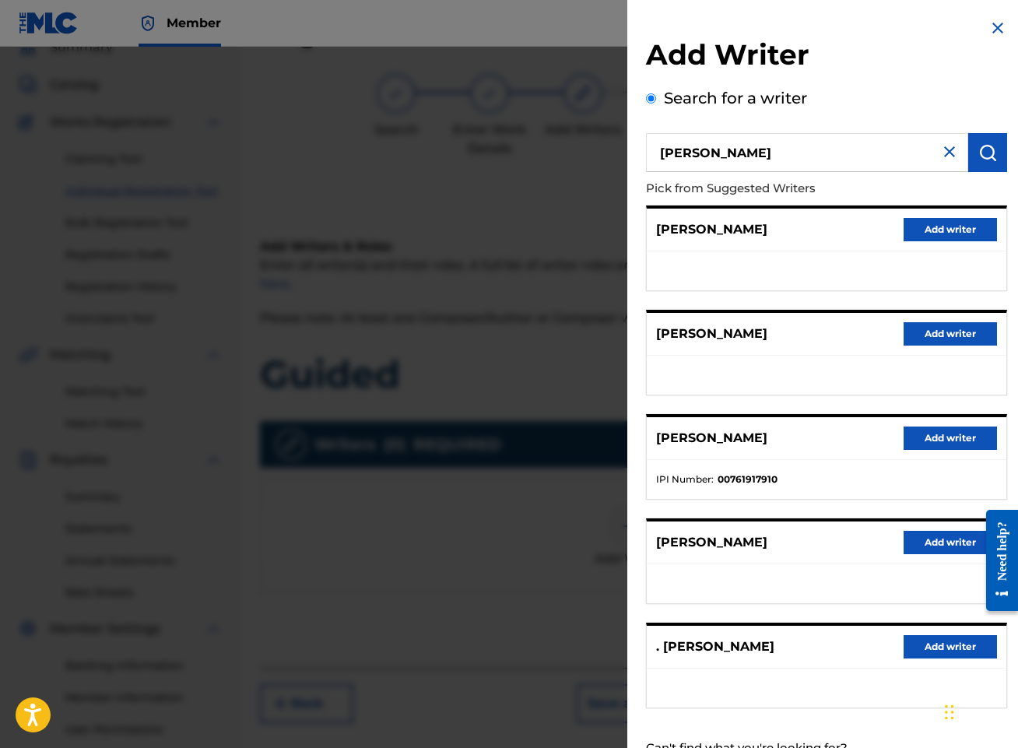
click at [941, 444] on button "Add writer" at bounding box center [949, 437] width 93 height 23
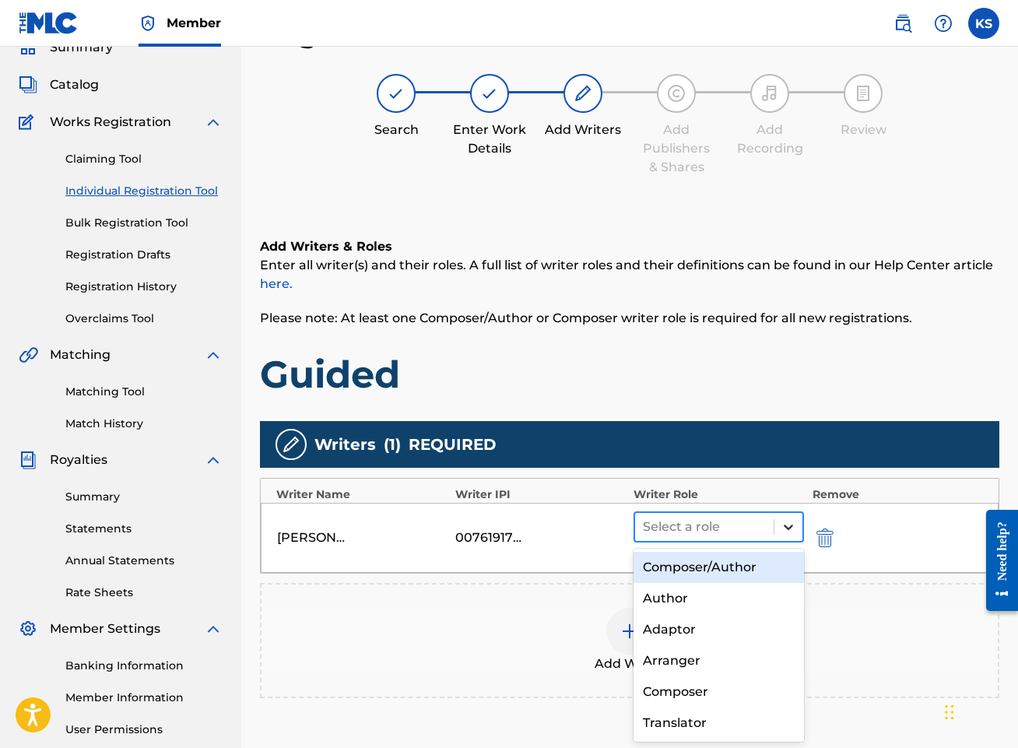
click at [797, 527] on div at bounding box center [788, 527] width 28 height 28
click at [737, 563] on div "Composer/Author" at bounding box center [718, 567] width 170 height 31
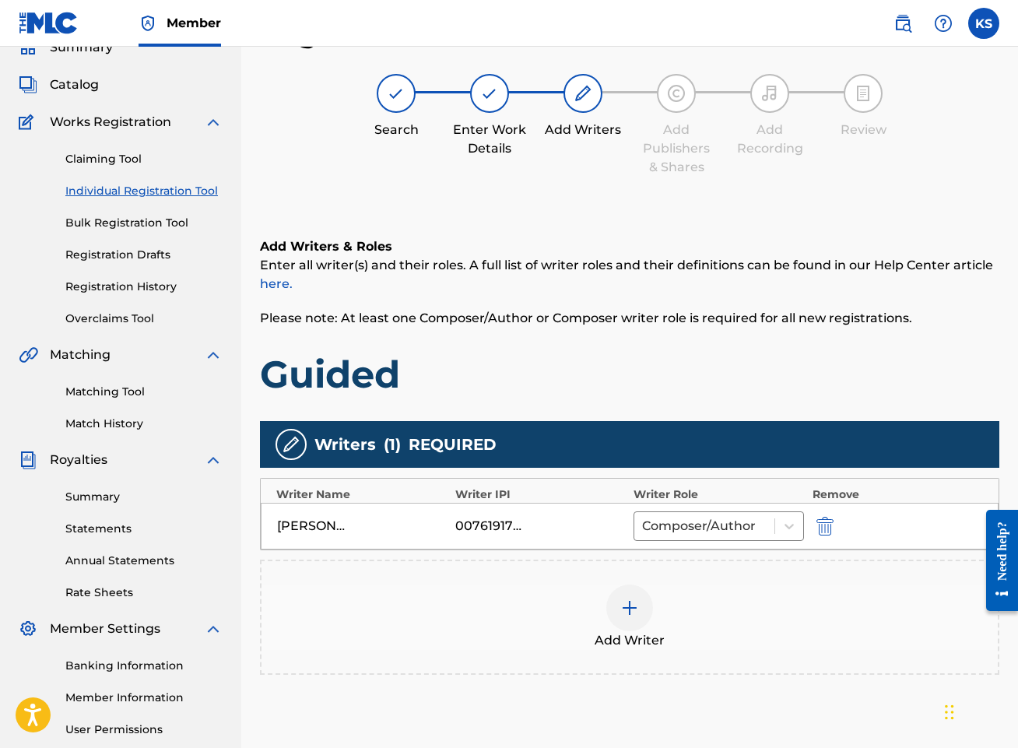
click at [633, 605] on img at bounding box center [629, 607] width 19 height 19
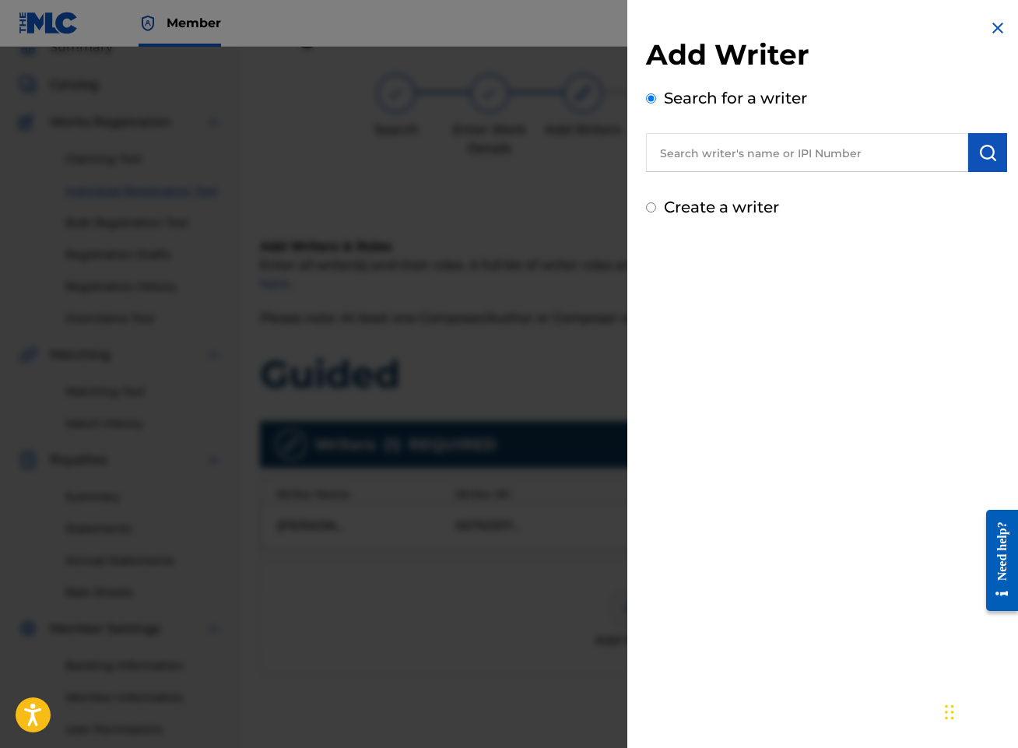
click at [993, 31] on img at bounding box center [997, 28] width 19 height 19
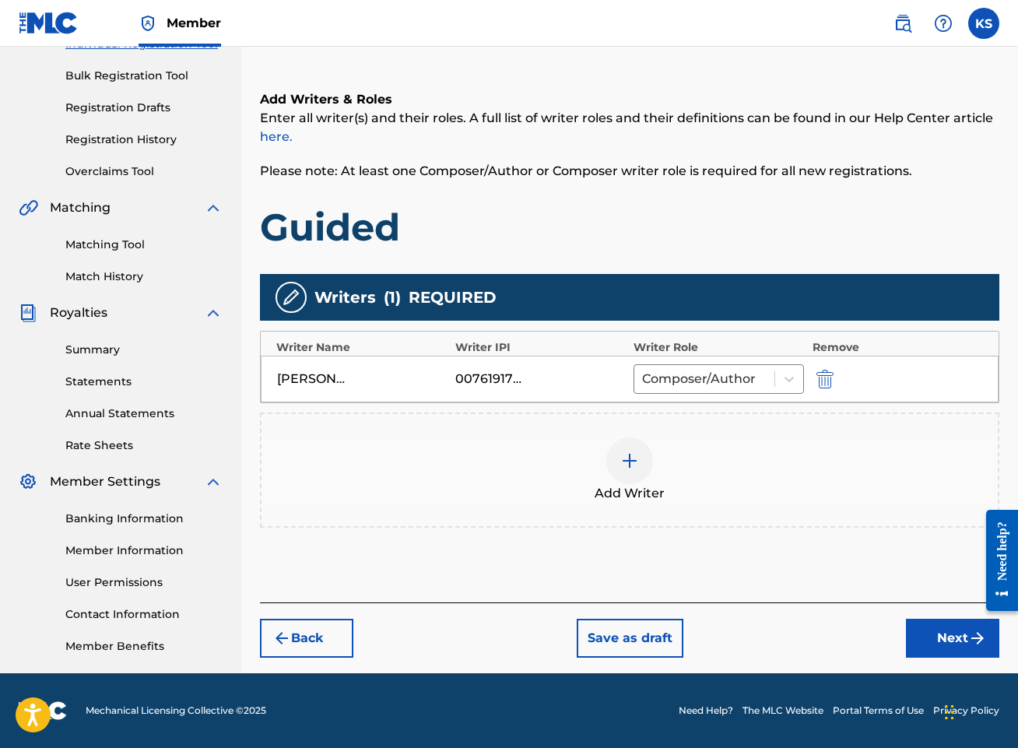
click at [962, 638] on button "Next" at bounding box center [952, 638] width 93 height 39
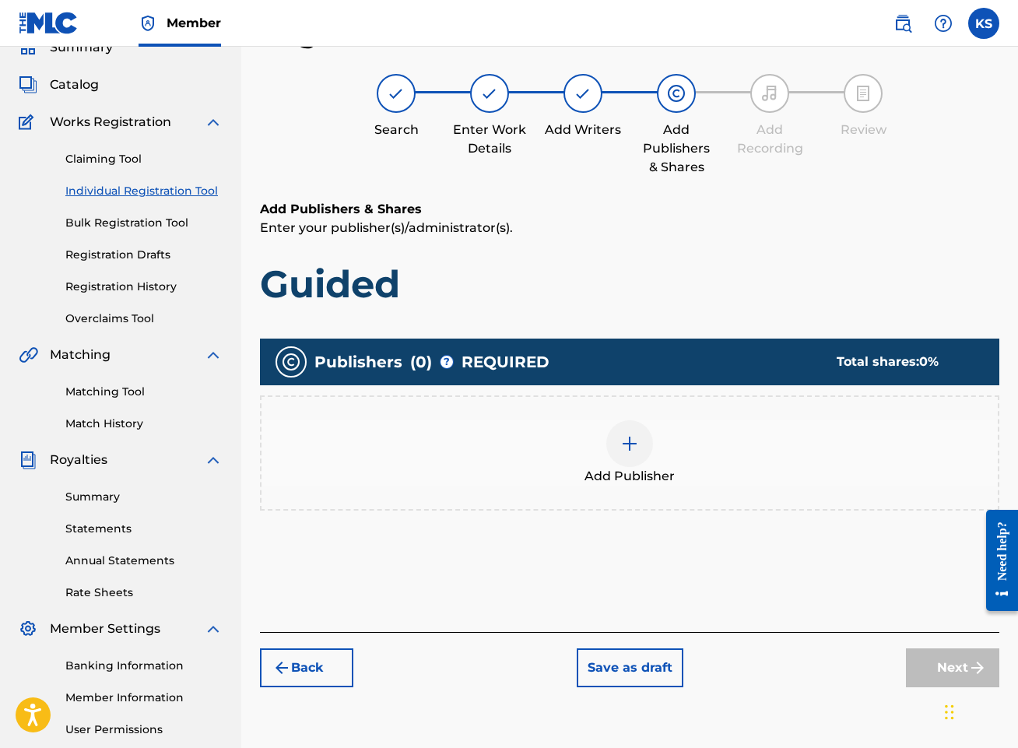
click at [610, 445] on div at bounding box center [629, 443] width 47 height 47
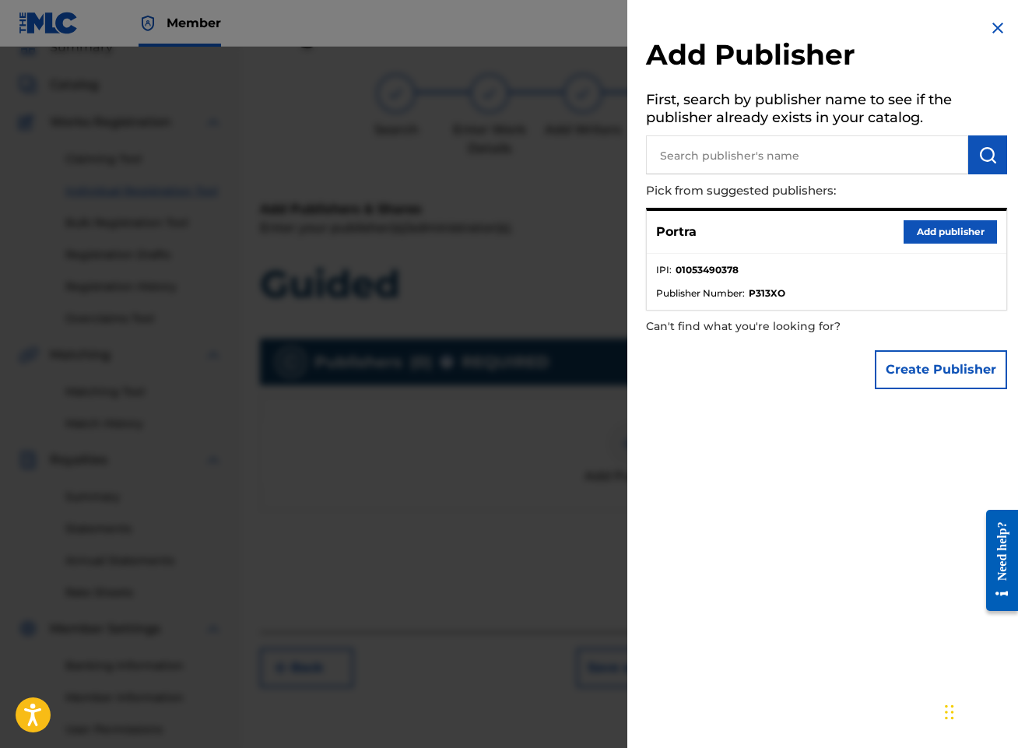
click at [932, 230] on button "Add publisher" at bounding box center [949, 231] width 93 height 23
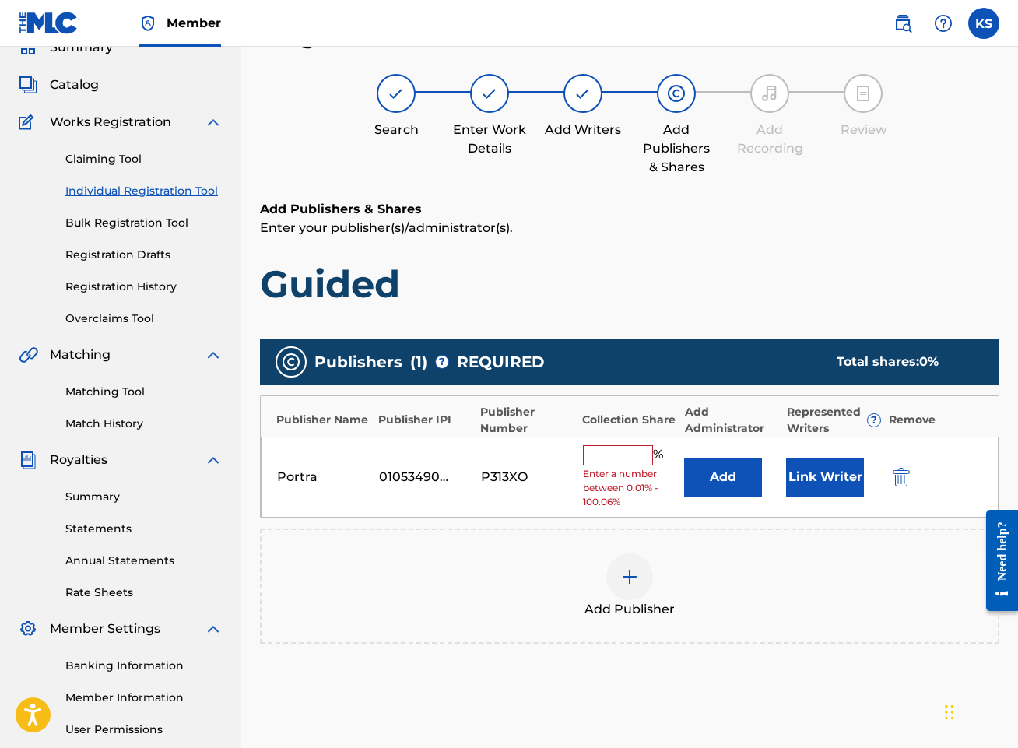
click at [630, 460] on input "text" at bounding box center [618, 455] width 70 height 20
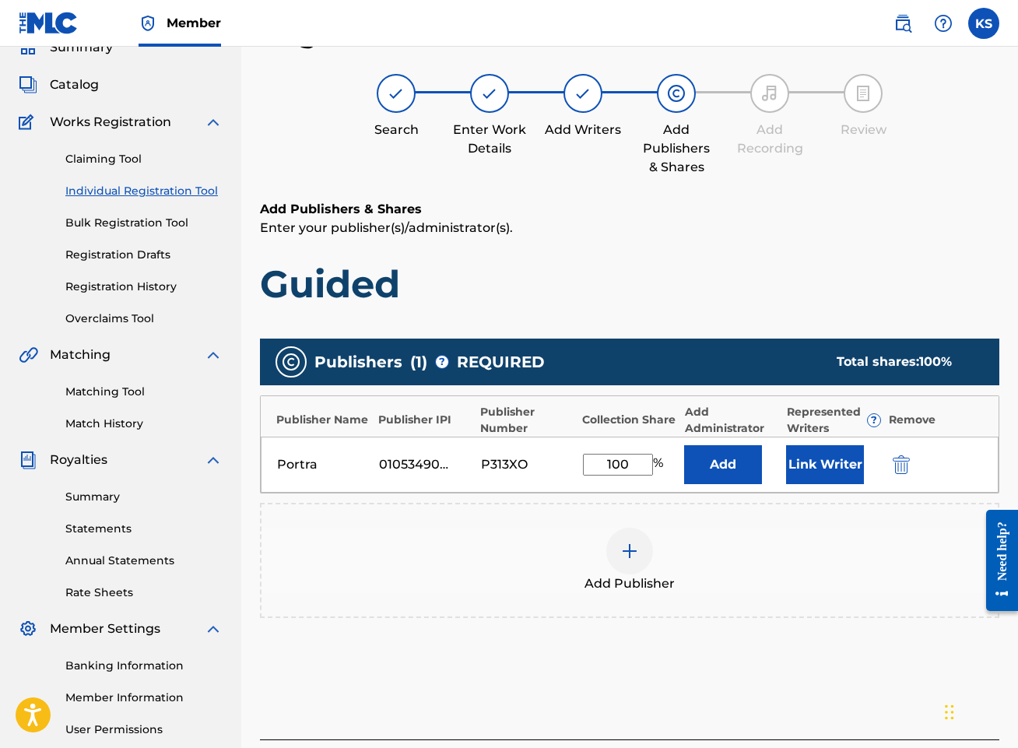
type input "100"
click at [842, 466] on button "Link Writer" at bounding box center [825, 464] width 78 height 39
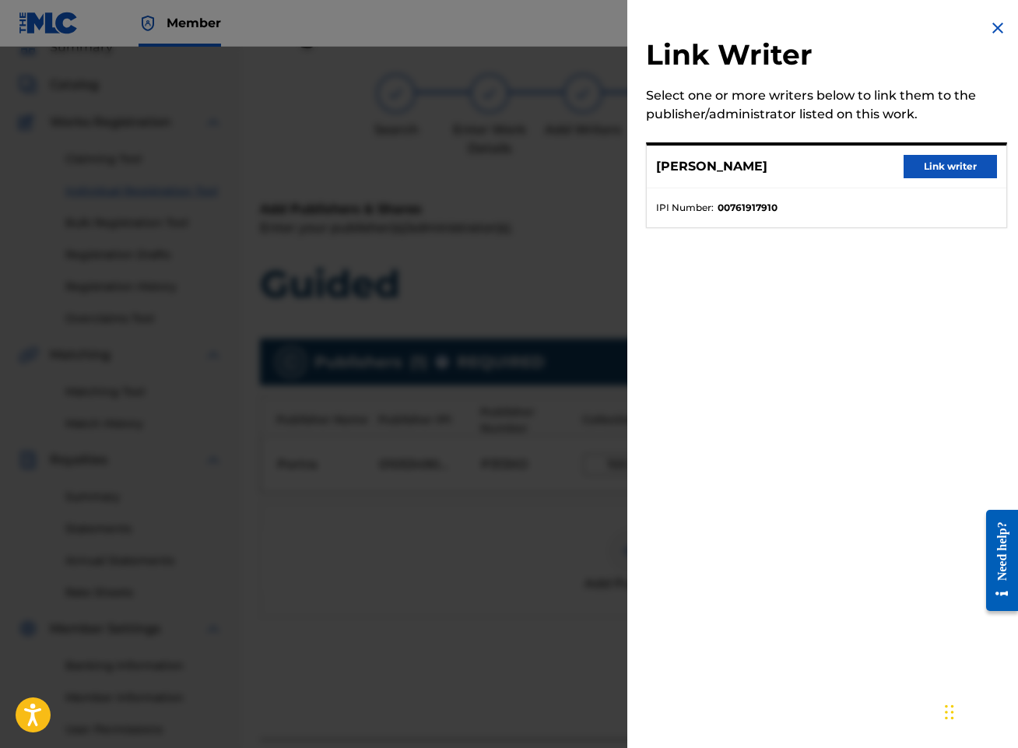
click at [952, 153] on div "[PERSON_NAME] Link writer" at bounding box center [826, 166] width 359 height 43
click at [951, 160] on button "Link writer" at bounding box center [949, 166] width 93 height 23
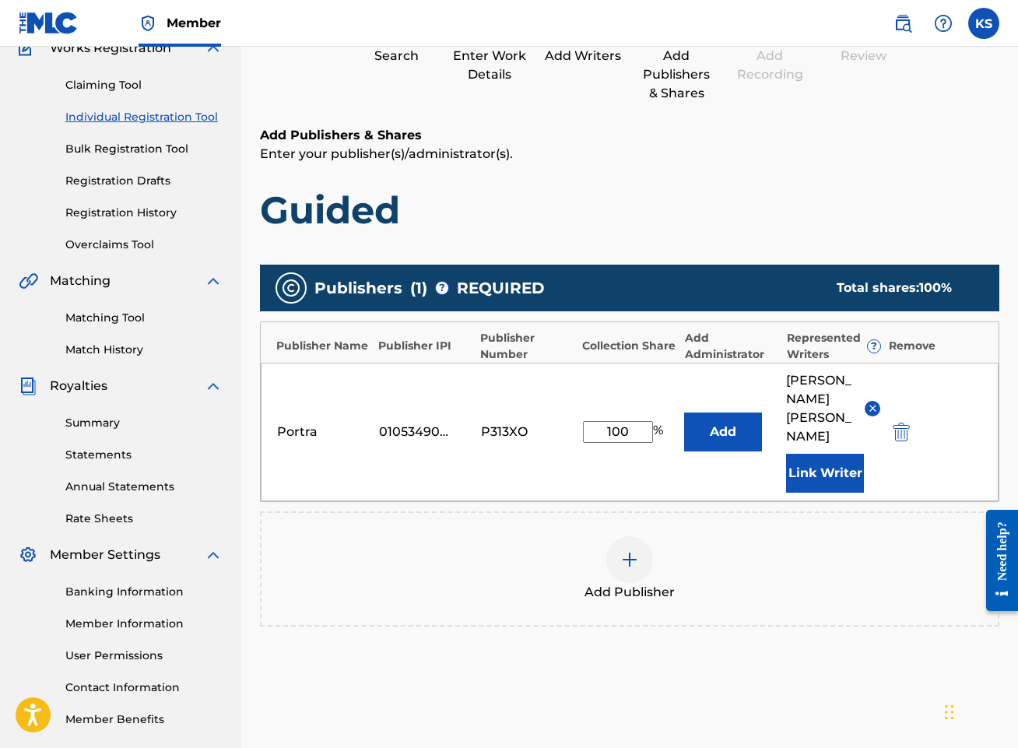
scroll to position [237, 0]
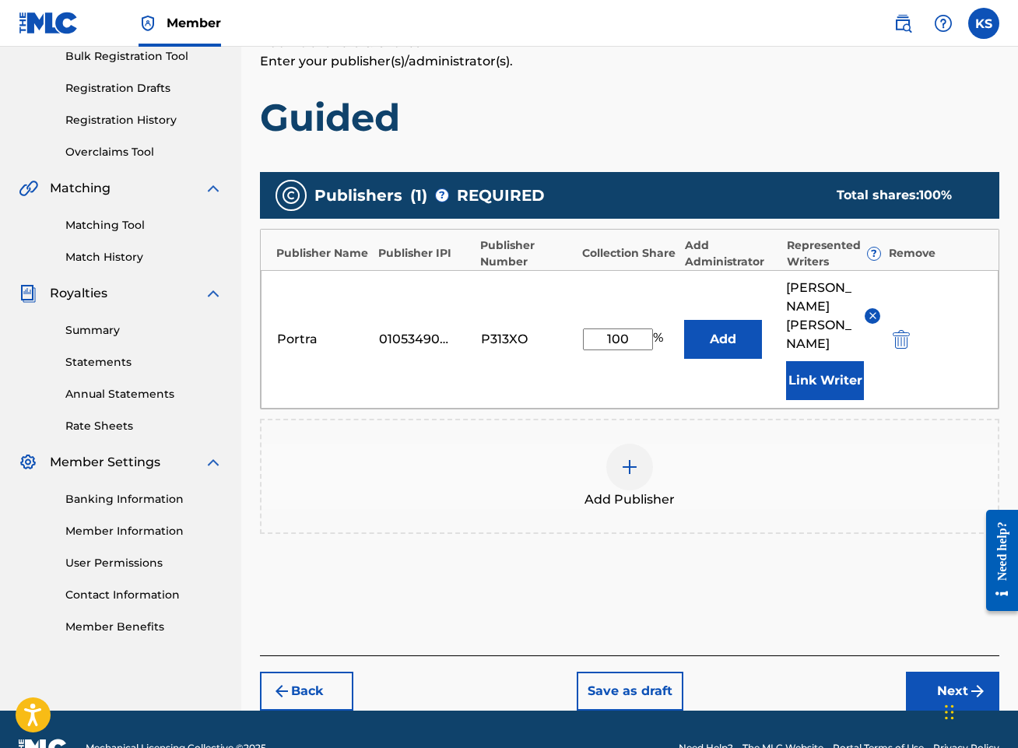
click at [938, 671] on button "Next" at bounding box center [952, 690] width 93 height 39
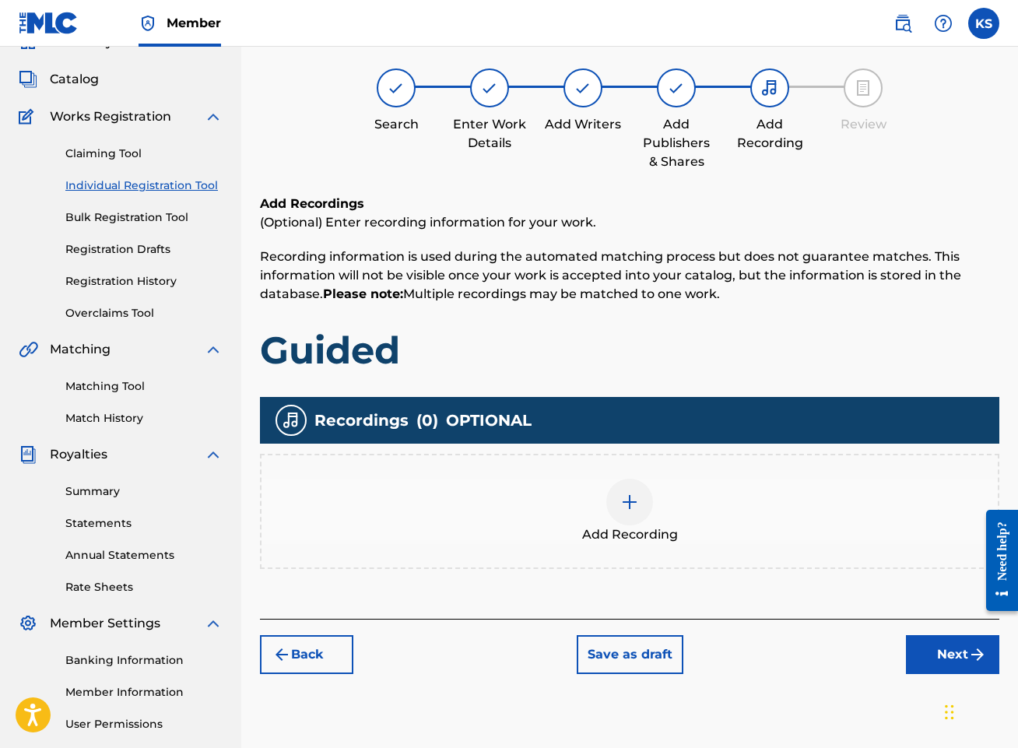
scroll to position [70, 0]
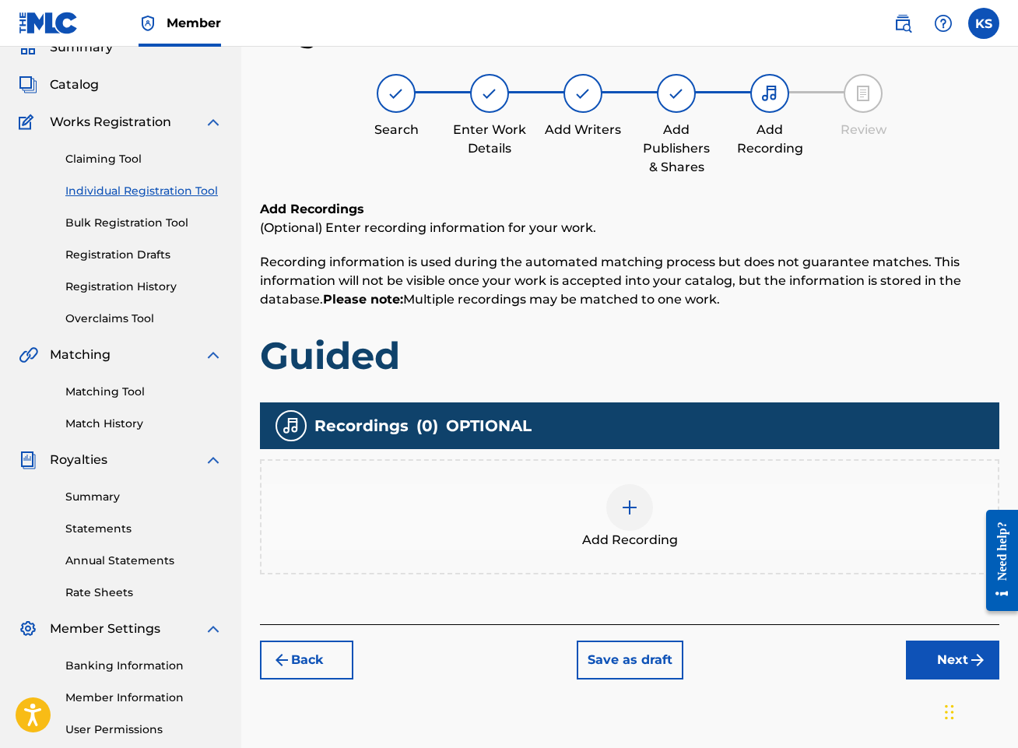
click at [632, 506] on img at bounding box center [629, 507] width 19 height 19
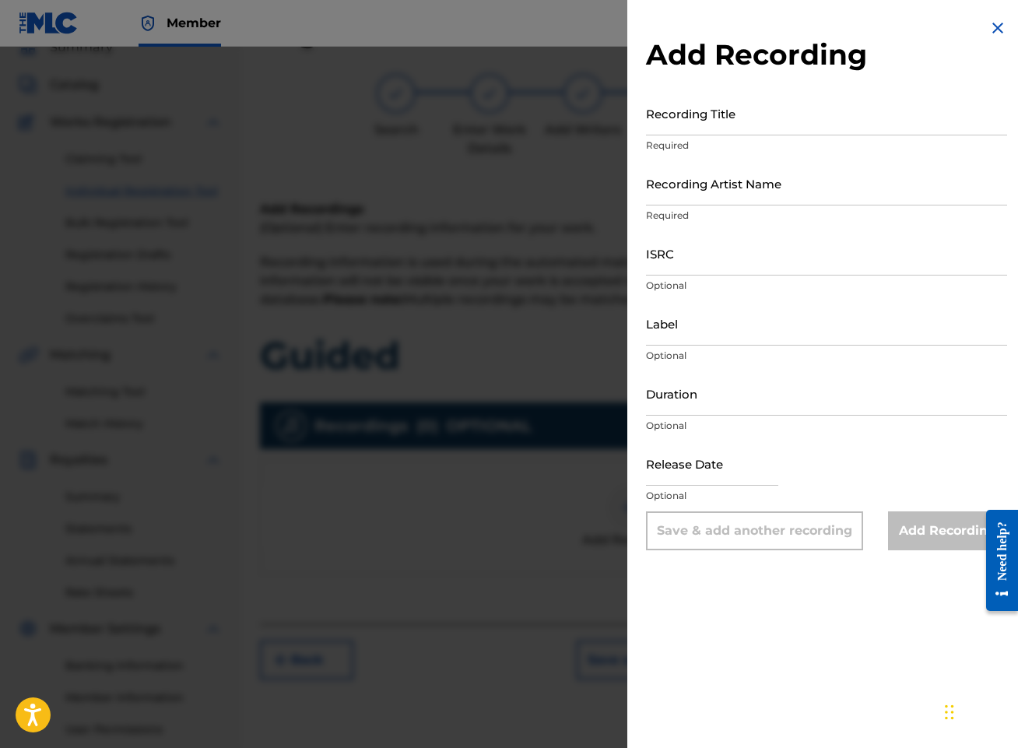
click at [781, 119] on input "Recording Title" at bounding box center [826, 113] width 361 height 44
type input "Guided"
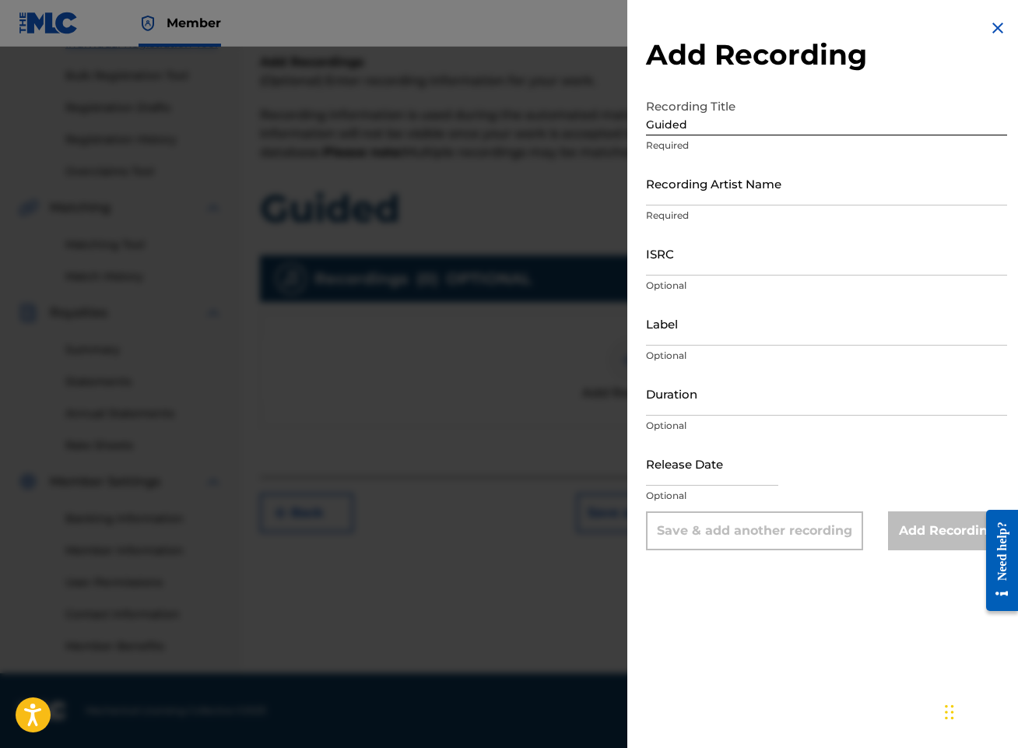
click at [797, 185] on input "Recording Artist Name" at bounding box center [826, 183] width 361 height 44
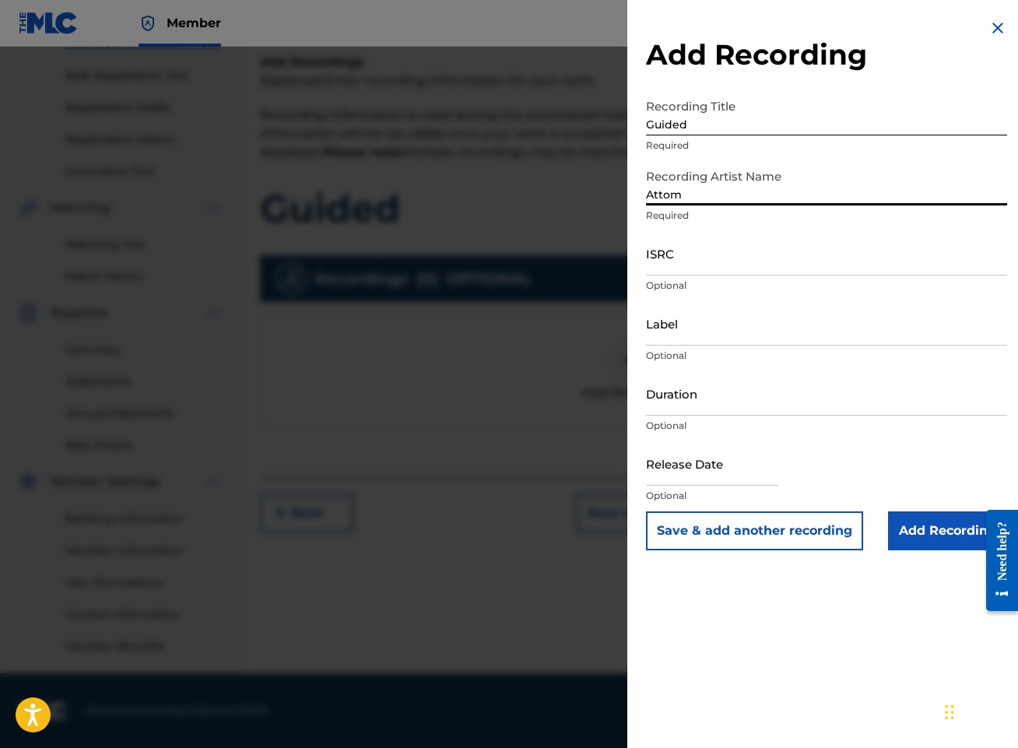
type input "Attom"
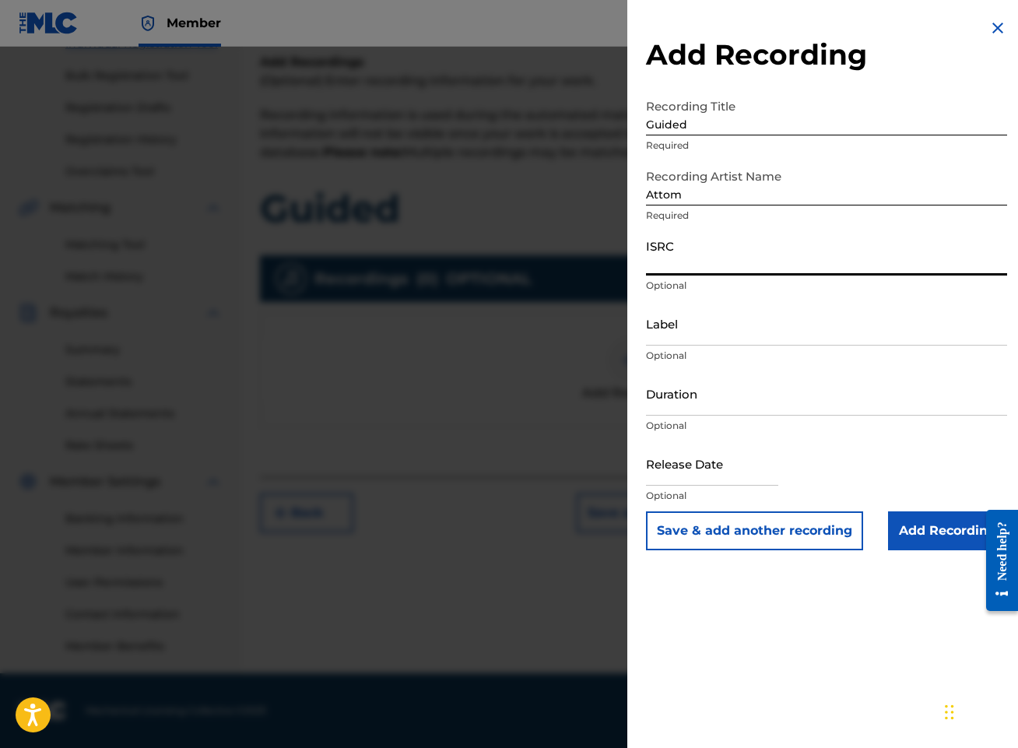
paste input "QZHN32568601"
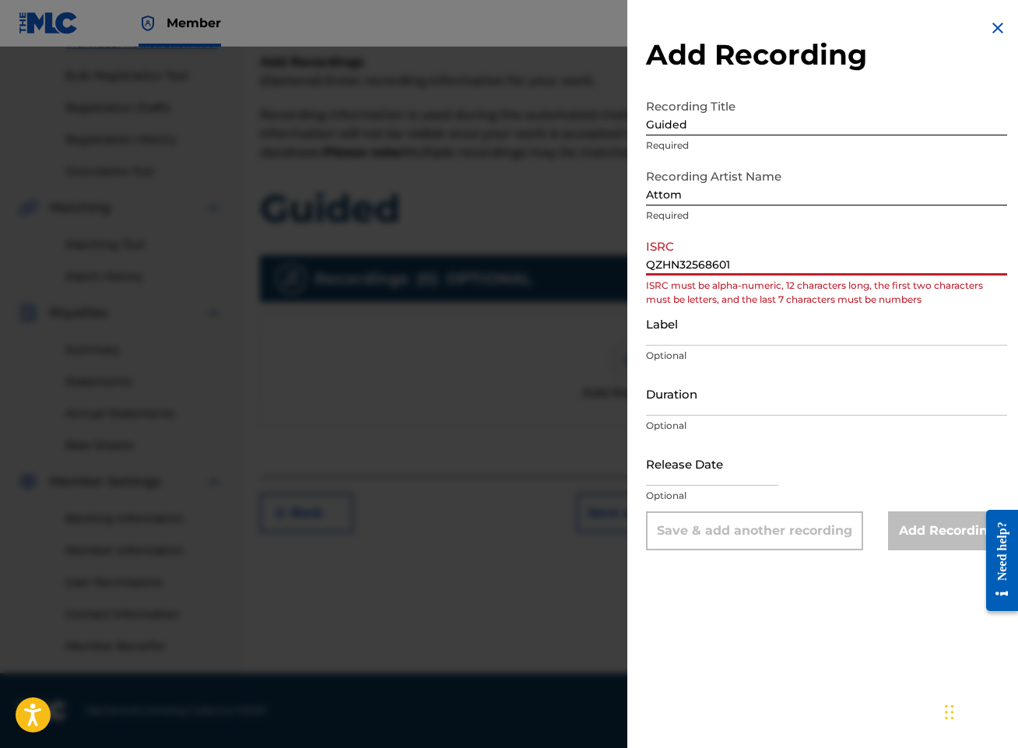
click at [671, 263] on input "QZHN32568601" at bounding box center [826, 253] width 361 height 44
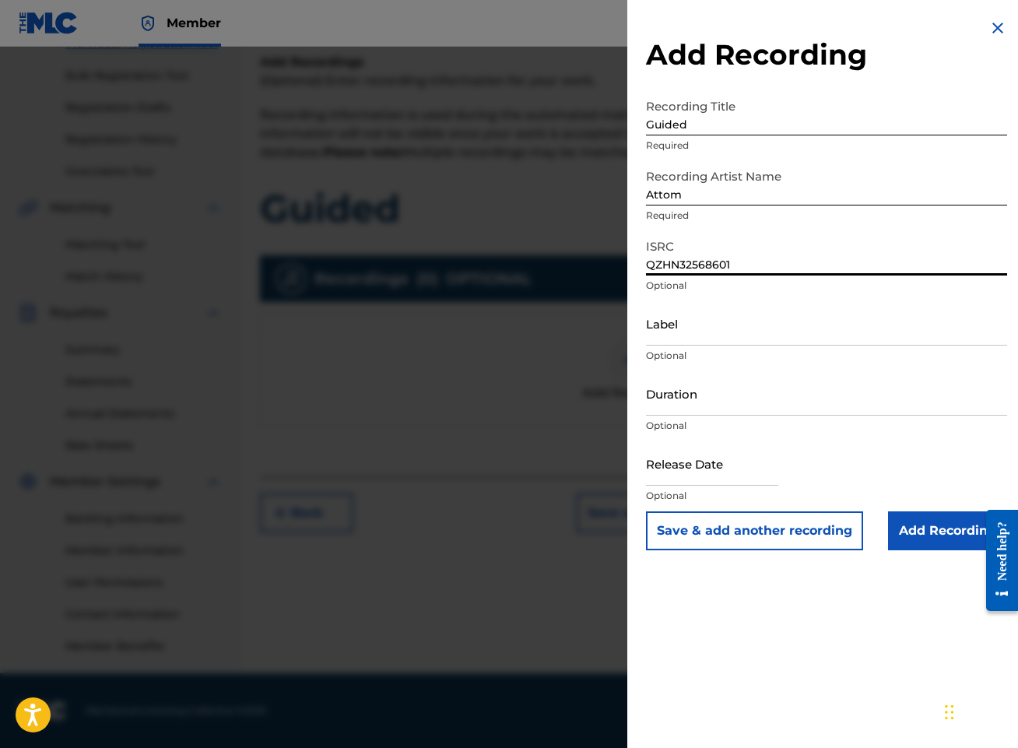
type input "QZHN32568601"
click at [755, 387] on input "Duration" at bounding box center [826, 393] width 361 height 44
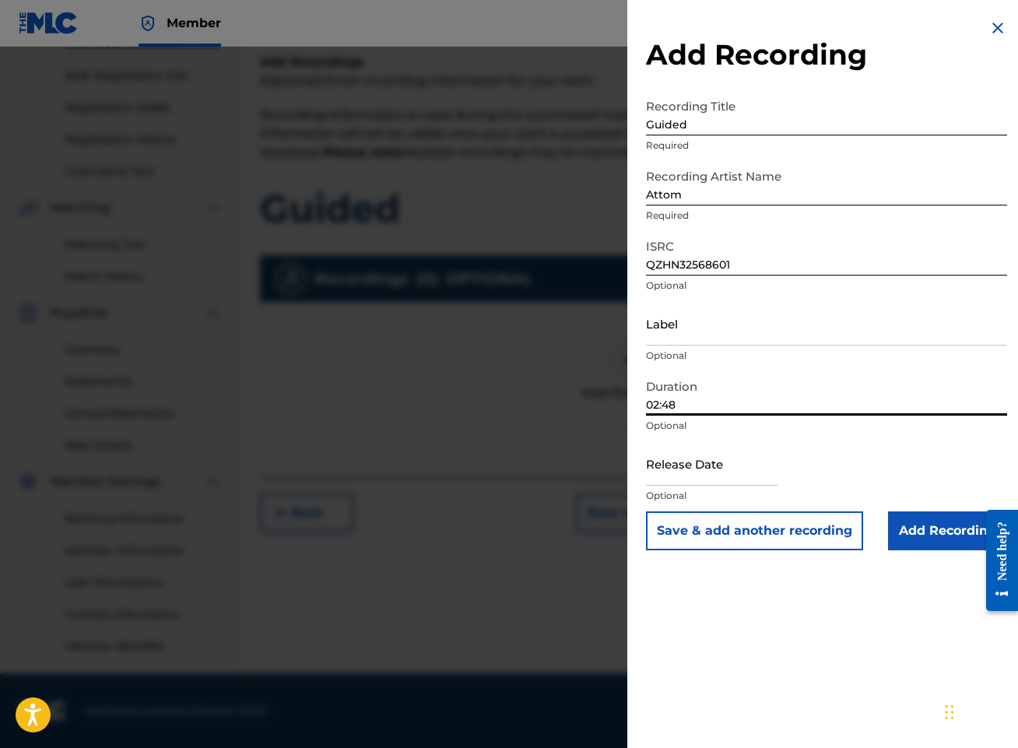
type input "02:48"
click at [708, 461] on input "text" at bounding box center [712, 463] width 132 height 44
select select "8"
select select "2025"
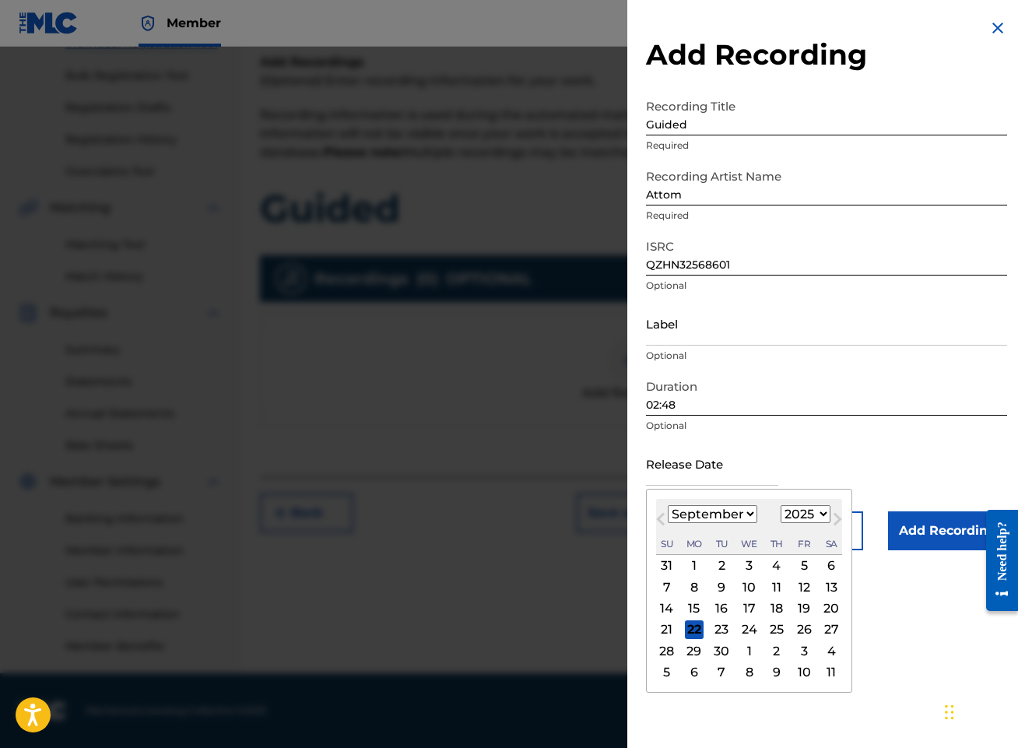
click at [654, 513] on button "Previous Month" at bounding box center [660, 522] width 25 height 25
click at [655, 515] on button "Previous Month" at bounding box center [660, 522] width 25 height 25
click at [656, 515] on button "Previous Month" at bounding box center [660, 522] width 25 height 25
click at [657, 516] on button "Previous Month" at bounding box center [660, 522] width 25 height 25
click at [662, 516] on span "Previous Month" at bounding box center [662, 521] width 0 height 23
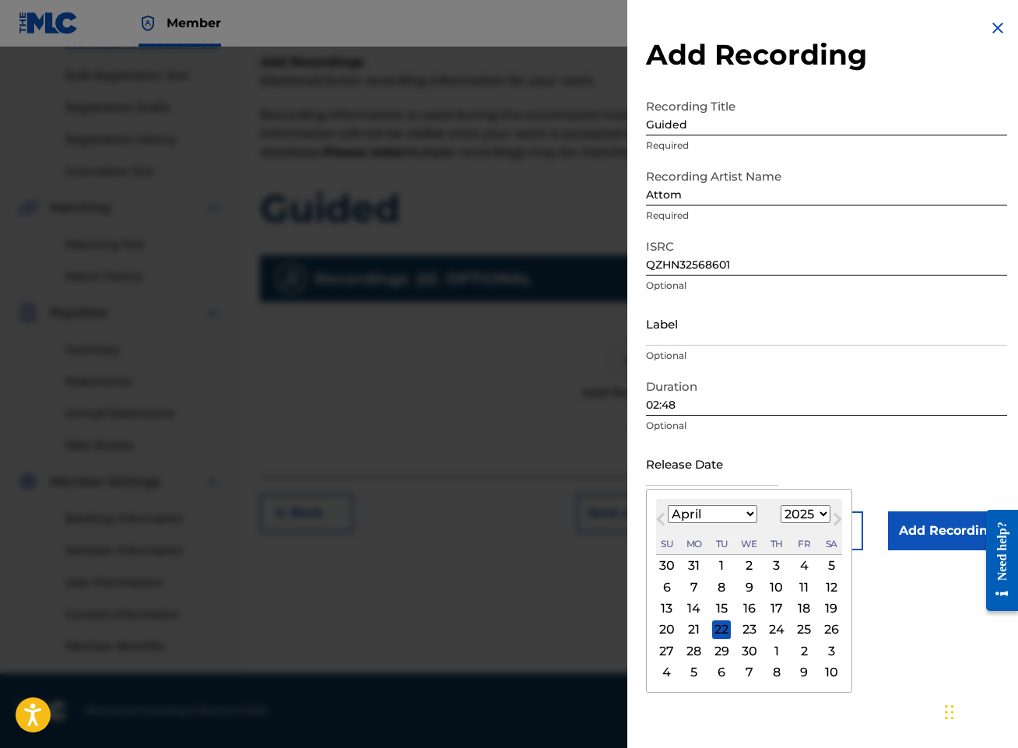
click at [662, 516] on span "Previous Month" at bounding box center [662, 521] width 0 height 23
select select "2"
click at [803, 584] on div "7" at bounding box center [803, 586] width 19 height 19
type input "[DATE]"
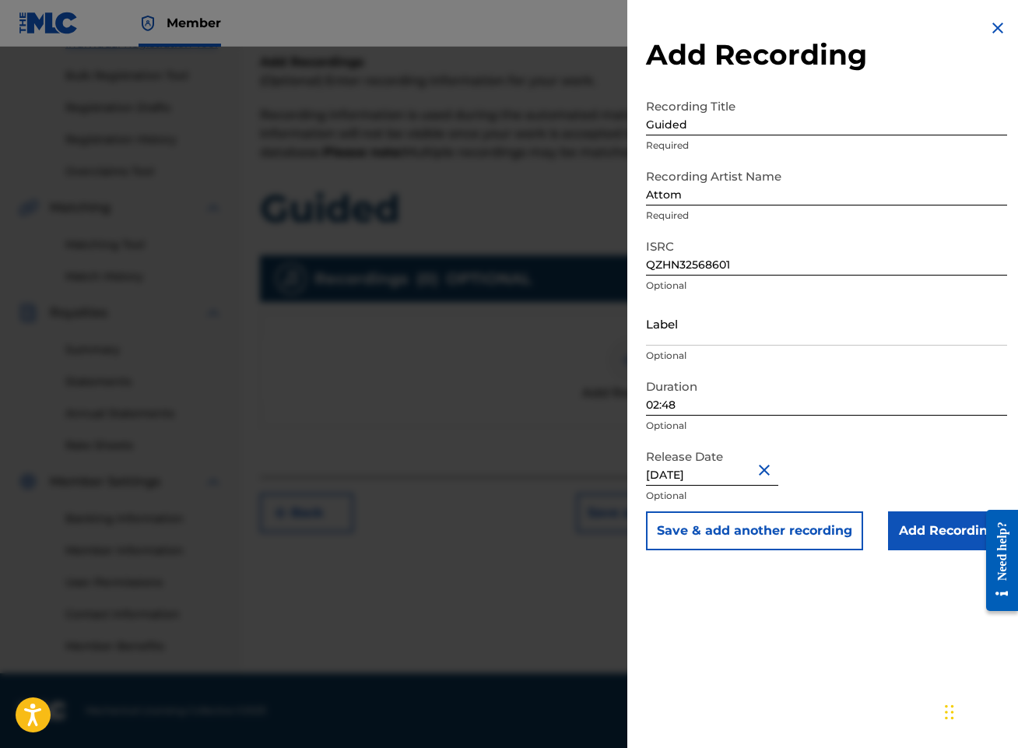
select select "2"
select select "2025"
click at [929, 528] on input "Add Recording" at bounding box center [947, 530] width 119 height 39
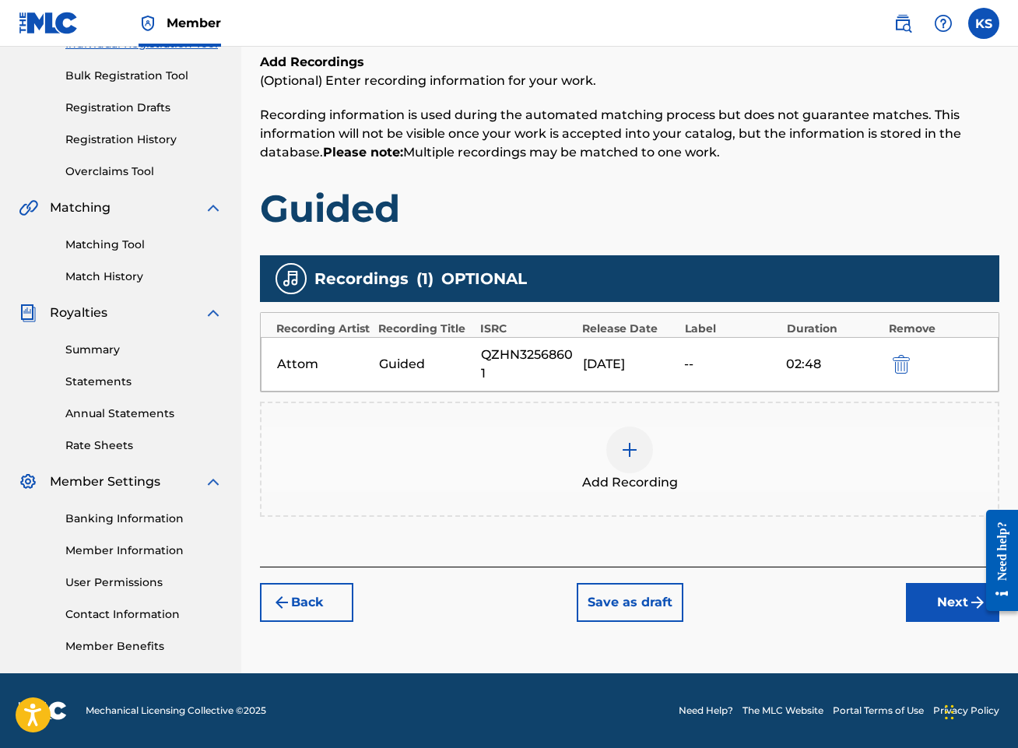
click at [945, 600] on button "Next" at bounding box center [952, 602] width 93 height 39
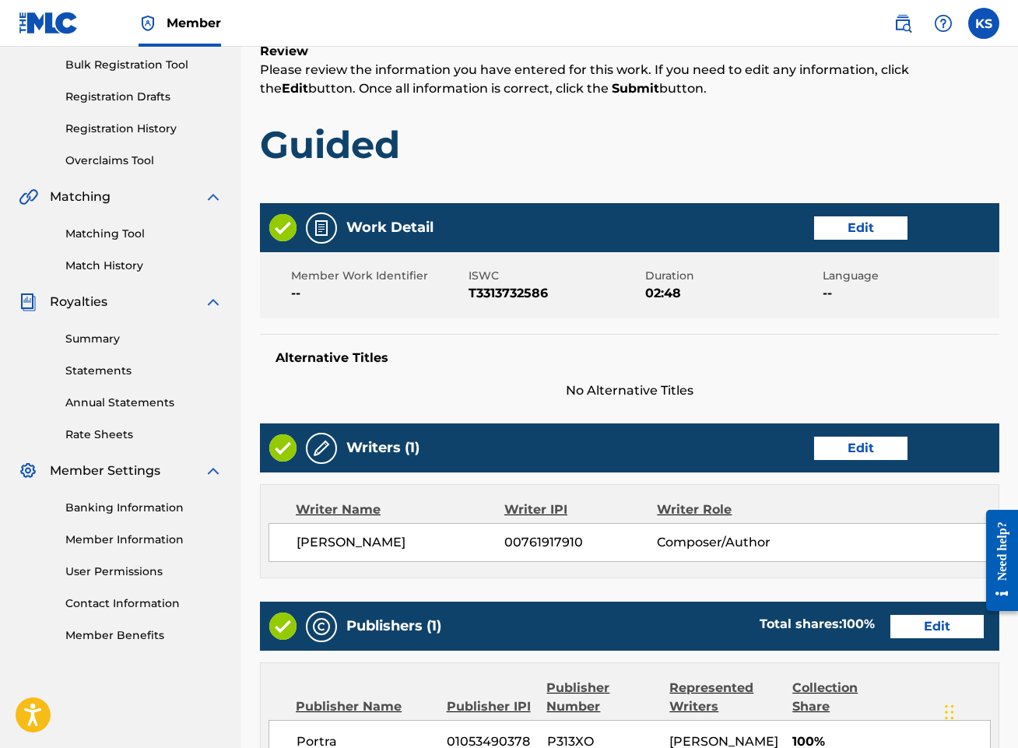
scroll to position [587, 0]
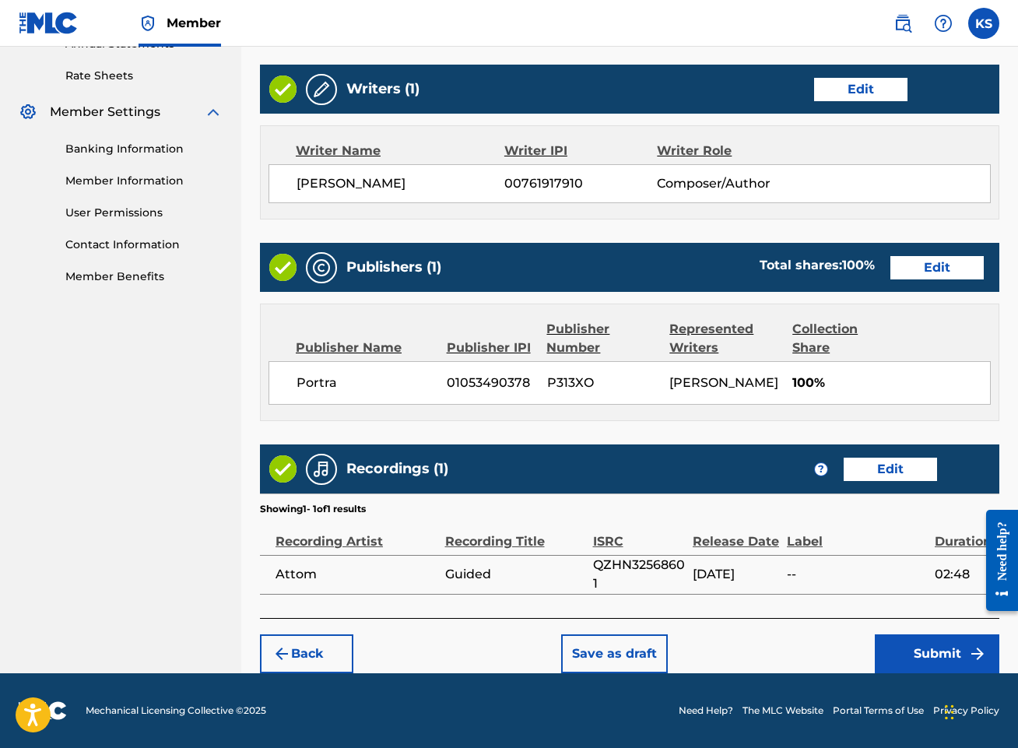
click at [931, 654] on button "Submit" at bounding box center [936, 653] width 124 height 39
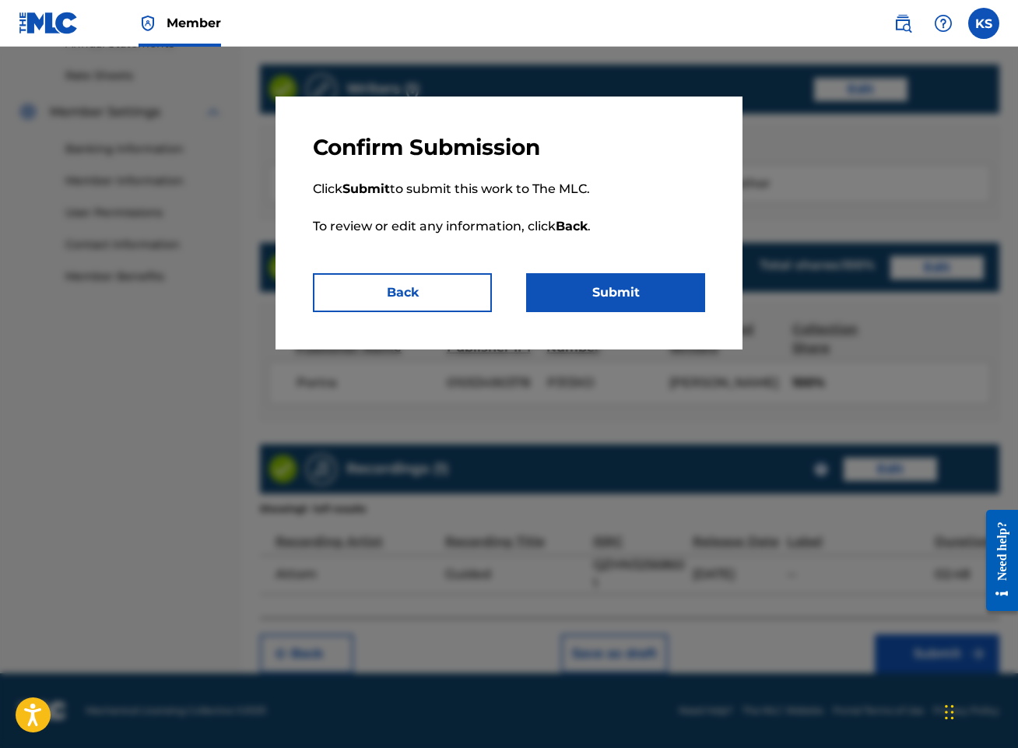
click at [602, 292] on button "Submit" at bounding box center [615, 292] width 179 height 39
